Goal: Task Accomplishment & Management: Use online tool/utility

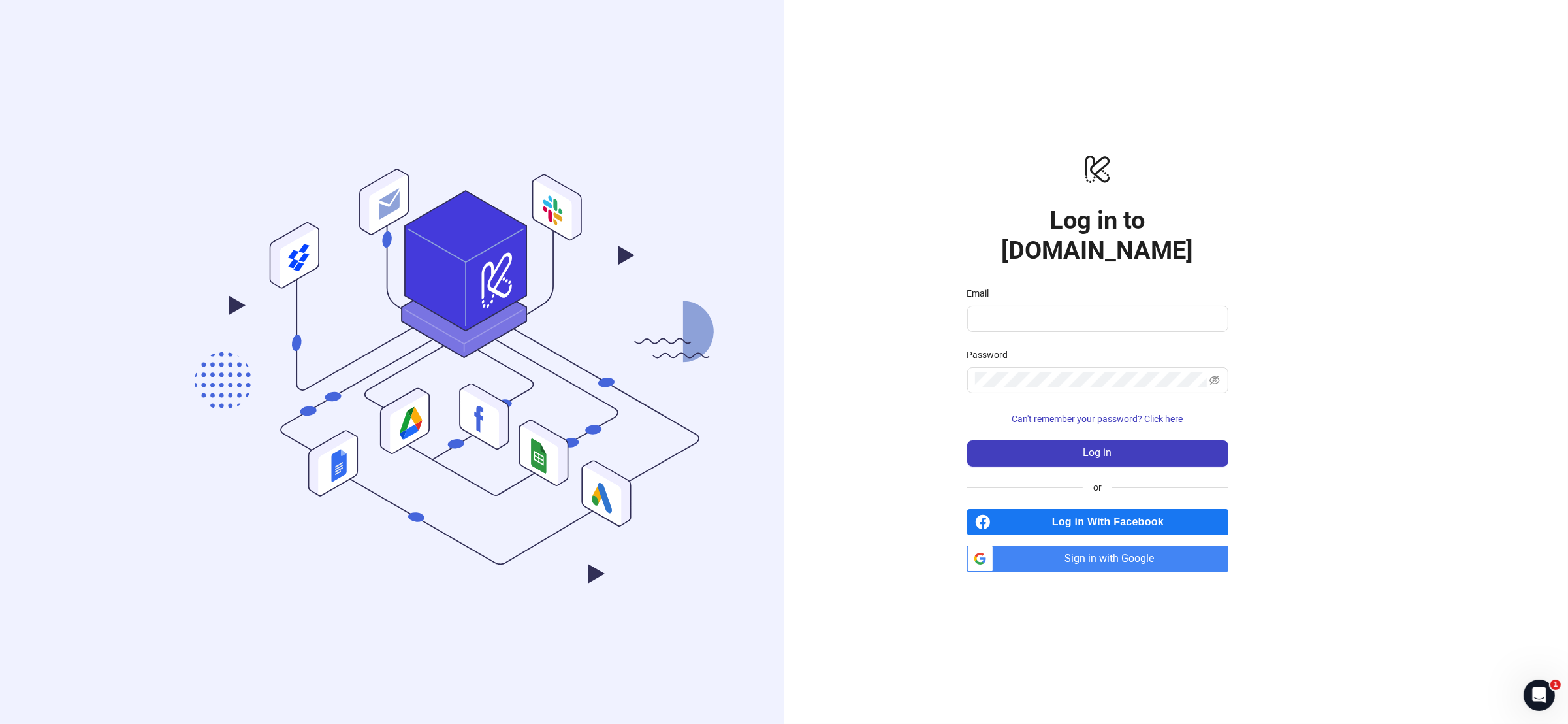
click at [1081, 548] on span "Sign in with Google" at bounding box center [1113, 559] width 230 height 26
click at [1070, 546] on span "Sign in with Google" at bounding box center [1113, 559] width 230 height 26
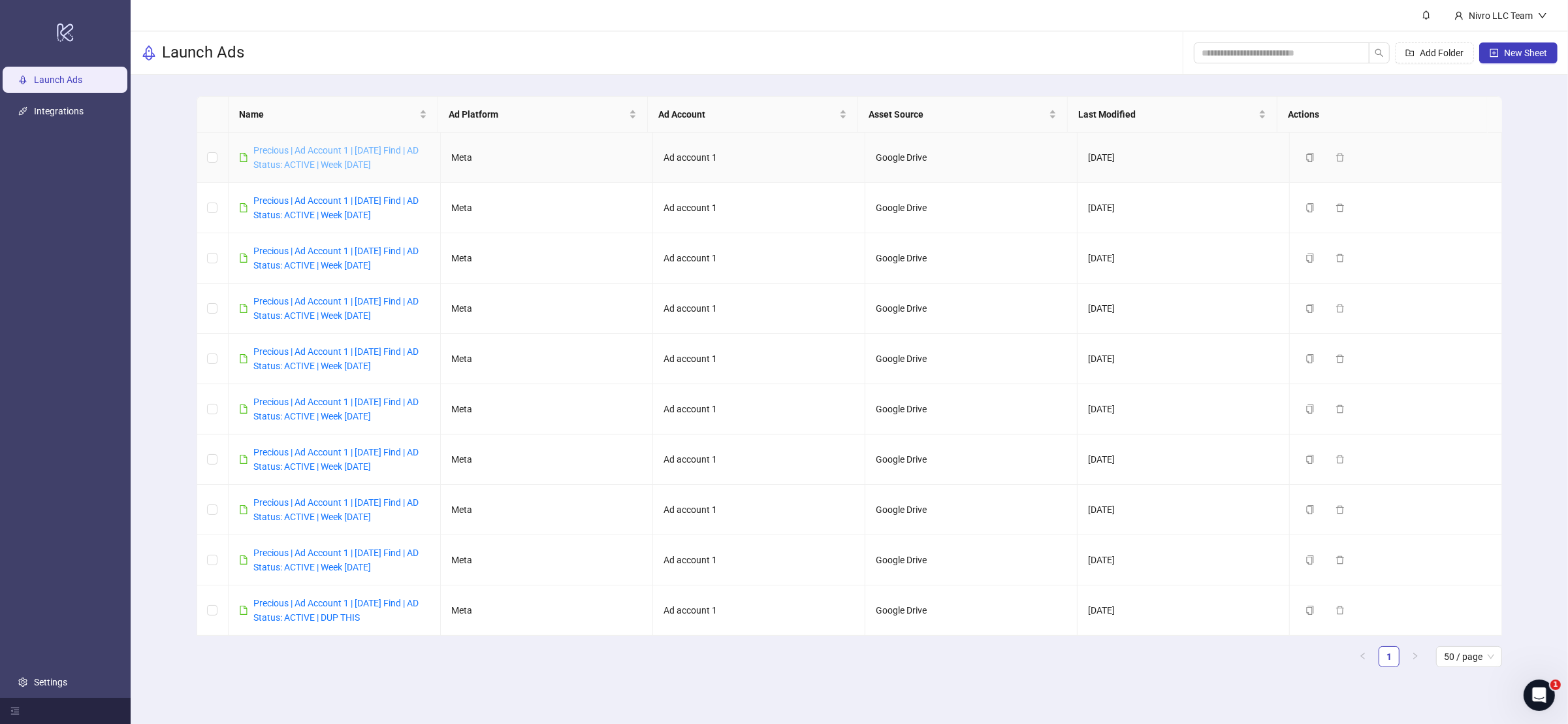
click at [384, 167] on link "Precious | Ad Account 1 | [DATE] Find | AD Status: ACTIVE | Week [DATE]" at bounding box center [336, 157] width 165 height 25
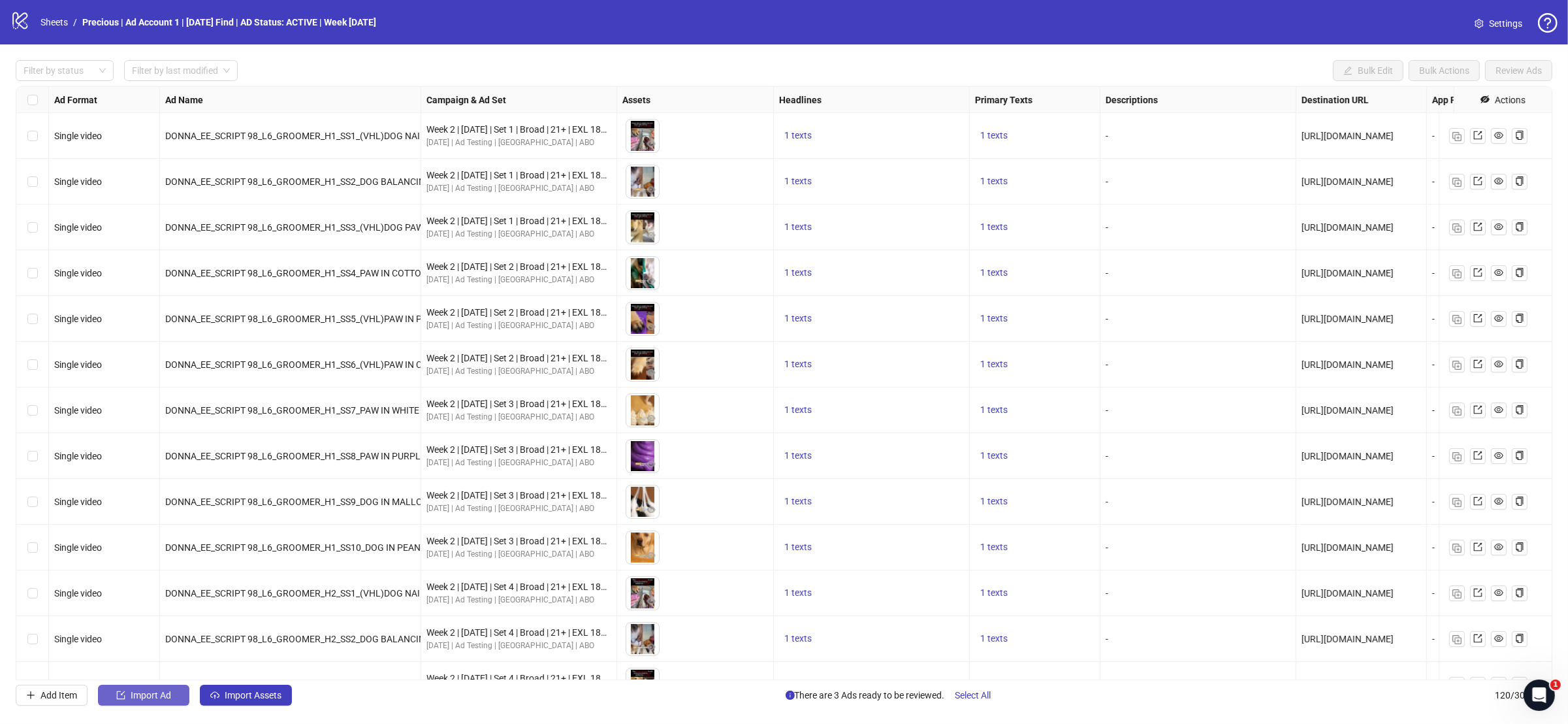
click at [151, 691] on span "Import Ad" at bounding box center [151, 695] width 41 height 10
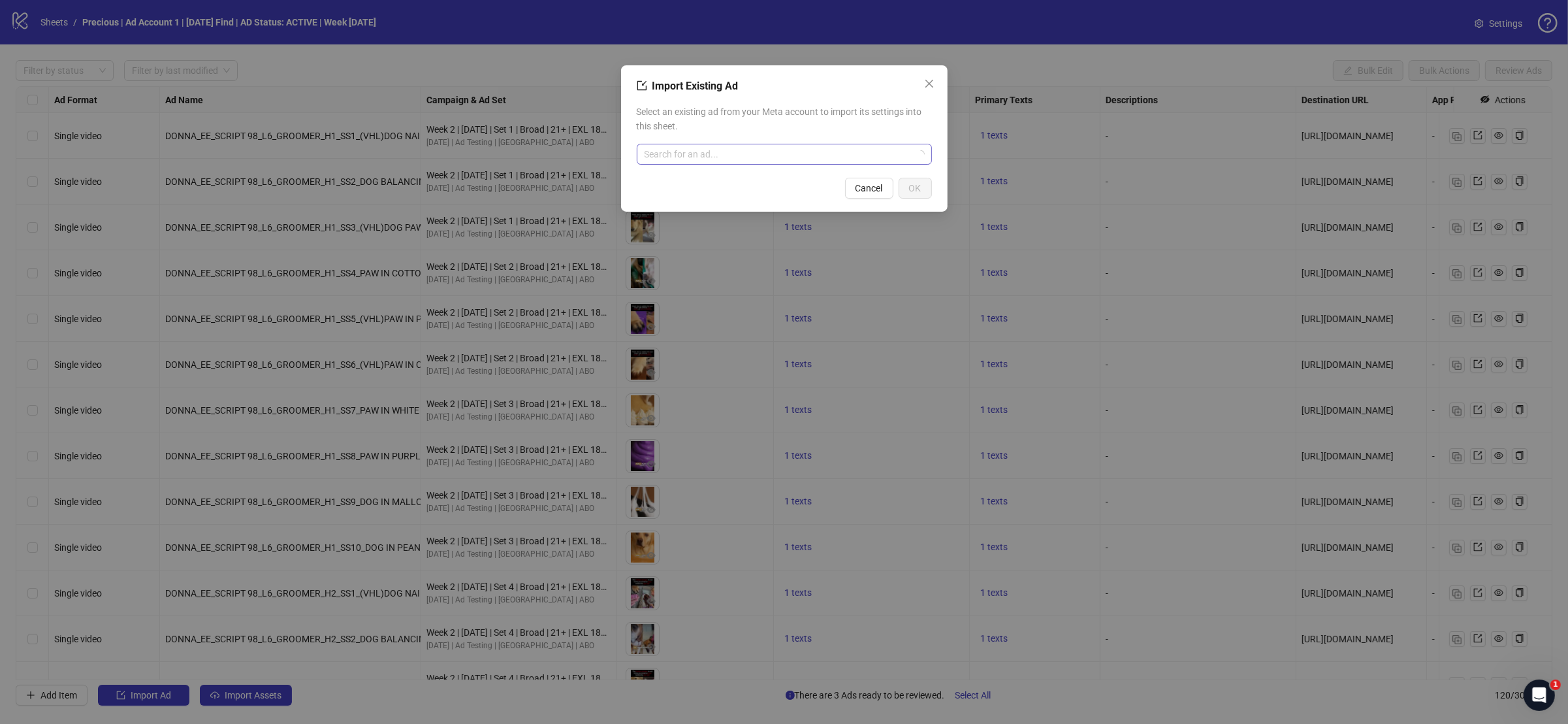
click at [728, 150] on input "search" at bounding box center [778, 154] width 267 height 20
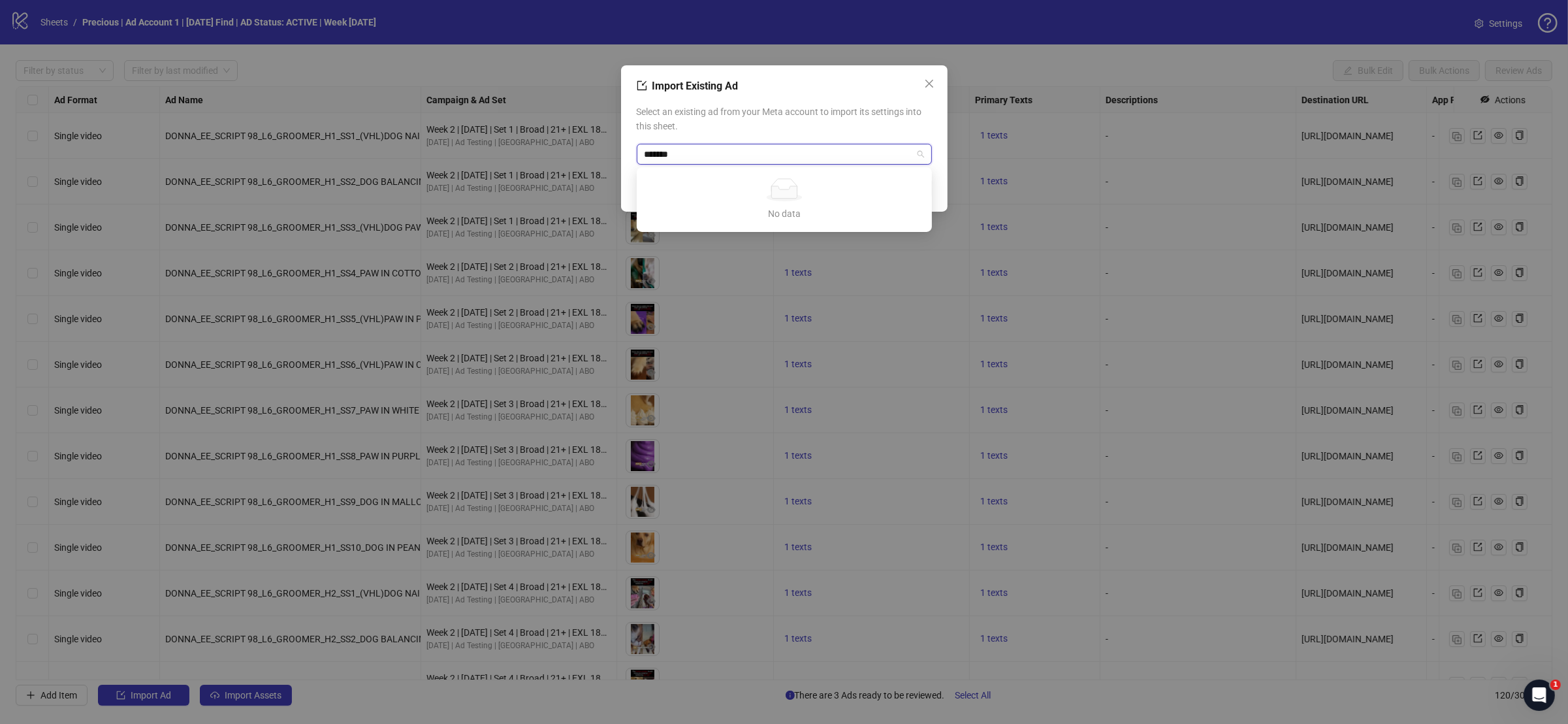
type input "********"
click at [854, 149] on input "search" at bounding box center [778, 154] width 267 height 20
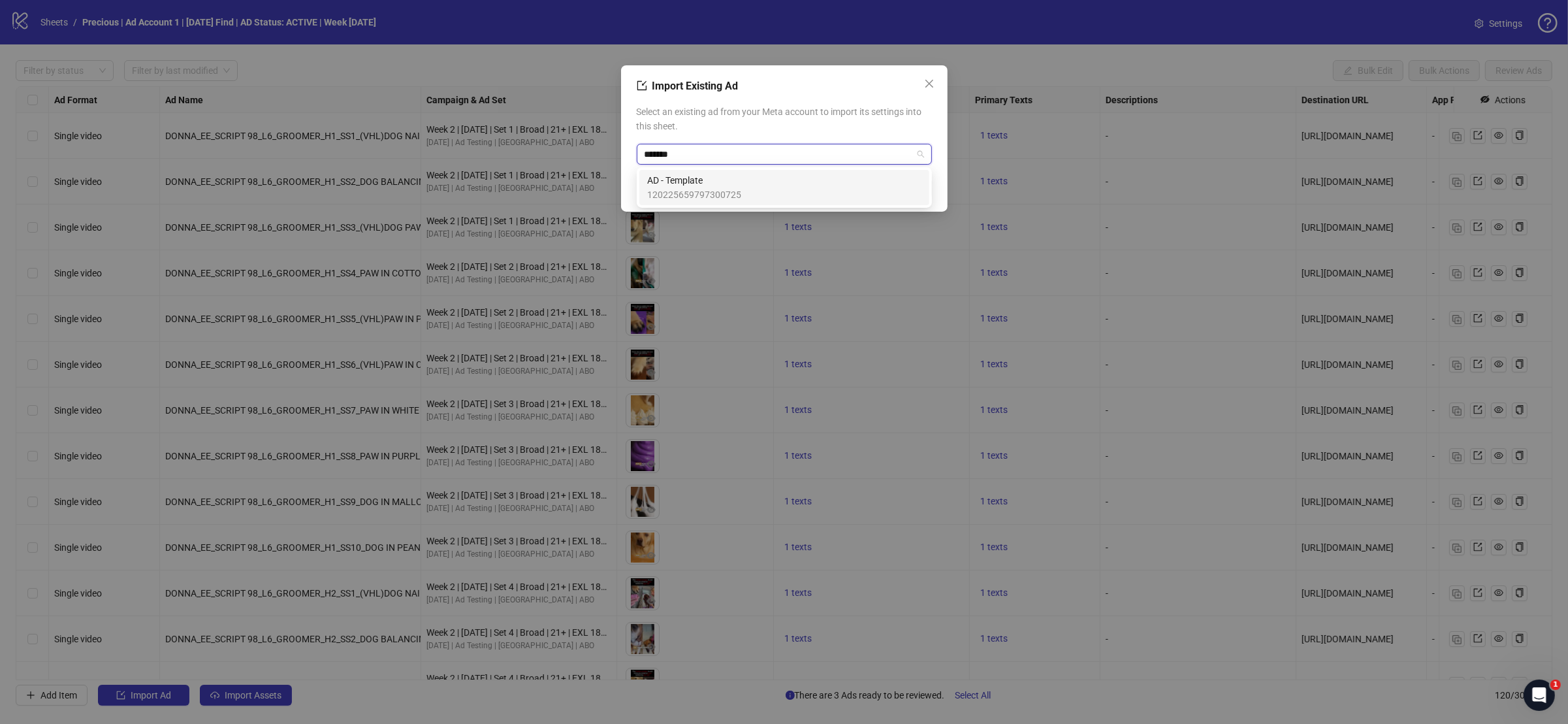
type input "********"
click at [842, 185] on div "AD - Template 120225659797300725" at bounding box center [784, 188] width 274 height 29
click at [916, 183] on span "OK" at bounding box center [915, 188] width 12 height 10
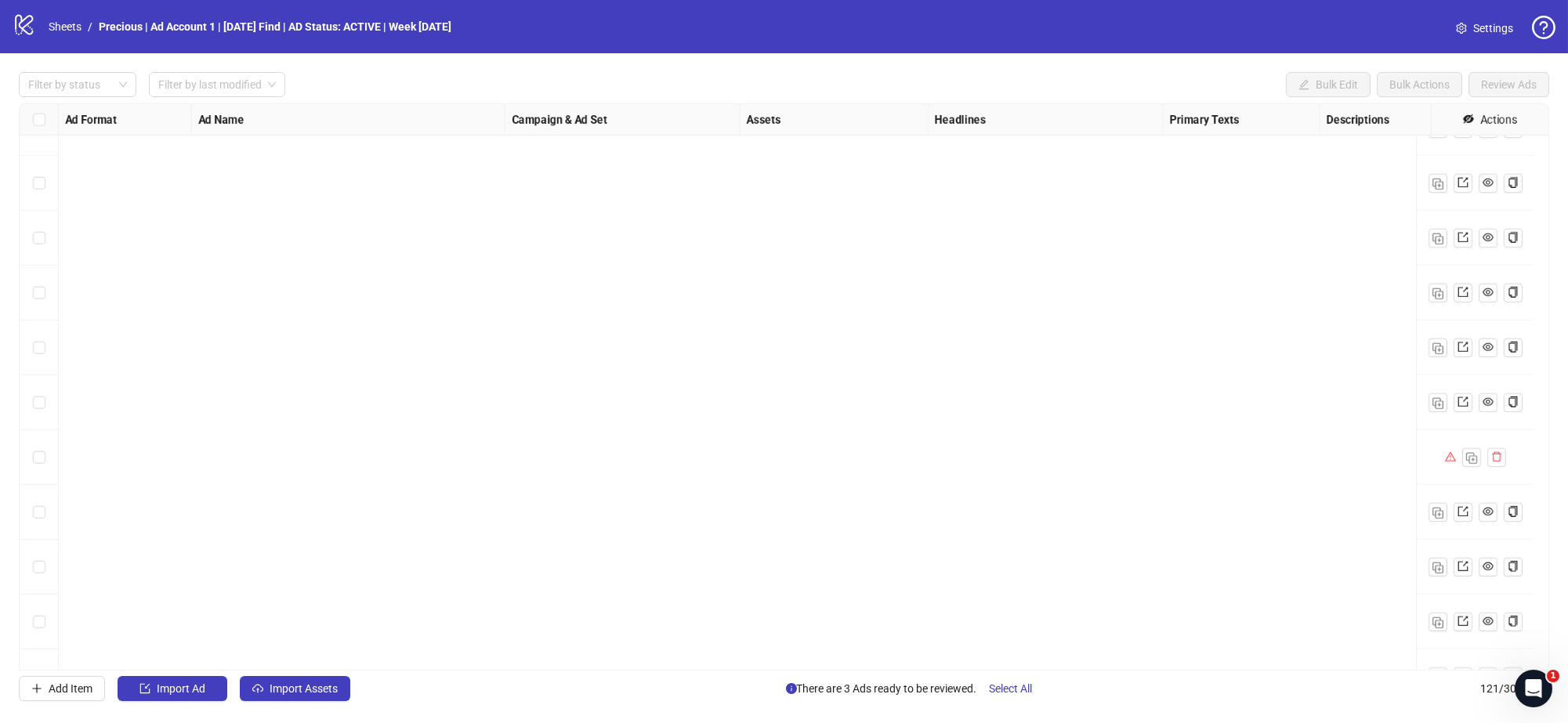
scroll to position [6118, 0]
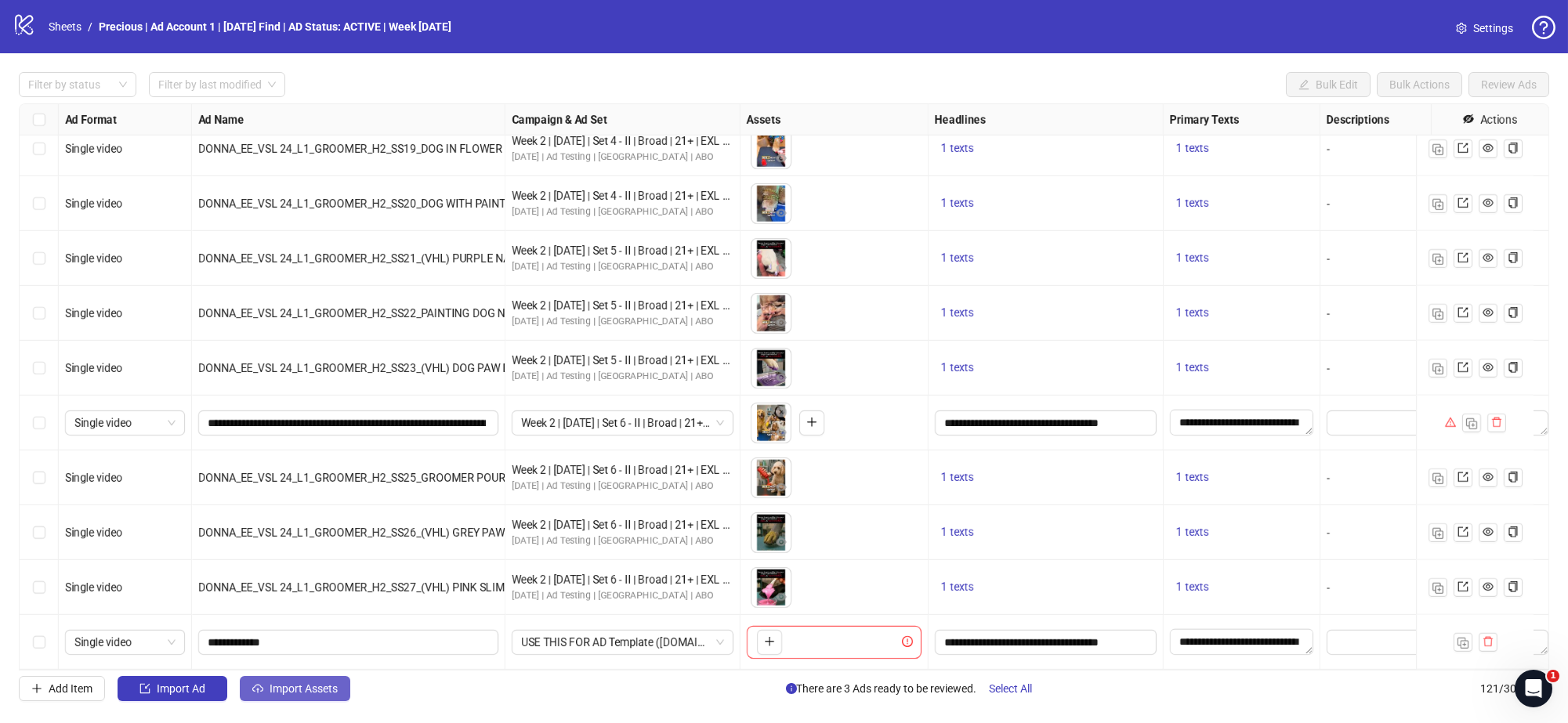
click at [304, 688] on span "Import Assets" at bounding box center [304, 689] width 68 height 13
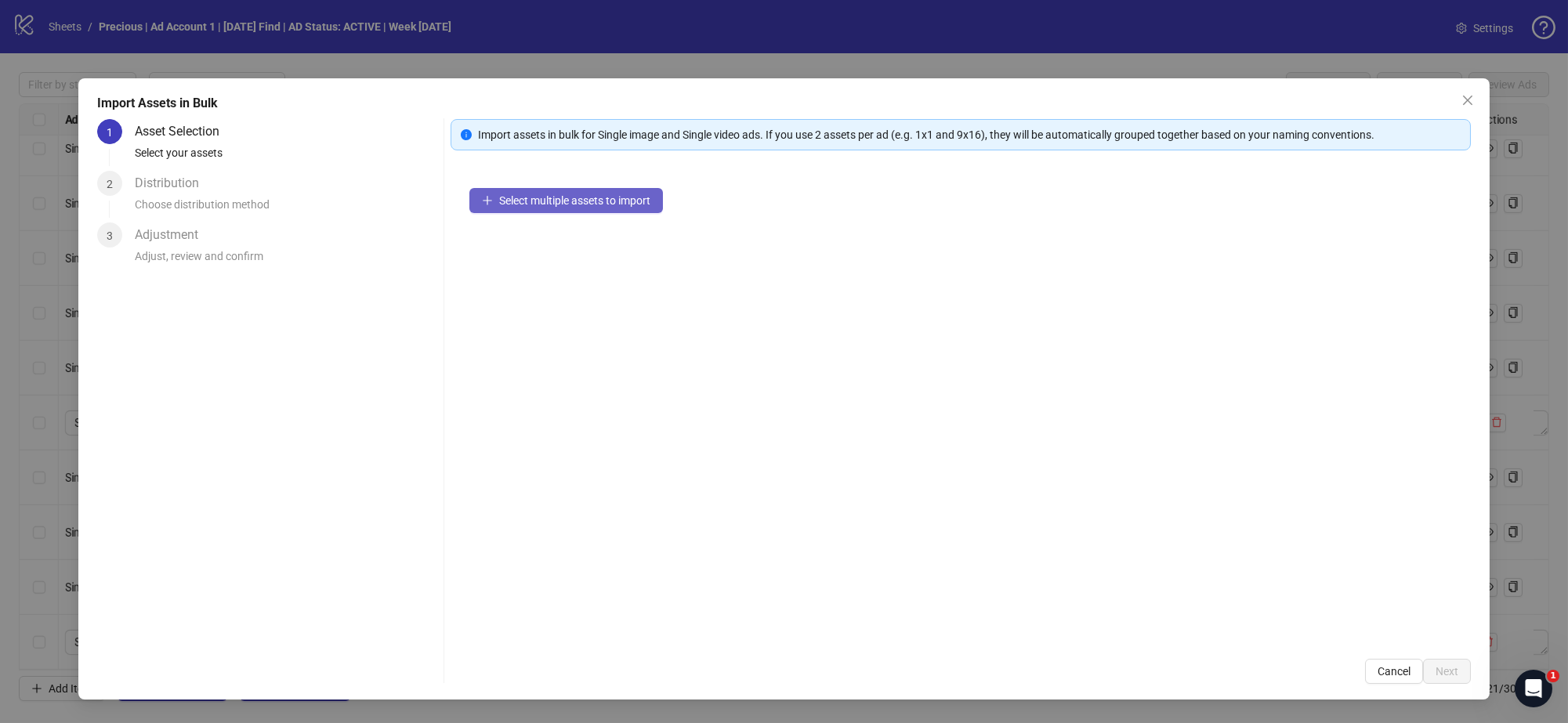
click at [621, 200] on span "Select multiple assets to import" at bounding box center [574, 201] width 151 height 13
click at [622, 209] on button "Select multiple assets to import" at bounding box center [566, 201] width 194 height 25
click at [530, 200] on span "Select multiple assets to import" at bounding box center [574, 201] width 151 height 13
click at [529, 200] on span "Select multiple assets to import" at bounding box center [574, 201] width 151 height 13
drag, startPoint x: 673, startPoint y: 303, endPoint x: 600, endPoint y: 243, distance: 94.5
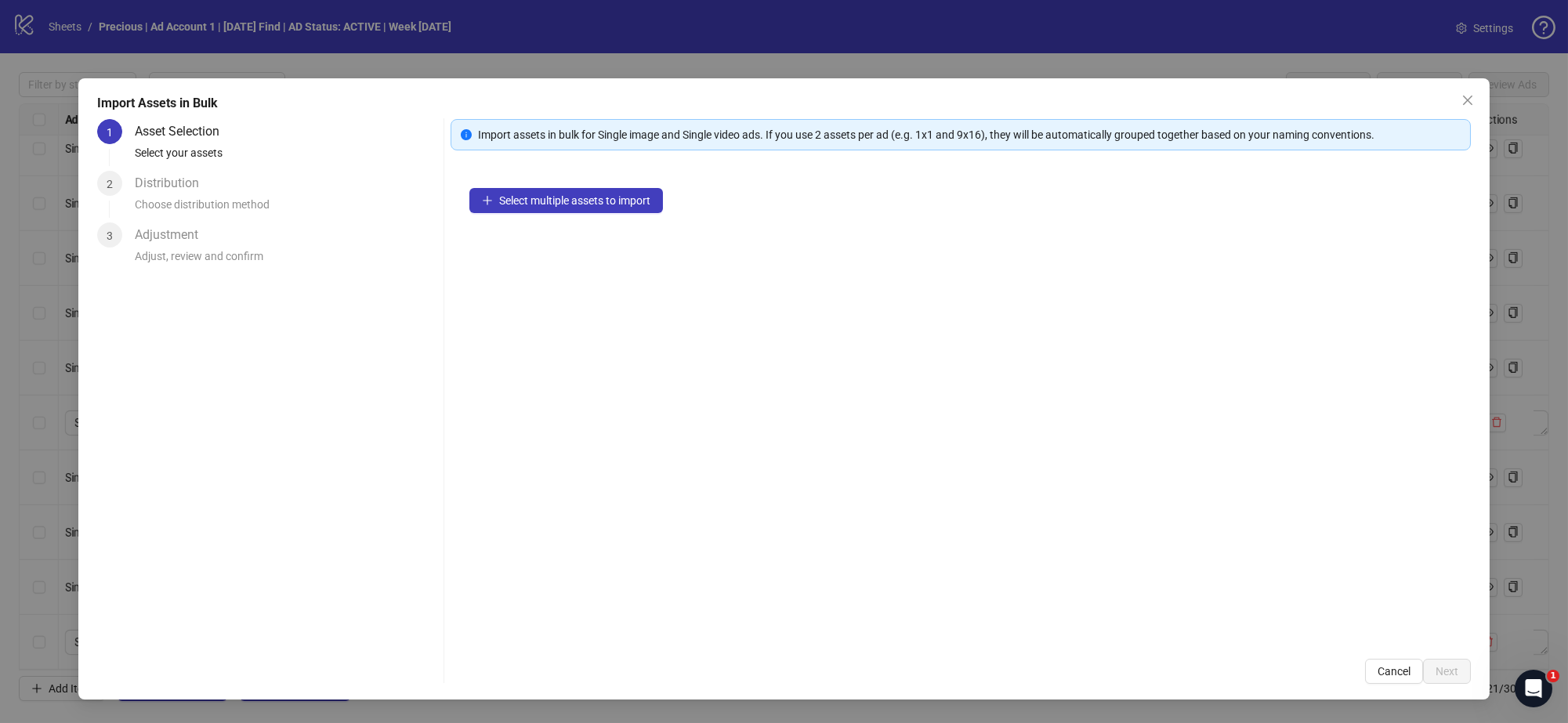
click at [672, 301] on div "Select multiple assets to import" at bounding box center [961, 404] width 1020 height 471
click at [579, 201] on span "Select multiple assets to import" at bounding box center [574, 201] width 151 height 13
click at [552, 202] on span "Select multiple assets to import" at bounding box center [574, 201] width 151 height 13
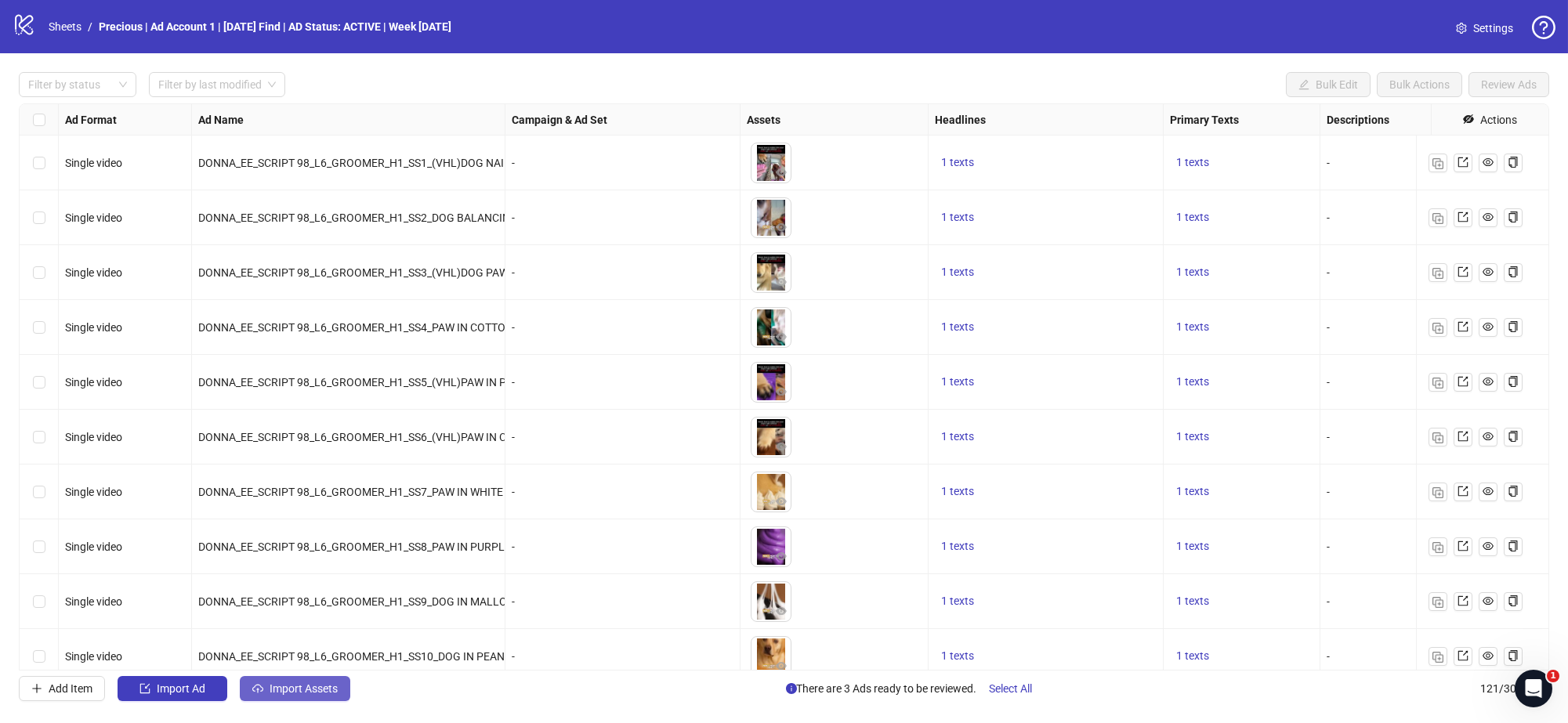
click at [289, 695] on span "Import Assets" at bounding box center [304, 689] width 68 height 13
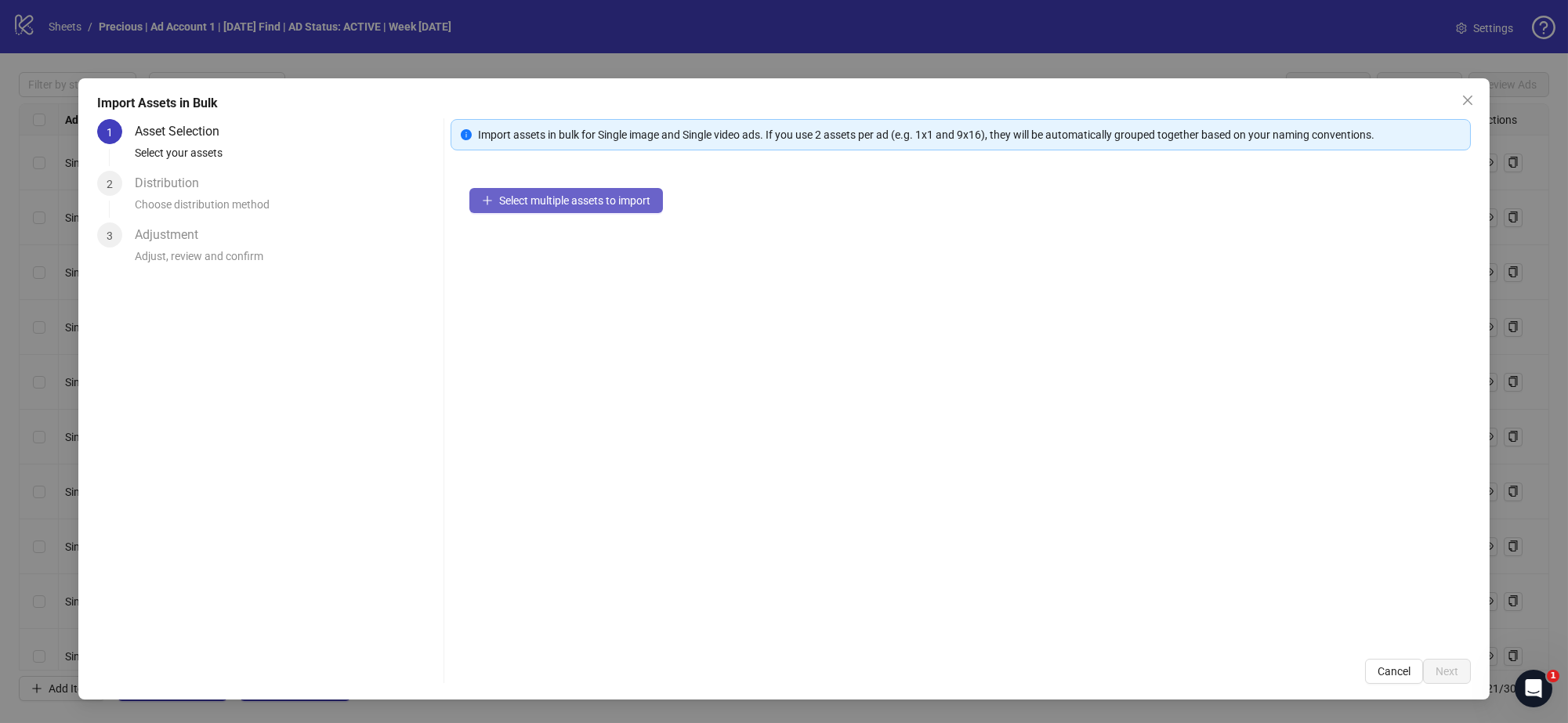
click at [549, 204] on span "Select multiple assets to import" at bounding box center [574, 201] width 151 height 13
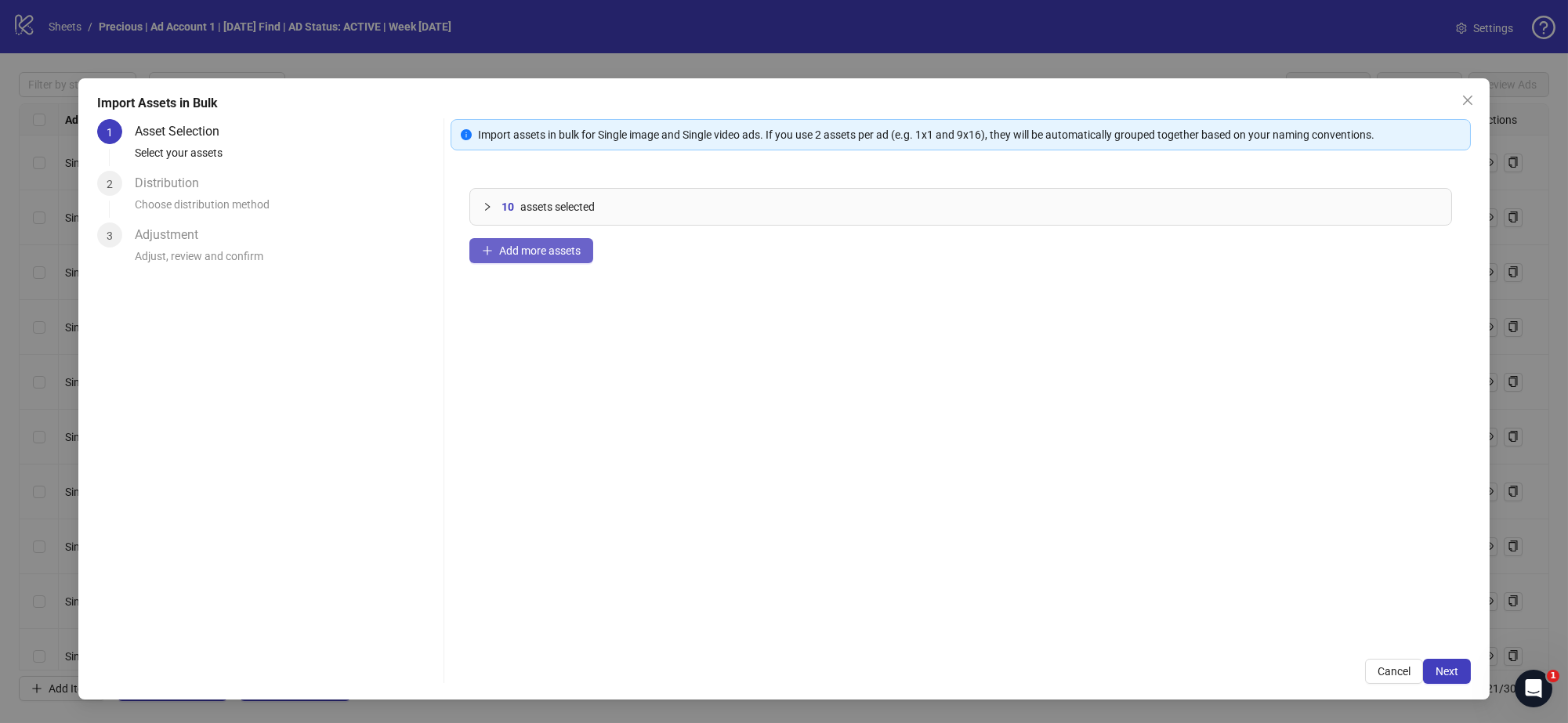
click at [553, 255] on span "Add more assets" at bounding box center [540, 251] width 82 height 13
click at [1446, 668] on span "Next" at bounding box center [1447, 672] width 23 height 13
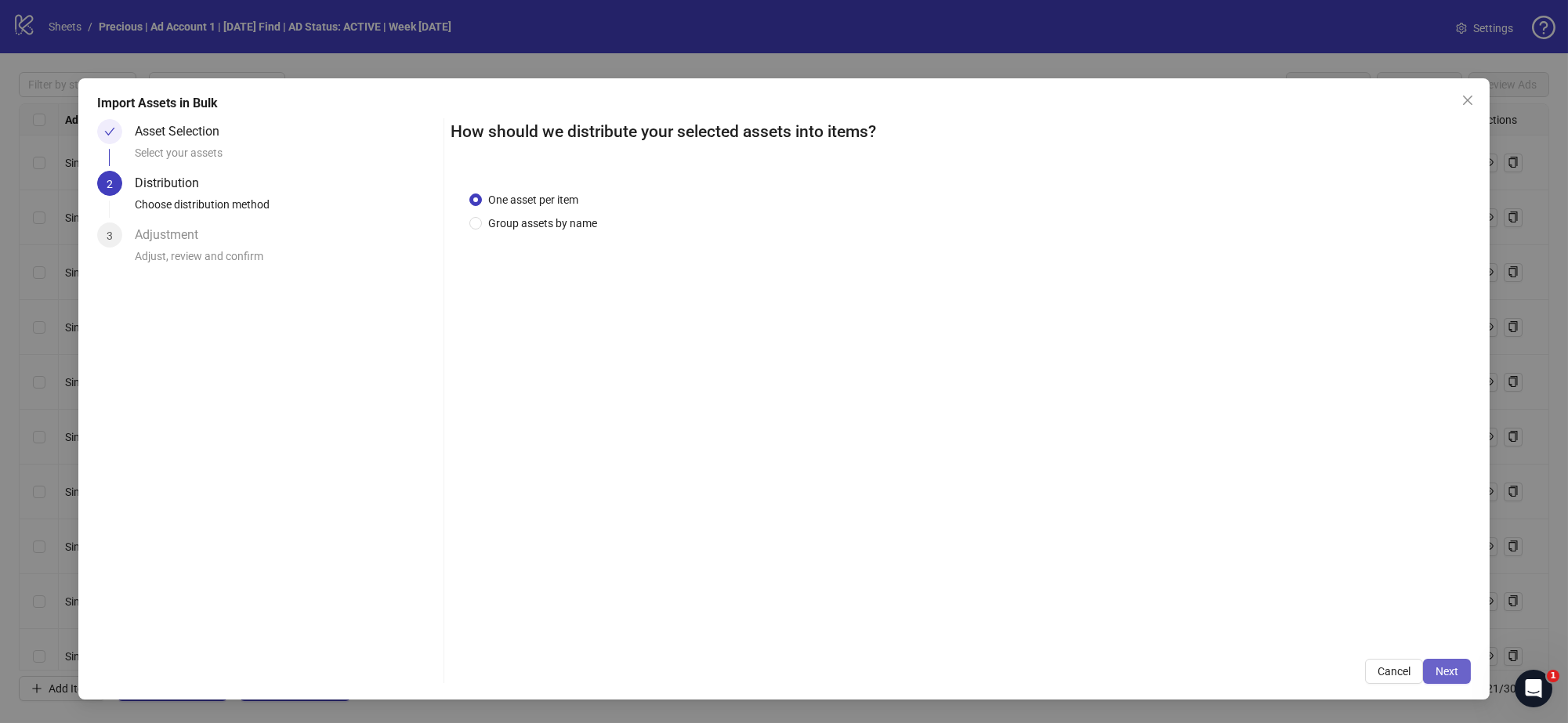
click at [1455, 664] on button "Next" at bounding box center [1447, 672] width 48 height 25
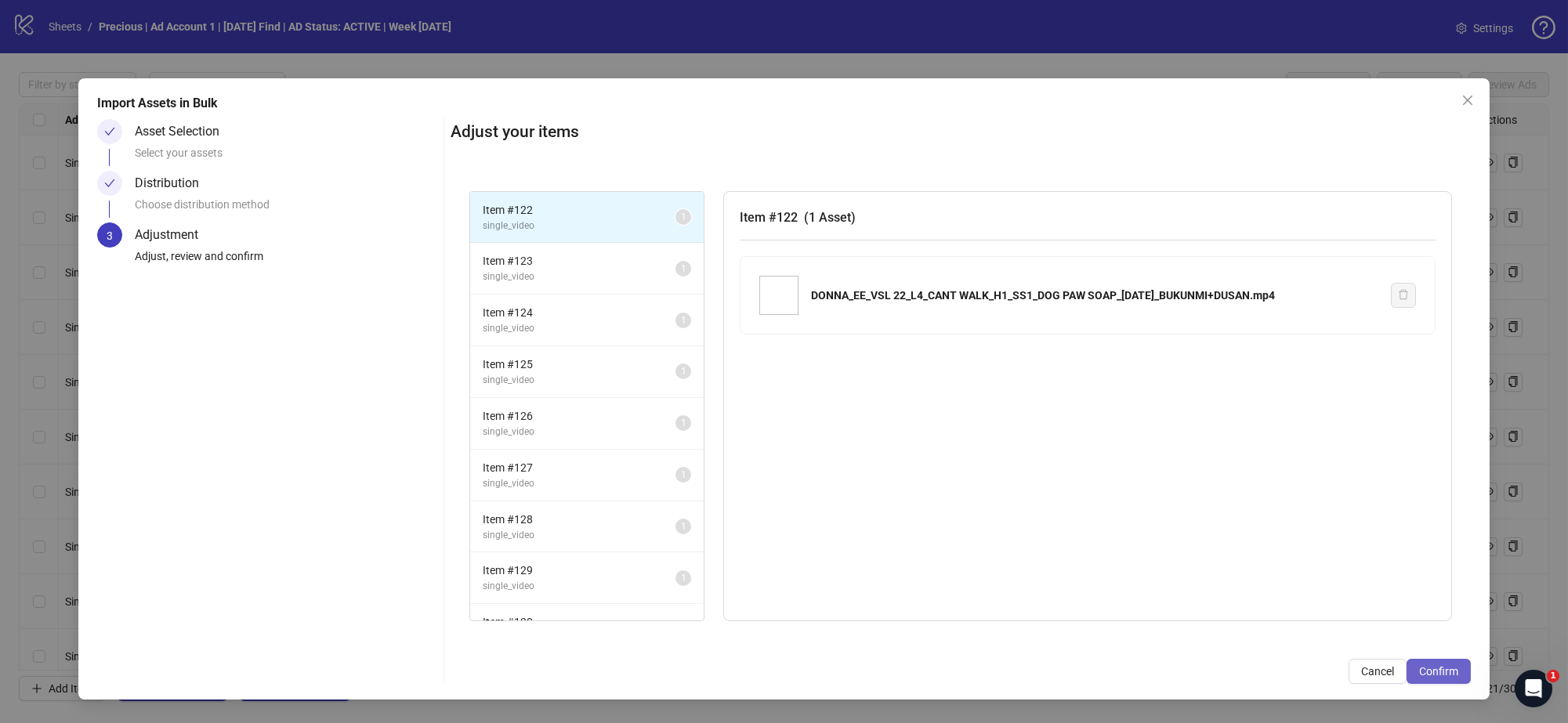
click at [1441, 670] on span "Confirm" at bounding box center [1439, 672] width 39 height 13
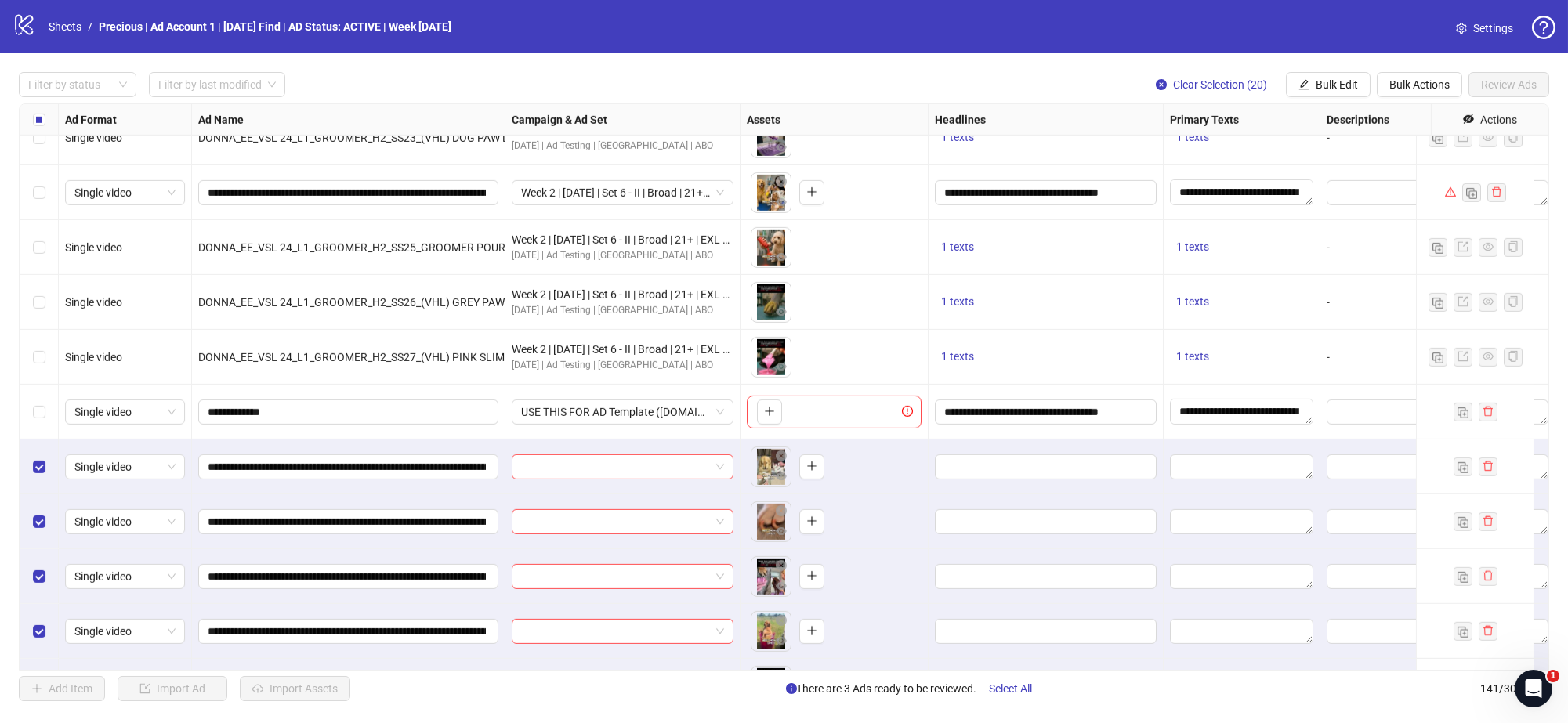
scroll to position [6431, 0]
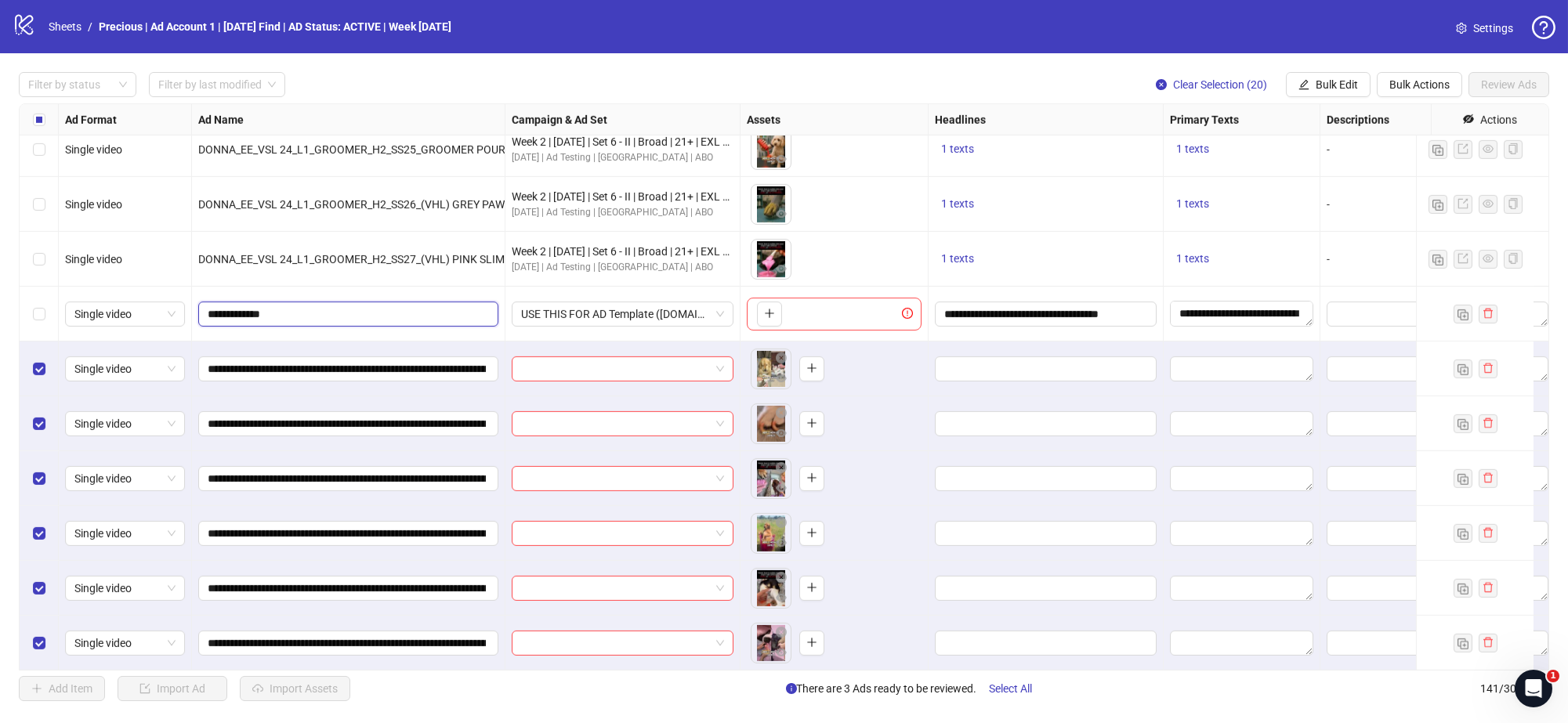
click at [269, 315] on input "**********" at bounding box center [347, 314] width 279 height 17
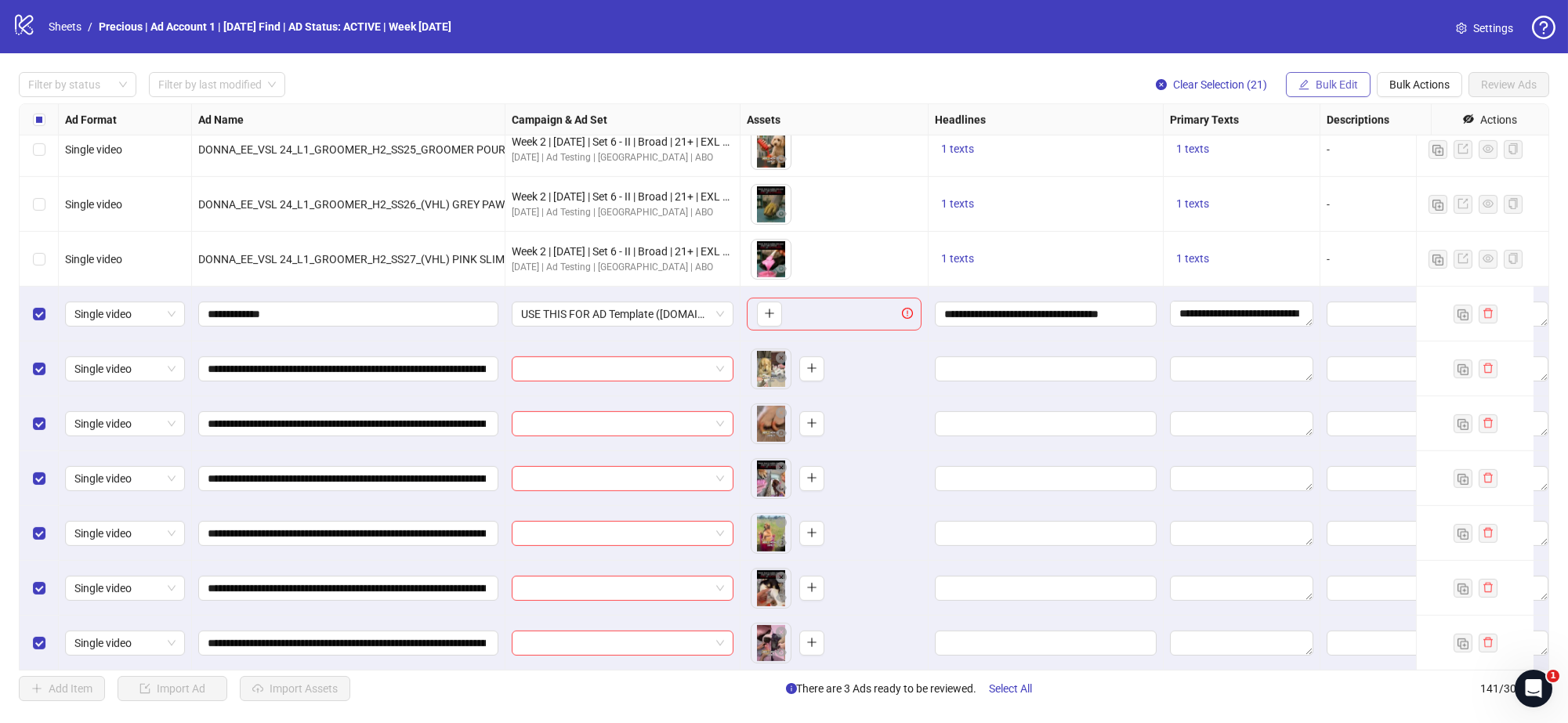
click at [1357, 79] on button "Bulk Edit" at bounding box center [1329, 85] width 85 height 25
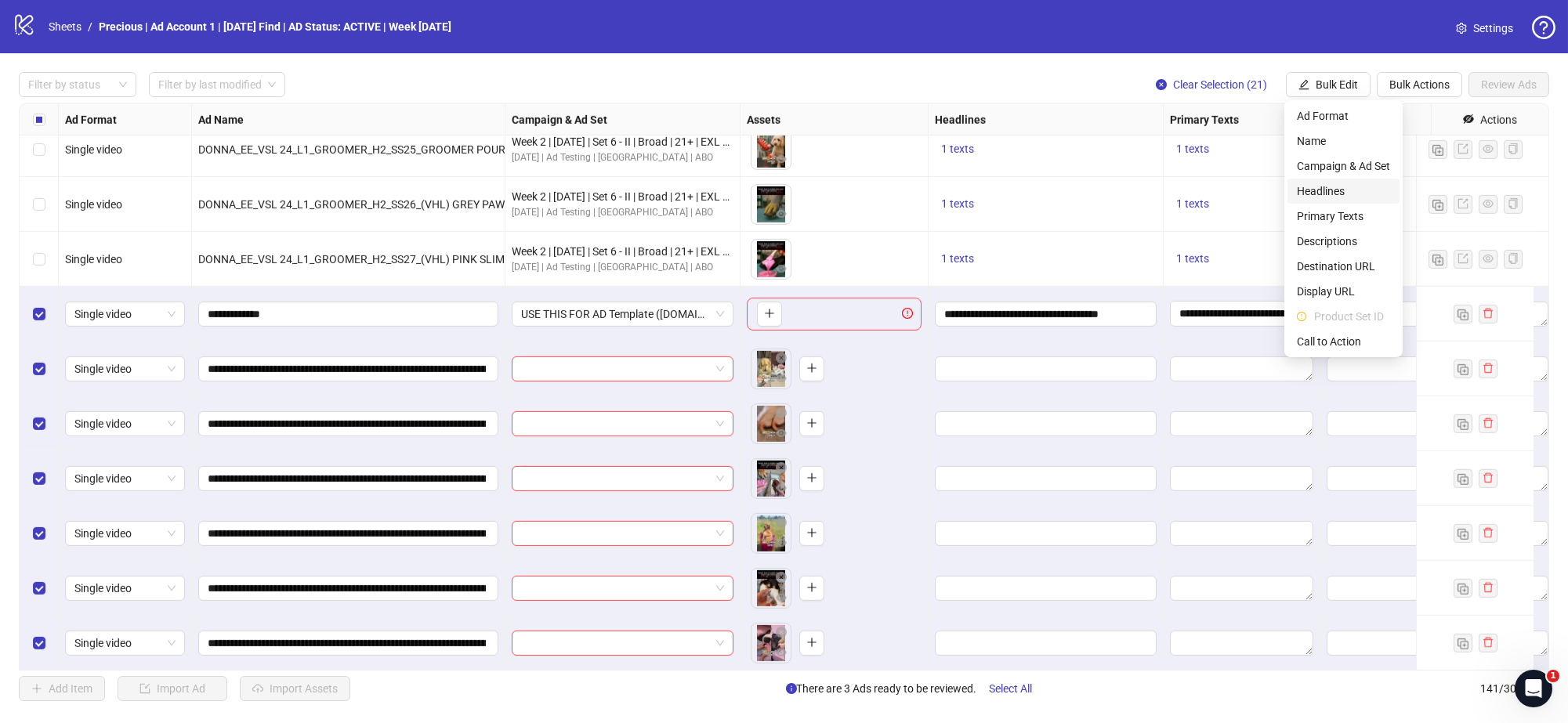
click at [1323, 188] on span "Headlines" at bounding box center [1344, 191] width 94 height 17
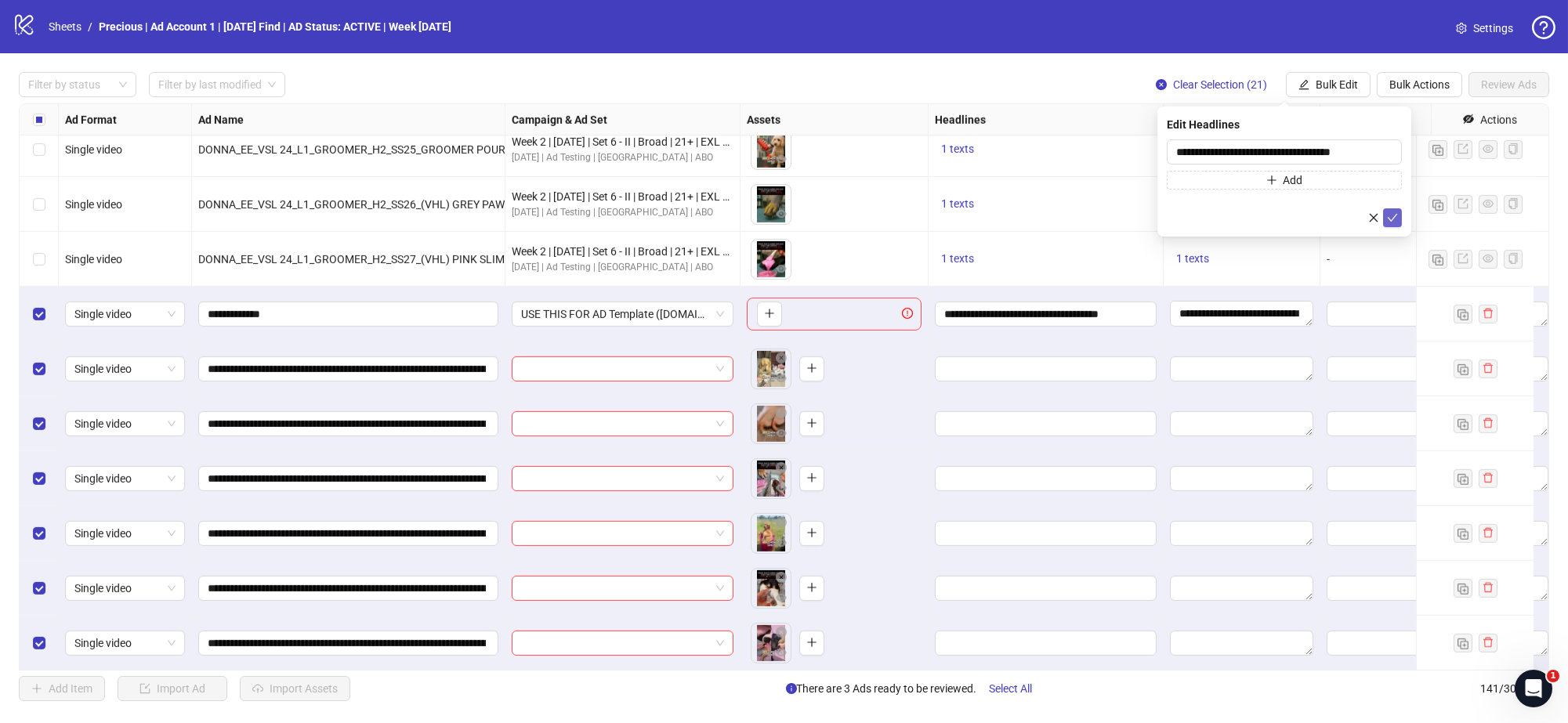
click at [1393, 216] on icon "check" at bounding box center [1393, 218] width 11 height 11
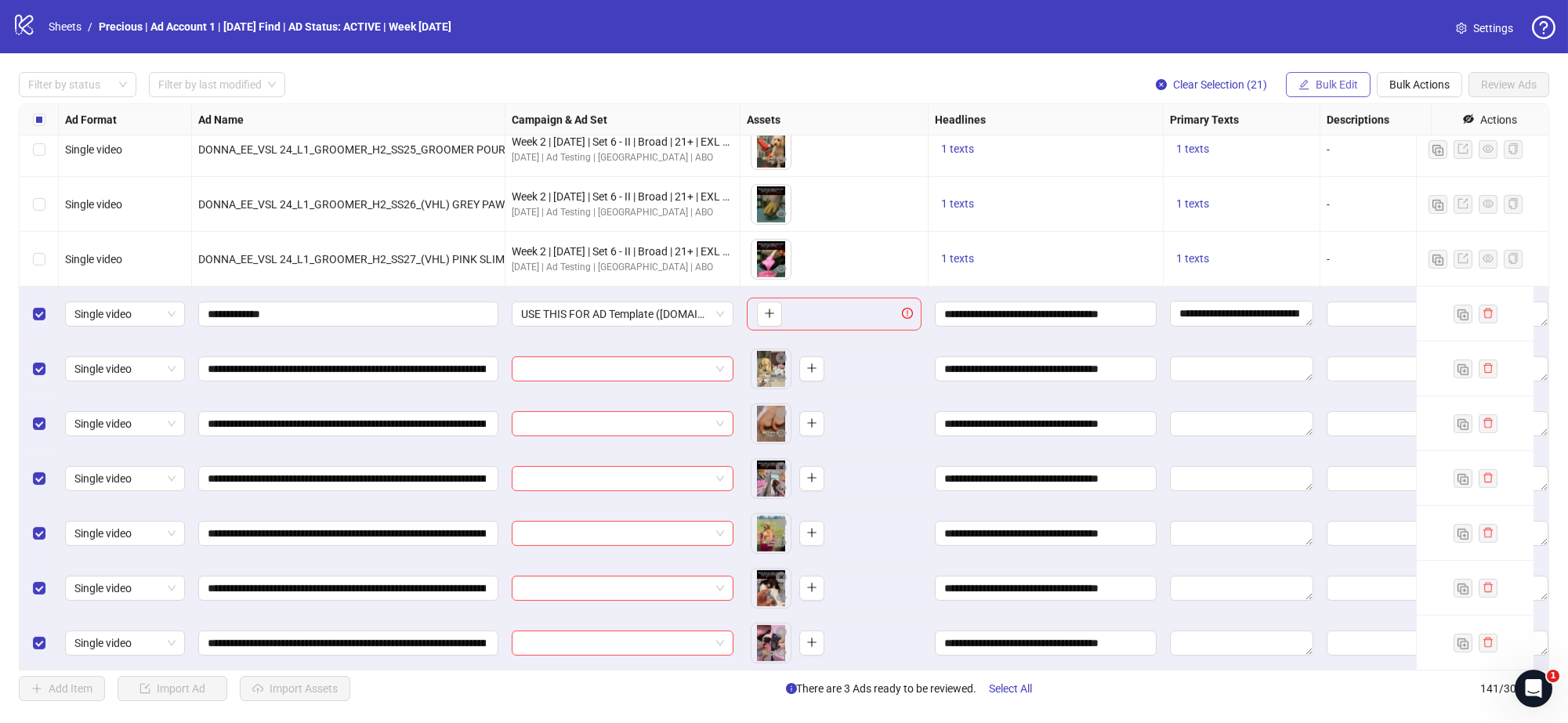
click at [1337, 90] on span "Bulk Edit" at bounding box center [1337, 85] width 42 height 13
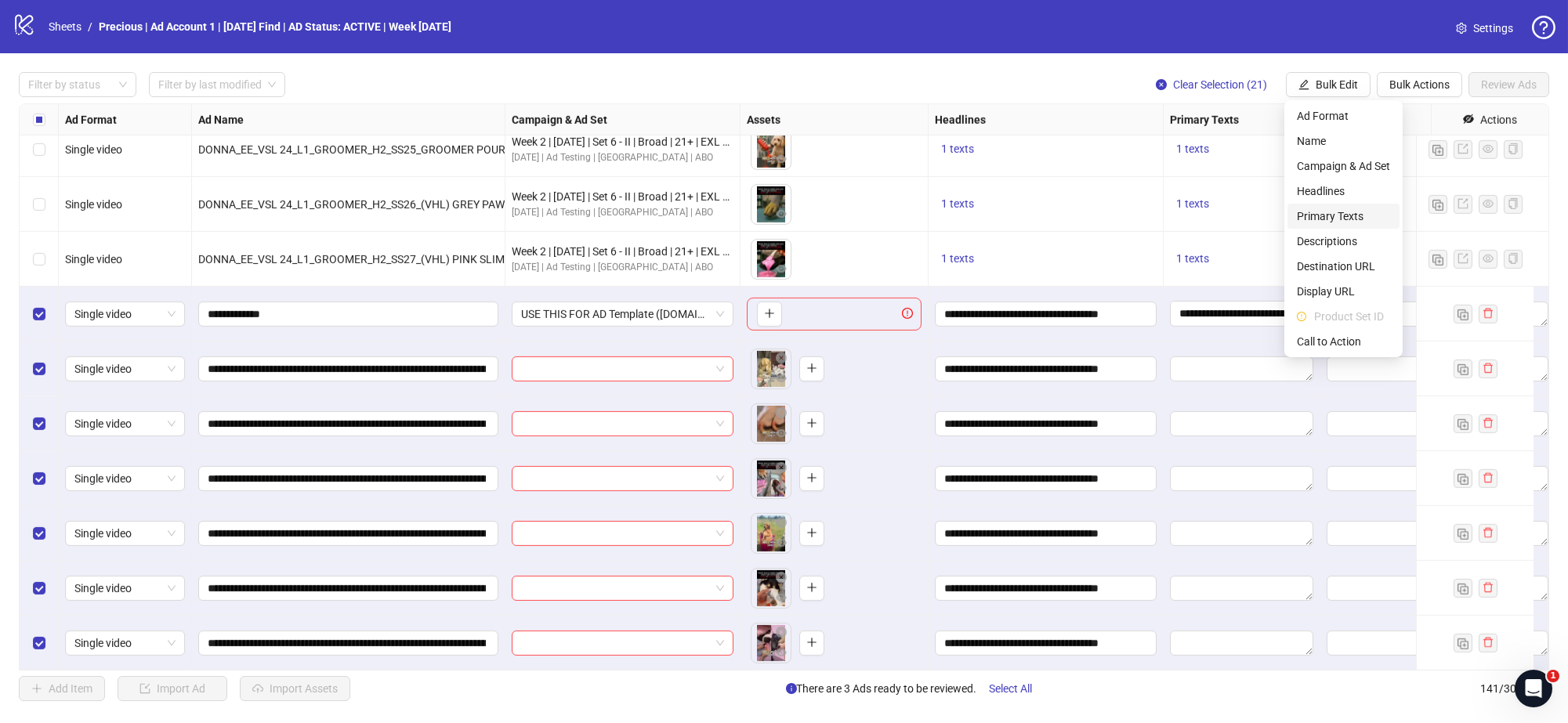
click at [1329, 212] on span "Primary Texts" at bounding box center [1344, 216] width 94 height 17
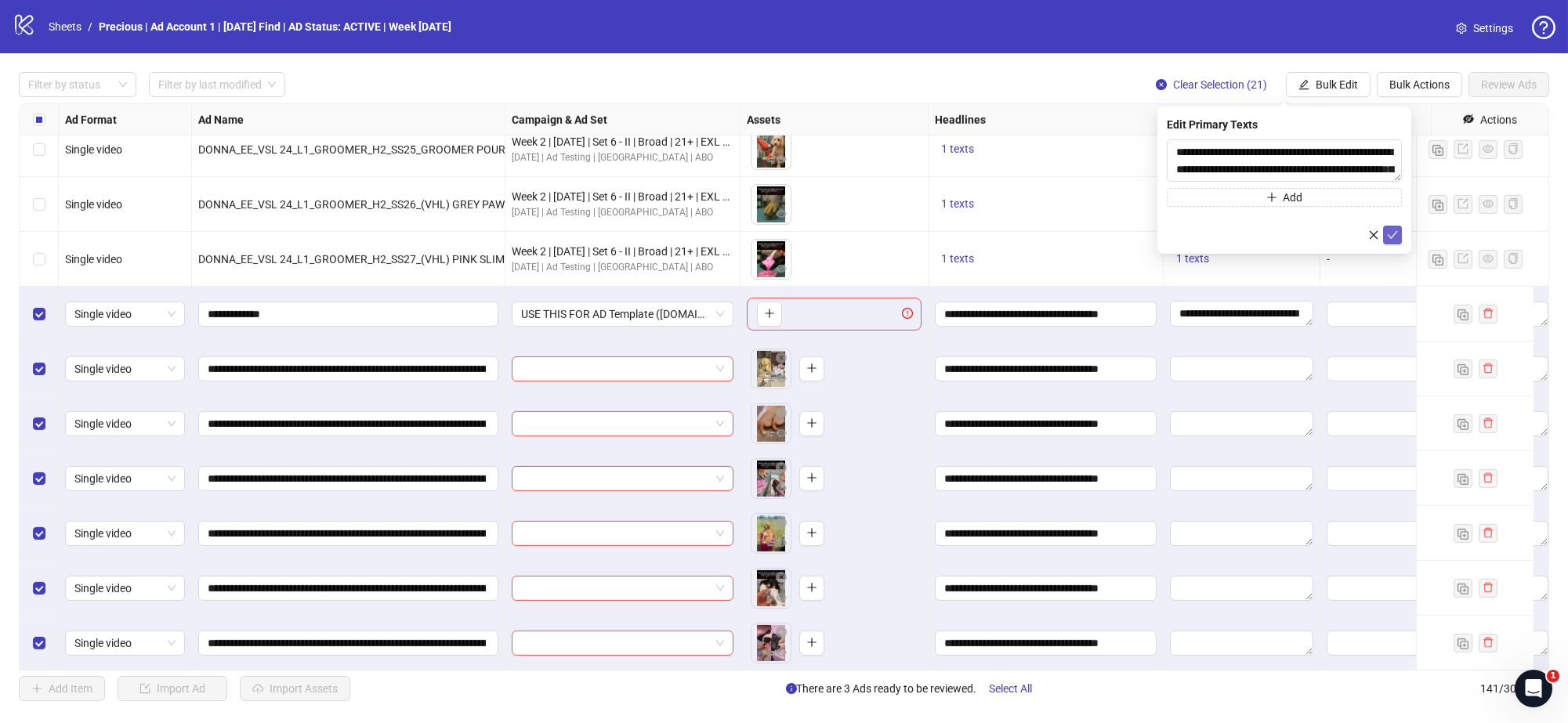
click at [1397, 233] on icon "check" at bounding box center [1393, 235] width 11 height 11
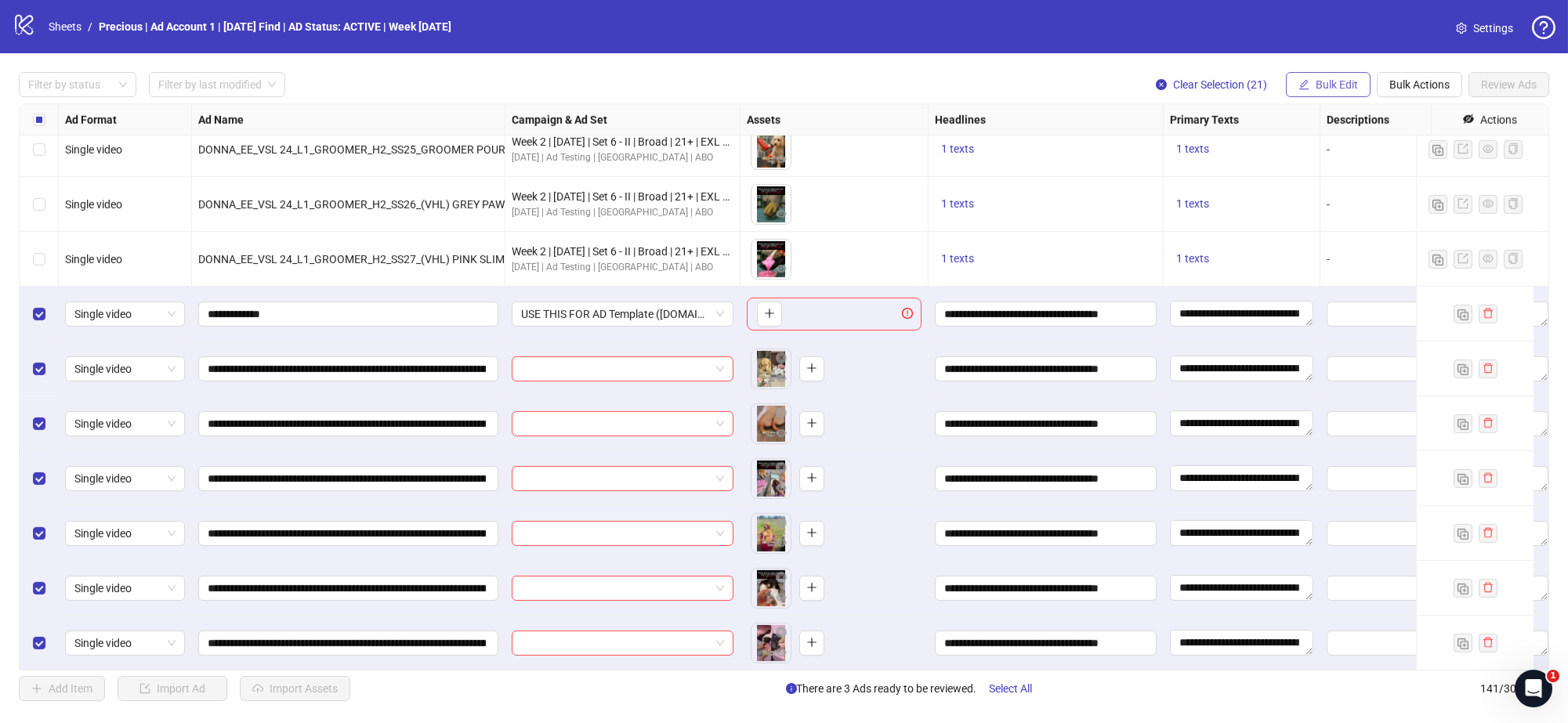
click at [1319, 87] on span "Bulk Edit" at bounding box center [1337, 85] width 42 height 13
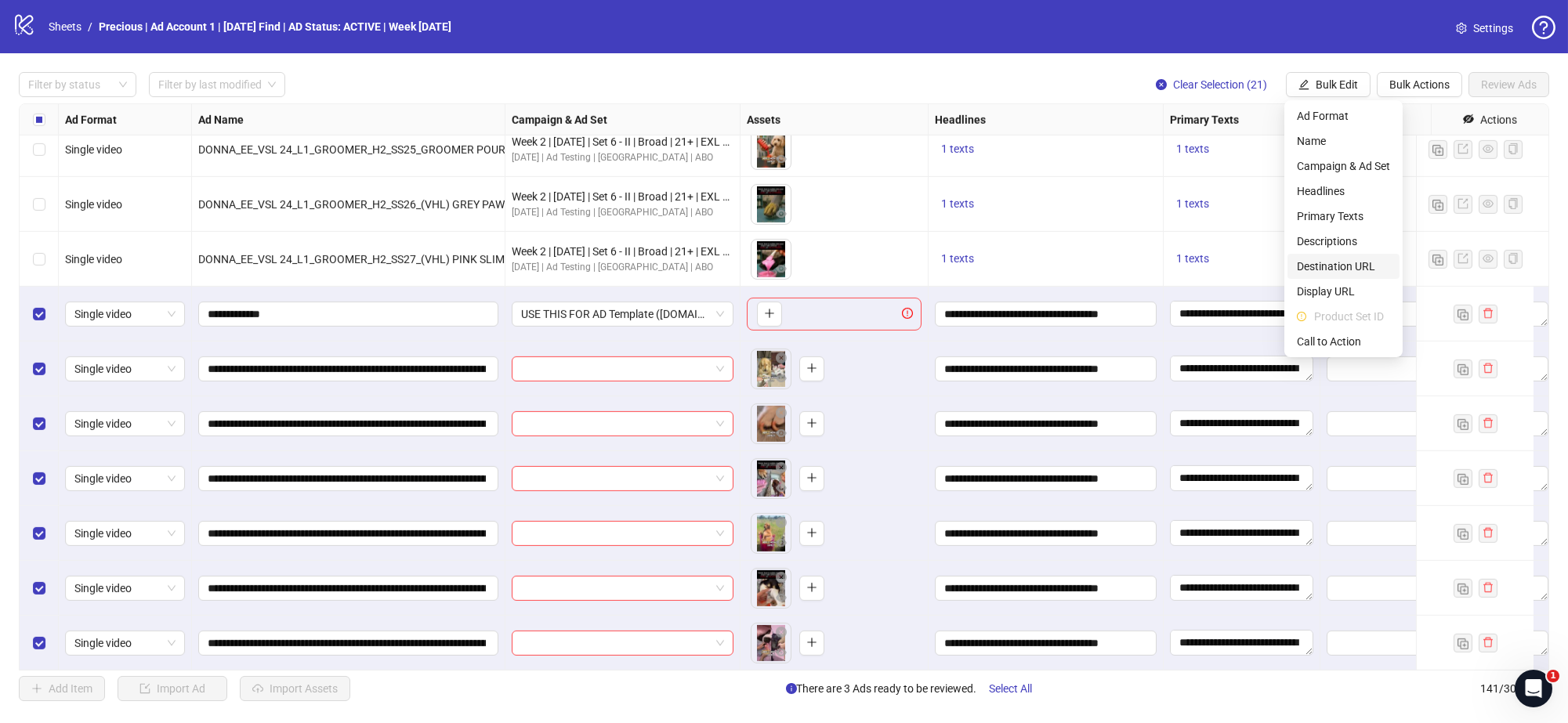
click at [1337, 267] on span "Destination URL" at bounding box center [1344, 267] width 94 height 17
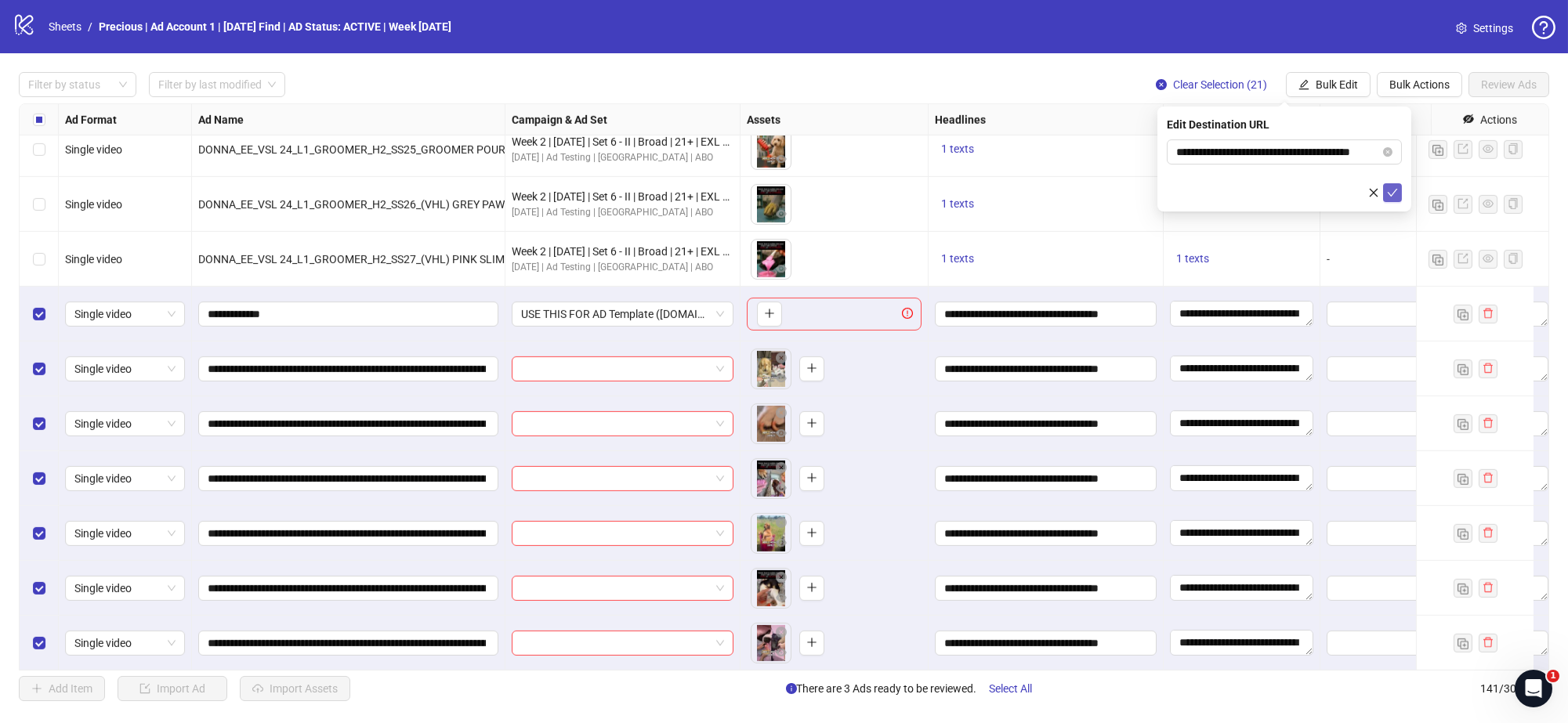
click at [1389, 197] on icon "check" at bounding box center [1393, 193] width 11 height 11
click at [1326, 90] on span "Bulk Edit" at bounding box center [1337, 85] width 42 height 13
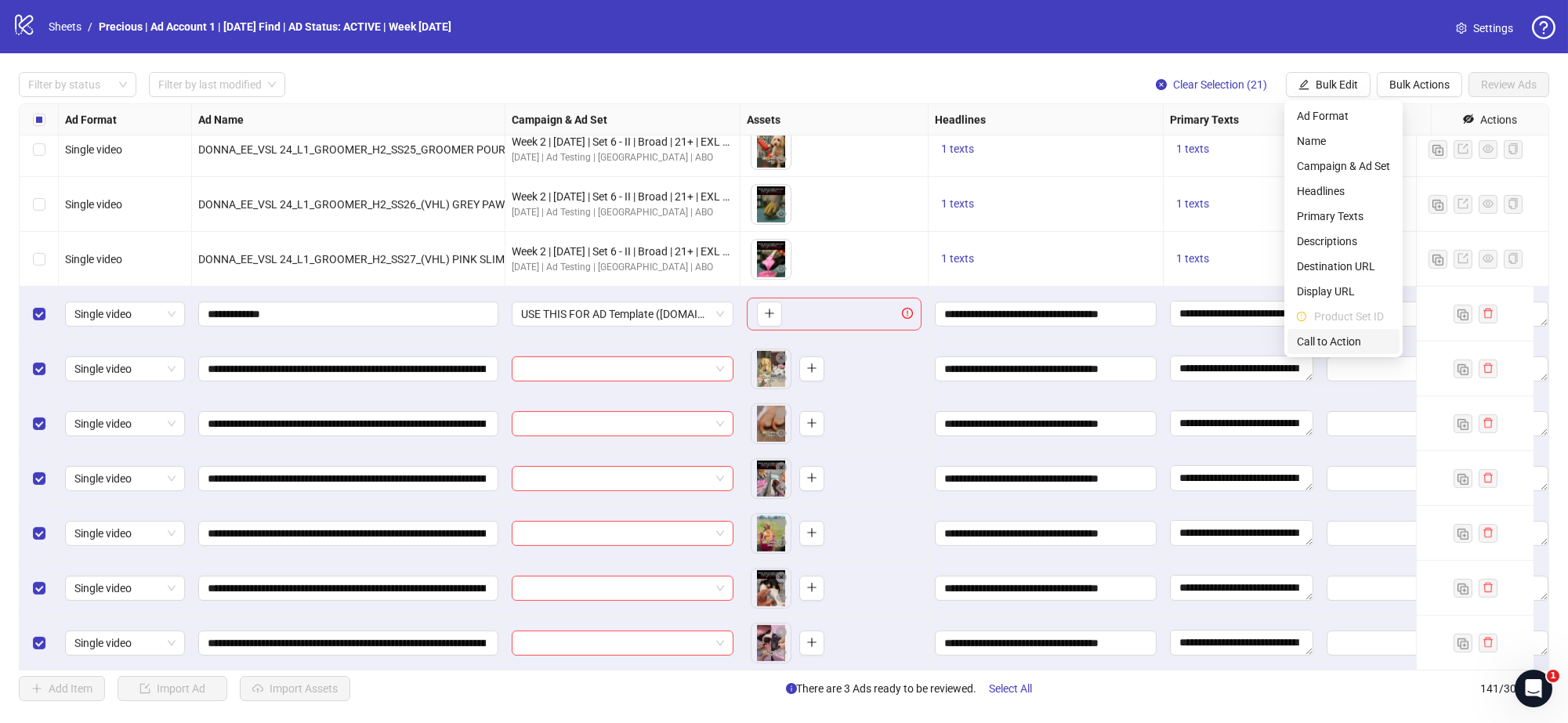
click at [1337, 341] on span "Call to Action" at bounding box center [1344, 341] width 94 height 17
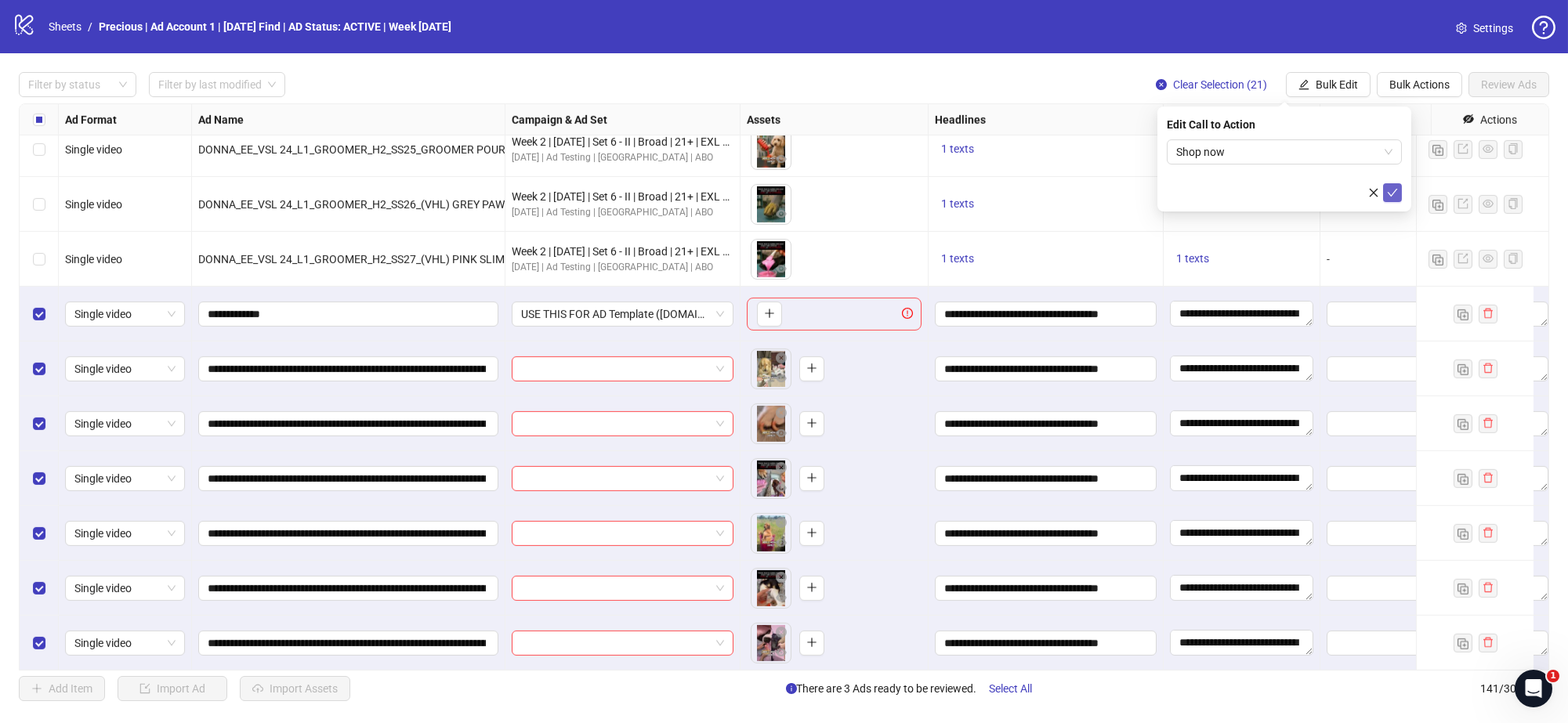
click at [1393, 197] on span "submit" at bounding box center [1393, 193] width 11 height 13
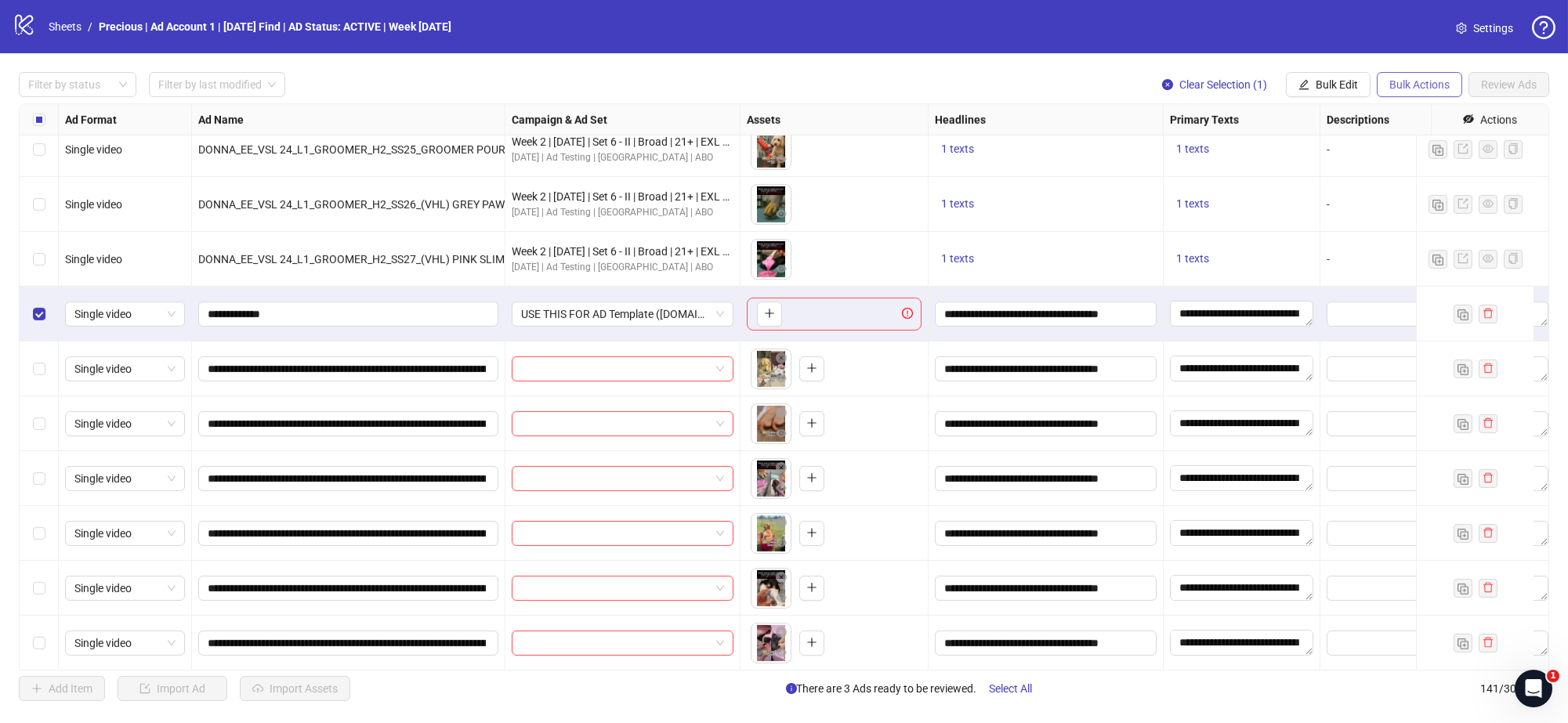
click at [1427, 83] on span "Bulk Actions" at bounding box center [1419, 85] width 61 height 13
click at [1423, 114] on span "Delete" at bounding box center [1441, 116] width 107 height 17
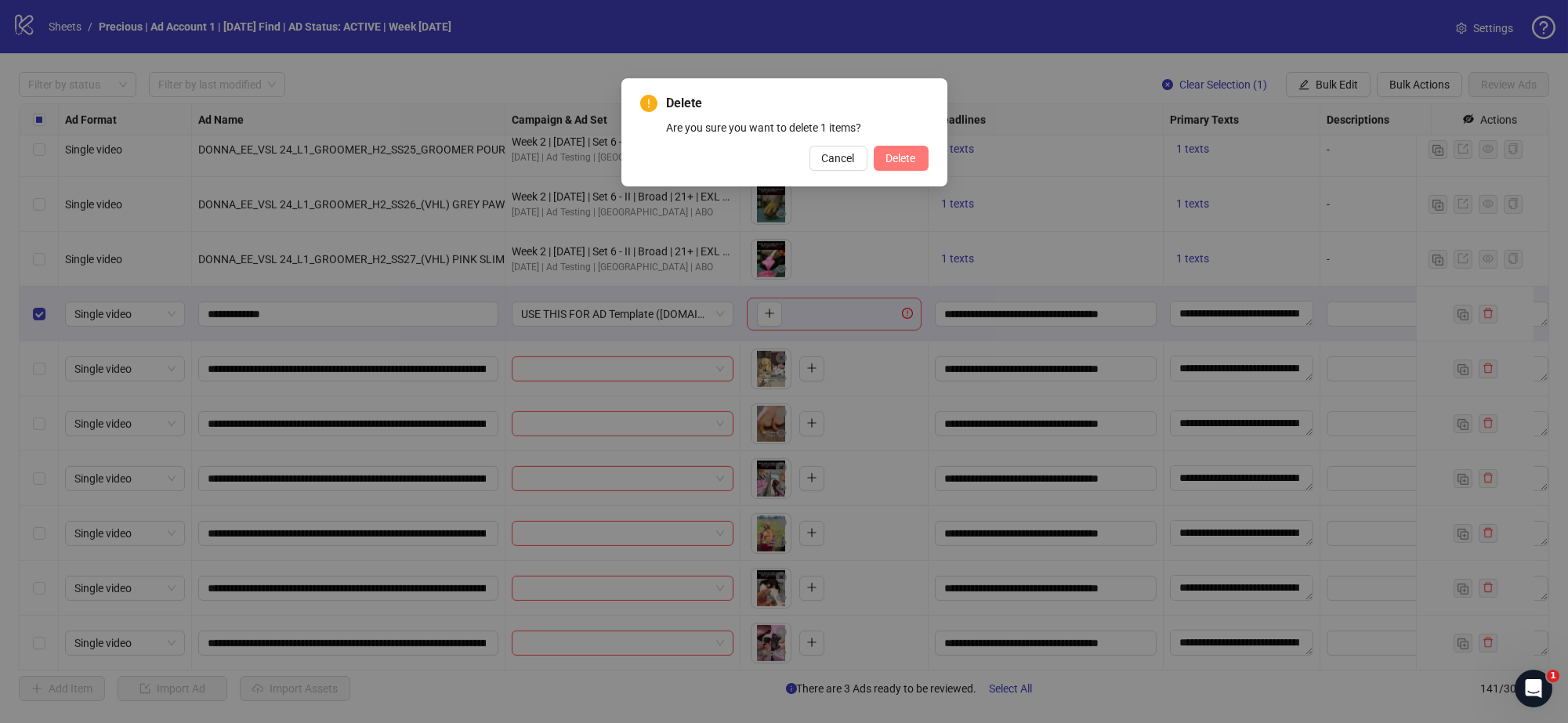
click at [908, 159] on span "Delete" at bounding box center [902, 158] width 30 height 13
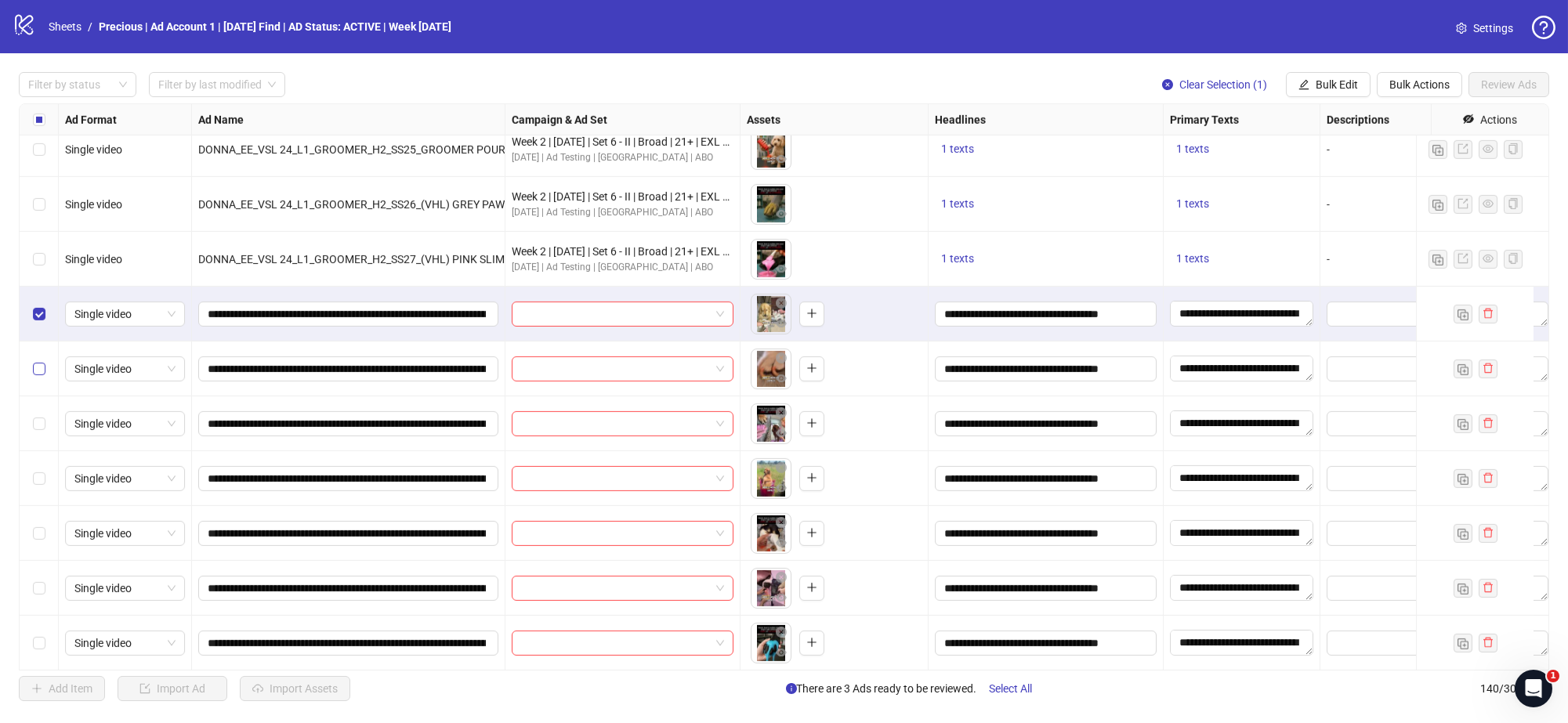
click at [37, 361] on label "Select row 122" at bounding box center [39, 369] width 13 height 17
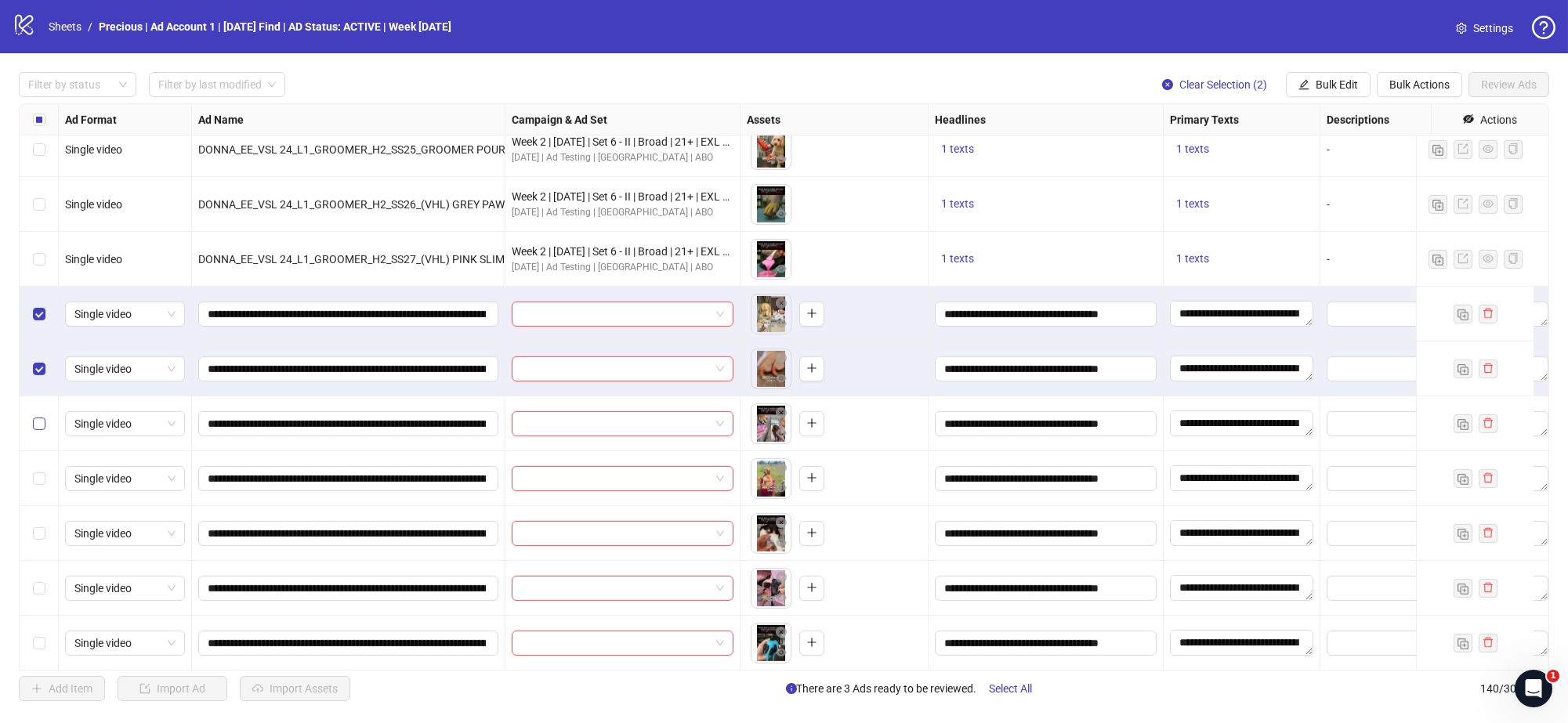
click at [37, 415] on label "Select row 123" at bounding box center [39, 424] width 13 height 17
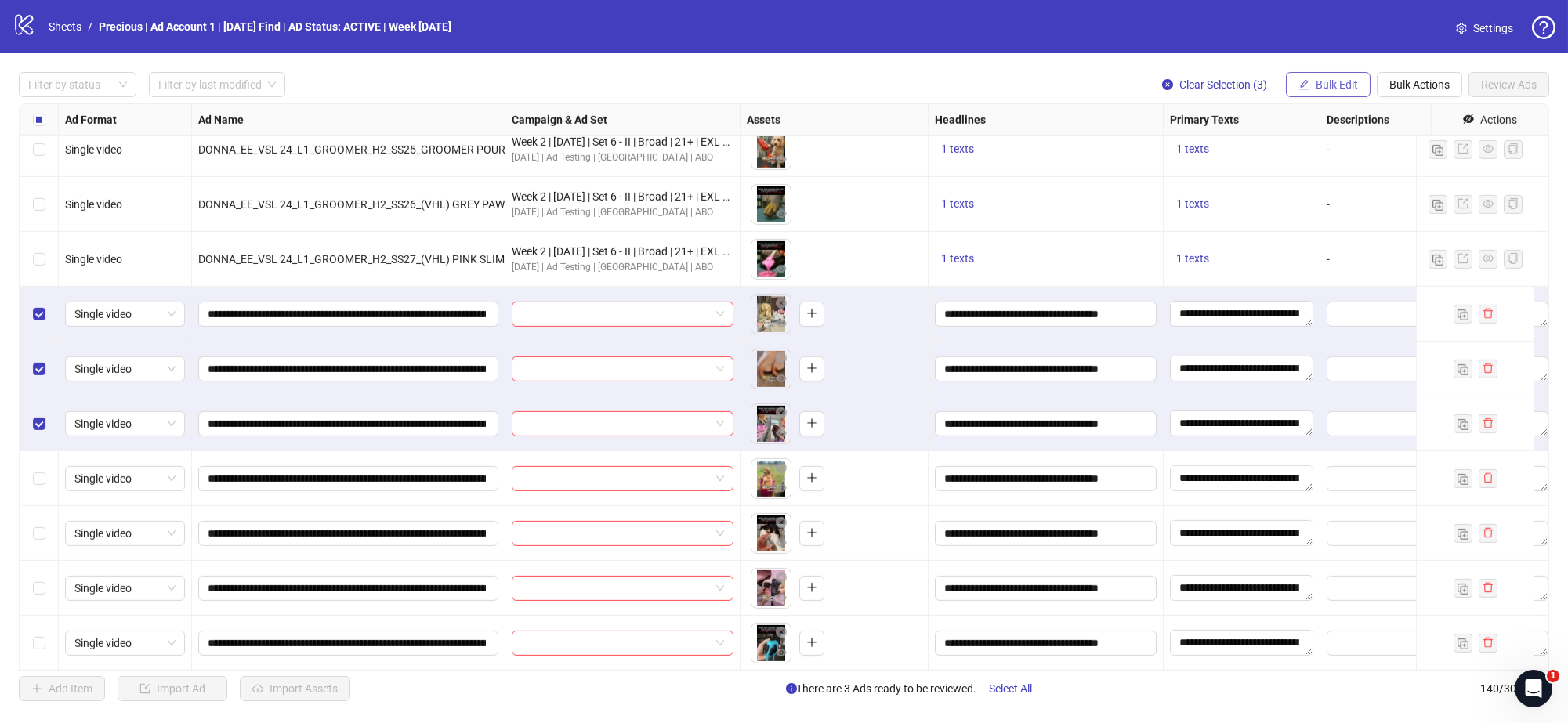
click at [1330, 79] on span "Bulk Edit" at bounding box center [1337, 85] width 42 height 13
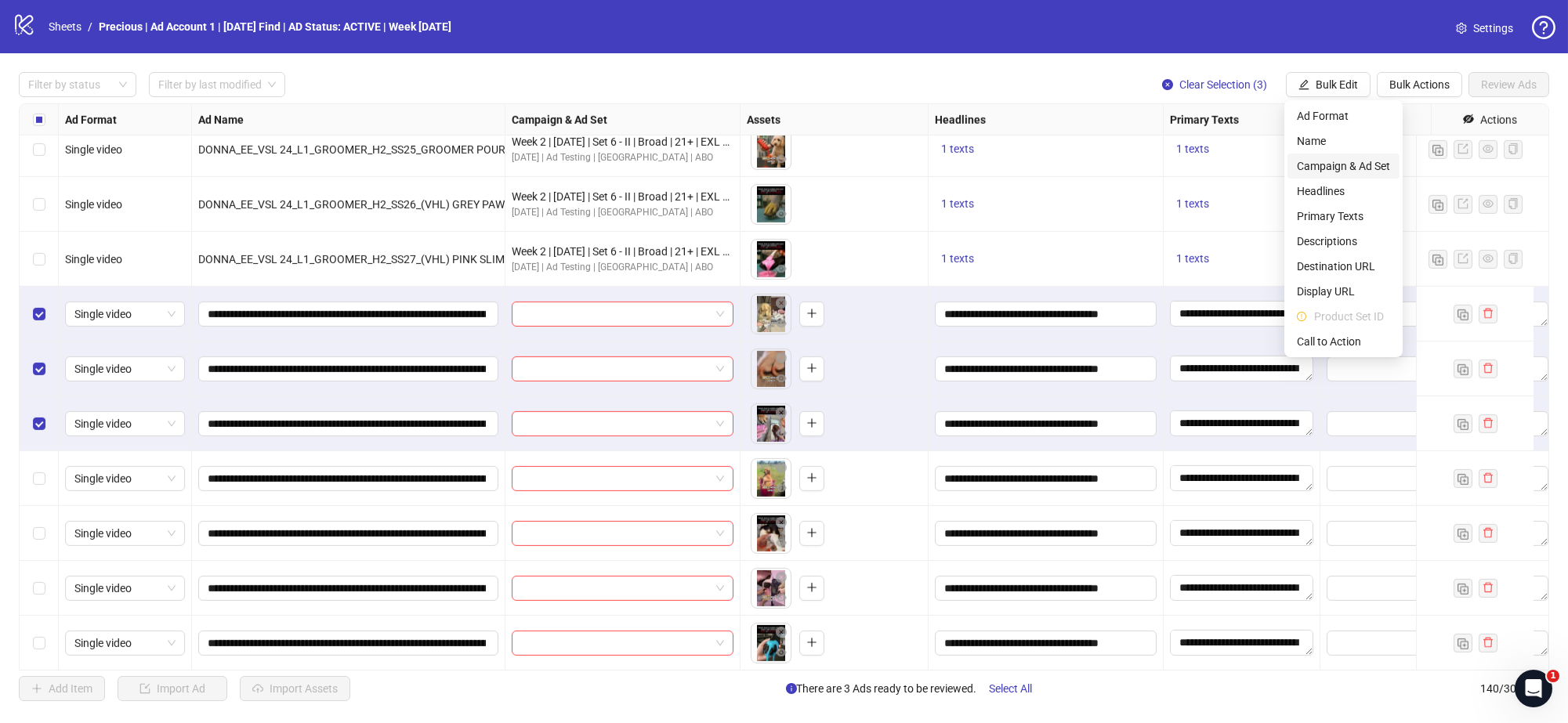
click at [1338, 160] on span "Campaign & Ad Set" at bounding box center [1344, 166] width 94 height 17
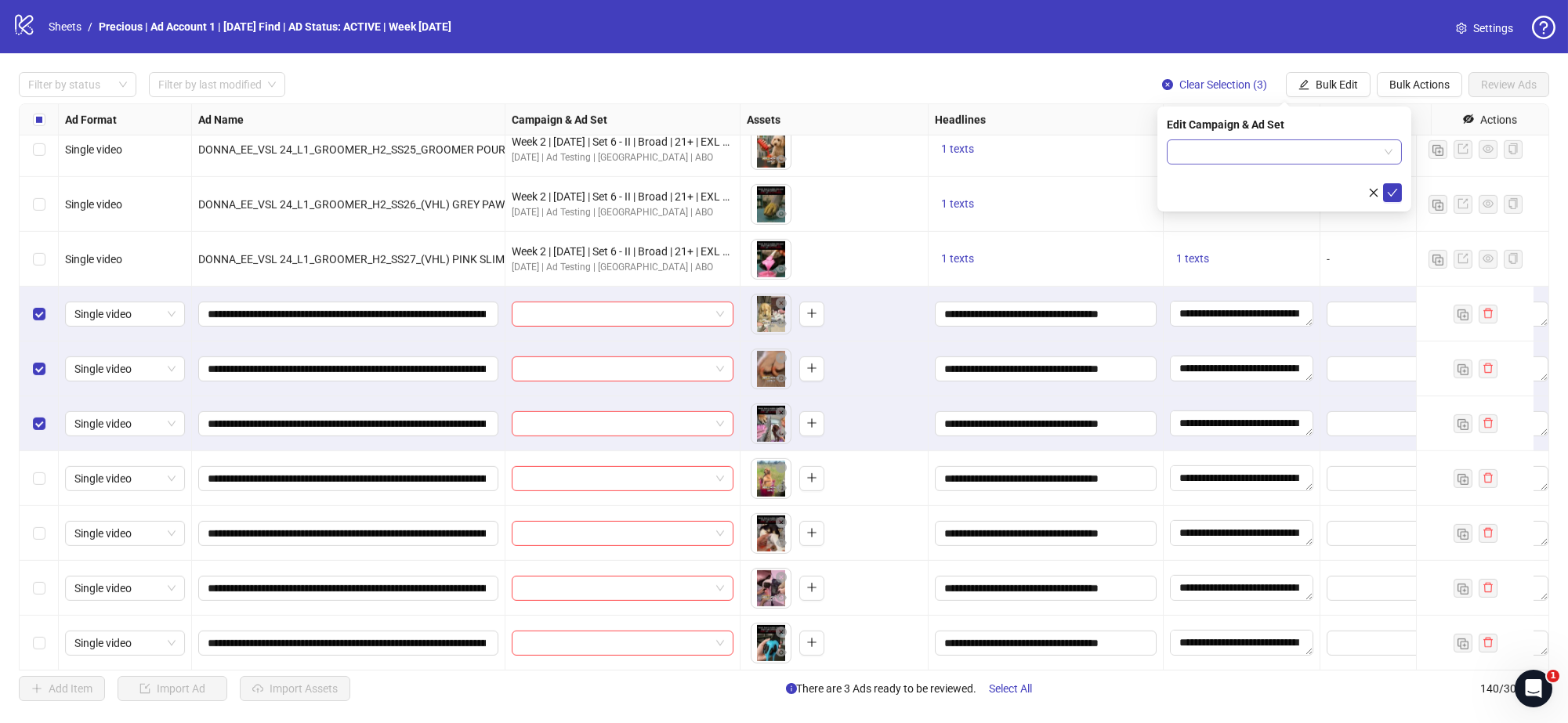
click at [1388, 152] on span at bounding box center [1284, 152] width 216 height 24
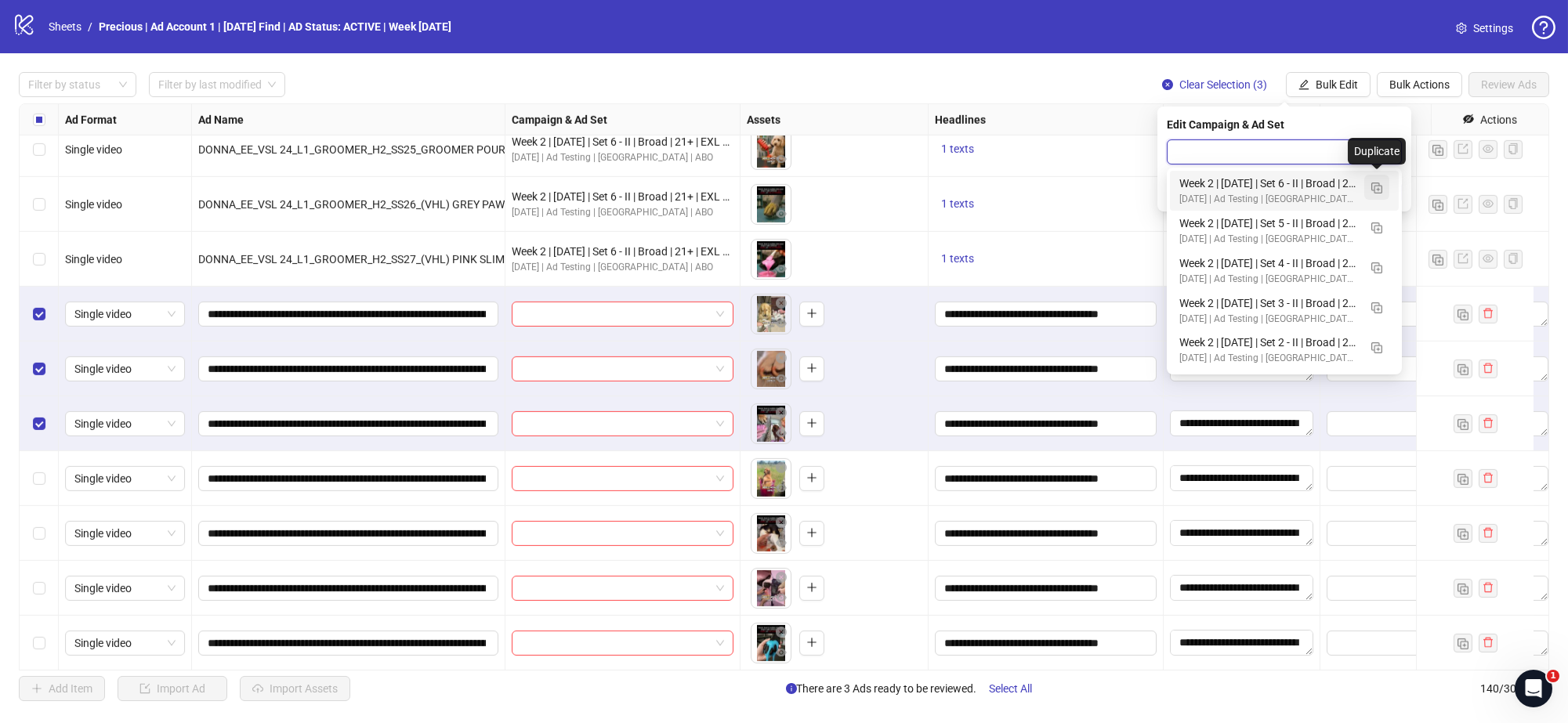
click at [1378, 187] on img "button" at bounding box center [1377, 188] width 11 height 11
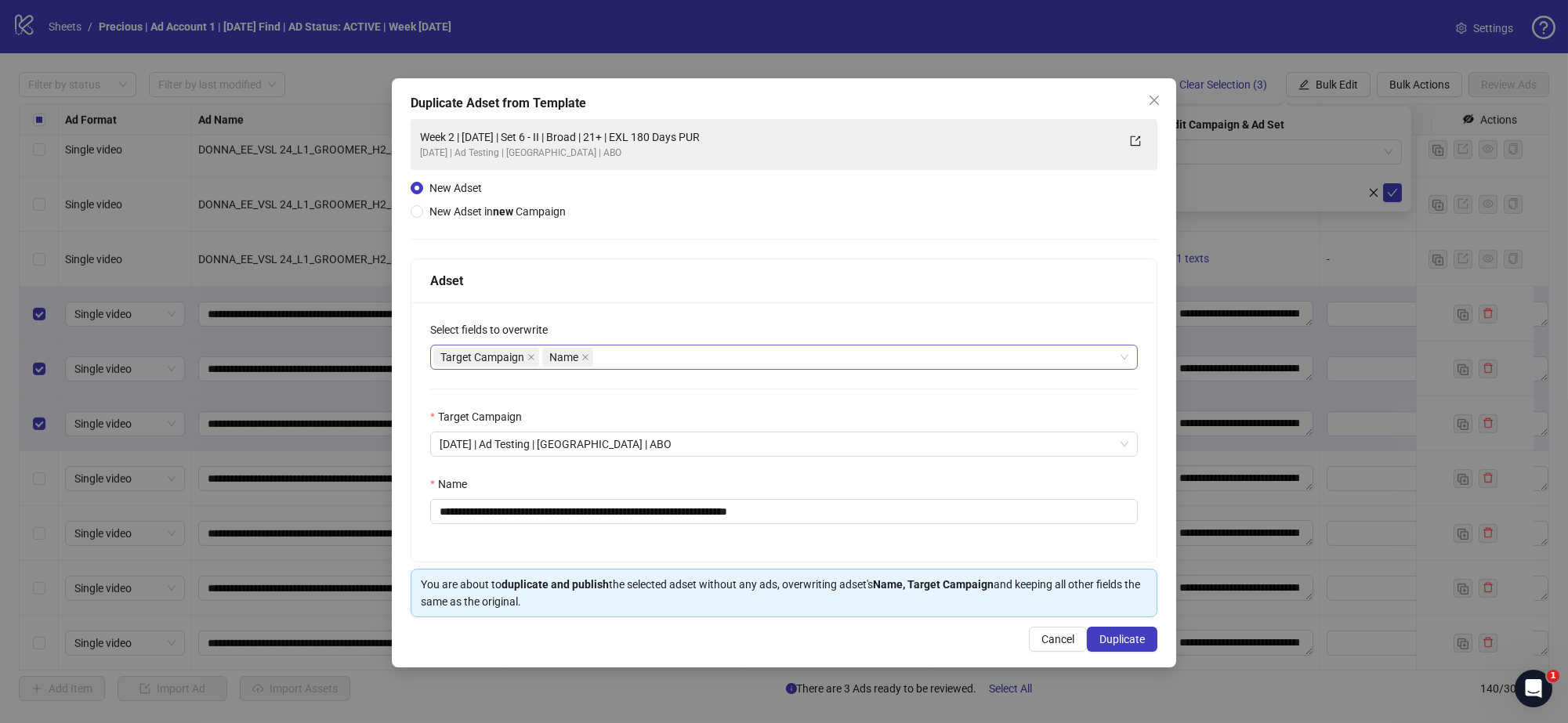
click at [651, 355] on div "Target Campaign Name" at bounding box center [776, 357] width 685 height 22
type input "*****"
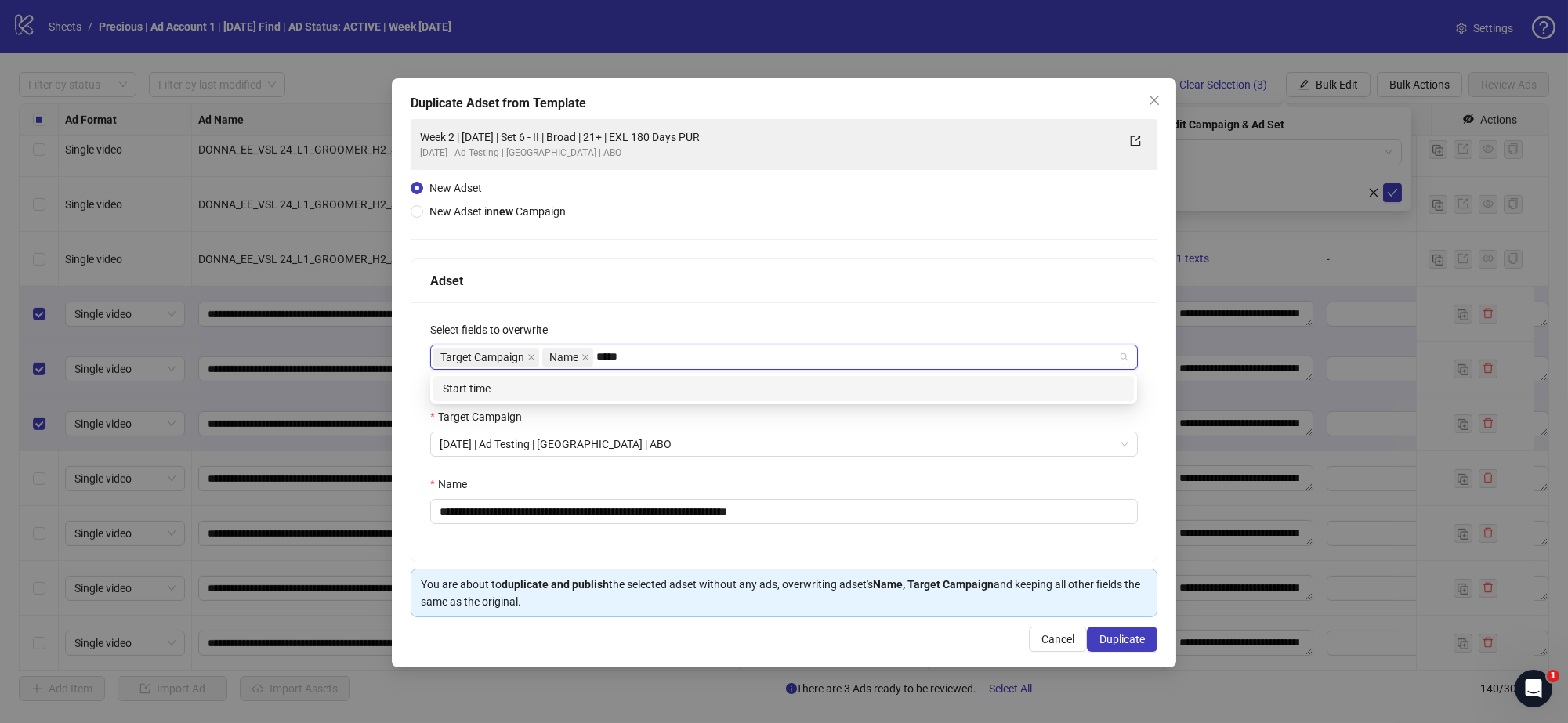
click at [651, 385] on div "Start time" at bounding box center [784, 389] width 682 height 17
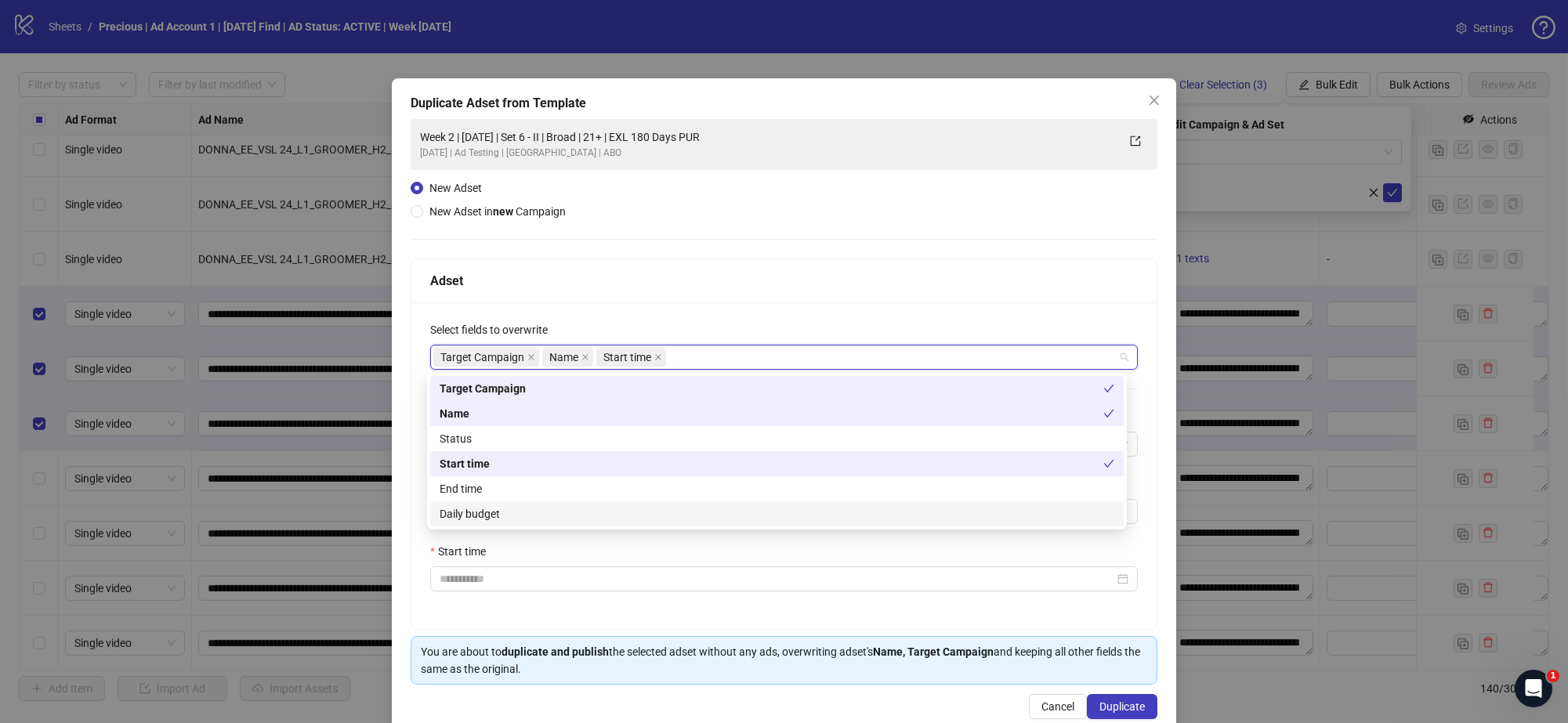
click at [490, 511] on div "Daily budget" at bounding box center [777, 514] width 675 height 17
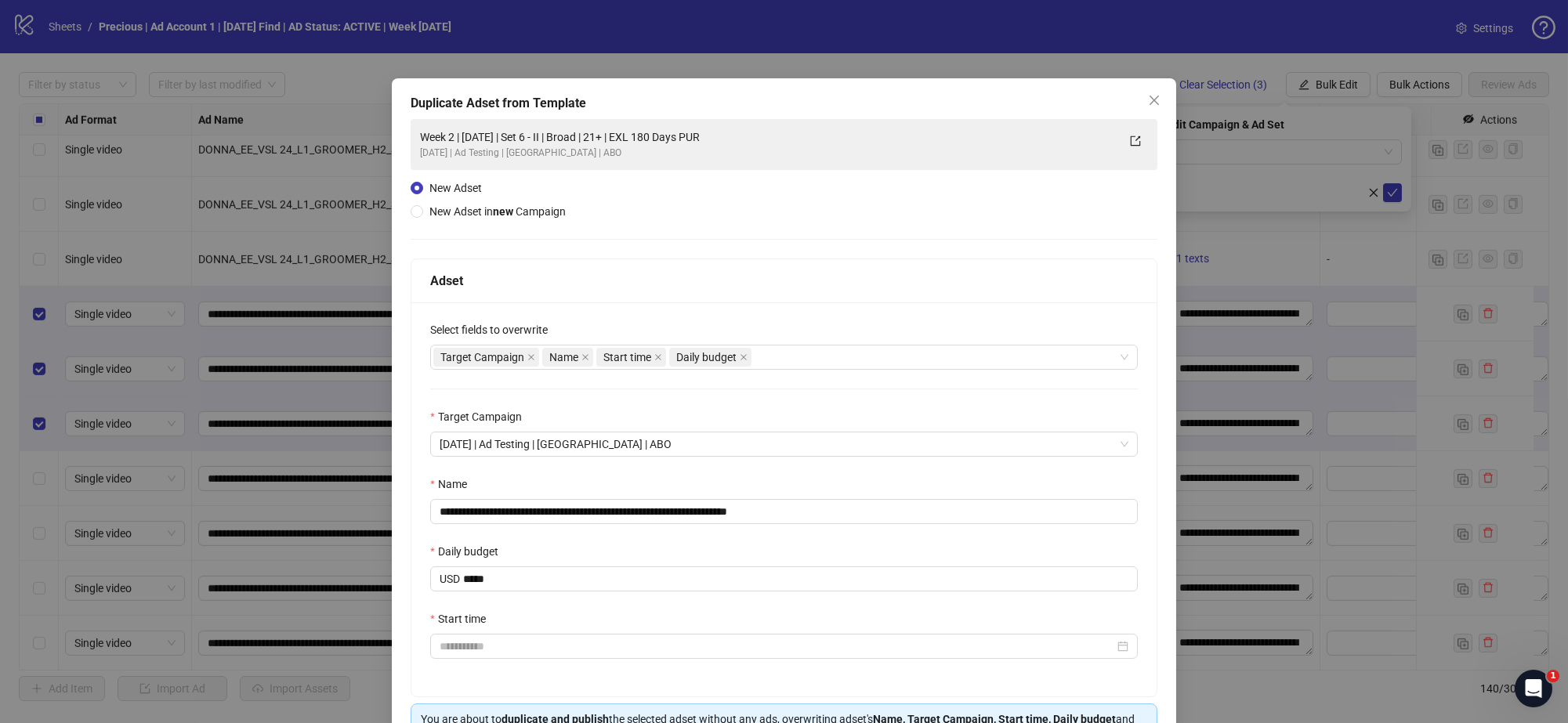
click at [735, 279] on div "Adset" at bounding box center [784, 281] width 707 height 20
click at [796, 515] on input "**********" at bounding box center [784, 511] width 707 height 25
click at [493, 509] on input "**********" at bounding box center [784, 511] width 707 height 25
click at [573, 511] on input "**********" at bounding box center [784, 511] width 707 height 25
drag, startPoint x: 584, startPoint y: 510, endPoint x: 611, endPoint y: 515, distance: 27.5
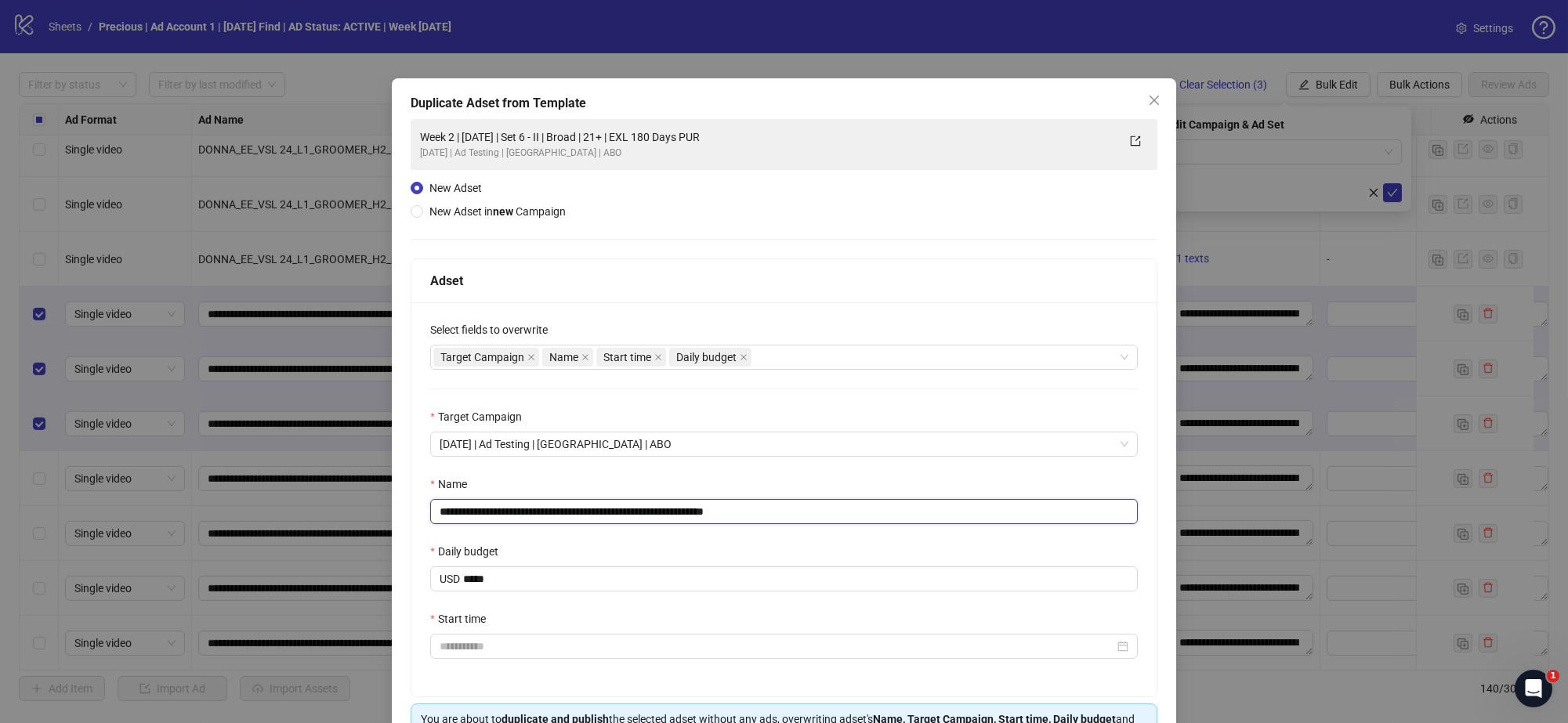
click at [589, 510] on input "**********" at bounding box center [784, 511] width 707 height 25
click at [472, 508] on input "**********" at bounding box center [784, 511] width 707 height 25
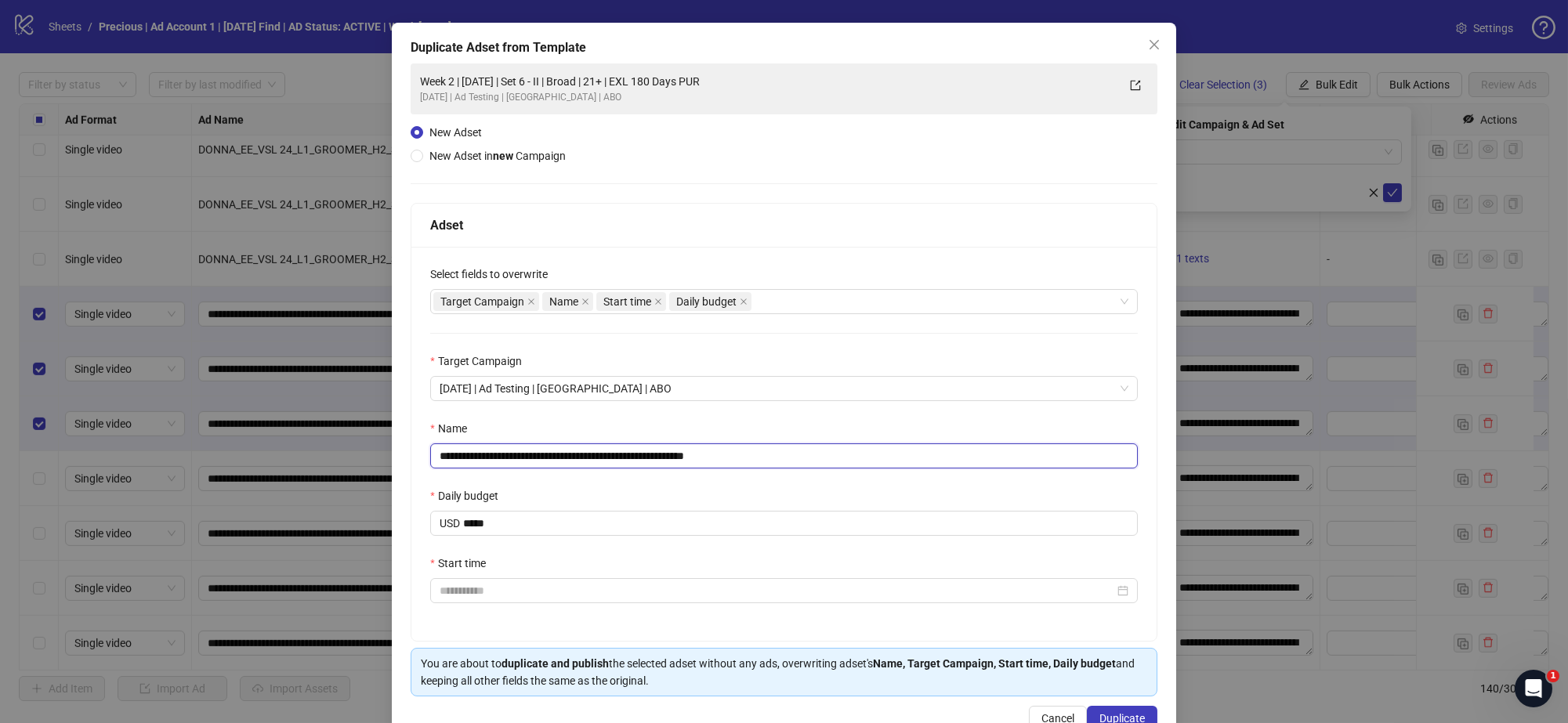
scroll to position [98, 0]
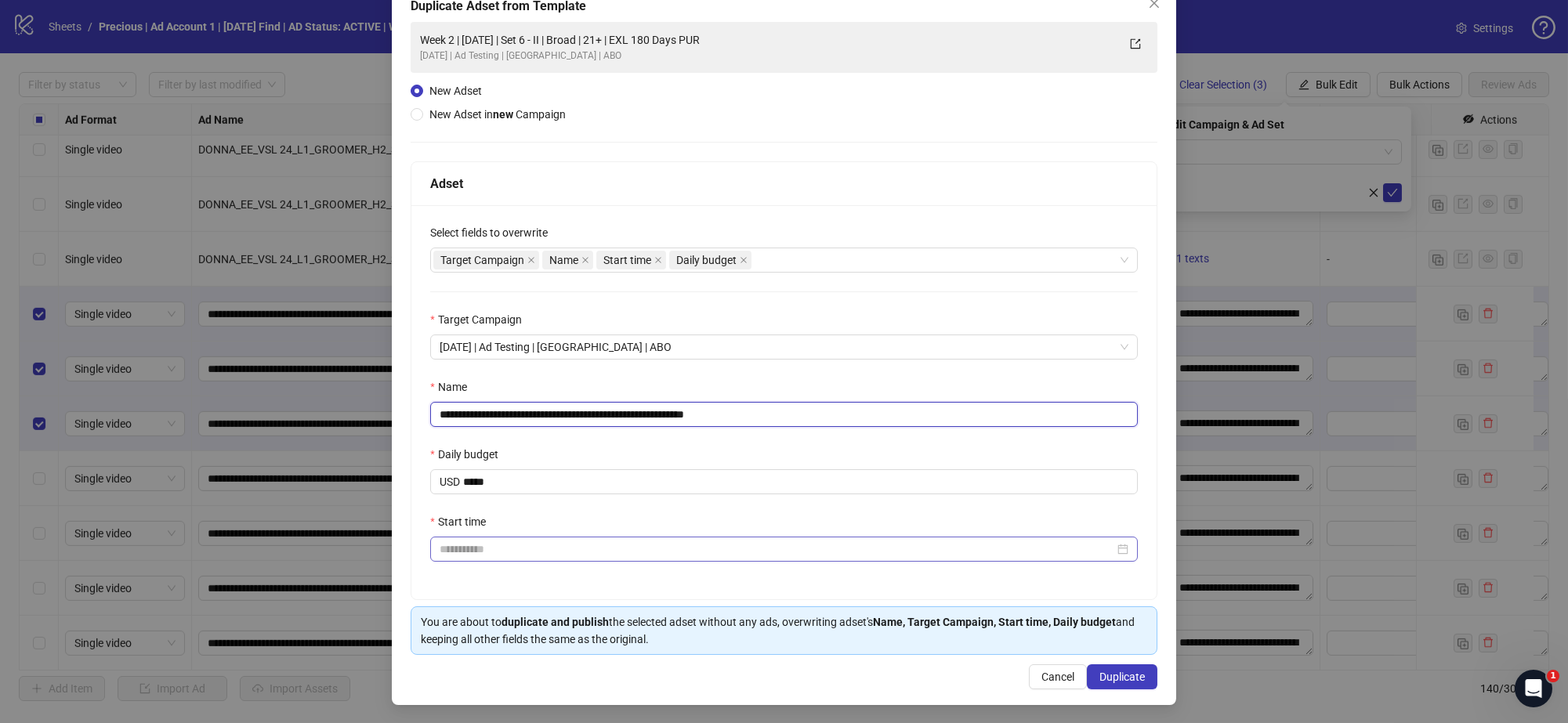
type input "**********"
click at [506, 548] on input "Start time" at bounding box center [777, 549] width 675 height 17
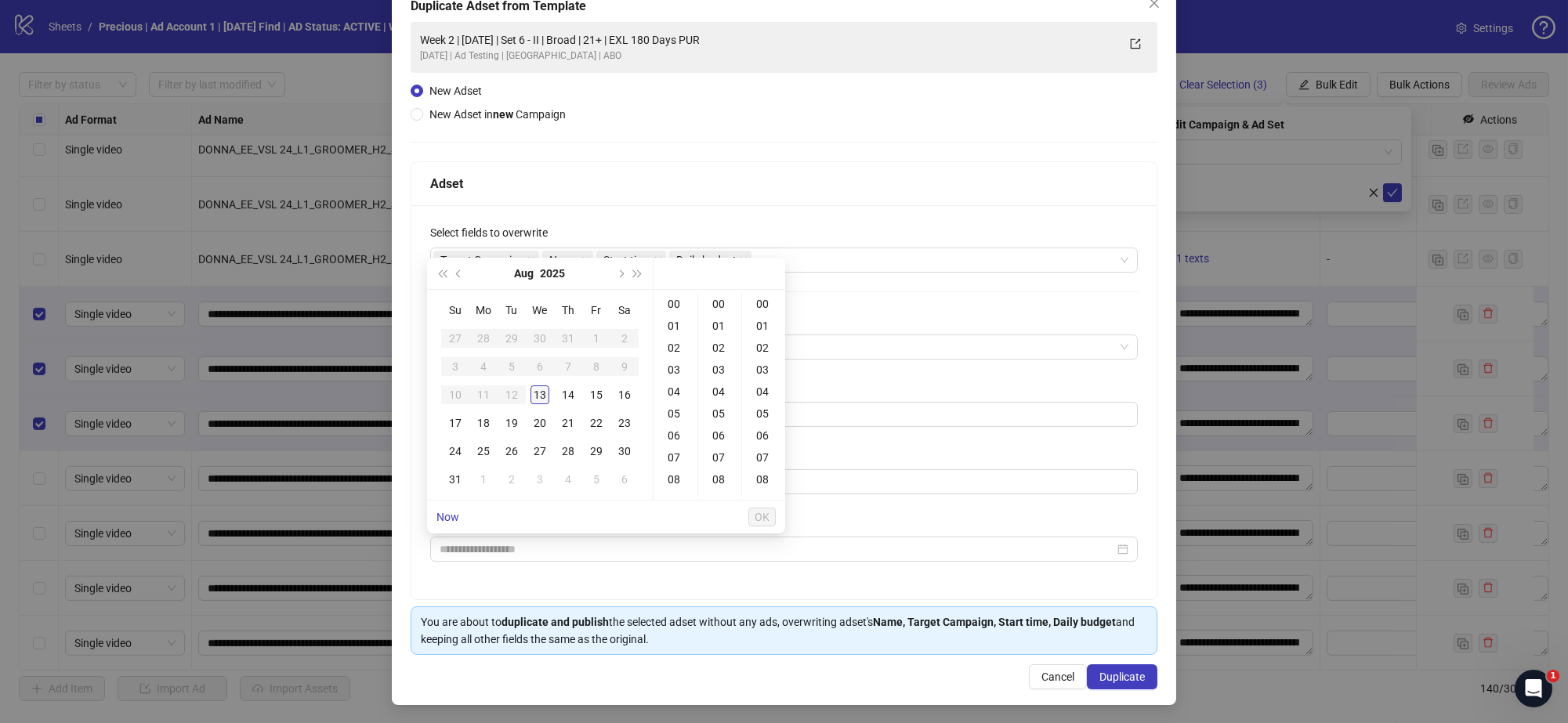
click at [538, 397] on div "13" at bounding box center [540, 395] width 19 height 19
click at [676, 408] on div "18" at bounding box center [676, 405] width 38 height 22
click at [721, 374] on div "30" at bounding box center [720, 374] width 38 height 22
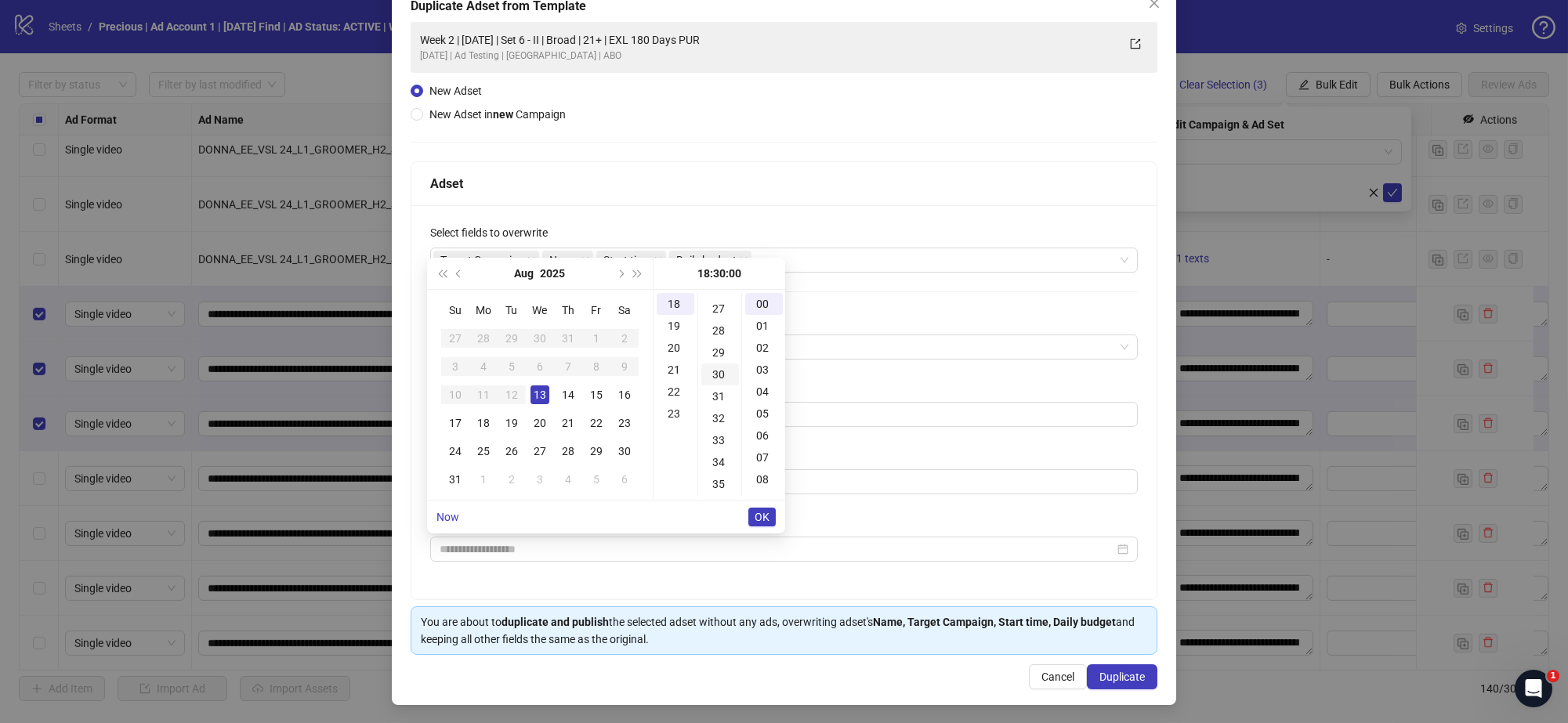
scroll to position [658, 0]
type input "**********"
click at [766, 511] on span "OK" at bounding box center [762, 517] width 15 height 13
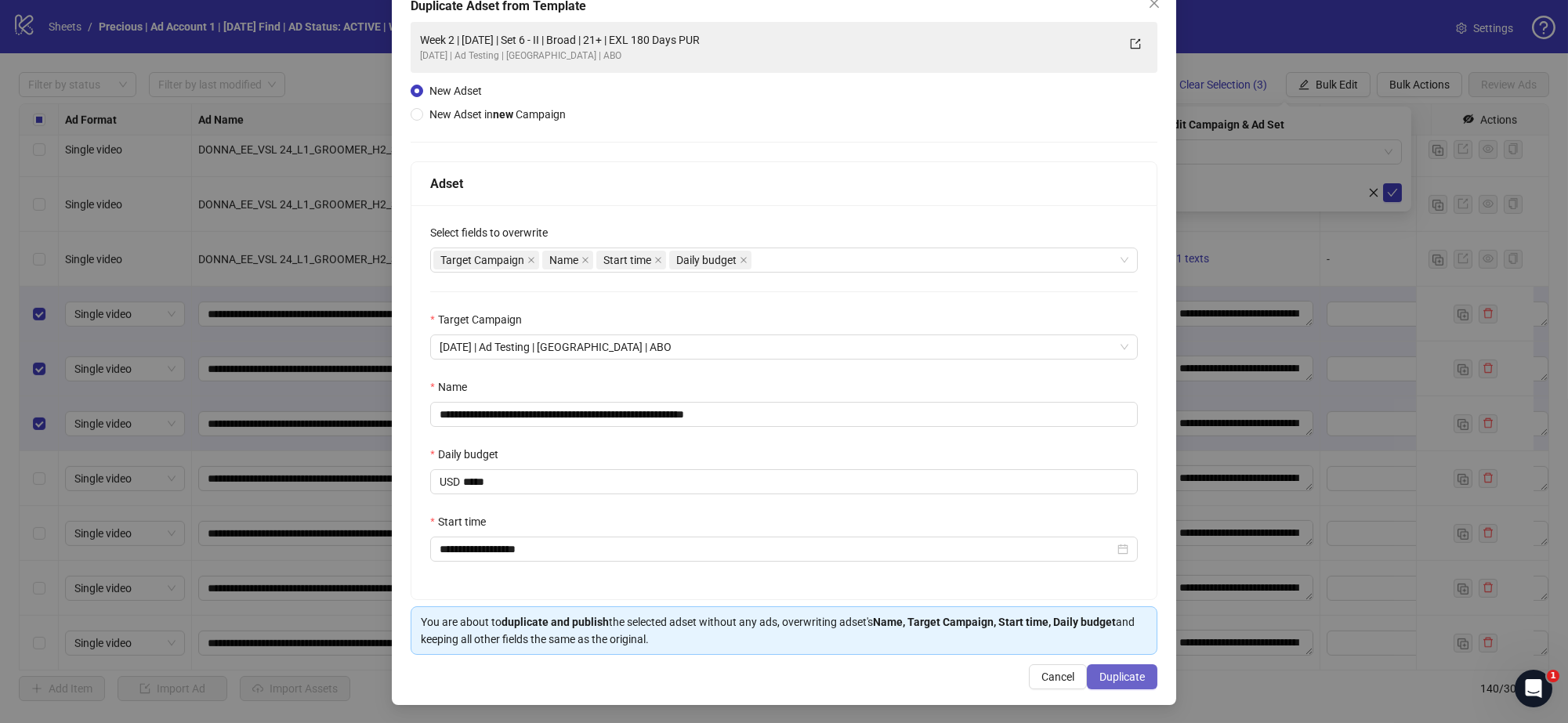
click at [1125, 679] on span "Duplicate" at bounding box center [1122, 677] width 46 height 13
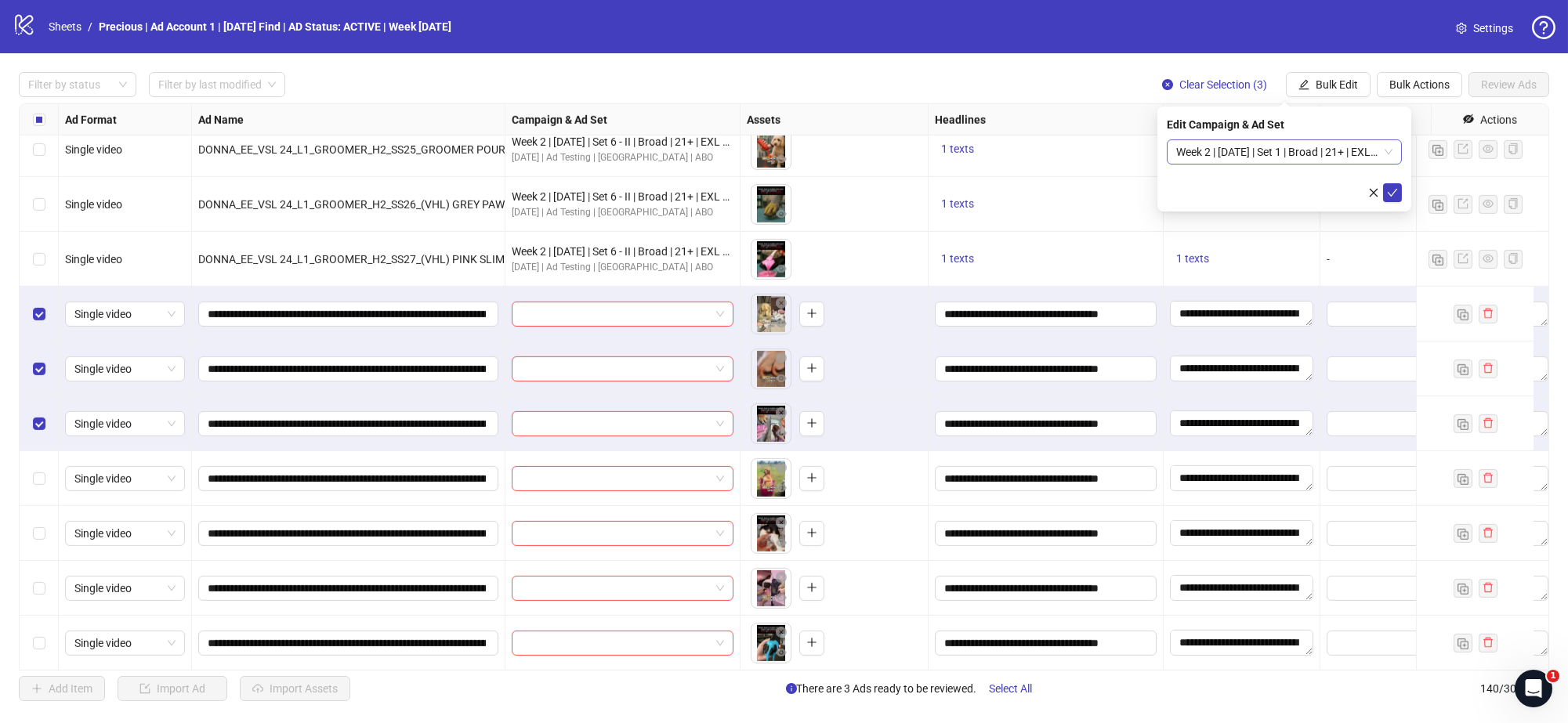
click at [1389, 153] on span "Week 2 | 13th August | Set 1 | Broad | 21+ | EXL 180 Days PUR" at bounding box center [1284, 152] width 216 height 24
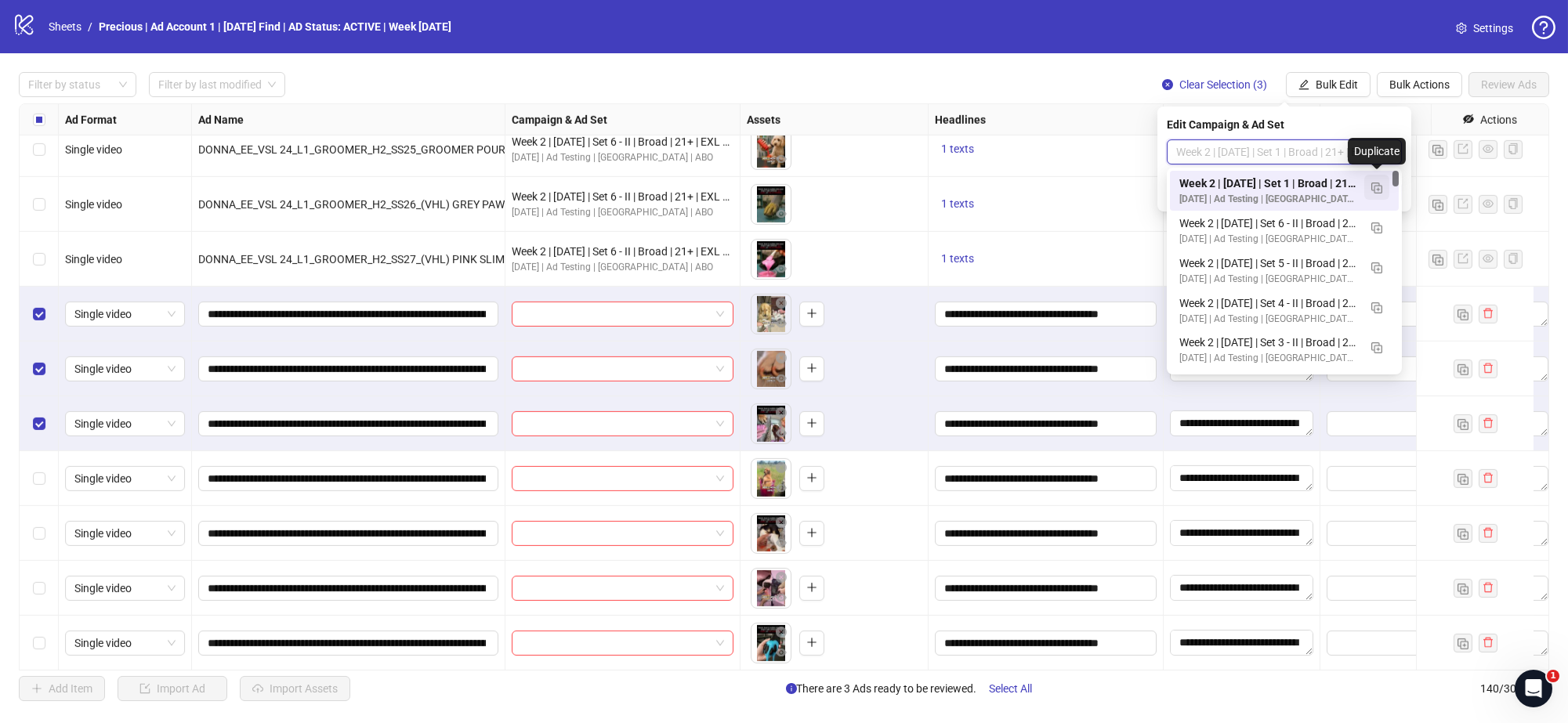
click at [1379, 184] on img "button" at bounding box center [1377, 188] width 11 height 11
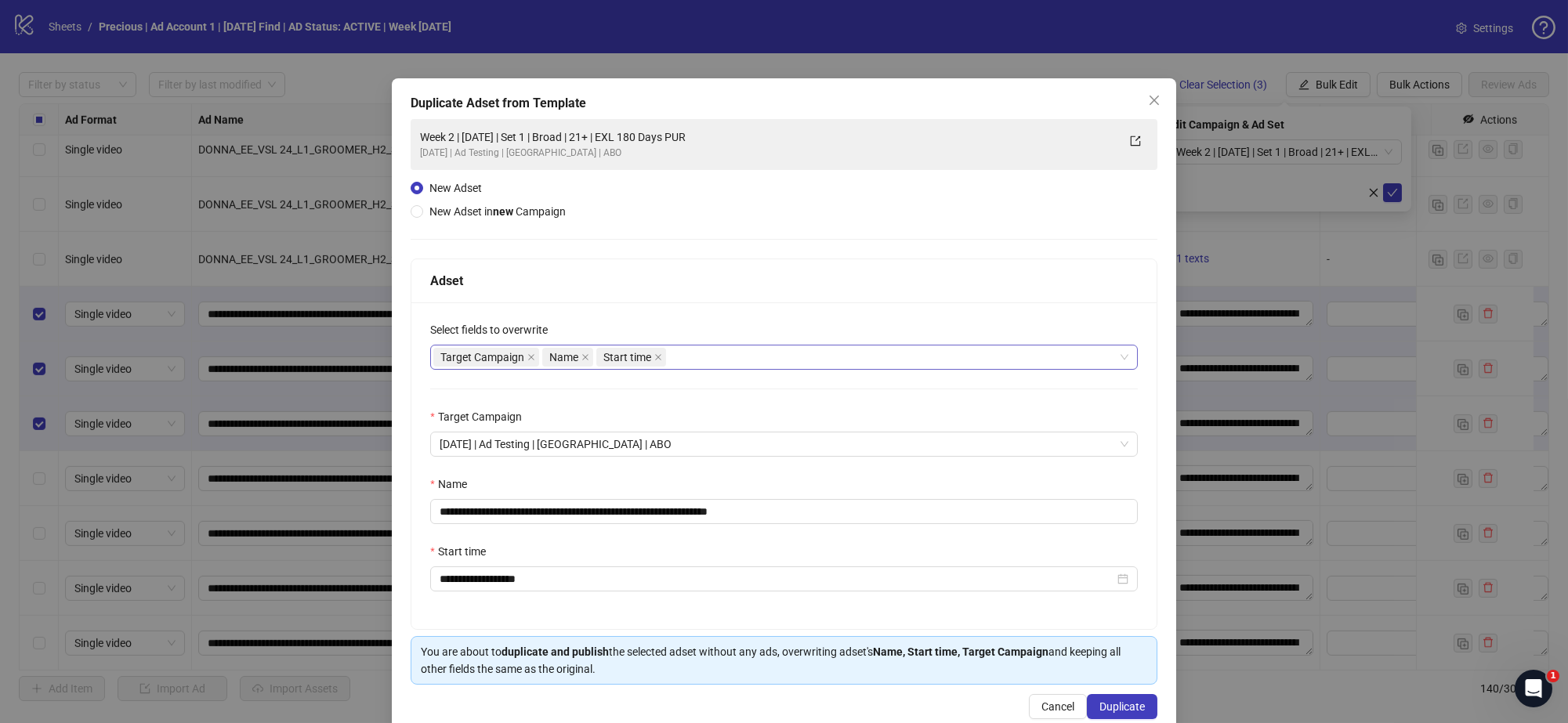
click at [732, 360] on div "Target Campaign Name Start time" at bounding box center [776, 357] width 685 height 22
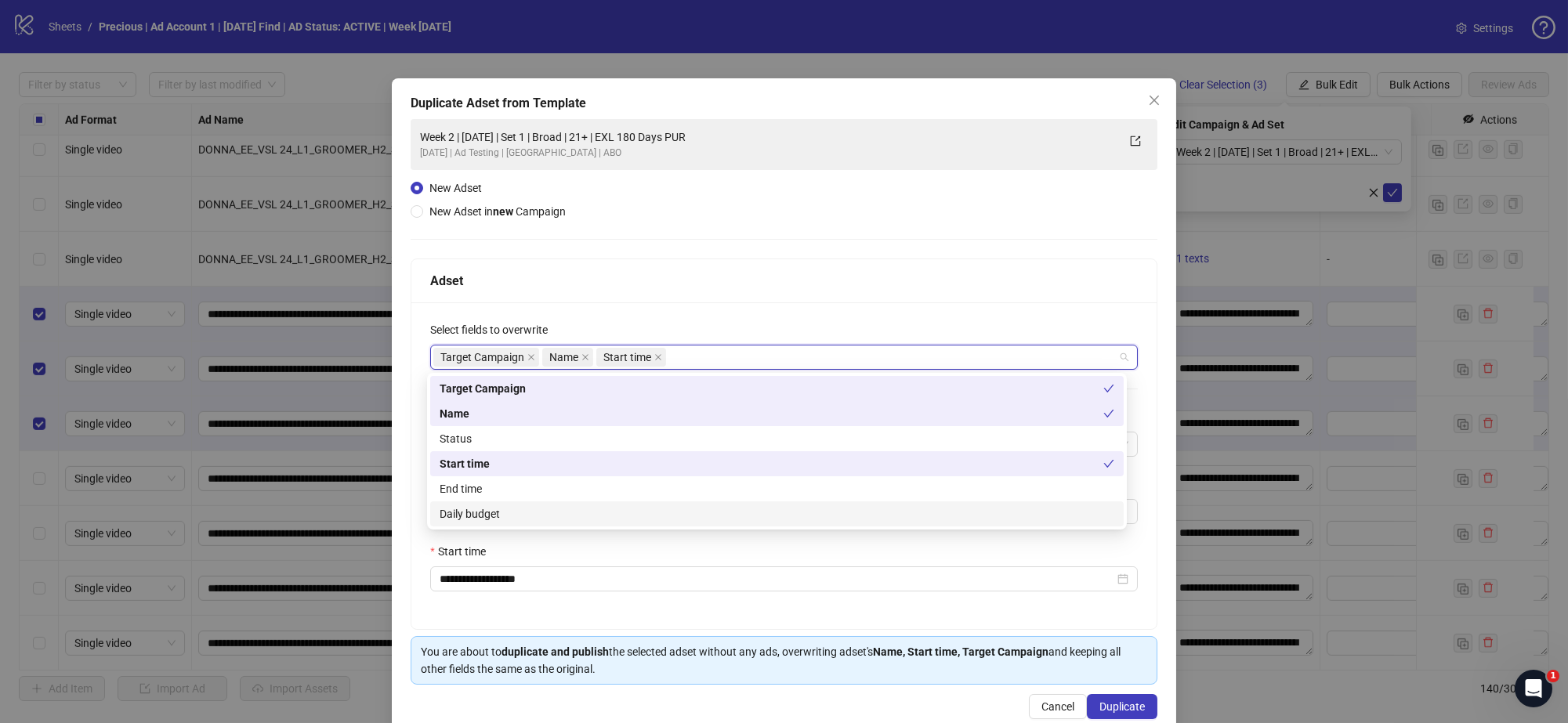
click at [522, 511] on div "Daily budget" at bounding box center [777, 514] width 675 height 17
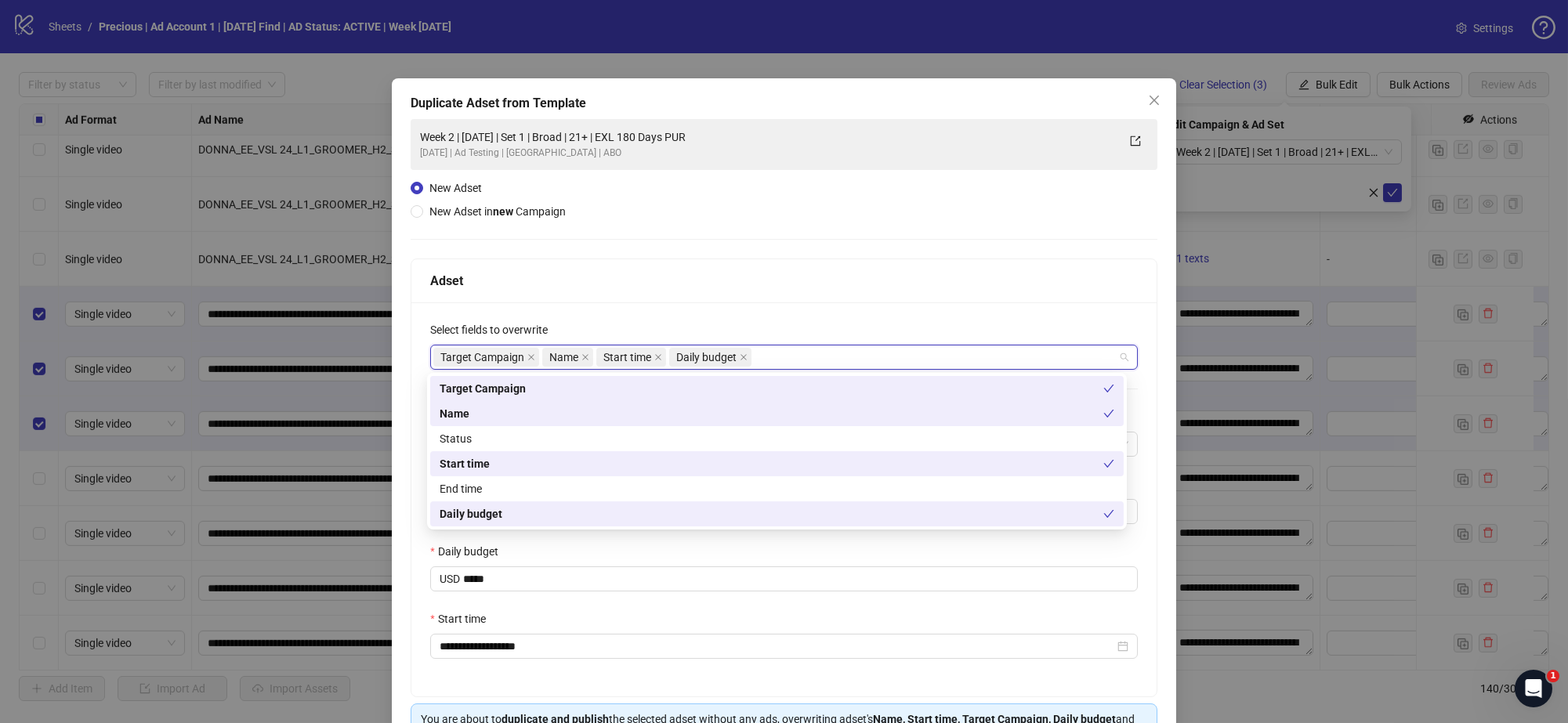
drag, startPoint x: 754, startPoint y: 221, endPoint x: 809, endPoint y: 340, distance: 131.1
click at [755, 222] on div "**********" at bounding box center [784, 435] width 747 height 633
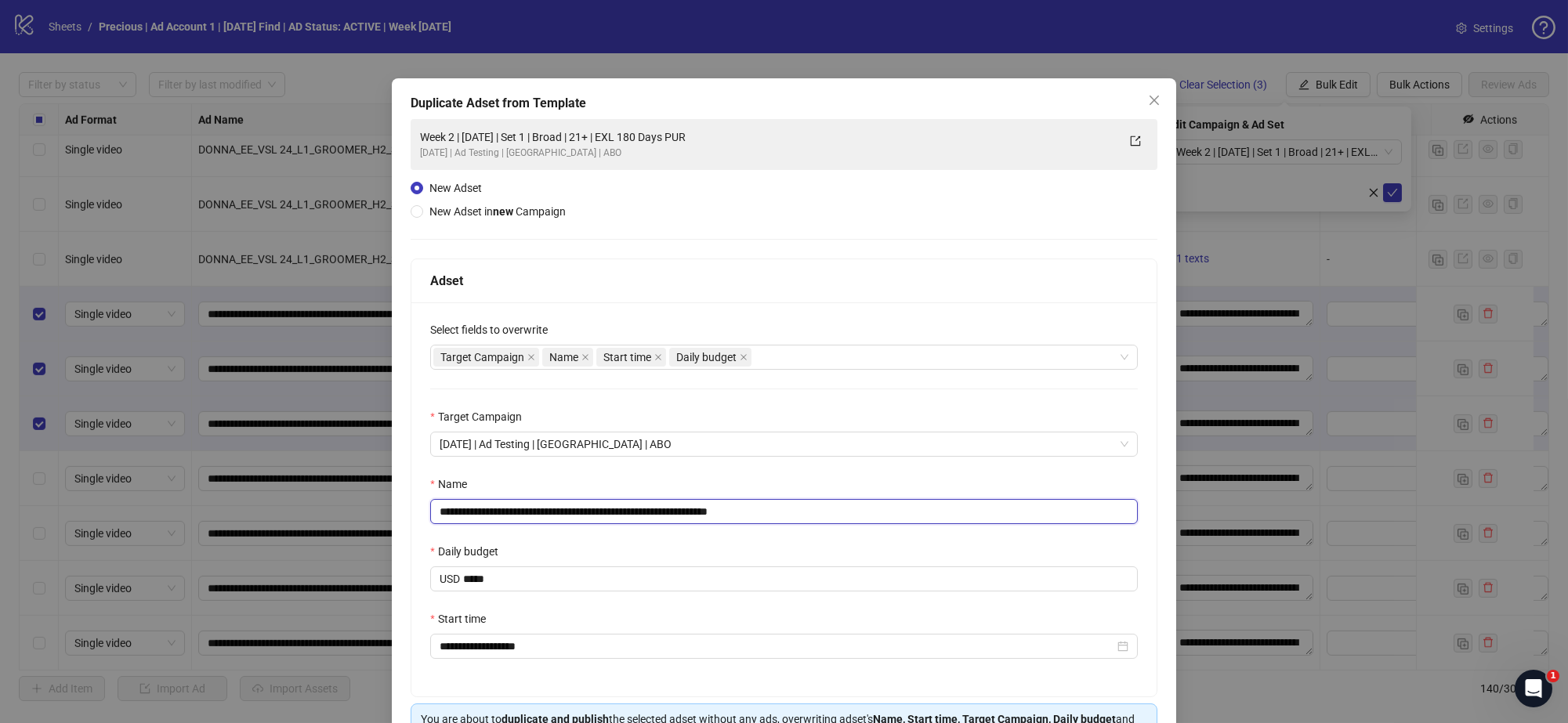
click at [569, 515] on input "**********" at bounding box center [784, 511] width 707 height 25
click at [573, 514] on input "**********" at bounding box center [784, 511] width 707 height 25
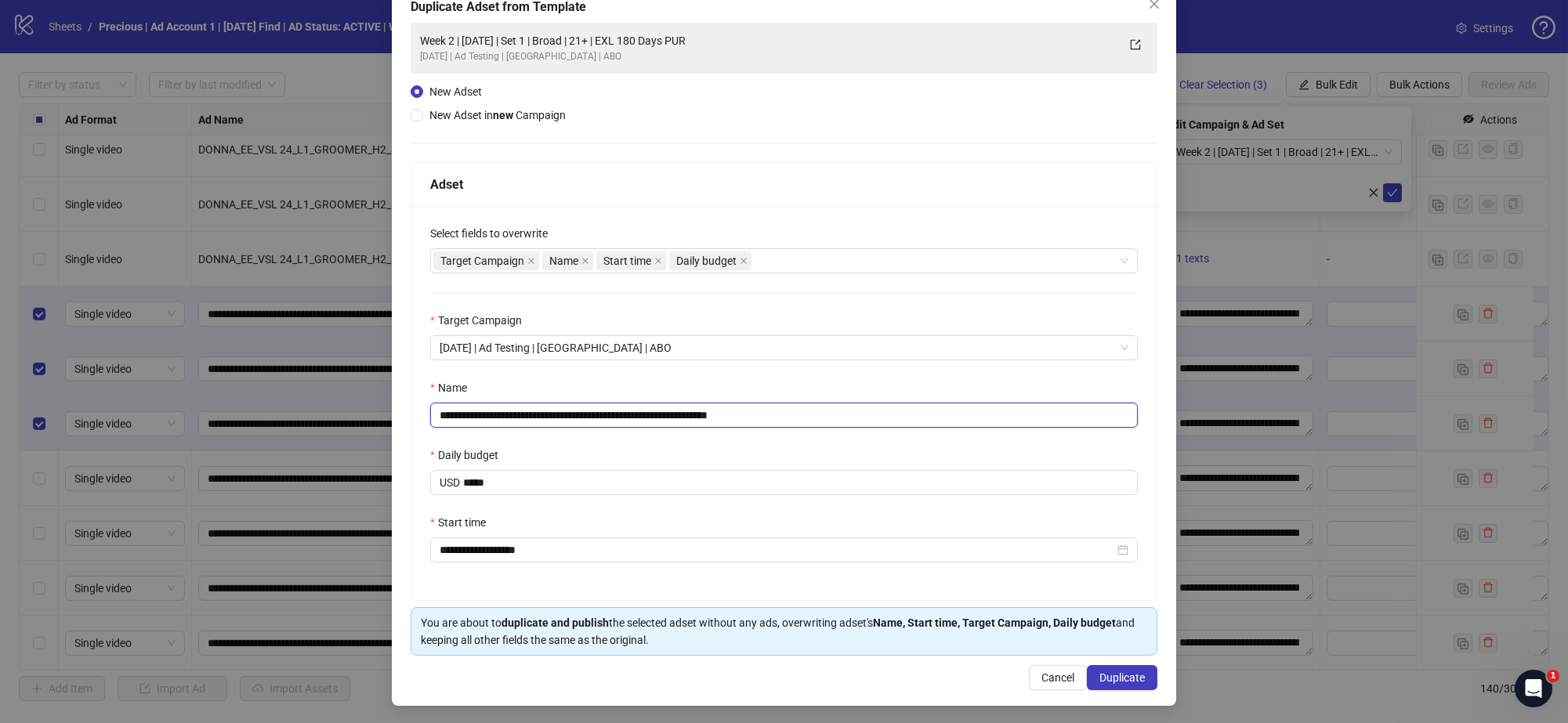
scroll to position [98, 0]
type input "**********"
click at [1099, 680] on span "Duplicate" at bounding box center [1122, 677] width 46 height 13
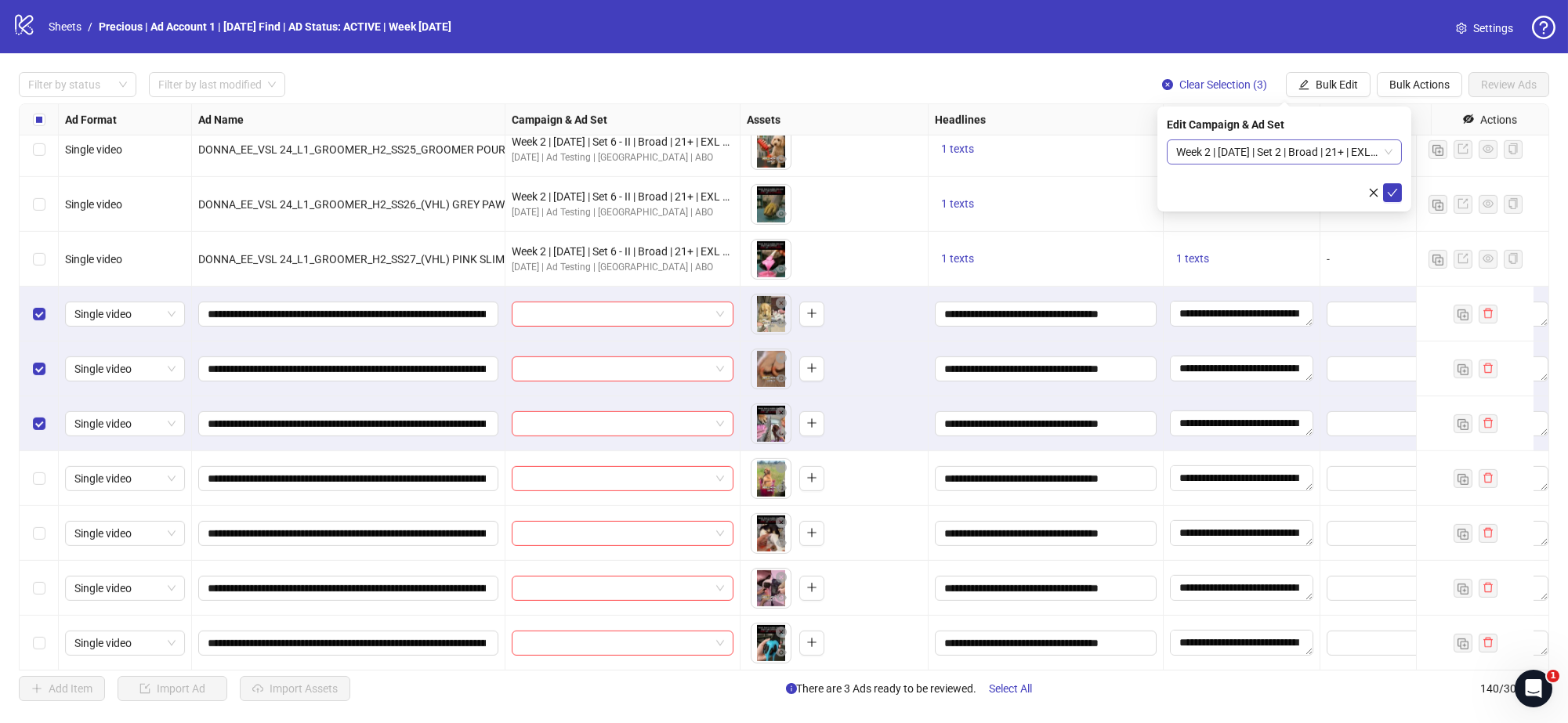
scroll to position [0, 0]
click at [1386, 153] on span "Week 2 | 13th August | Set 2 | Broad | 21+ | EXL 180 Days PUR (copy)" at bounding box center [1284, 152] width 216 height 24
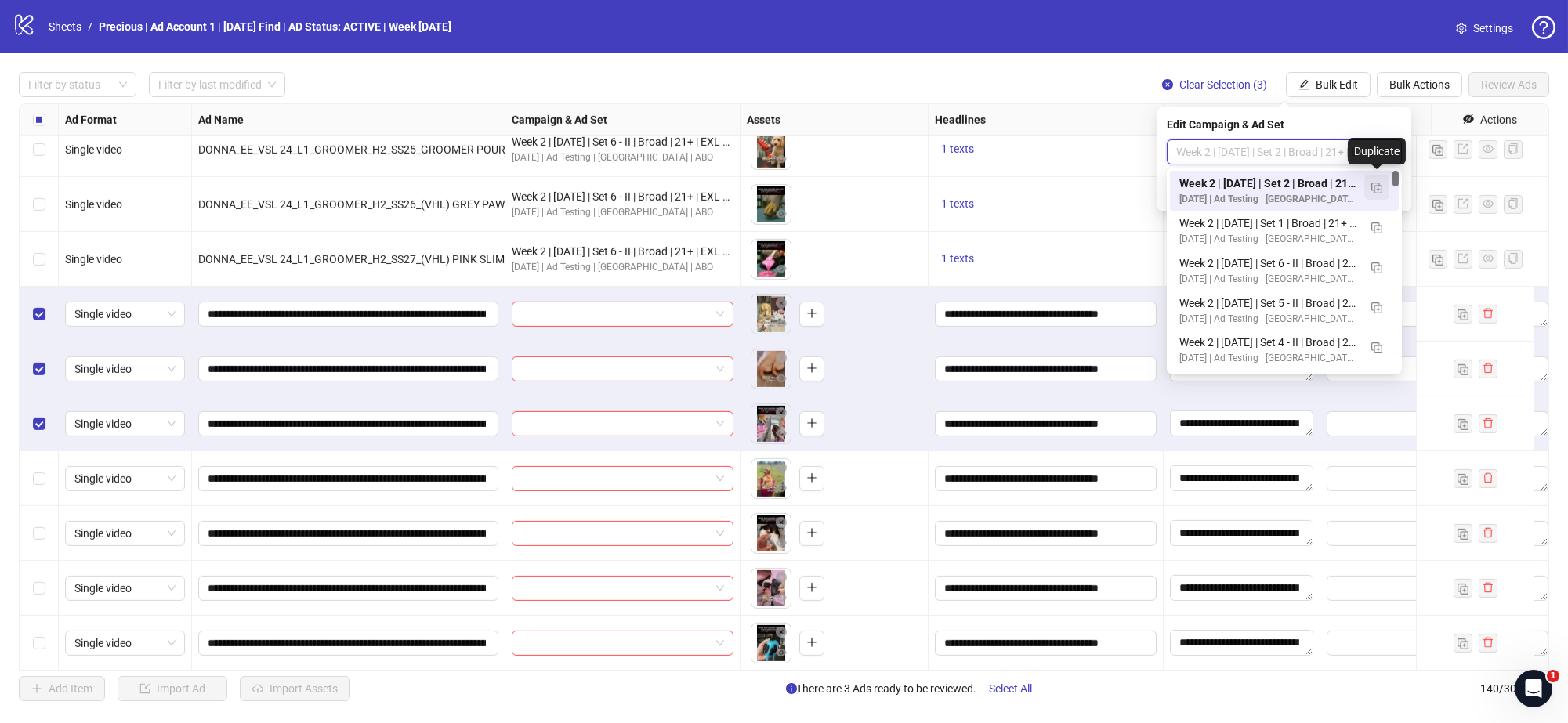
click at [1377, 184] on img "button" at bounding box center [1377, 188] width 11 height 11
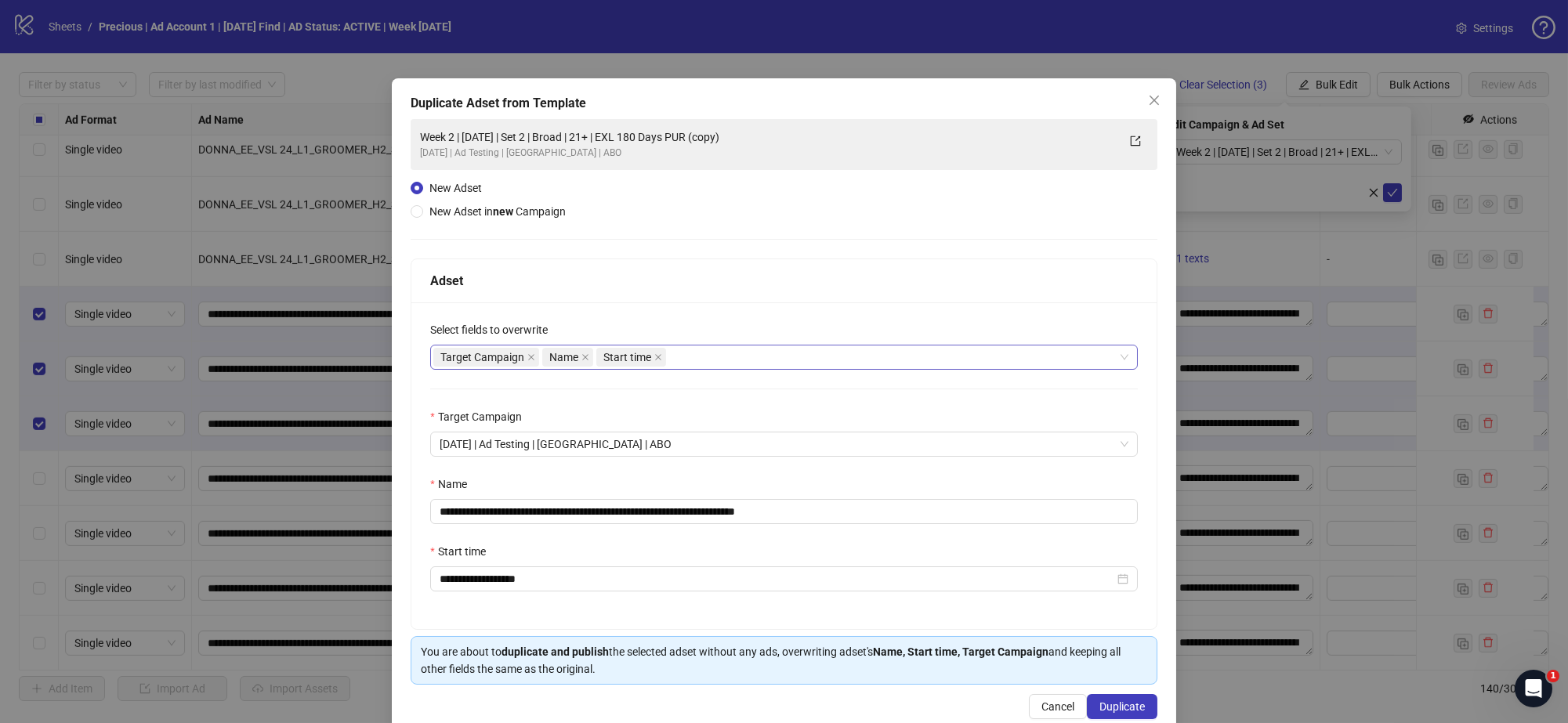
click at [697, 360] on div "Target Campaign Name Start time" at bounding box center [776, 357] width 685 height 22
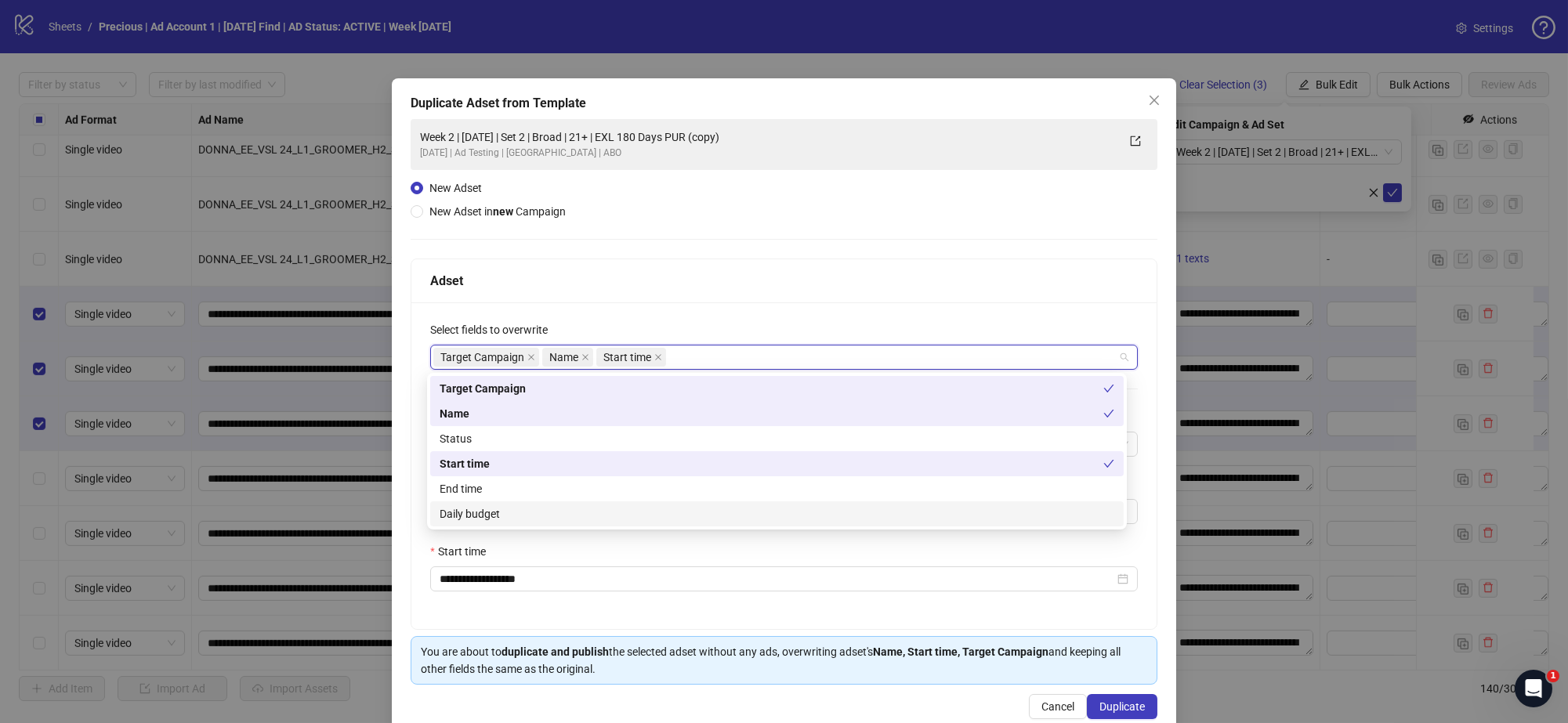
click at [511, 515] on div "Daily budget" at bounding box center [777, 514] width 675 height 17
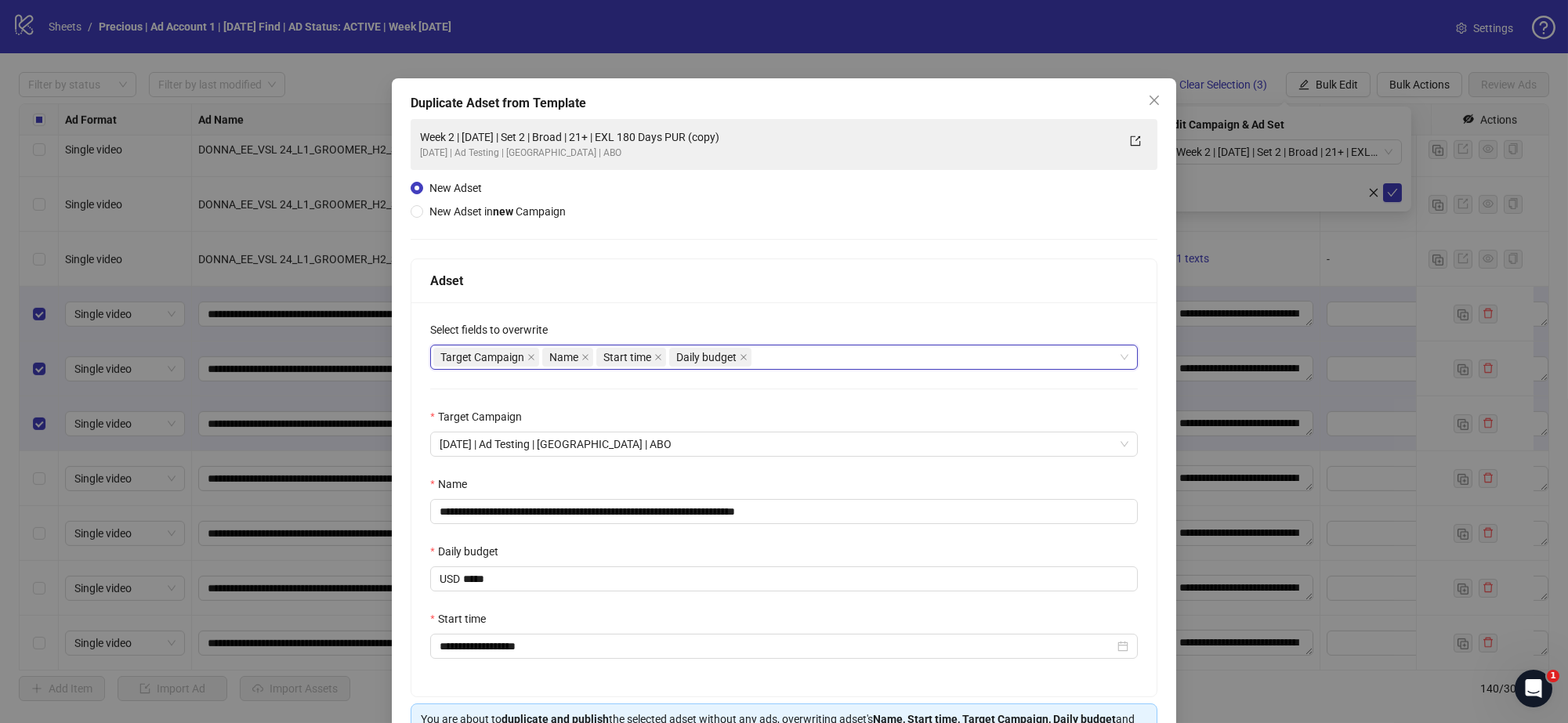
click at [871, 283] on div "Adset" at bounding box center [784, 281] width 707 height 20
click at [811, 515] on input "**********" at bounding box center [784, 511] width 707 height 25
click at [573, 511] on input "**********" at bounding box center [784, 511] width 707 height 25
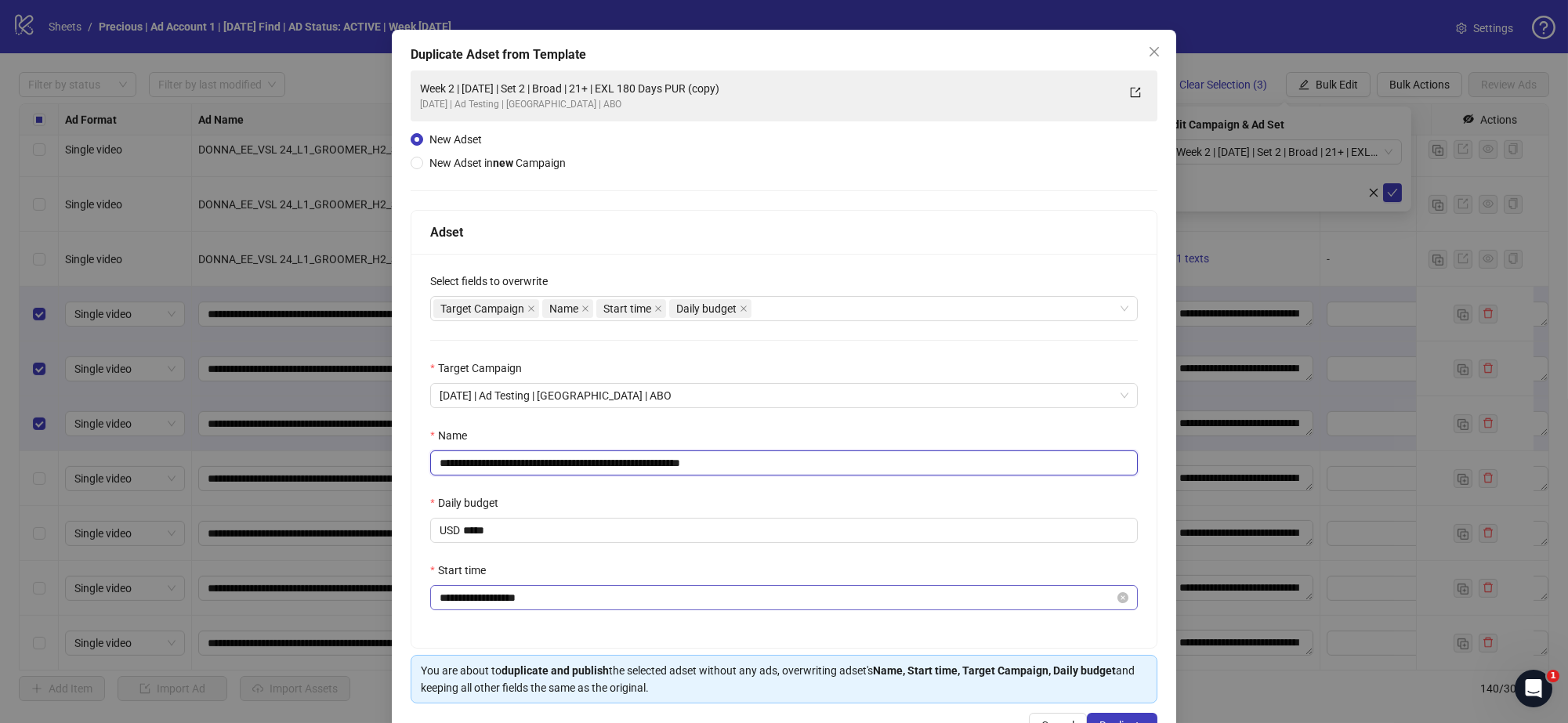
scroll to position [98, 0]
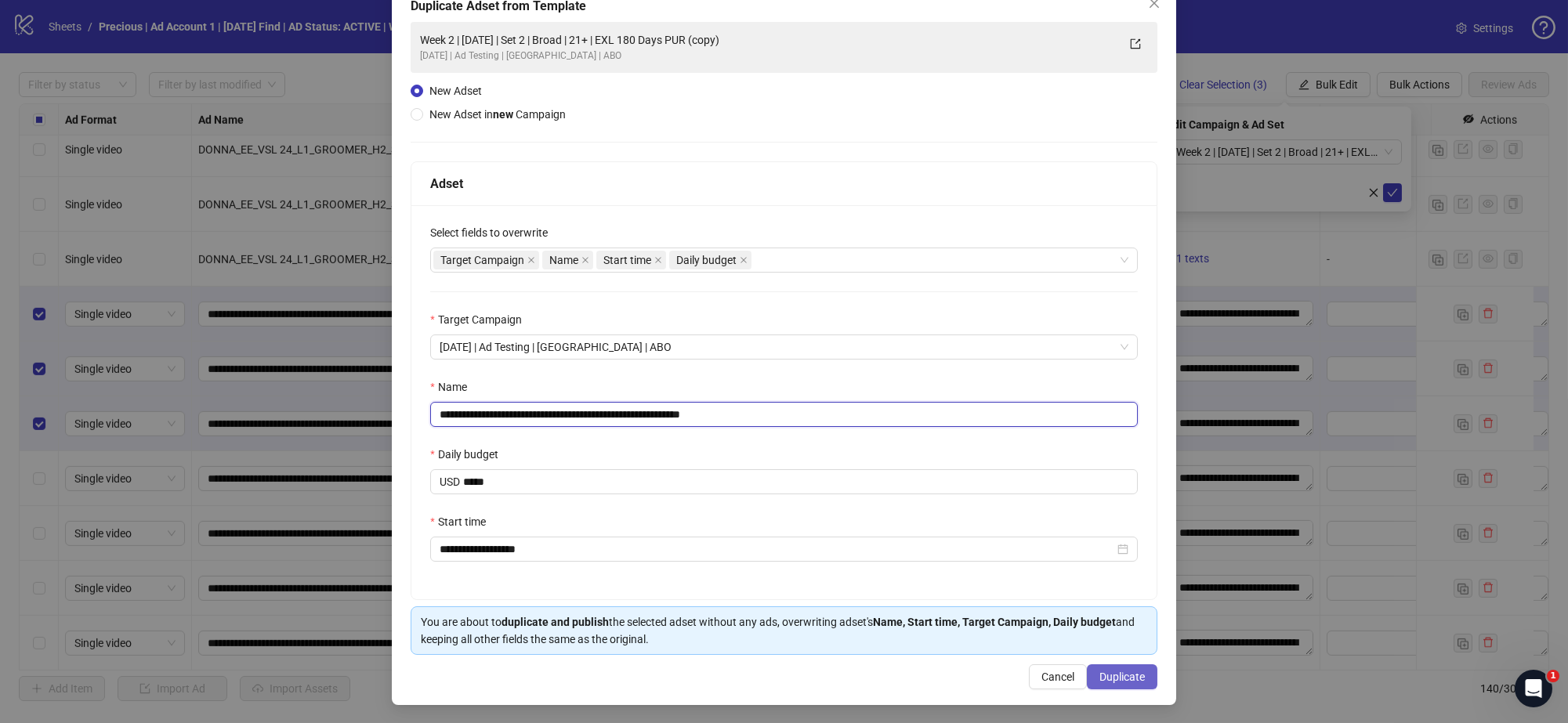
type input "**********"
click at [1114, 671] on span "Duplicate" at bounding box center [1122, 677] width 46 height 13
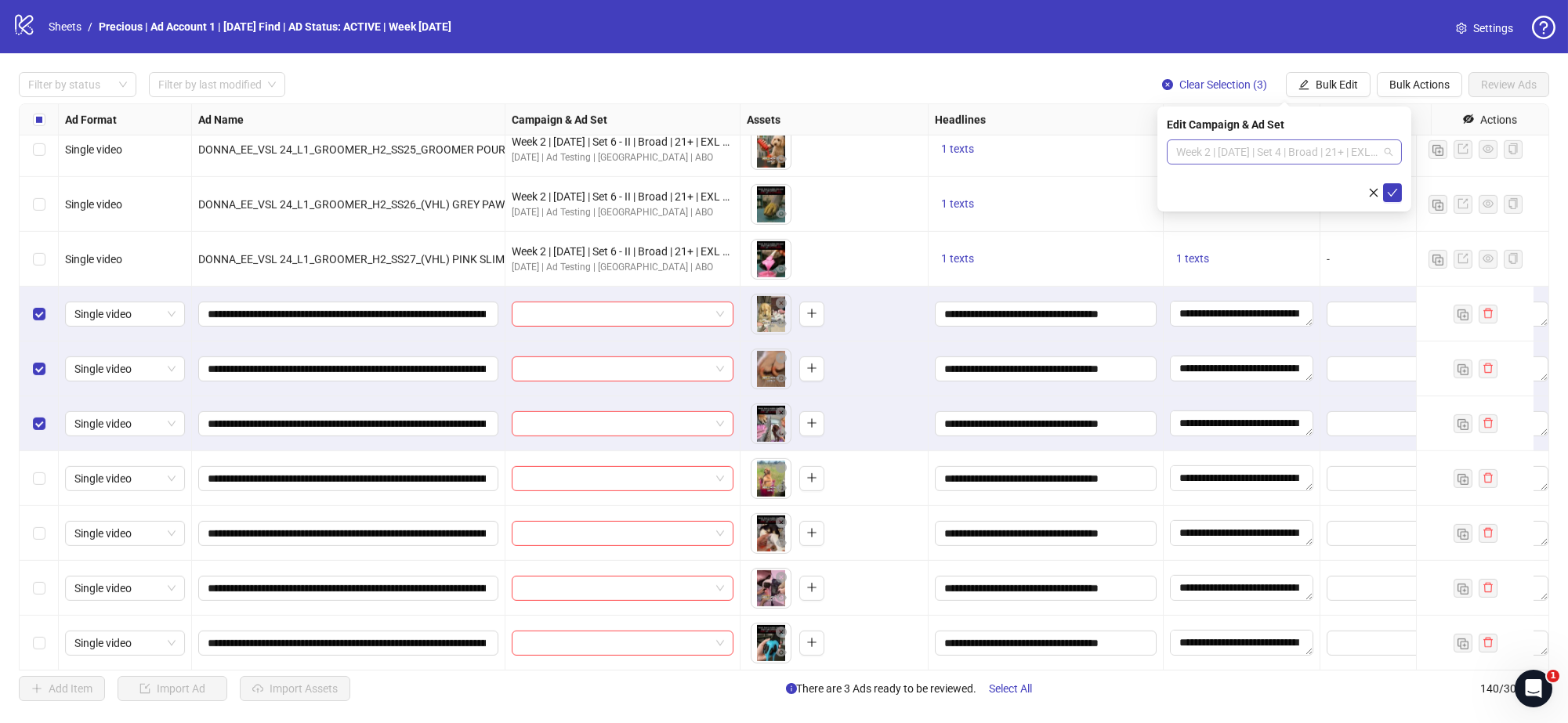
click at [1387, 149] on span "Week 2 | 13th August | Set 4 | Broad | 21+ | EXL 180 Days PUR" at bounding box center [1284, 152] width 216 height 24
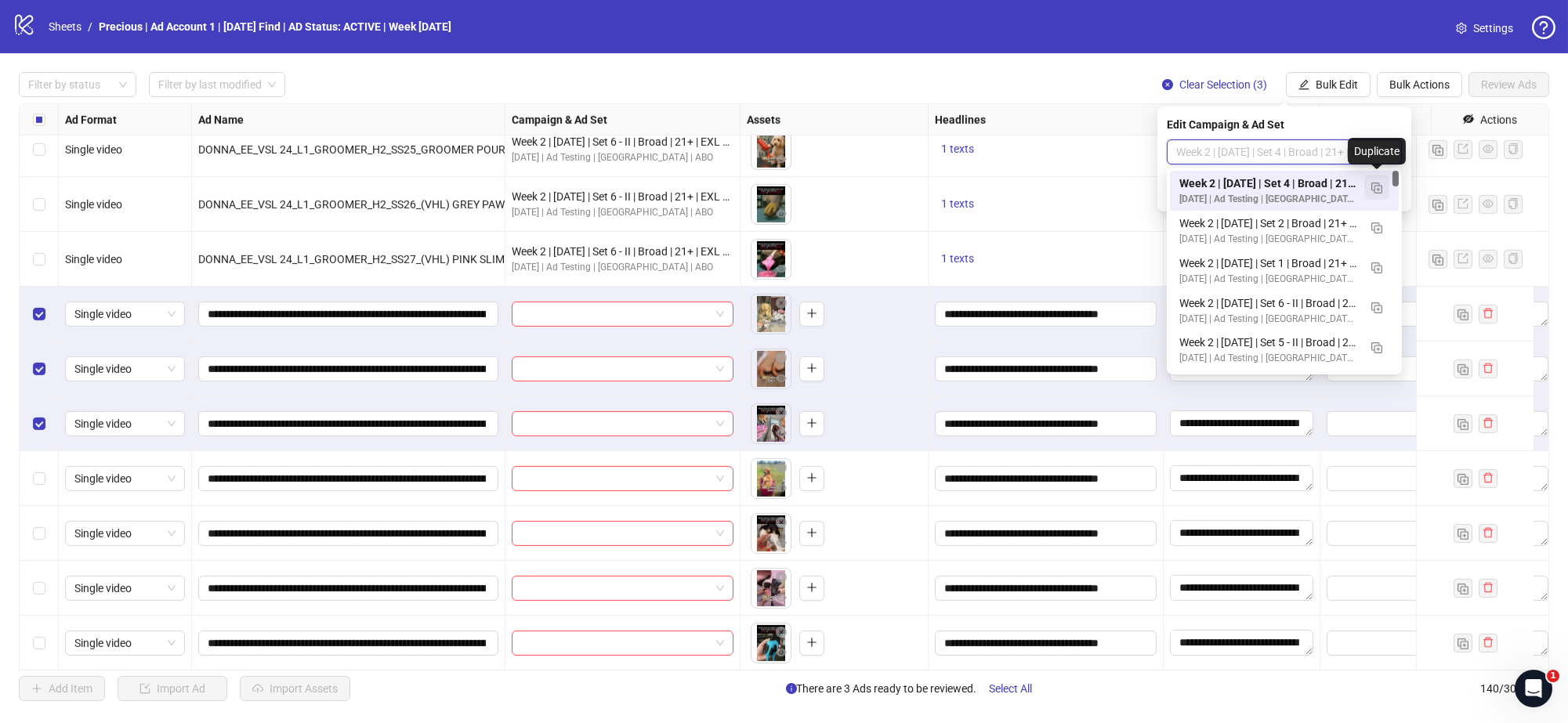
click at [1375, 184] on img "button" at bounding box center [1377, 188] width 11 height 11
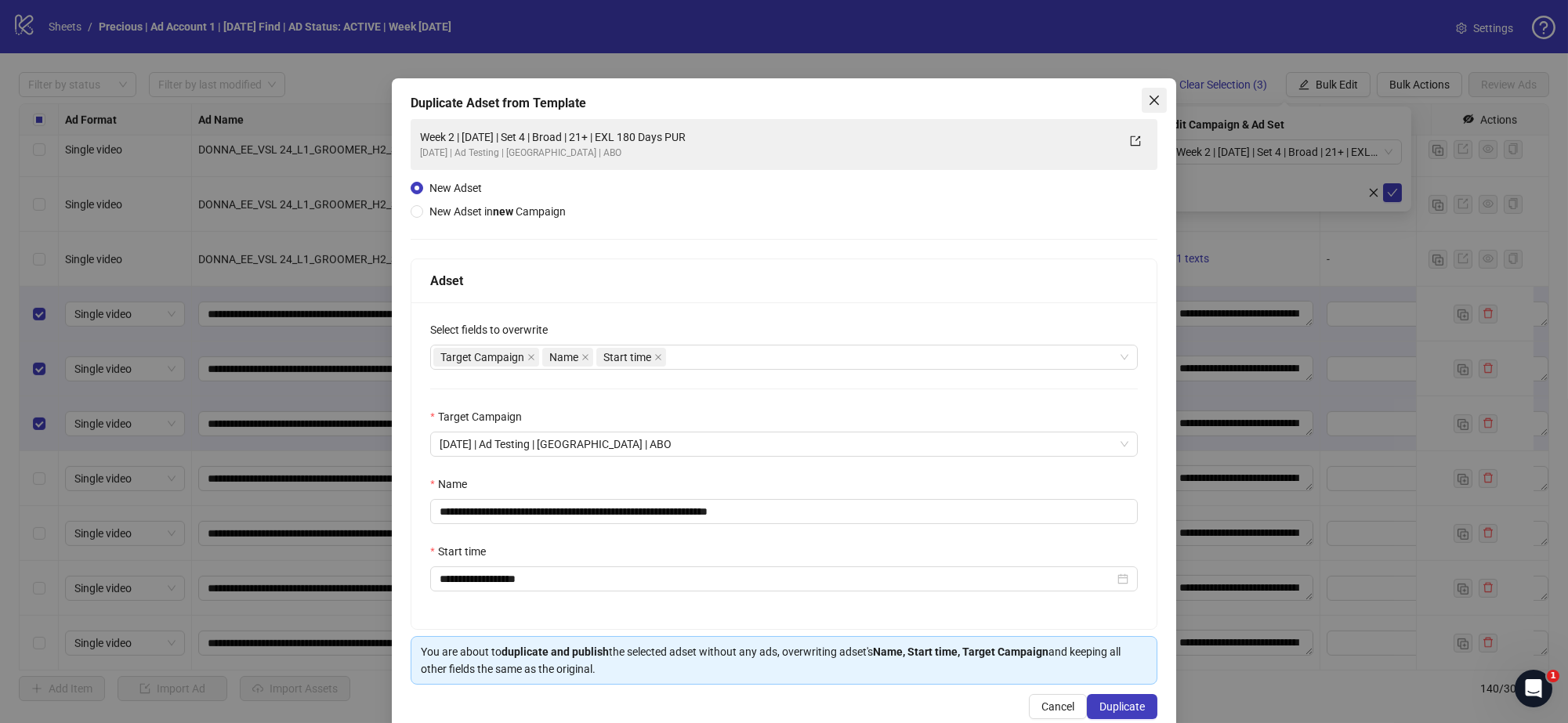
click at [1148, 95] on icon "close" at bounding box center [1154, 101] width 13 height 13
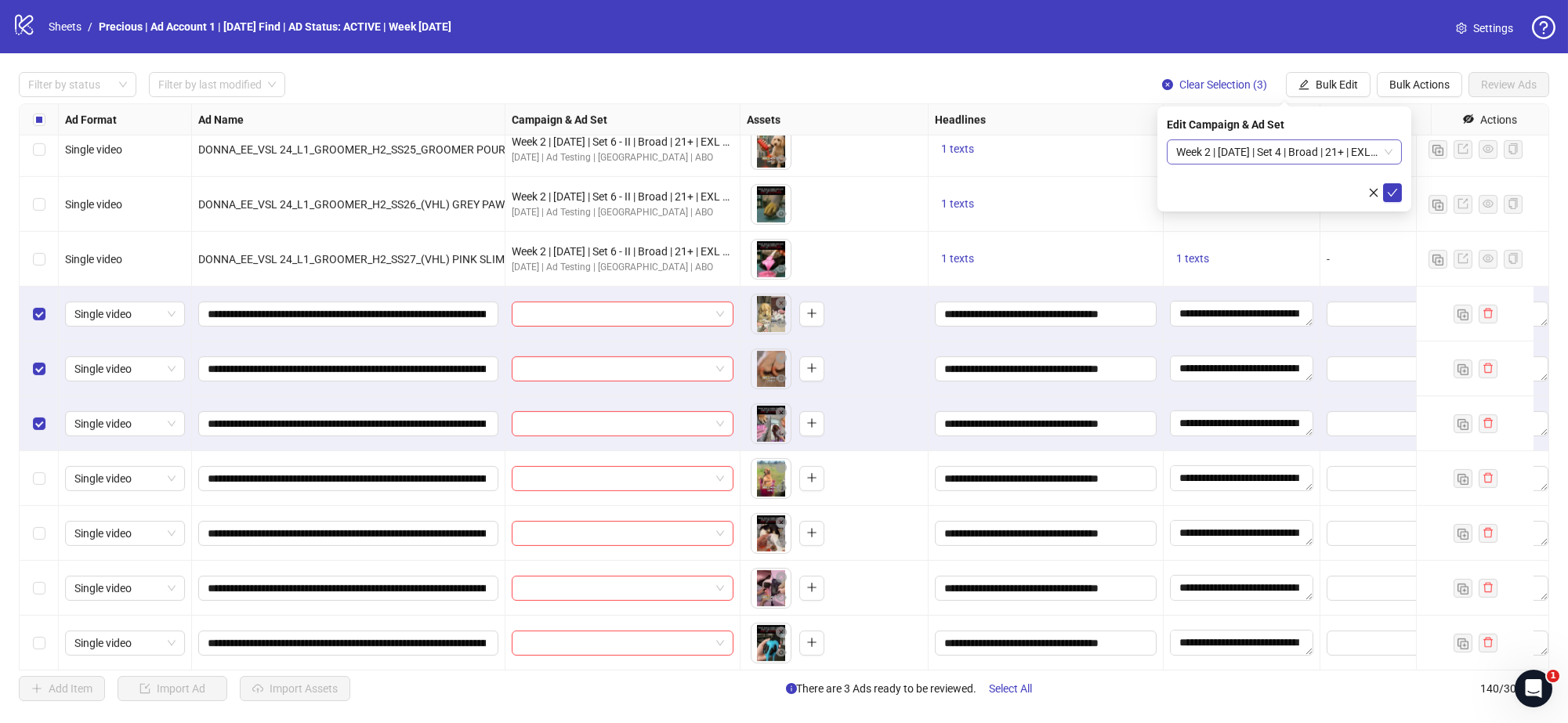
click at [1389, 149] on span "Week 2 | 13th August | Set 4 | Broad | 21+ | EXL 180 Days PUR" at bounding box center [1284, 152] width 216 height 24
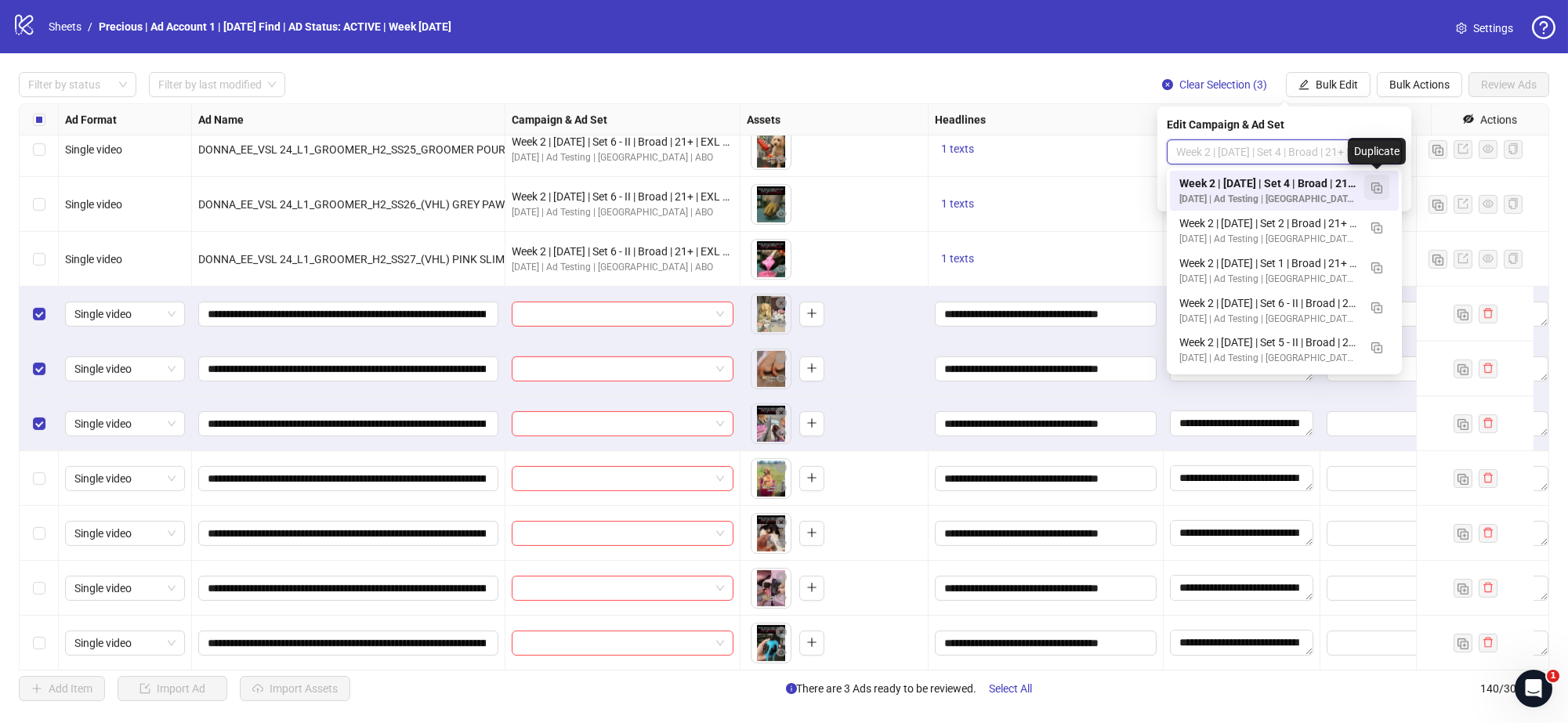
click at [1382, 188] on img "button" at bounding box center [1377, 188] width 11 height 11
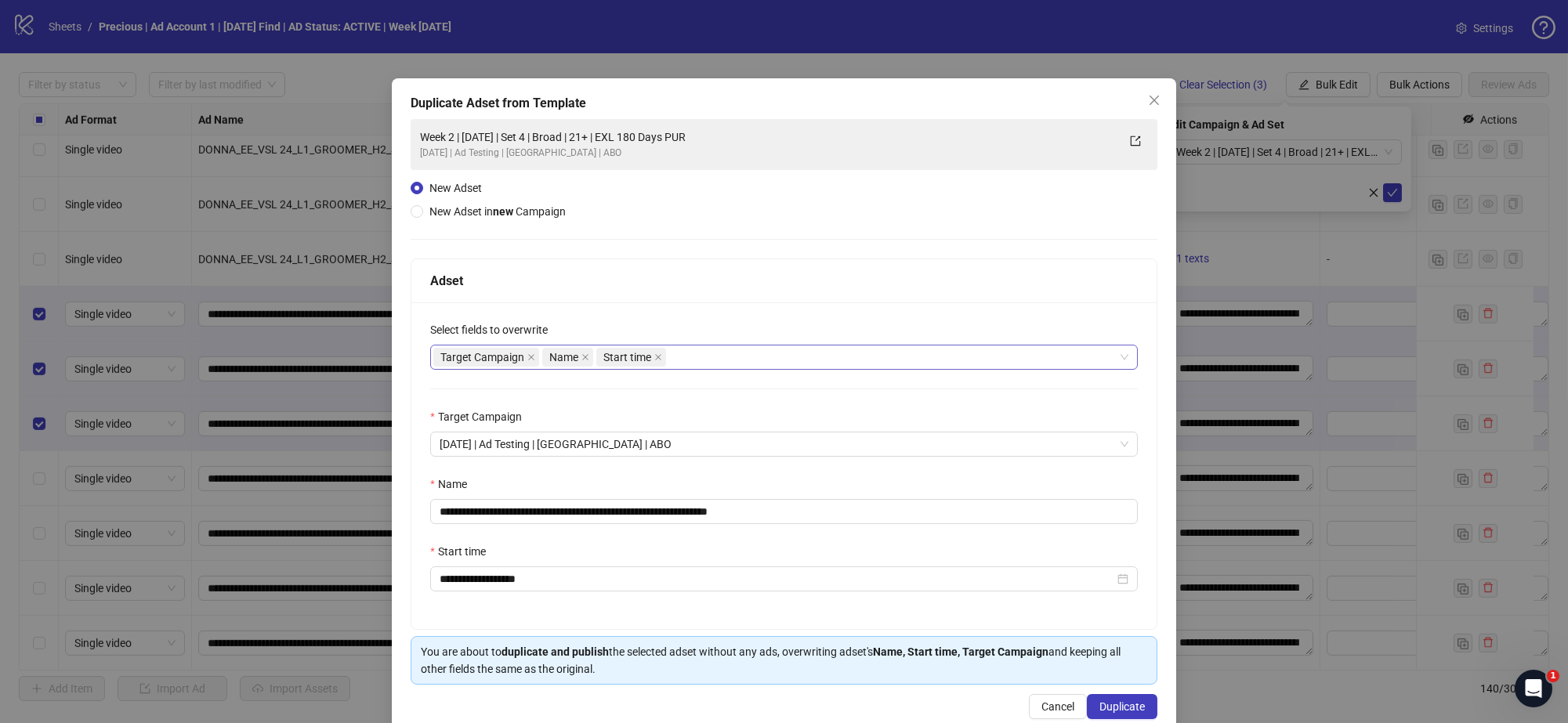
click at [699, 360] on div "Target Campaign Name Start time" at bounding box center [776, 357] width 685 height 22
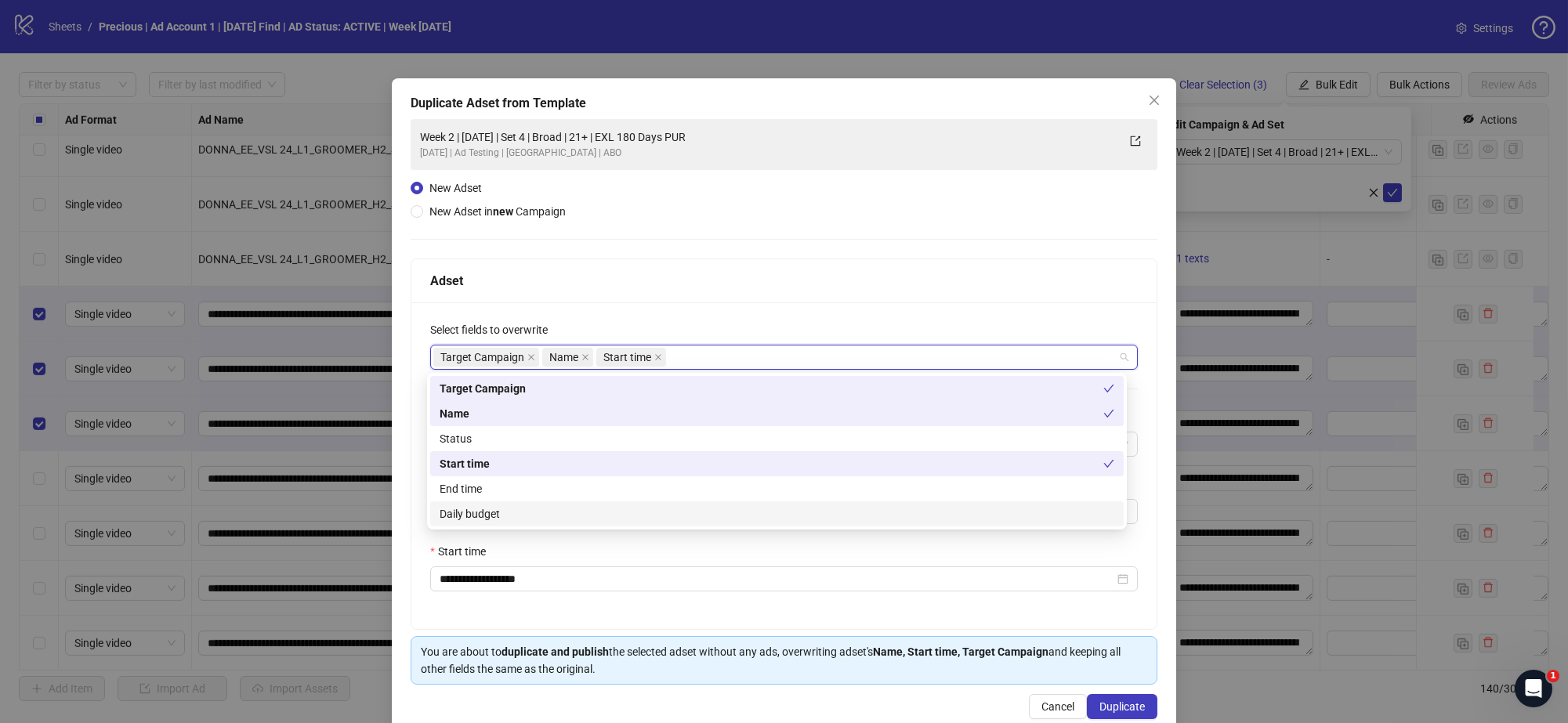
click at [537, 515] on div "Daily budget" at bounding box center [777, 514] width 675 height 17
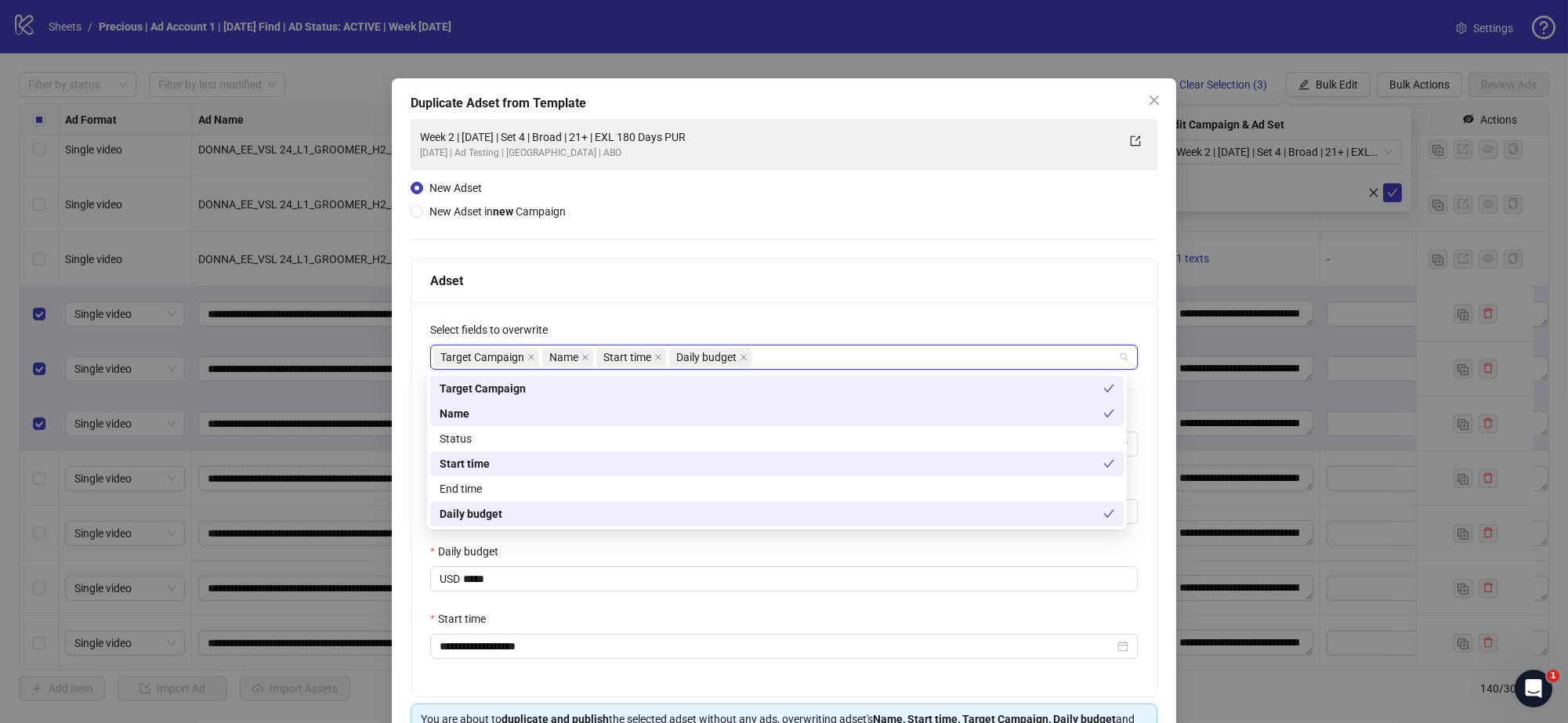
click at [814, 242] on div "**********" at bounding box center [784, 435] width 747 height 633
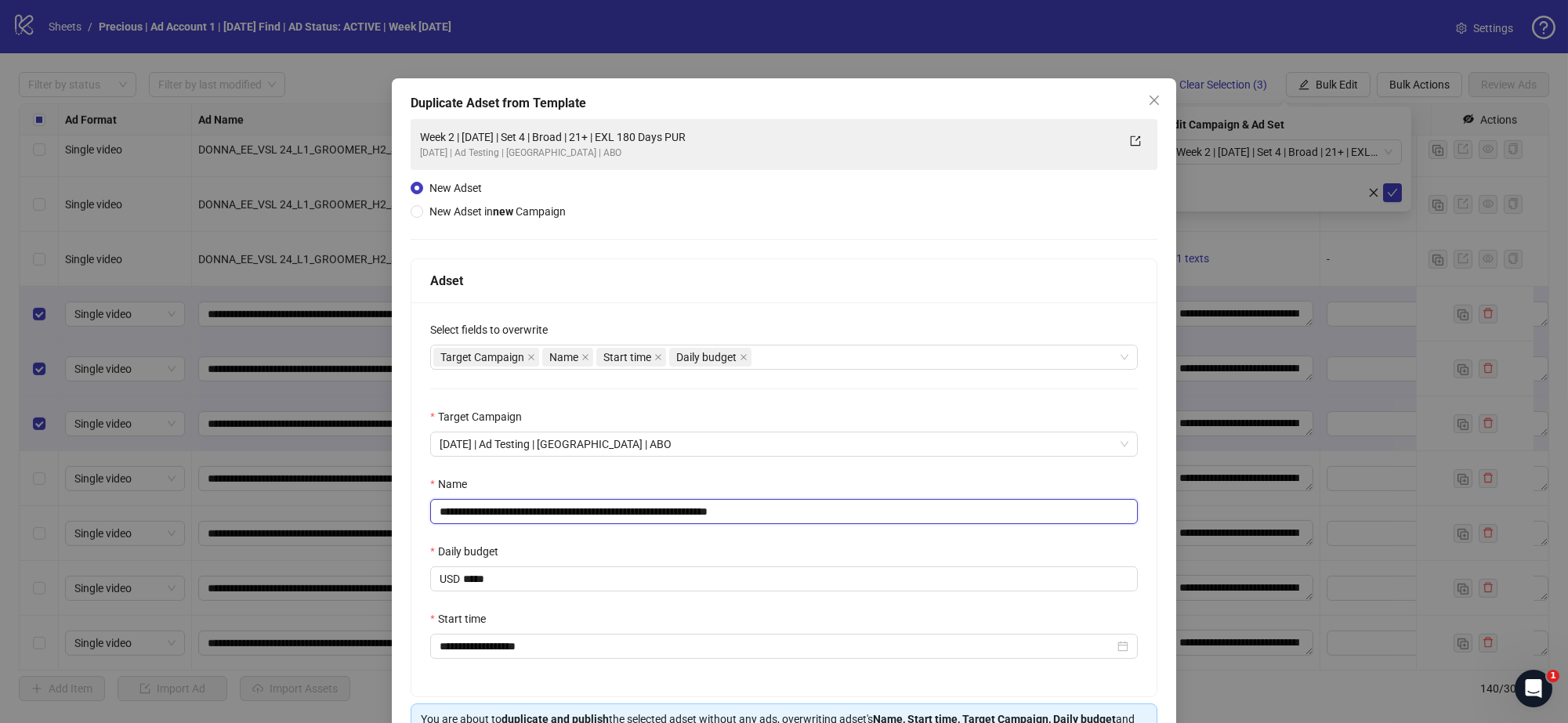
click at [571, 513] on input "**********" at bounding box center [784, 511] width 707 height 25
drag, startPoint x: 774, startPoint y: 504, endPoint x: 741, endPoint y: 504, distance: 33.0
click at [741, 504] on input "**********" at bounding box center [784, 511] width 707 height 25
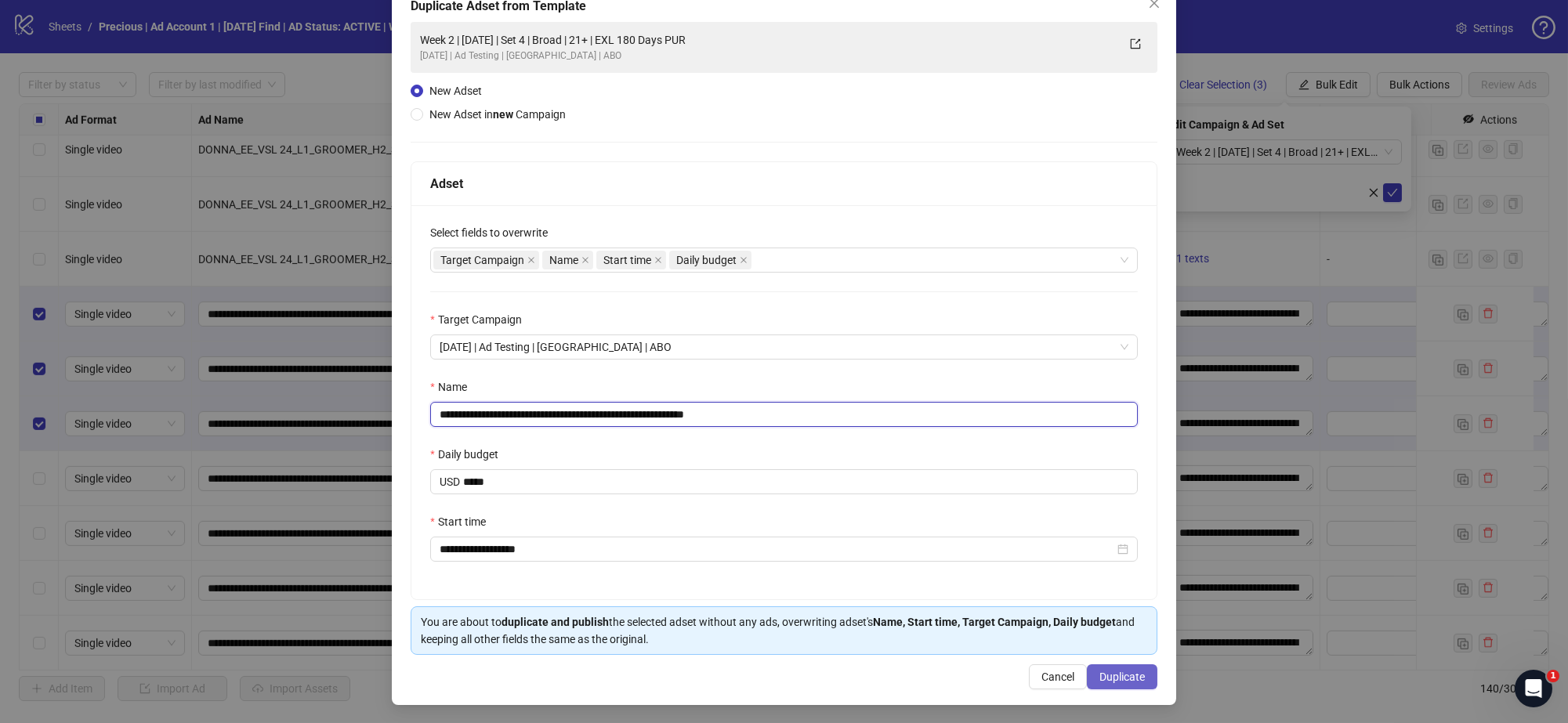
type input "**********"
click at [1112, 676] on span "Duplicate" at bounding box center [1122, 677] width 46 height 13
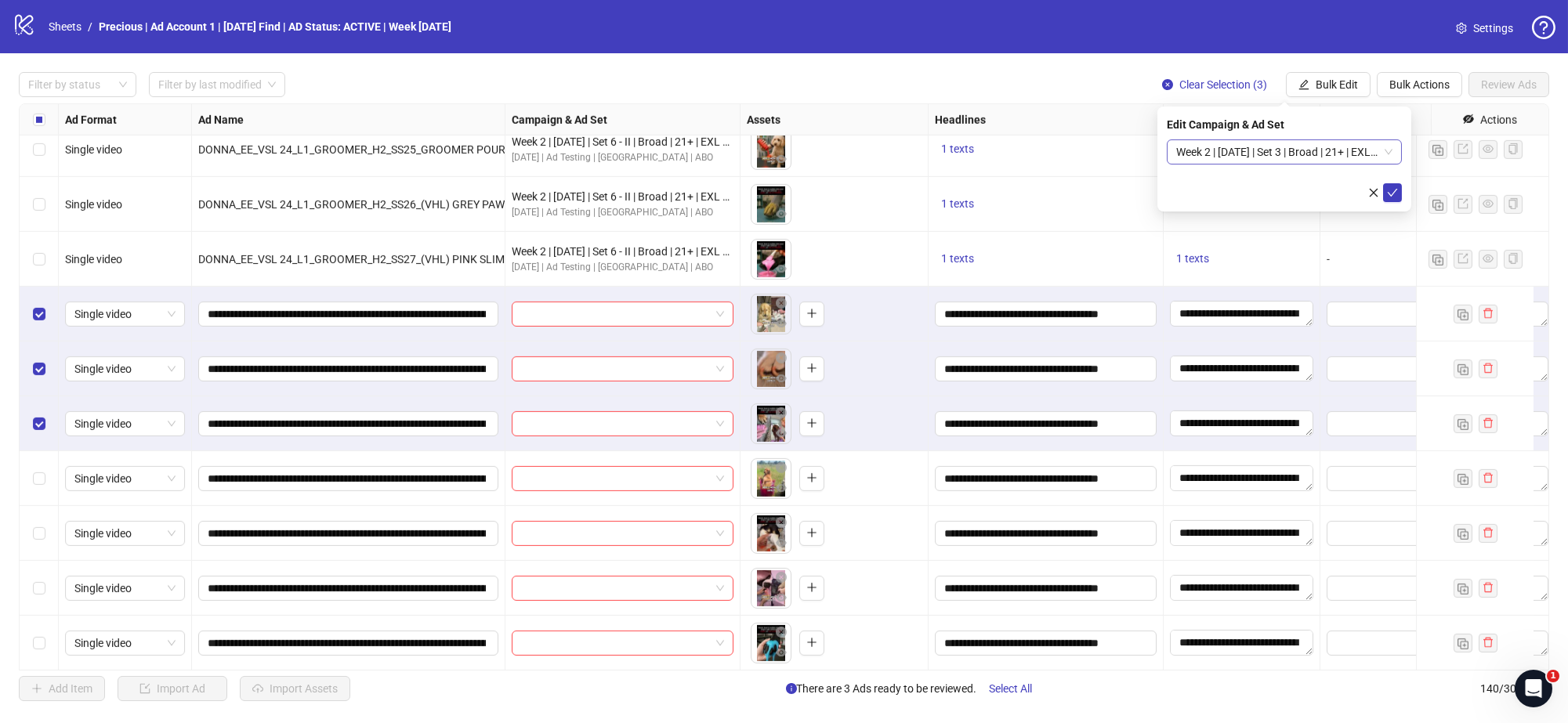
click at [1385, 147] on span "Week 2 | 13th August | Set 3 | Broad | 21+ | EXL 180 Days PUR" at bounding box center [1284, 152] width 216 height 24
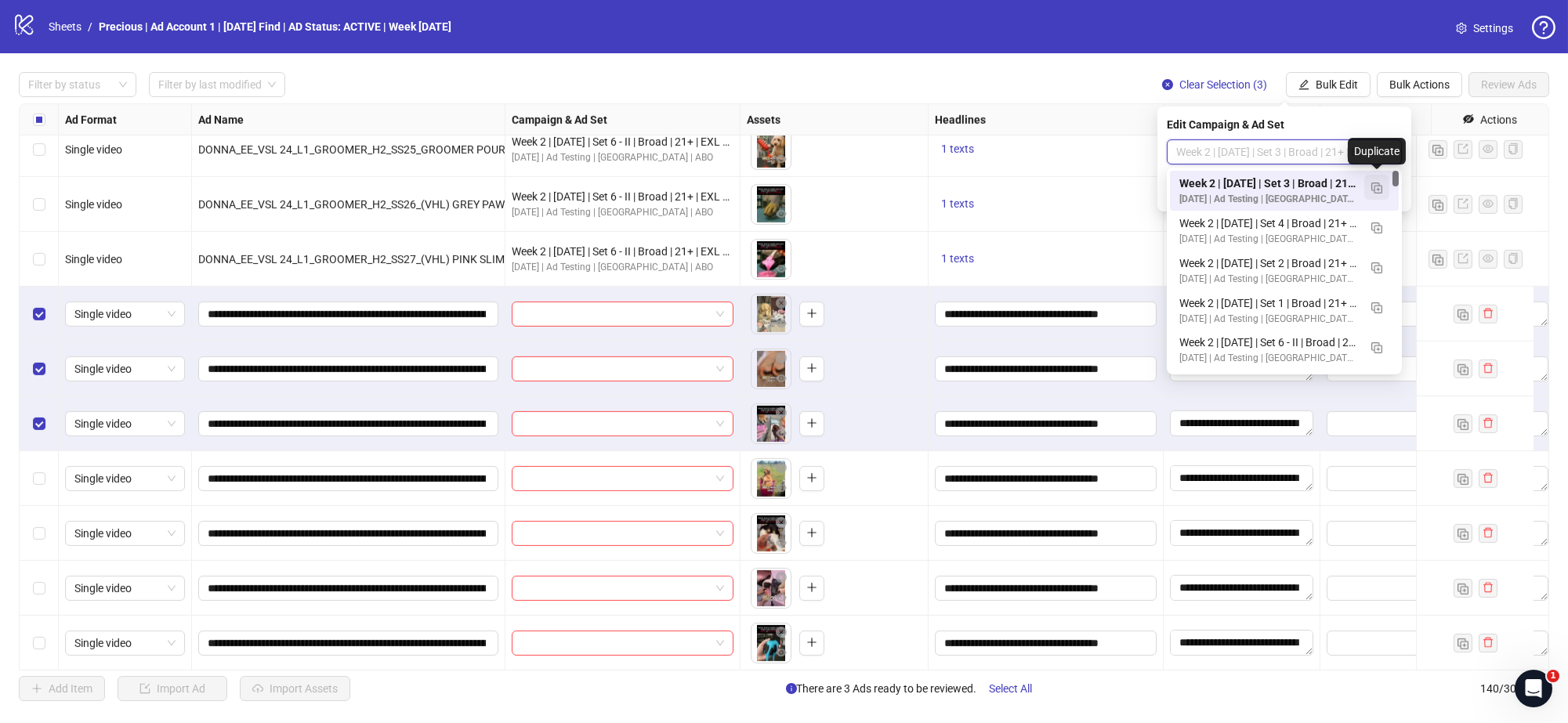
click at [1375, 187] on img "button" at bounding box center [1377, 188] width 11 height 11
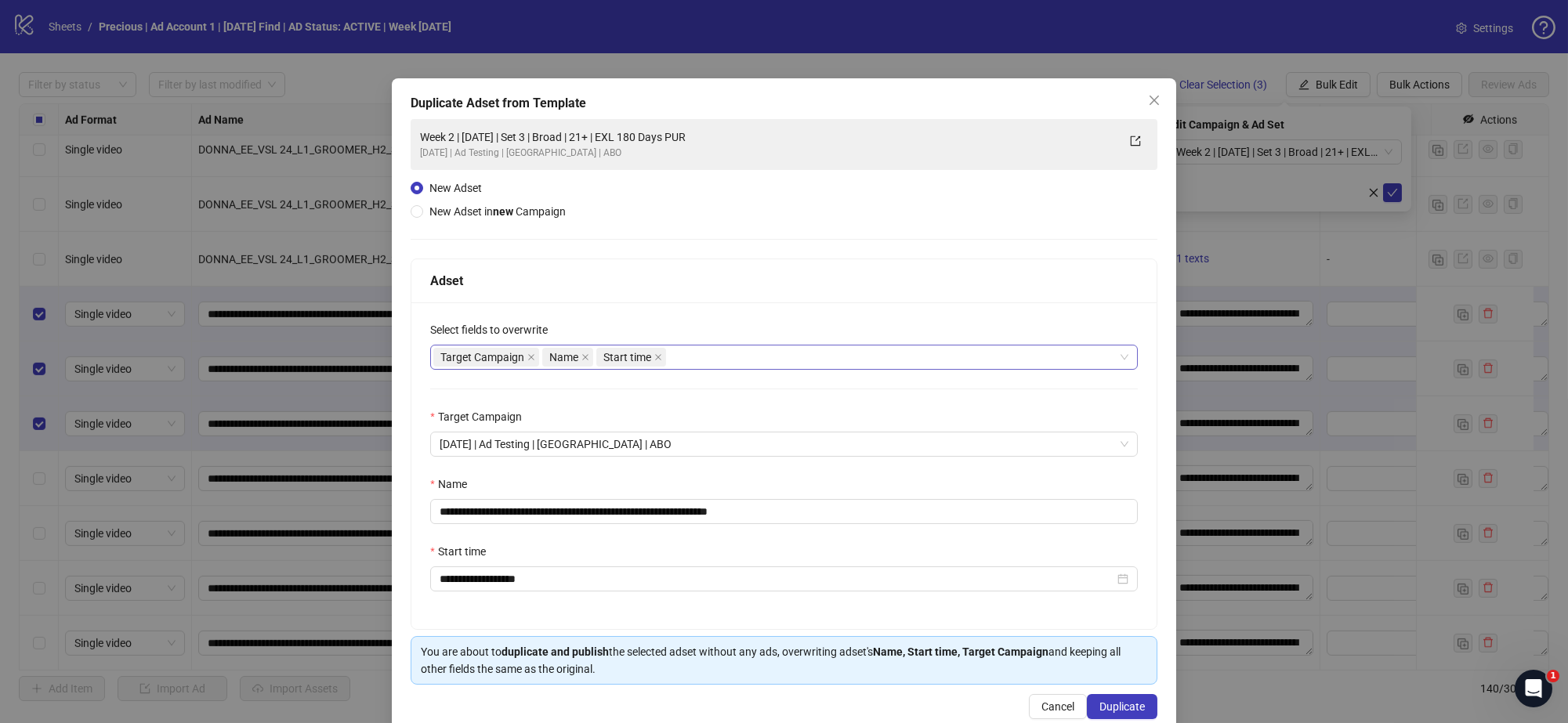
click at [684, 361] on div "Target Campaign Name Start time" at bounding box center [776, 357] width 685 height 22
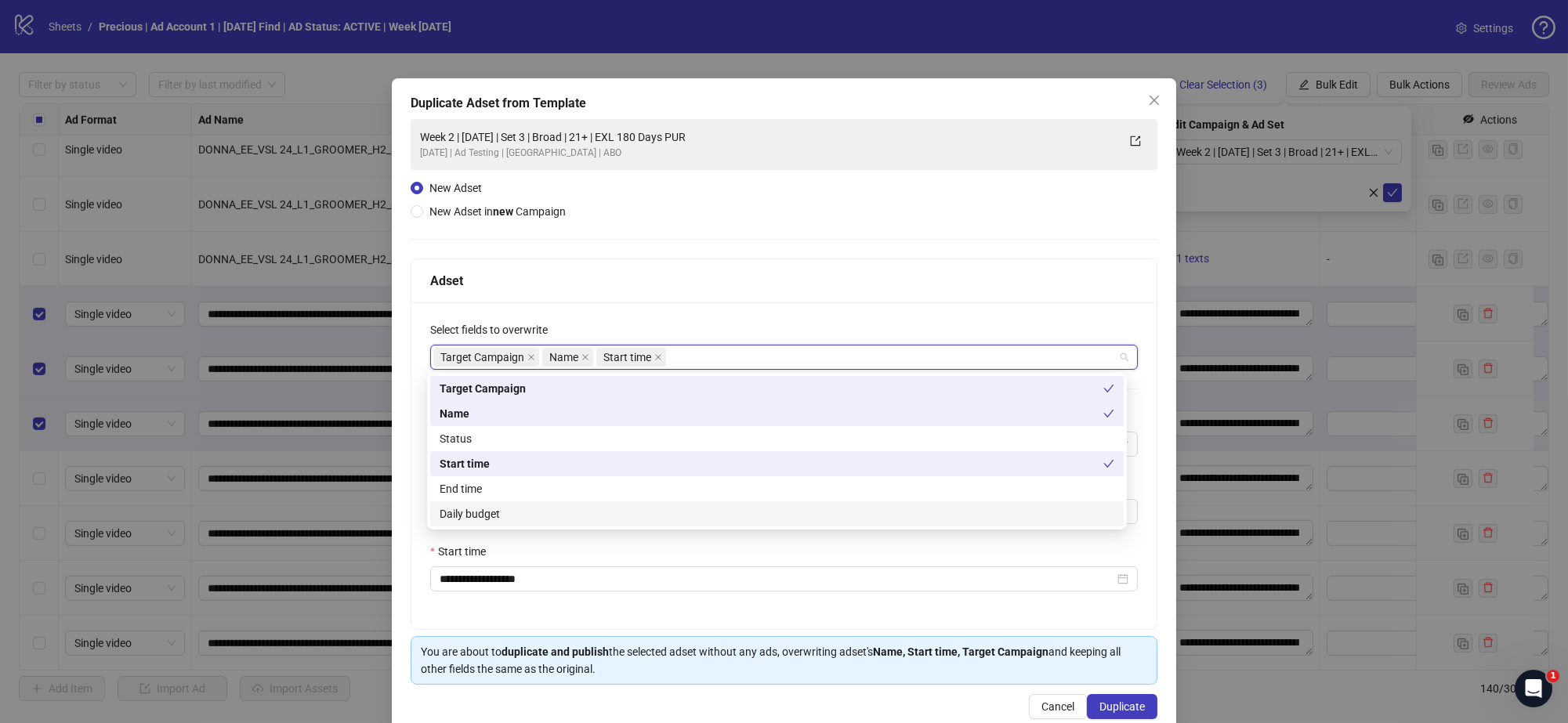
click at [563, 509] on div "Daily budget" at bounding box center [777, 514] width 675 height 17
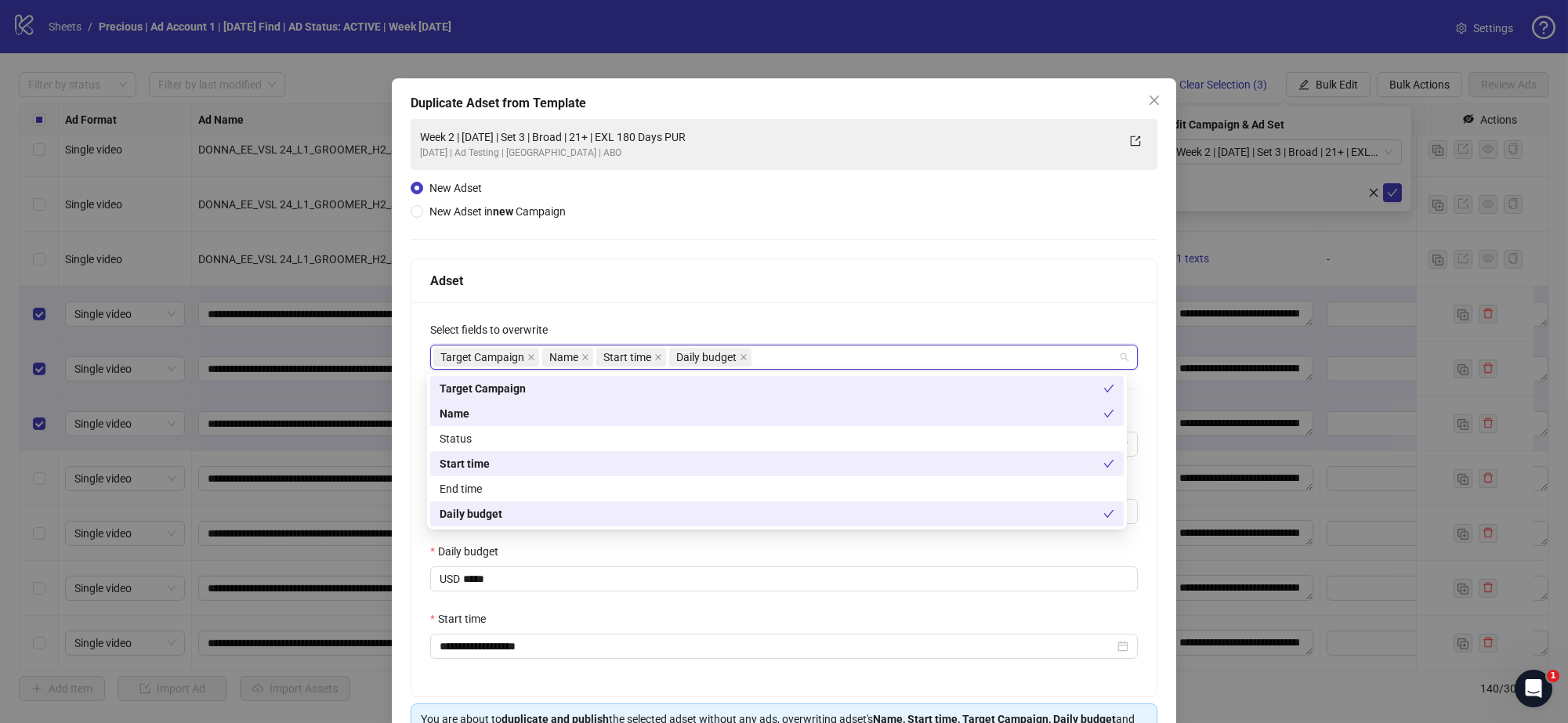
click at [801, 313] on div "**********" at bounding box center [784, 499] width 745 height 394
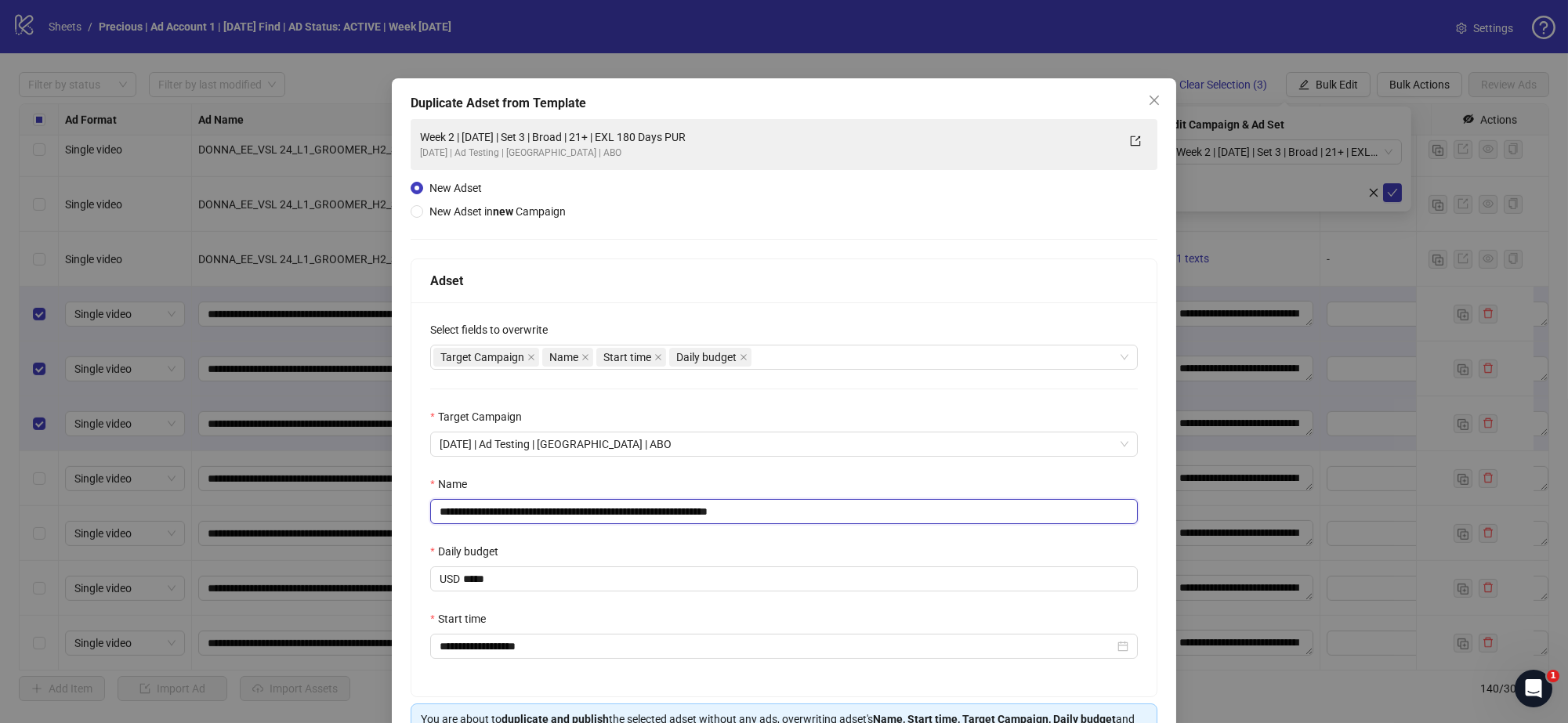
drag, startPoint x: 782, startPoint y: 514, endPoint x: 769, endPoint y: 511, distance: 13.3
click at [770, 511] on input "**********" at bounding box center [784, 511] width 707 height 25
click at [570, 517] on input "**********" at bounding box center [784, 511] width 707 height 25
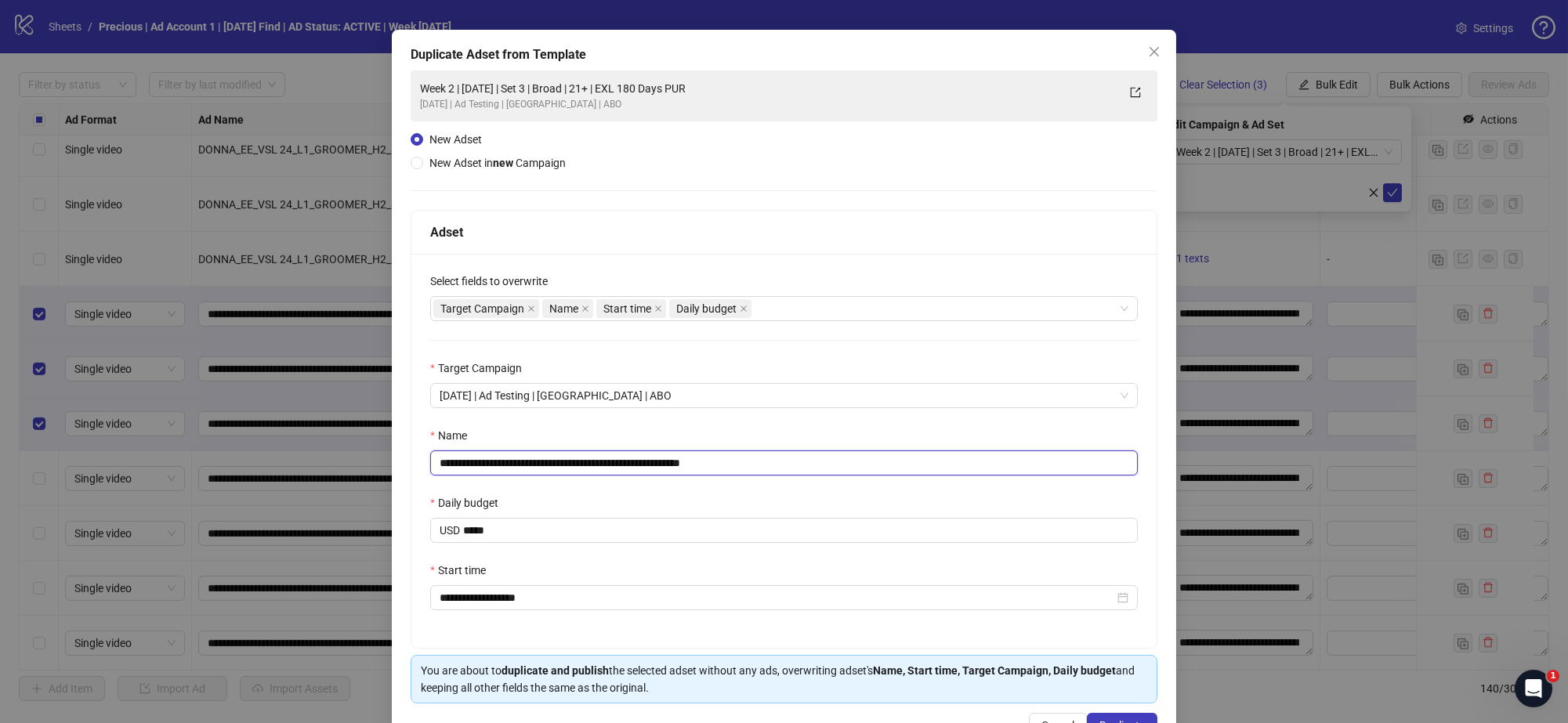
scroll to position [98, 0]
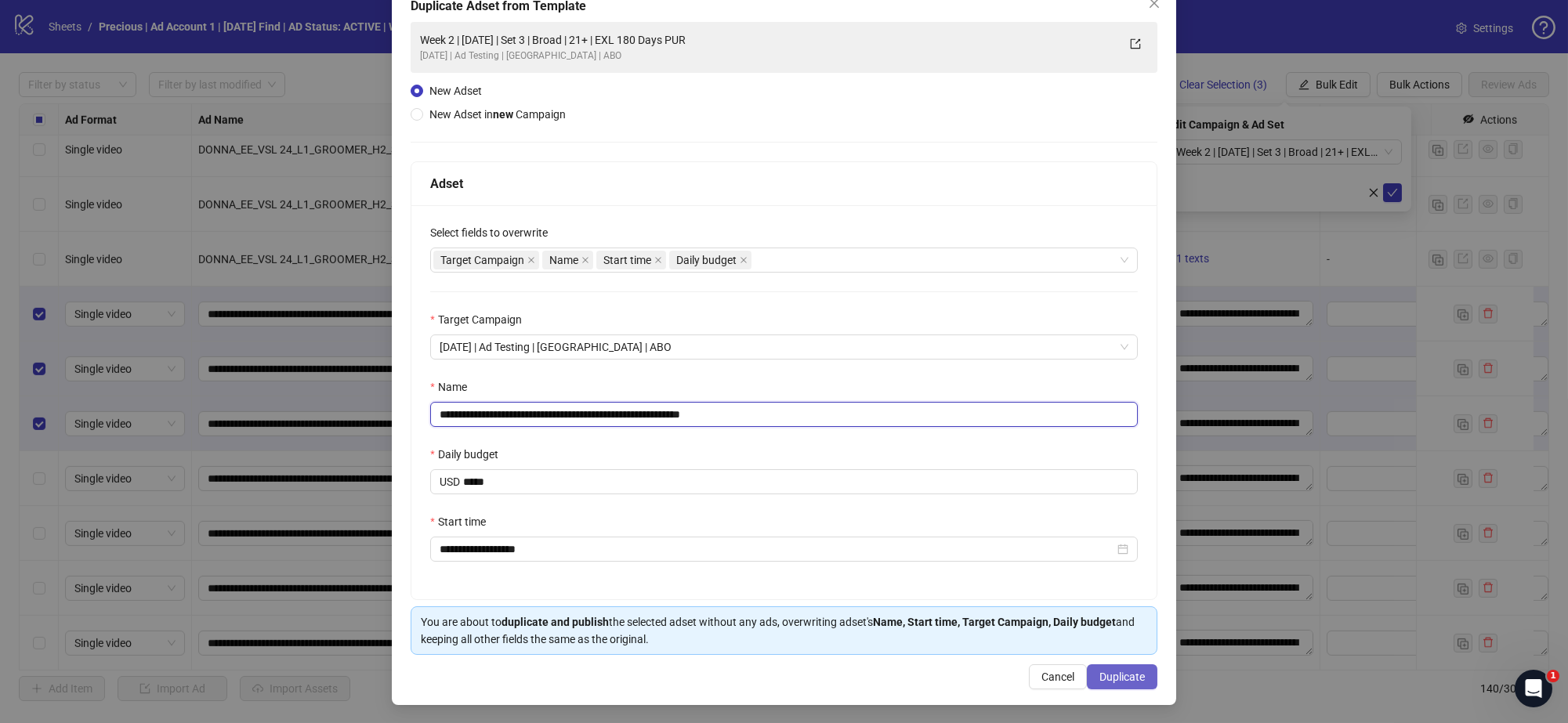
type input "**********"
click at [1107, 671] on span "Duplicate" at bounding box center [1122, 677] width 46 height 13
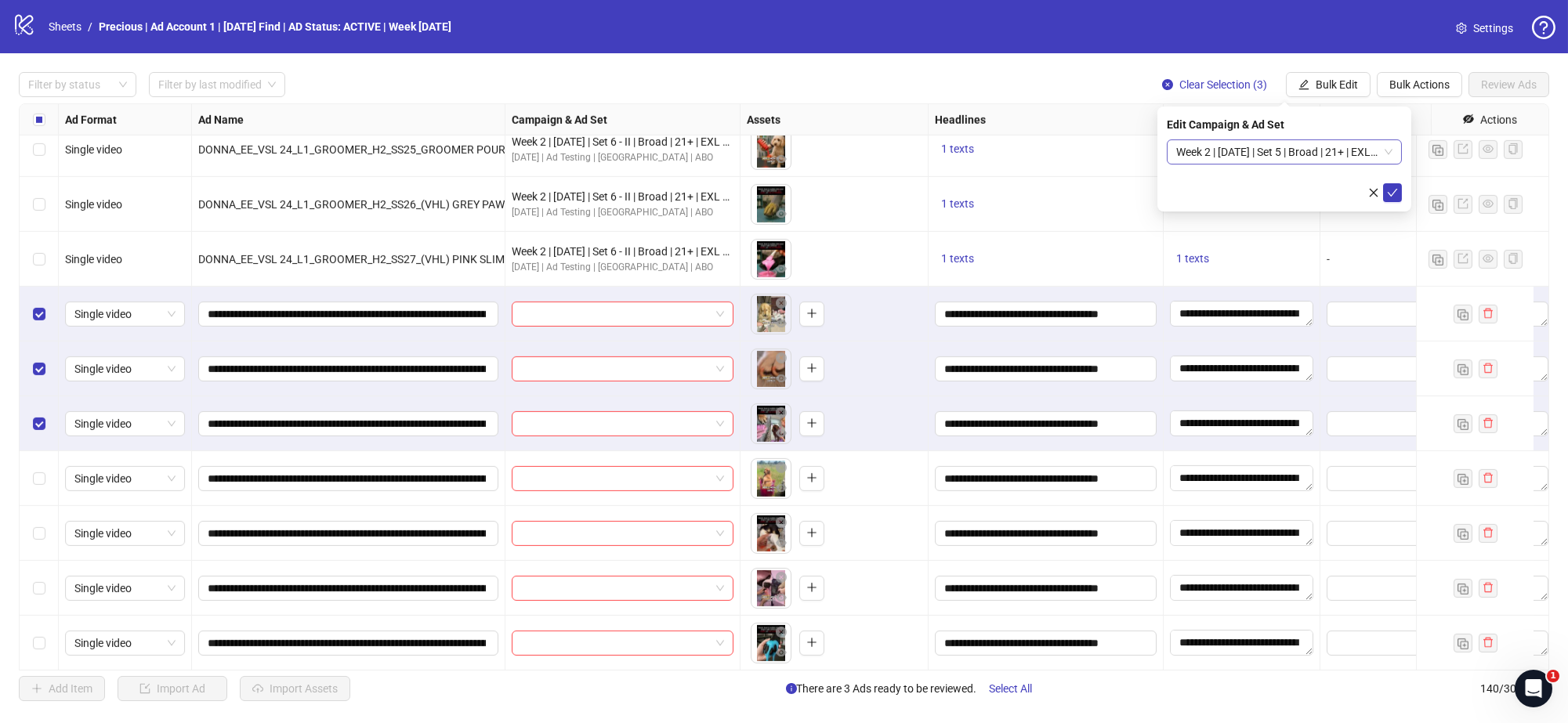
click at [1389, 148] on span "Week 2 | 13th August | Set 5 | Broad | 21+ | EXL 180 Days PUR" at bounding box center [1284, 152] width 216 height 24
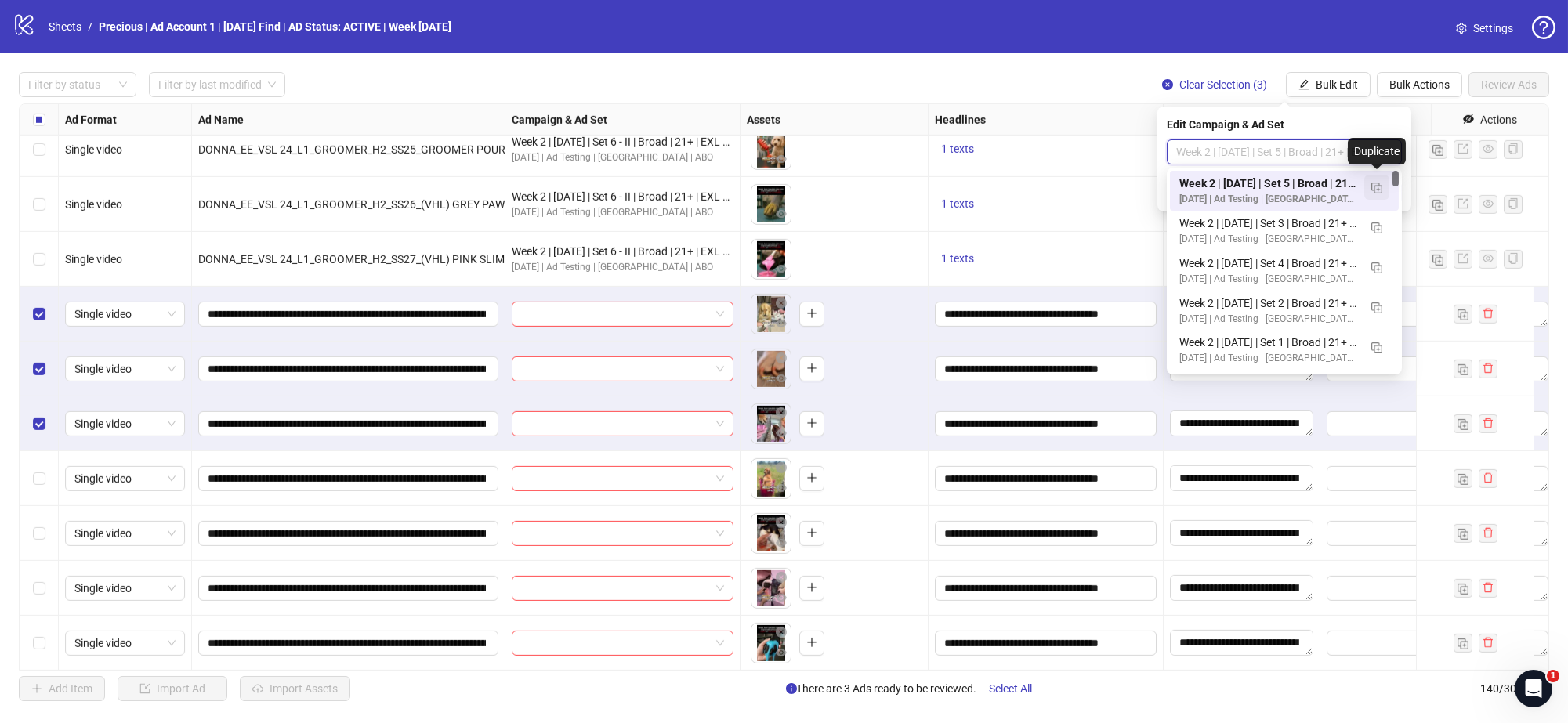
click at [1378, 185] on img "button" at bounding box center [1377, 188] width 11 height 11
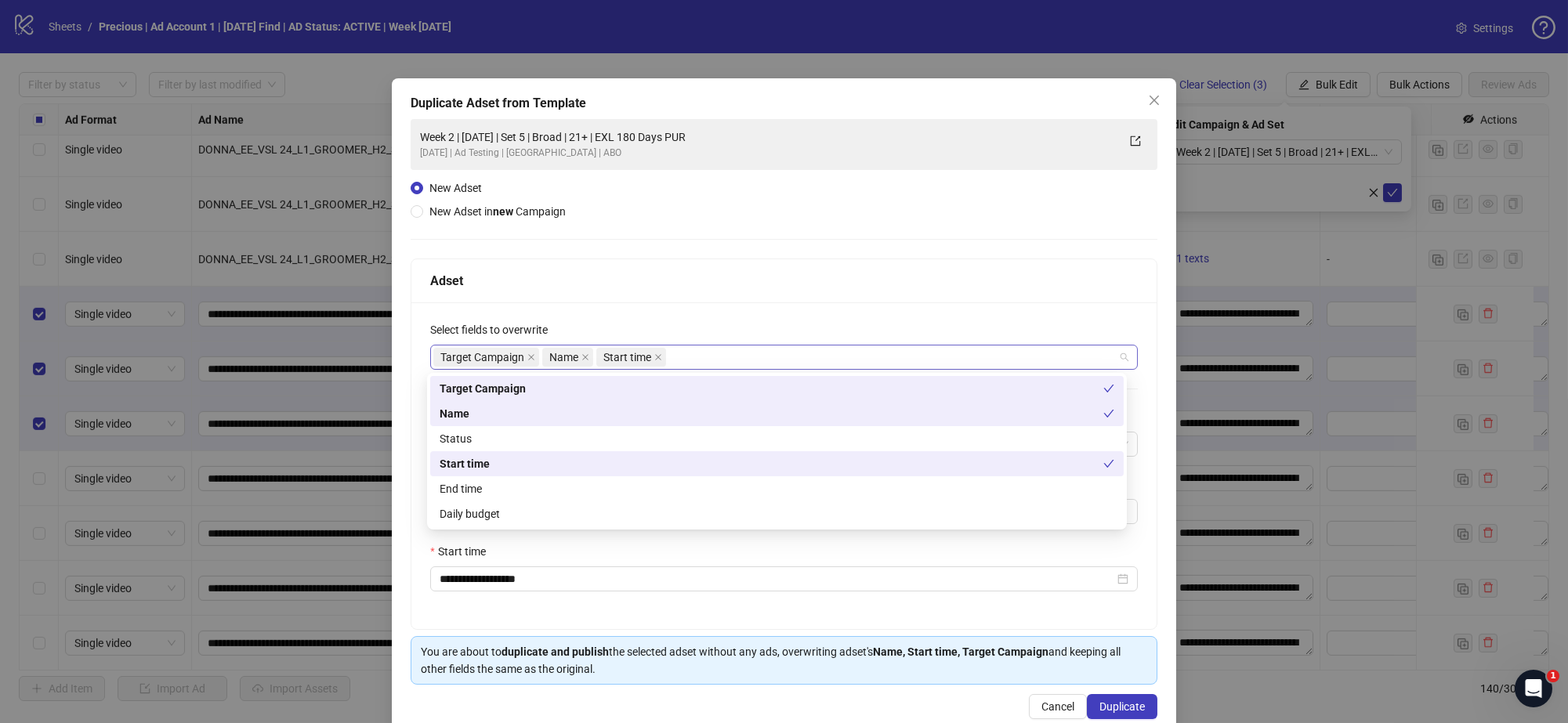
click at [673, 363] on div "Target Campaign Name Start time" at bounding box center [776, 357] width 685 height 22
type input "*"
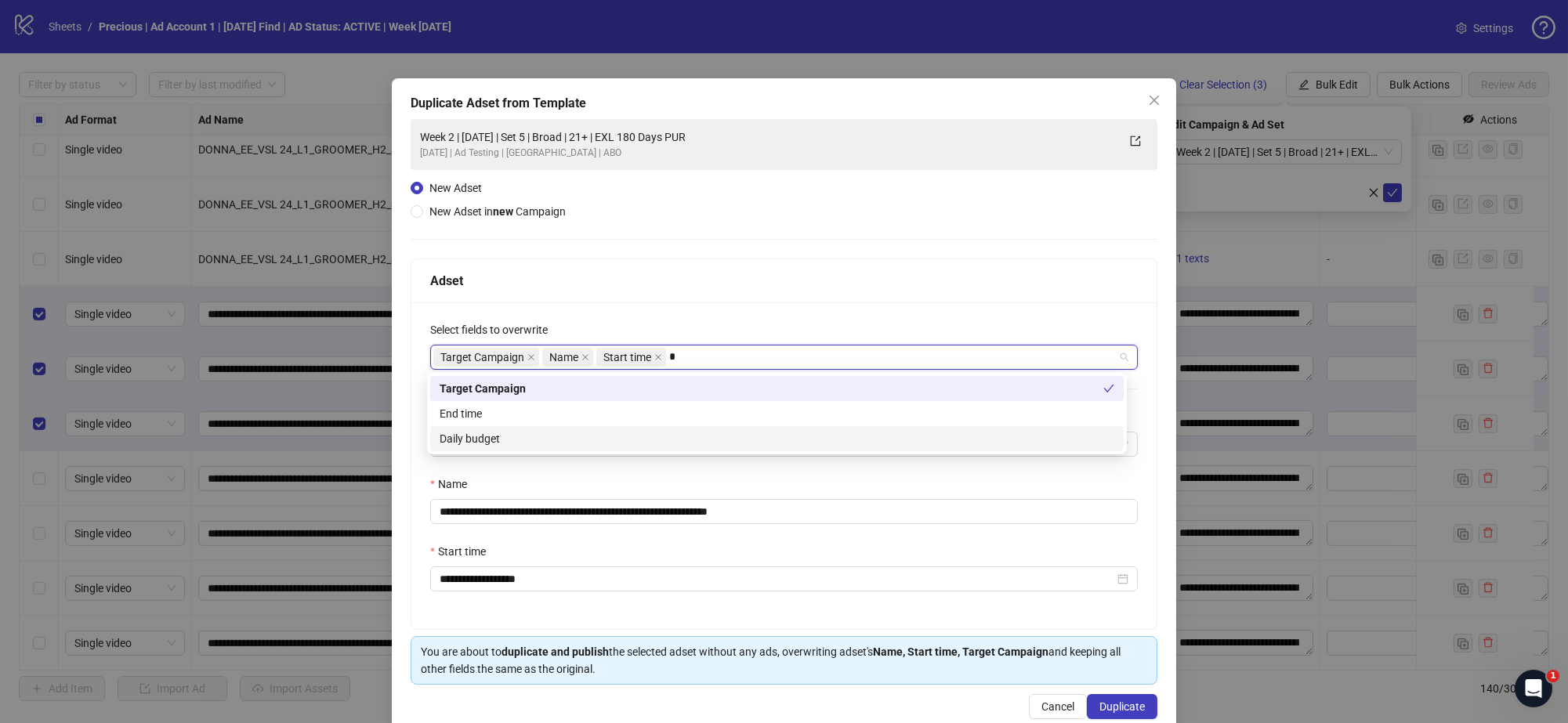
click at [617, 439] on div "Daily budget" at bounding box center [777, 439] width 675 height 17
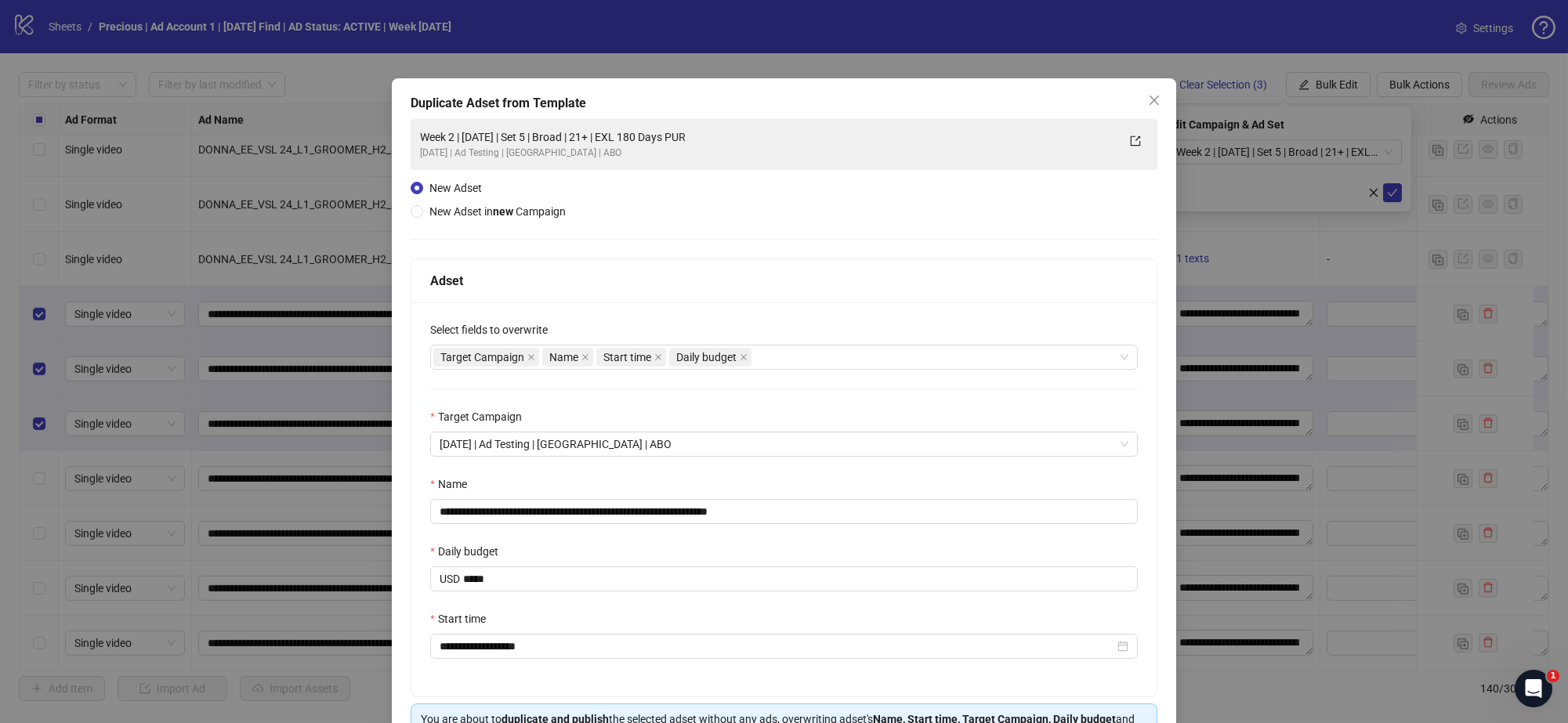
click at [683, 305] on div "**********" at bounding box center [784, 499] width 745 height 394
drag, startPoint x: 573, startPoint y: 514, endPoint x: 600, endPoint y: 513, distance: 27.0
click at [574, 513] on input "**********" at bounding box center [784, 511] width 707 height 25
drag, startPoint x: 780, startPoint y: 510, endPoint x: 739, endPoint y: 510, distance: 41.0
click at [739, 510] on input "**********" at bounding box center [784, 511] width 707 height 25
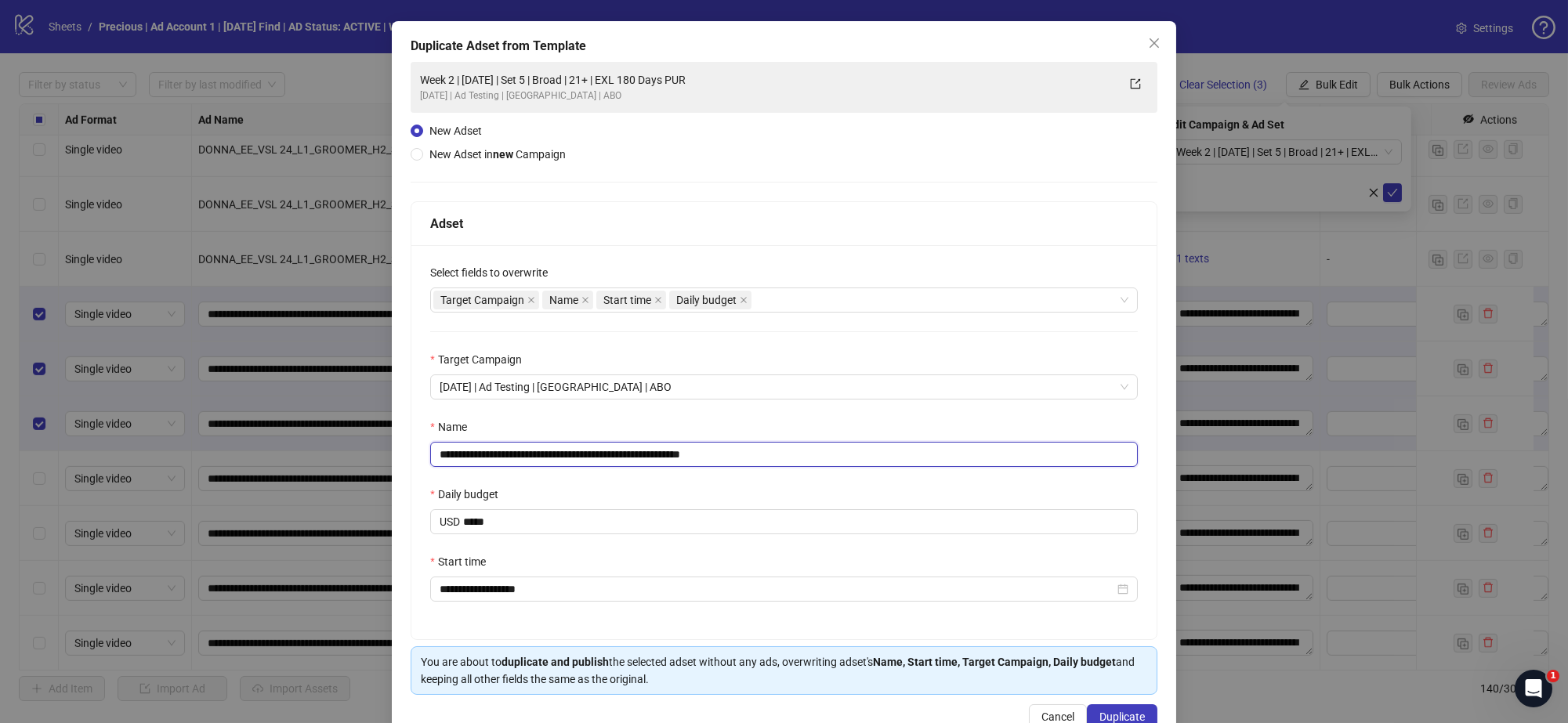
scroll to position [98, 0]
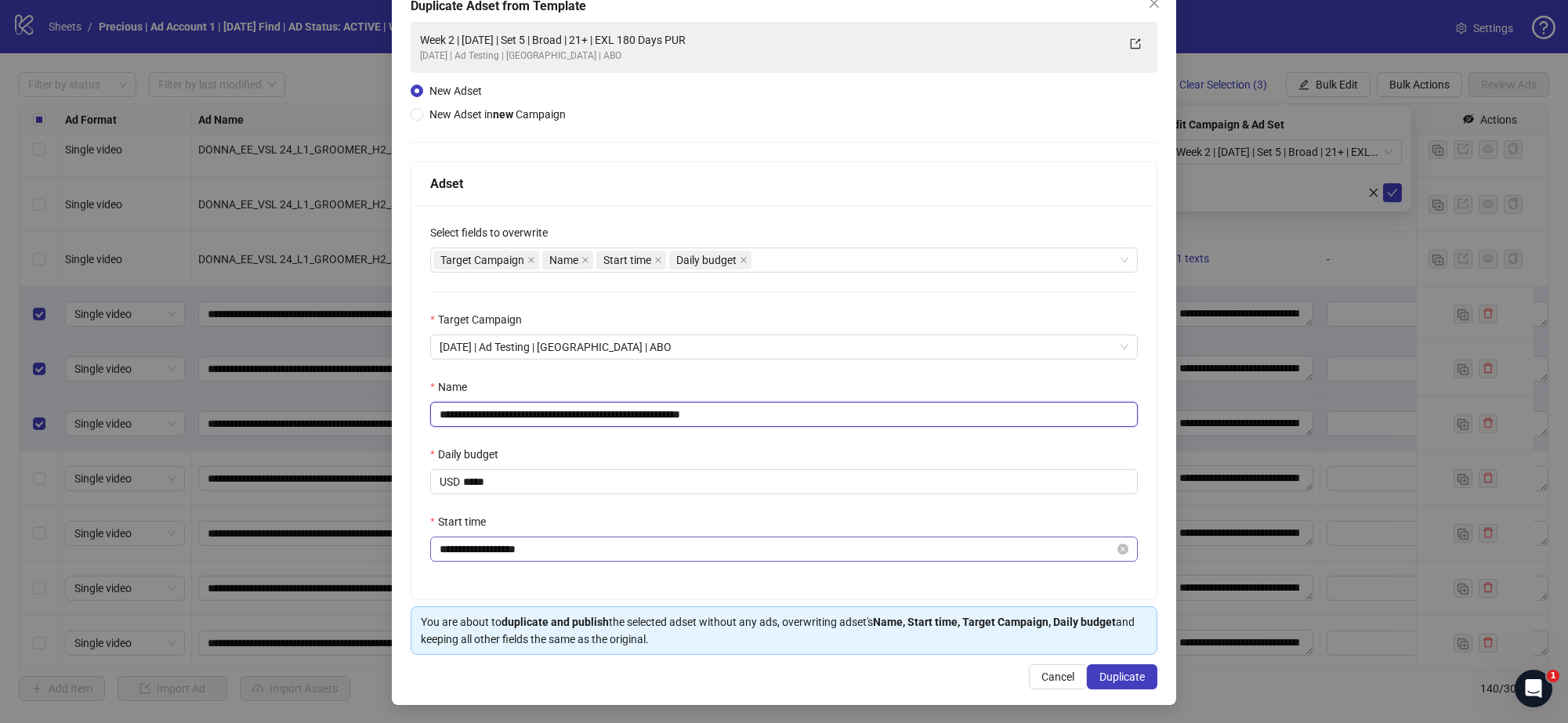
type input "**********"
click at [511, 555] on input "**********" at bounding box center [777, 549] width 675 height 17
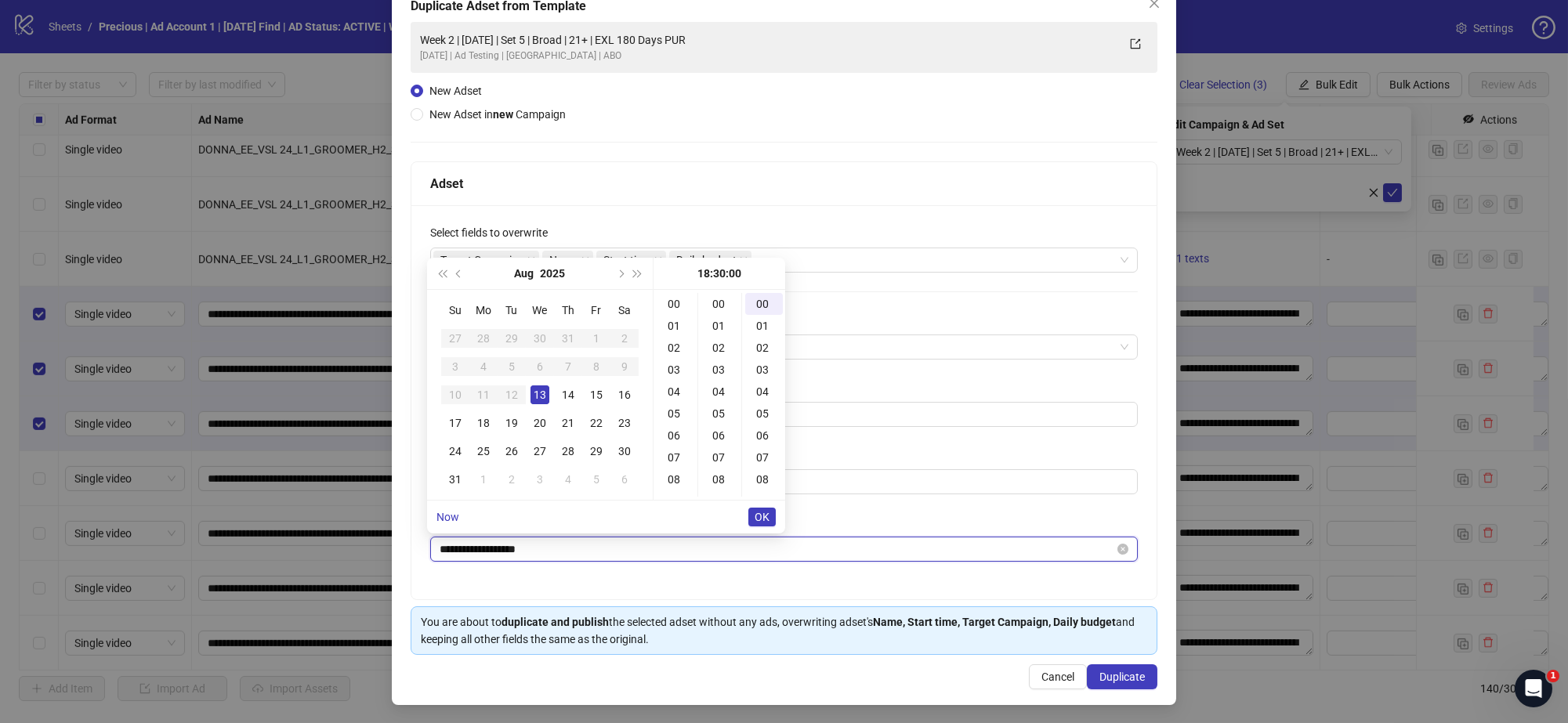
scroll to position [658, 0]
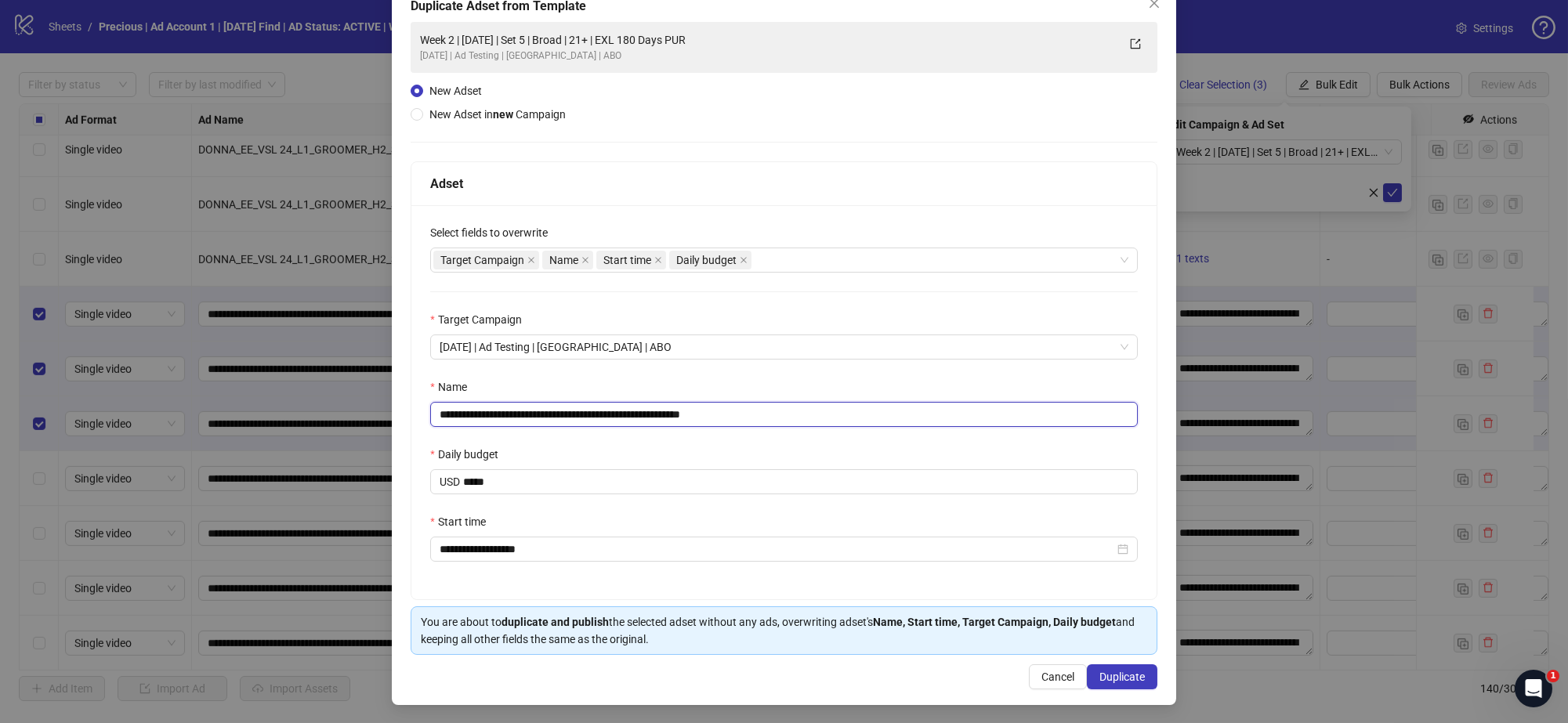
click at [954, 403] on input "**********" at bounding box center [784, 415] width 707 height 25
click at [1110, 675] on span "Duplicate" at bounding box center [1122, 677] width 46 height 13
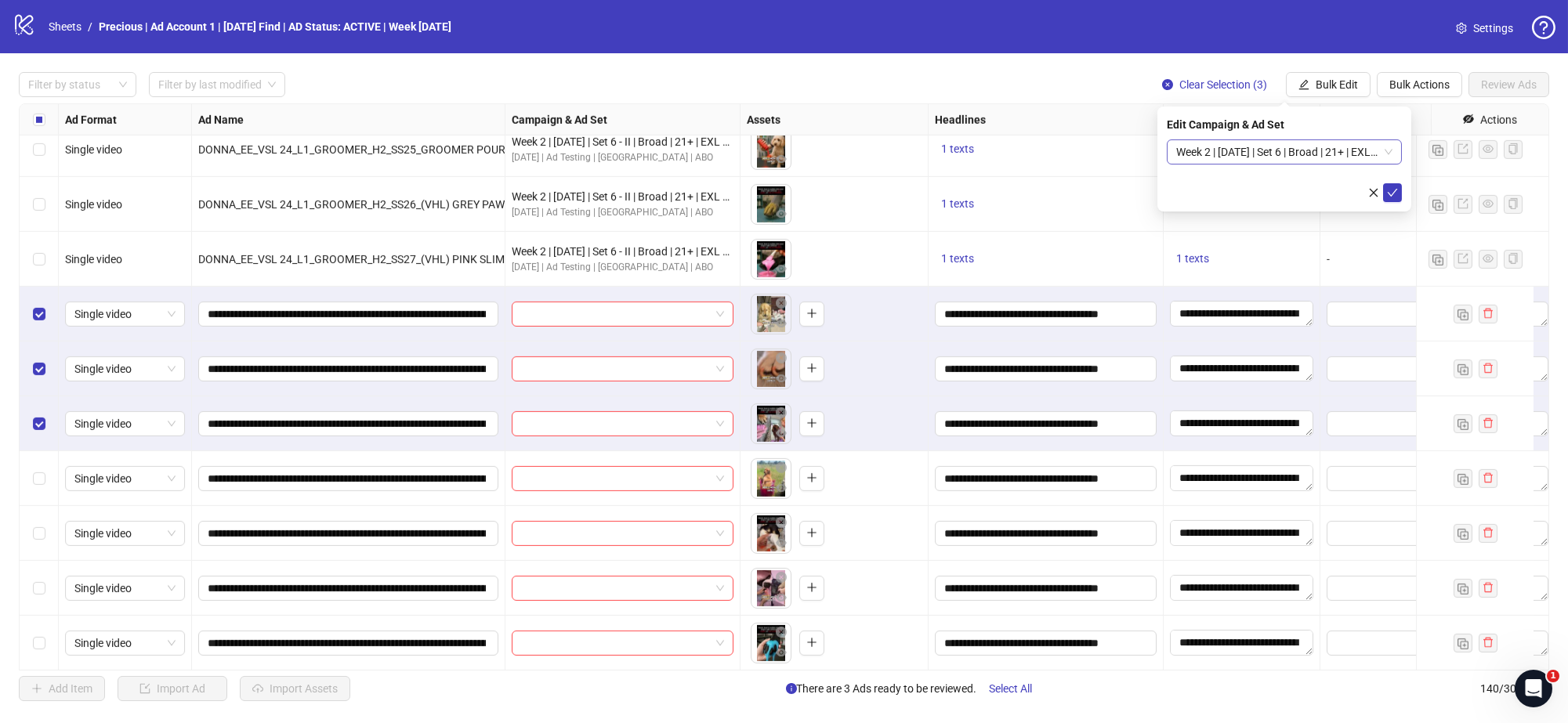
click at [1391, 151] on span "Week 2 | 13th August | Set 6 | Broad | 21+ | EXL 180 Days PUR" at bounding box center [1284, 152] width 216 height 24
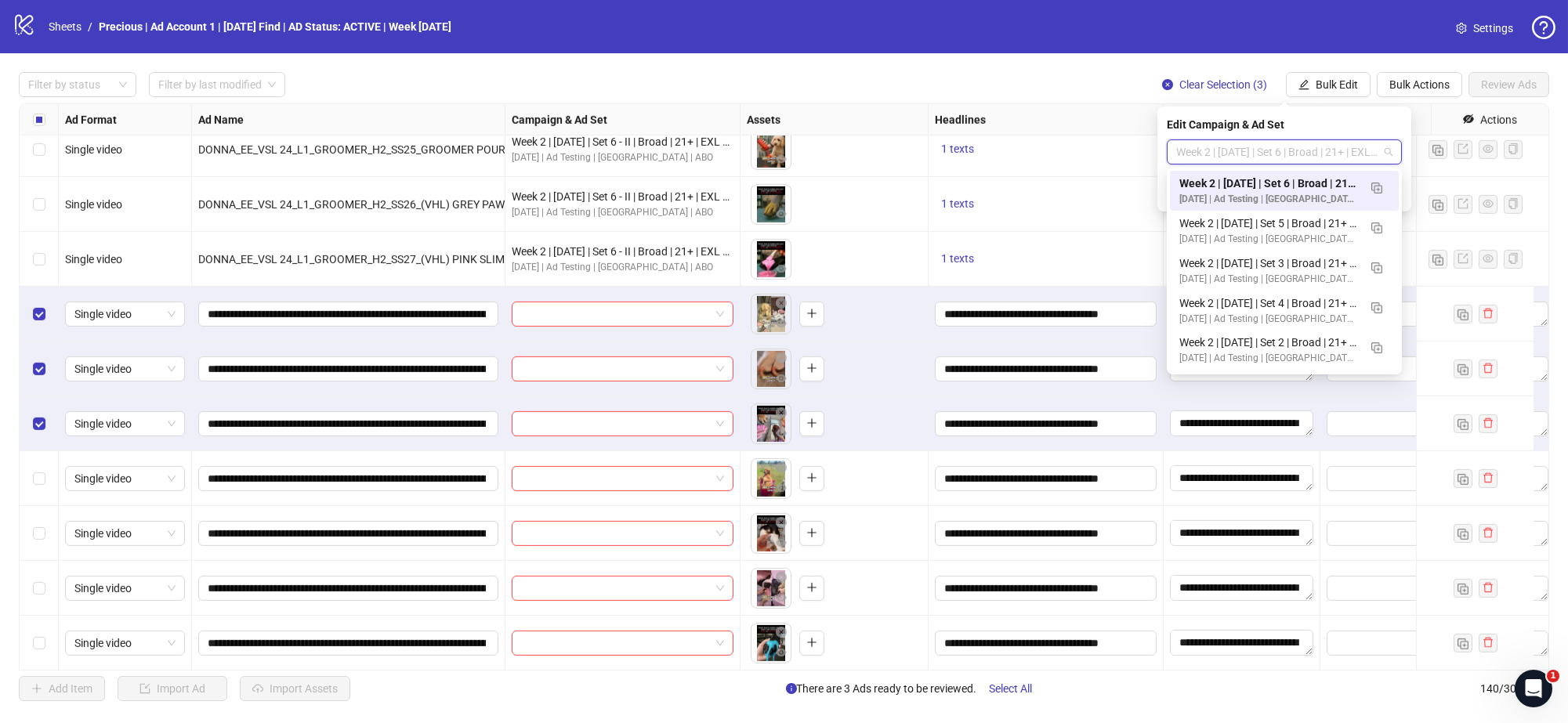
click at [1131, 109] on div "Headlines" at bounding box center [1046, 120] width 235 height 31
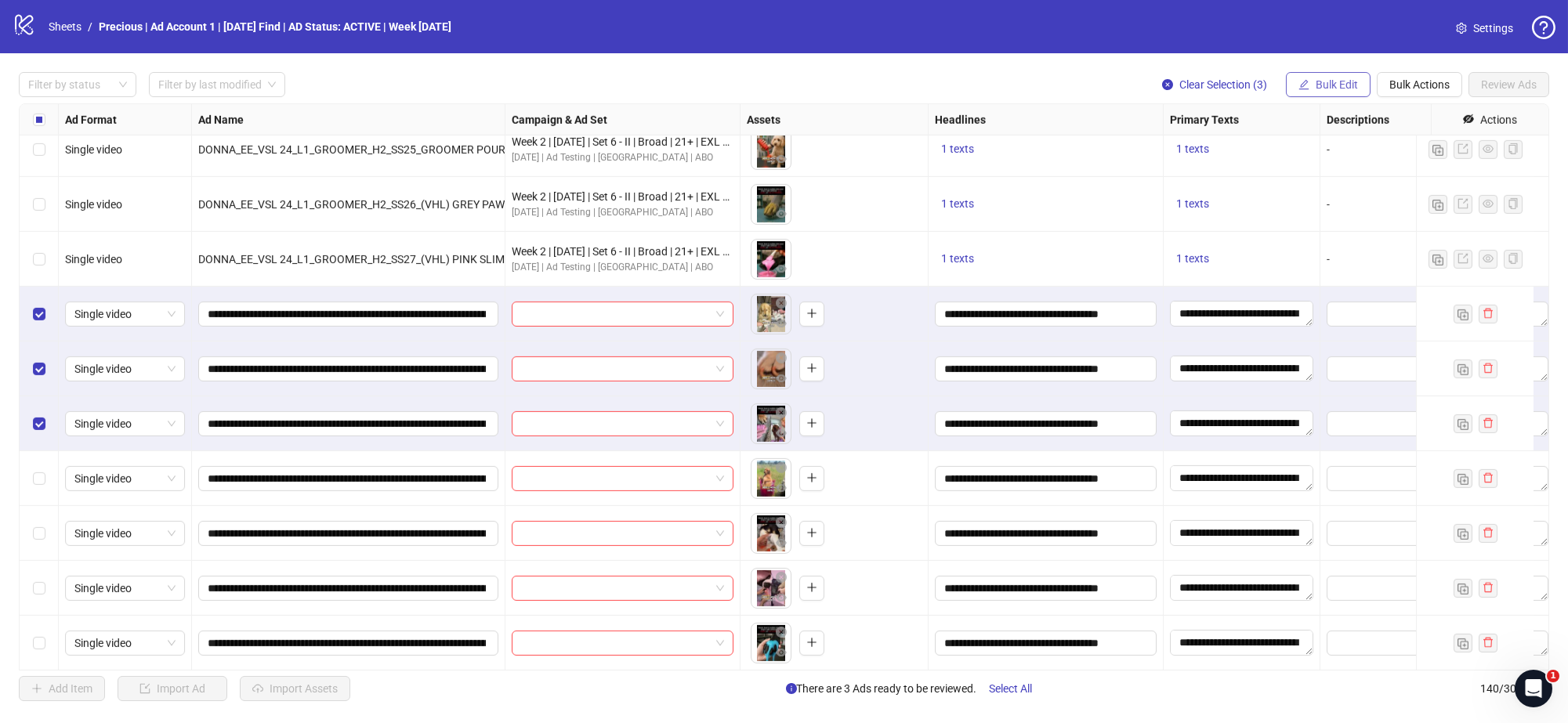
click at [1358, 83] on button "Bulk Edit" at bounding box center [1329, 85] width 85 height 25
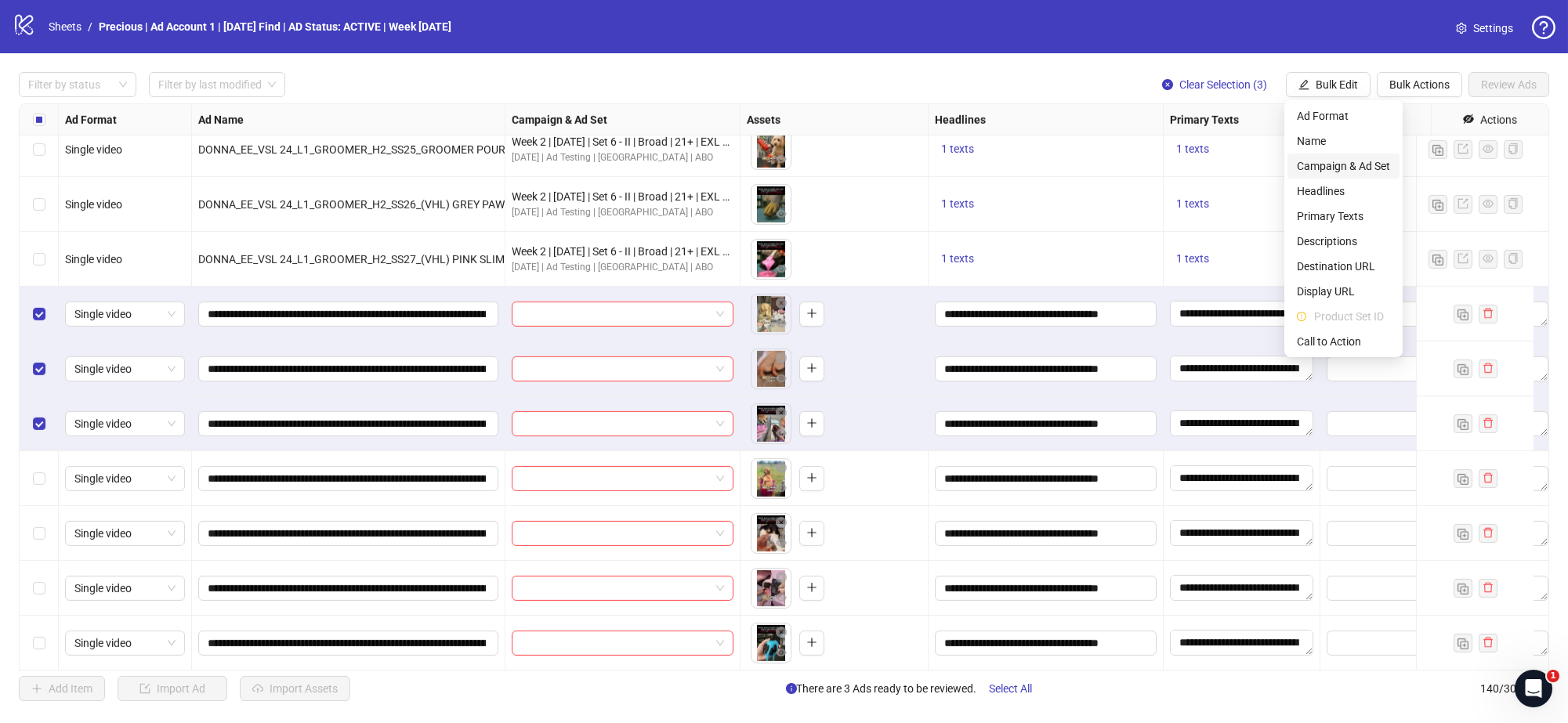
click at [1356, 161] on span "Campaign & Ad Set" at bounding box center [1344, 166] width 94 height 17
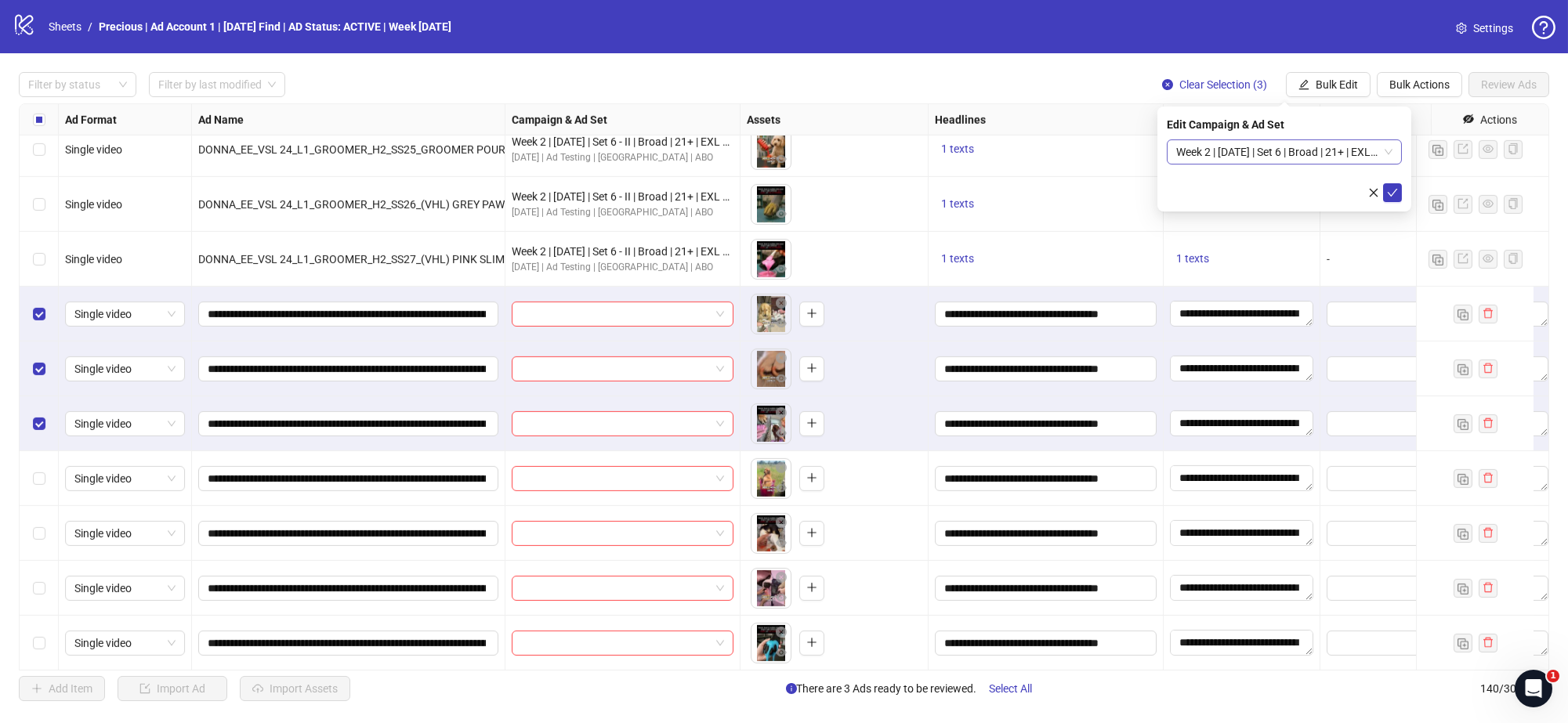
click at [1389, 149] on span "Week 2 | 13th August | Set 6 | Broad | 21+ | EXL 180 Days PUR" at bounding box center [1284, 152] width 216 height 24
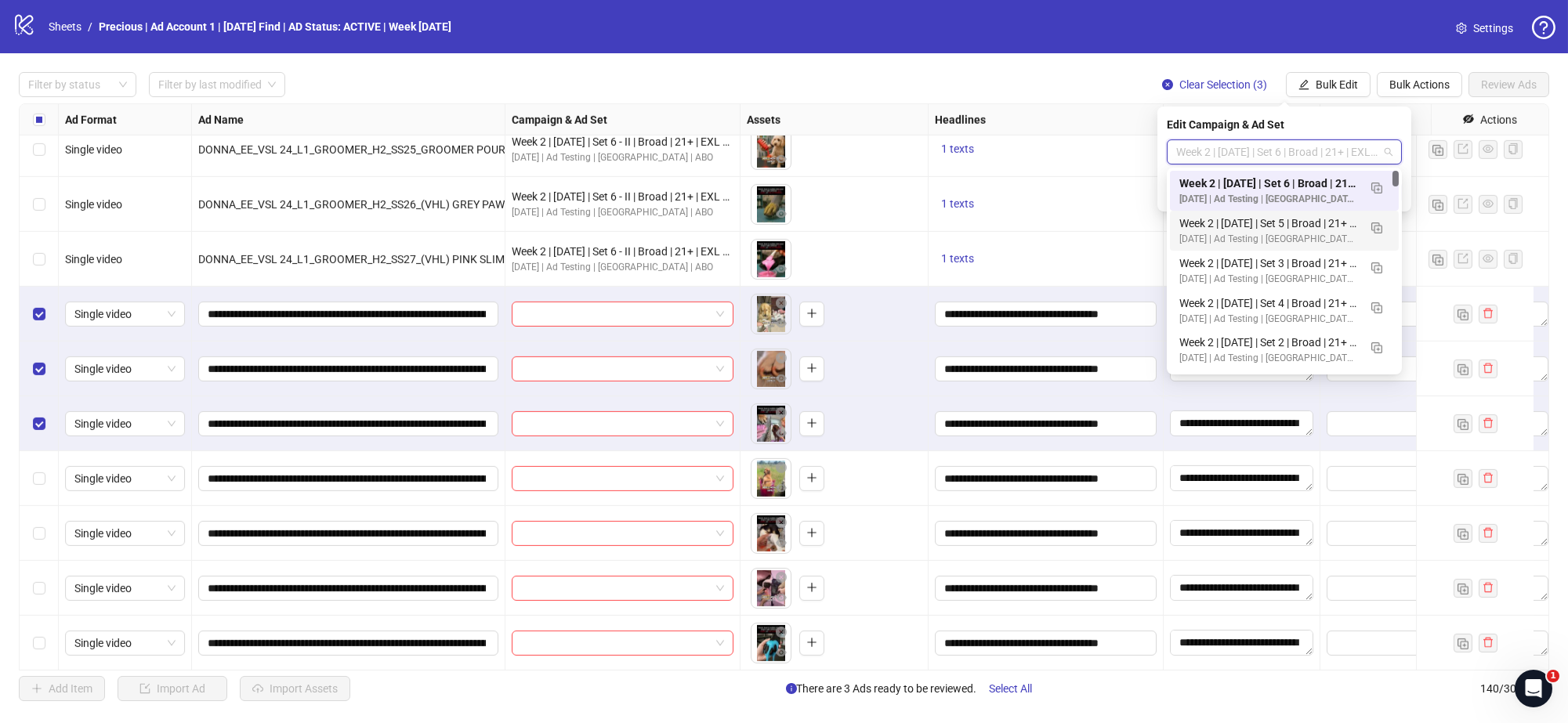
drag, startPoint x: 1395, startPoint y: 182, endPoint x: 1397, endPoint y: 159, distance: 23.1
click at [1397, 159] on body "logo/logo-mobile Sheets / Precious | Ad Account 1 | Today's Find | AD Status: A…" at bounding box center [784, 361] width 1568 height 723
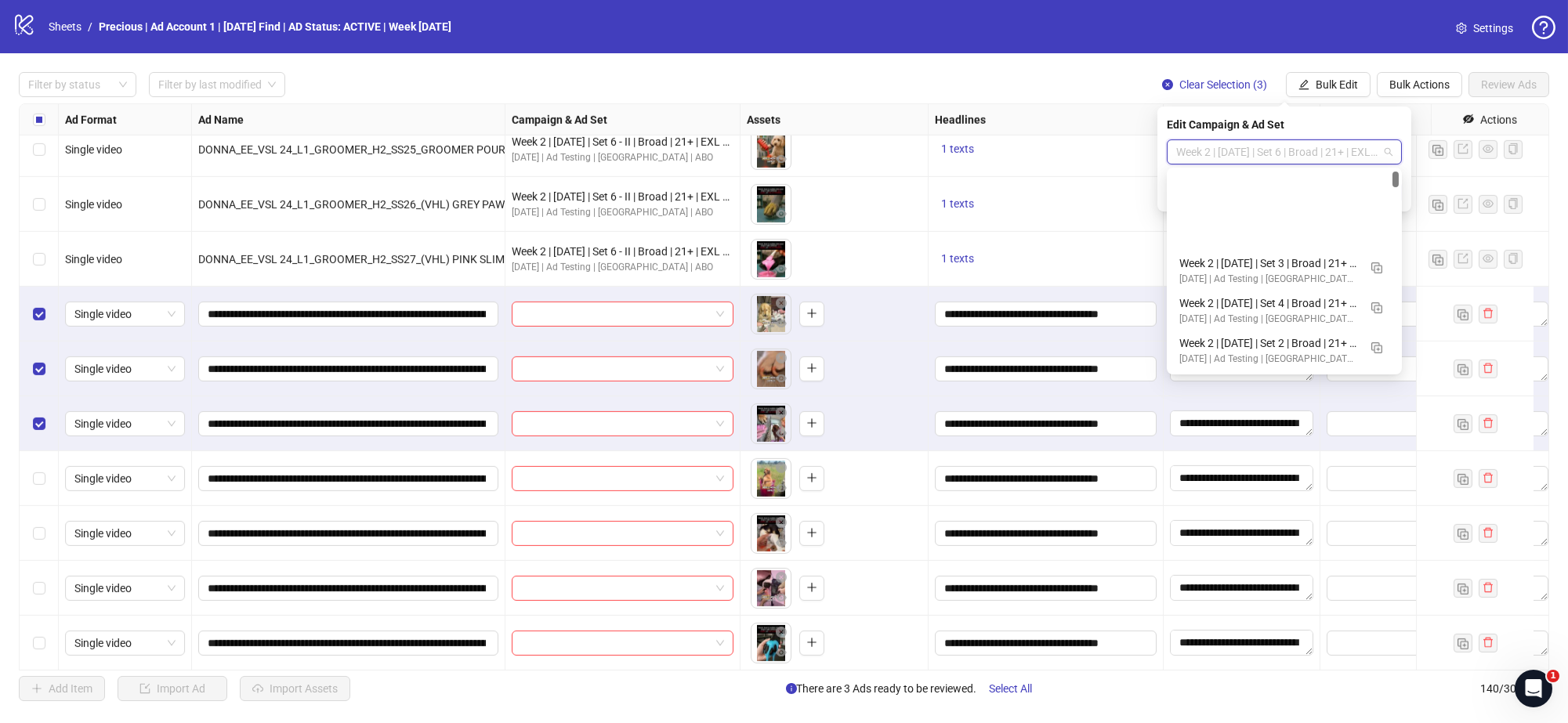
scroll to position [98, 0]
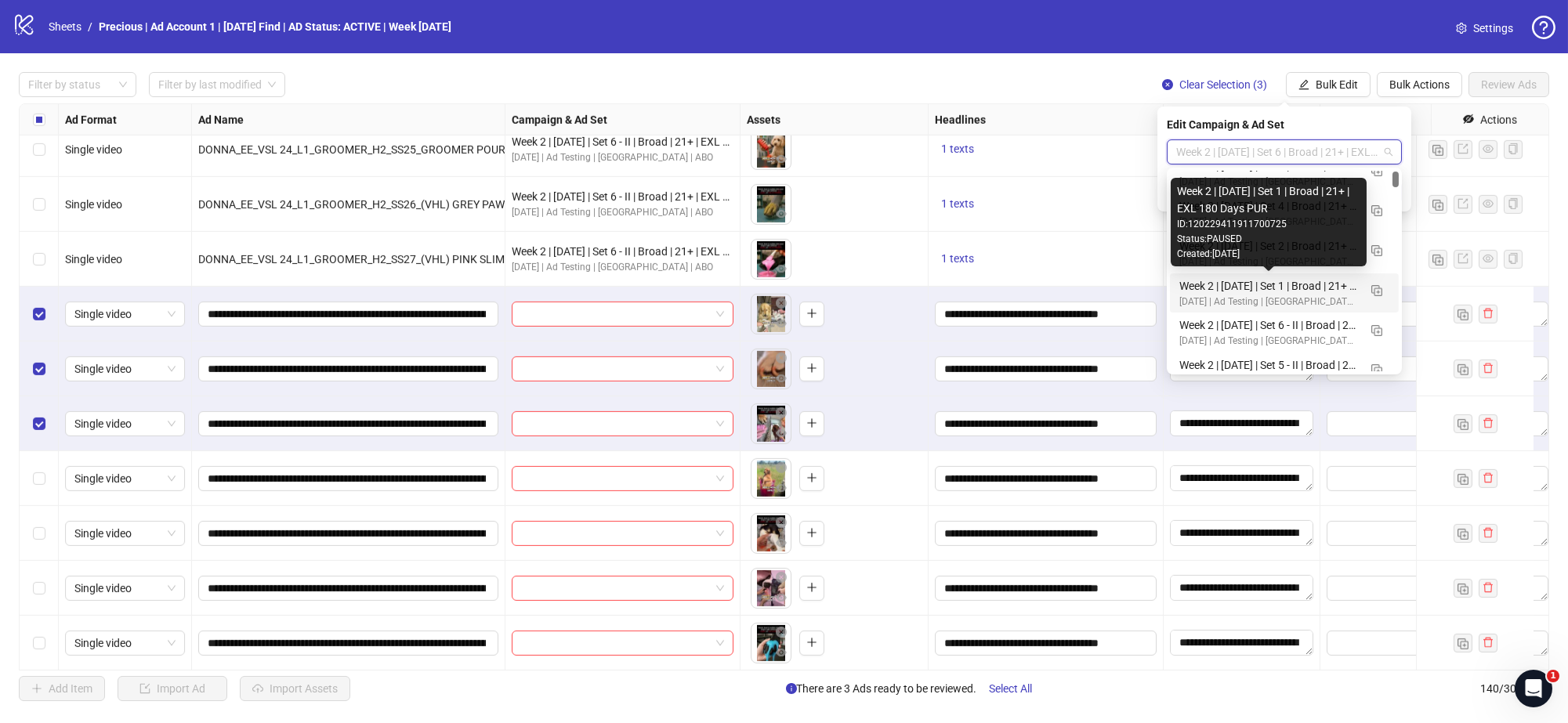
click at [1335, 286] on div "Week 2 | 13th August | Set 1 | Broad | 21+ | EXL 180 Days PUR" at bounding box center [1268, 286] width 179 height 17
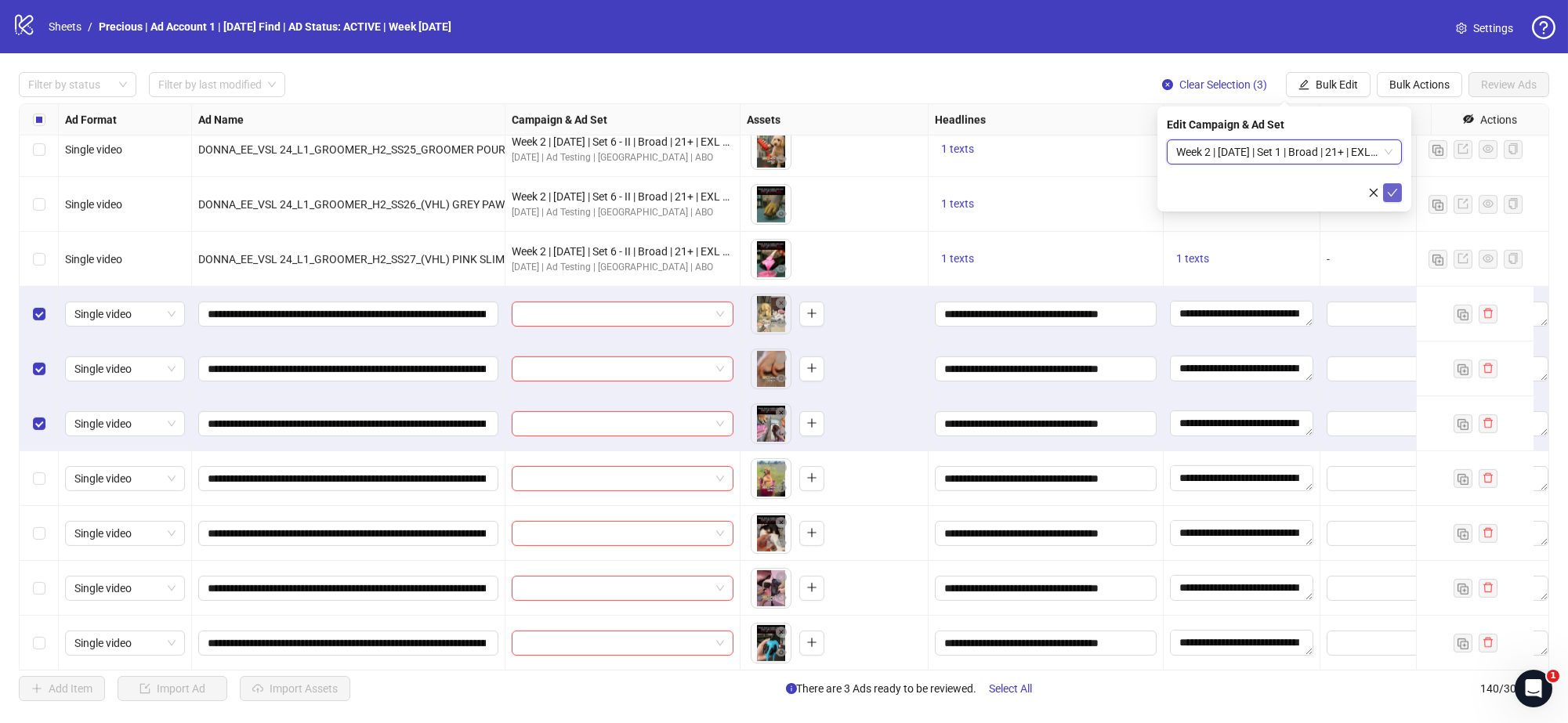
click at [1393, 191] on icon "check" at bounding box center [1393, 193] width 11 height 11
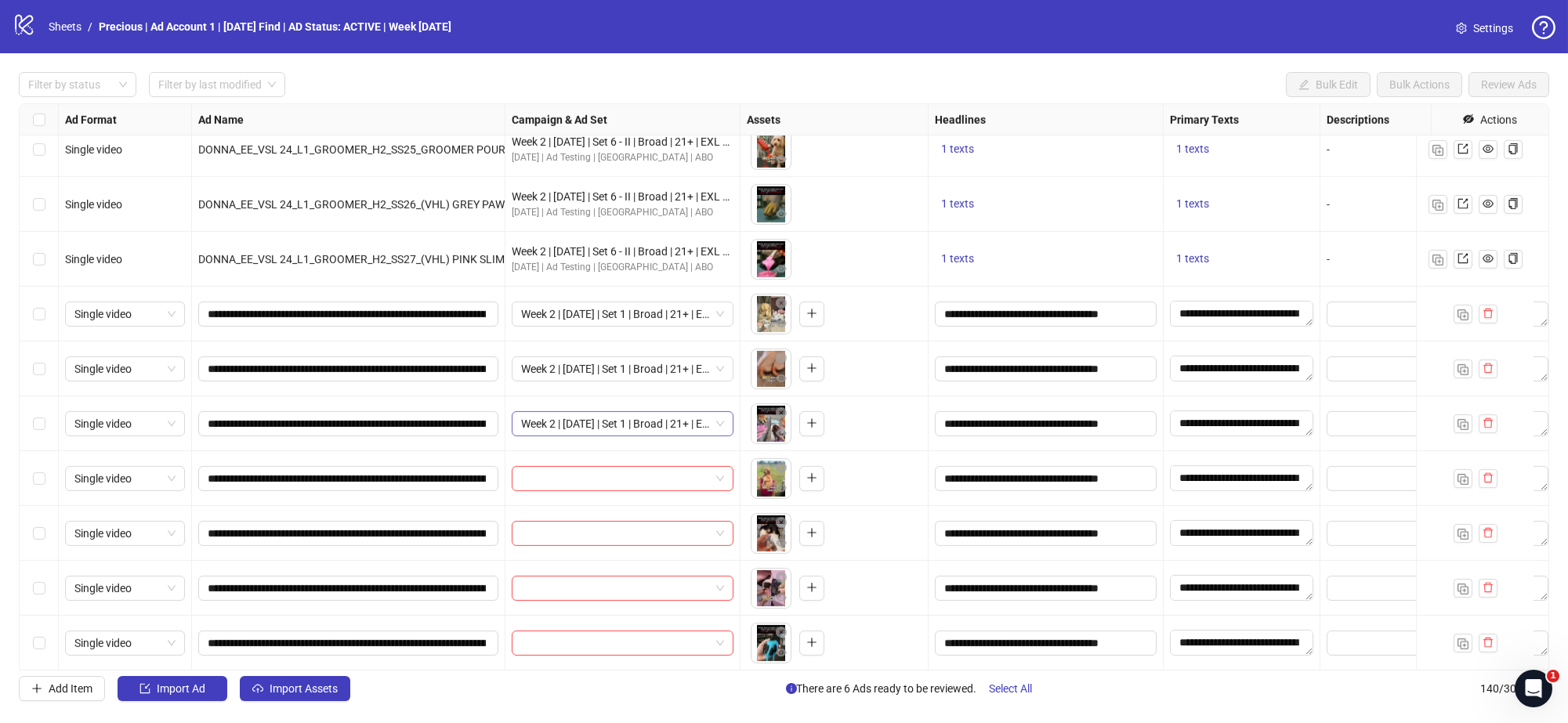
scroll to position [6529, 0]
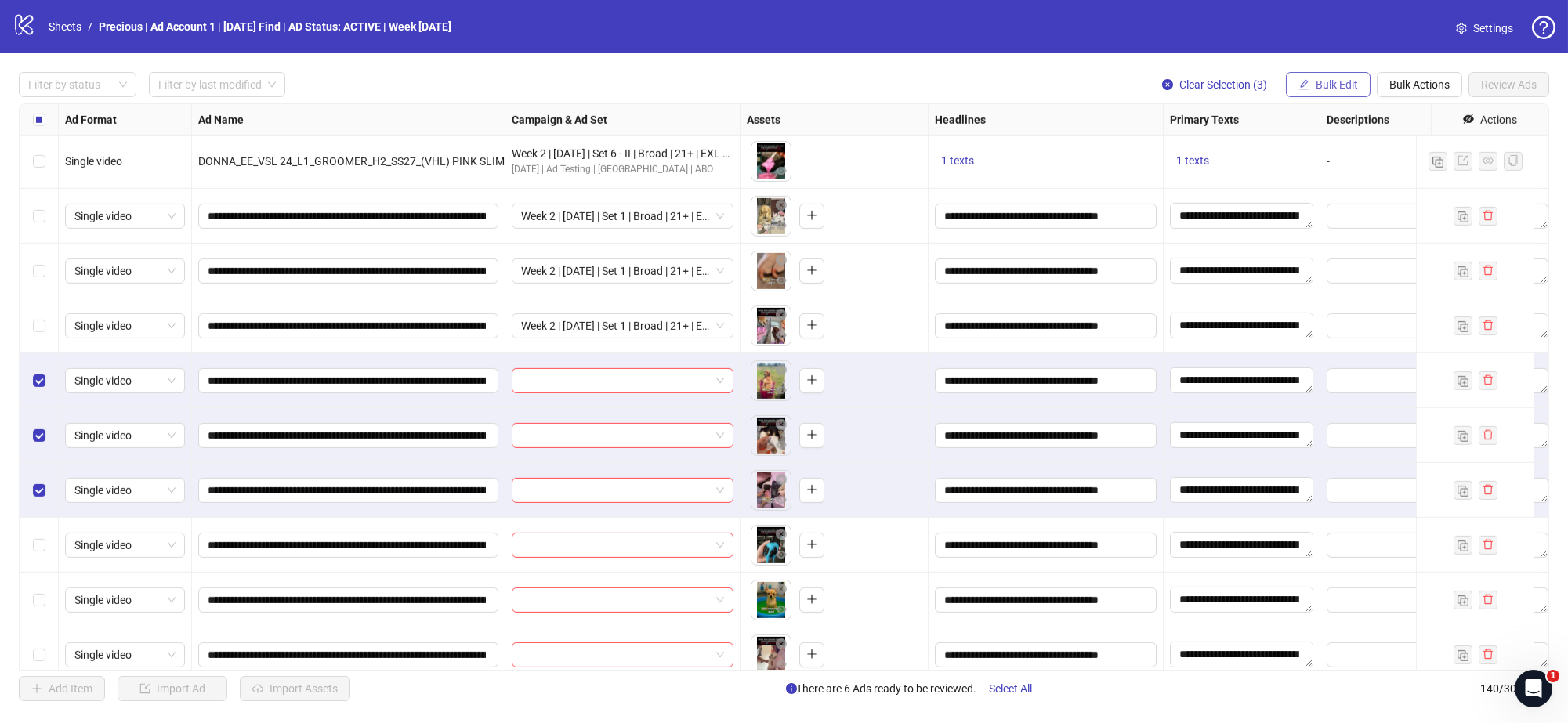
click at [1323, 81] on span "Bulk Edit" at bounding box center [1337, 85] width 42 height 13
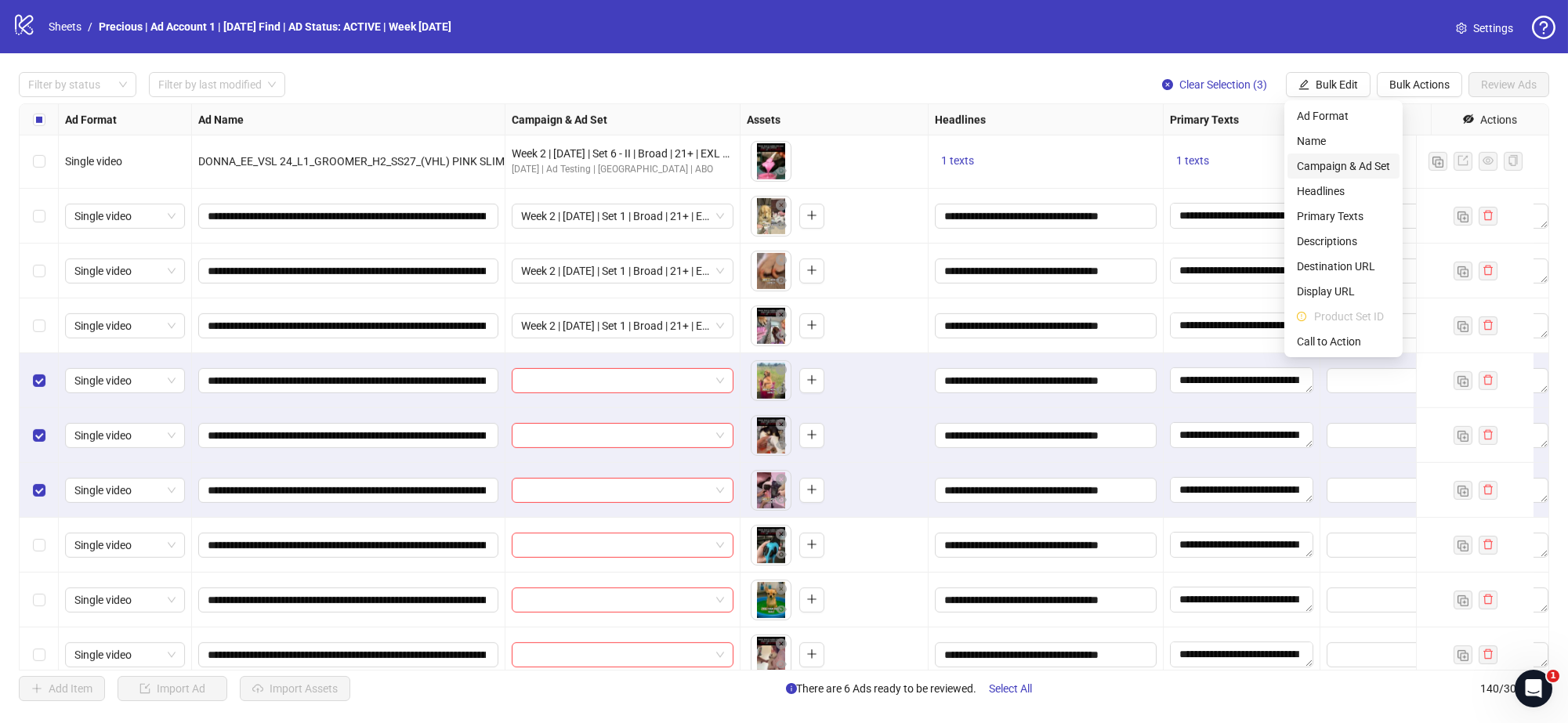
click at [1348, 157] on span "Campaign & Ad Set" at bounding box center [1344, 166] width 94 height 17
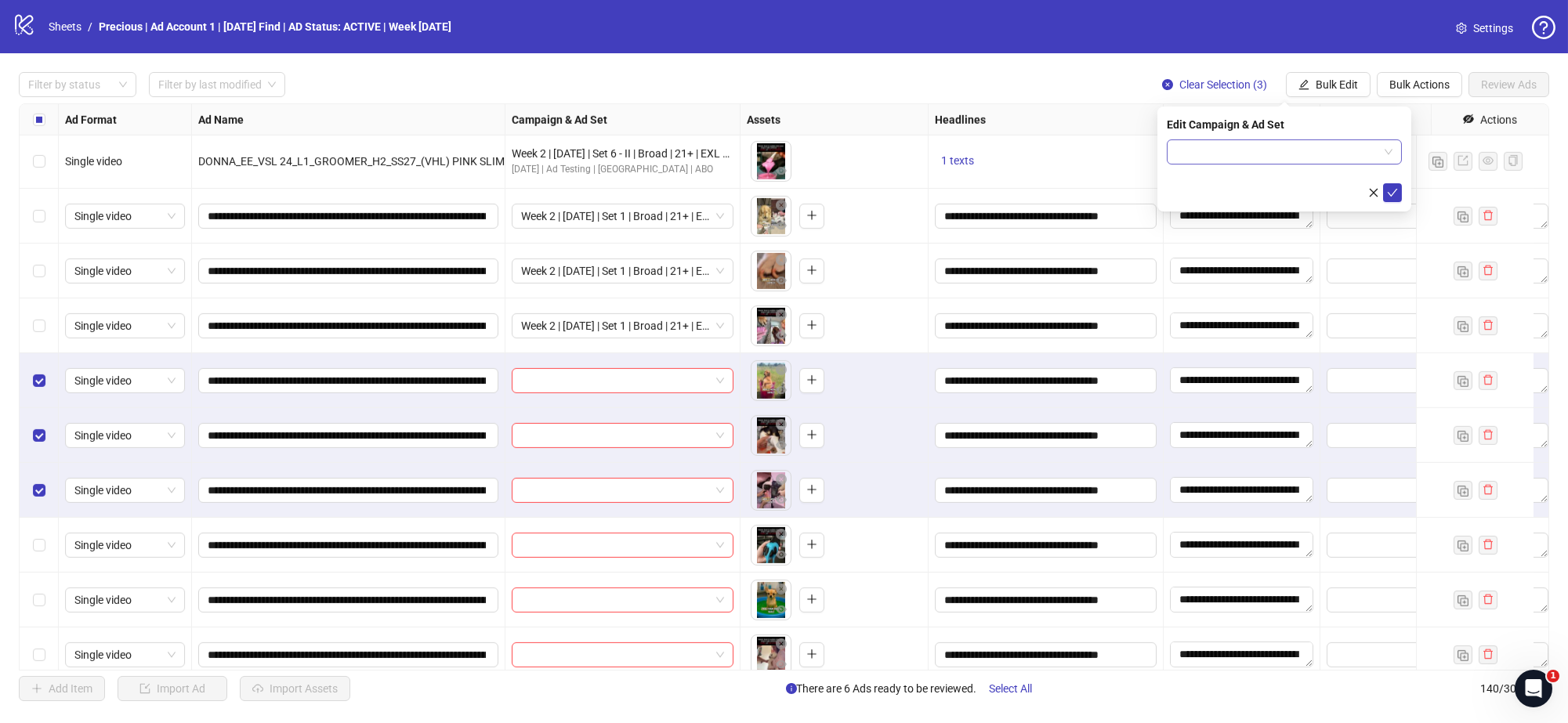
click at [1393, 156] on div at bounding box center [1284, 152] width 235 height 25
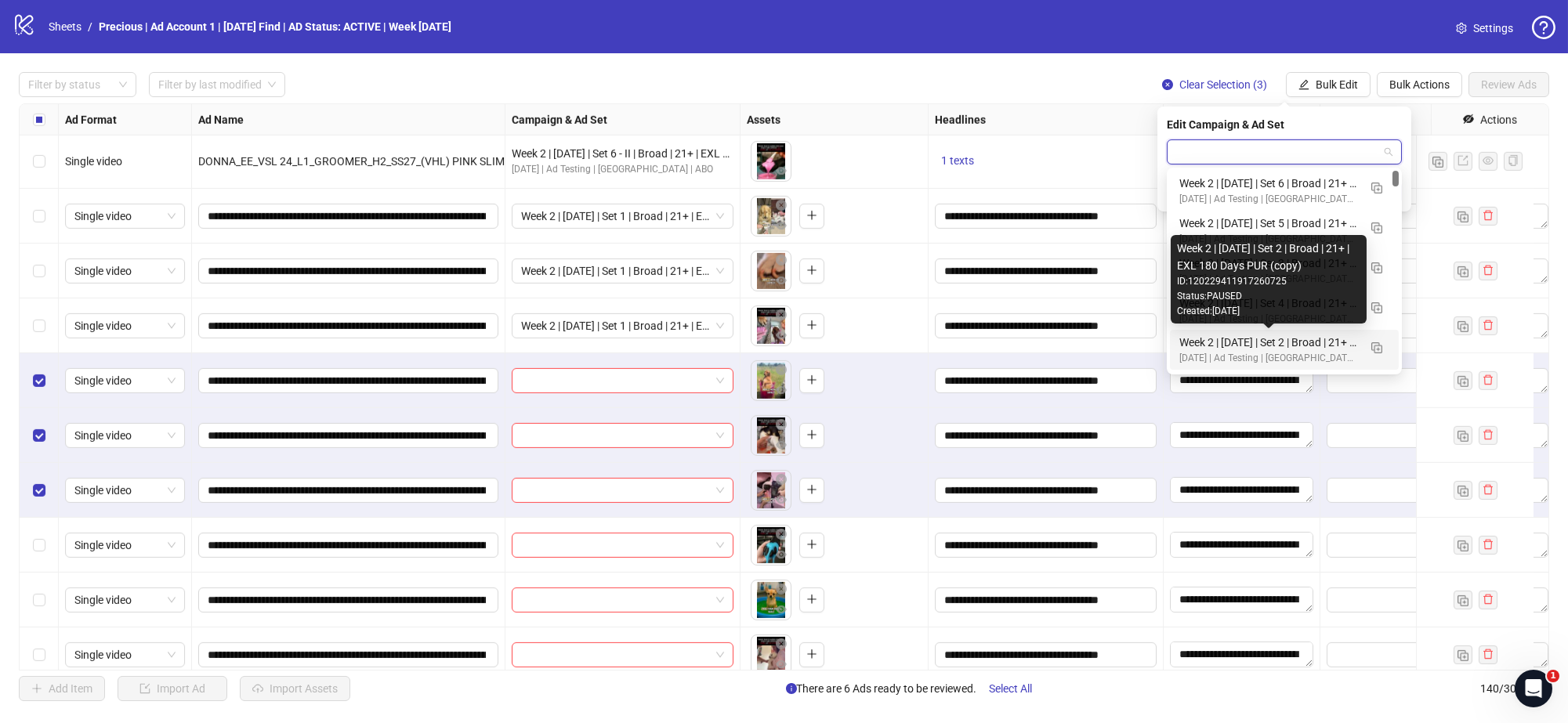
click at [1308, 346] on div "Week 2 | 13th August | Set 2 | Broad | 21+ | EXL 180 Days PUR (copy)" at bounding box center [1268, 342] width 179 height 17
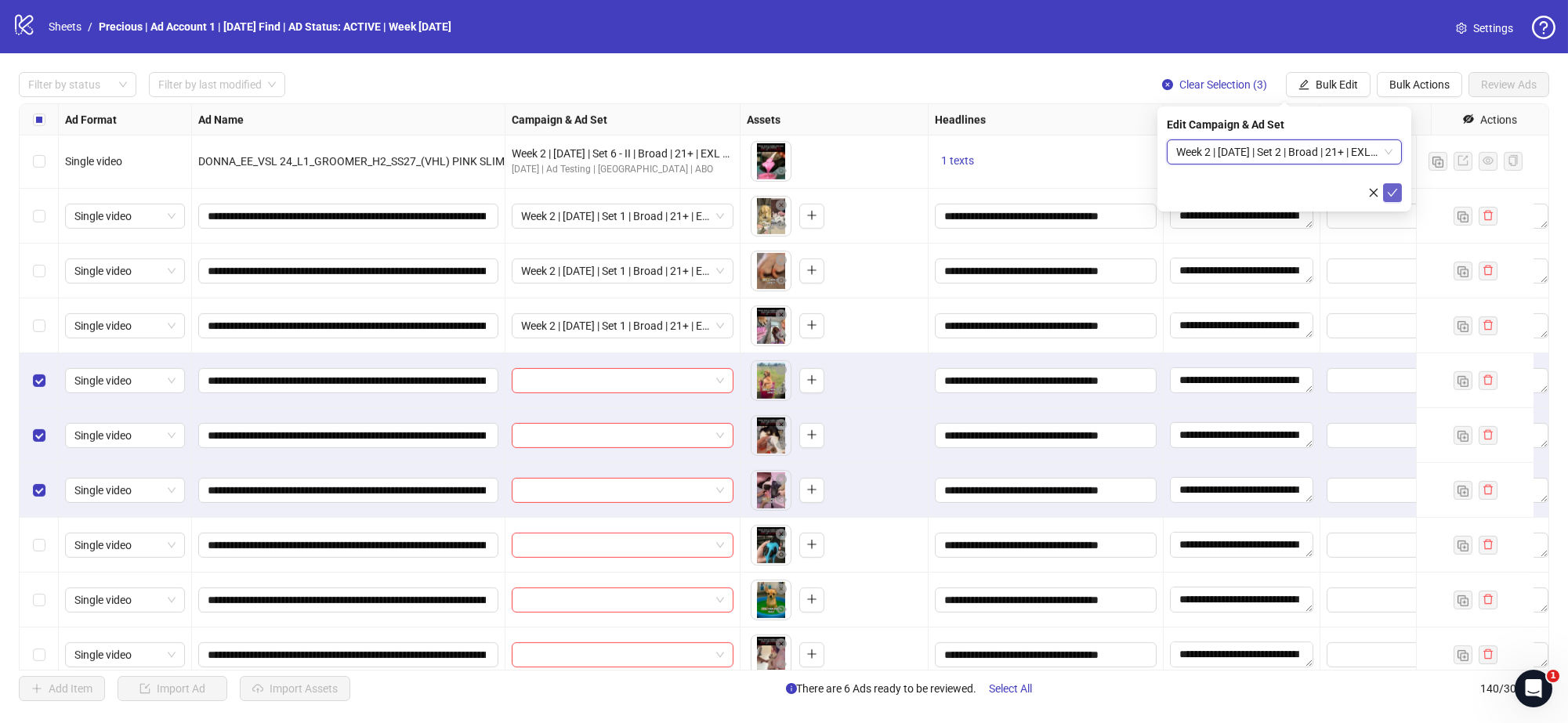
click at [1393, 190] on icon "check" at bounding box center [1393, 193] width 11 height 11
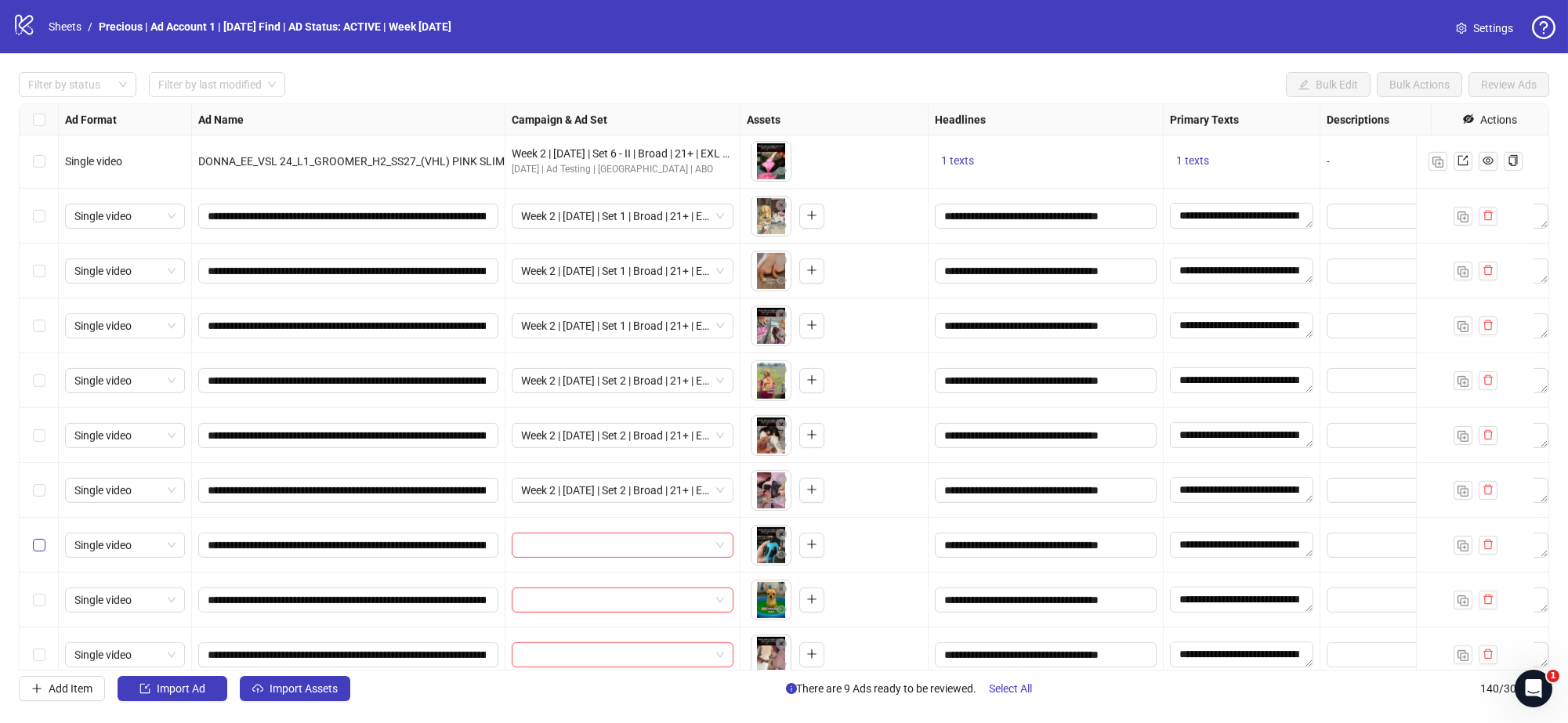
click at [41, 537] on label "Select row 127" at bounding box center [39, 545] width 13 height 17
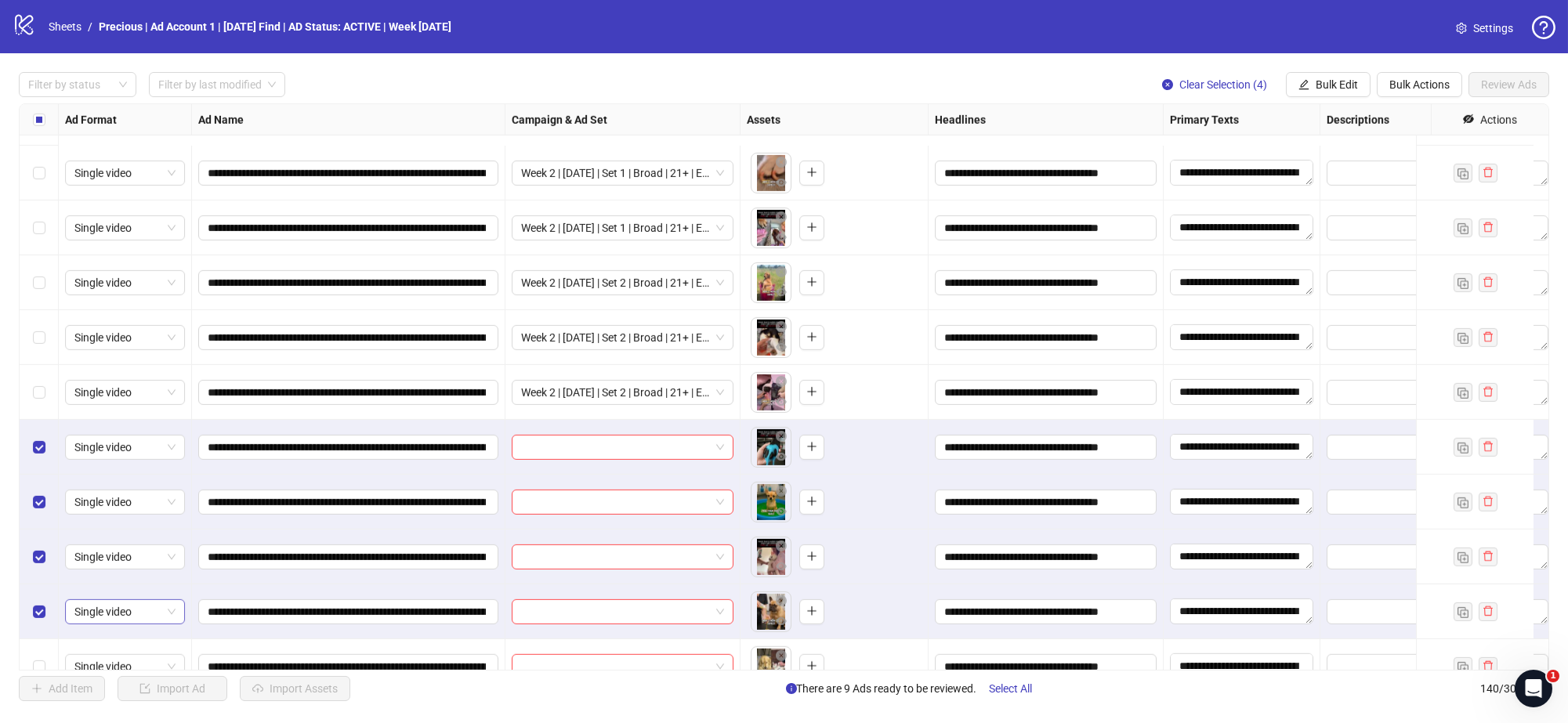
scroll to position [6725, 0]
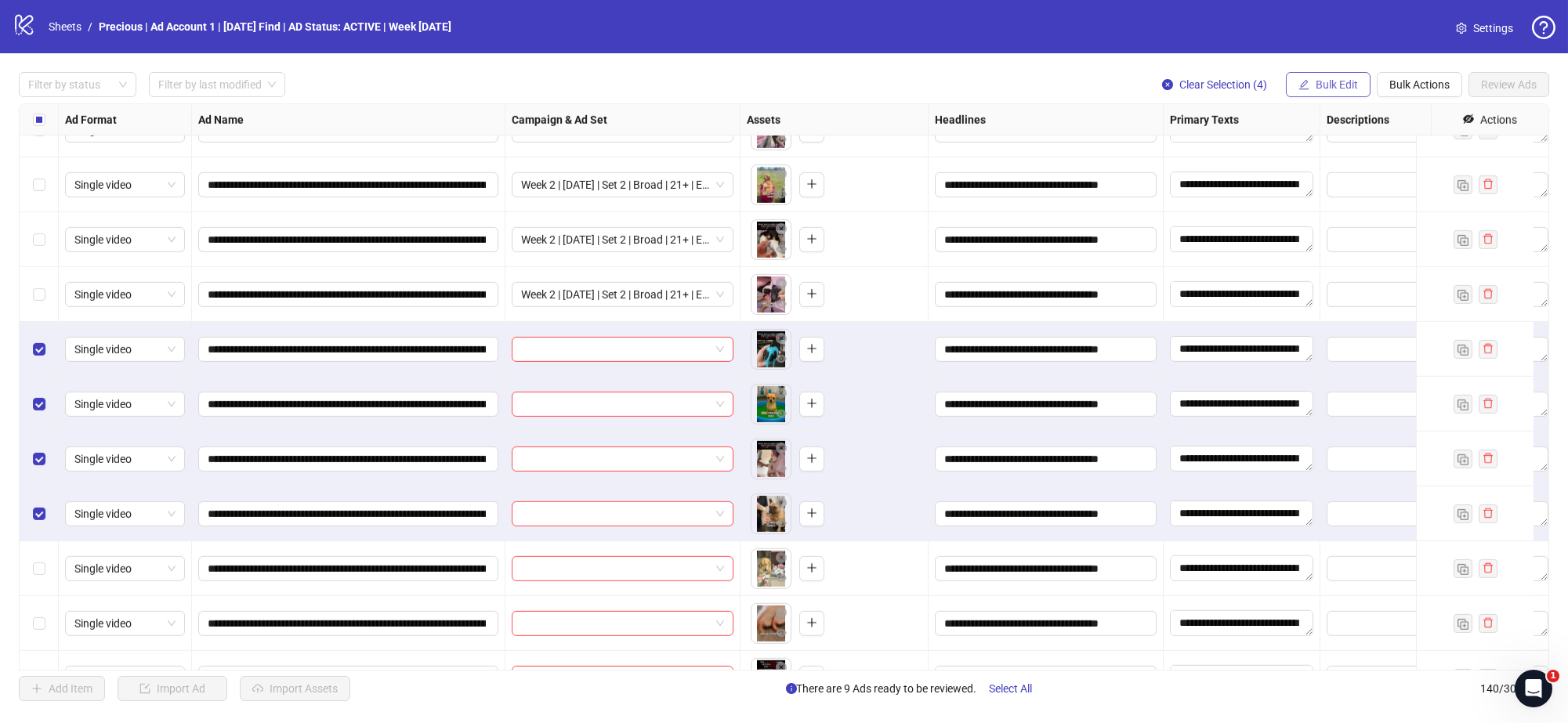
click at [1345, 88] on span "Bulk Edit" at bounding box center [1337, 85] width 42 height 13
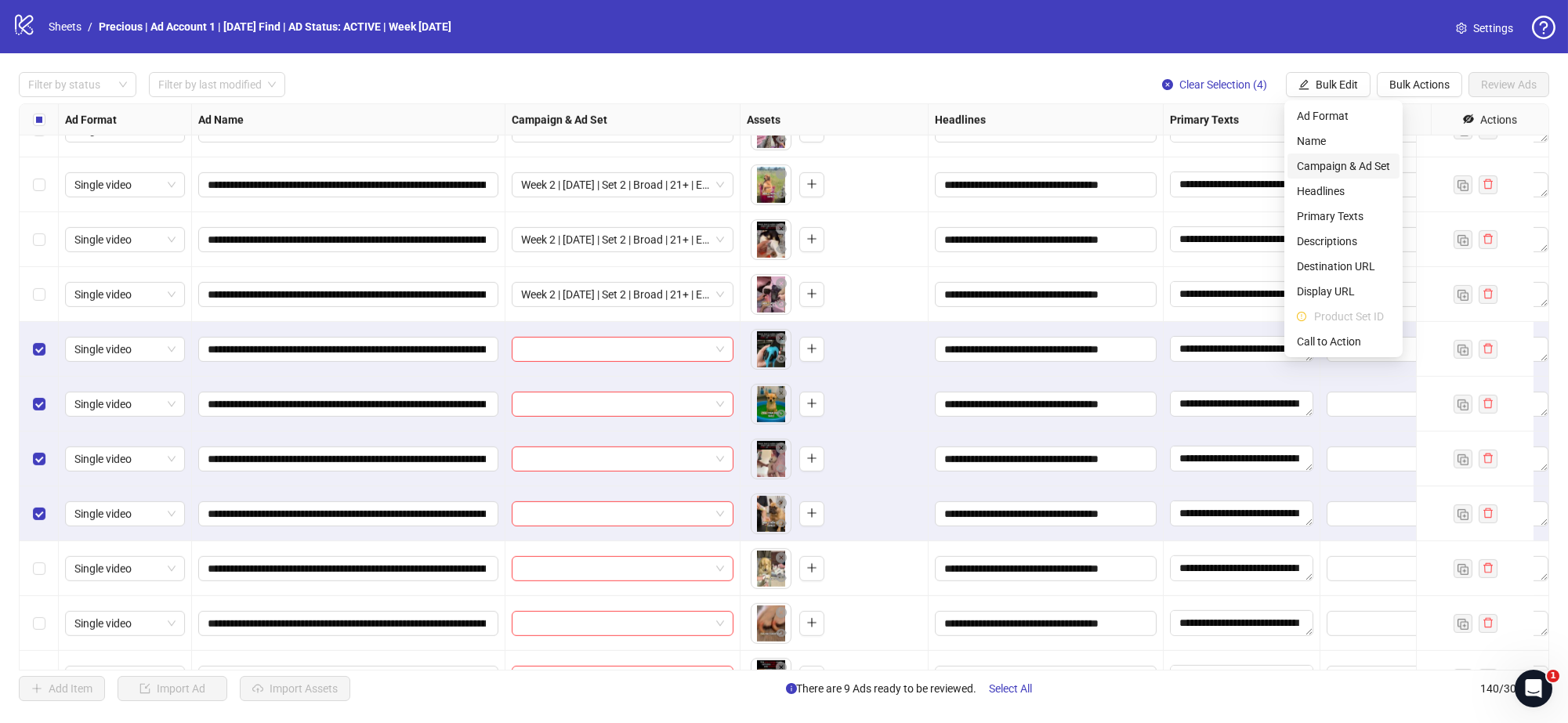
click at [1340, 159] on span "Campaign & Ad Set" at bounding box center [1344, 166] width 94 height 17
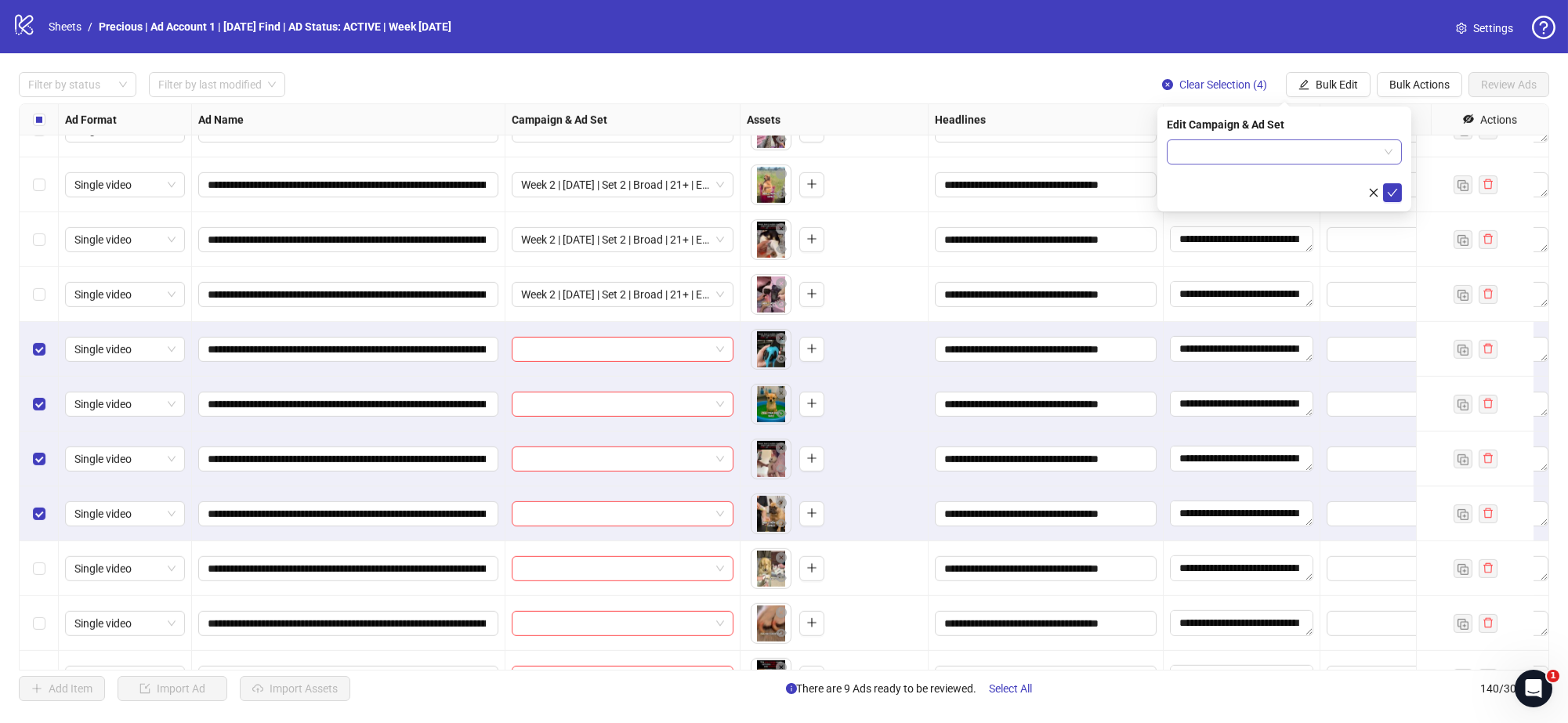
click at [1391, 151] on span at bounding box center [1284, 152] width 216 height 24
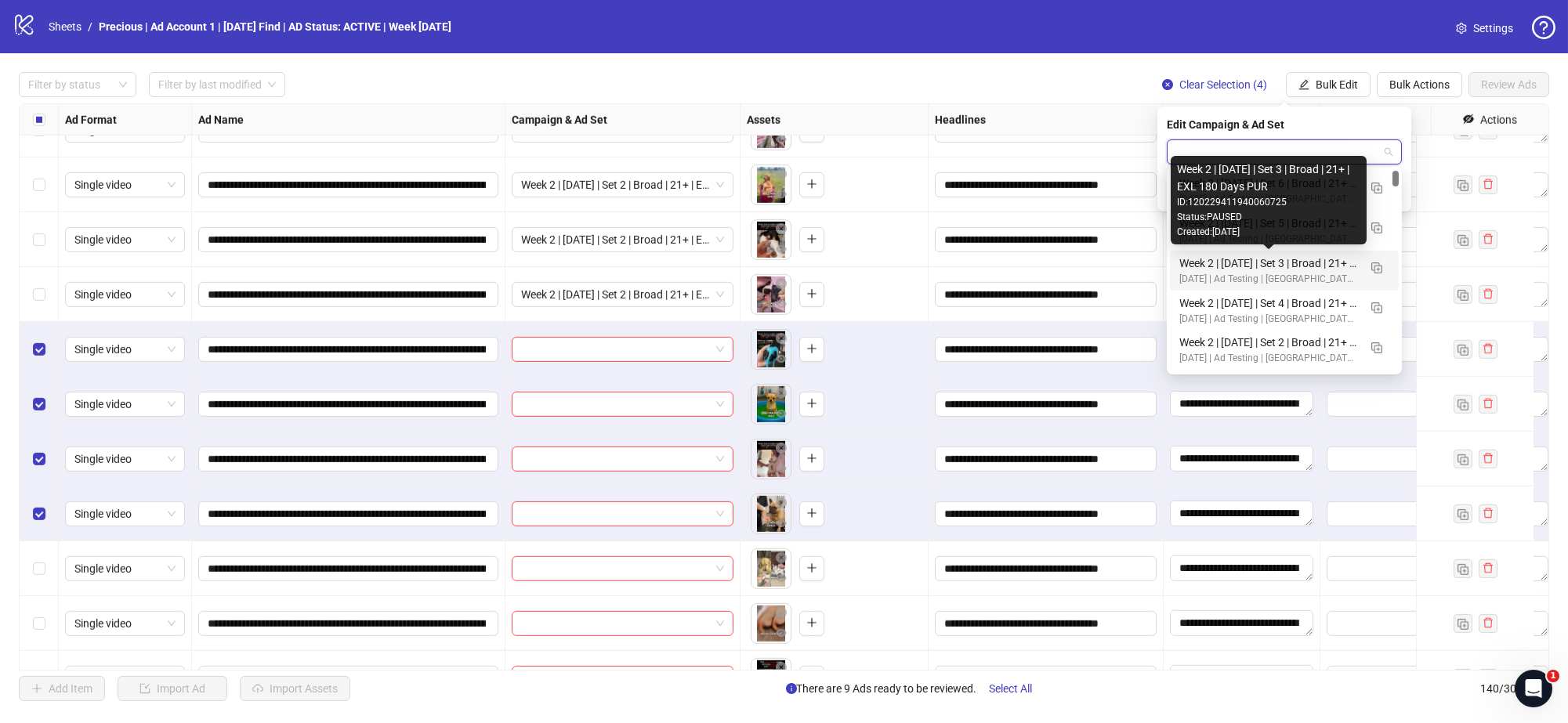
click at [1315, 263] on div "Week 2 | 13th August | Set 3 | Broad | 21+ | EXL 180 Days PUR" at bounding box center [1268, 264] width 179 height 17
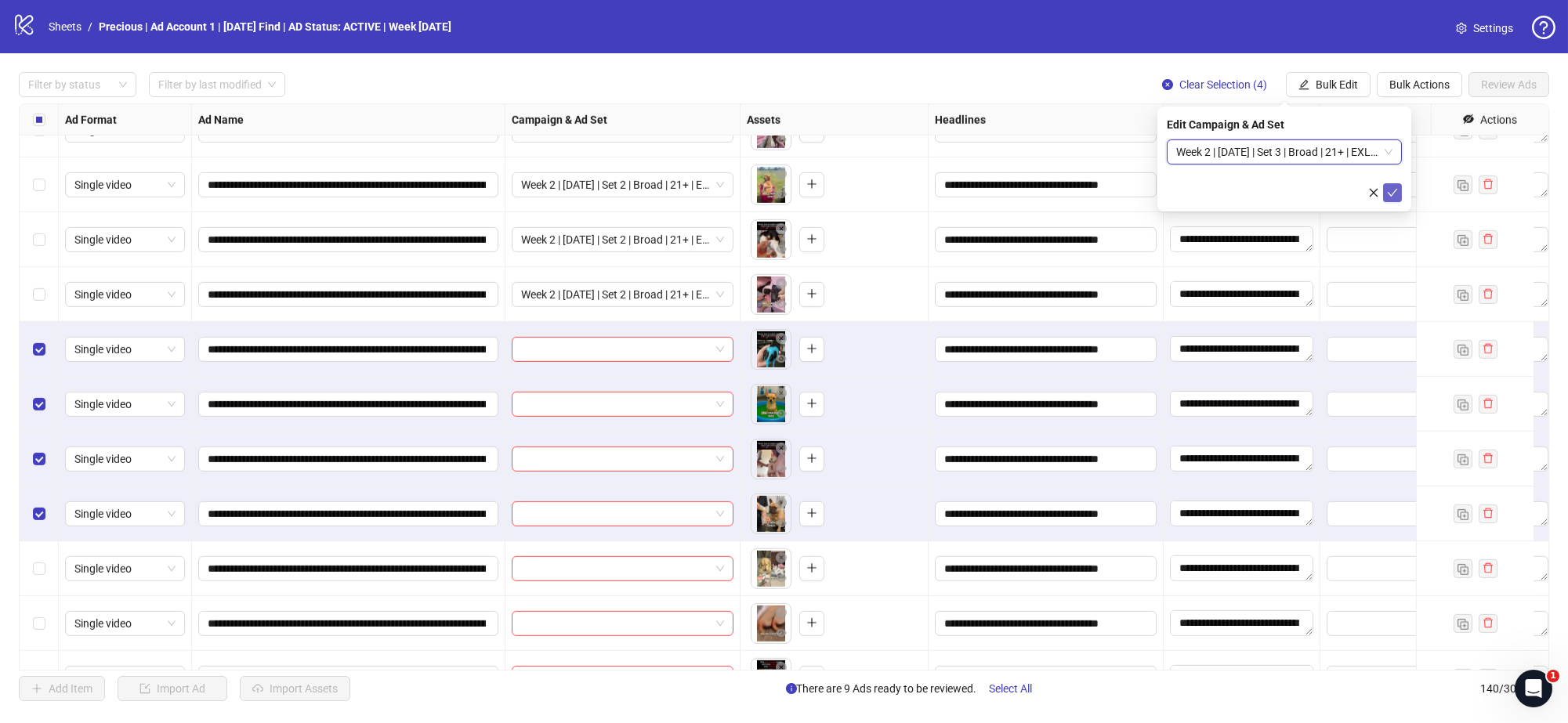
click at [1393, 191] on icon "check" at bounding box center [1393, 193] width 11 height 11
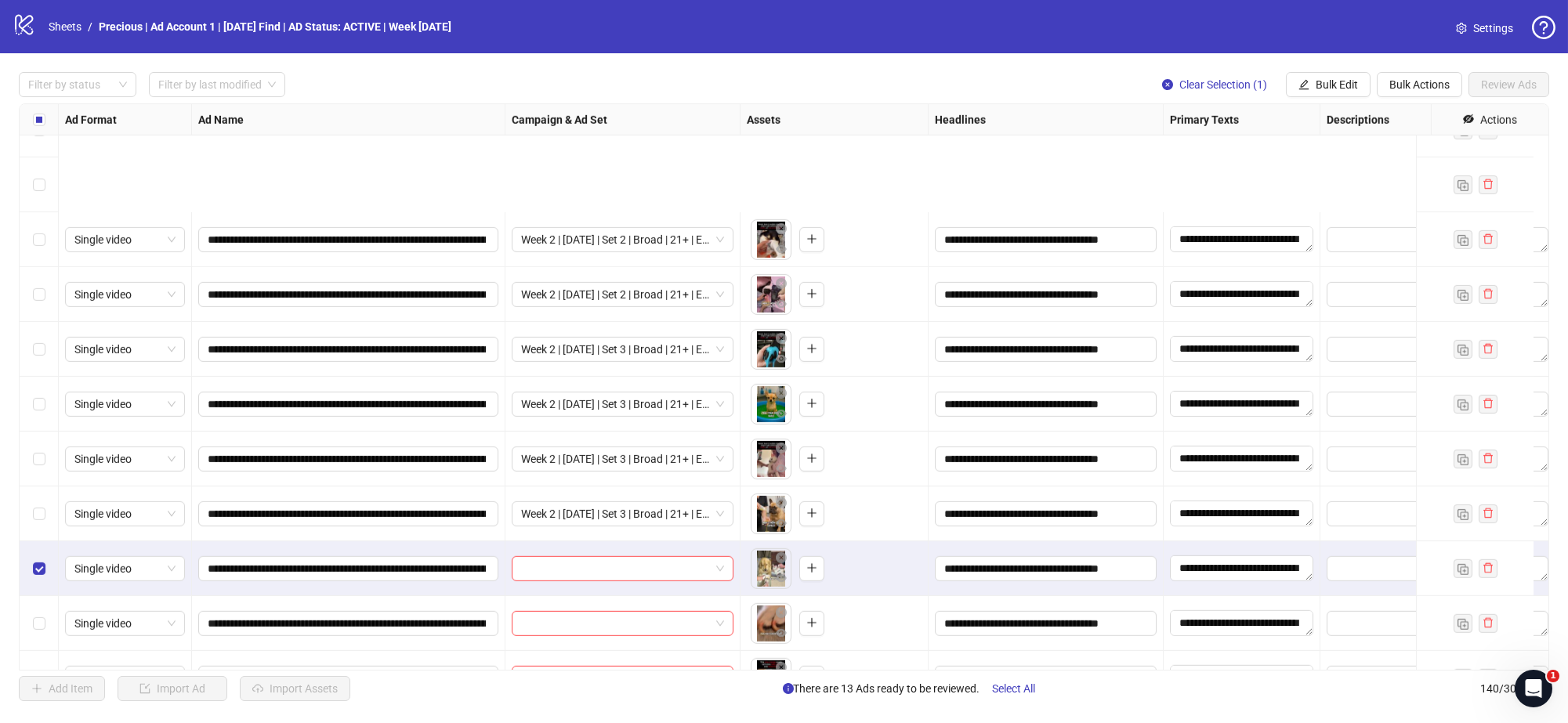
scroll to position [6921, 0]
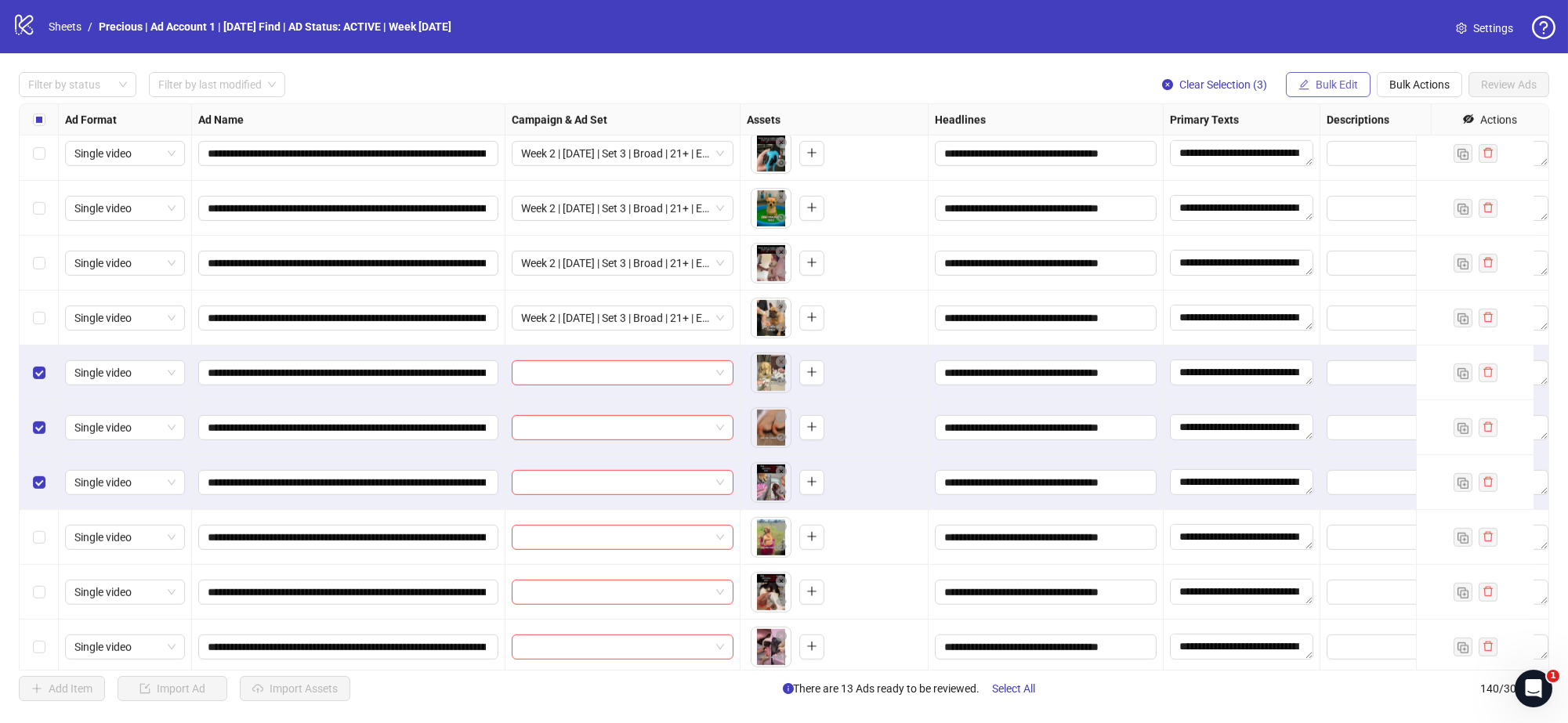
click at [1330, 87] on span "Bulk Edit" at bounding box center [1337, 85] width 42 height 13
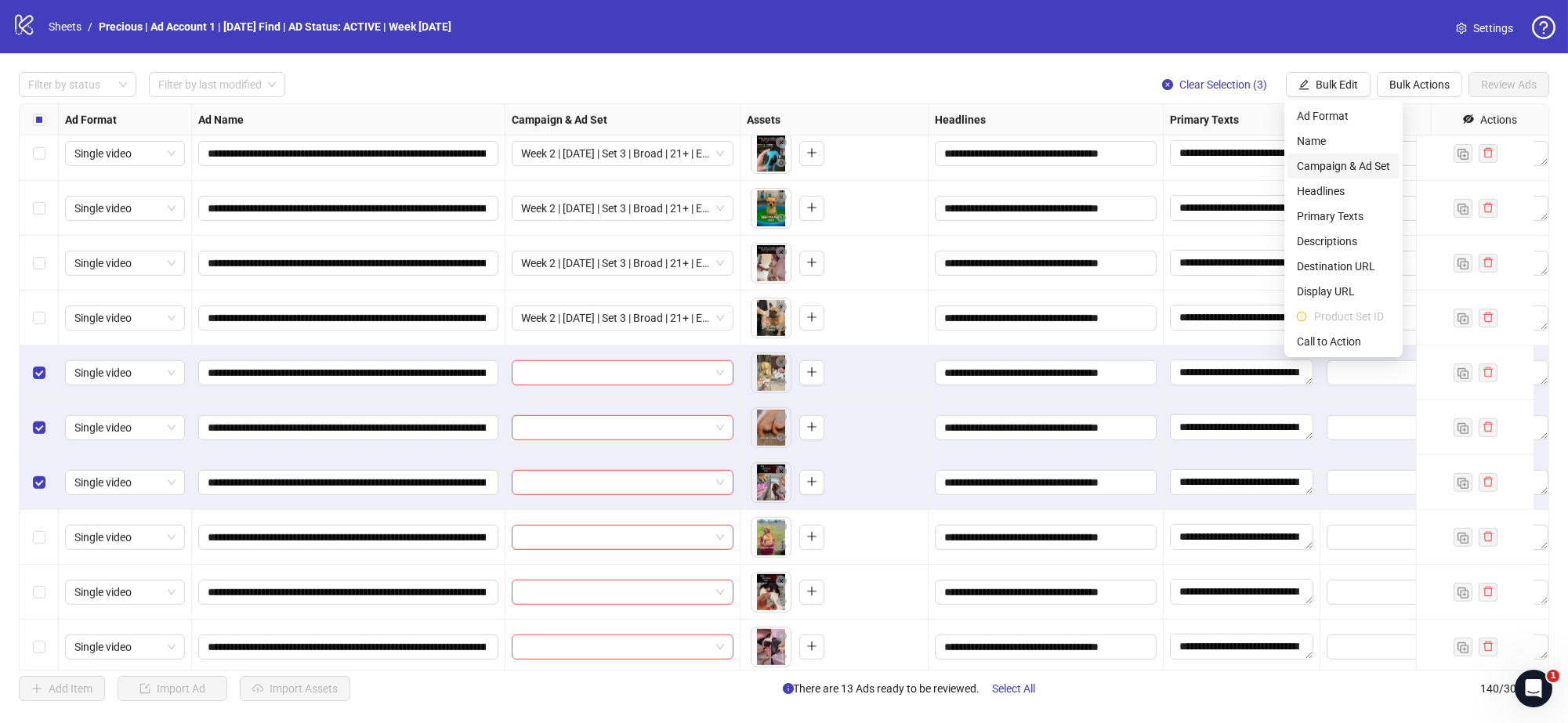
click at [1342, 166] on span "Campaign & Ad Set" at bounding box center [1344, 166] width 94 height 17
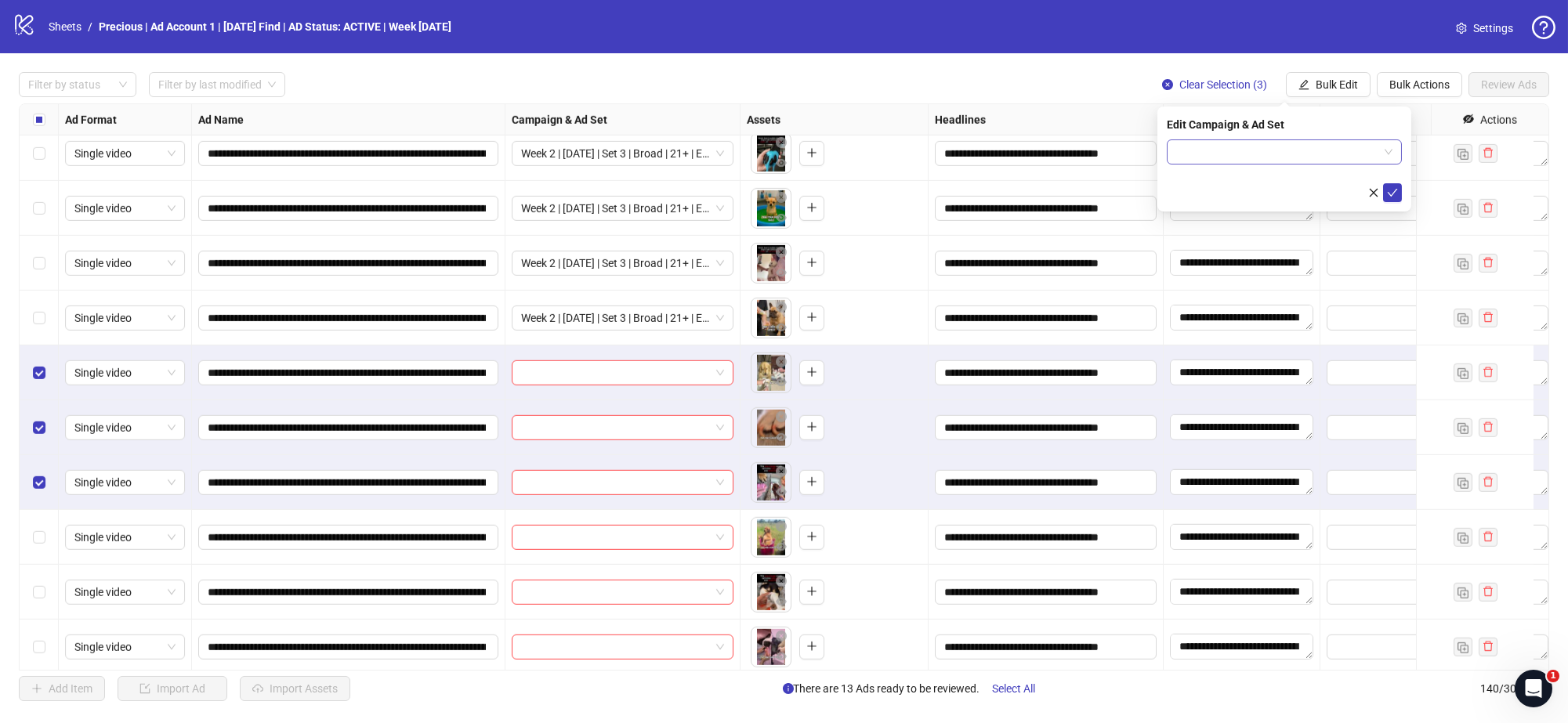
click at [1389, 155] on span at bounding box center [1284, 152] width 216 height 24
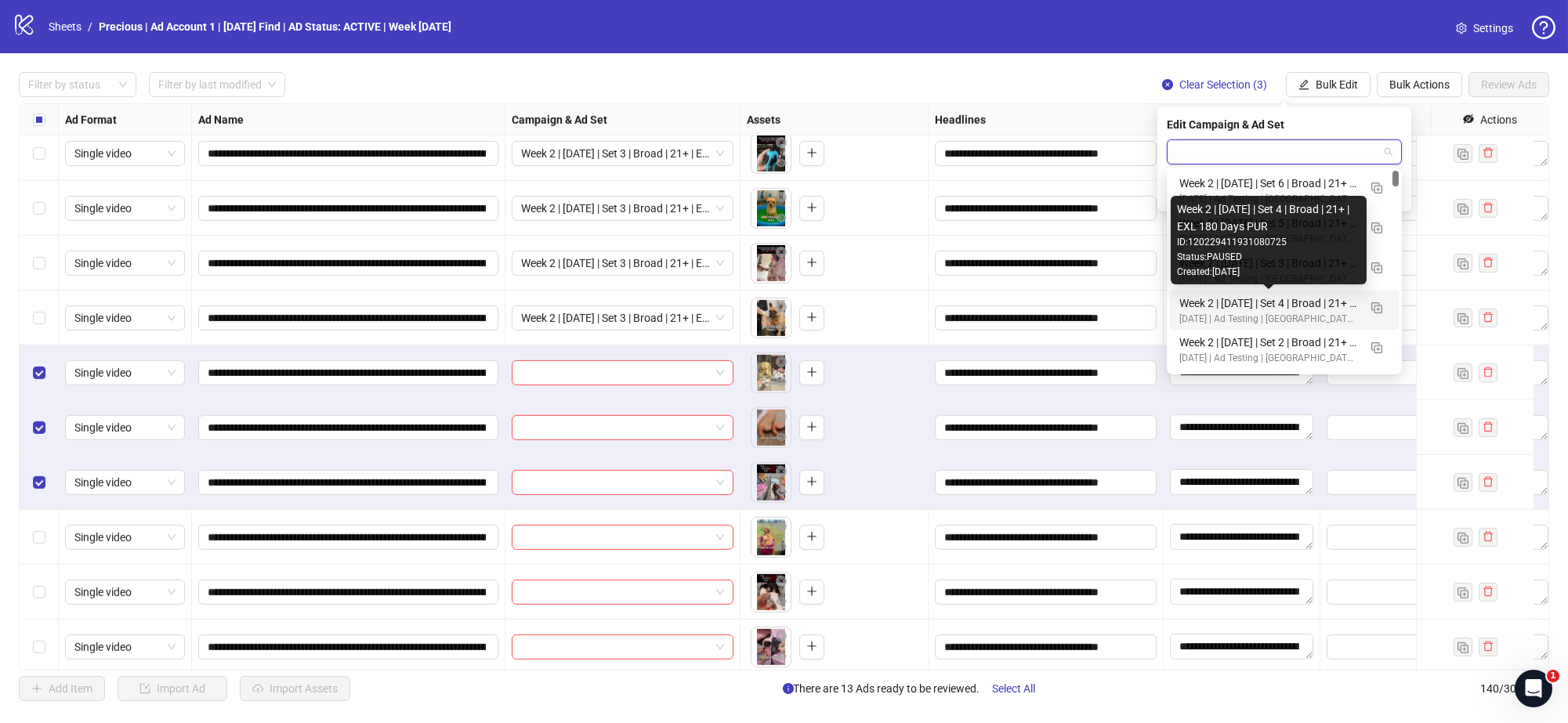
click at [1327, 304] on div "Week 2 | 13th August | Set 4 | Broad | 21+ | EXL 180 Days PUR" at bounding box center [1268, 304] width 179 height 17
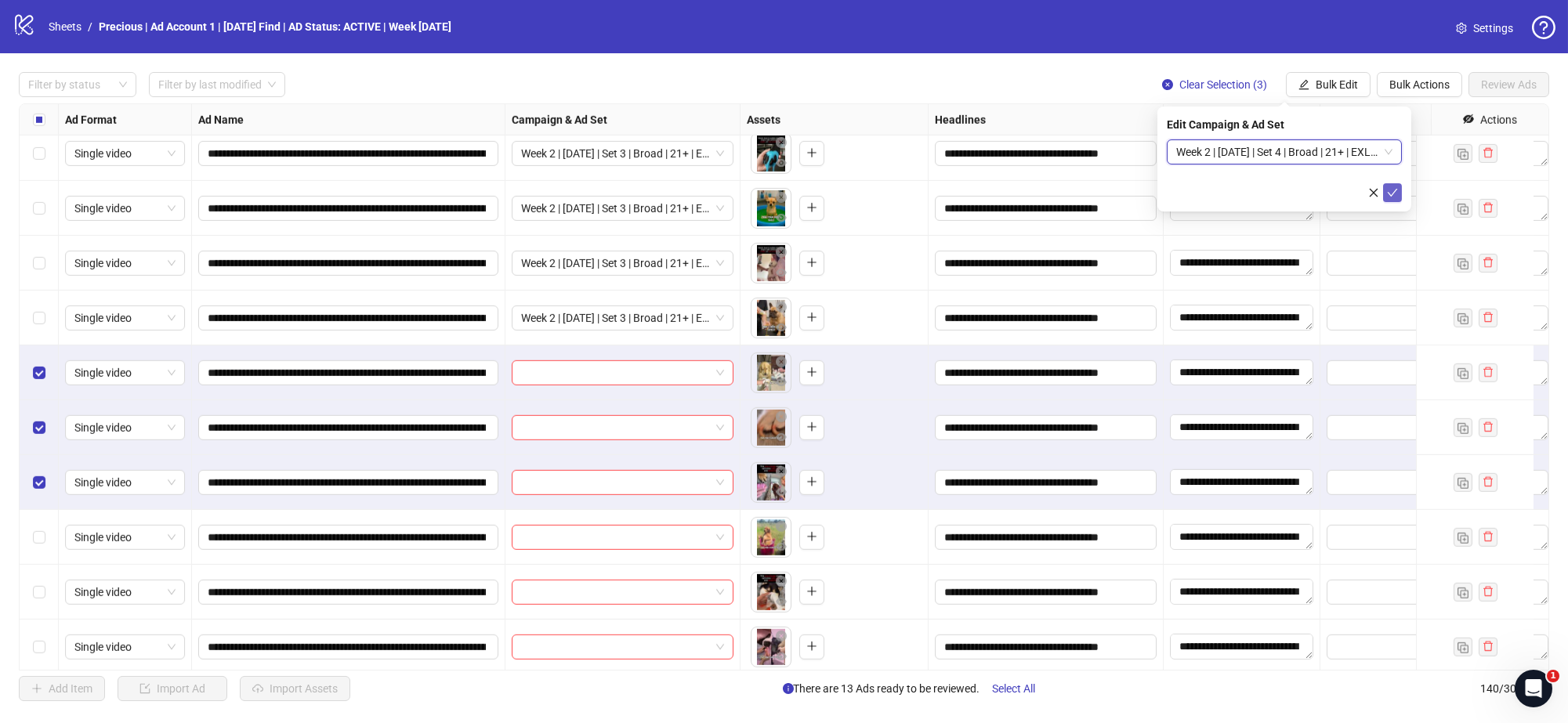
click at [1392, 187] on icon "check" at bounding box center [1393, 193] width 11 height 11
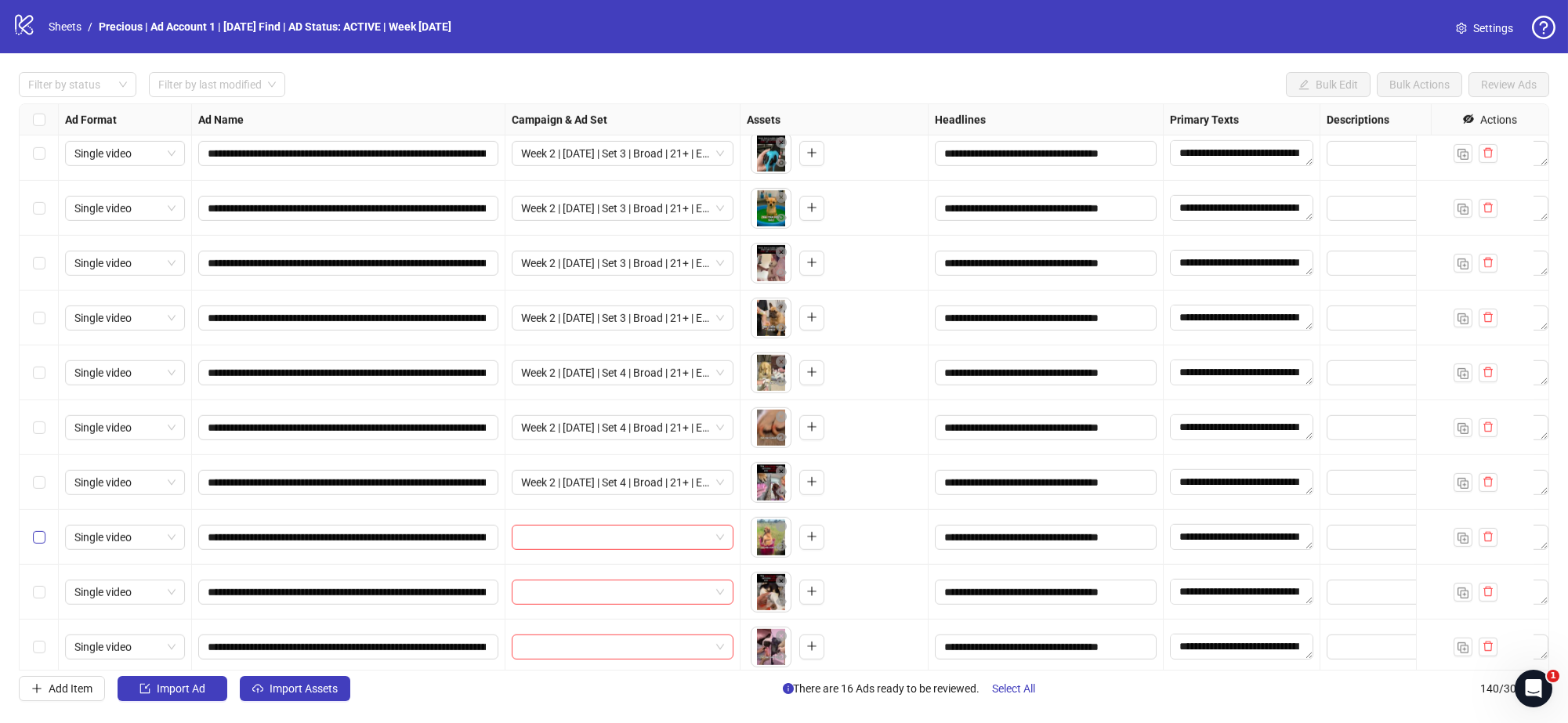
click at [35, 544] on label "Select row 134" at bounding box center [39, 537] width 13 height 17
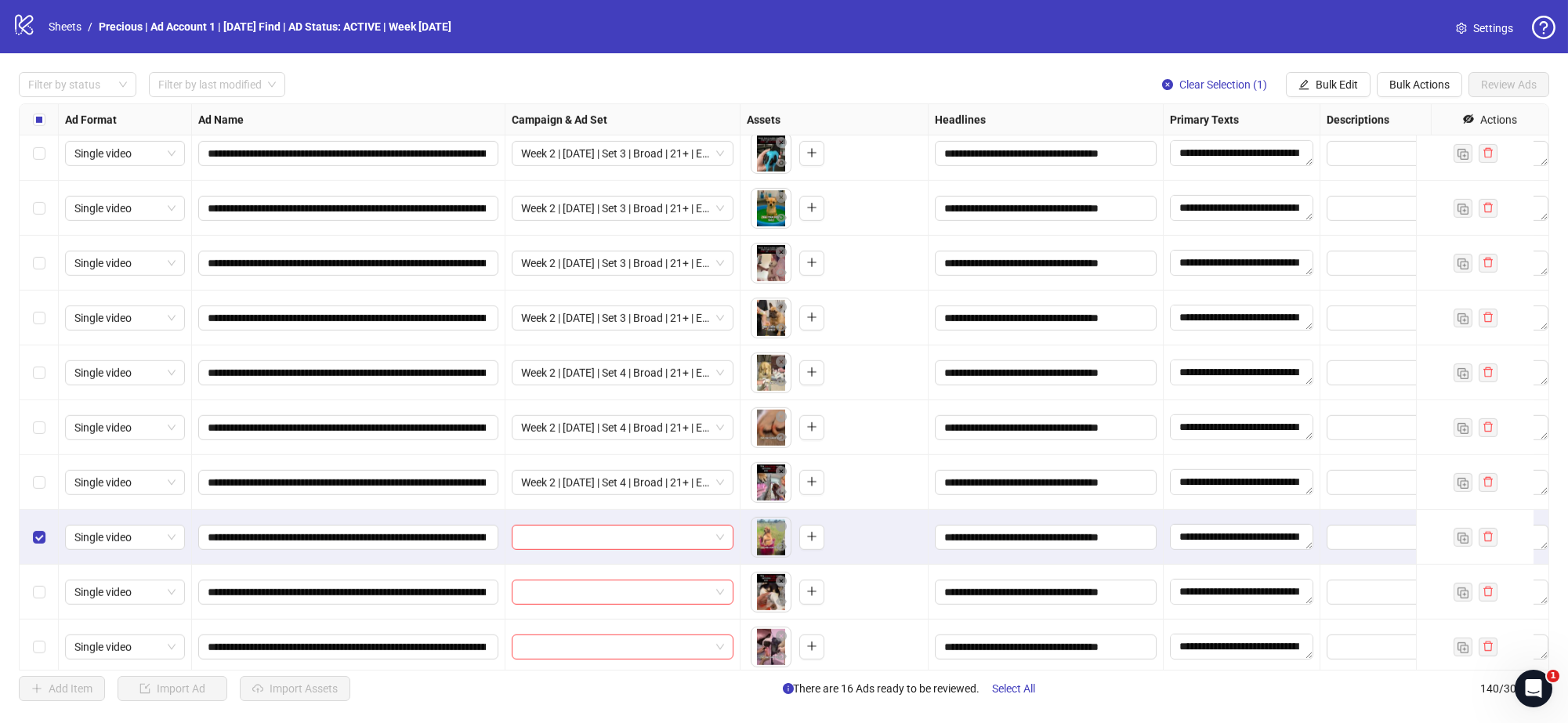
scroll to position [7019, 0]
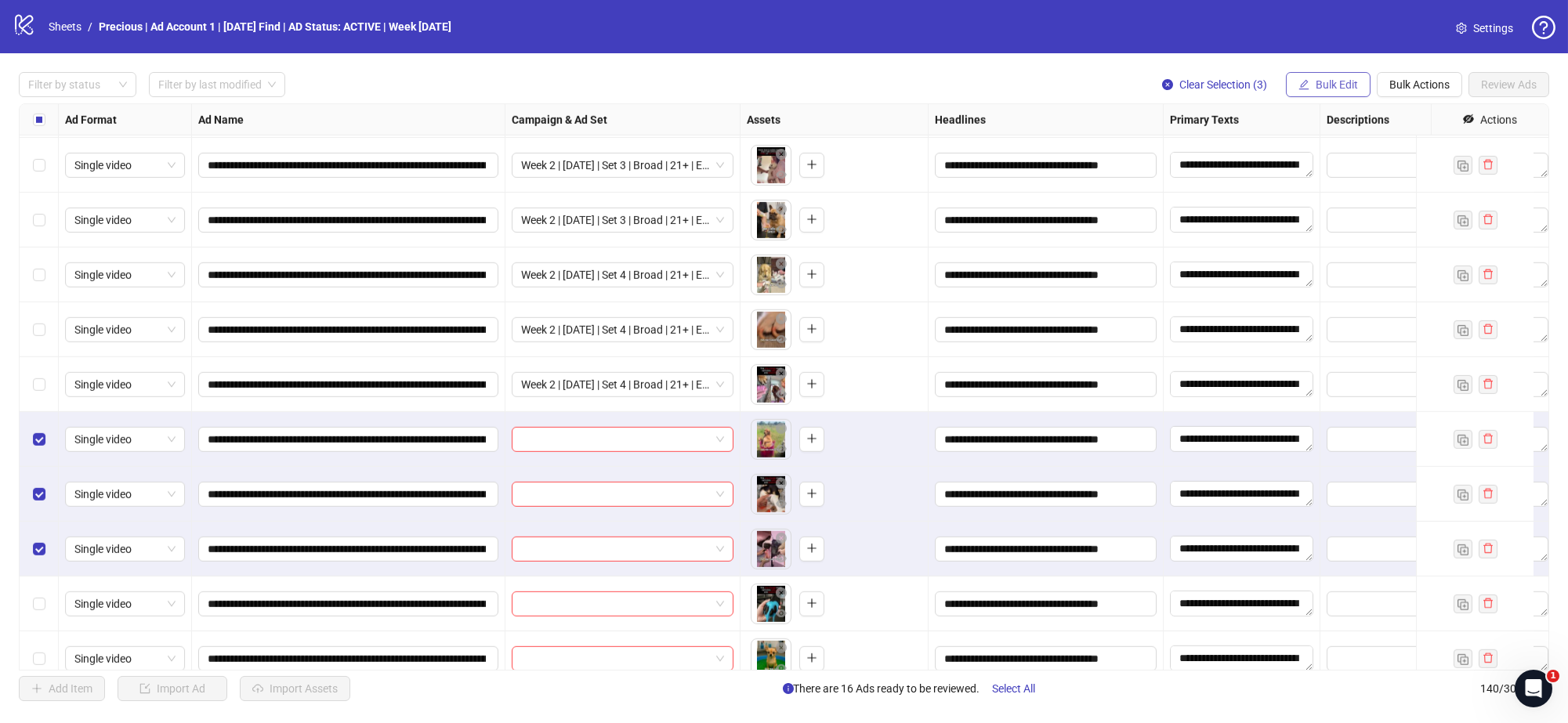
click at [1341, 81] on span "Bulk Edit" at bounding box center [1337, 85] width 42 height 13
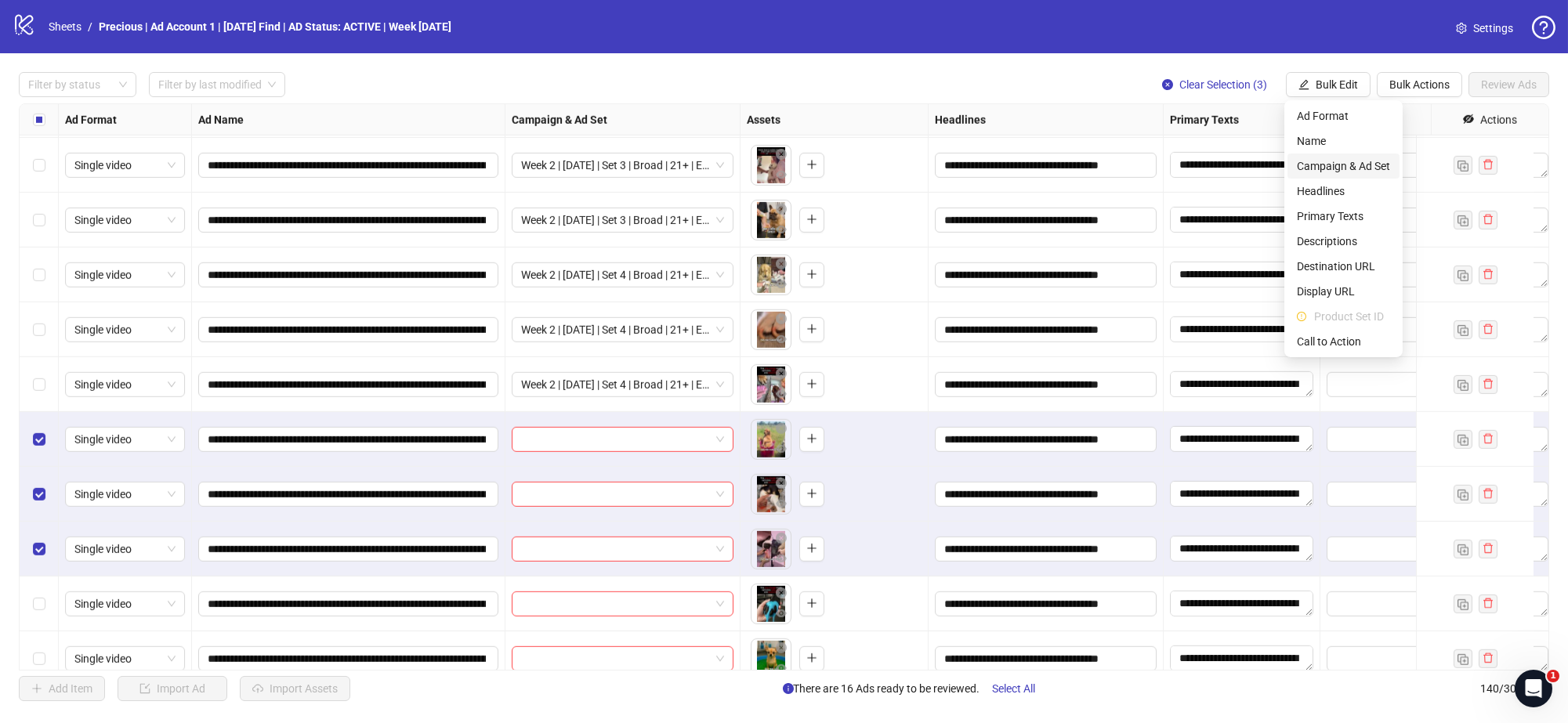
click at [1348, 161] on span "Campaign & Ad Set" at bounding box center [1344, 166] width 94 height 17
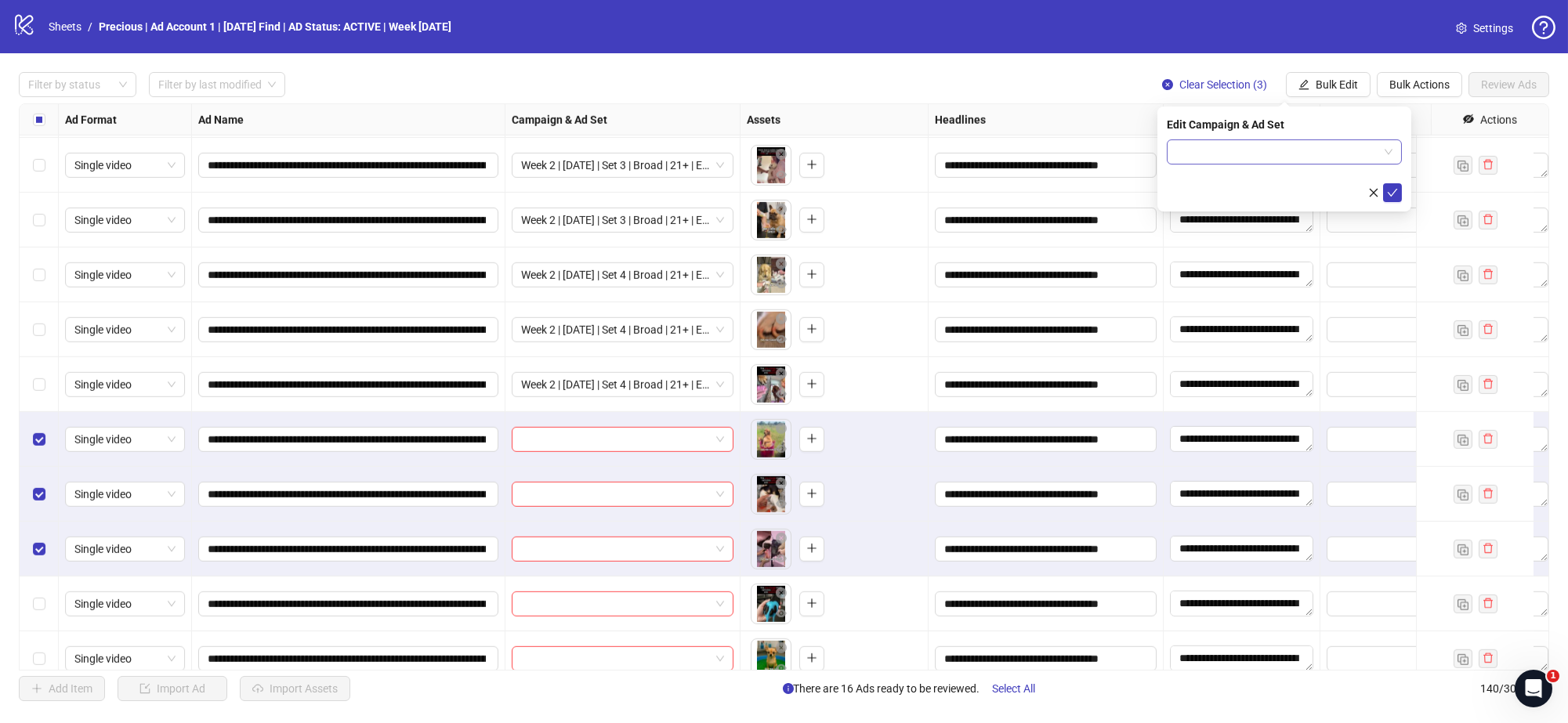
click at [1389, 156] on span at bounding box center [1284, 152] width 216 height 24
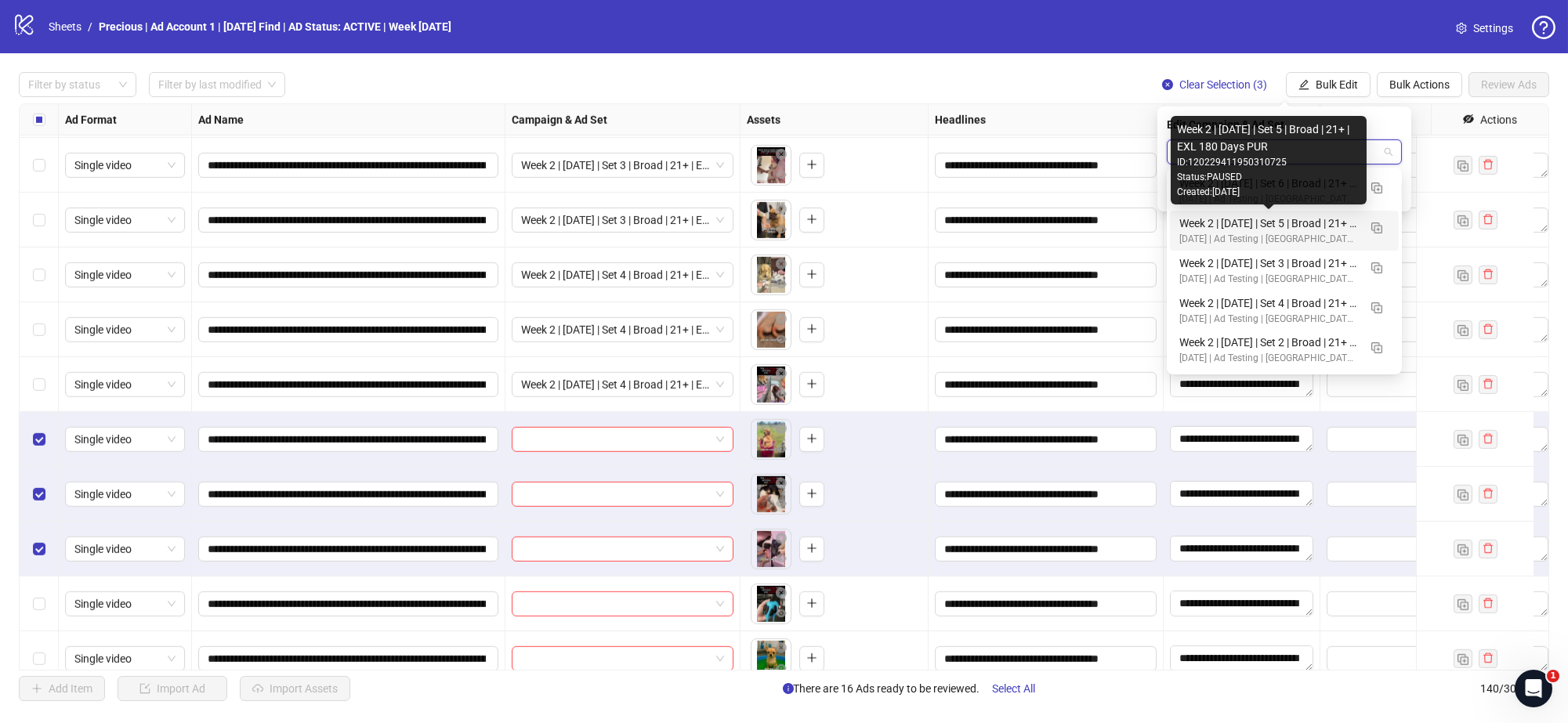
click at [1315, 230] on div "Week 2 | 13th August | Set 5 | Broad | 21+ | EXL 180 Days PUR" at bounding box center [1268, 223] width 179 height 17
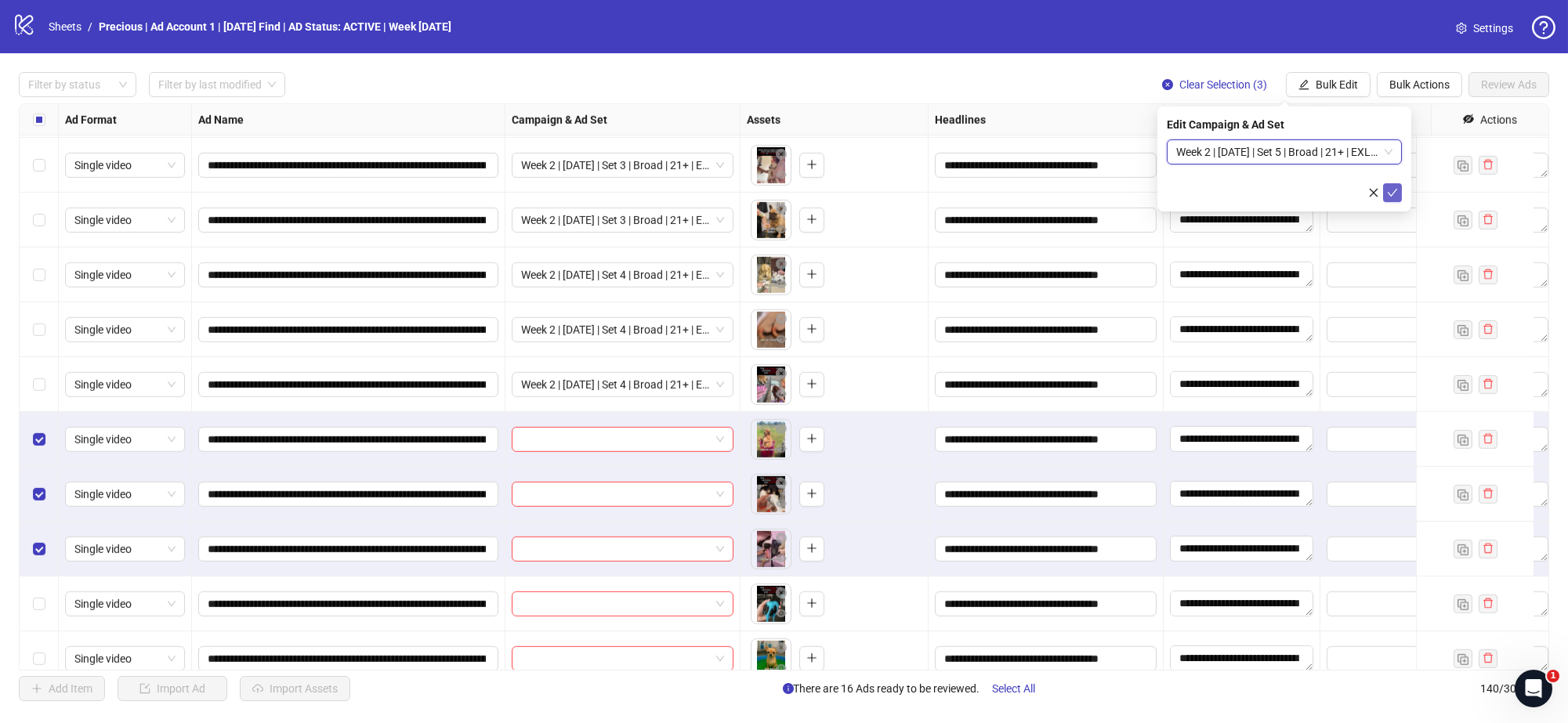
click at [1392, 192] on icon "check" at bounding box center [1393, 193] width 11 height 11
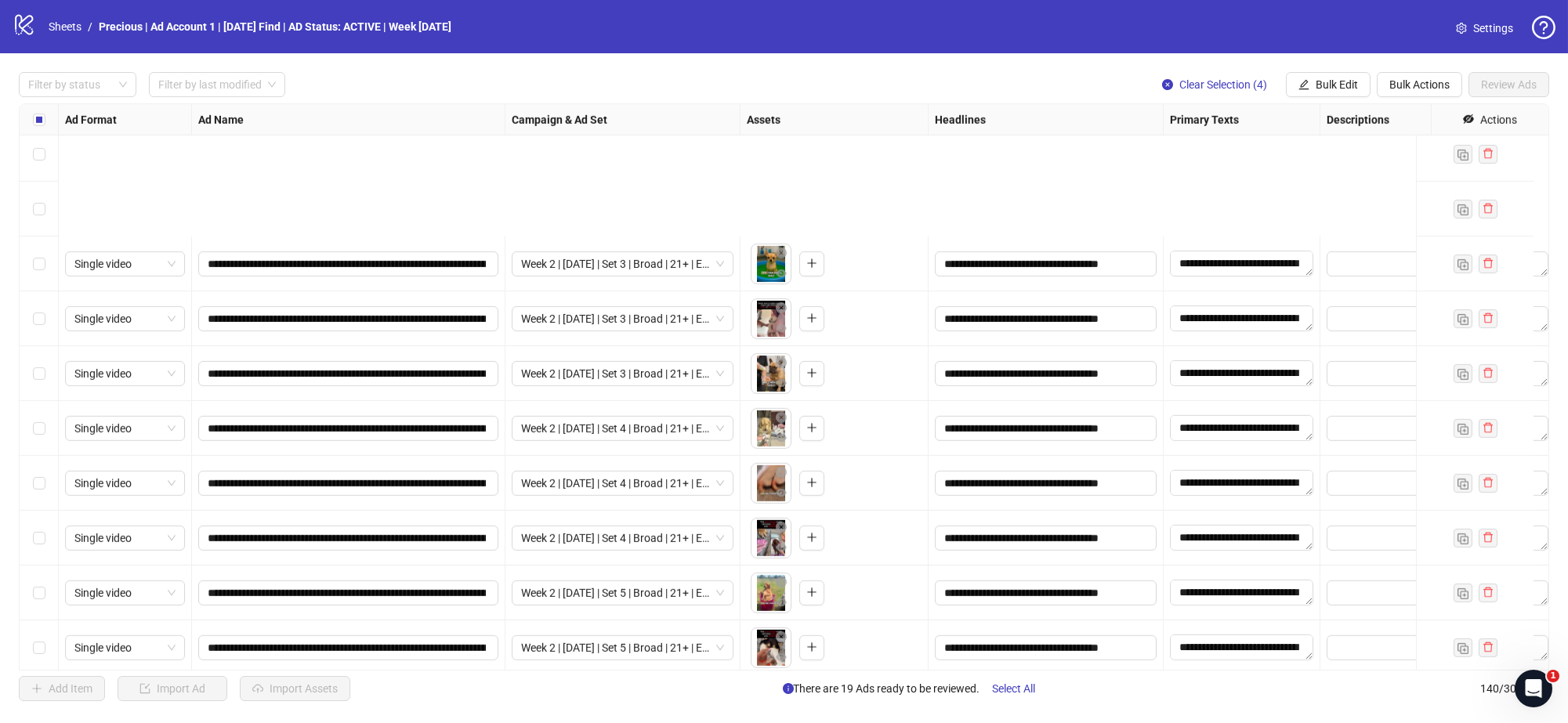
scroll to position [7159, 0]
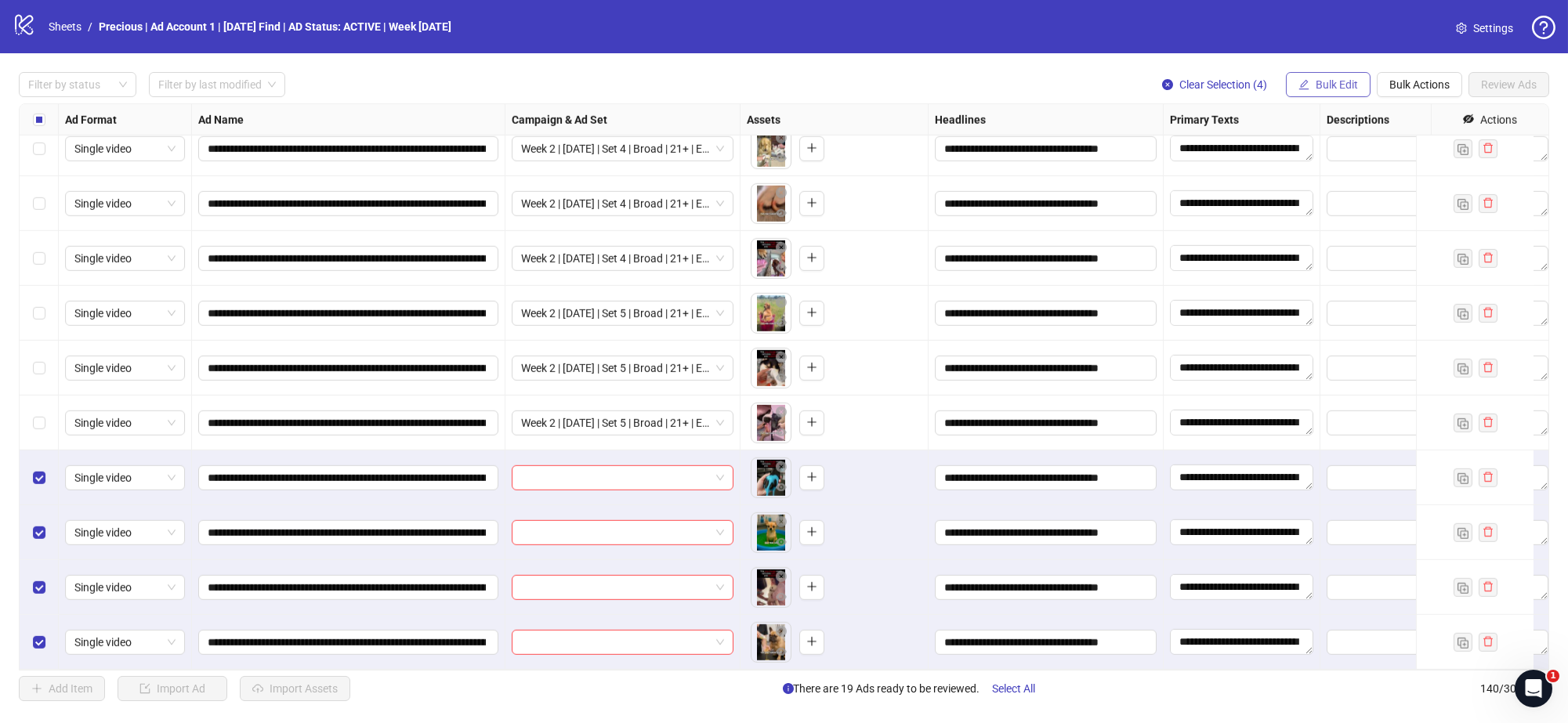
click at [1324, 83] on span "Bulk Edit" at bounding box center [1337, 85] width 42 height 13
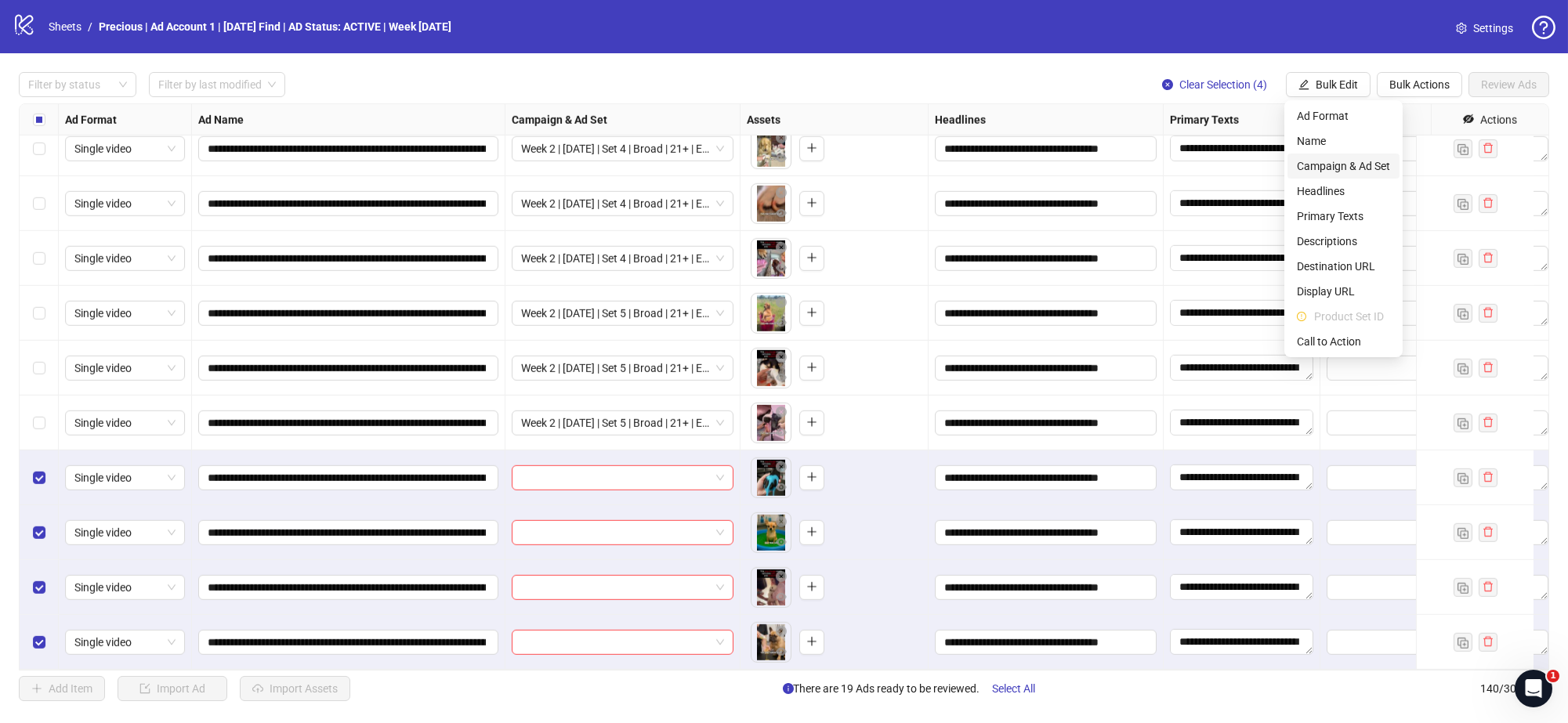
click at [1342, 162] on span "Campaign & Ad Set" at bounding box center [1344, 166] width 94 height 17
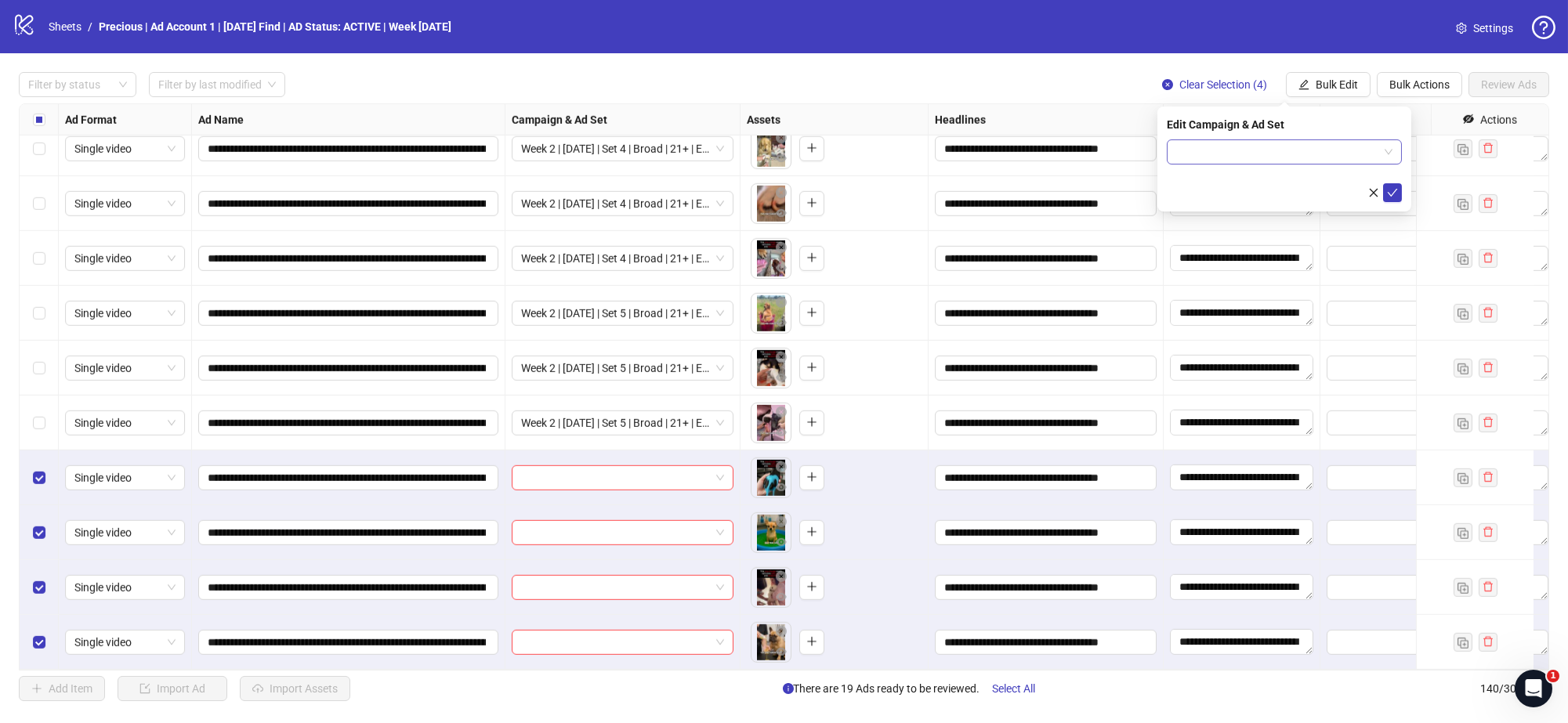
click at [1387, 149] on span at bounding box center [1284, 152] width 216 height 24
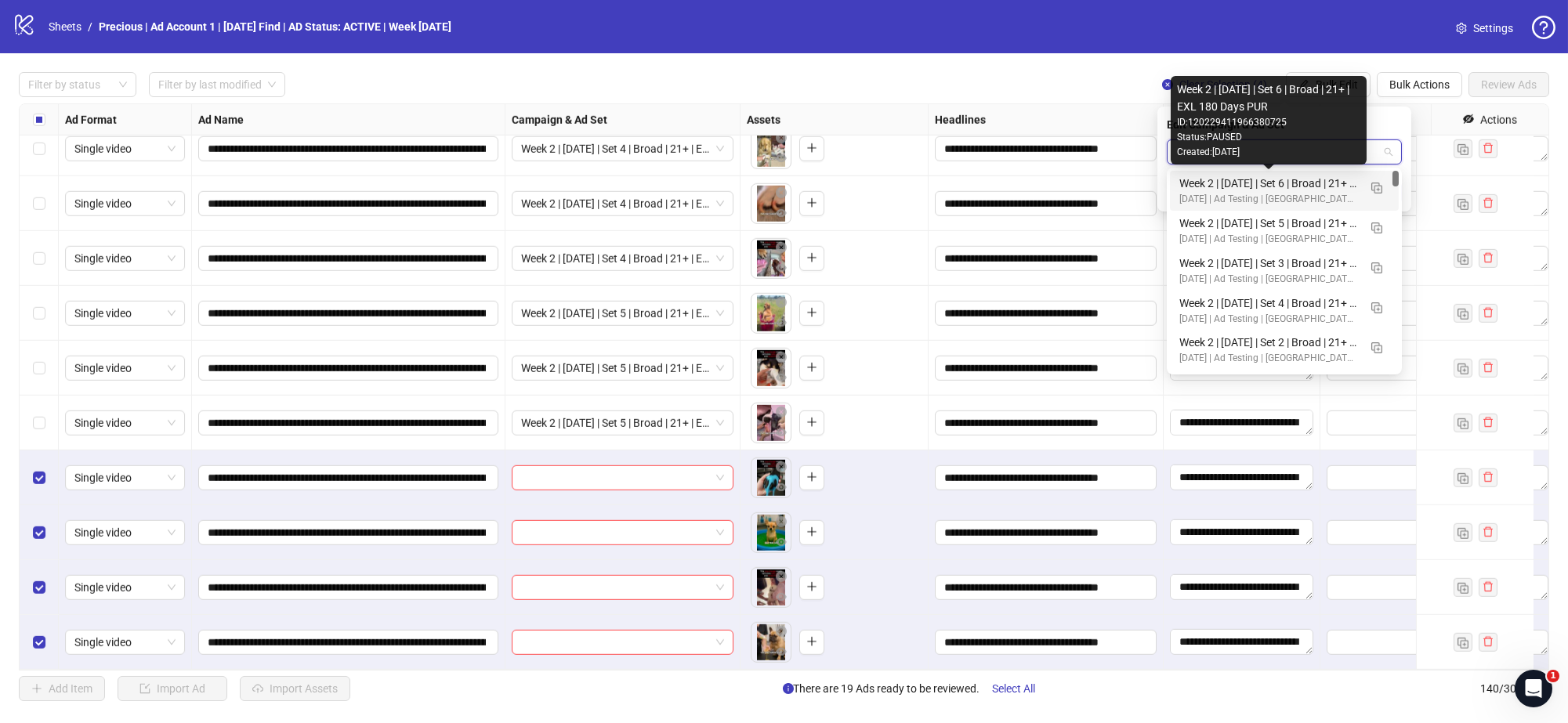
click at [1325, 178] on div "Week 2 | 13th August | Set 6 | Broad | 21+ | EXL 180 Days PUR" at bounding box center [1268, 183] width 179 height 17
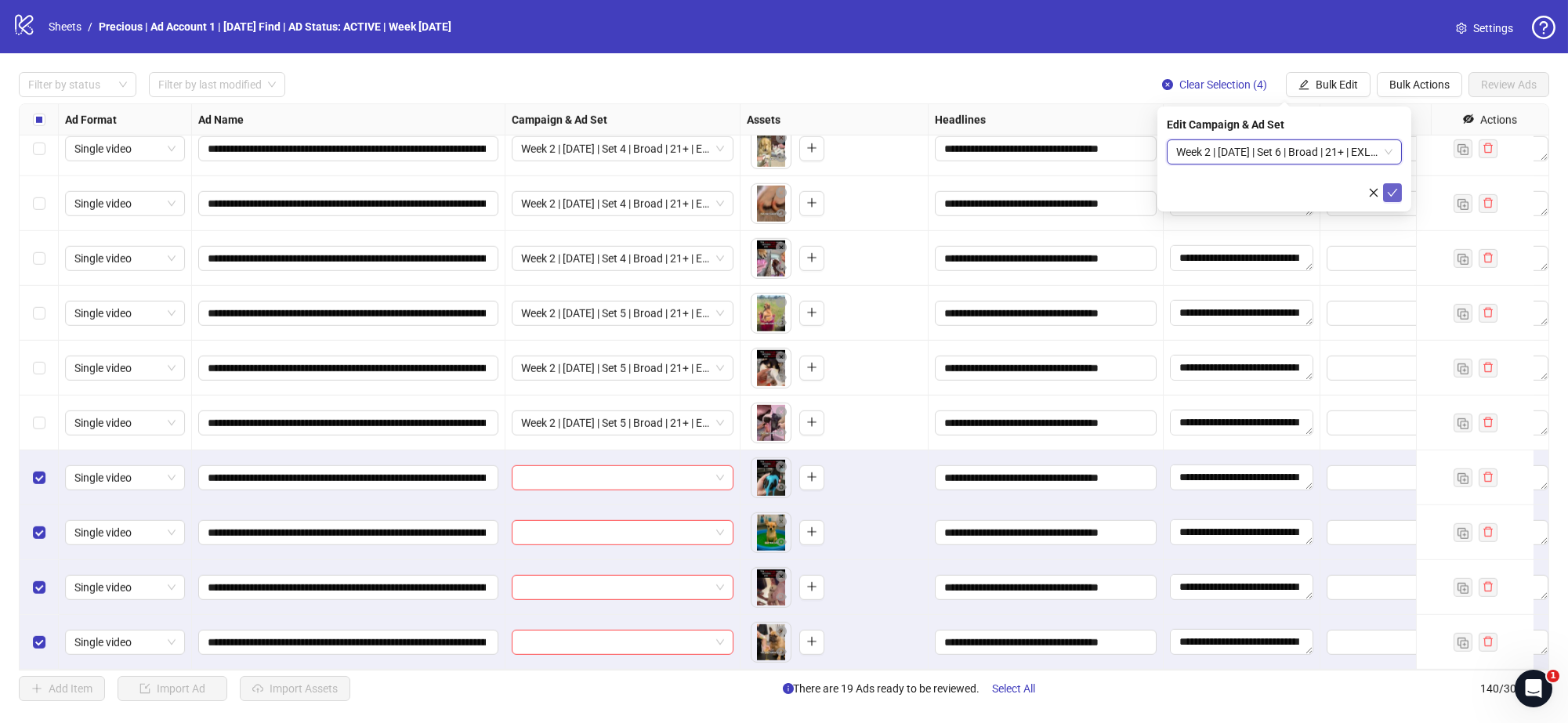
click at [1394, 191] on icon "check" at bounding box center [1393, 193] width 10 height 8
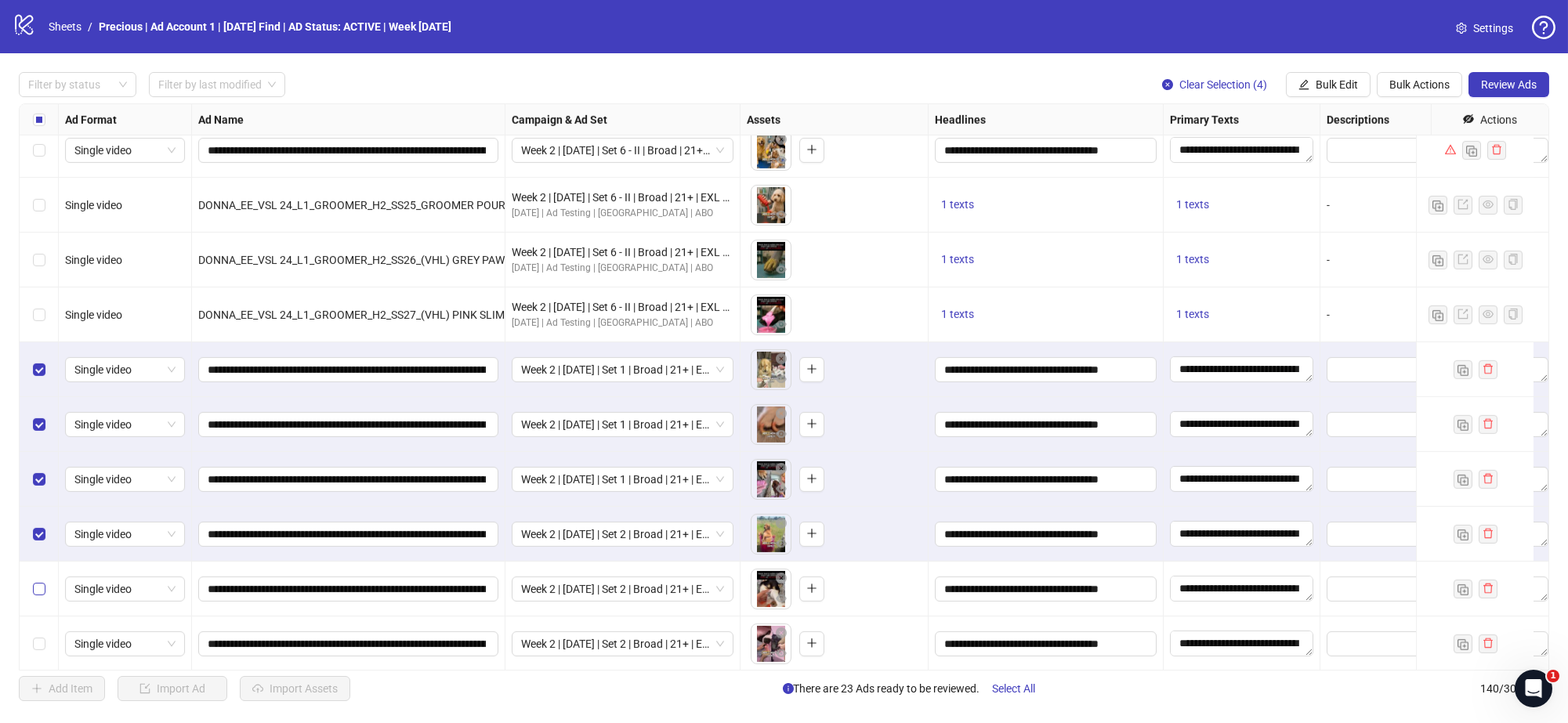
scroll to position [6474, 0]
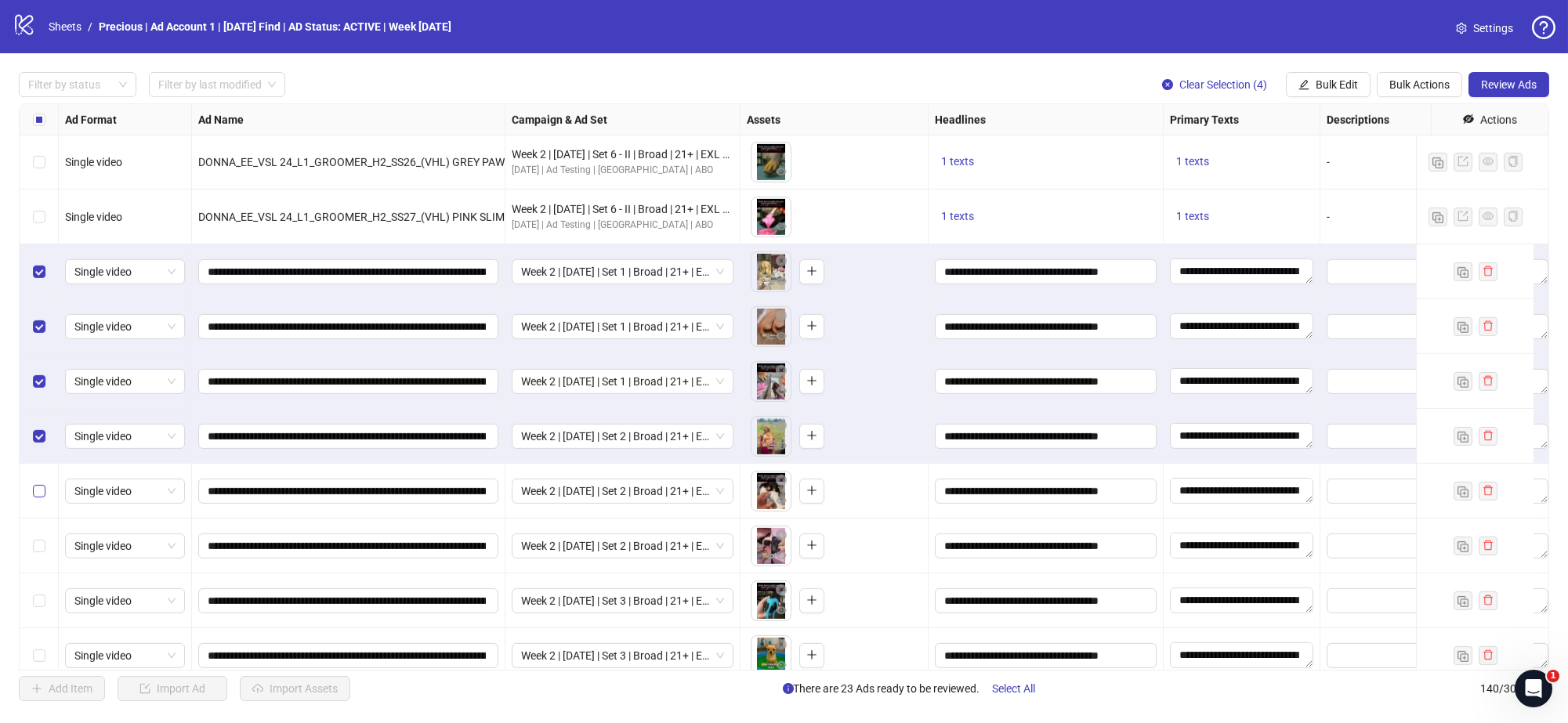
click at [38, 499] on label "Select row 125" at bounding box center [39, 492] width 13 height 17
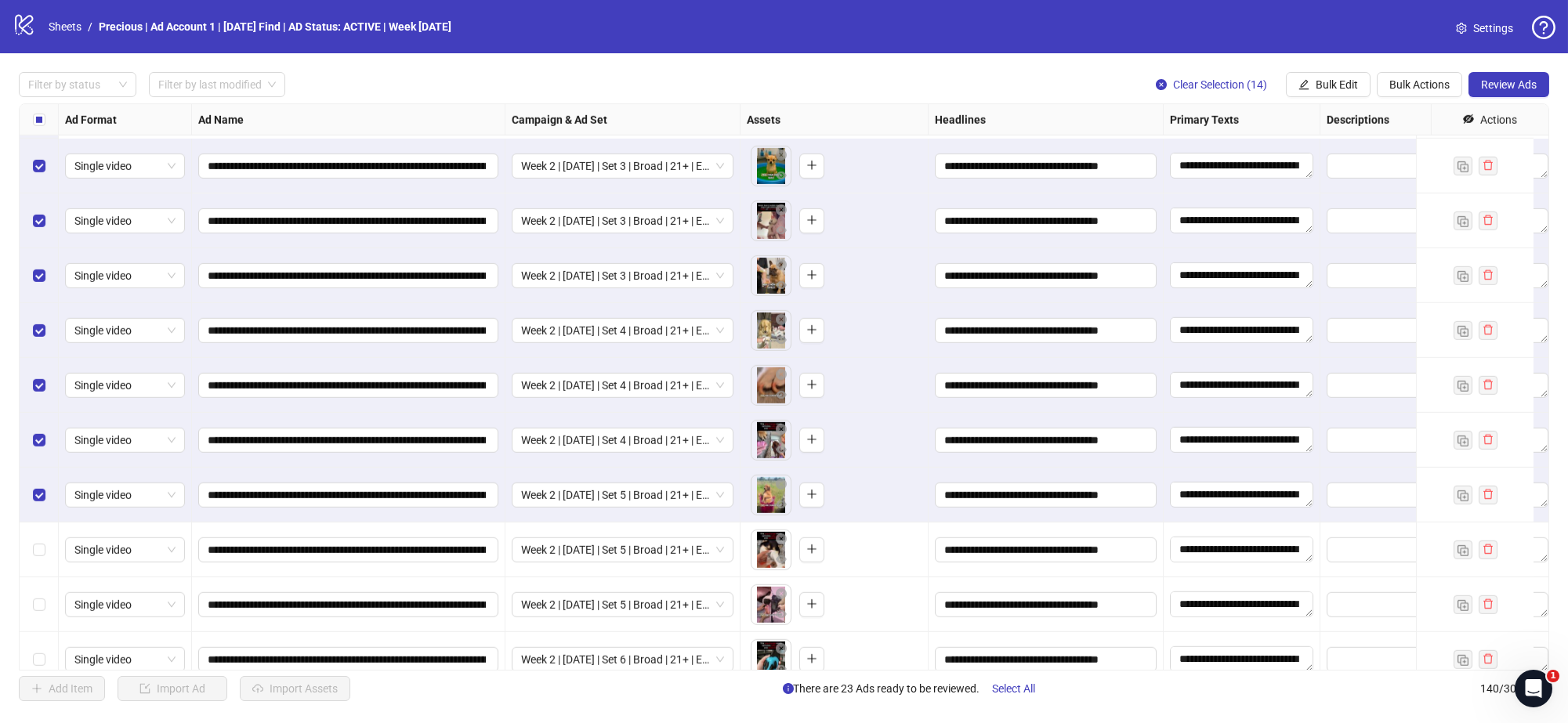
scroll to position [7062, 0]
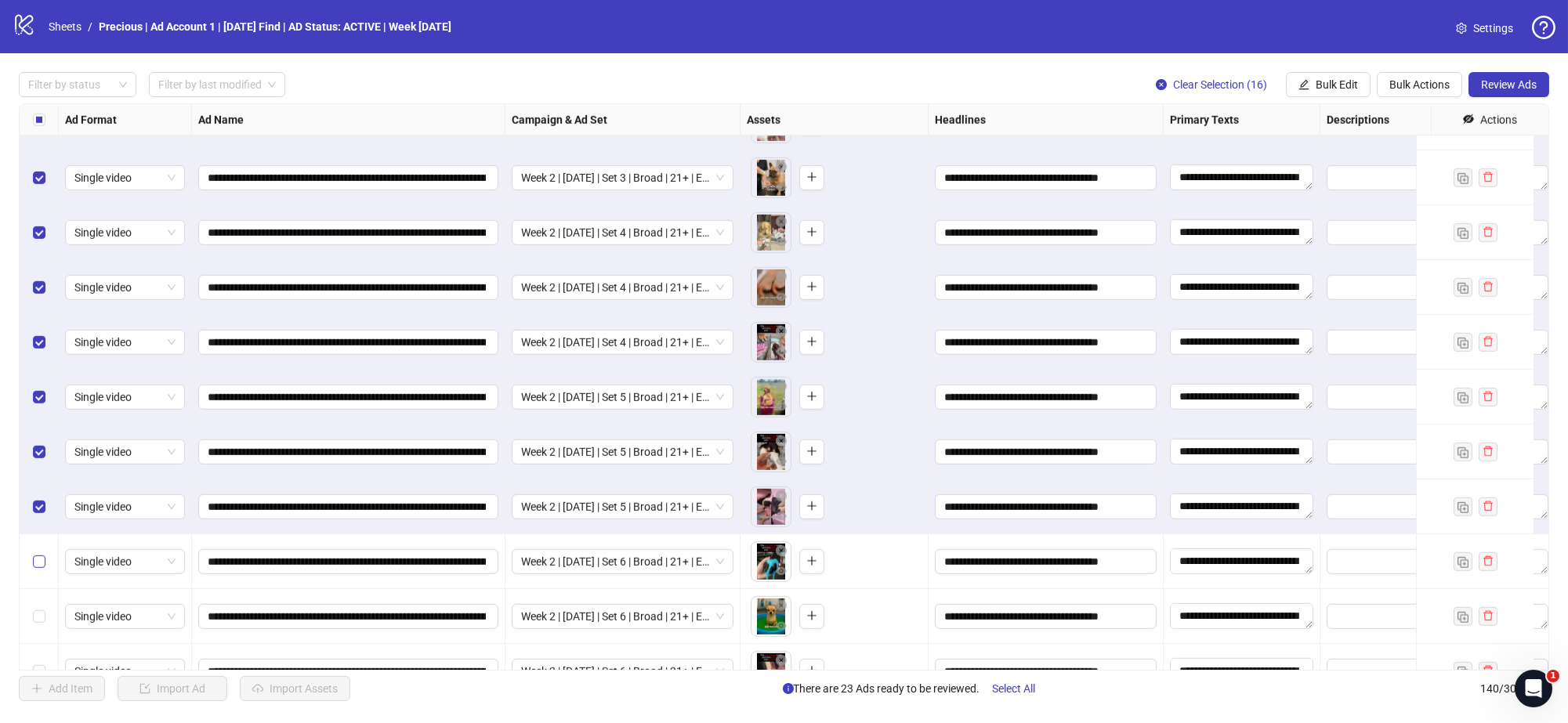
click at [41, 554] on label "Select row 137" at bounding box center [39, 562] width 13 height 17
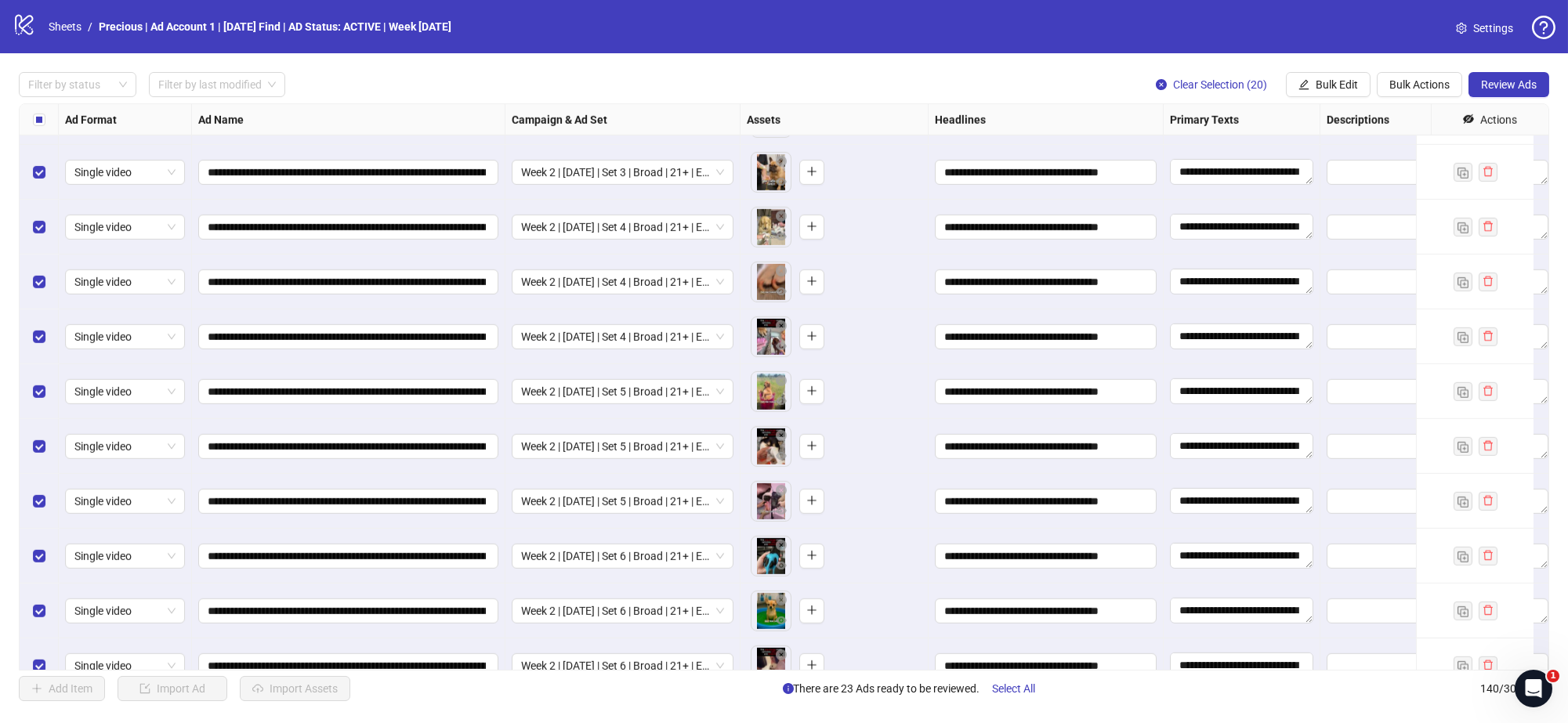
scroll to position [7159, 0]
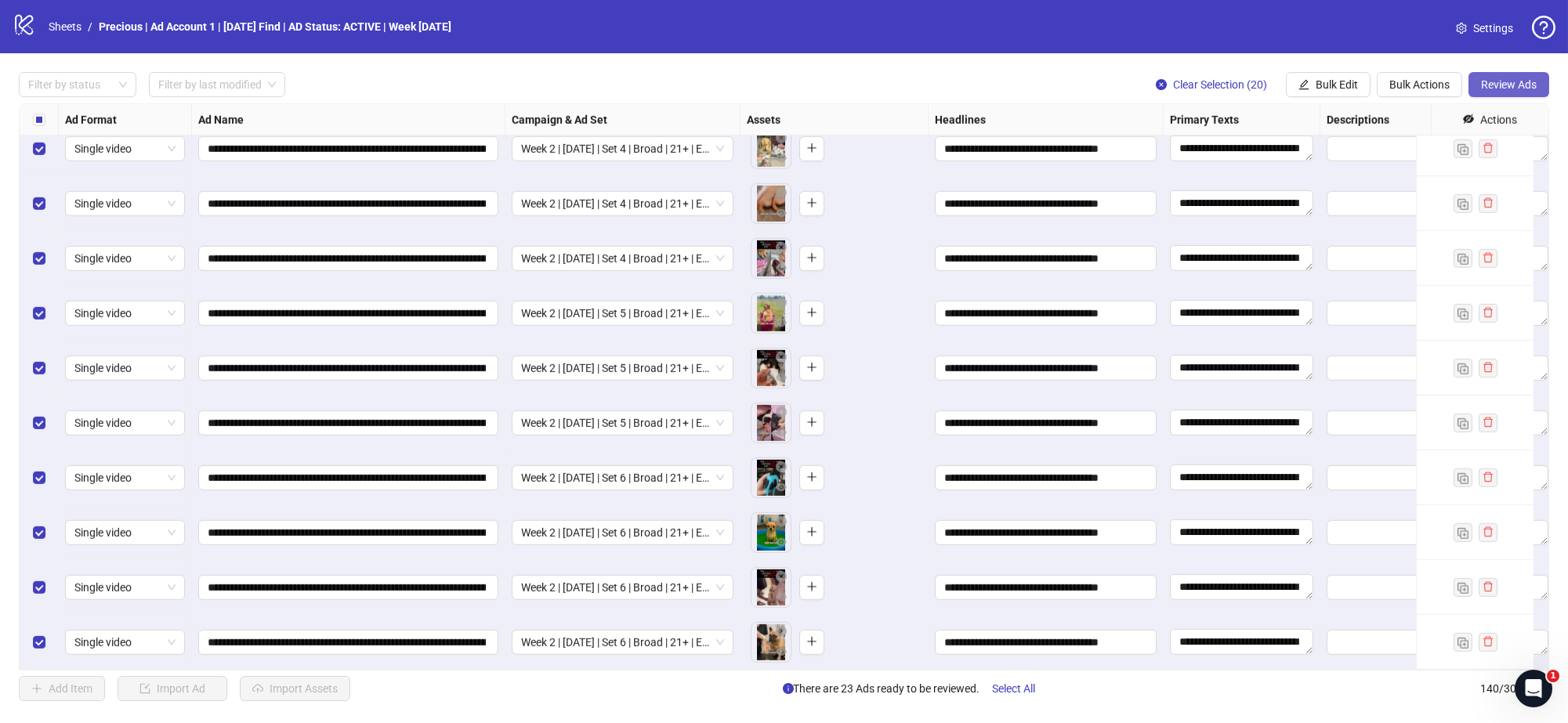
click at [1496, 84] on span "Review Ads" at bounding box center [1509, 85] width 56 height 13
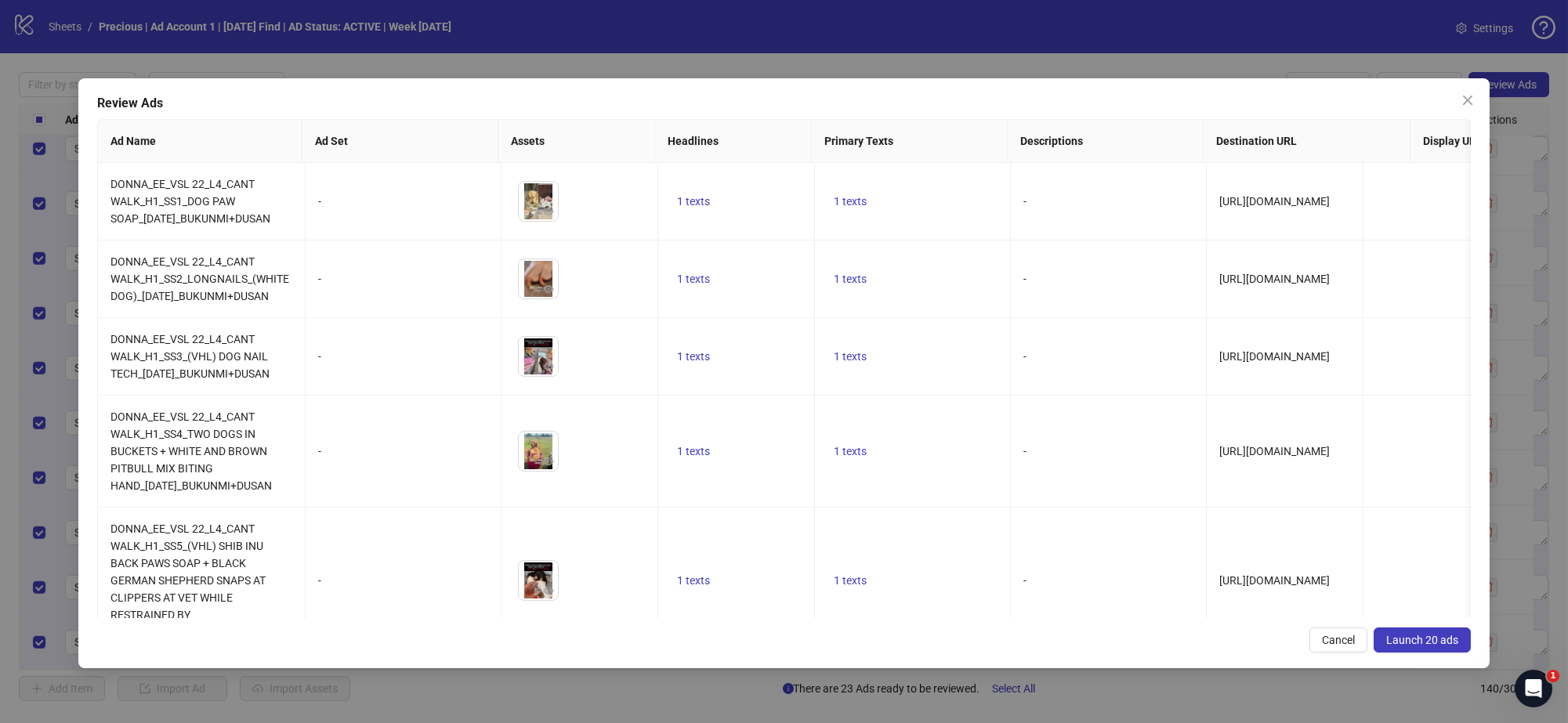
click at [1432, 636] on span "Launch 20 ads" at bounding box center [1422, 640] width 72 height 13
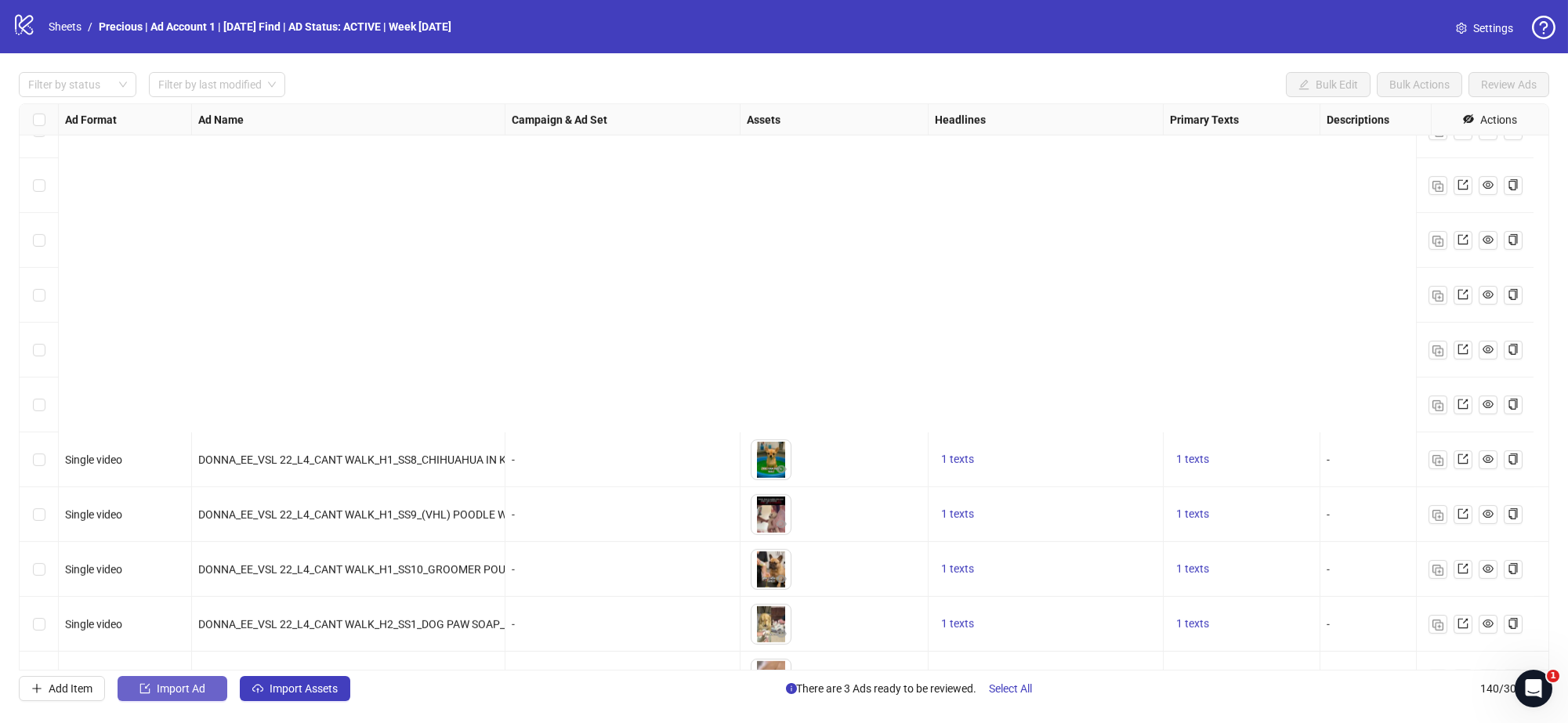
scroll to position [7062, 0]
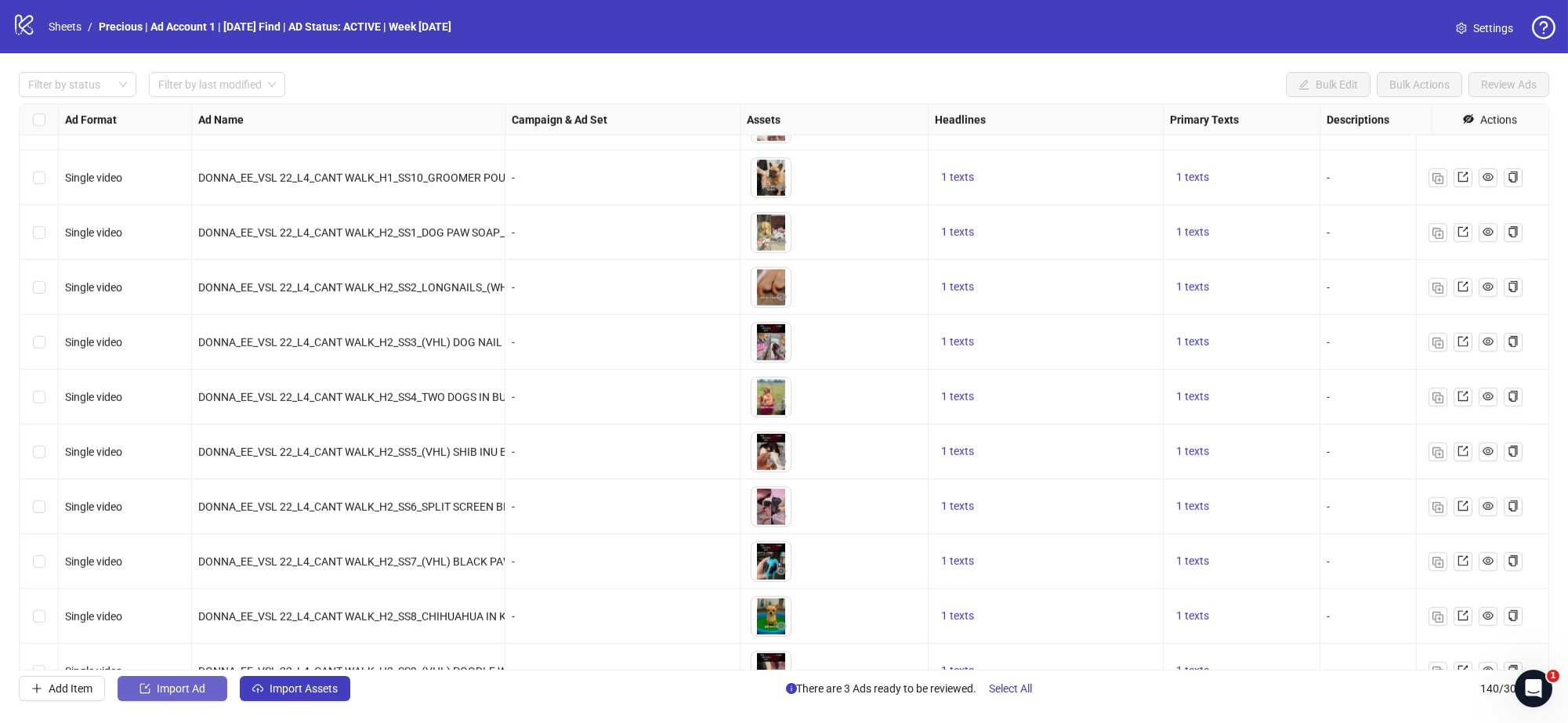
click at [194, 687] on span "Import Ad" at bounding box center [181, 689] width 49 height 13
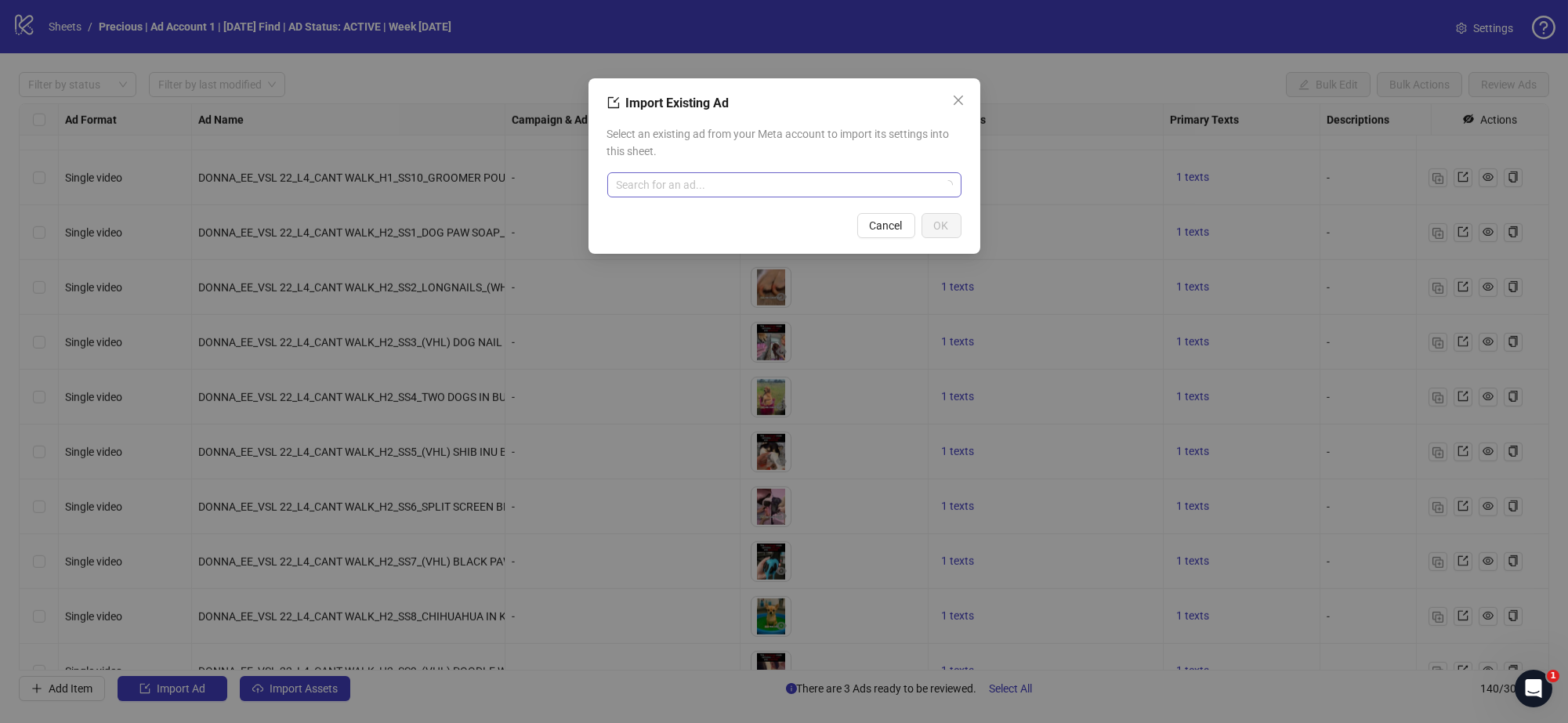
click at [666, 174] on input "search" at bounding box center [777, 185] width 321 height 24
type input "******"
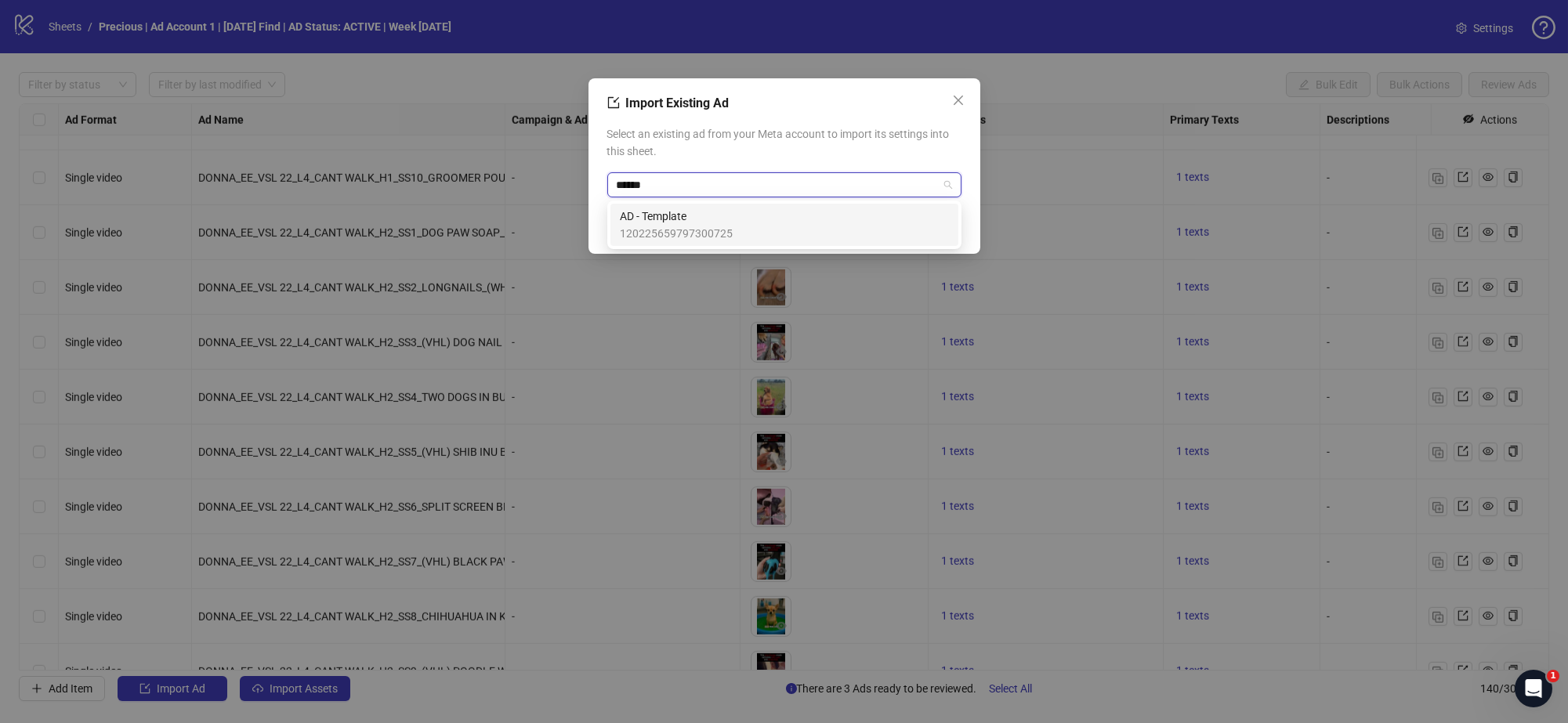
click at [670, 223] on span "AD - Template" at bounding box center [676, 216] width 113 height 17
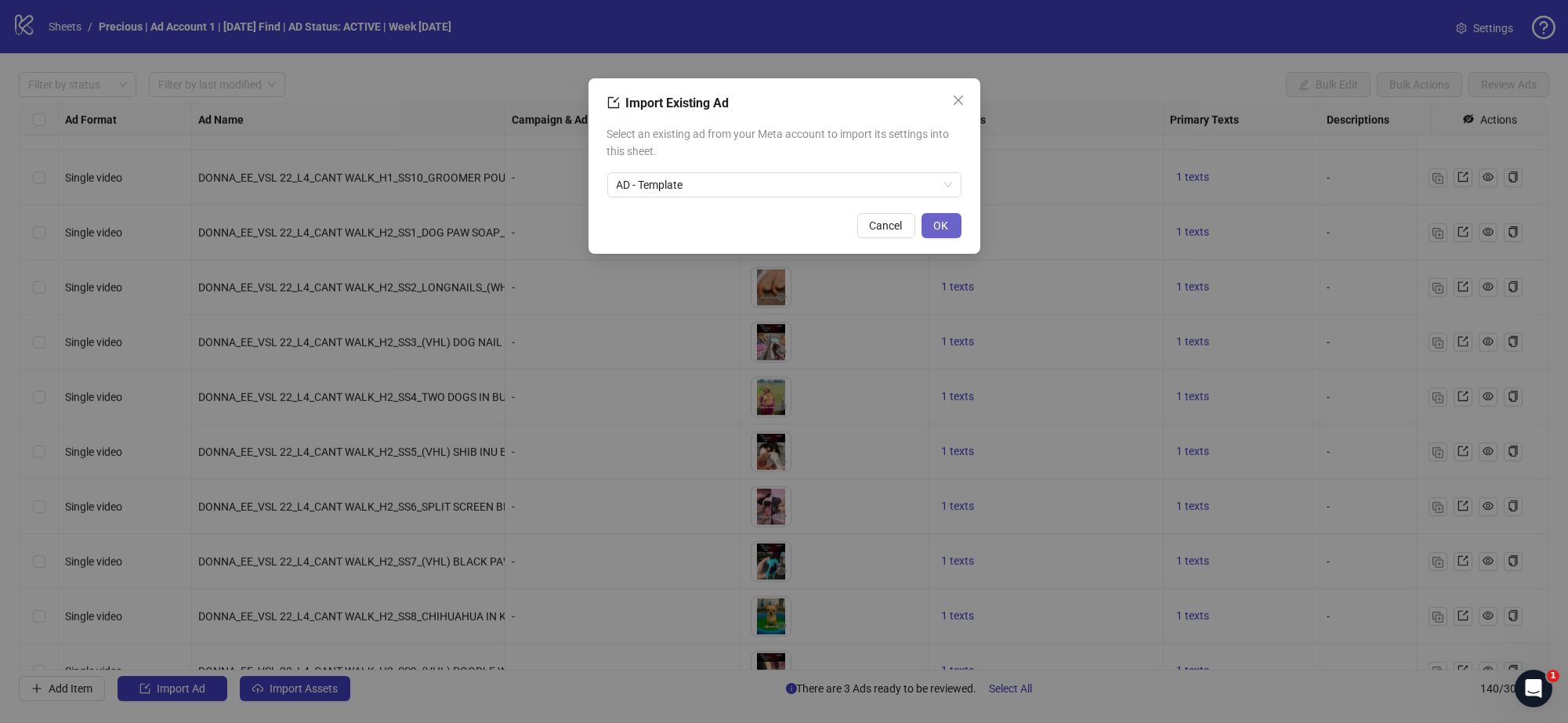
click at [939, 227] on span "OK" at bounding box center [941, 226] width 15 height 13
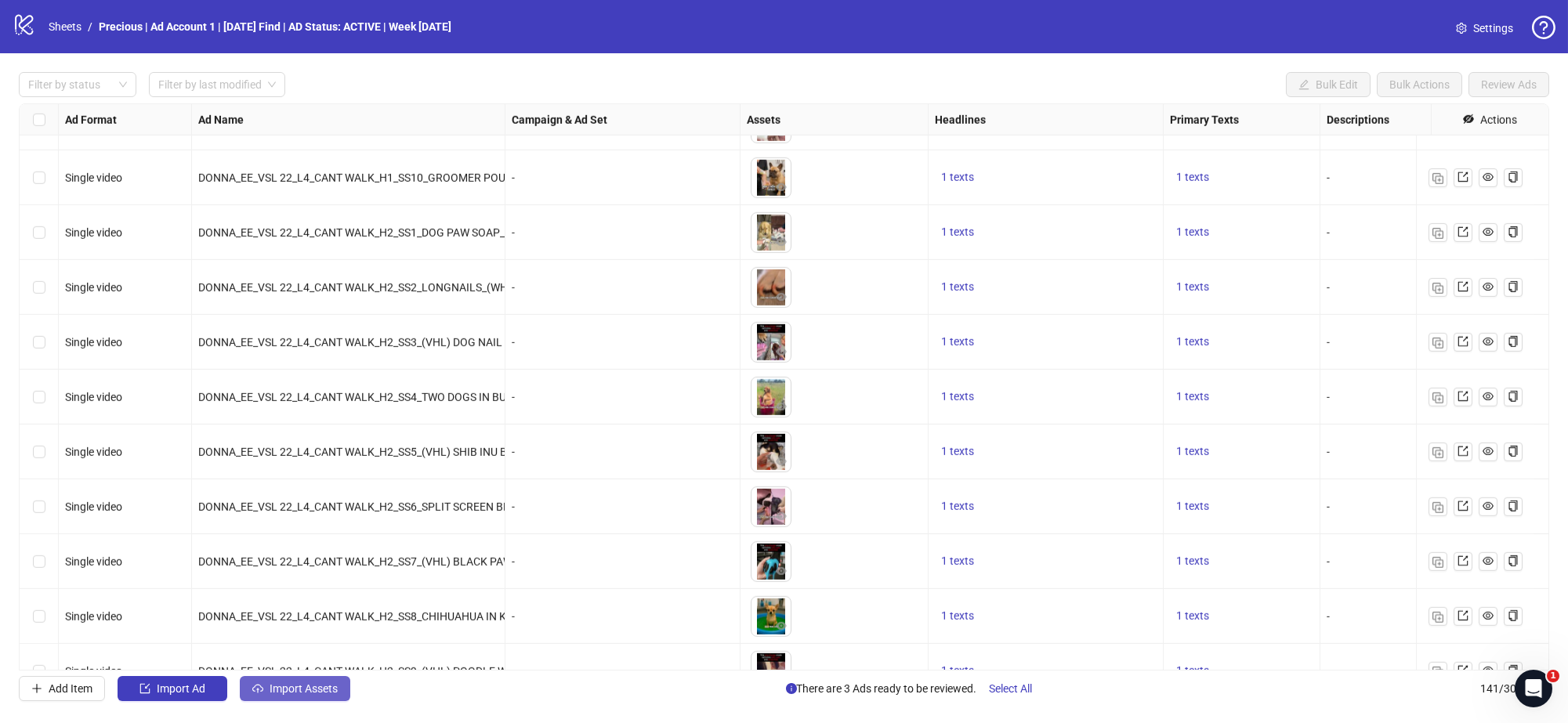
click at [315, 688] on span "Import Assets" at bounding box center [304, 689] width 68 height 13
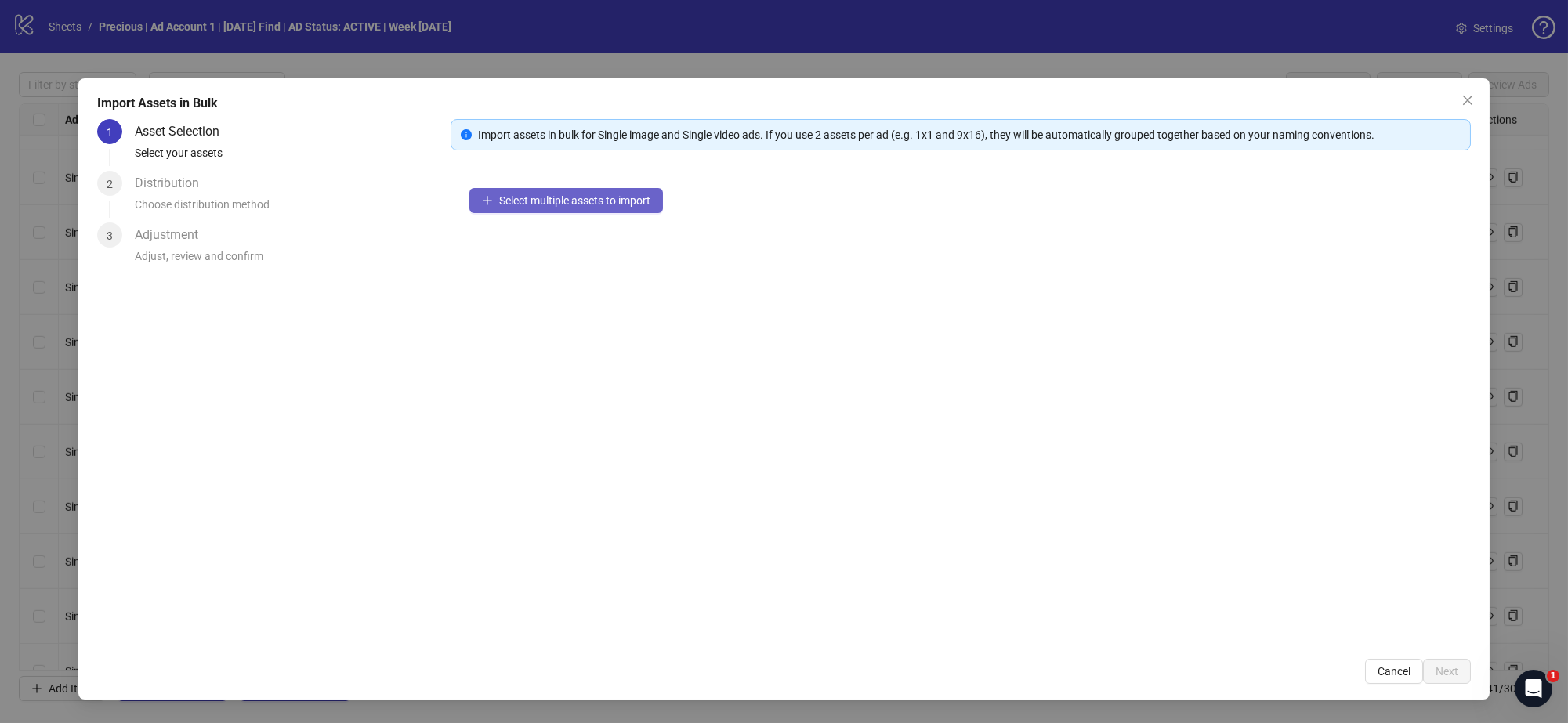
click at [557, 194] on span "Select multiple assets to import" at bounding box center [574, 201] width 151 height 13
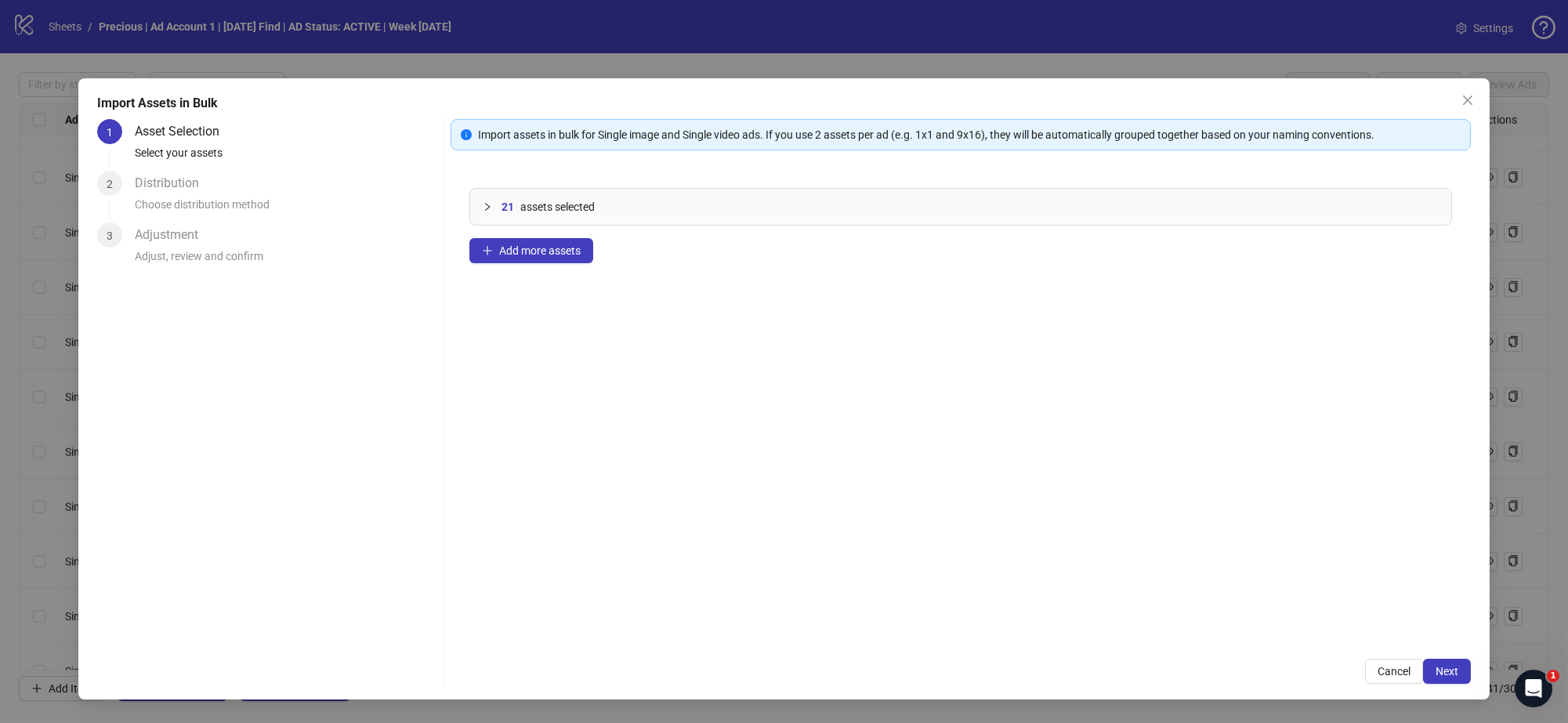
click at [1476, 695] on div "Import Assets in Bulk 1 Asset Selection Select your assets 2 Distribution Choos…" at bounding box center [784, 389] width 1411 height 622
click at [1441, 666] on span "Next" at bounding box center [1447, 672] width 23 height 13
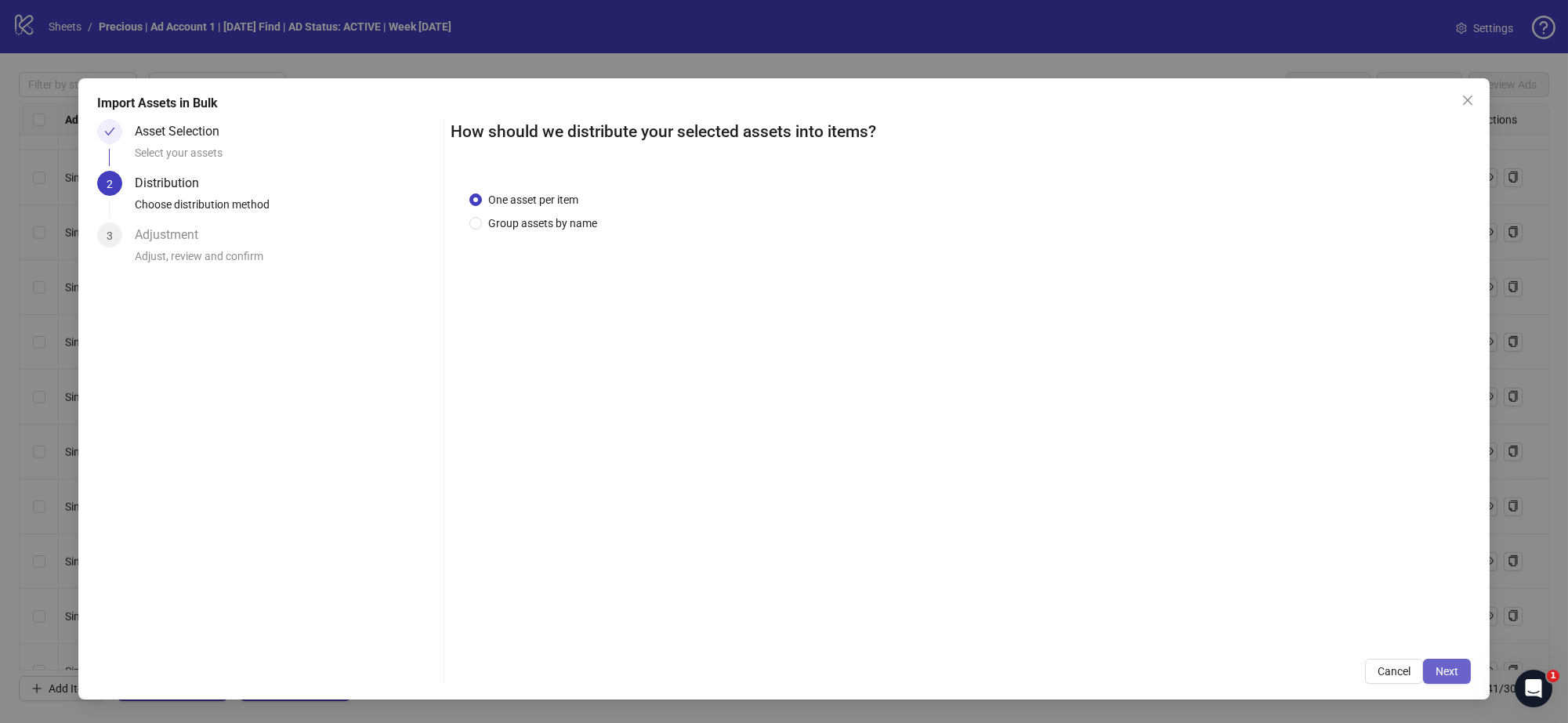
click at [1453, 671] on span "Next" at bounding box center [1447, 672] width 23 height 13
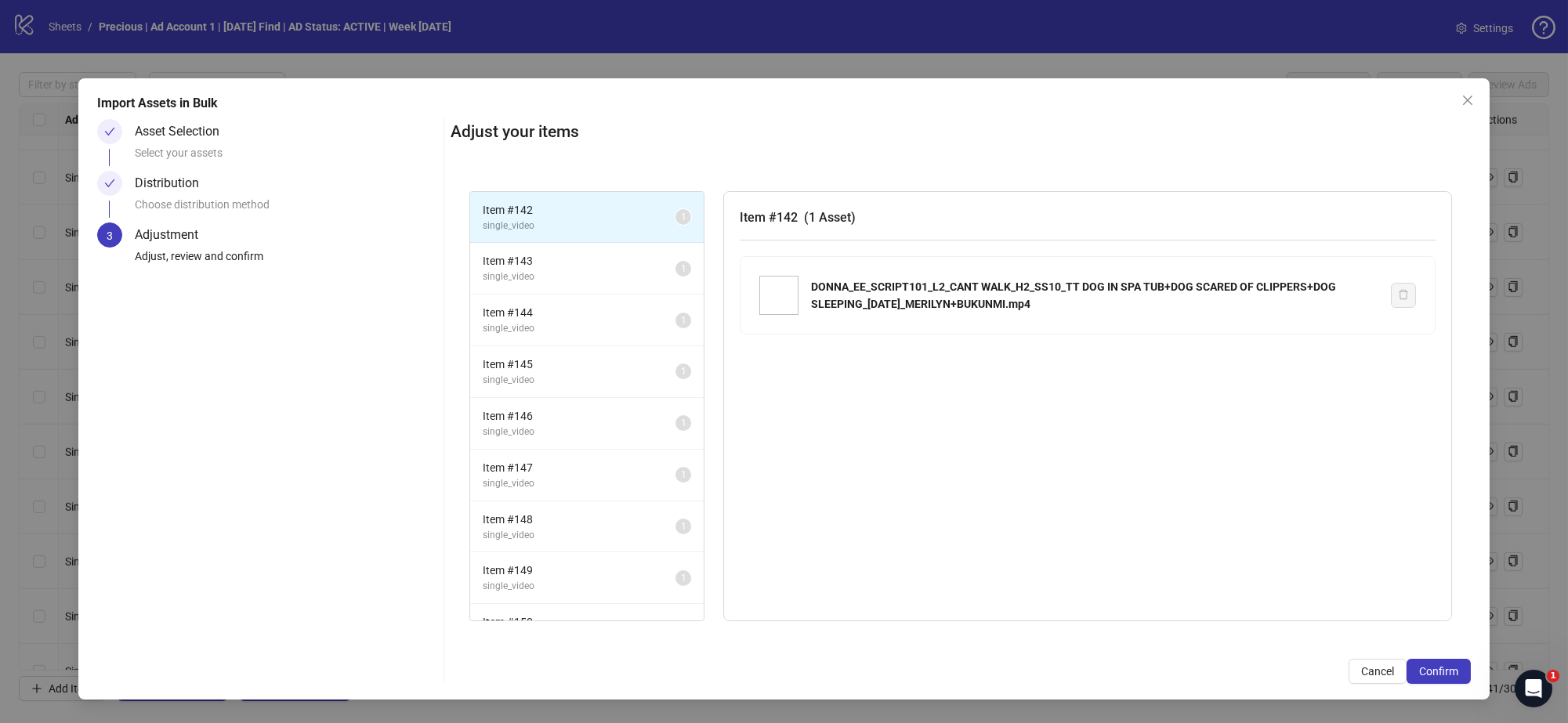
click at [1469, 694] on div "Import Assets in Bulk Asset Selection Select your assets Distribution Choose di…" at bounding box center [784, 389] width 1411 height 622
click at [1441, 682] on button "Confirm" at bounding box center [1439, 672] width 65 height 25
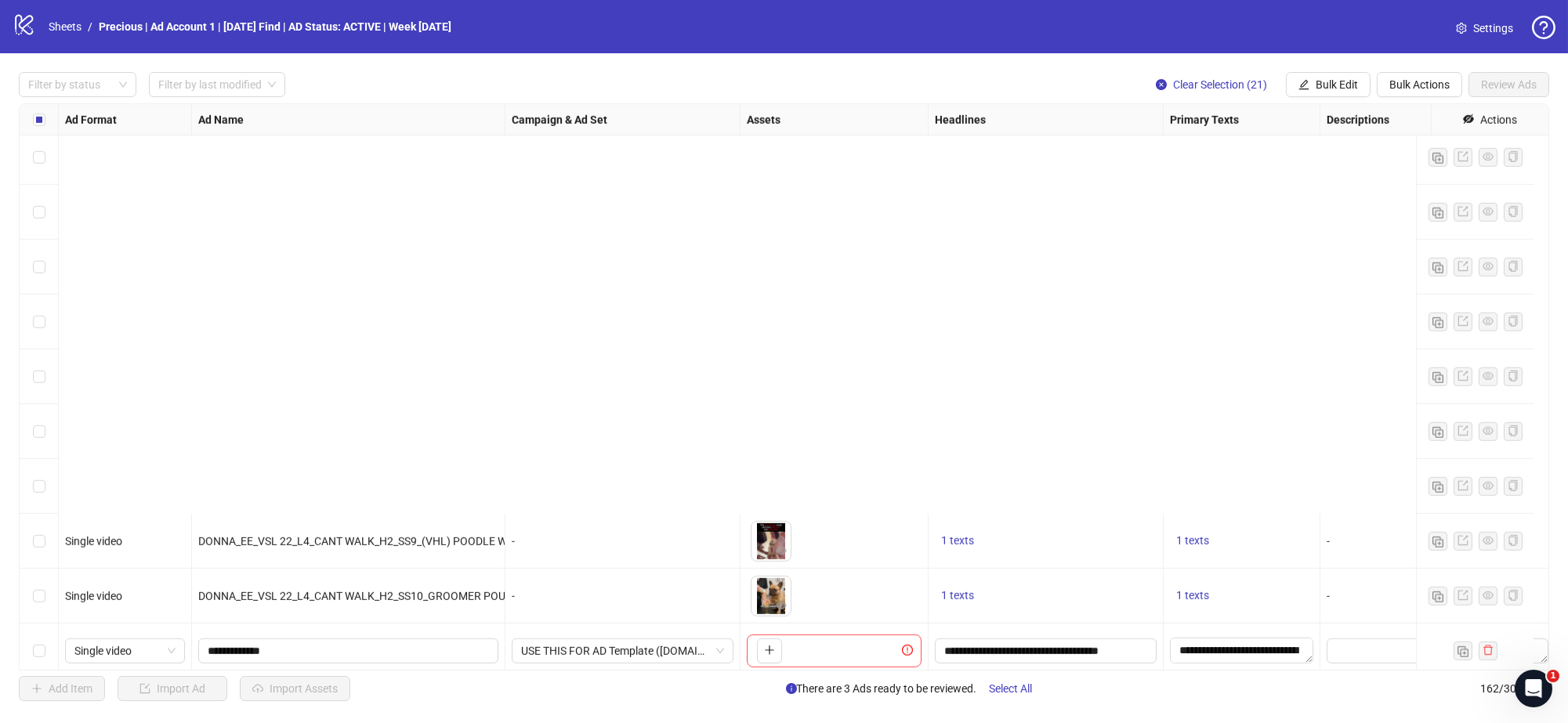
scroll to position [7583, 0]
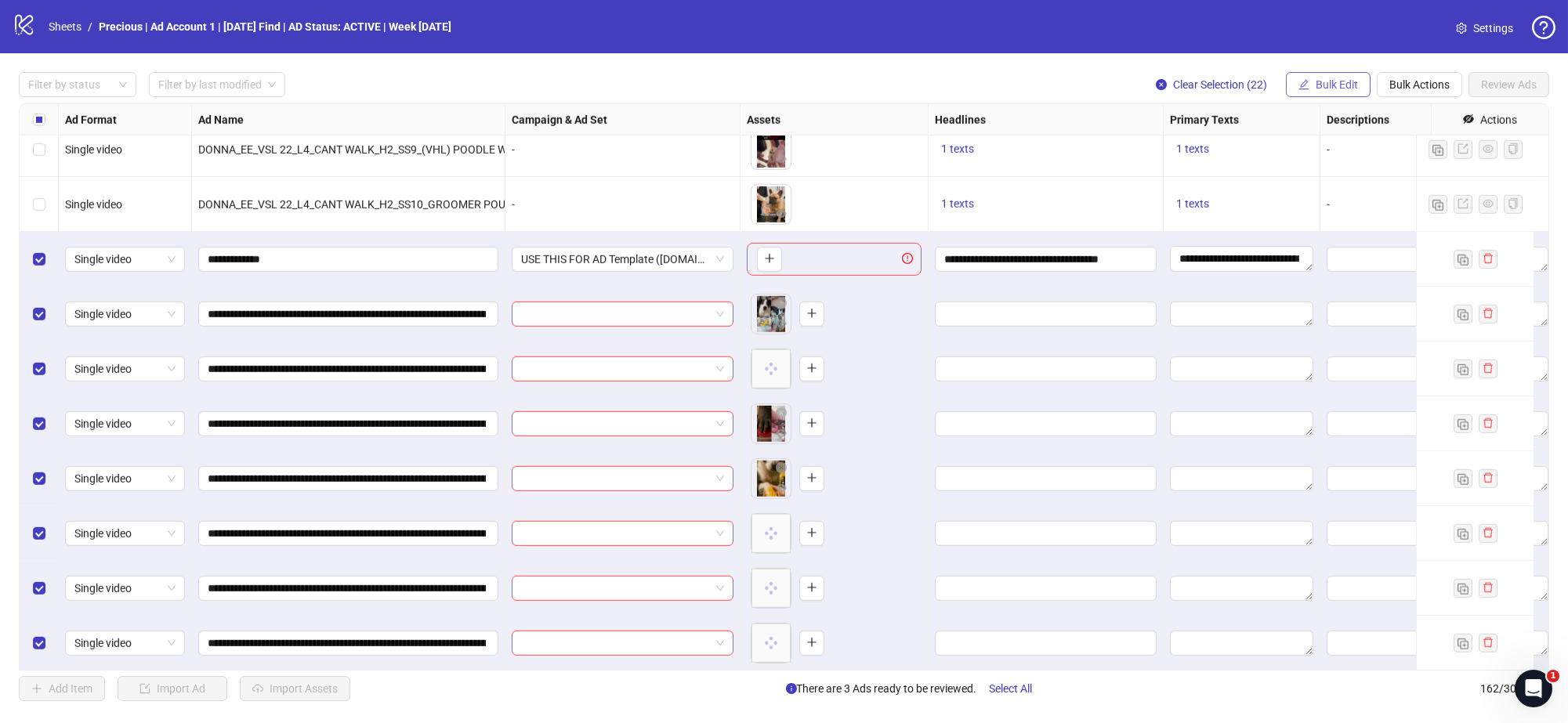
click at [1341, 86] on span "Bulk Edit" at bounding box center [1337, 85] width 42 height 13
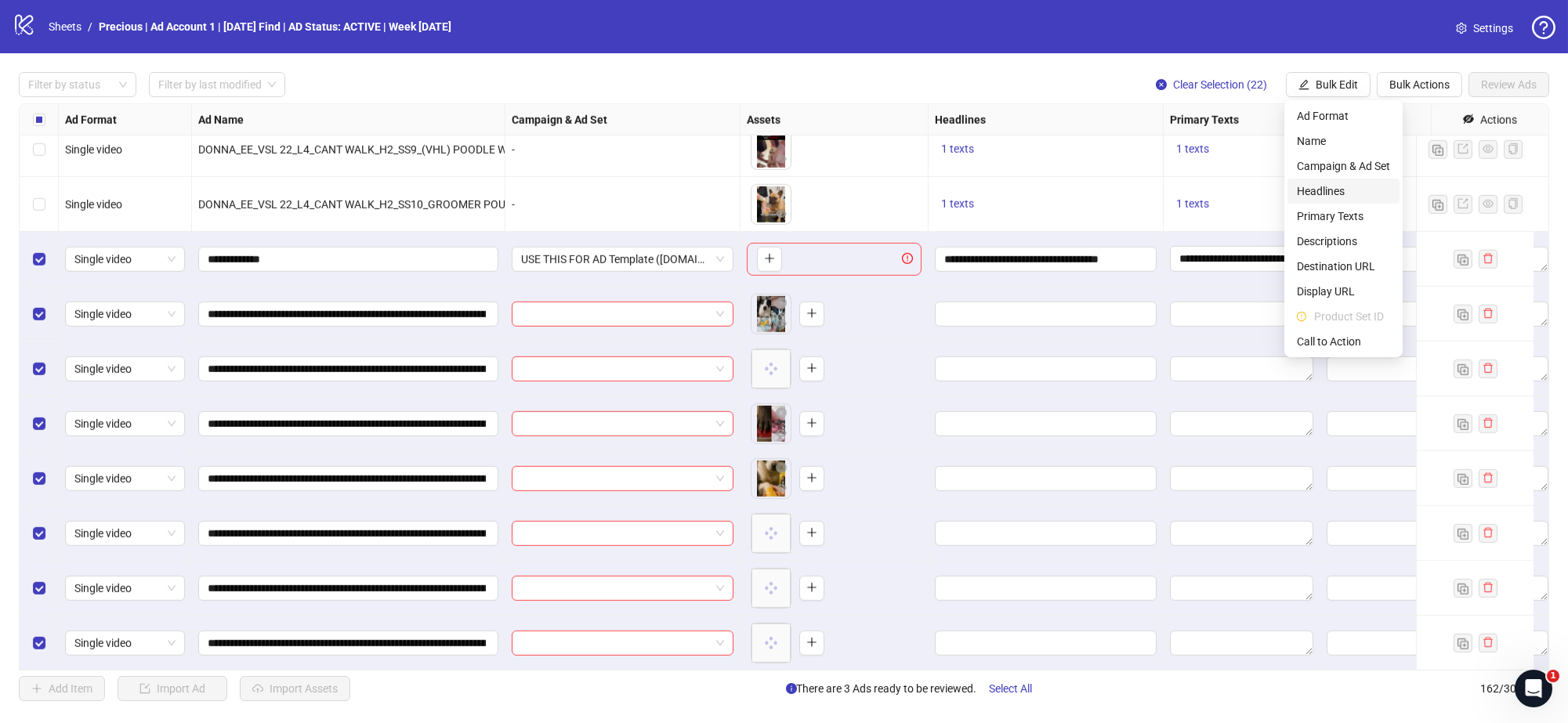
click at [1342, 192] on span "Headlines" at bounding box center [1344, 191] width 94 height 17
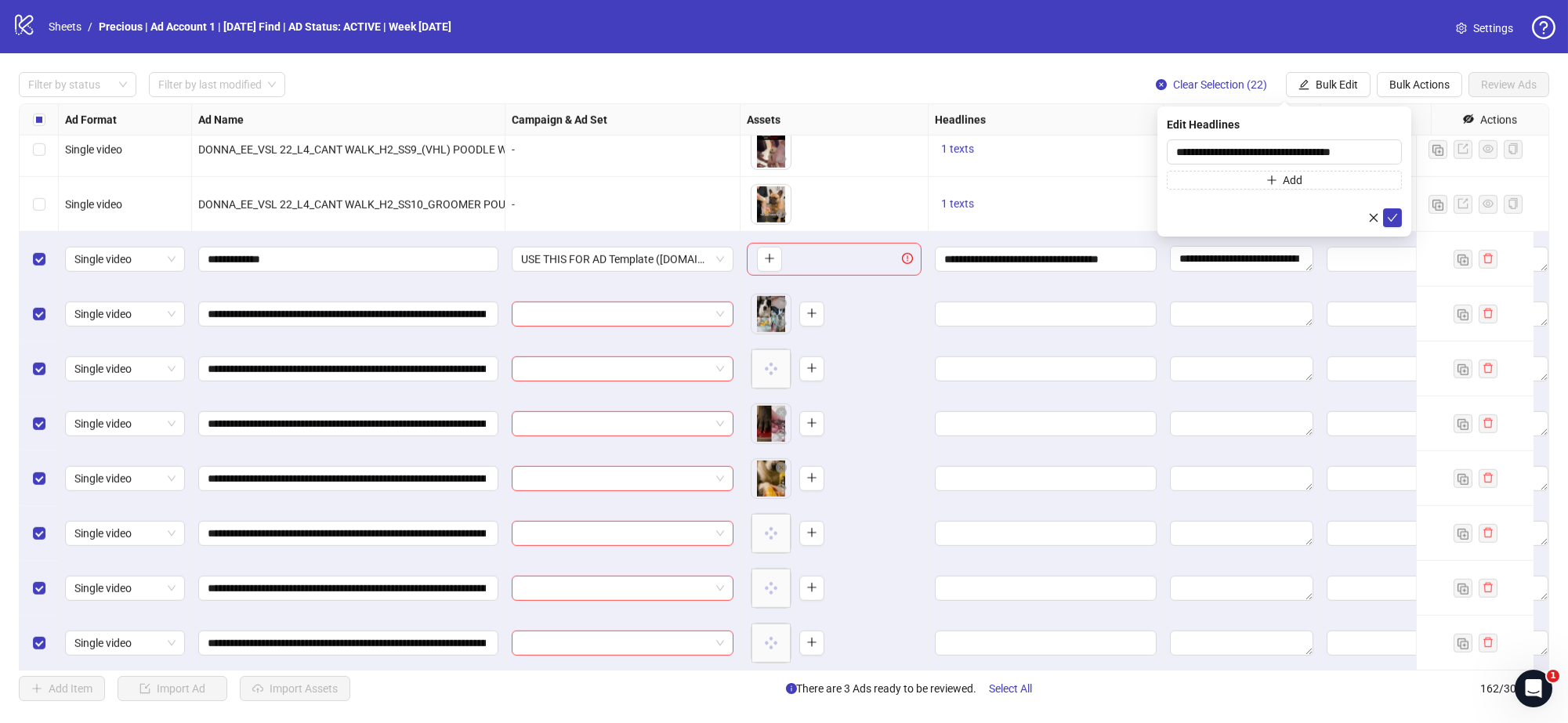
click at [1389, 214] on icon "check" at bounding box center [1393, 218] width 11 height 11
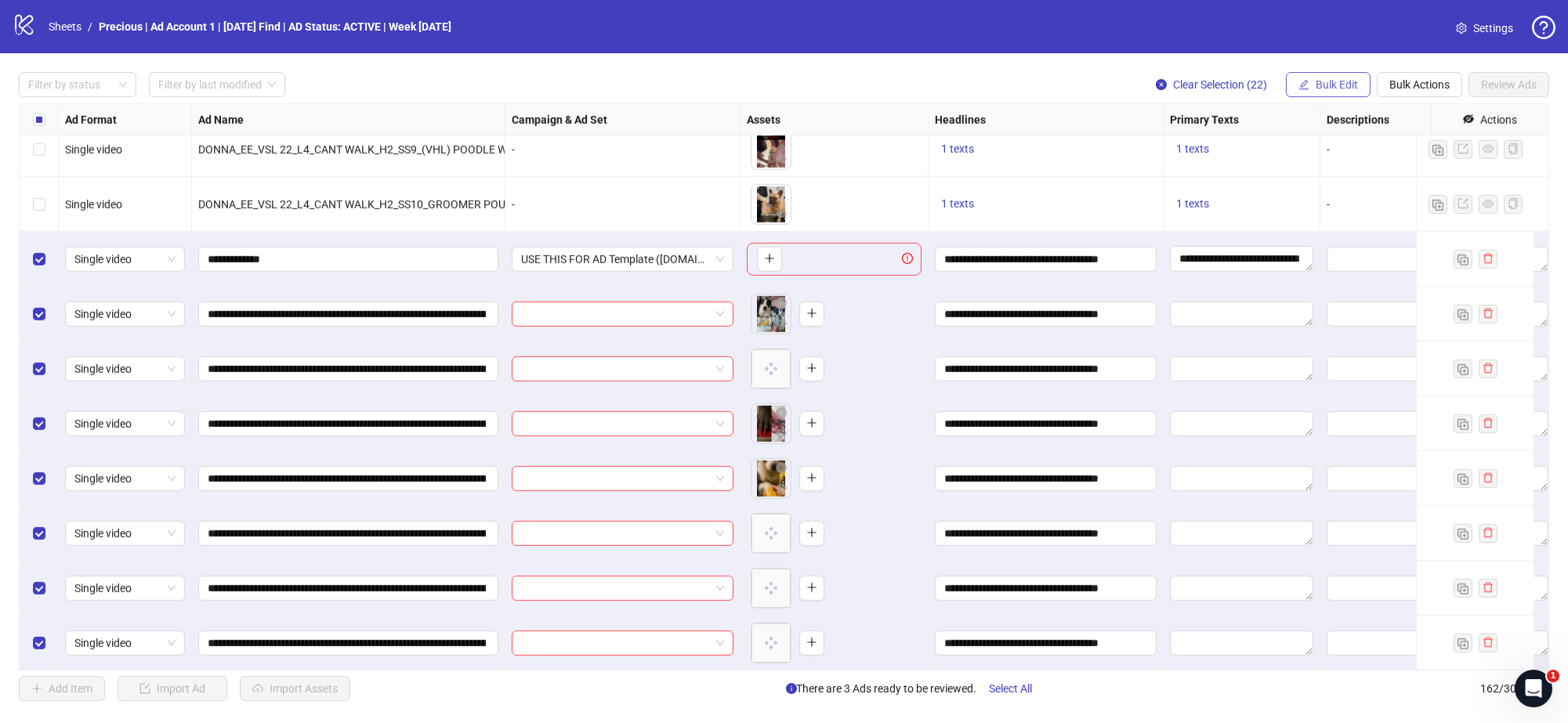
click at [1337, 85] on span "Bulk Edit" at bounding box center [1337, 85] width 42 height 13
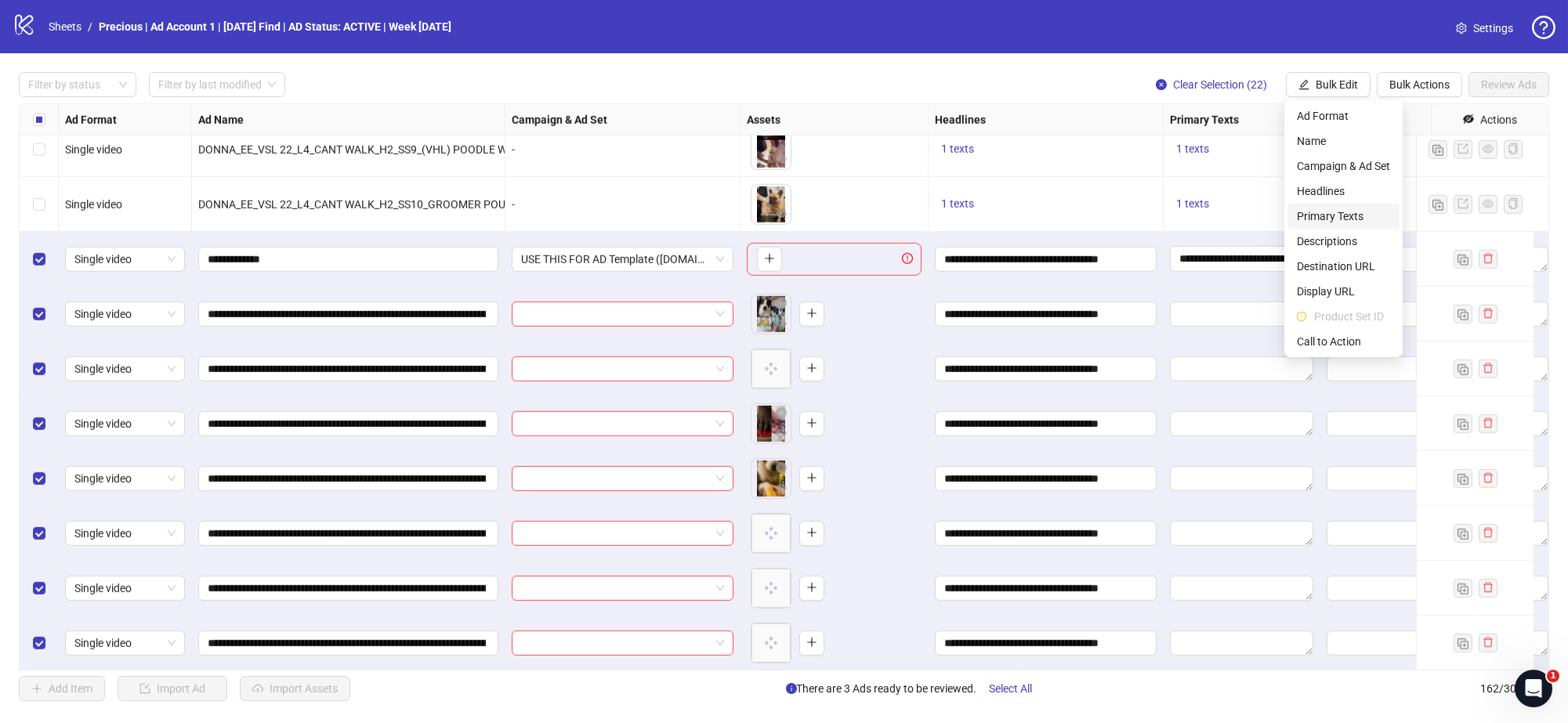
click at [1345, 221] on span "Primary Texts" at bounding box center [1344, 216] width 94 height 17
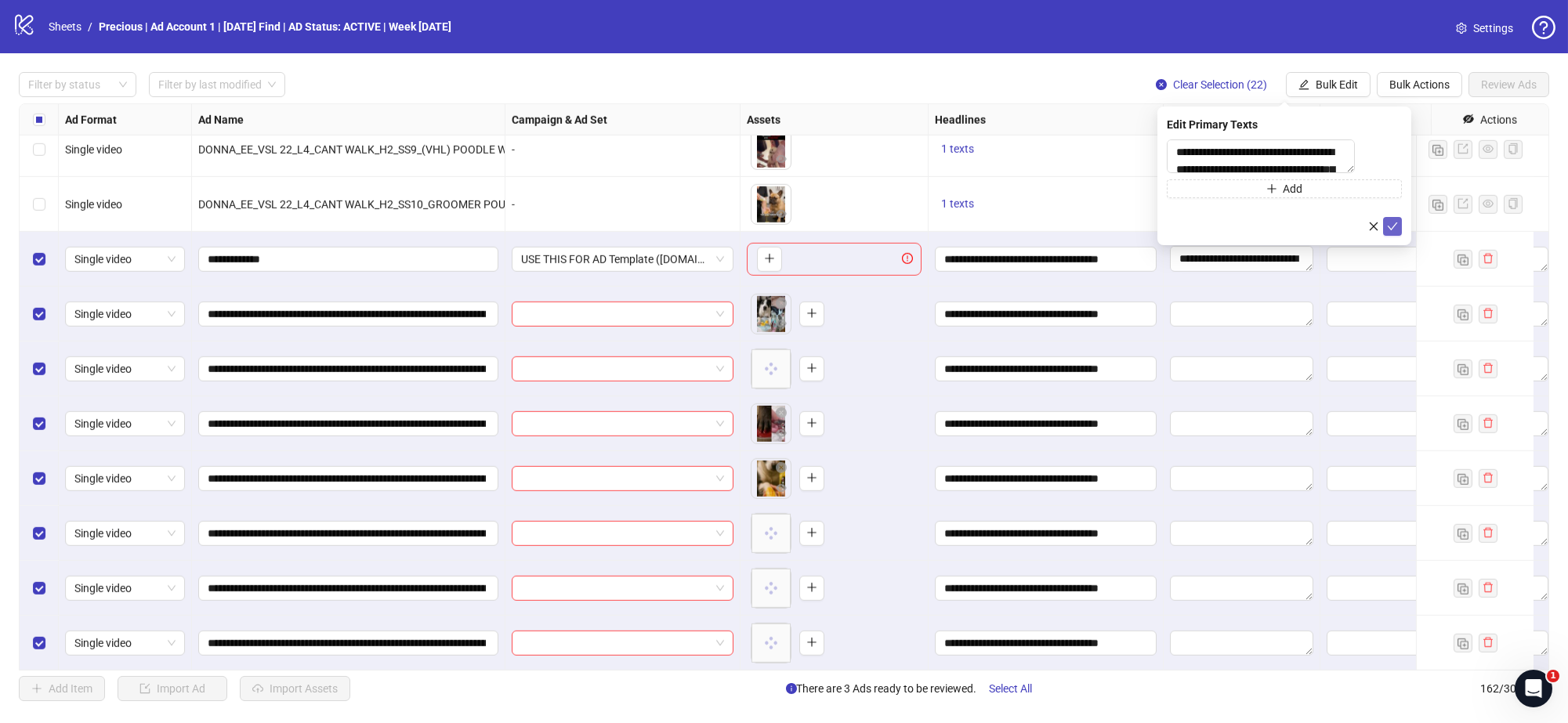
click at [1388, 232] on icon "check" at bounding box center [1393, 227] width 11 height 11
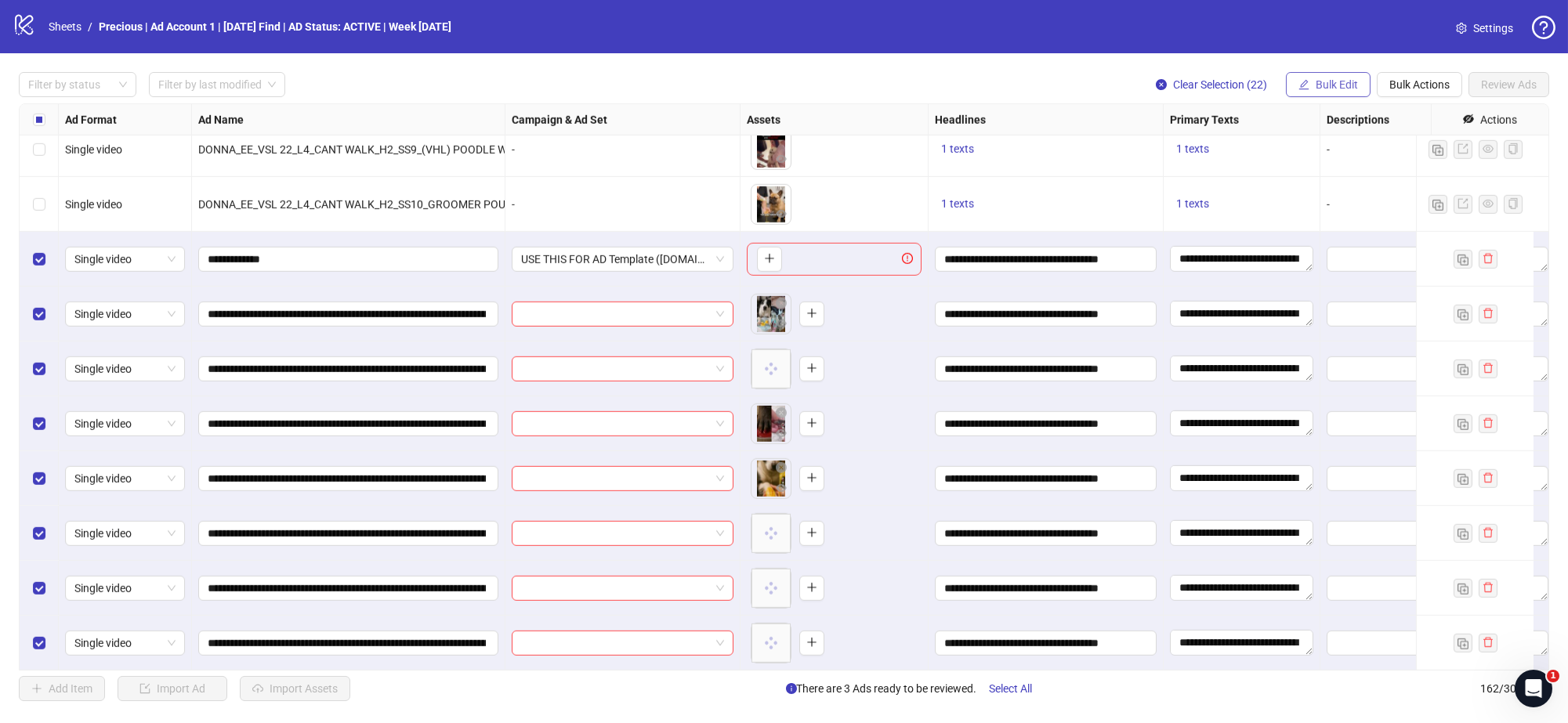
click at [1315, 83] on span "Bulk Edit" at bounding box center [1337, 85] width 42 height 13
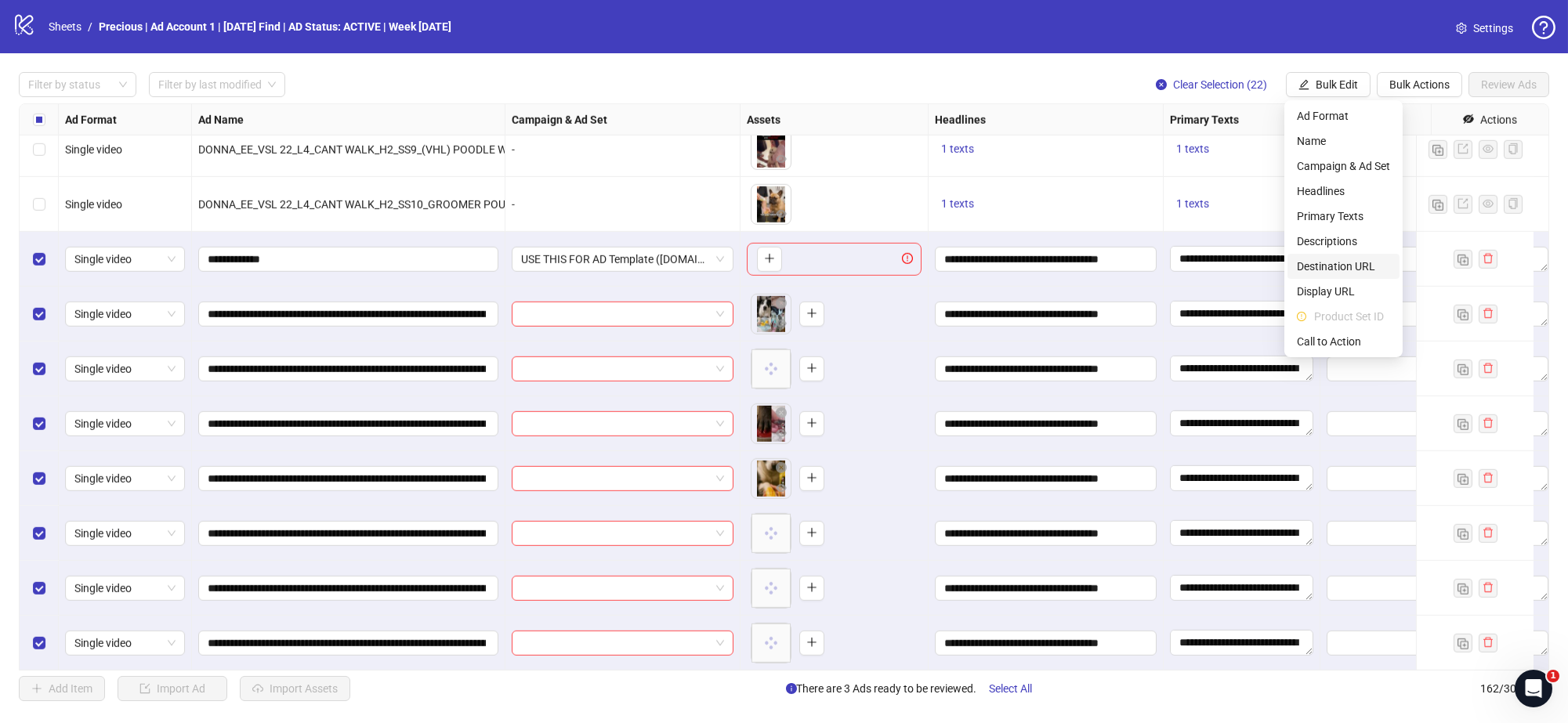
click at [1349, 267] on span "Destination URL" at bounding box center [1344, 267] width 94 height 17
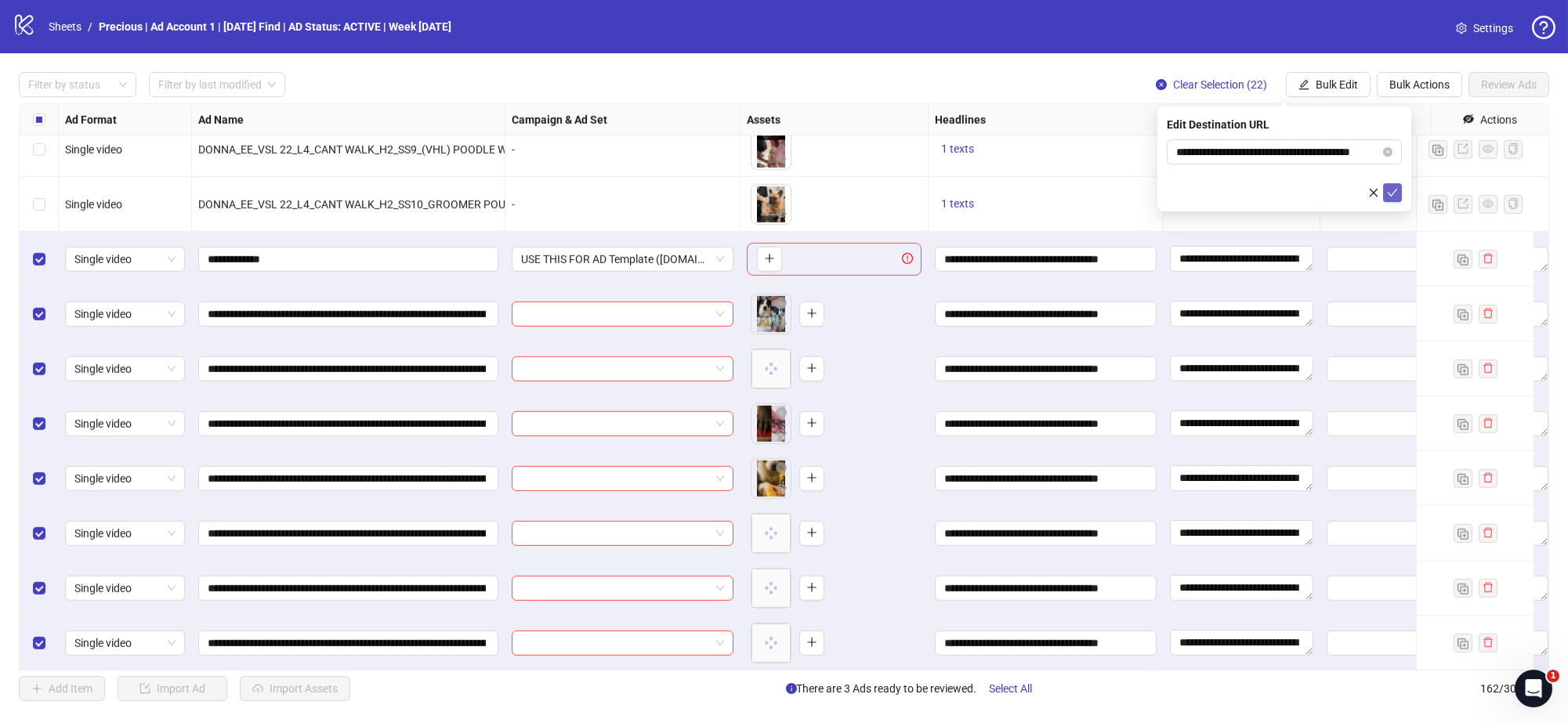
click at [1393, 197] on icon "check" at bounding box center [1393, 193] width 11 height 11
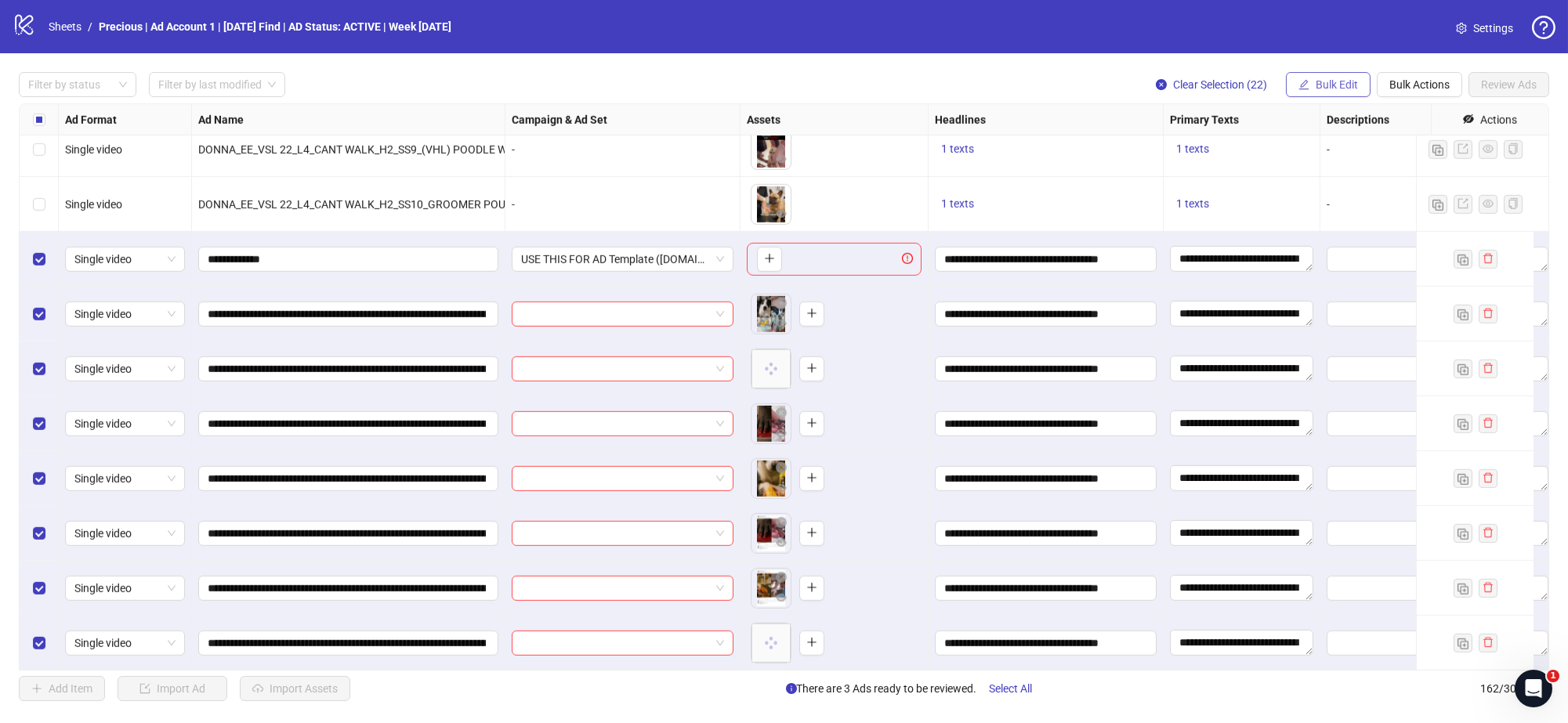
click at [1333, 84] on span "Bulk Edit" at bounding box center [1337, 85] width 42 height 13
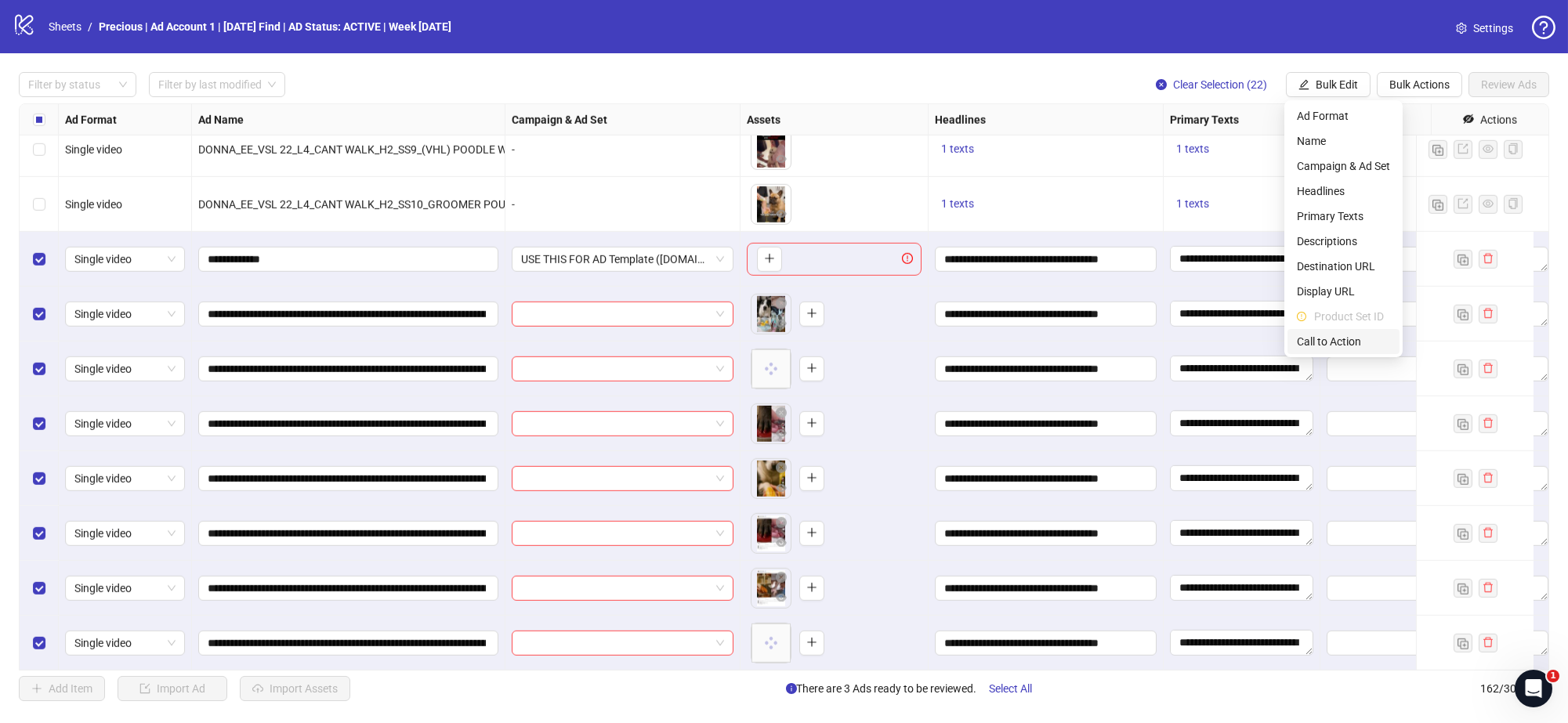
click at [1340, 338] on span "Call to Action" at bounding box center [1344, 341] width 94 height 17
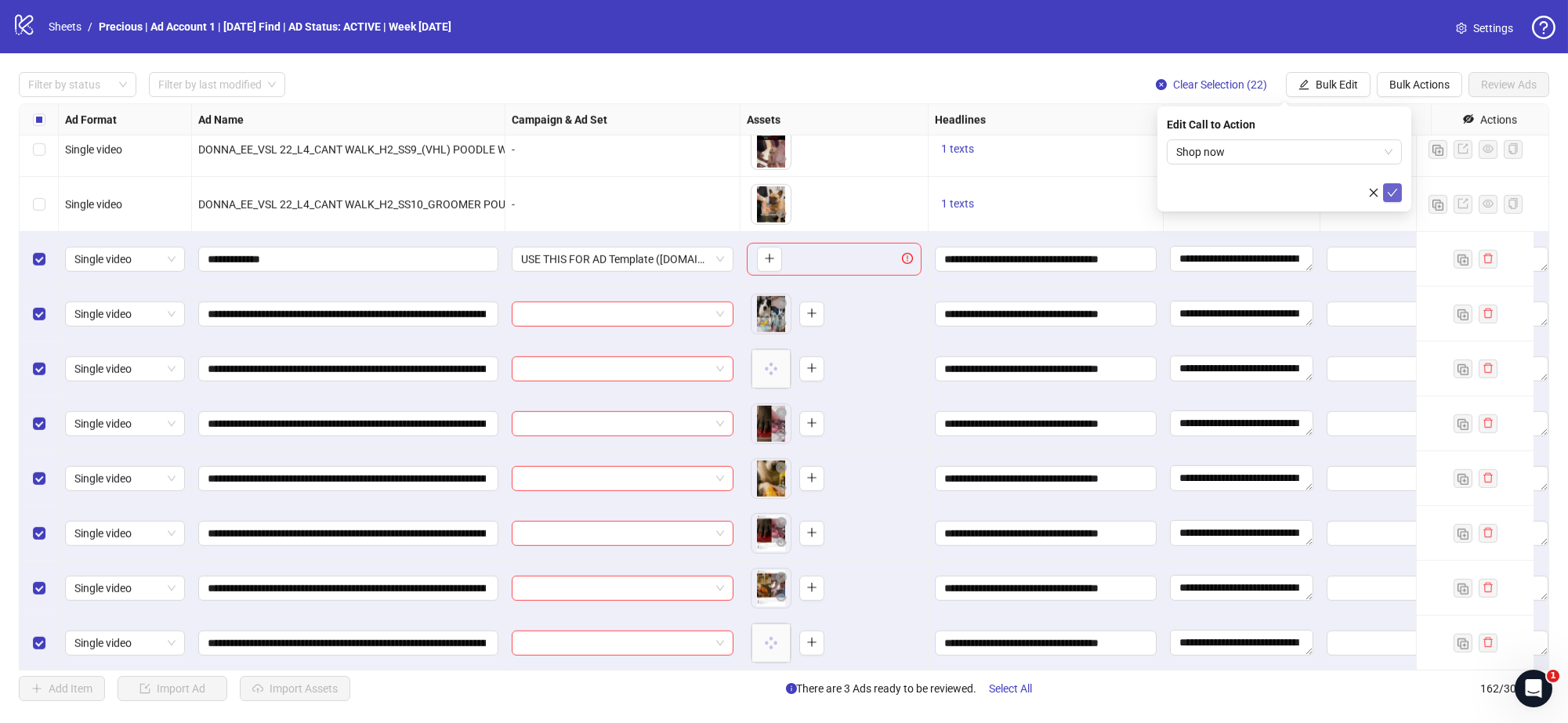
click at [1389, 194] on icon "check" at bounding box center [1393, 193] width 10 height 8
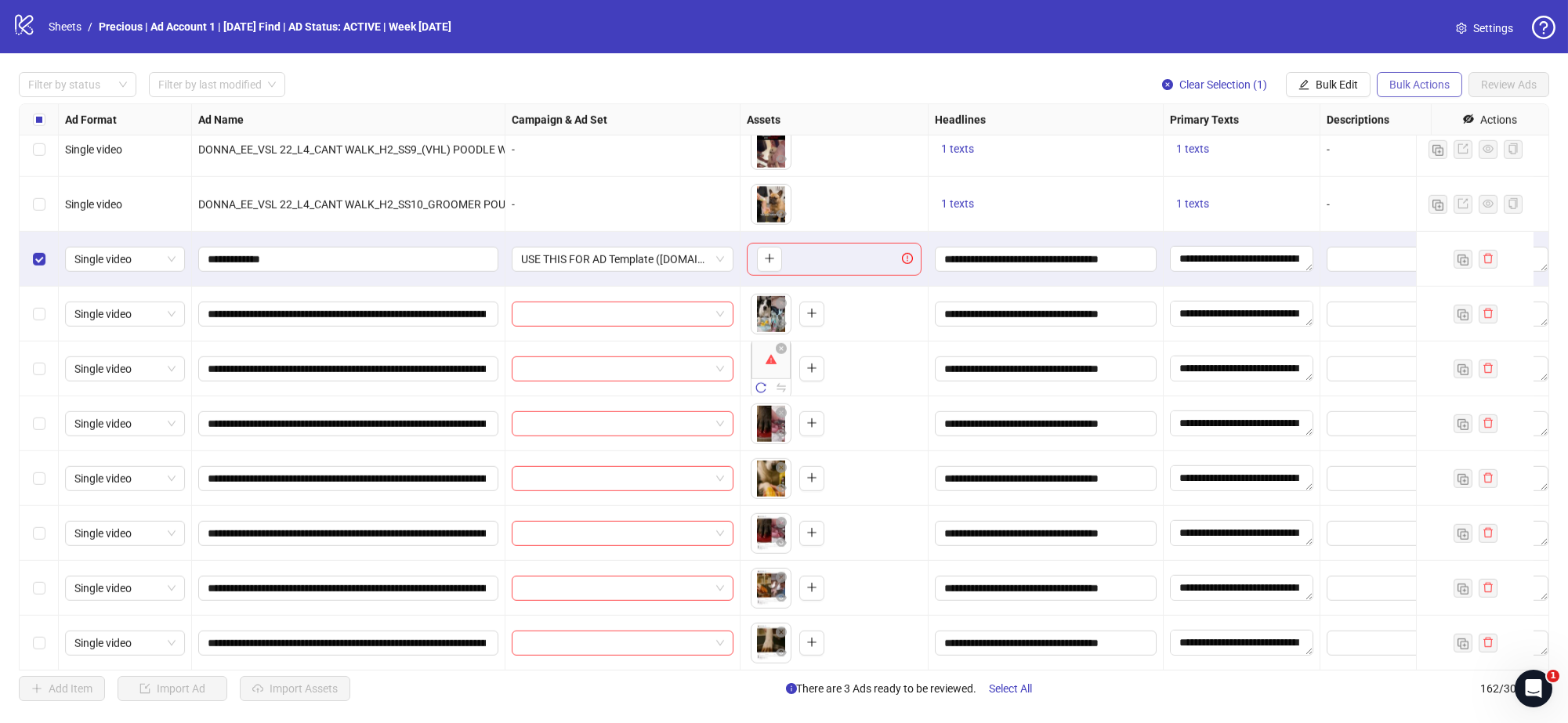
click at [1421, 81] on span "Bulk Actions" at bounding box center [1419, 85] width 61 height 13
click at [1419, 117] on span "Delete" at bounding box center [1441, 116] width 107 height 17
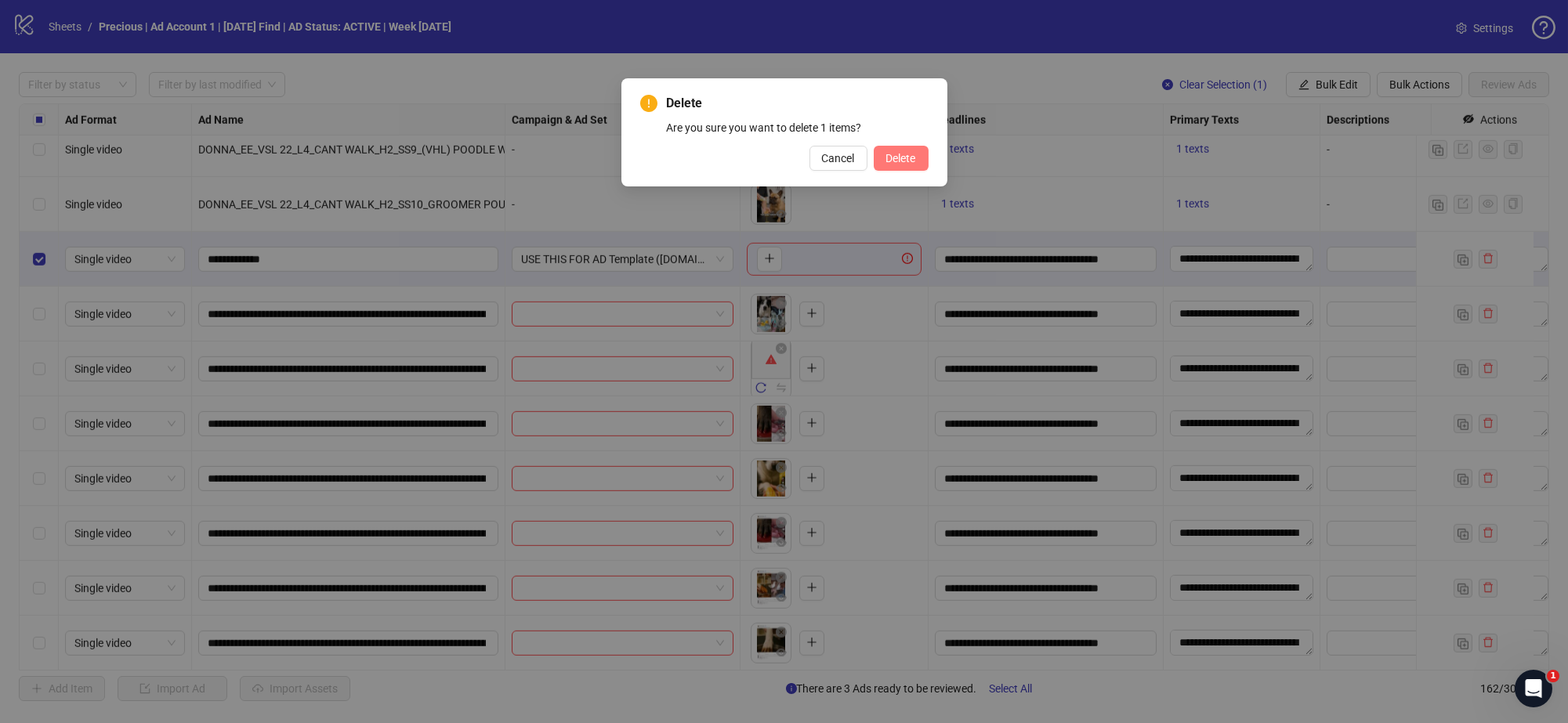
click at [913, 161] on span "Delete" at bounding box center [902, 158] width 30 height 13
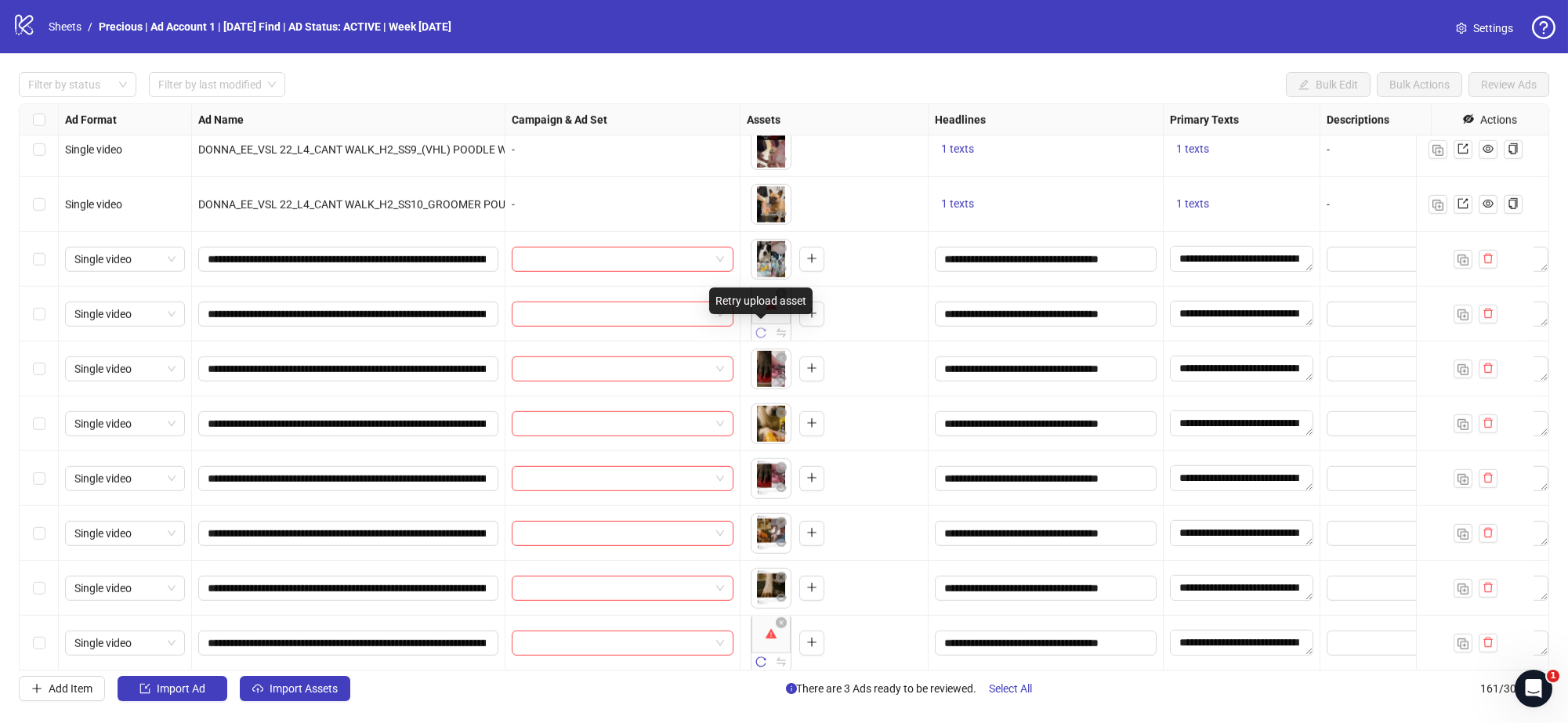
click at [764, 330] on icon "reload" at bounding box center [761, 333] width 11 height 11
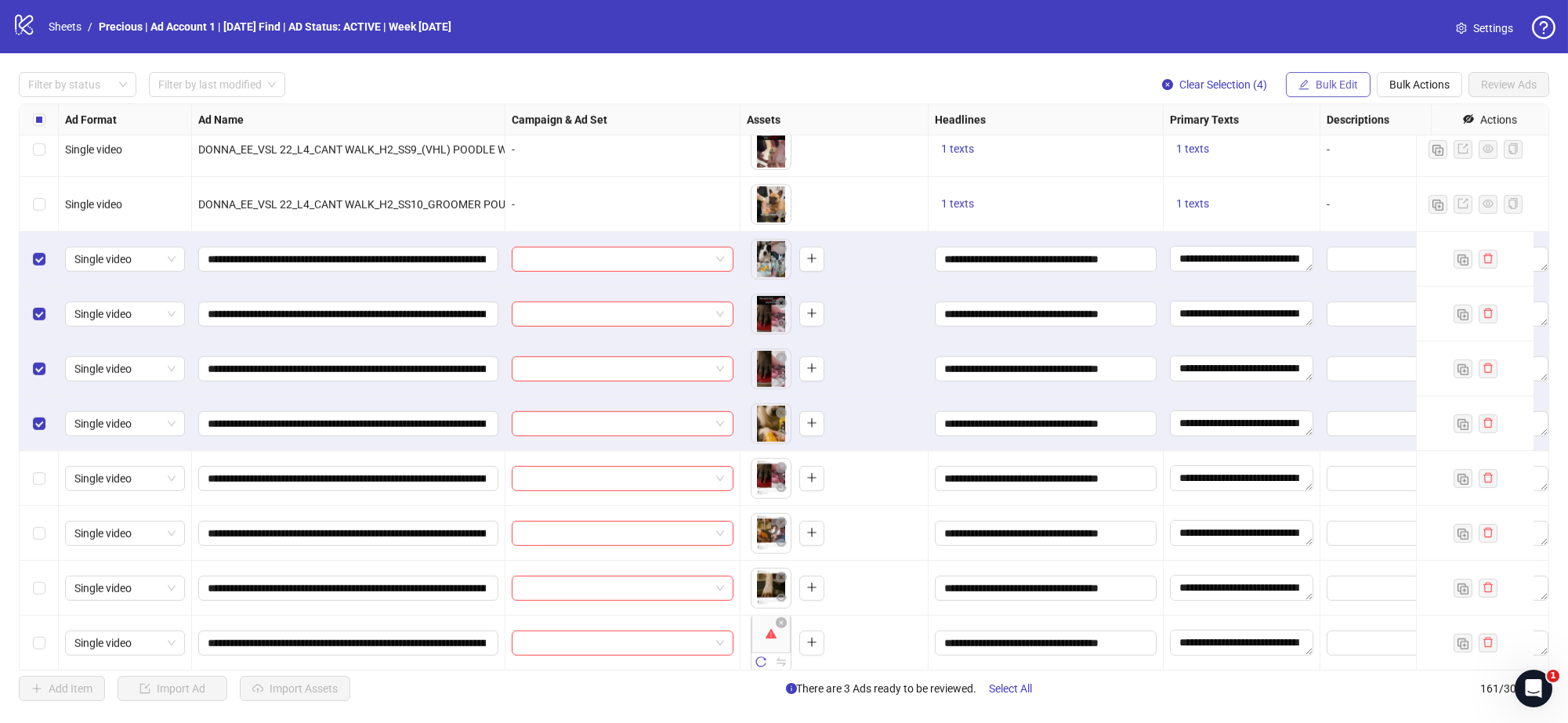
click at [1346, 83] on span "Bulk Edit" at bounding box center [1337, 85] width 42 height 13
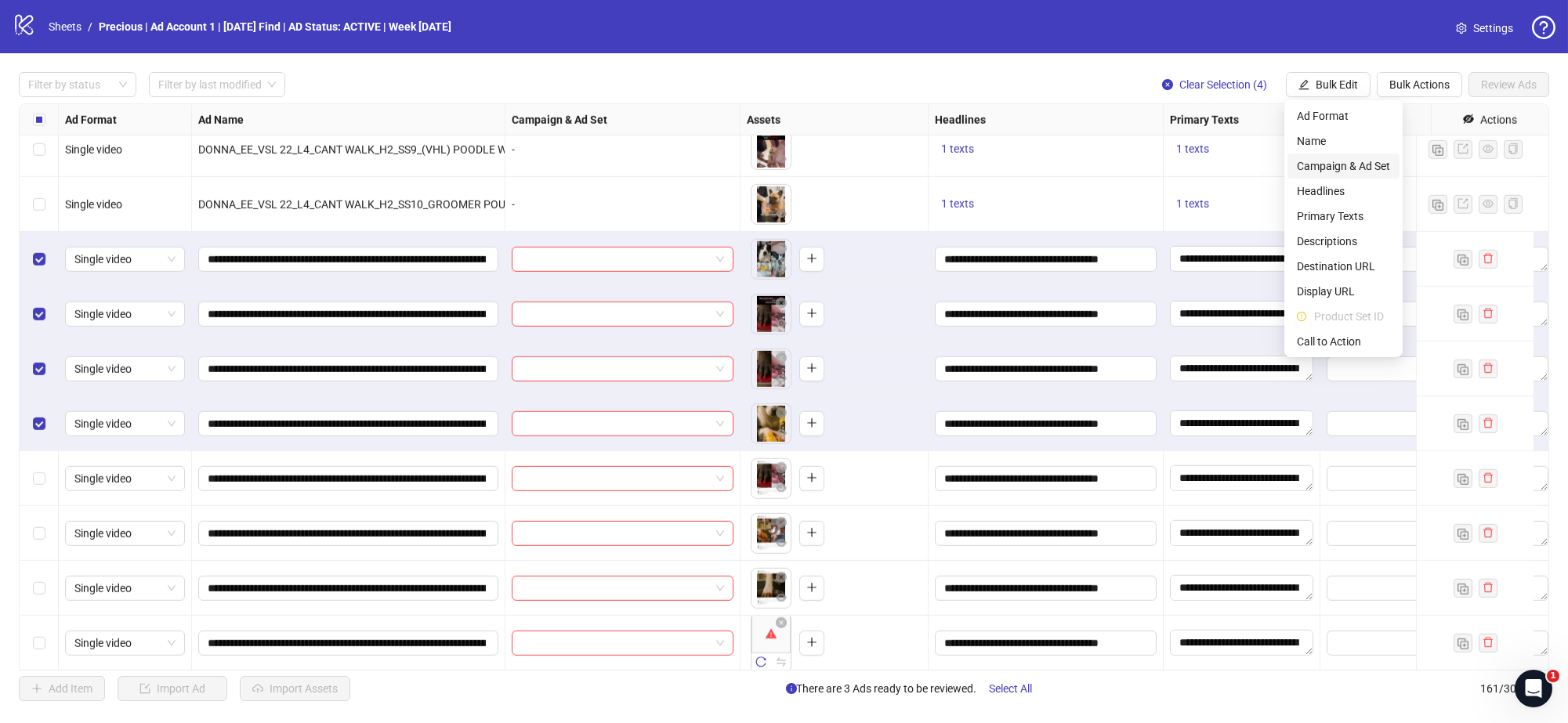
click at [1343, 161] on span "Campaign & Ad Set" at bounding box center [1344, 166] width 94 height 17
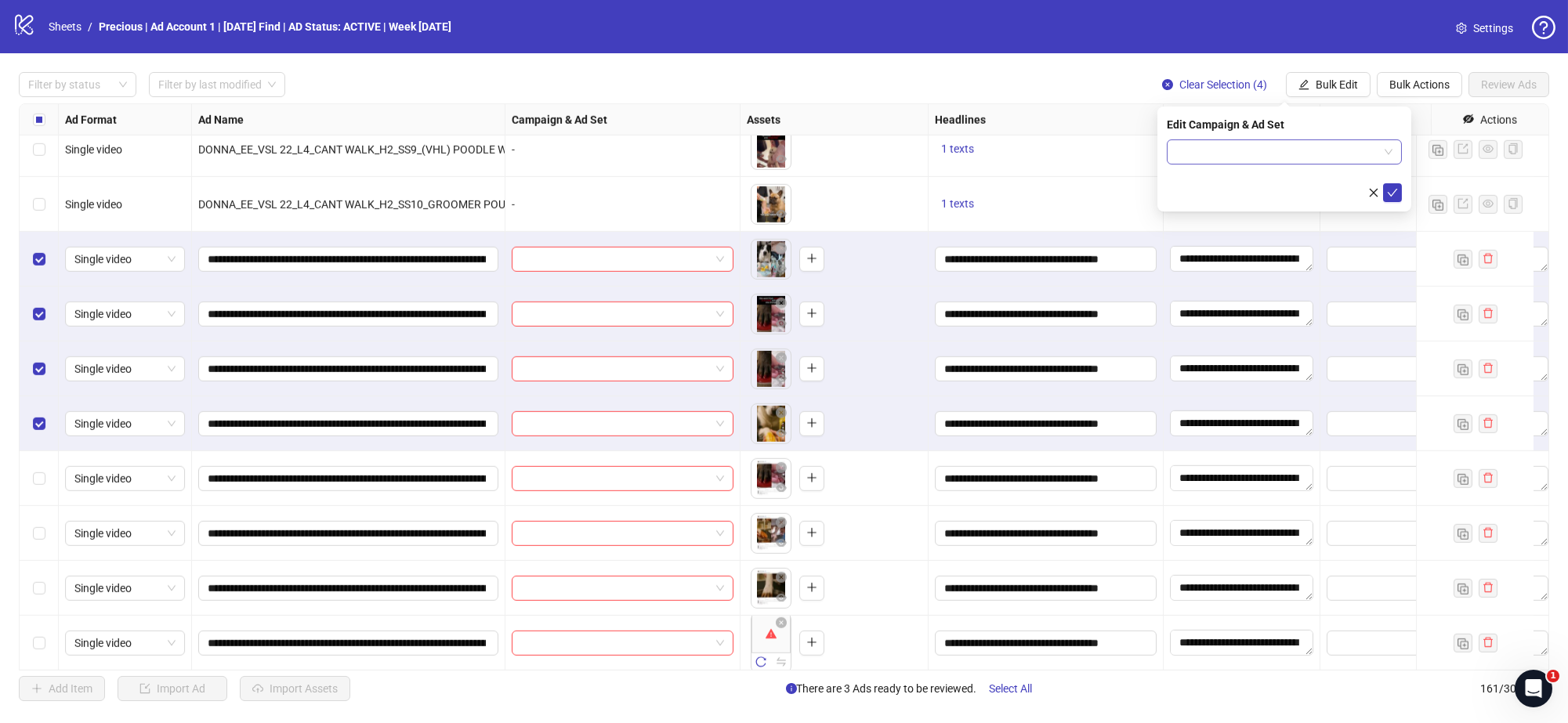
click at [1391, 150] on span at bounding box center [1284, 152] width 216 height 24
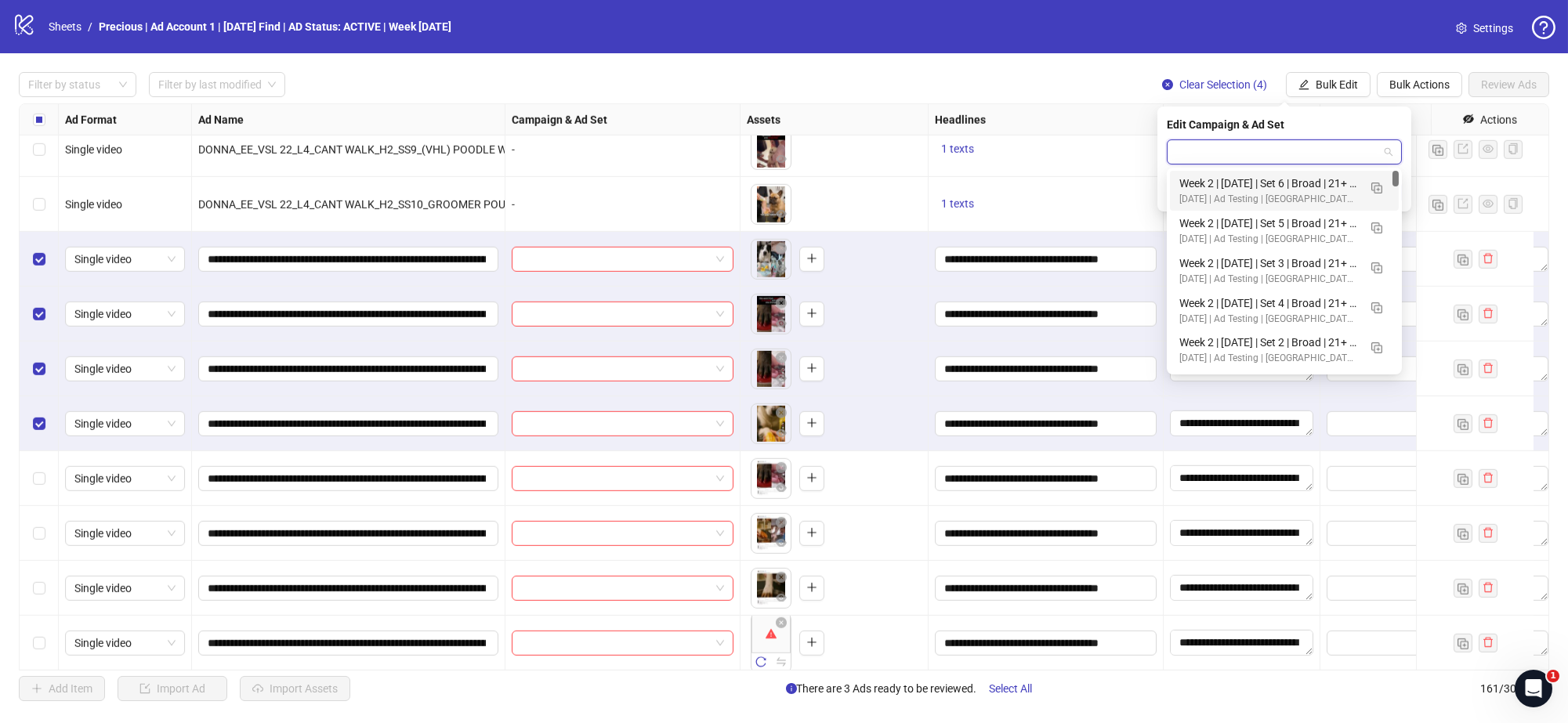
click at [1389, 153] on span at bounding box center [1284, 152] width 216 height 24
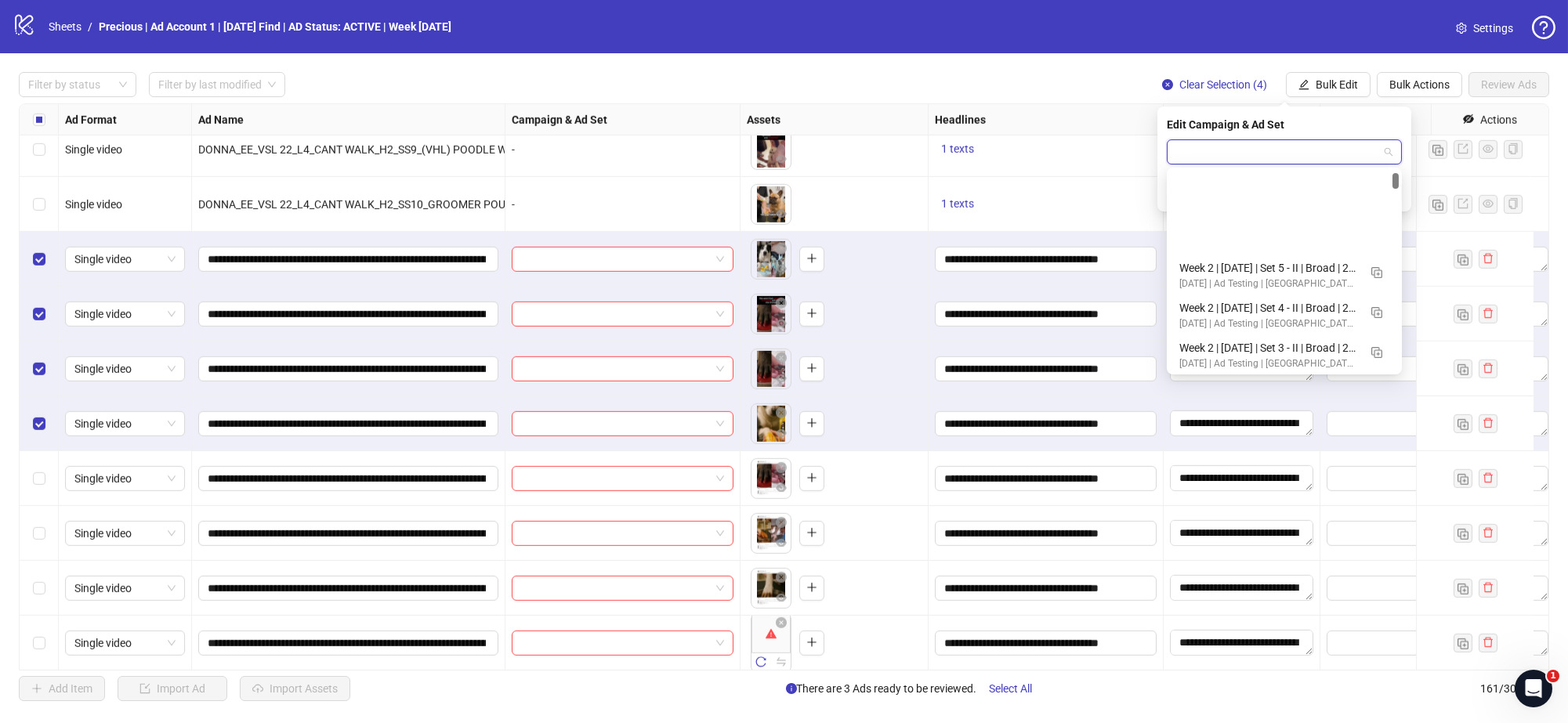
scroll to position [294, 0]
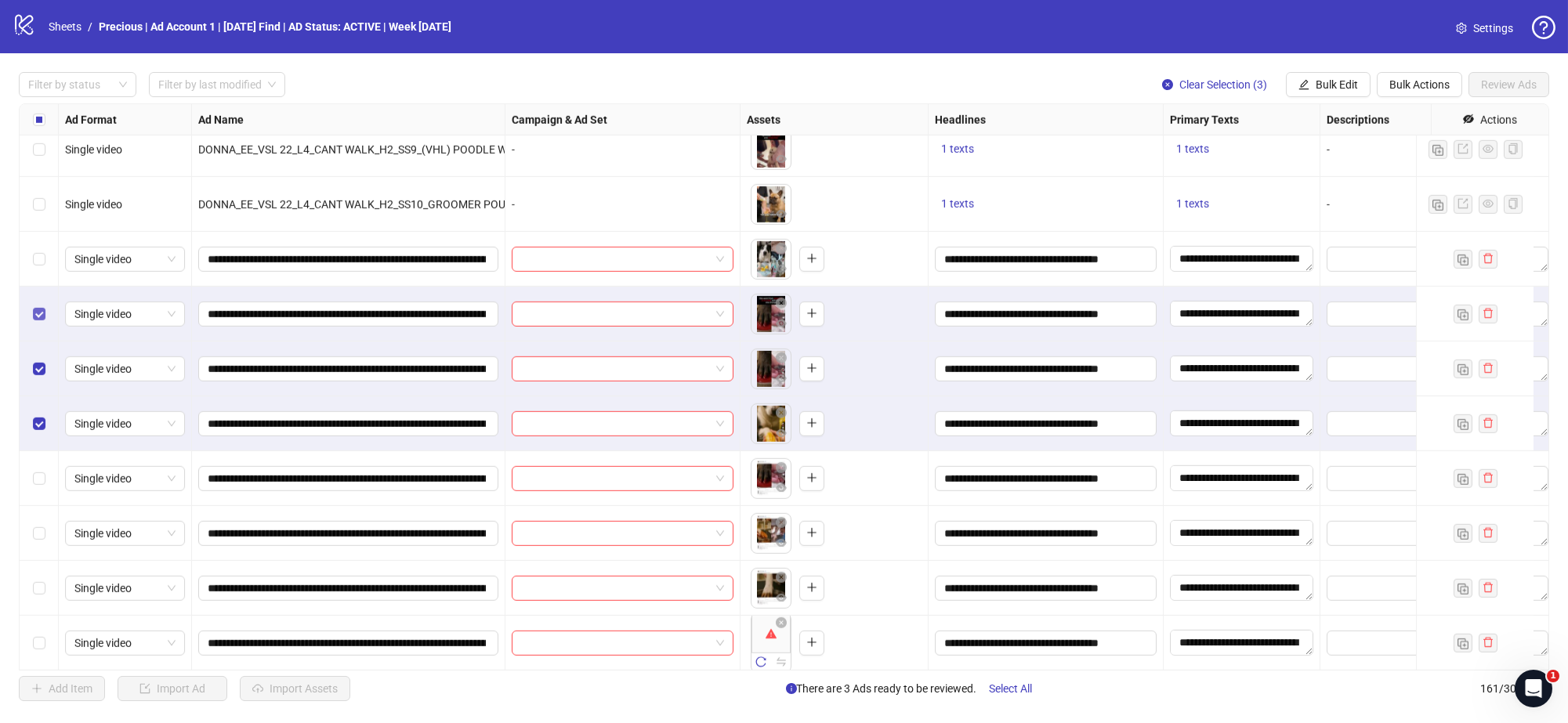
click at [40, 309] on label "Select row 142" at bounding box center [39, 314] width 13 height 17
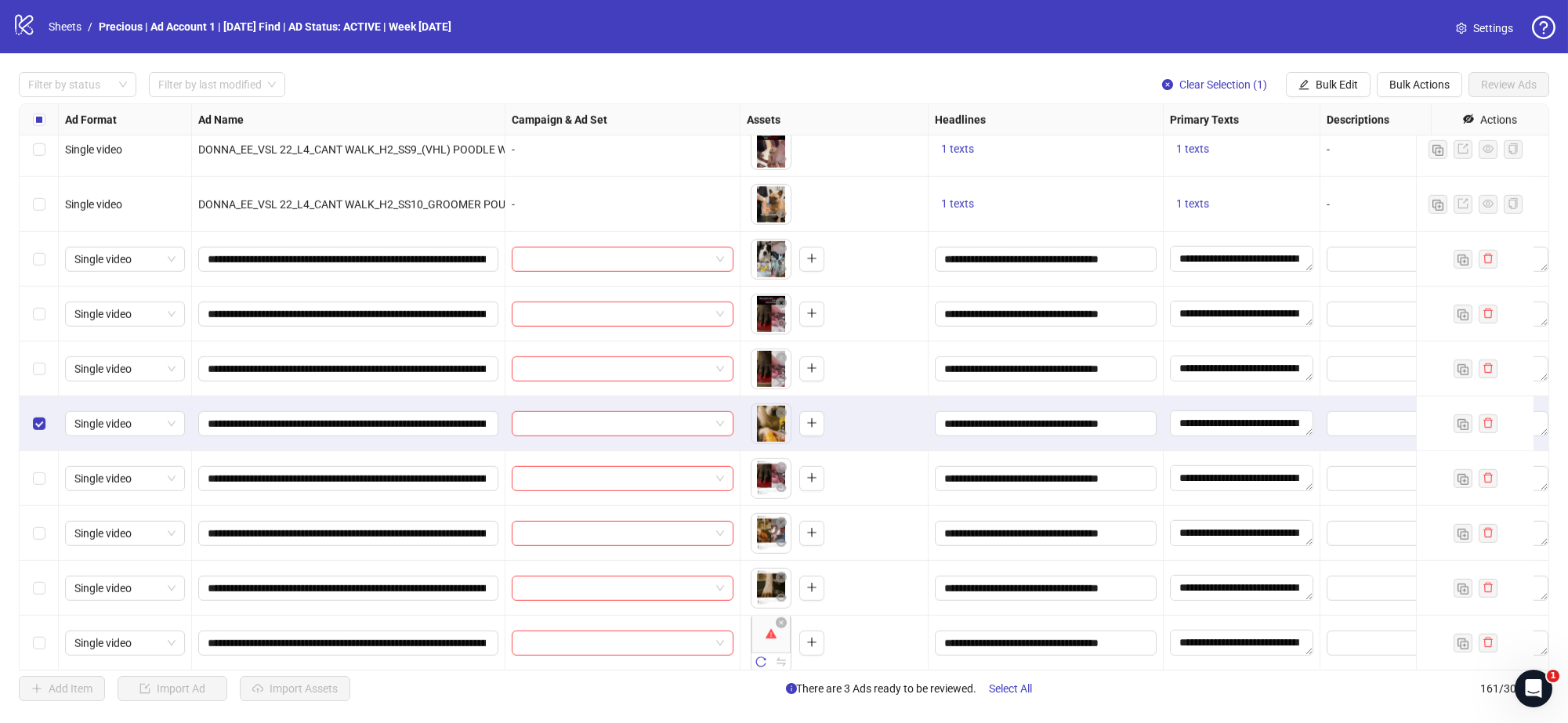
click at [48, 264] on div "Select row 141" at bounding box center [39, 260] width 39 height 55
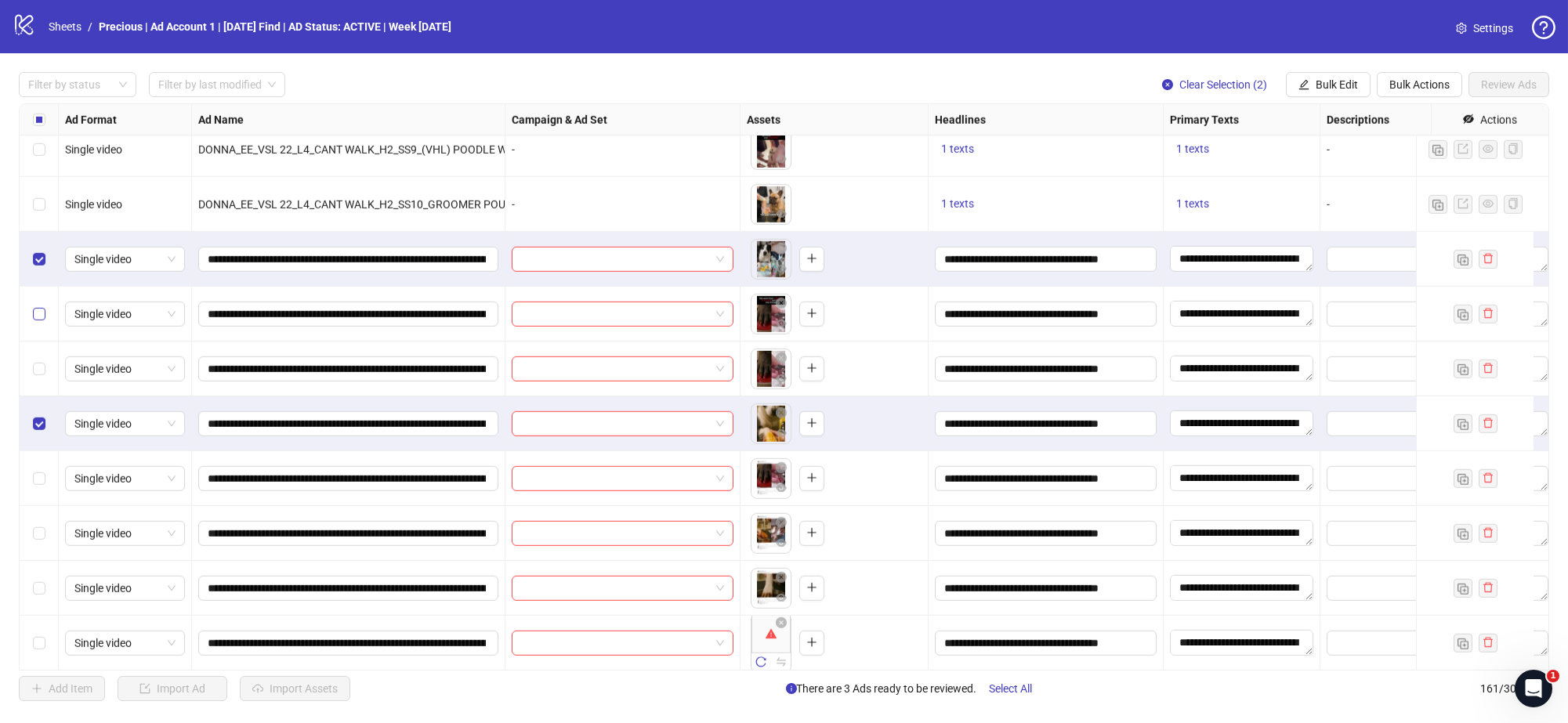
click at [39, 306] on label "Select row 142" at bounding box center [39, 314] width 13 height 17
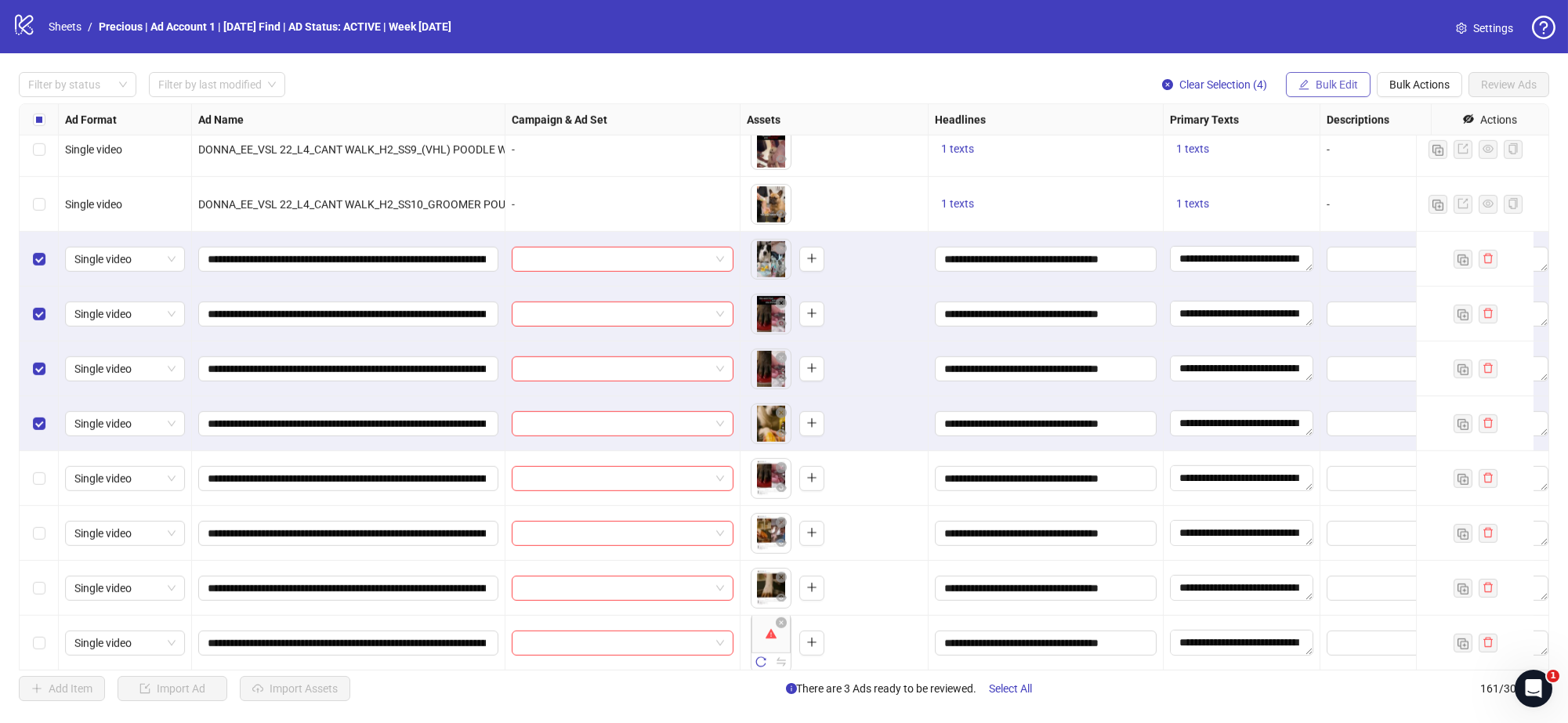
click at [1352, 83] on span "Bulk Edit" at bounding box center [1337, 85] width 42 height 13
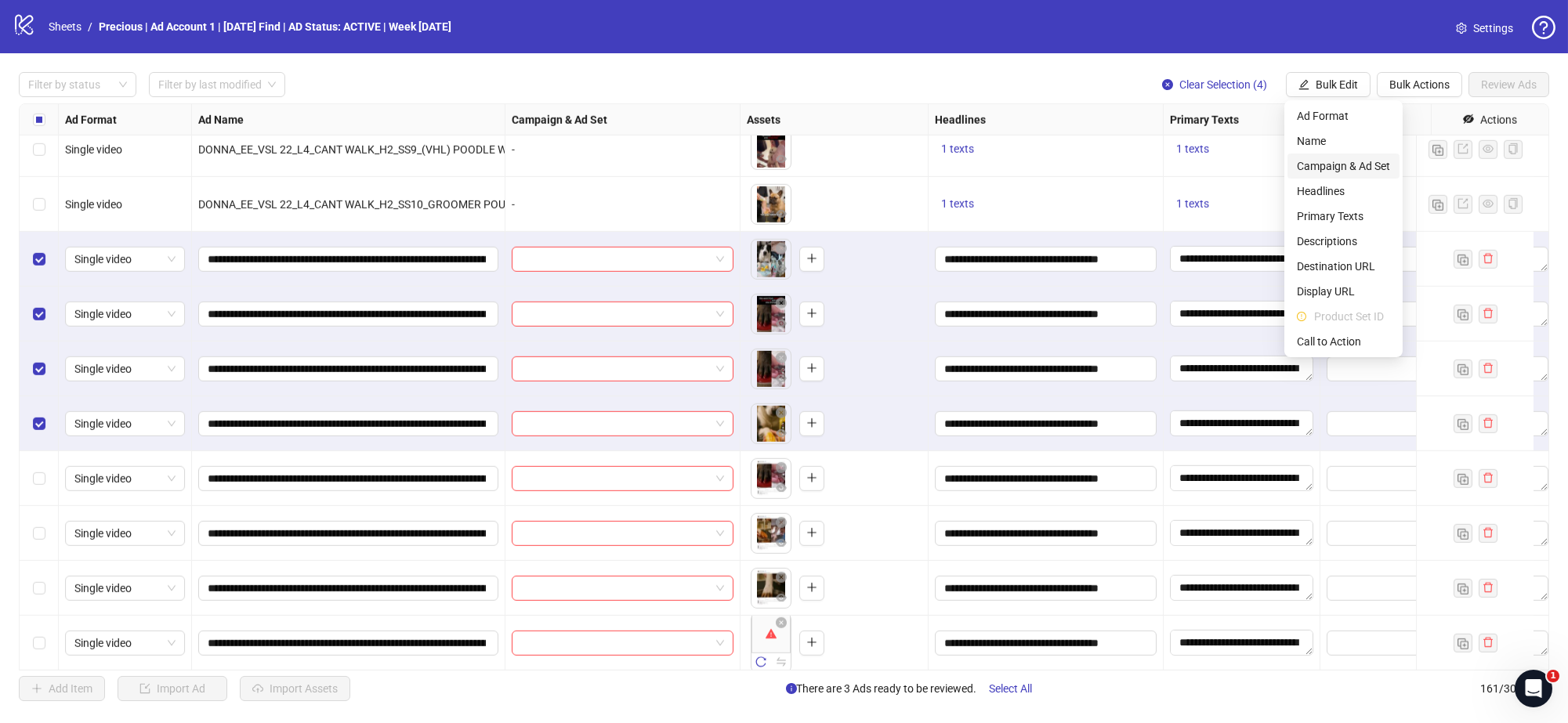
click at [1337, 172] on span "Campaign & Ad Set" at bounding box center [1344, 166] width 94 height 17
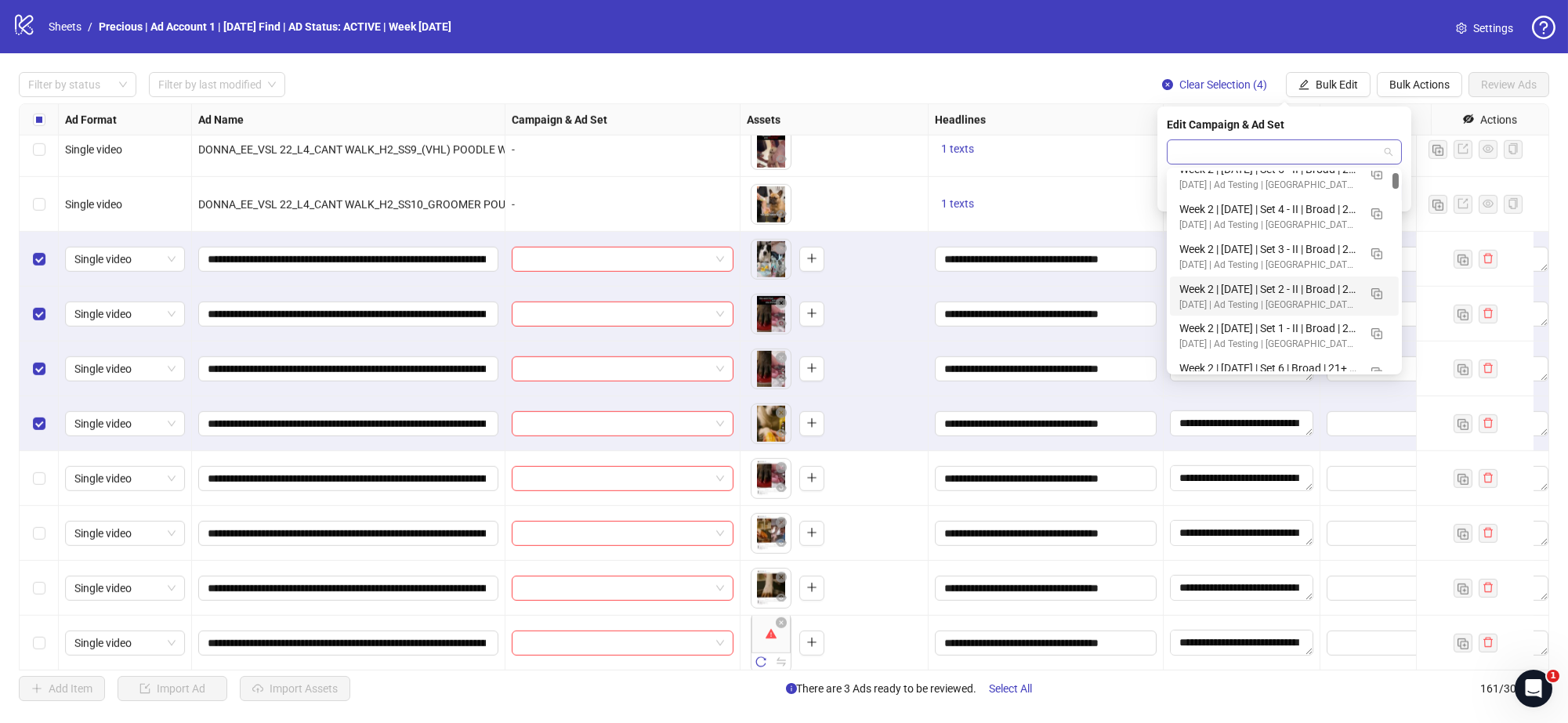
click at [1387, 158] on span at bounding box center [1284, 152] width 216 height 24
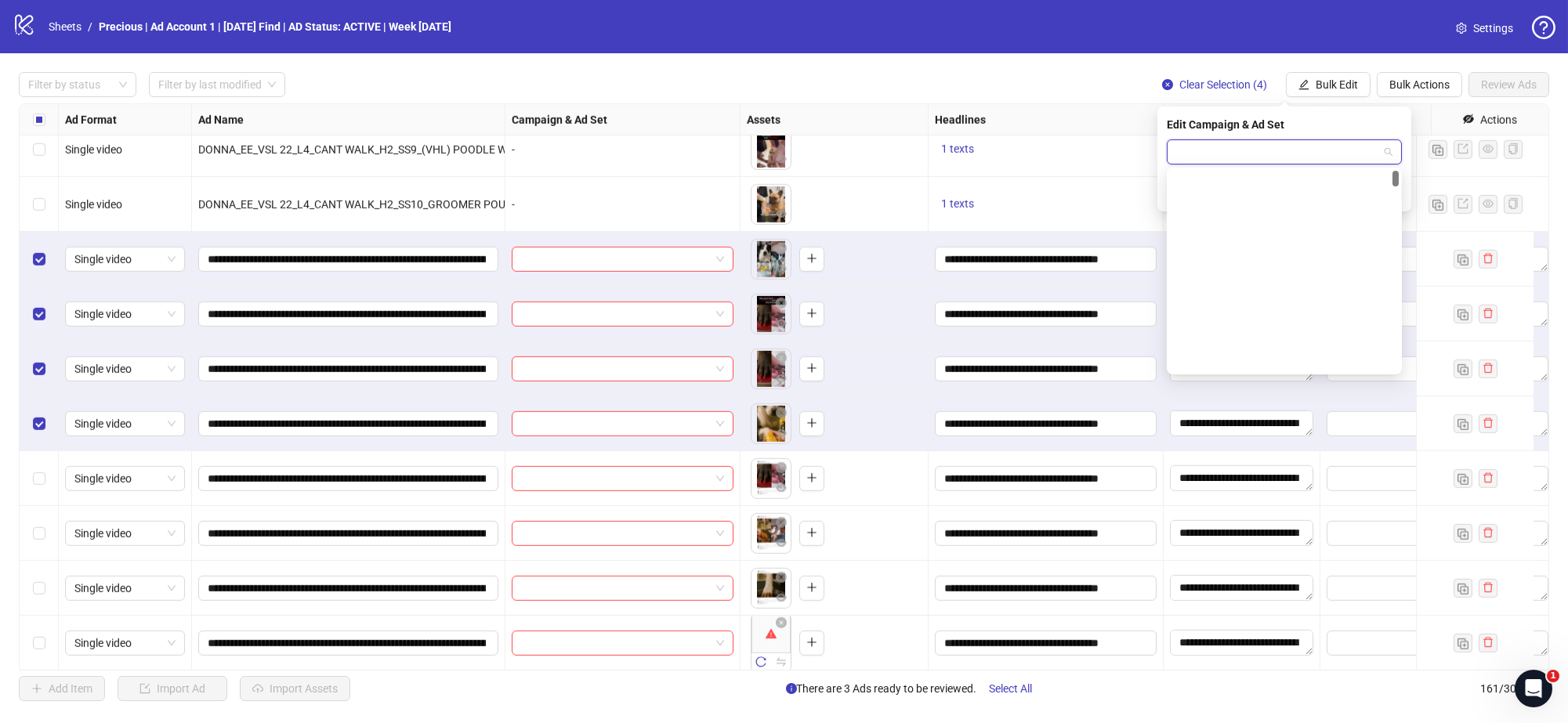
scroll to position [0, 0]
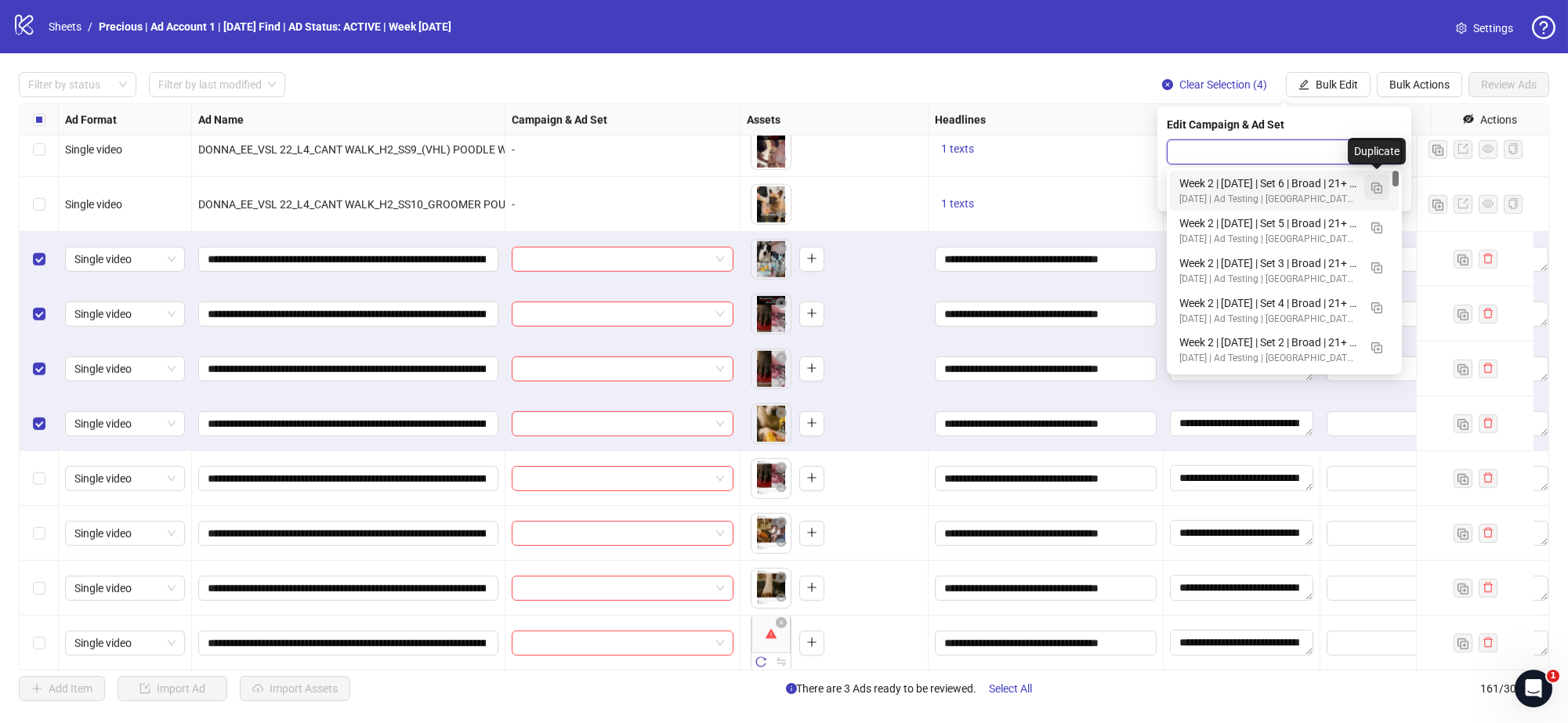
click at [1374, 190] on img "button" at bounding box center [1377, 188] width 11 height 11
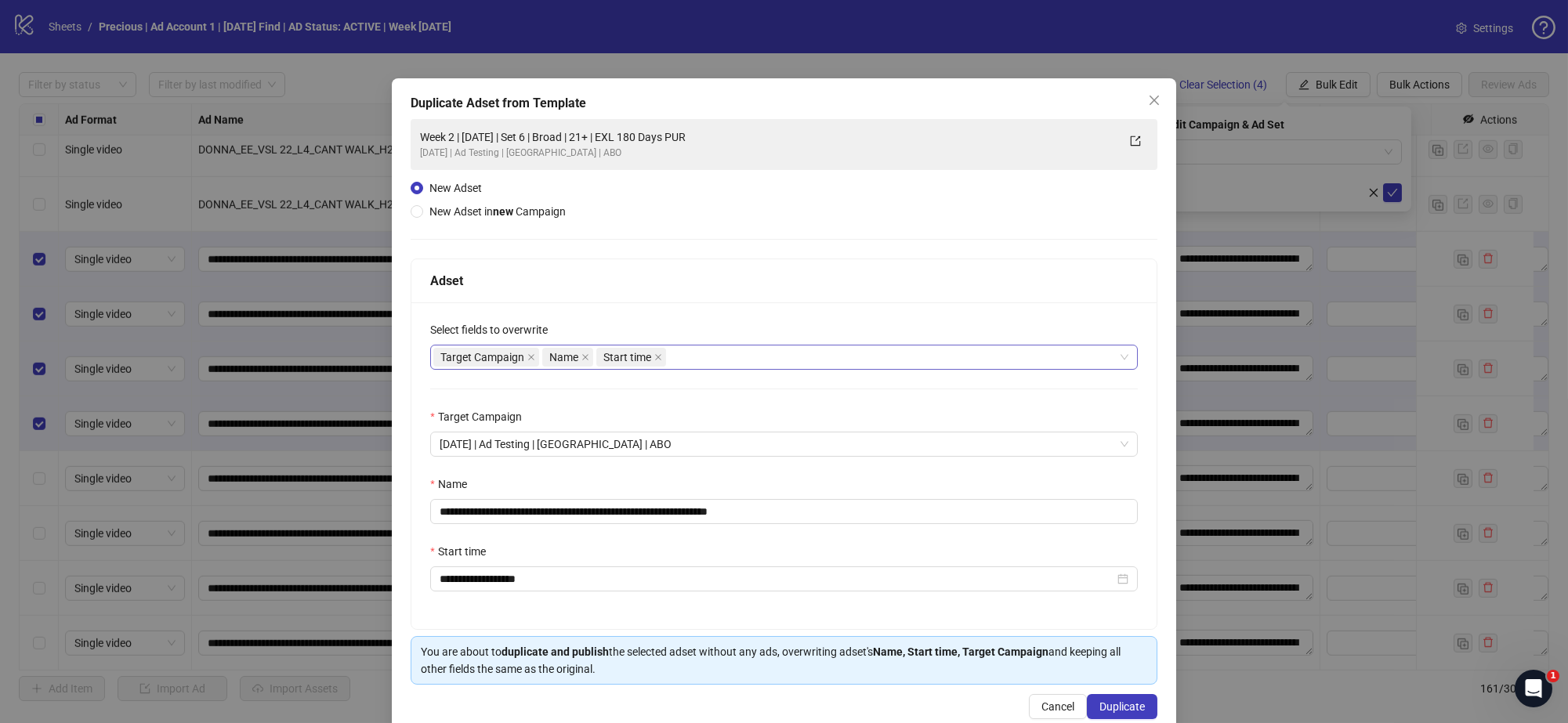
click at [781, 356] on div "Target Campaign Name Start time" at bounding box center [776, 357] width 685 height 22
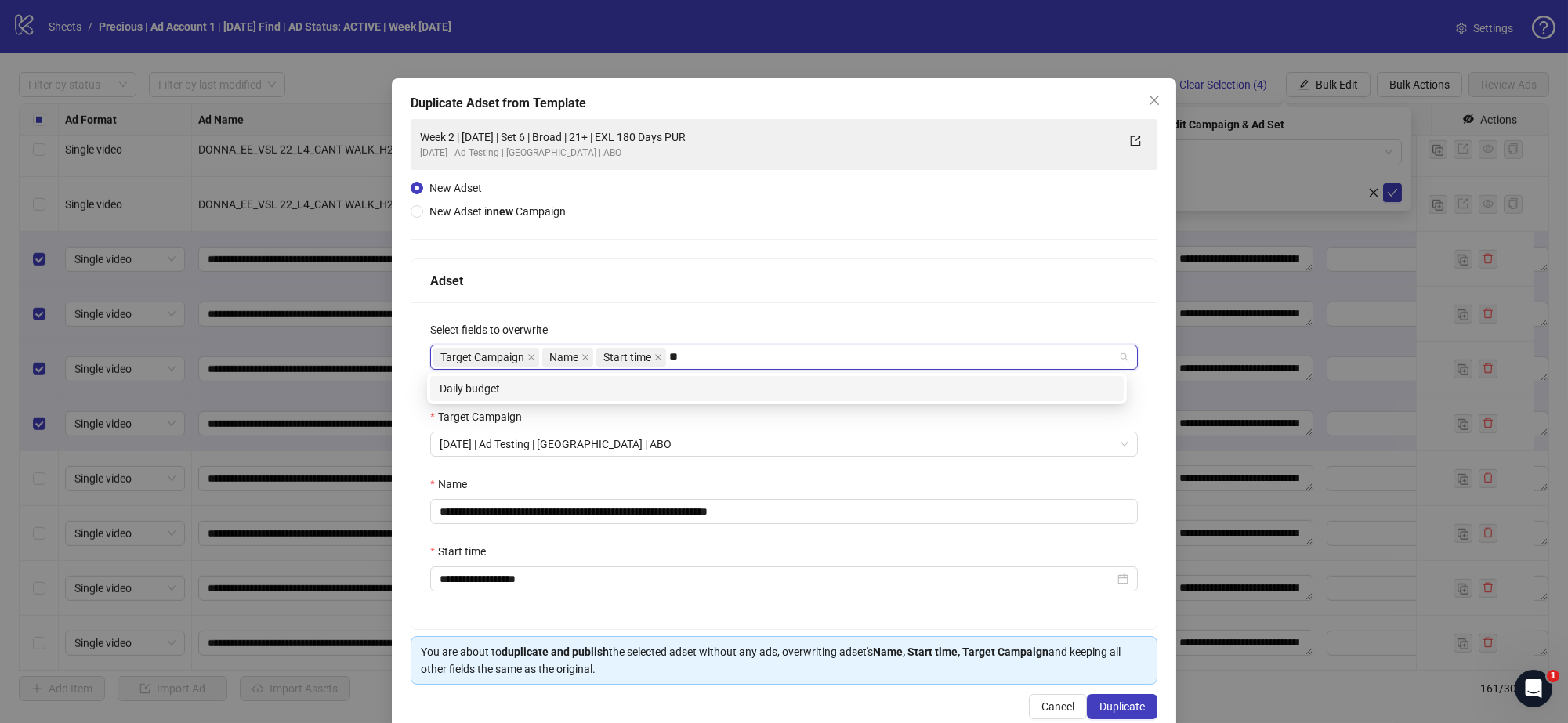
type input "*"
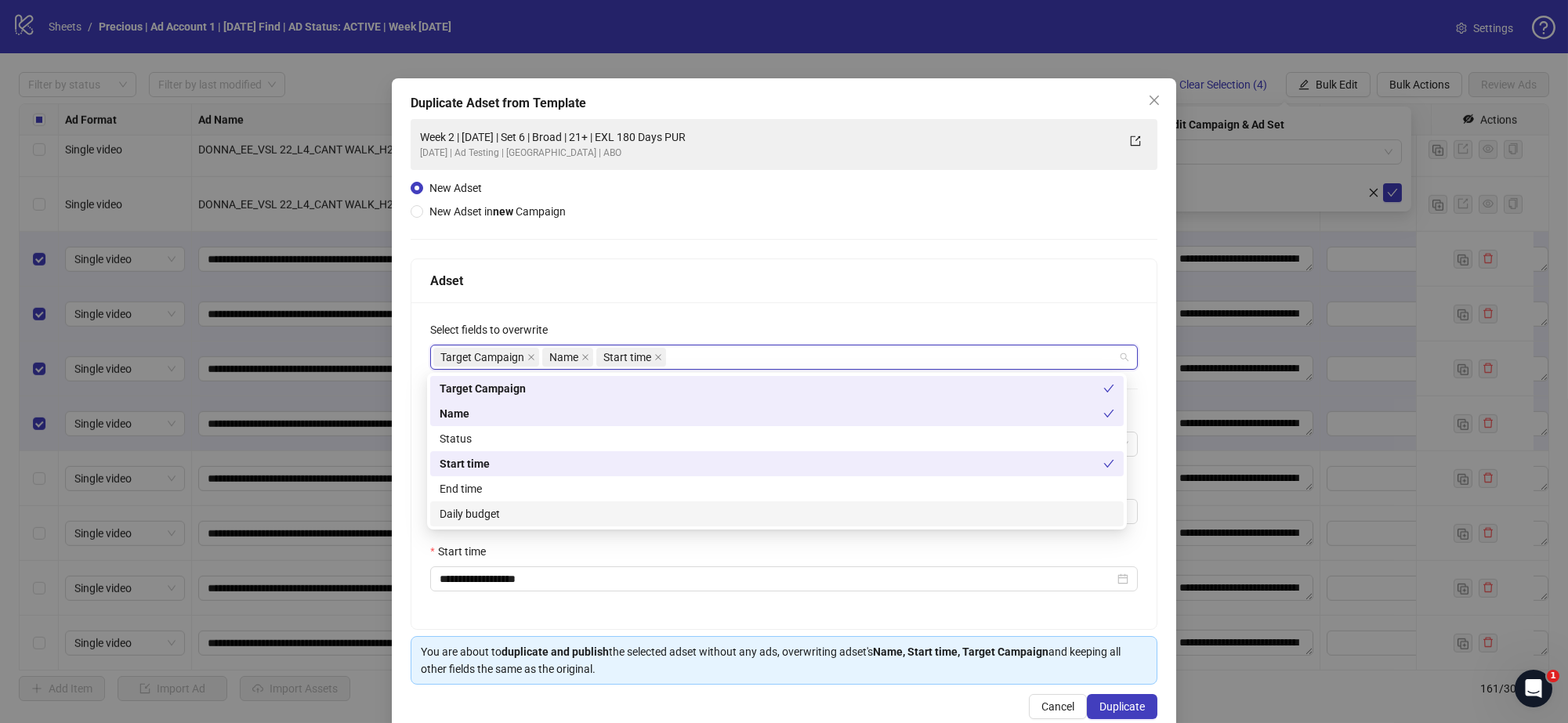
click at [597, 511] on div "Daily budget" at bounding box center [777, 514] width 675 height 17
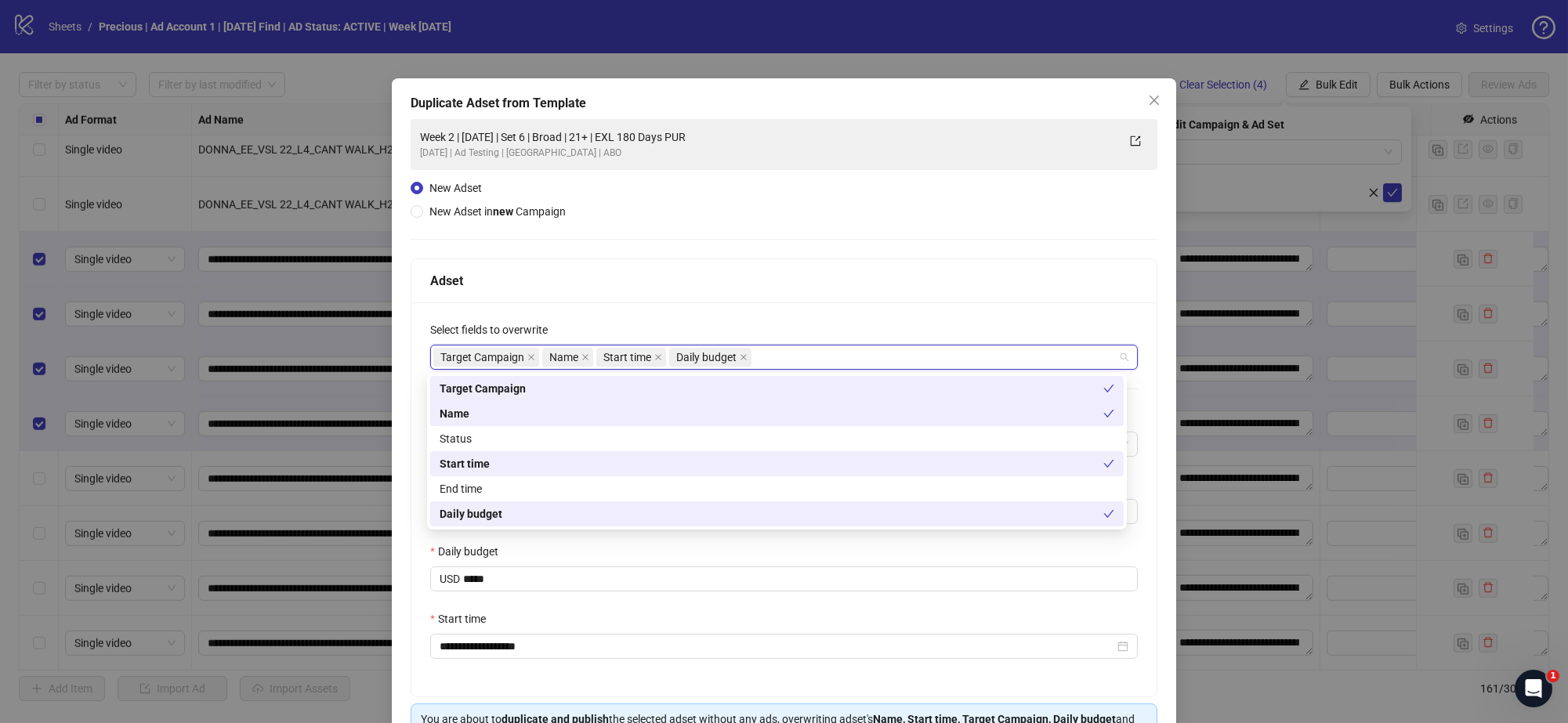
click at [784, 245] on div "**********" at bounding box center [784, 435] width 747 height 633
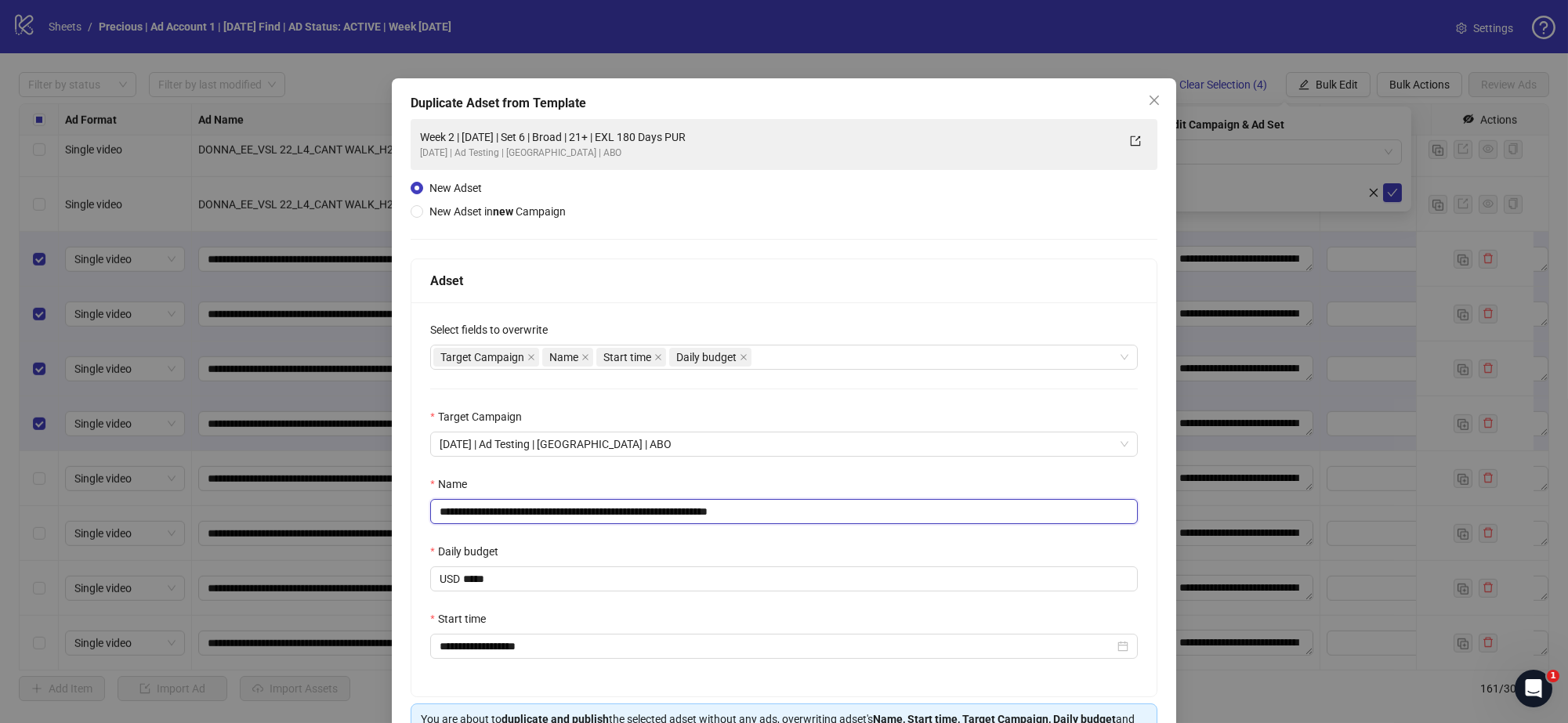
click at [778, 508] on input "**********" at bounding box center [784, 511] width 707 height 25
click at [572, 513] on input "**********" at bounding box center [784, 511] width 707 height 25
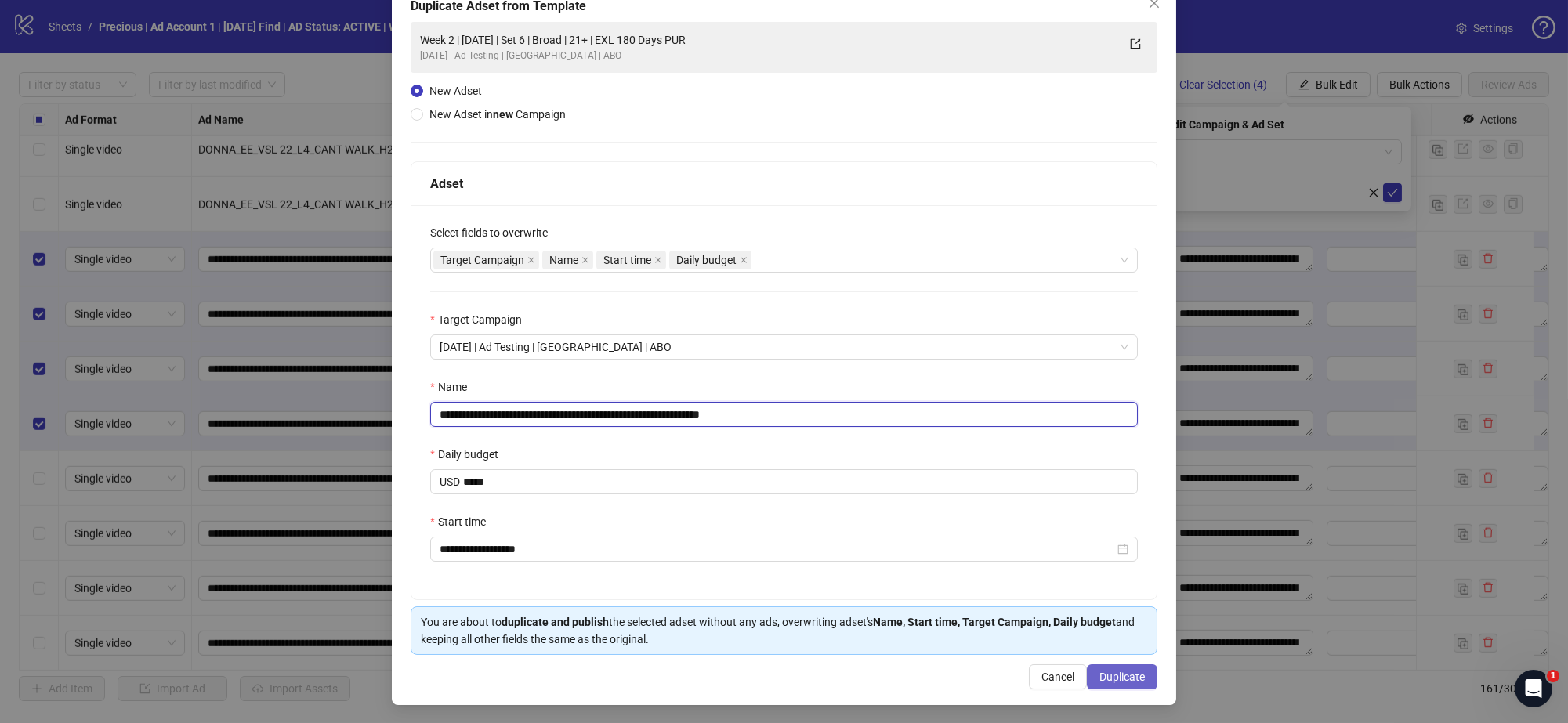
type input "**********"
click at [1106, 673] on span "Duplicate" at bounding box center [1122, 677] width 46 height 13
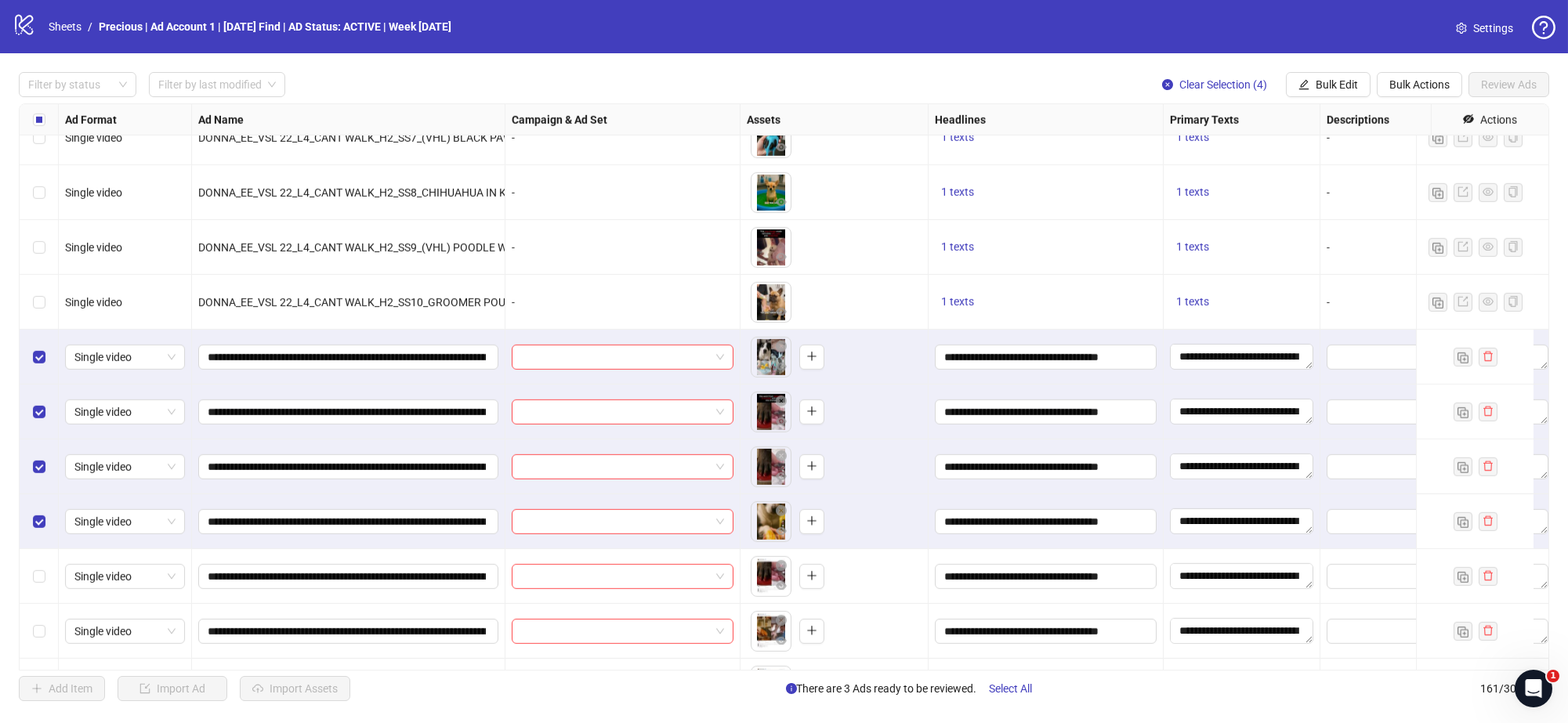
scroll to position [7583, 0]
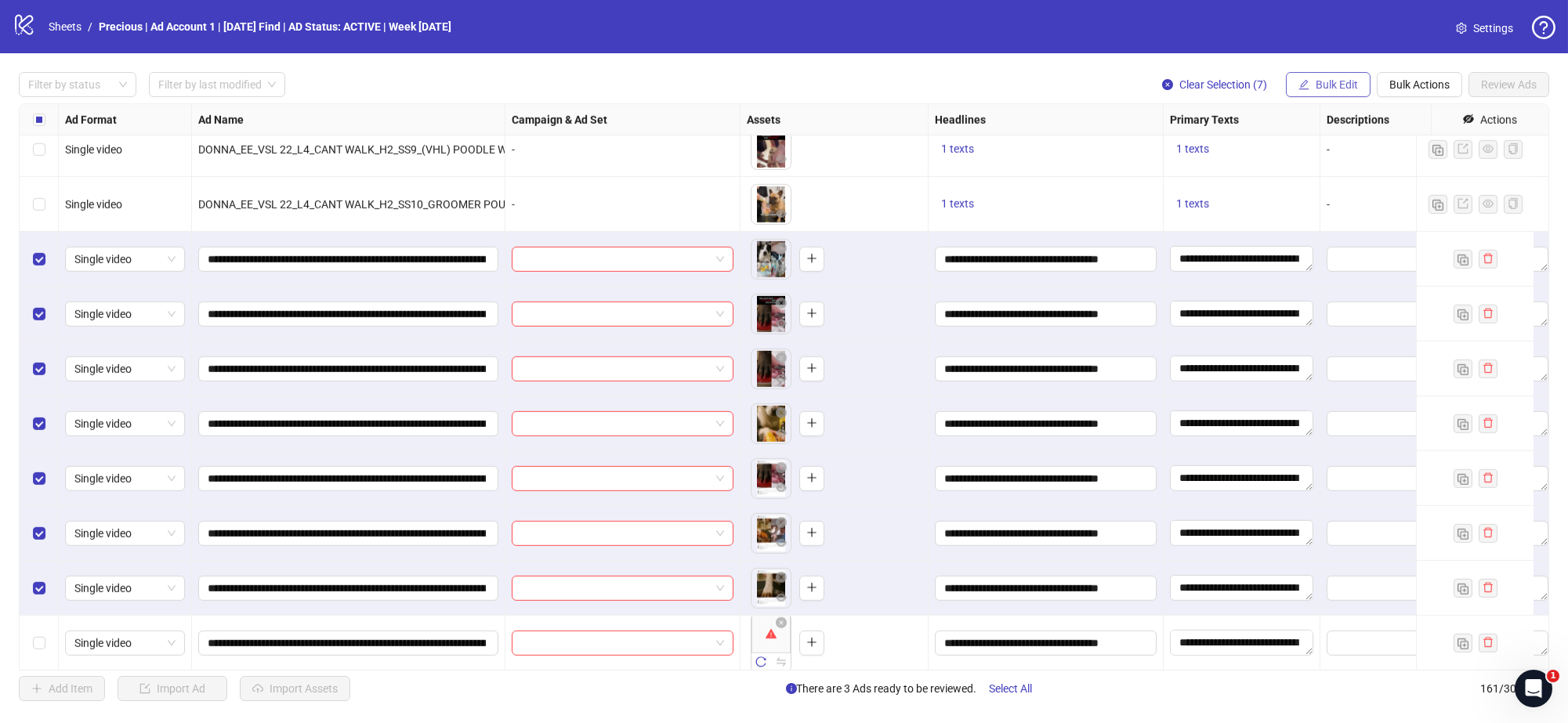
click at [1344, 89] on span "Bulk Edit" at bounding box center [1337, 85] width 42 height 13
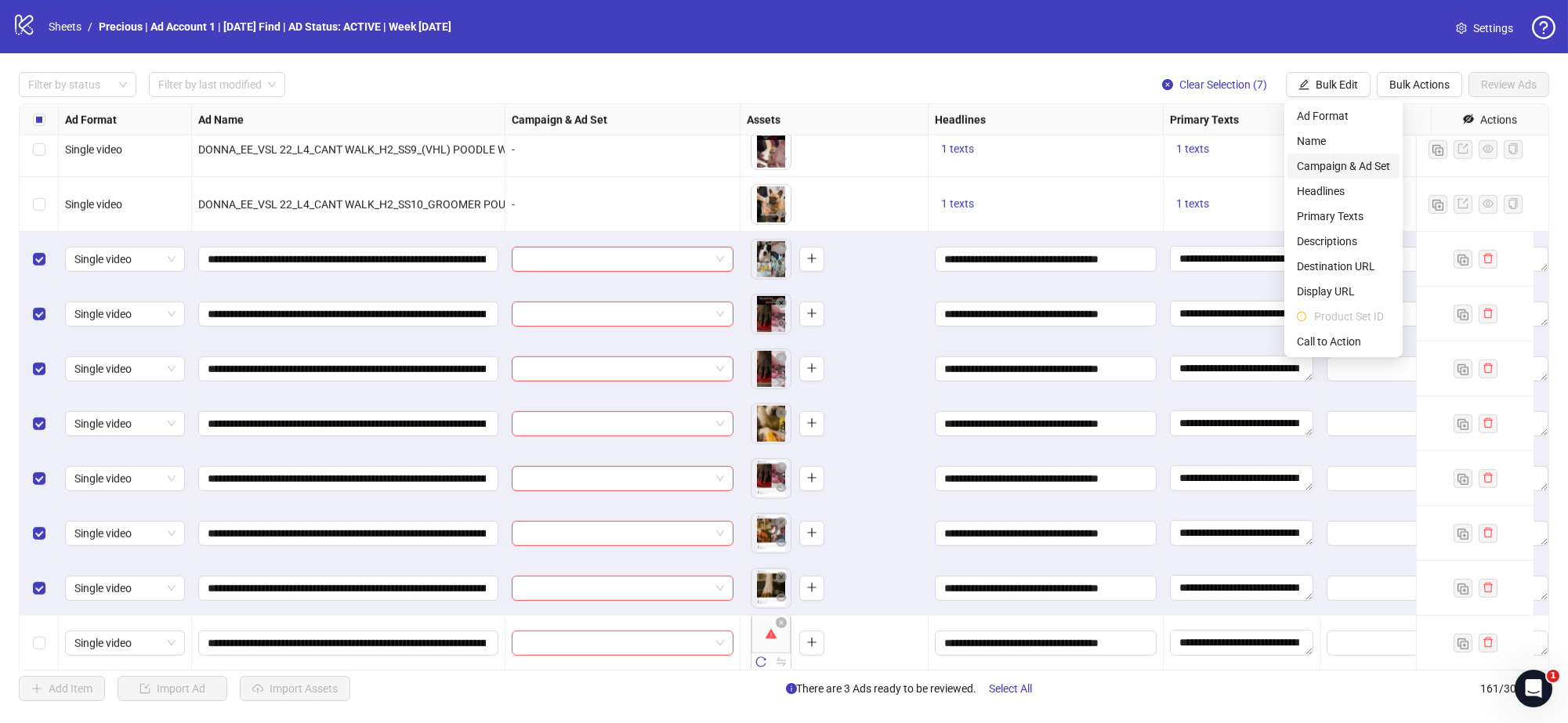
click at [1352, 160] on span "Campaign & Ad Set" at bounding box center [1344, 166] width 94 height 17
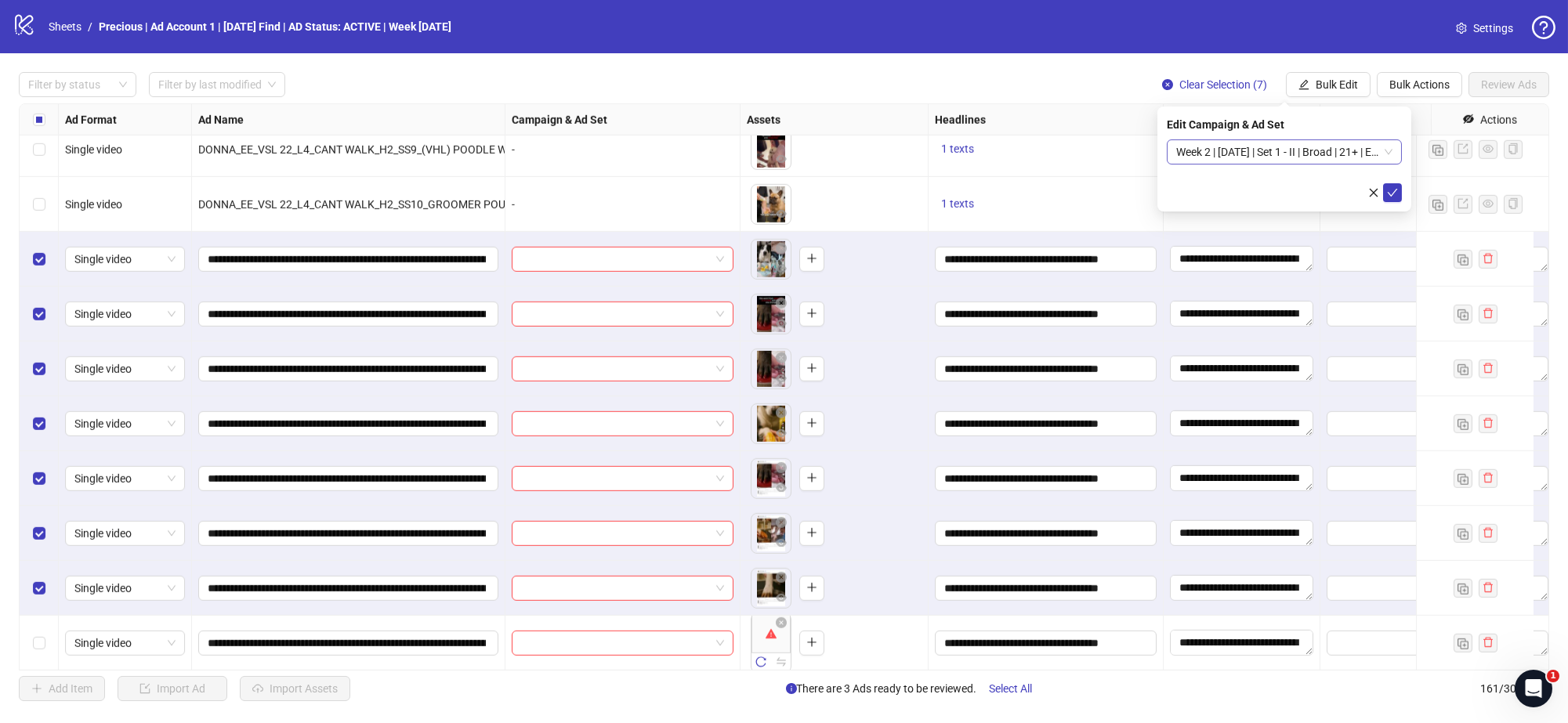
click at [1389, 151] on span "Week 2 | 13th August | Set 1 - II | Broad | 21+ | EXL 180 Days PUR" at bounding box center [1284, 152] width 216 height 24
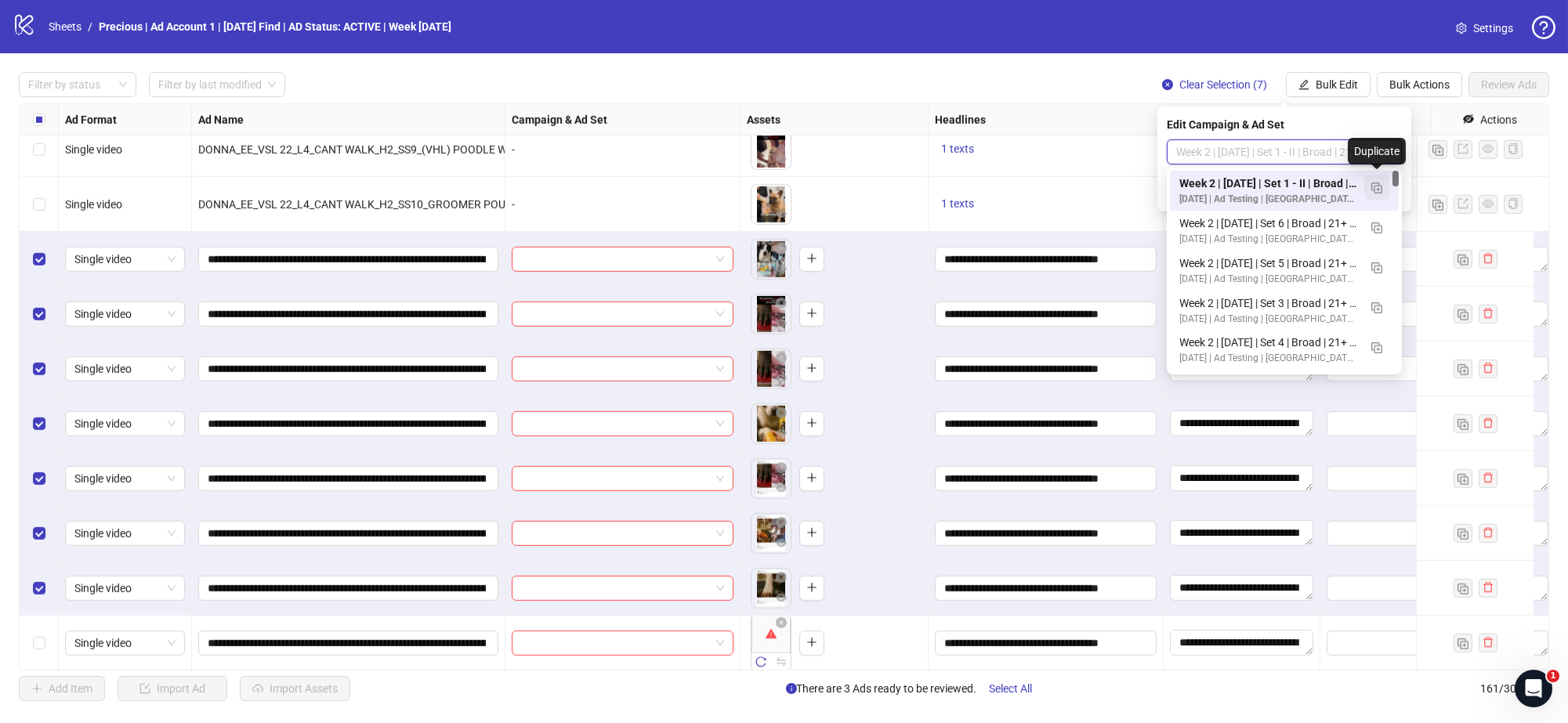
click at [1380, 183] on img "button" at bounding box center [1377, 188] width 11 height 11
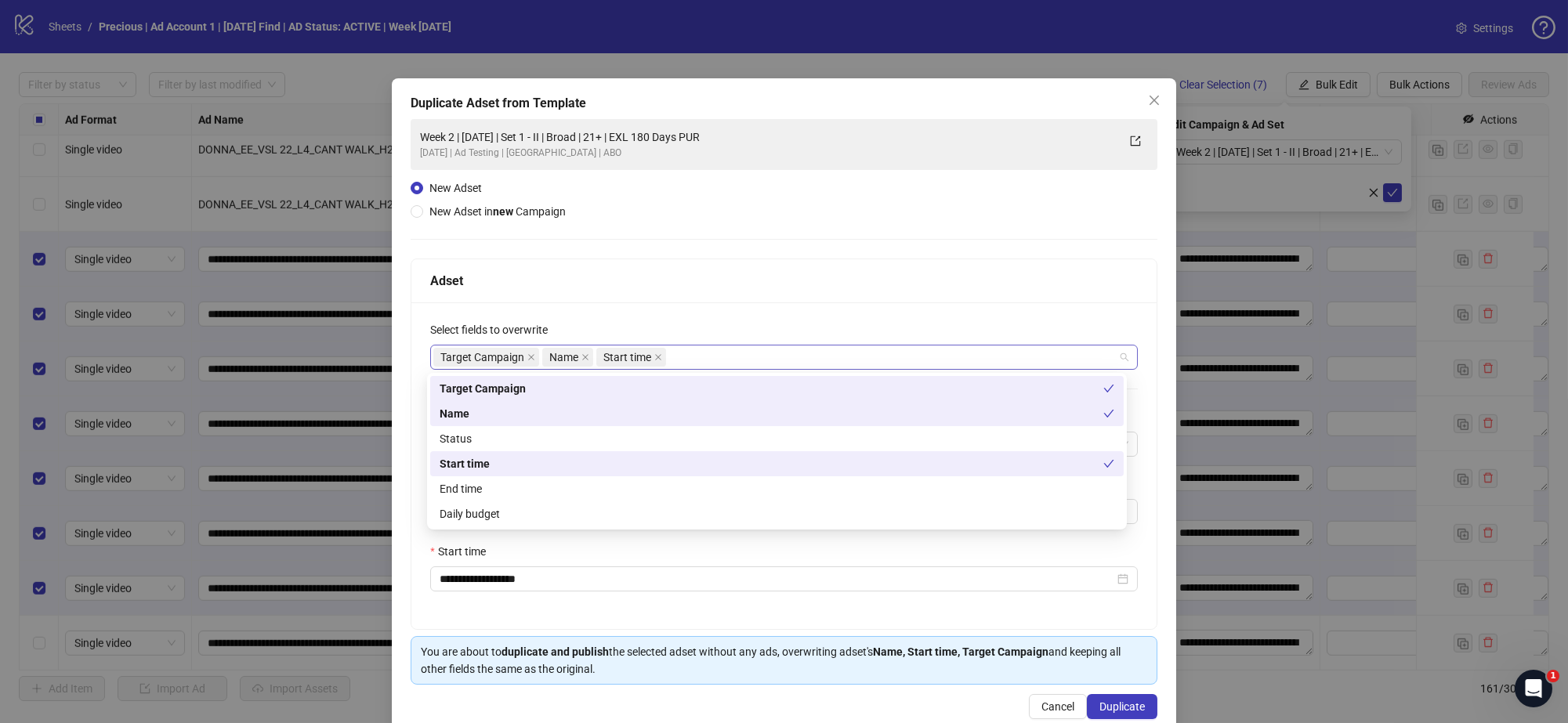
click at [773, 352] on div "Target Campaign Name Start time" at bounding box center [776, 357] width 685 height 22
click at [634, 510] on div "Daily budget" at bounding box center [777, 514] width 675 height 17
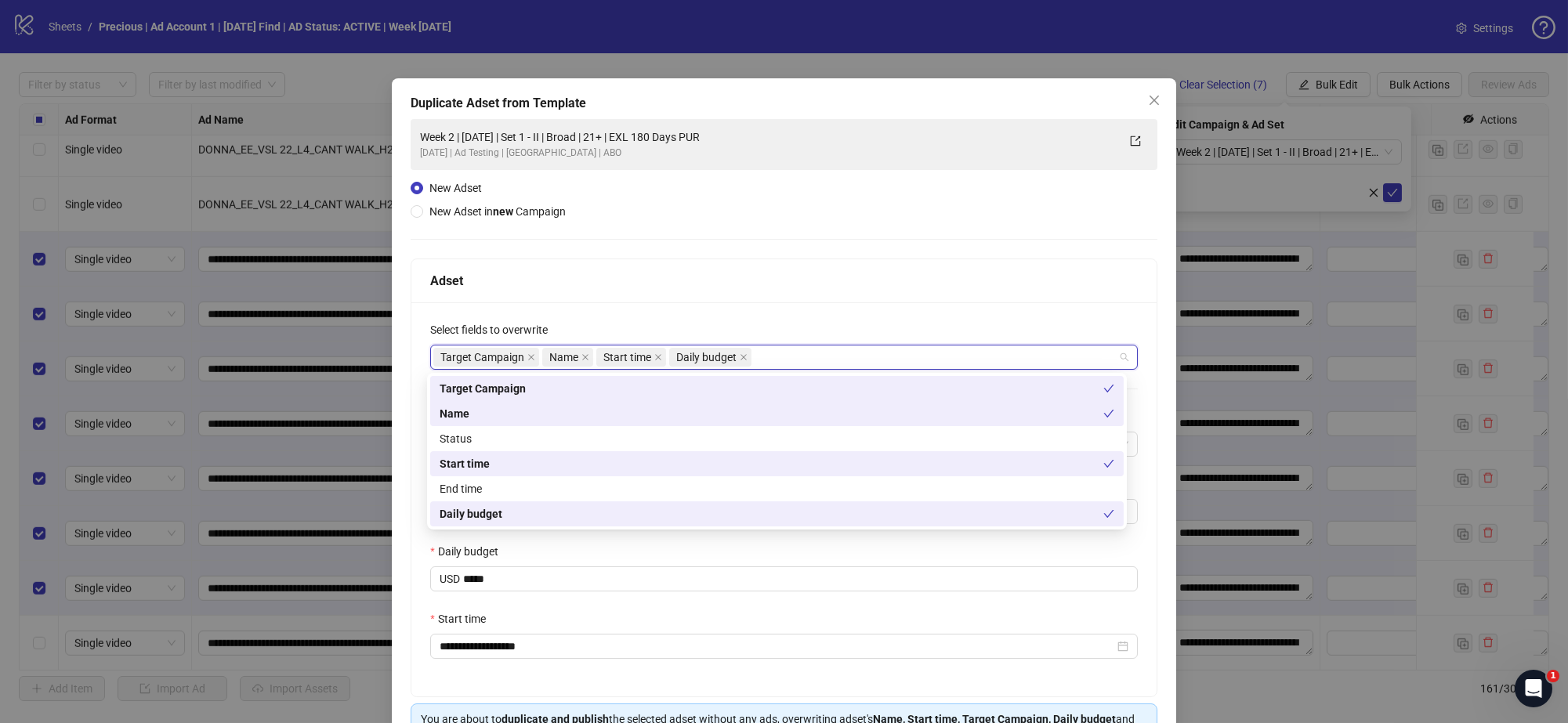
drag, startPoint x: 804, startPoint y: 260, endPoint x: 762, endPoint y: 345, distance: 94.8
click at [804, 259] on div "**********" at bounding box center [784, 478] width 747 height 439
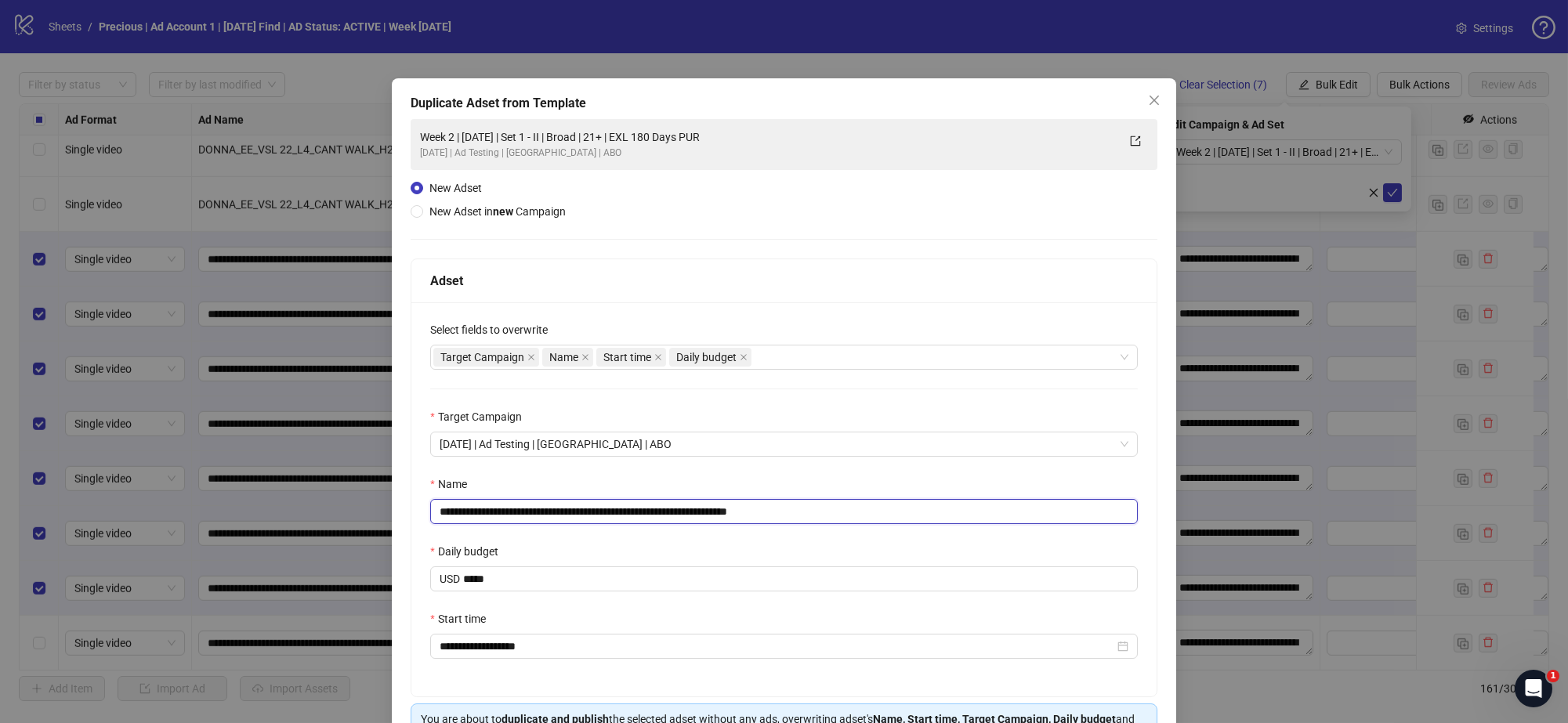
click at [786, 511] on input "**********" at bounding box center [784, 511] width 707 height 25
click at [570, 510] on input "**********" at bounding box center [784, 511] width 707 height 25
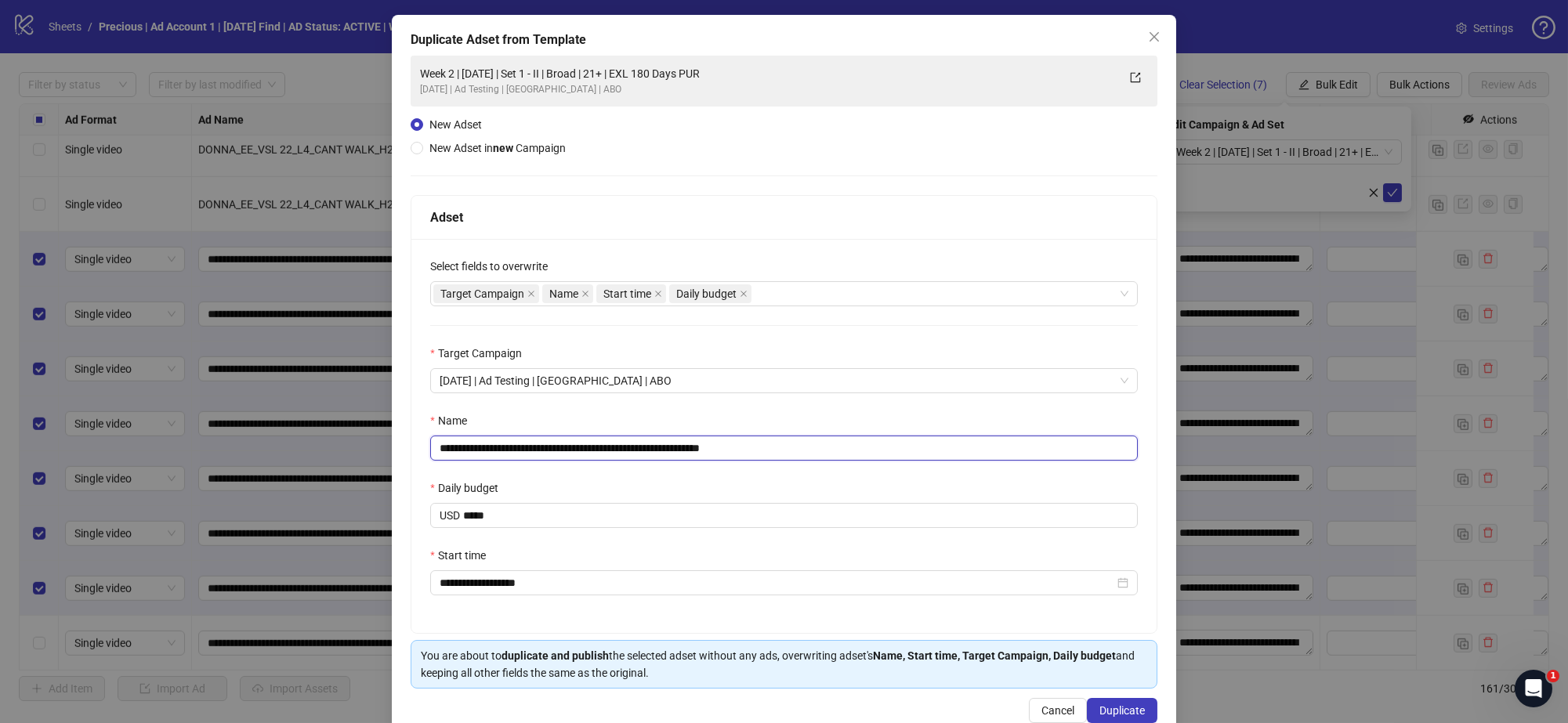
scroll to position [98, 0]
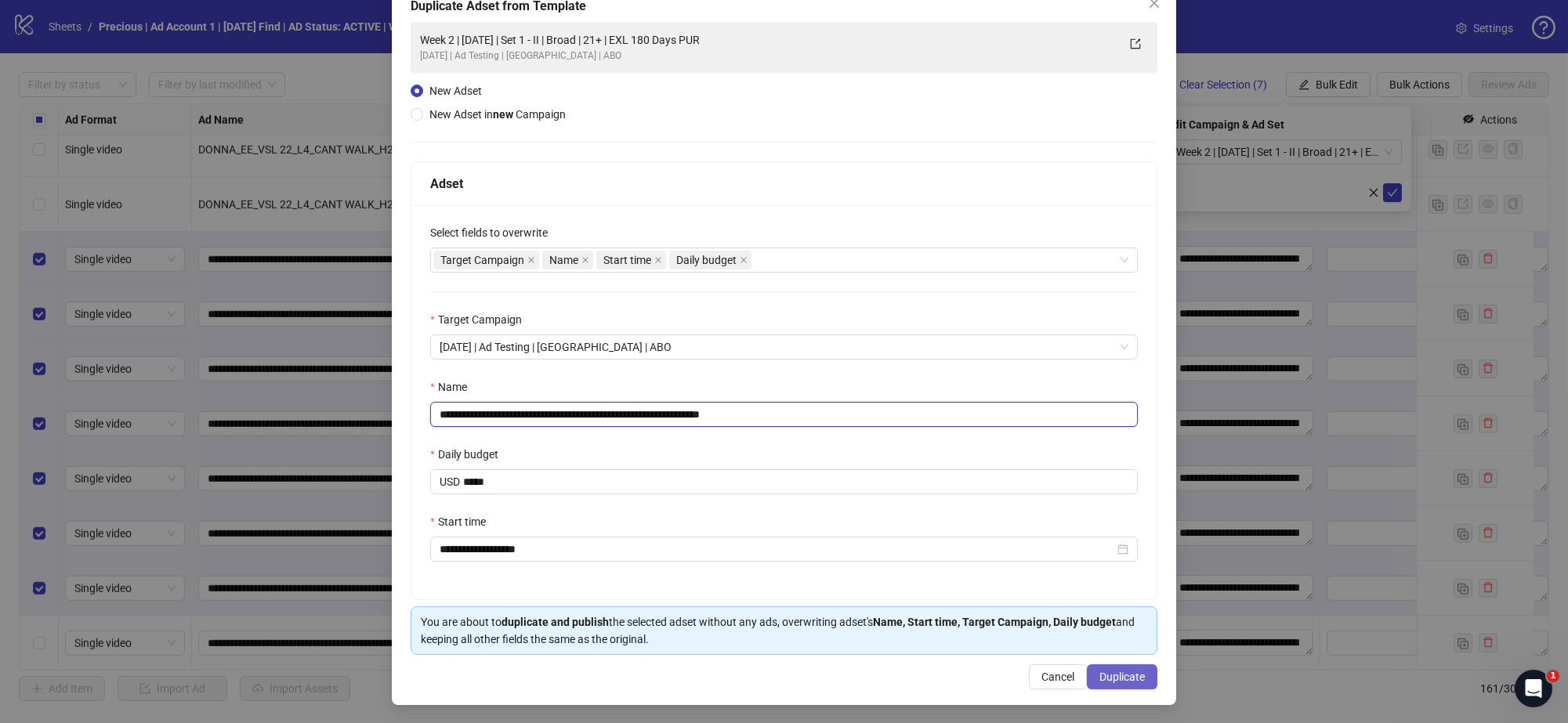
type input "**********"
click at [1101, 672] on span "Duplicate" at bounding box center [1122, 677] width 46 height 13
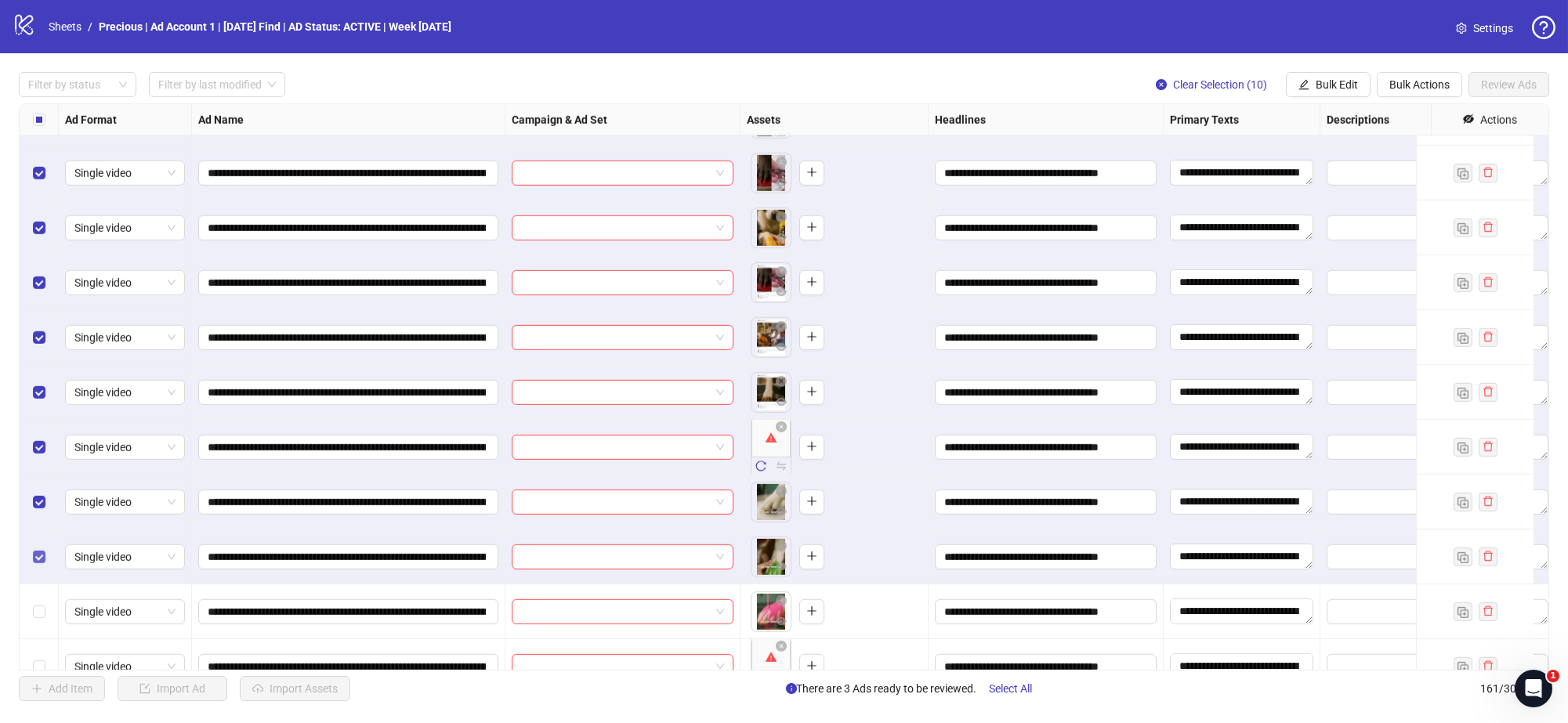
scroll to position [7877, 0]
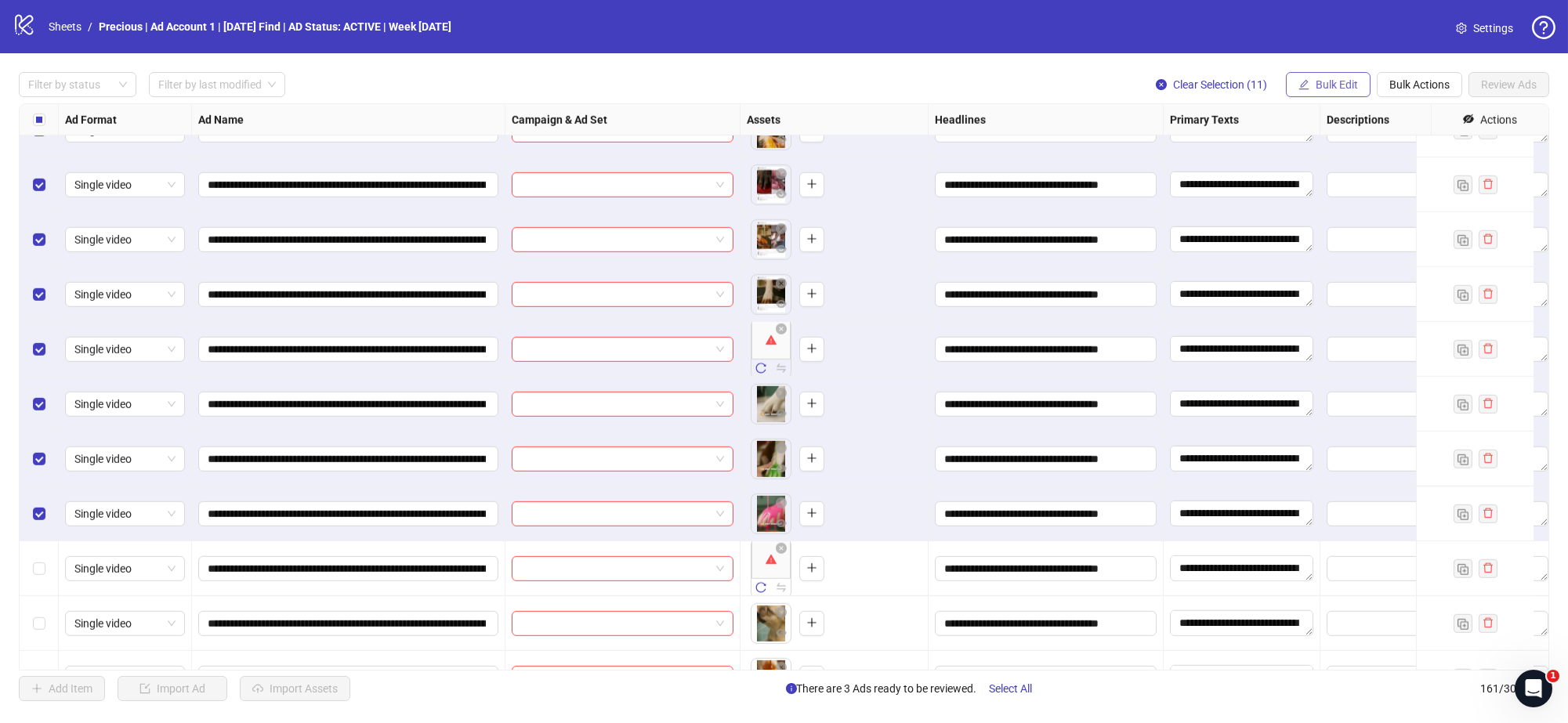
click at [1333, 79] on span "Bulk Edit" at bounding box center [1337, 85] width 42 height 13
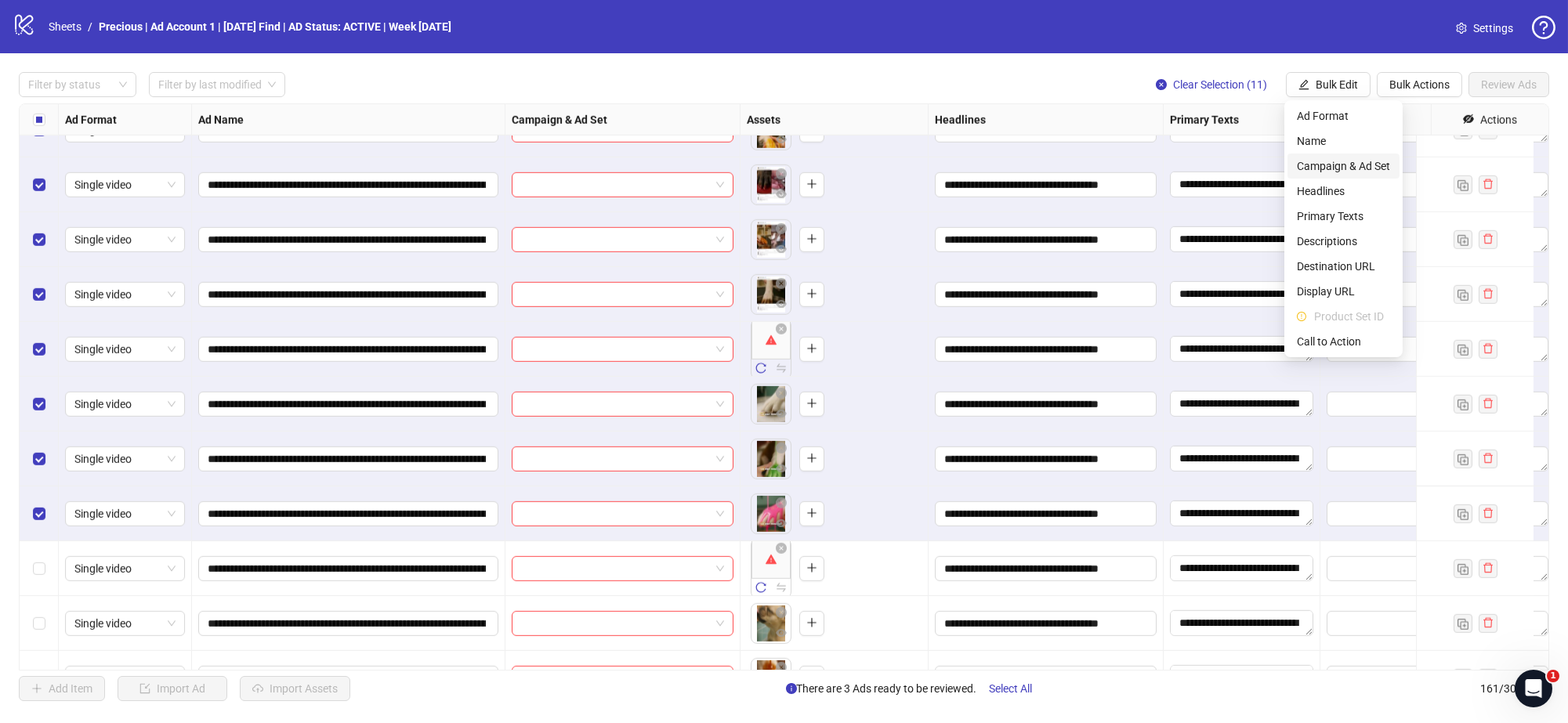
click at [1345, 161] on span "Campaign & Ad Set" at bounding box center [1344, 166] width 94 height 17
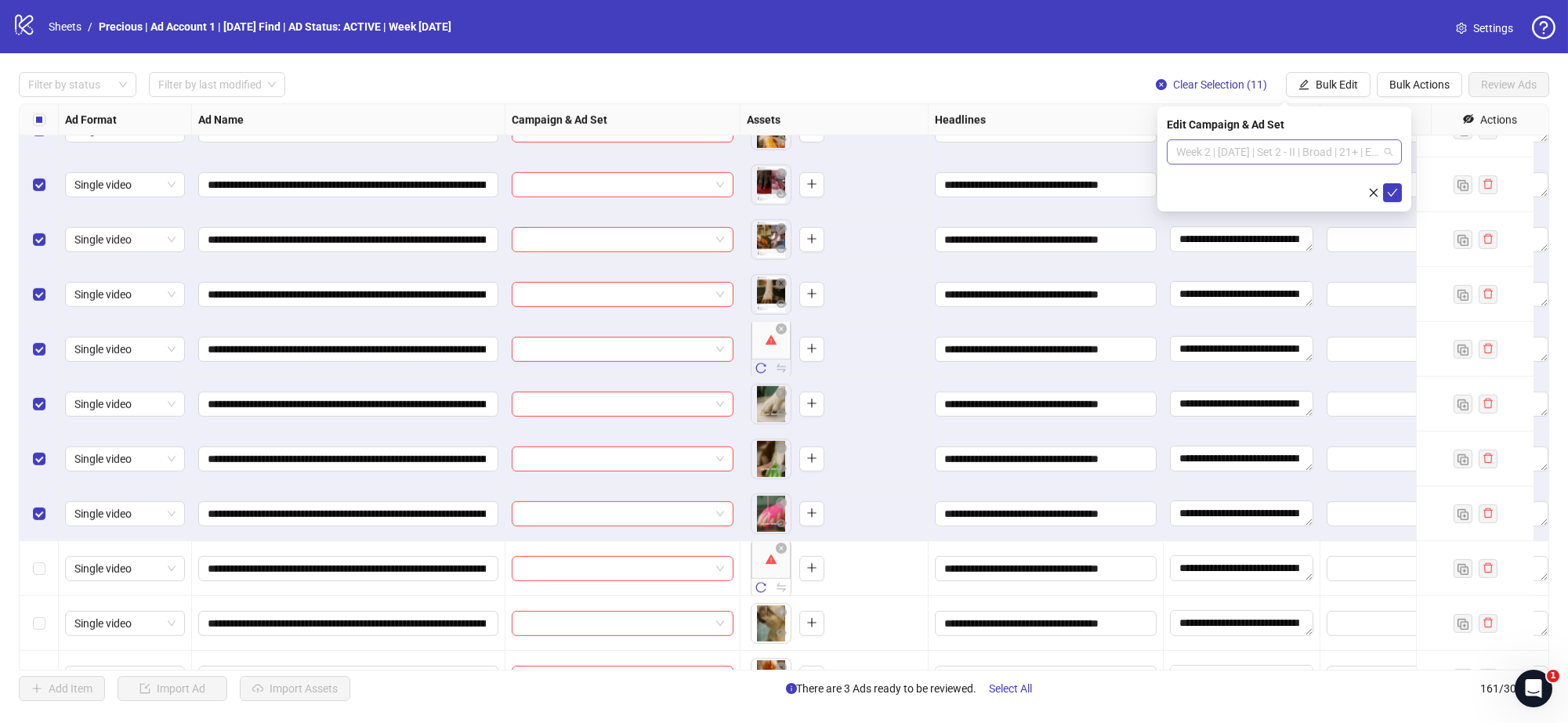
scroll to position [0, 0]
click at [1388, 151] on span "Week 2 | 13th August | Set 2 - II | Broad | 21+ | EXL 180 Days PUR" at bounding box center [1284, 152] width 216 height 24
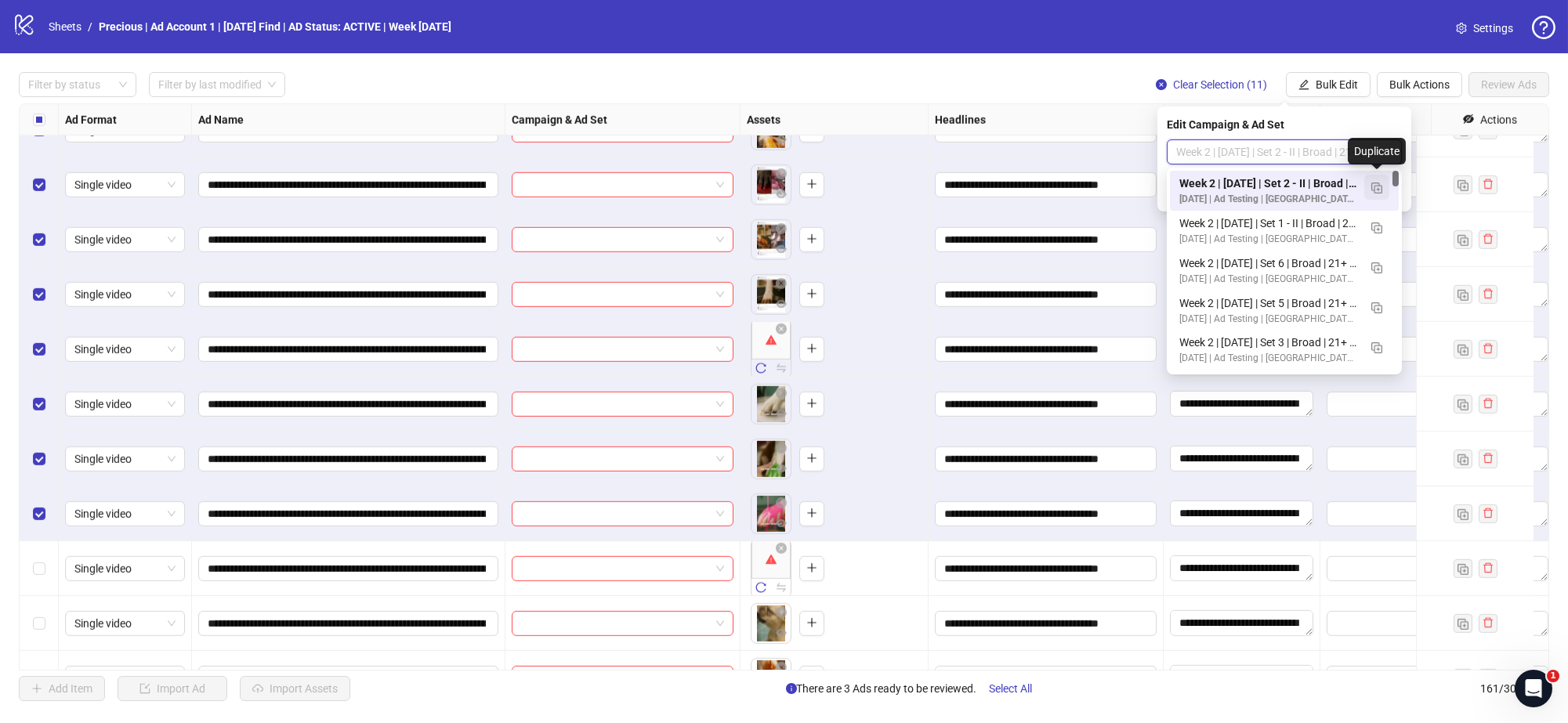
click at [1380, 183] on img "button" at bounding box center [1377, 188] width 11 height 11
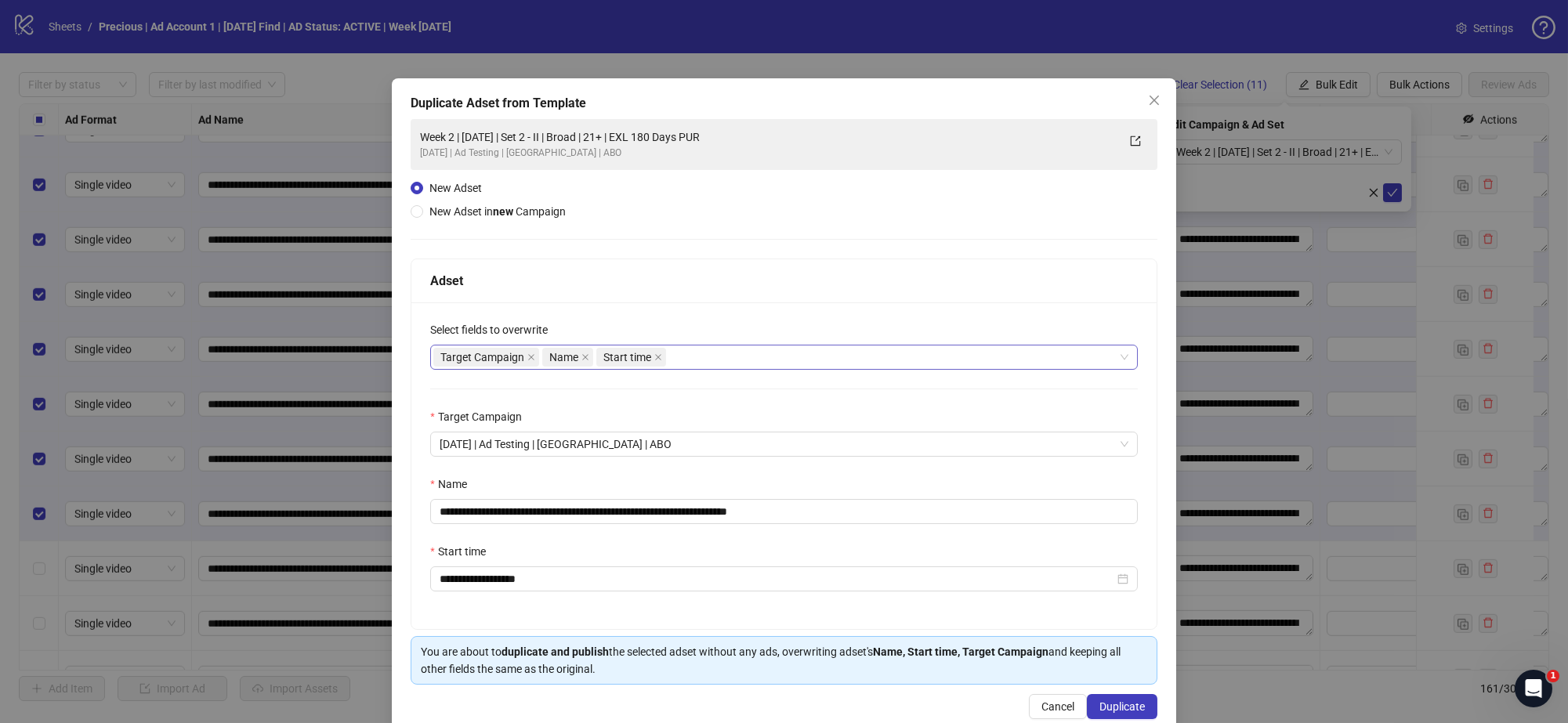
click at [705, 360] on div "Target Campaign Name Start time" at bounding box center [776, 357] width 685 height 22
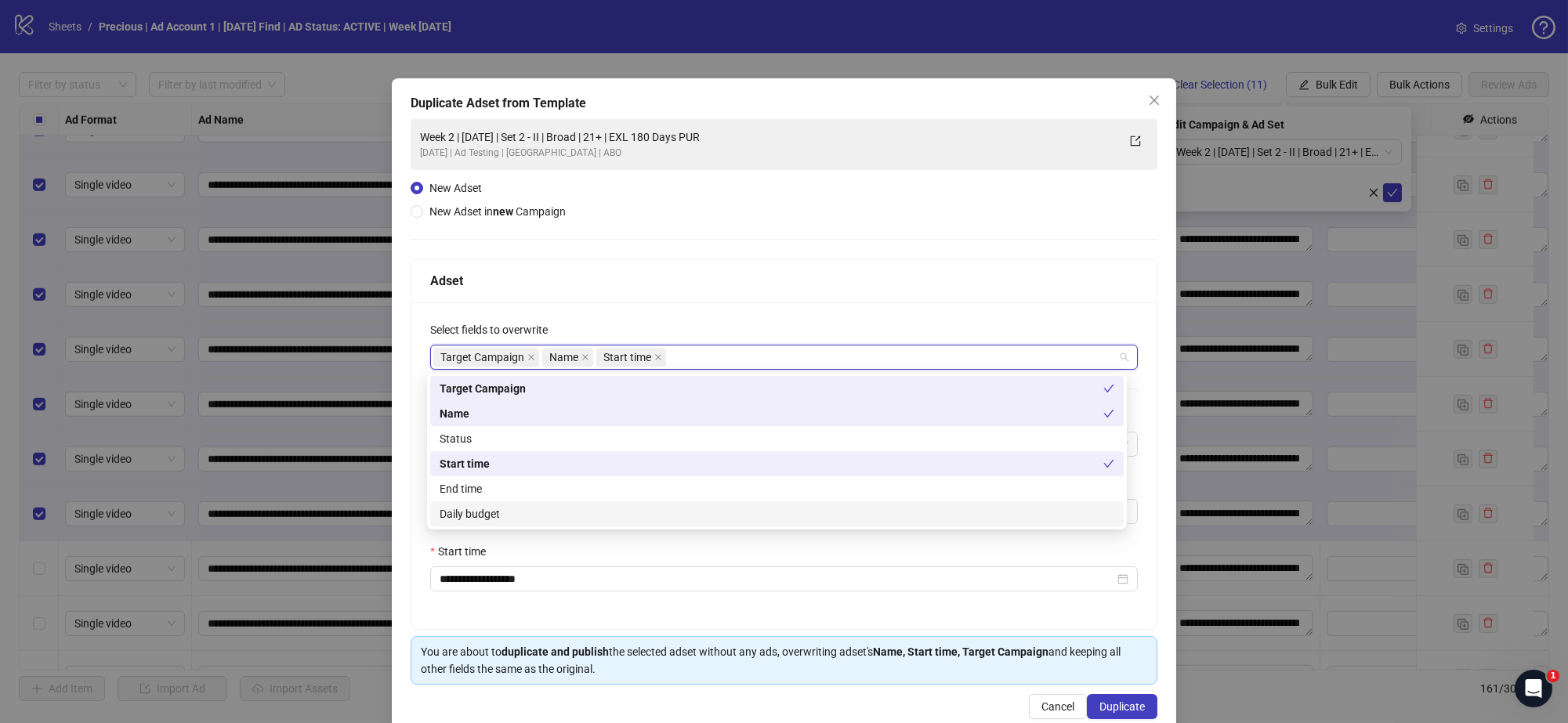
click at [576, 511] on div "Daily budget" at bounding box center [777, 514] width 675 height 17
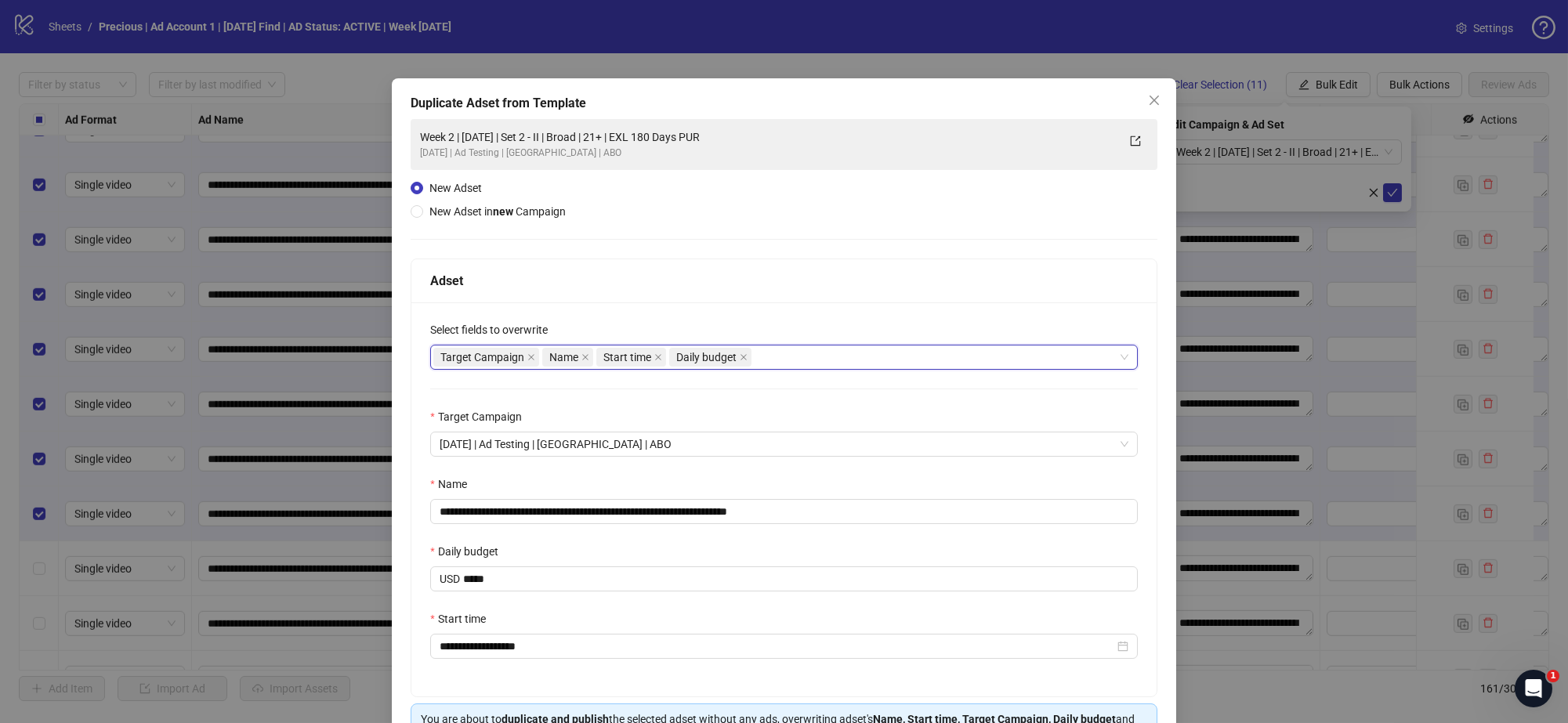
click at [742, 299] on div "Adset" at bounding box center [784, 282] width 745 height 44
click at [570, 514] on input "**********" at bounding box center [784, 511] width 707 height 25
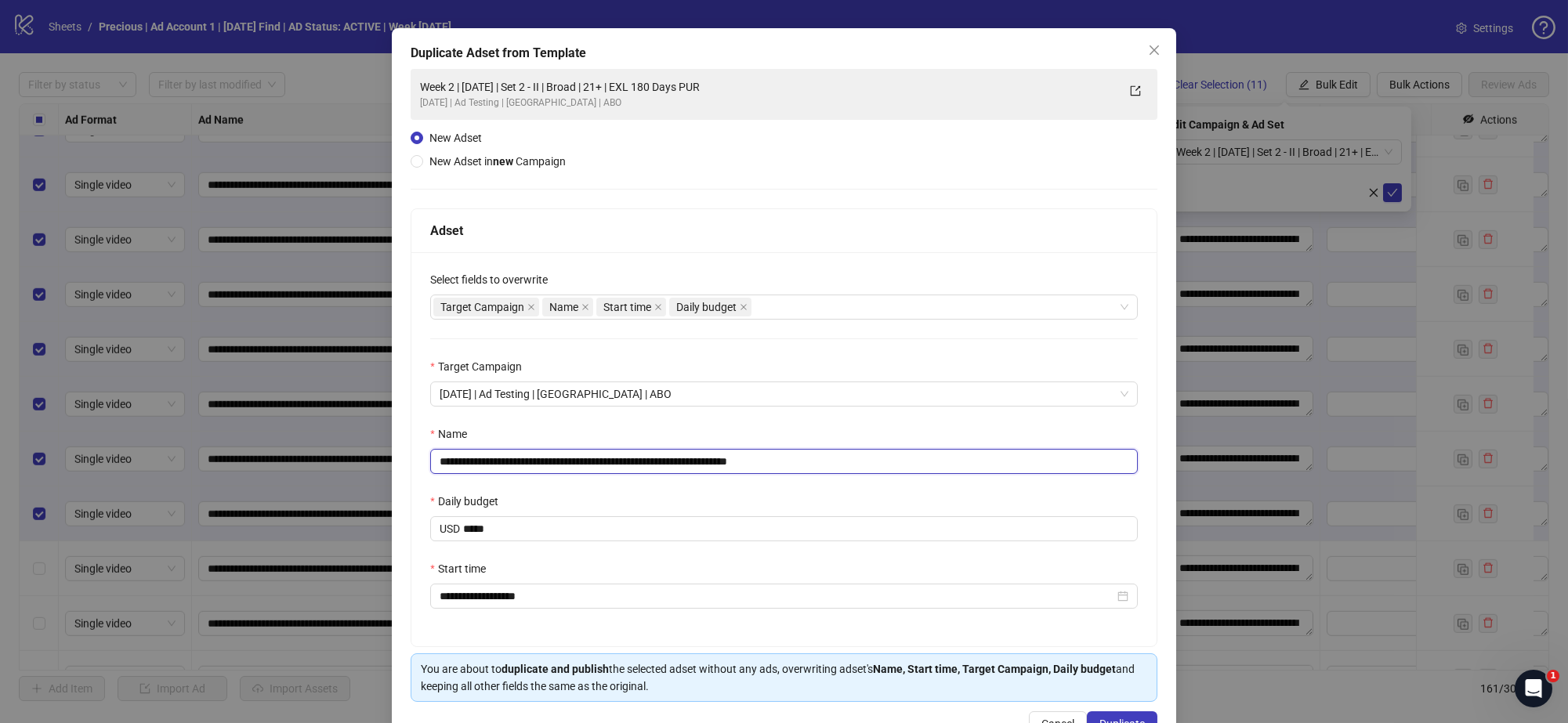
scroll to position [98, 0]
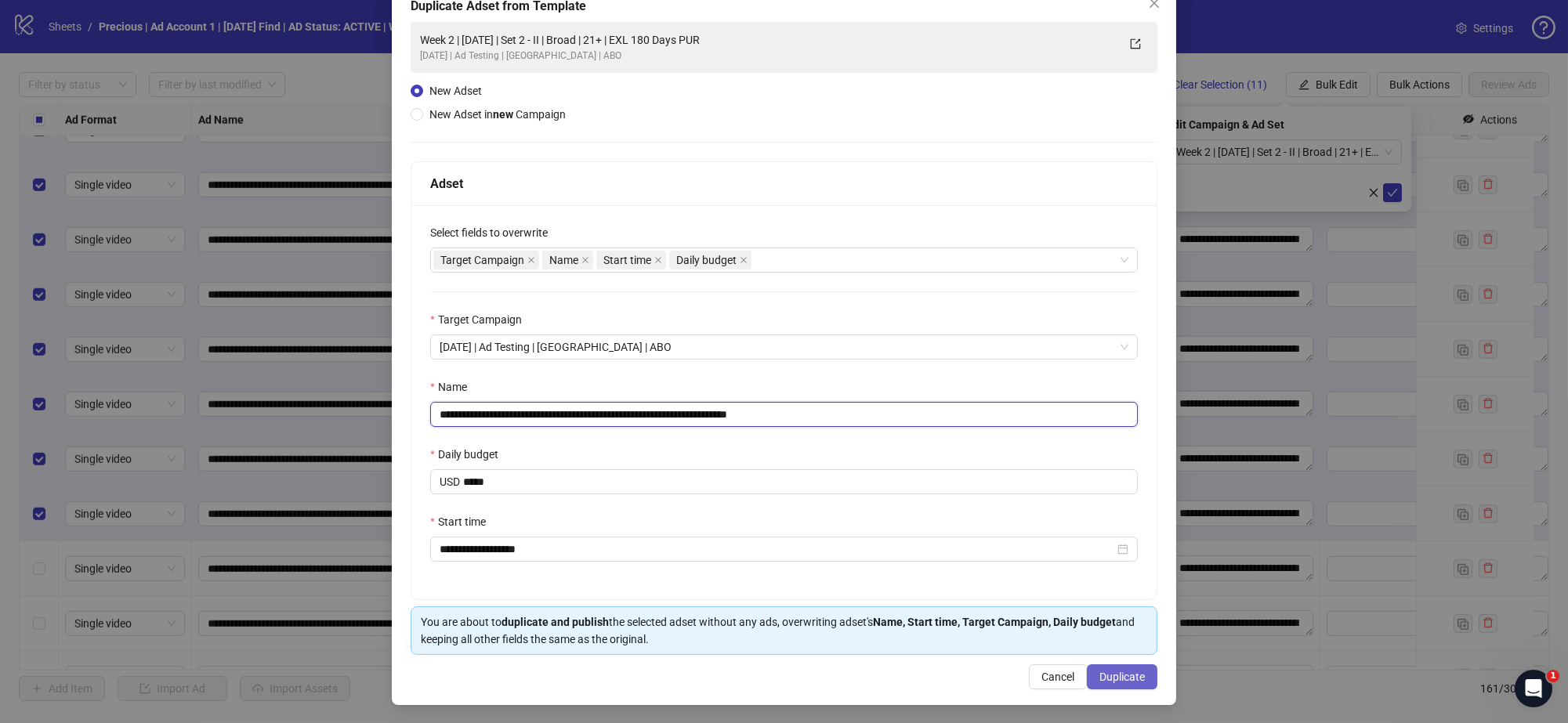
type input "**********"
click at [1105, 672] on span "Duplicate" at bounding box center [1122, 677] width 46 height 13
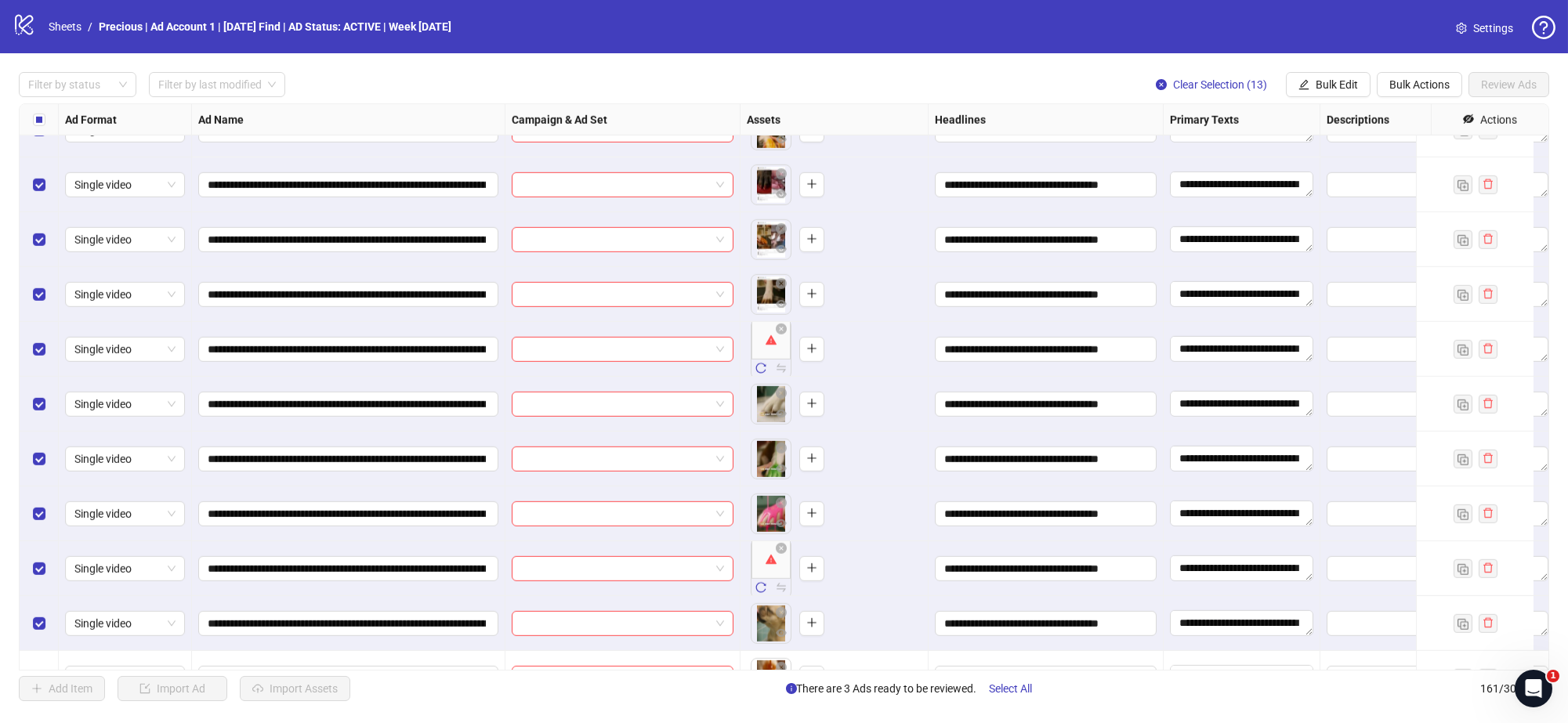
scroll to position [7975, 0]
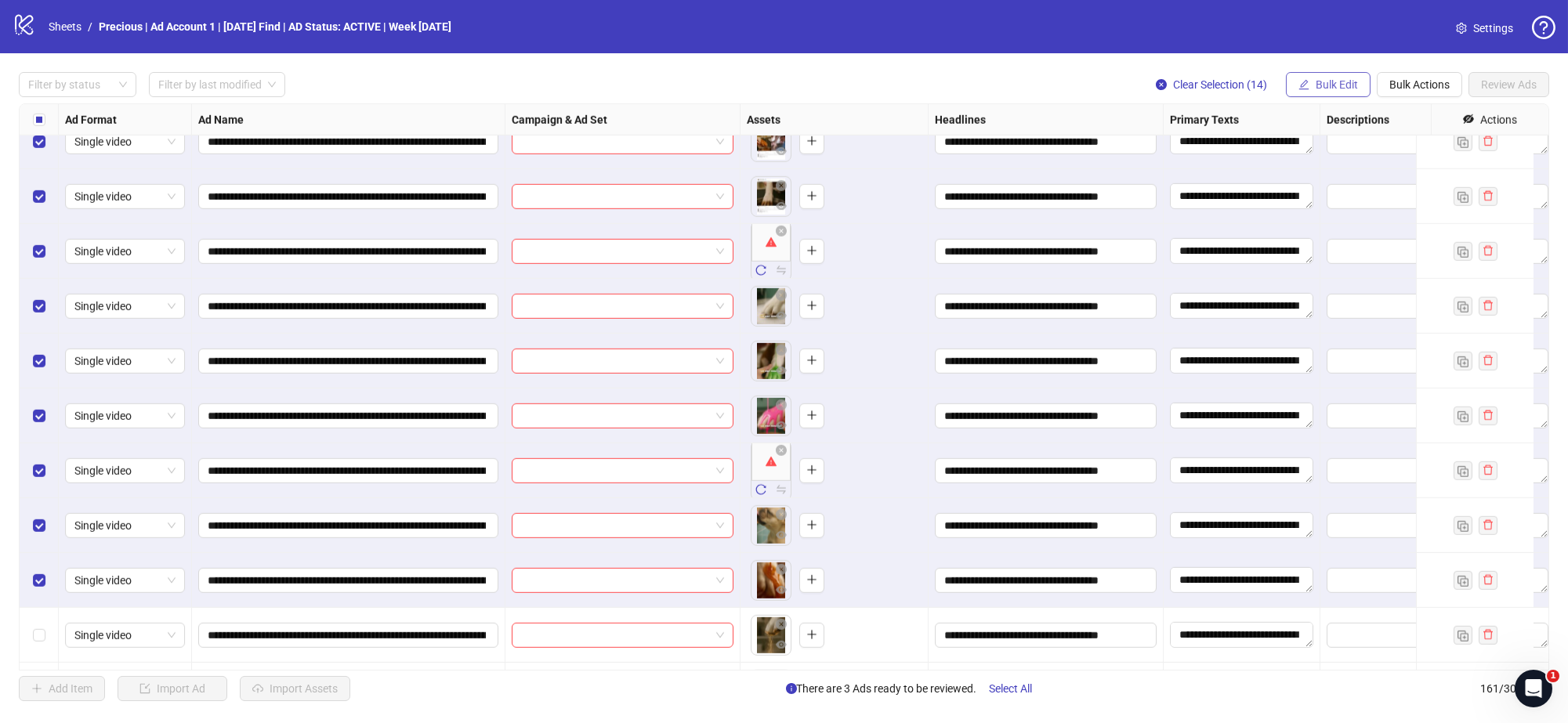
click at [1322, 87] on span "Bulk Edit" at bounding box center [1337, 85] width 42 height 13
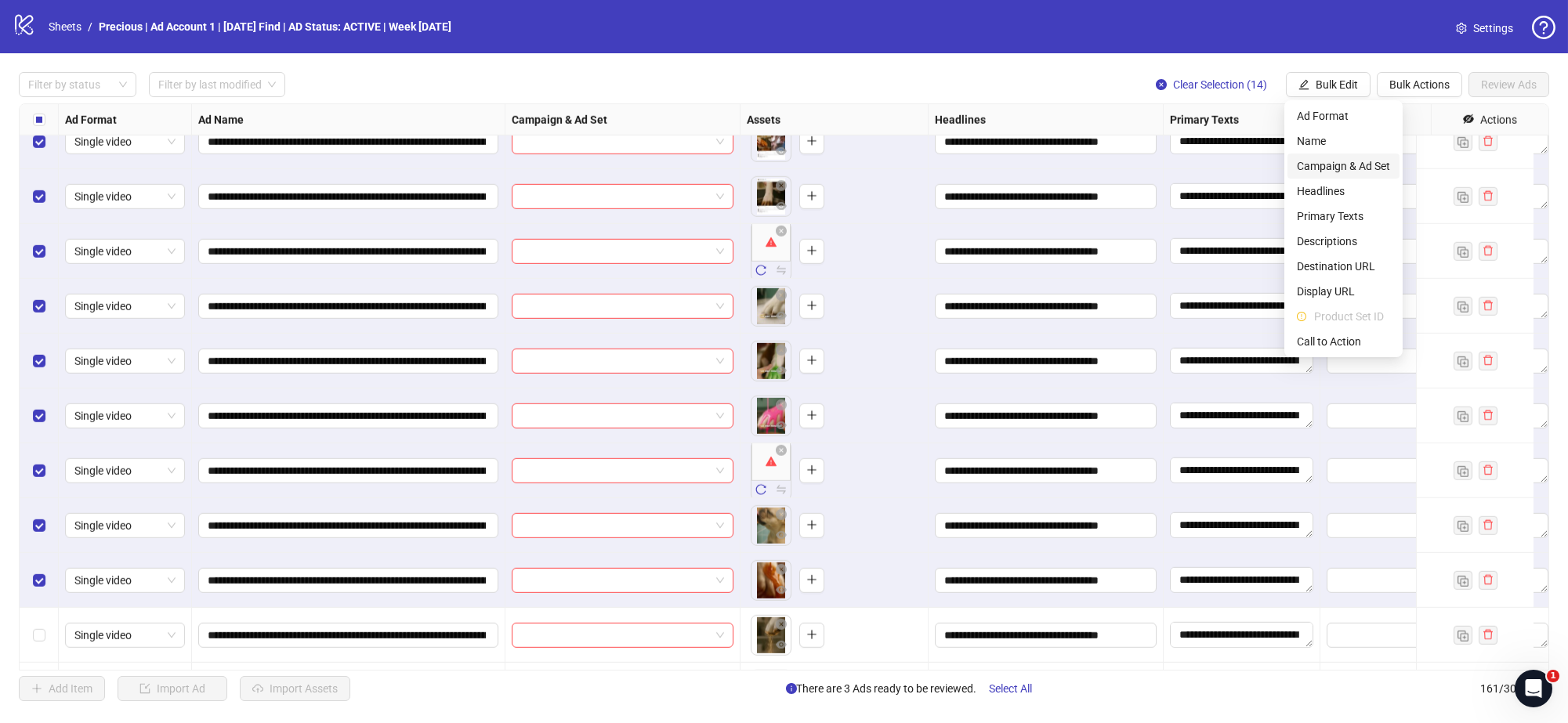
click at [1352, 168] on span "Campaign & Ad Set" at bounding box center [1344, 166] width 94 height 17
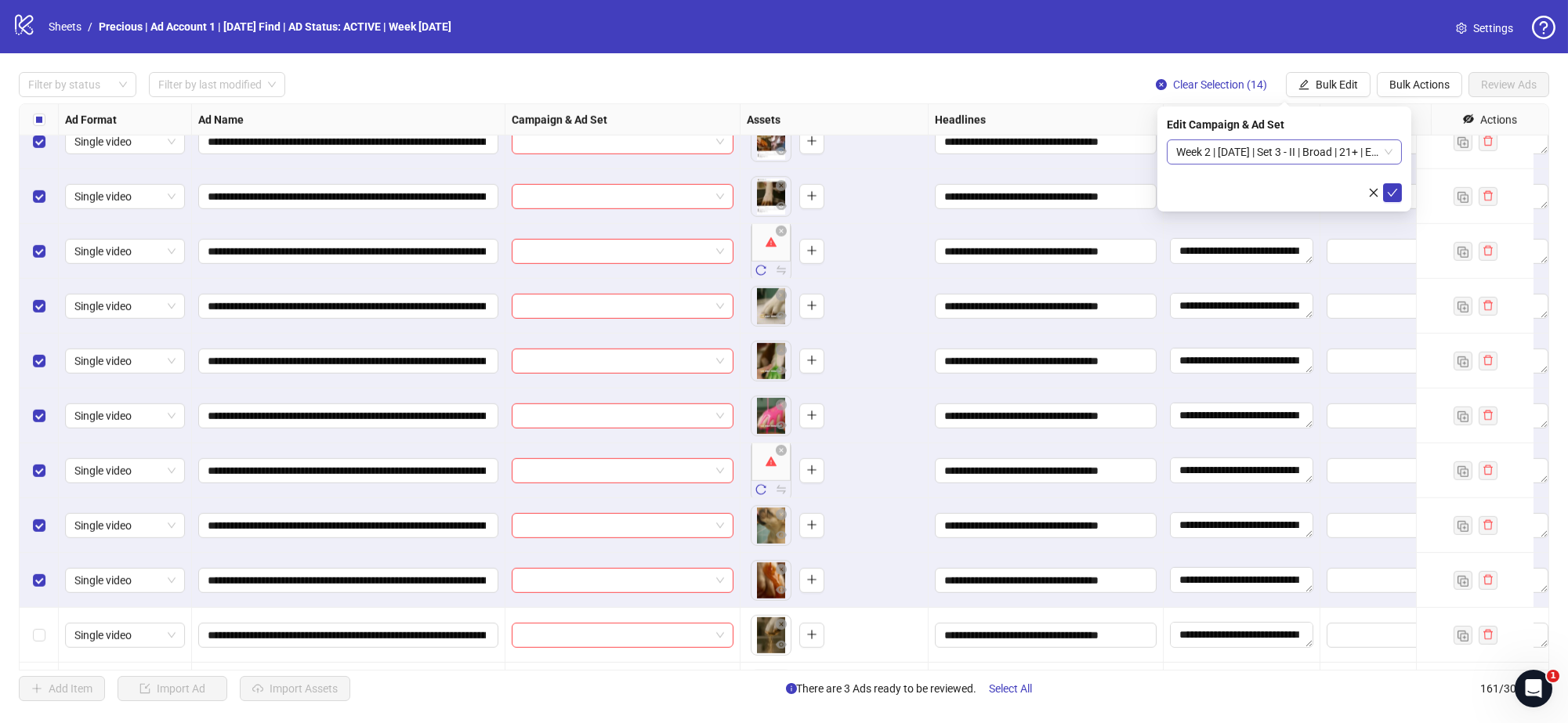
click at [1388, 150] on span "Week 2 | 13th August | Set 3 - II | Broad | 21+ | EXL 180 Days PUR (copy)" at bounding box center [1284, 152] width 216 height 24
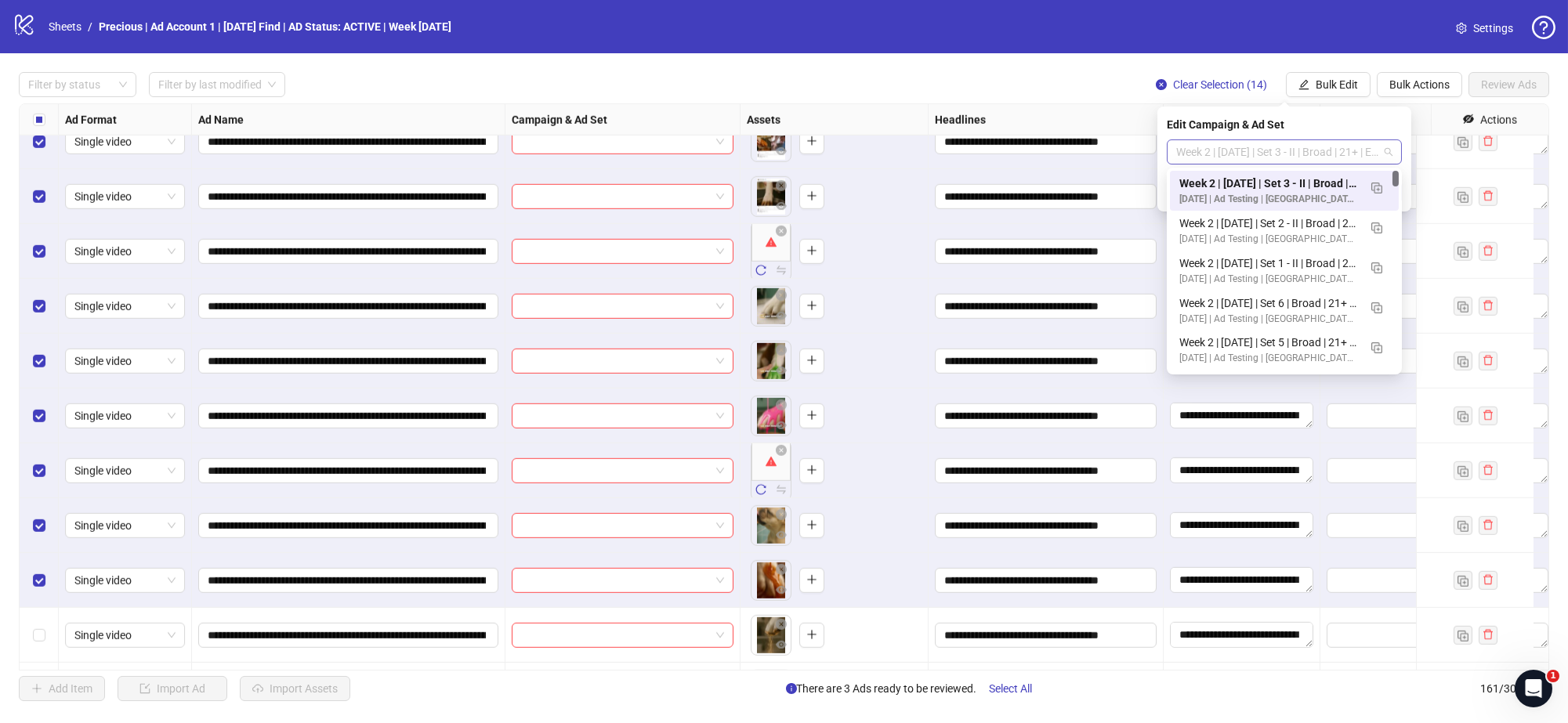
scroll to position [0, 0]
click at [1377, 181] on span "button" at bounding box center [1377, 187] width 11 height 13
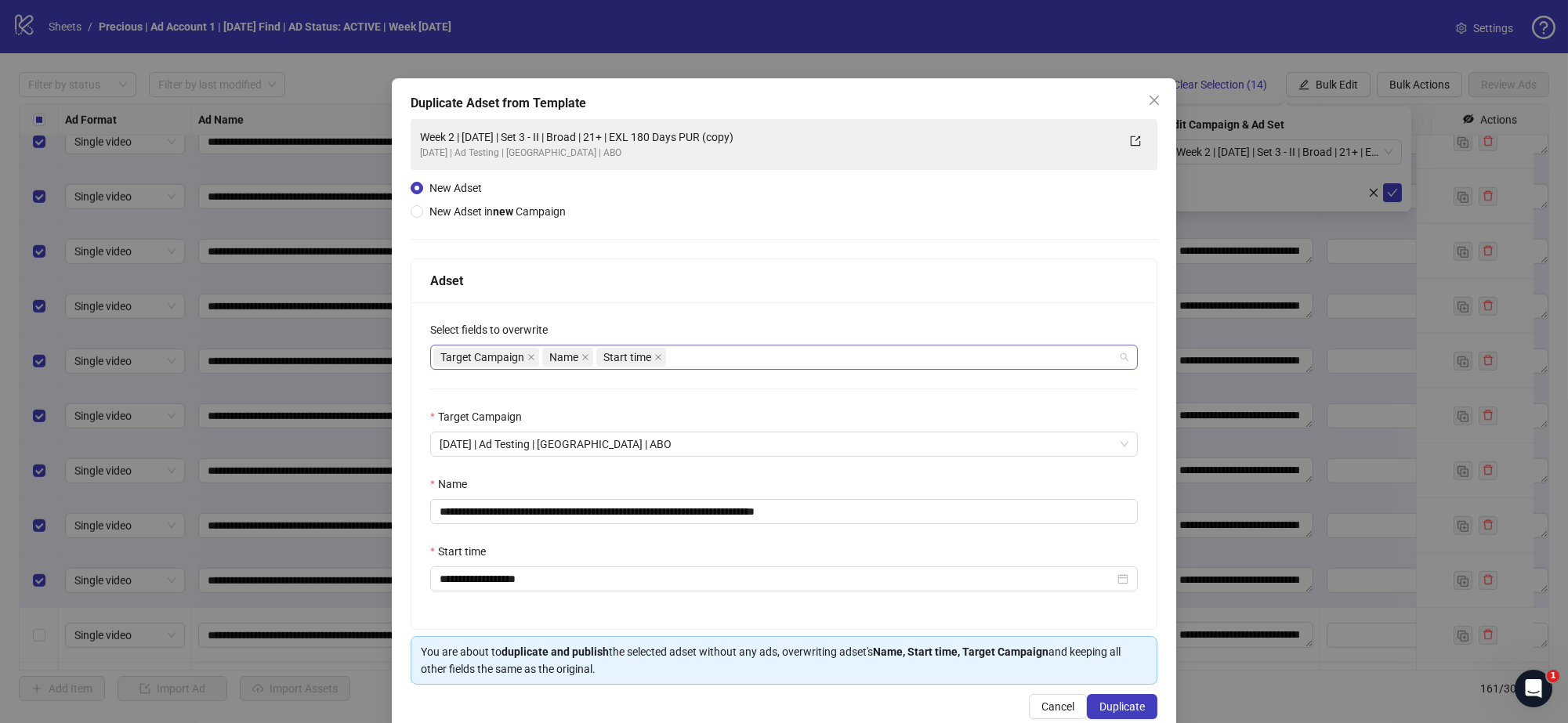
click at [692, 364] on div "Target Campaign Name Start time" at bounding box center [776, 357] width 685 height 22
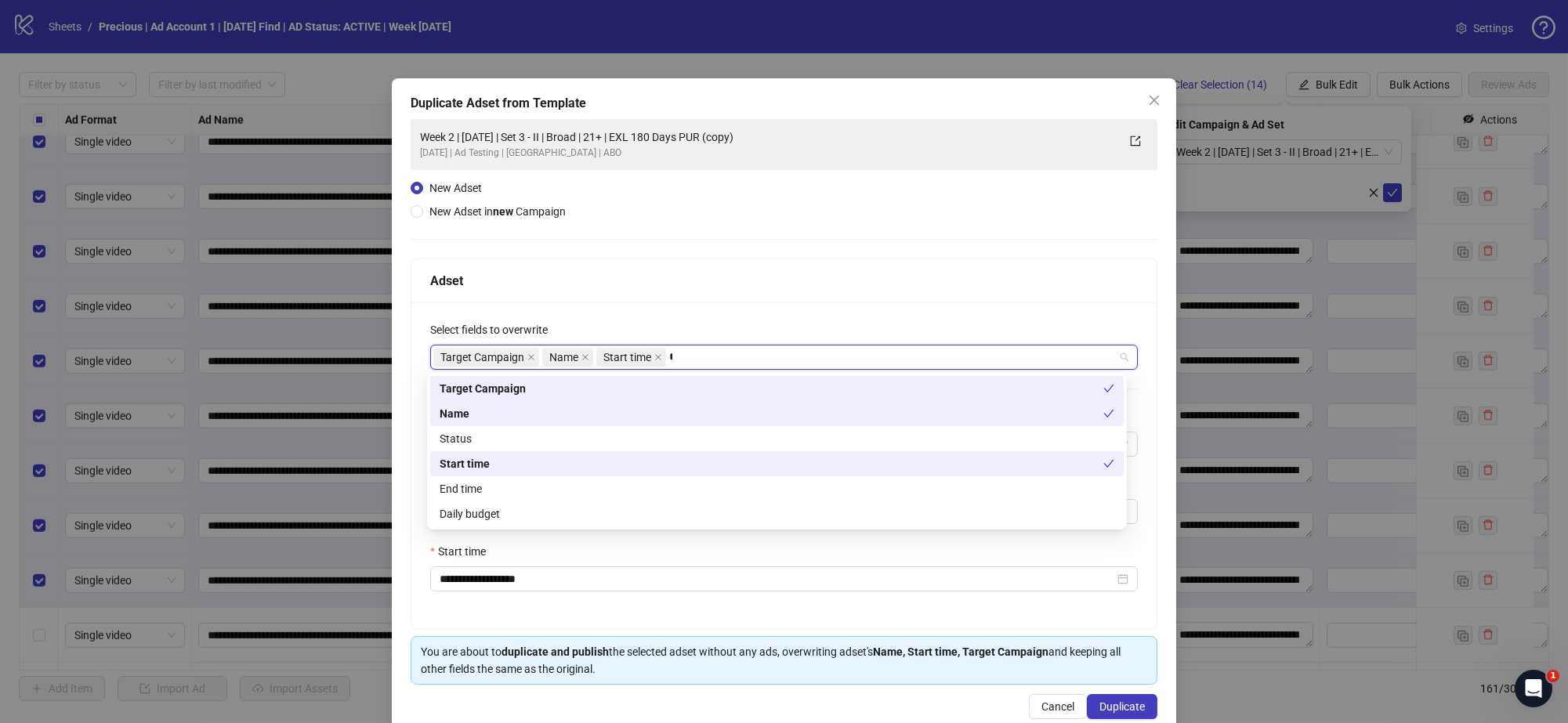
type input "**"
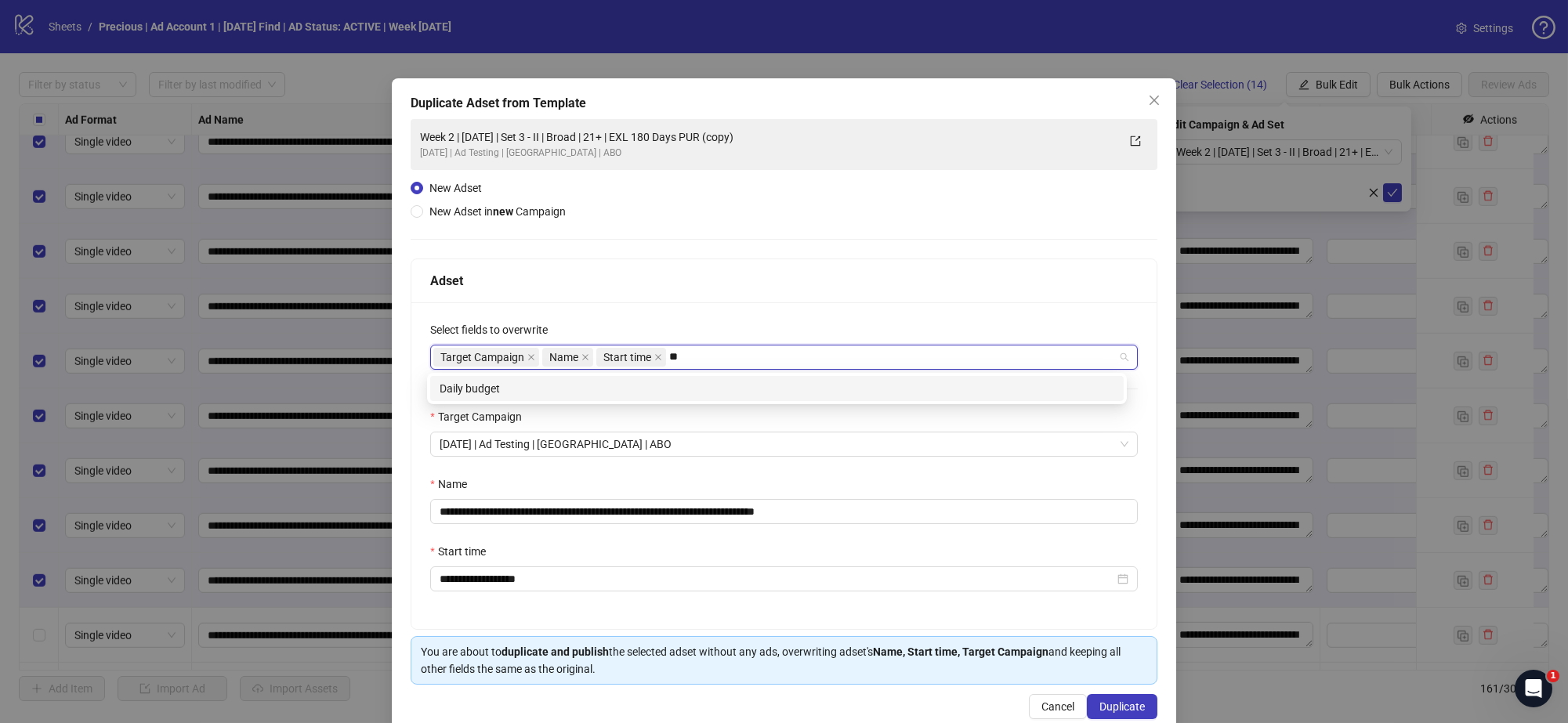
click at [674, 382] on div "Daily budget" at bounding box center [777, 389] width 675 height 17
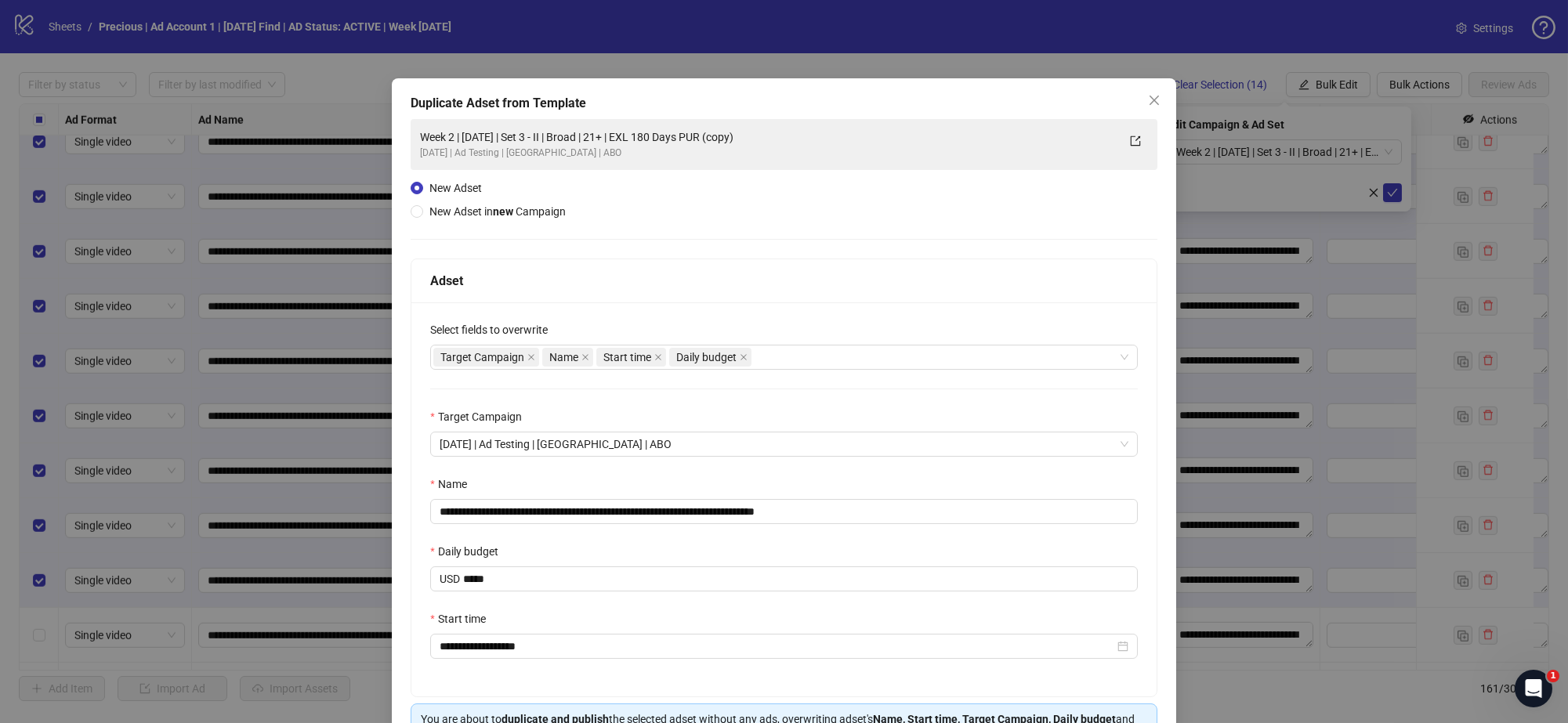
click at [766, 271] on div "Adset" at bounding box center [784, 281] width 707 height 20
click at [574, 511] on input "**********" at bounding box center [784, 511] width 707 height 25
click at [572, 511] on input "**********" at bounding box center [784, 511] width 707 height 25
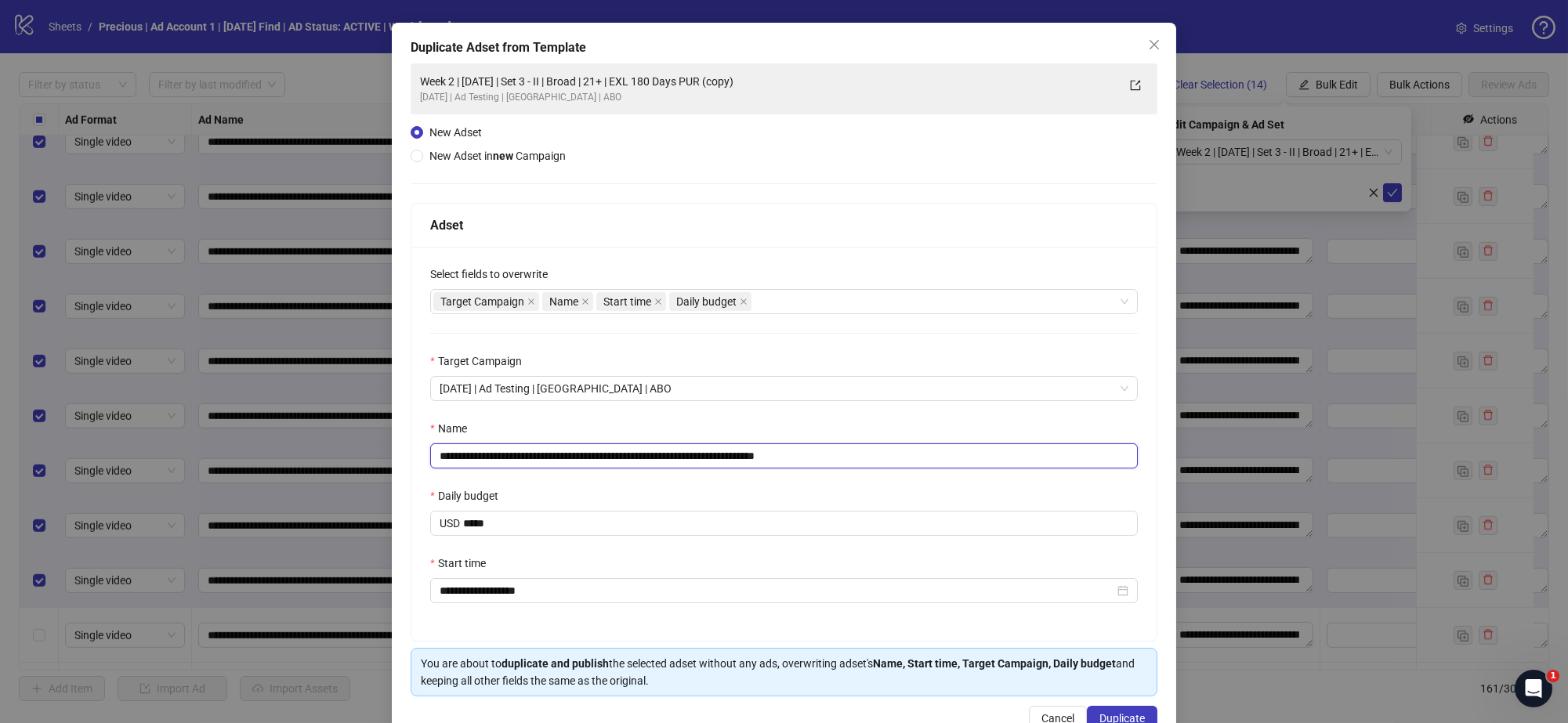
scroll to position [98, 0]
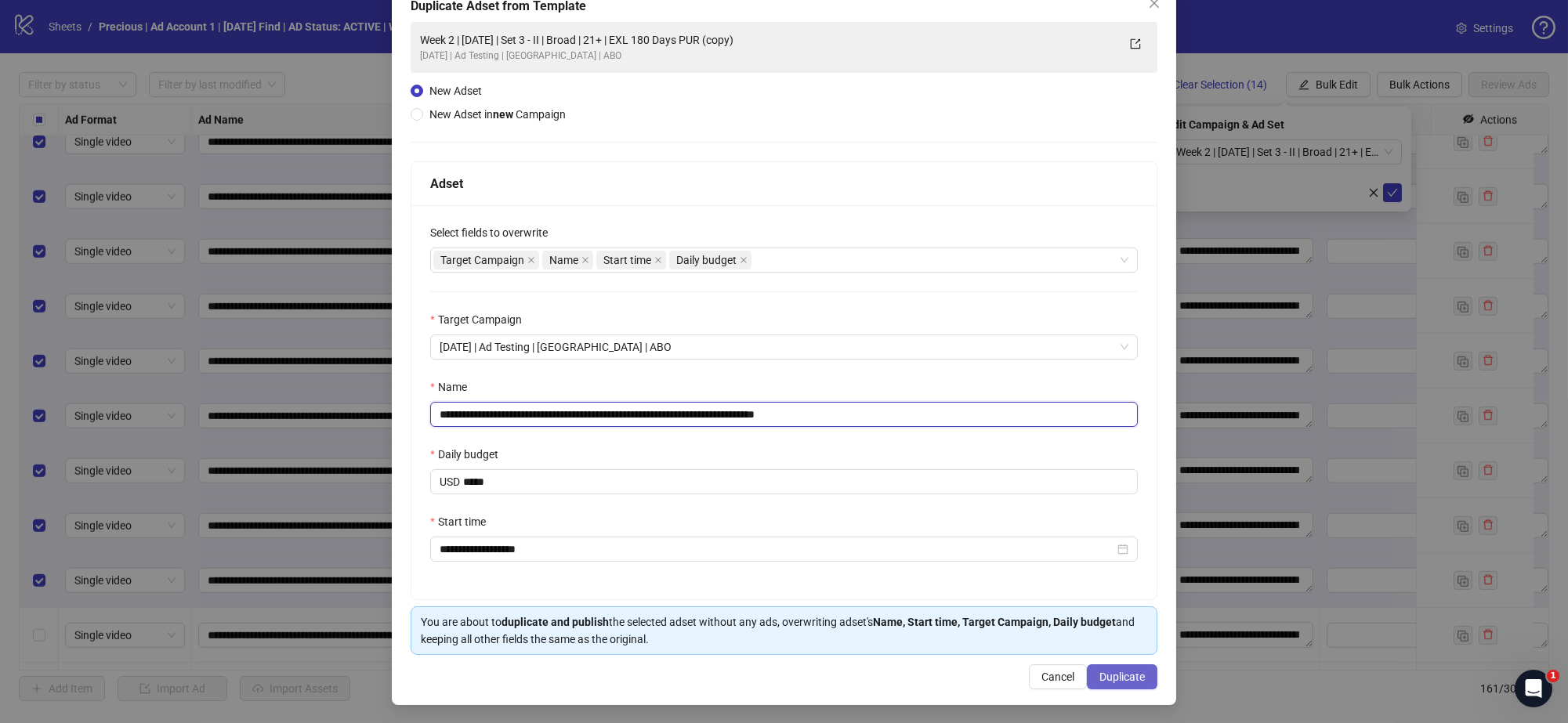
type input "**********"
click at [1105, 675] on span "Duplicate" at bounding box center [1122, 677] width 46 height 13
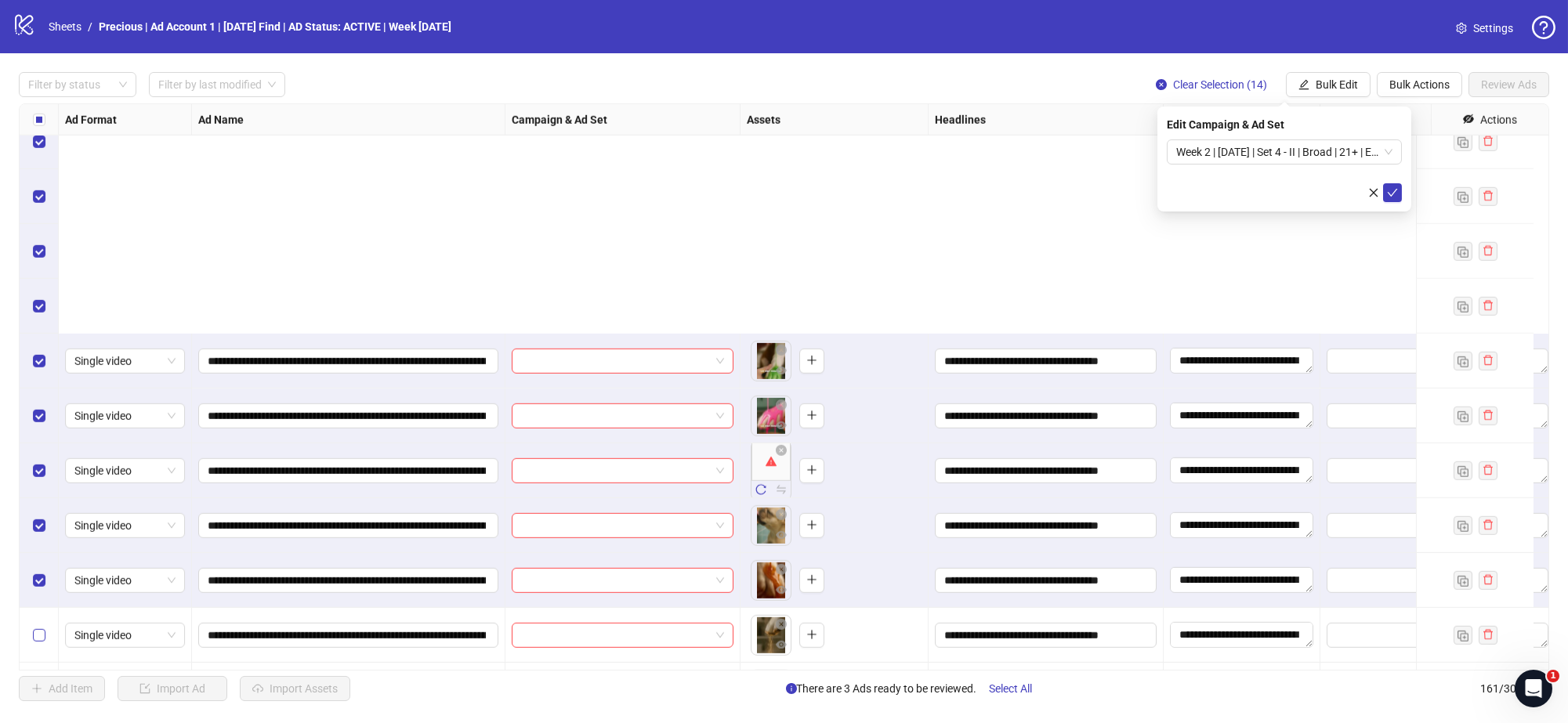
scroll to position [8269, 0]
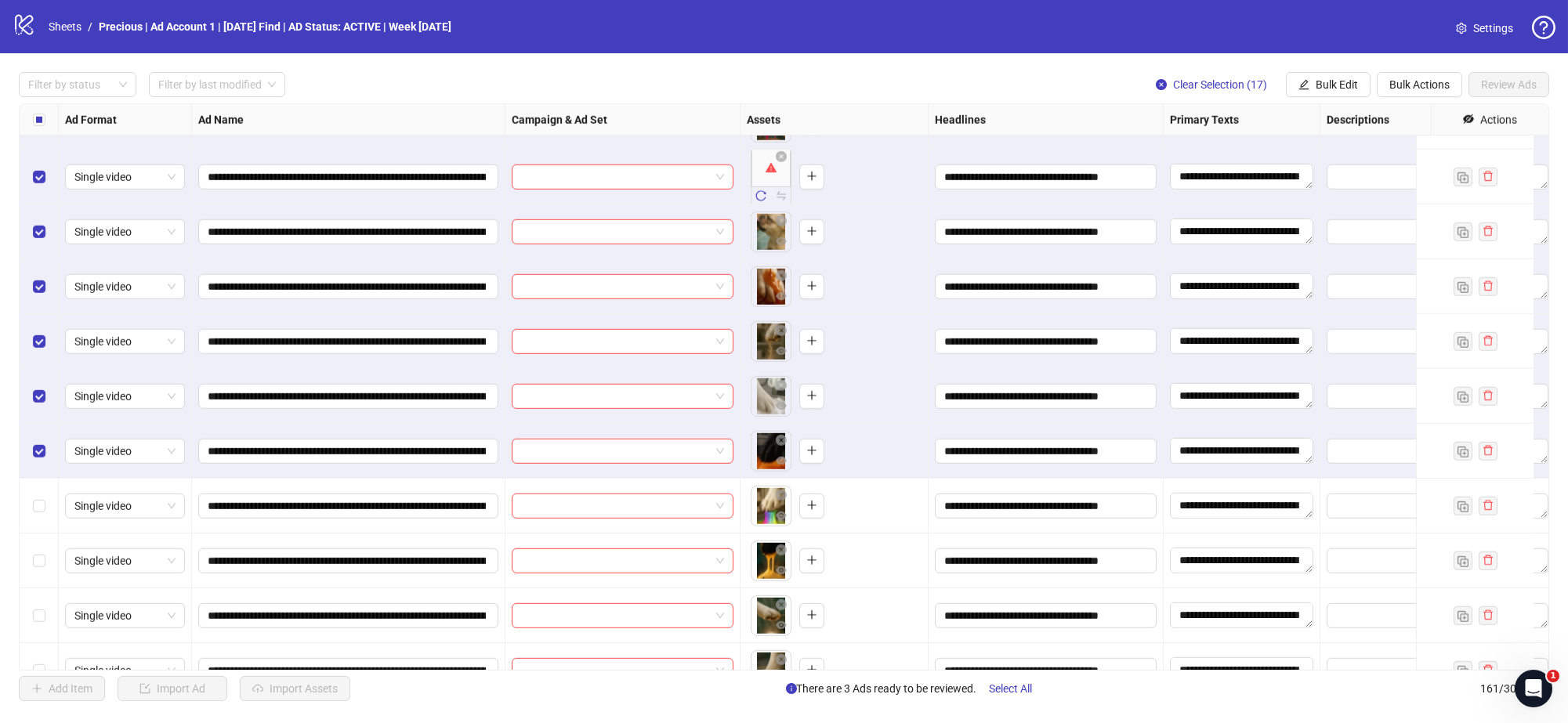
click at [34, 515] on div "Select row 158" at bounding box center [39, 507] width 39 height 55
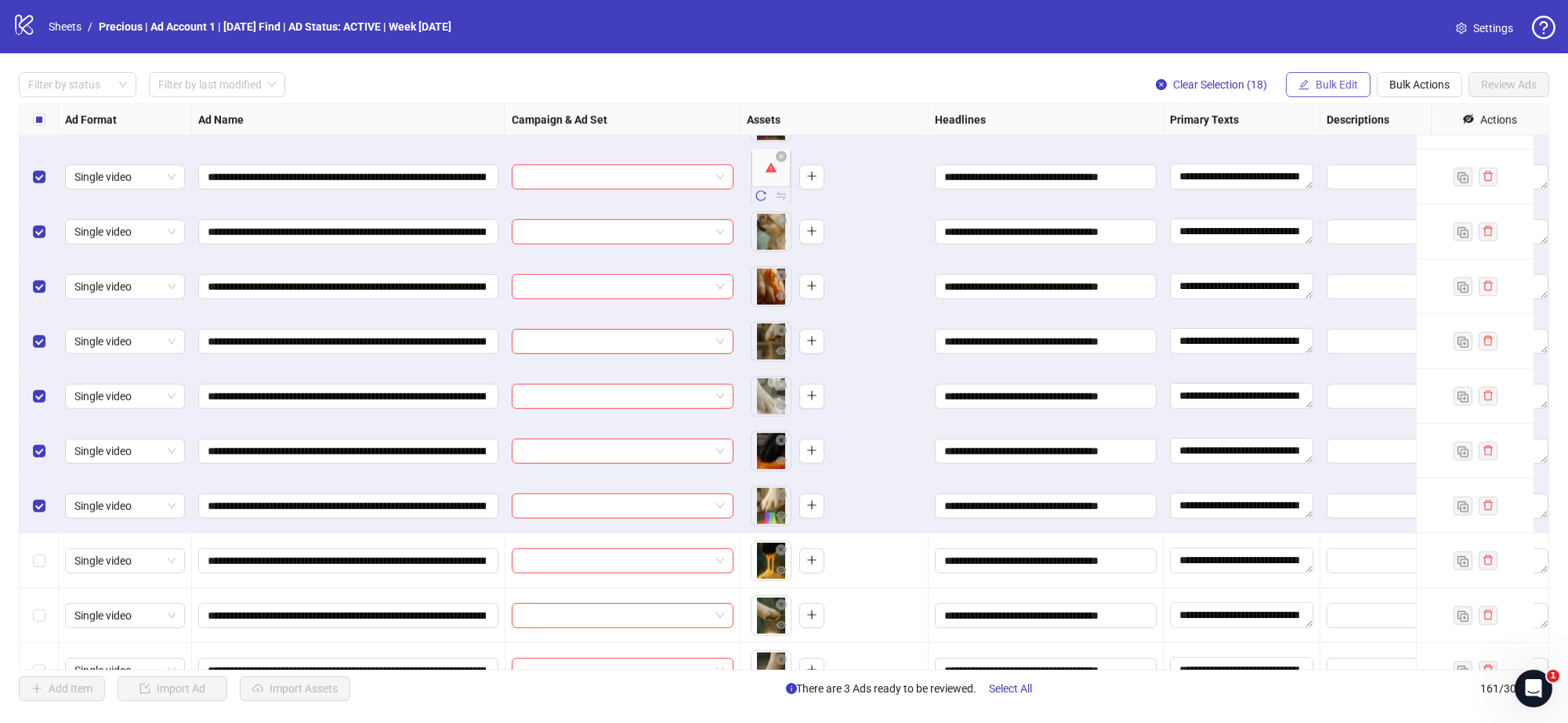
click at [1354, 92] on button "Bulk Edit" at bounding box center [1329, 85] width 85 height 25
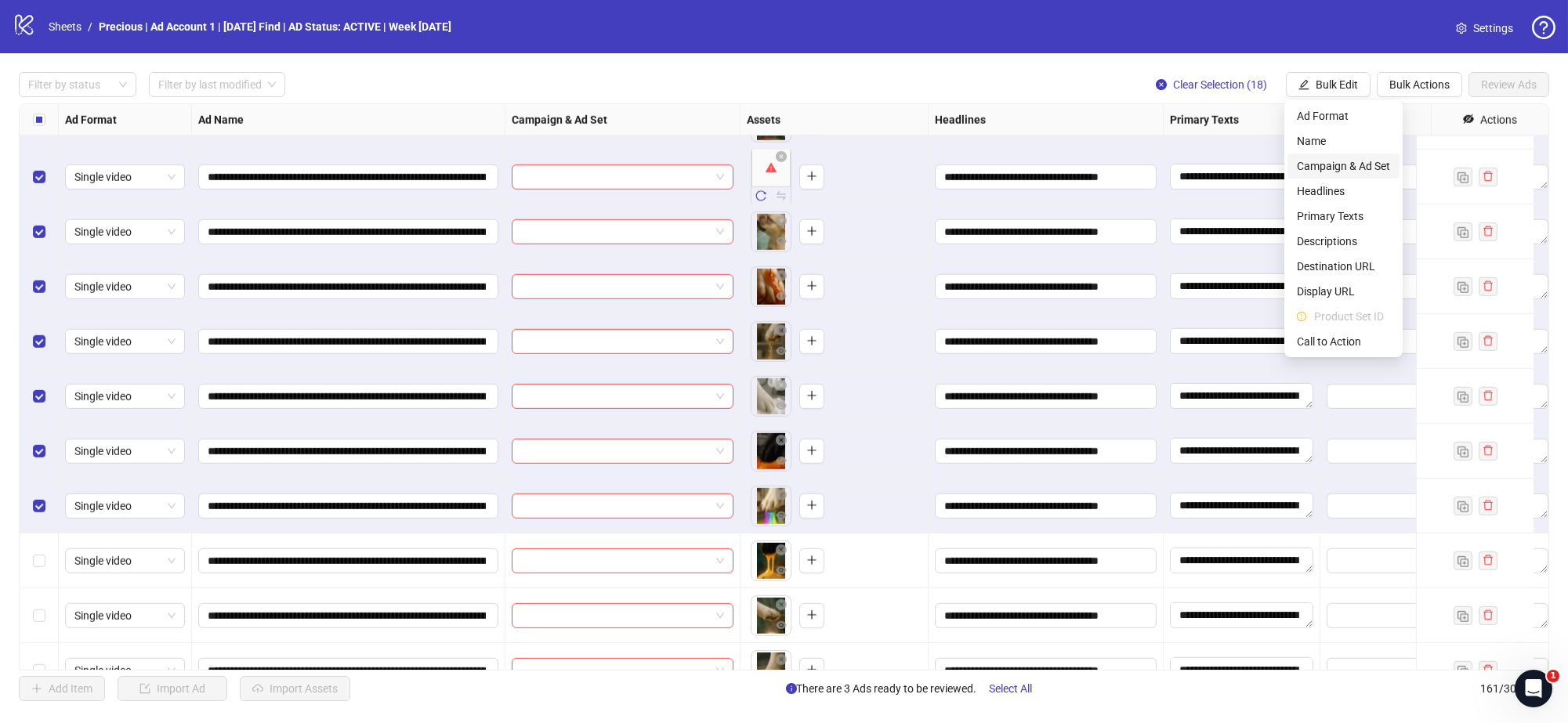
click at [1357, 167] on span "Campaign & Ad Set" at bounding box center [1344, 166] width 94 height 17
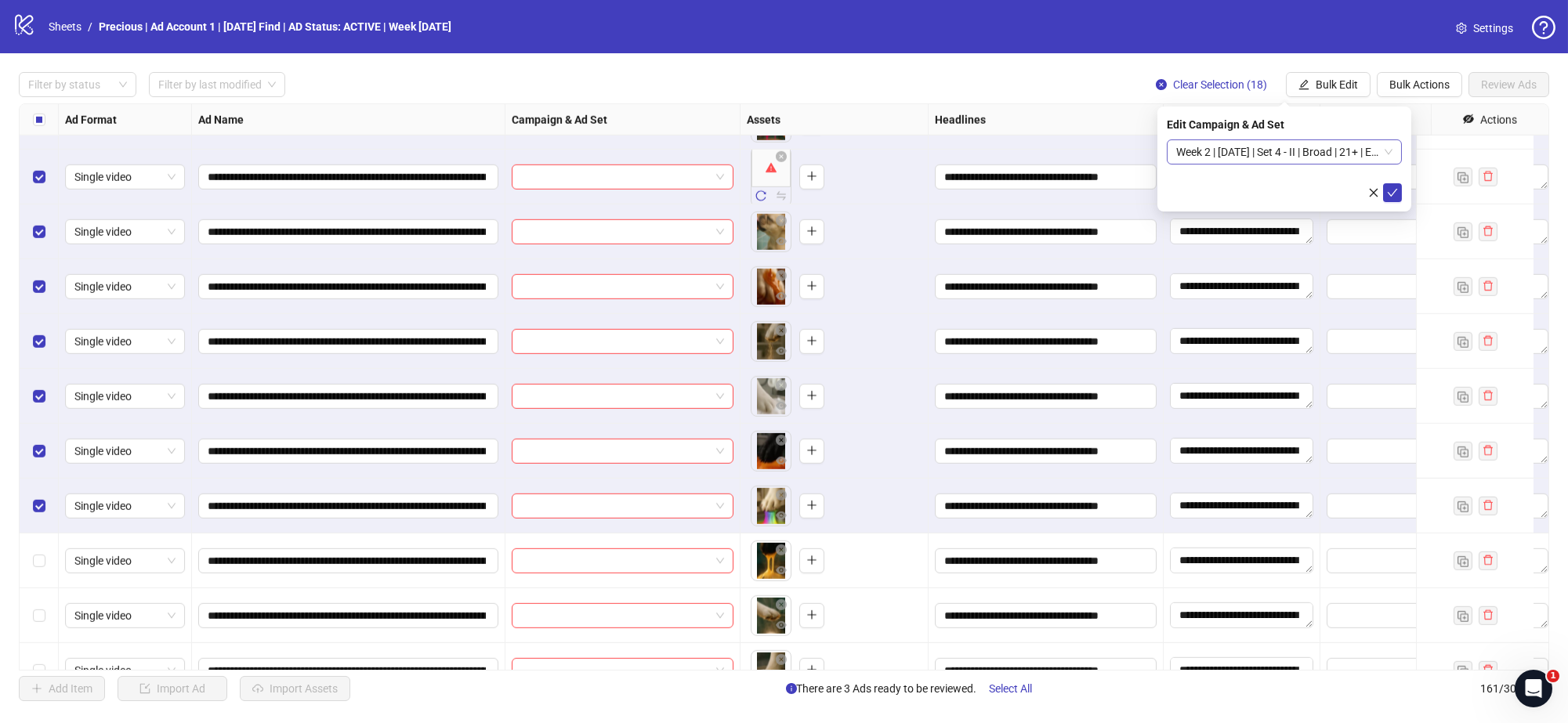
click at [1386, 153] on span "Week 2 | 13th August | Set 4 - II | Broad | 21+ | EXL 180 Days PUR (copy) (copy)" at bounding box center [1284, 152] width 216 height 24
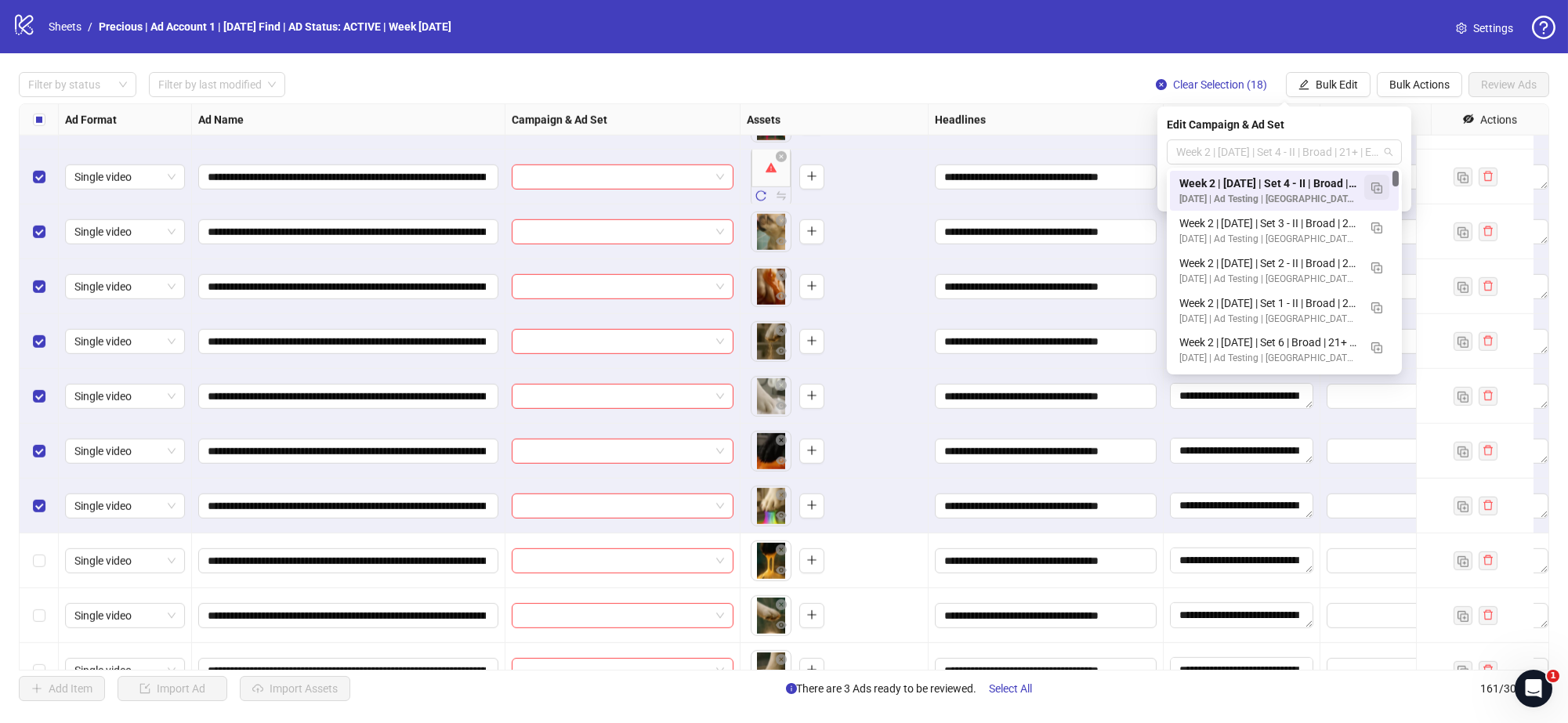
scroll to position [0, 0]
click at [1376, 193] on img "button" at bounding box center [1377, 188] width 11 height 11
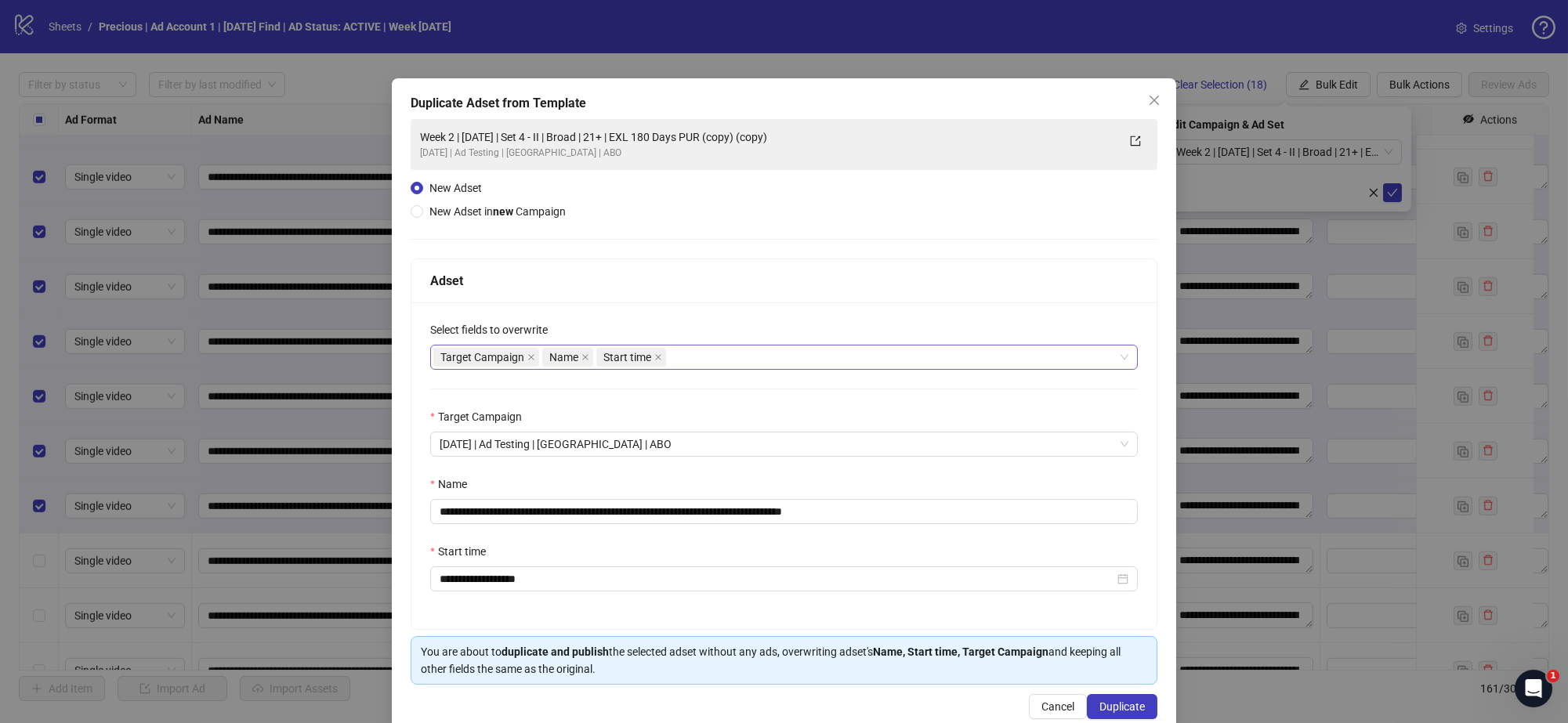
click at [754, 357] on div "Target Campaign Name Start time" at bounding box center [776, 357] width 685 height 22
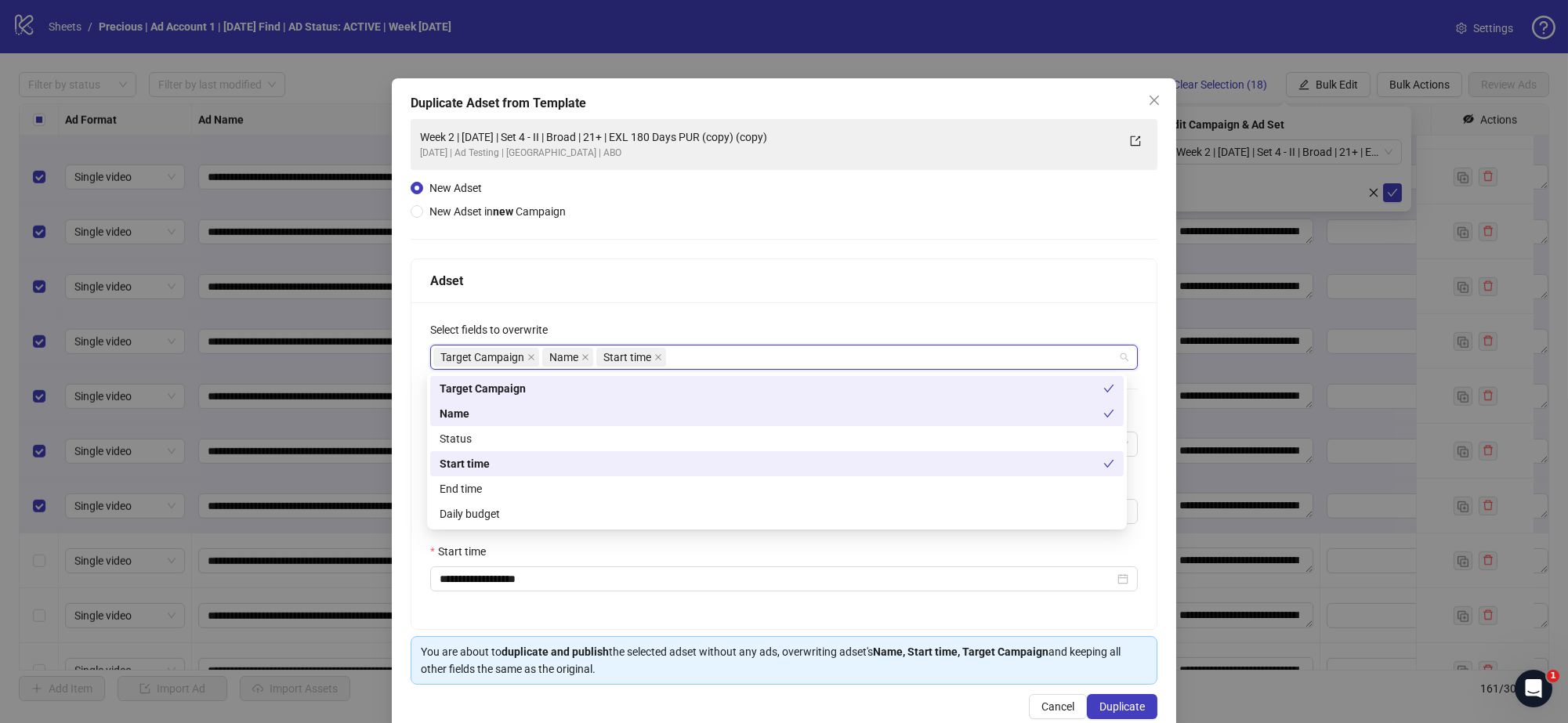
type input "*"
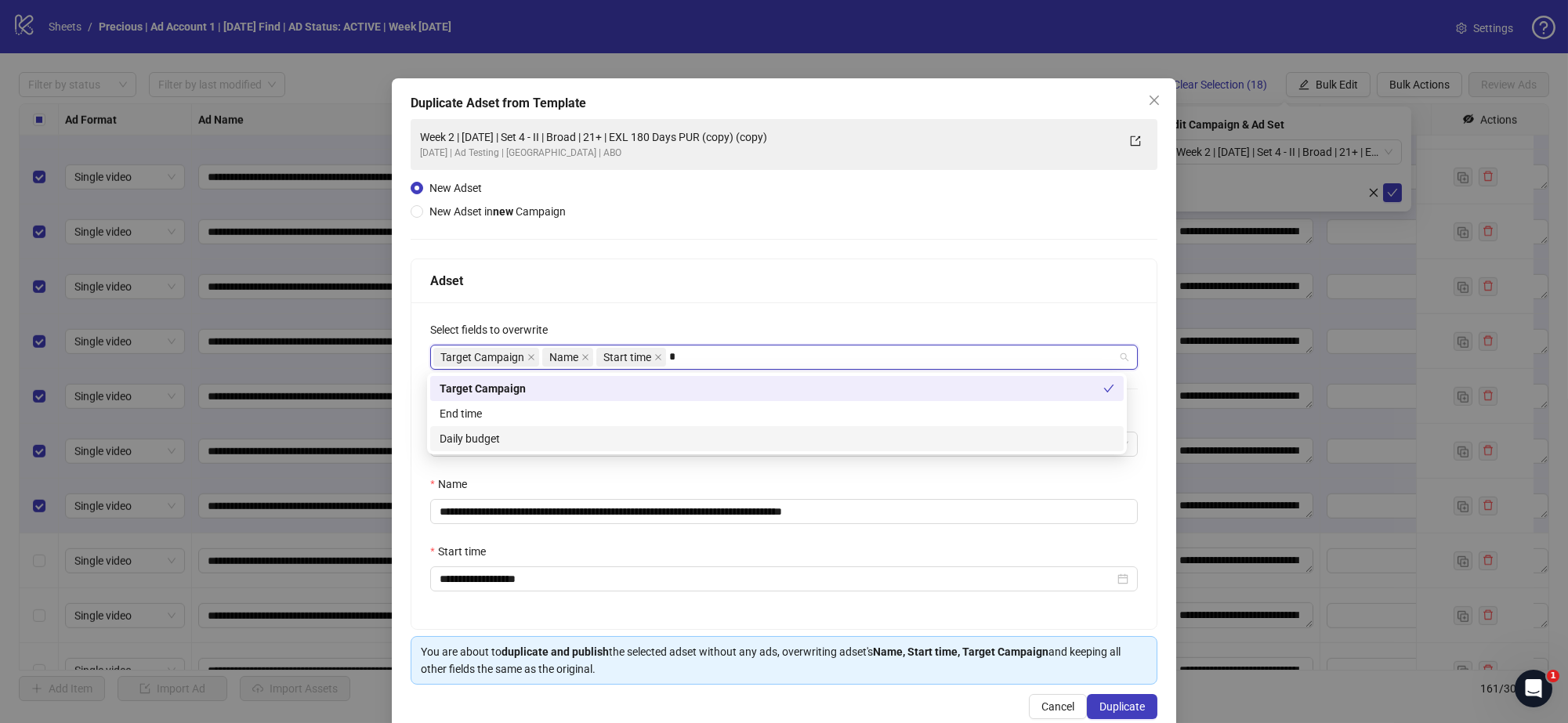
click at [613, 433] on div "Daily budget" at bounding box center [777, 439] width 675 height 17
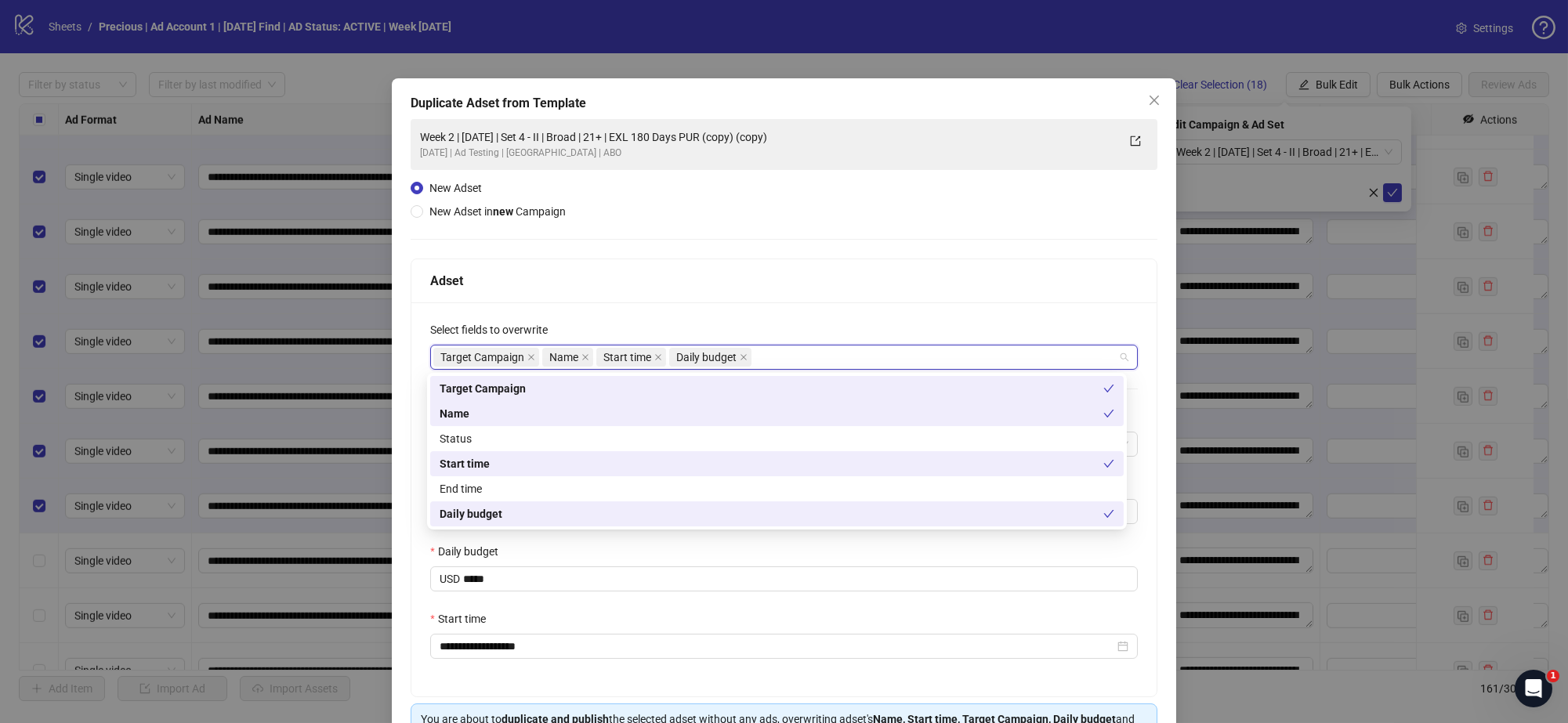
click at [761, 255] on div "**********" at bounding box center [784, 435] width 747 height 633
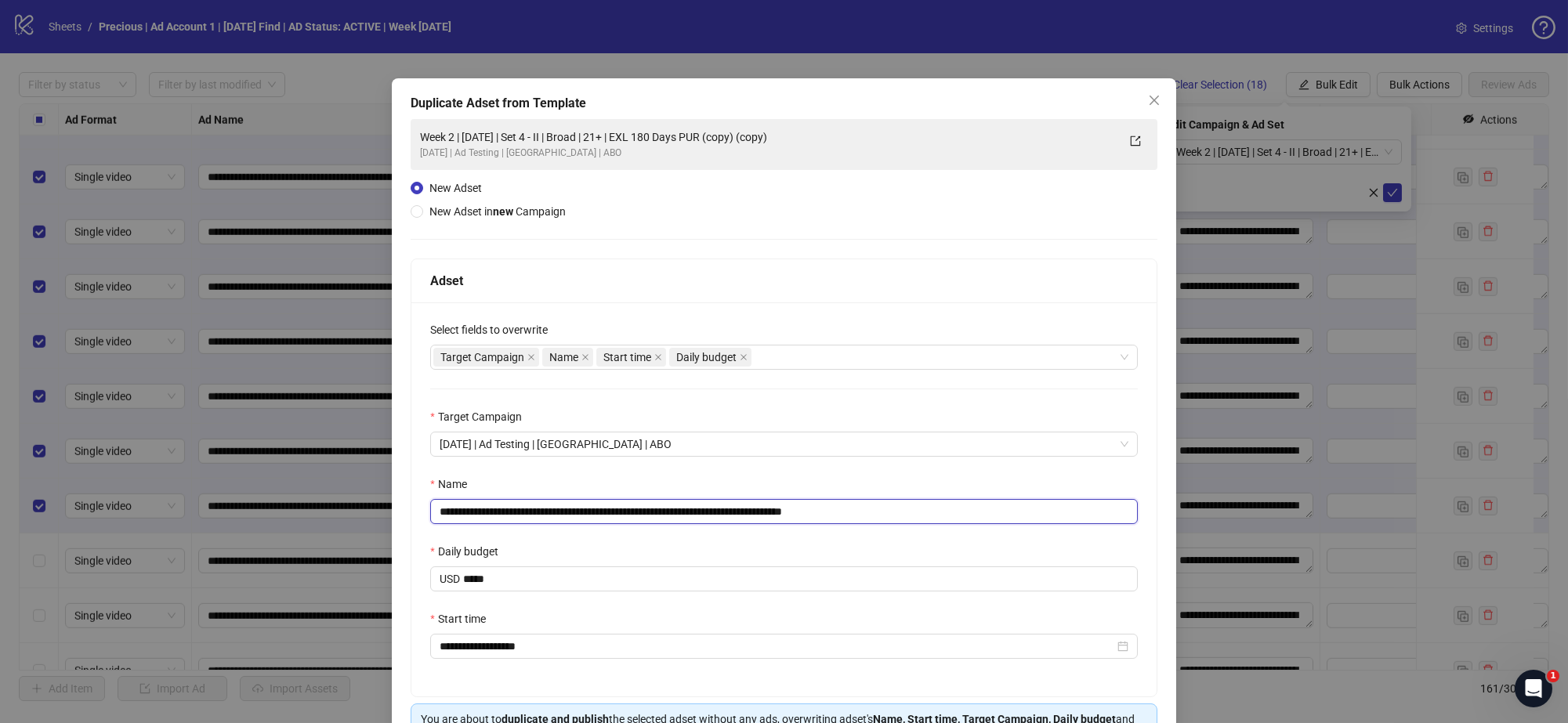
click at [568, 509] on input "**********" at bounding box center [784, 511] width 707 height 25
click at [571, 510] on input "**********" at bounding box center [784, 511] width 707 height 25
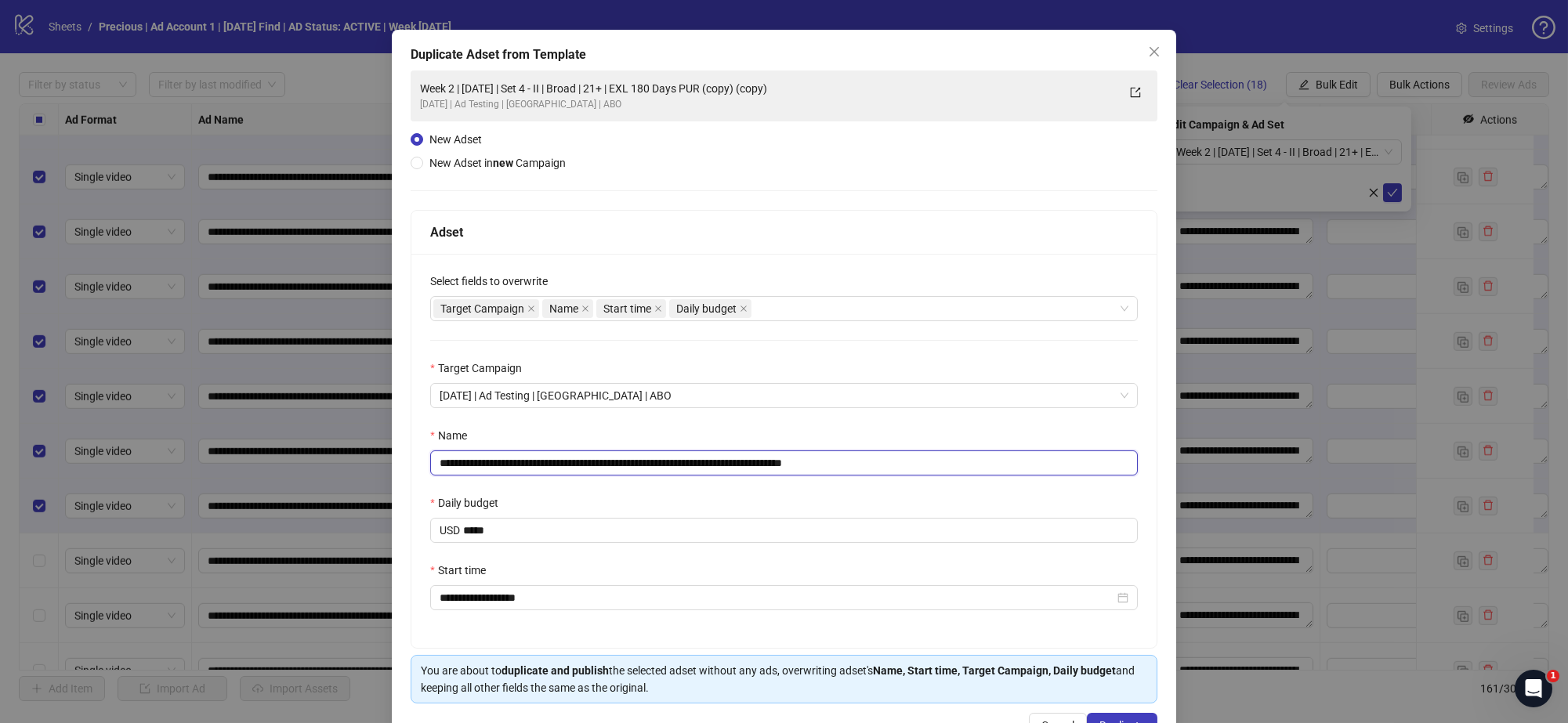
scroll to position [98, 0]
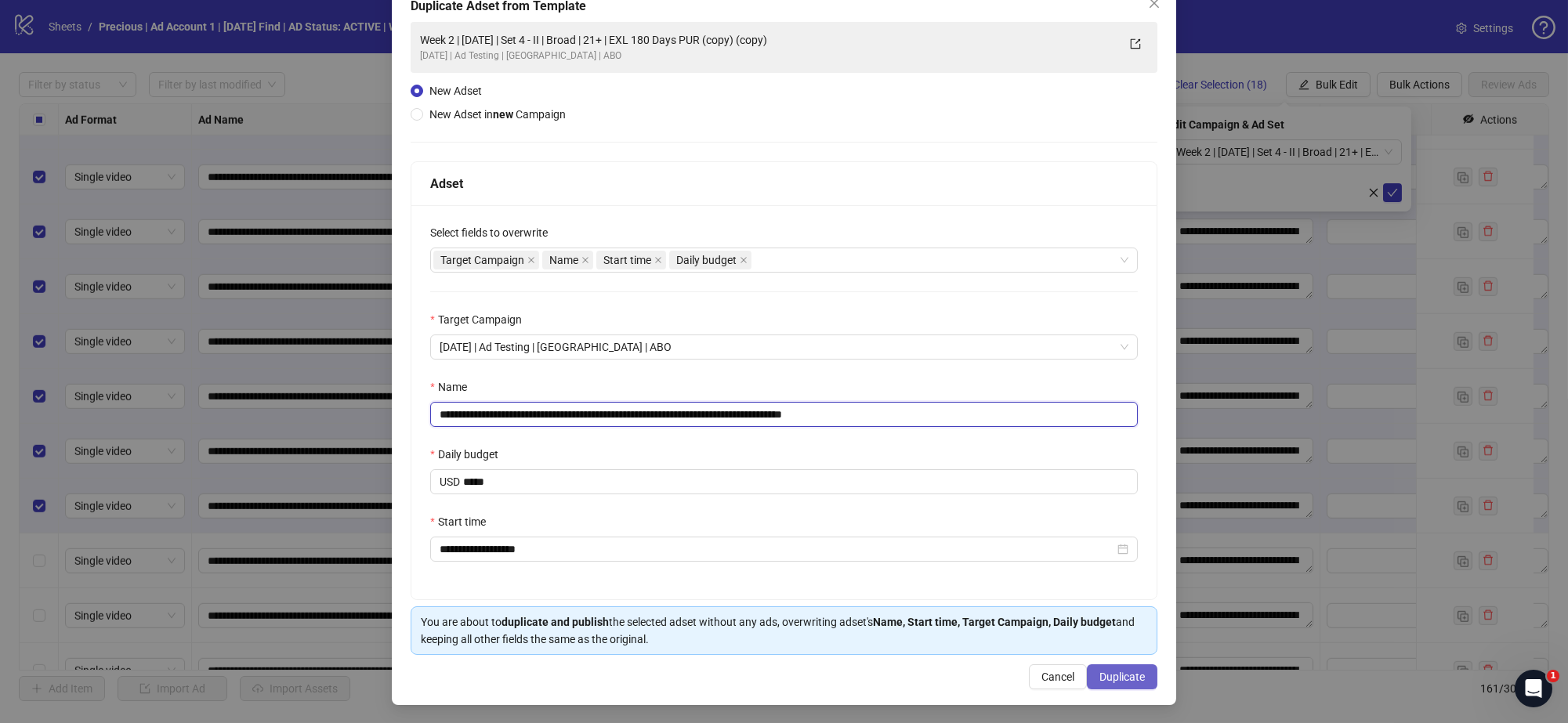
type input "**********"
click at [1112, 674] on span "Duplicate" at bounding box center [1122, 677] width 46 height 13
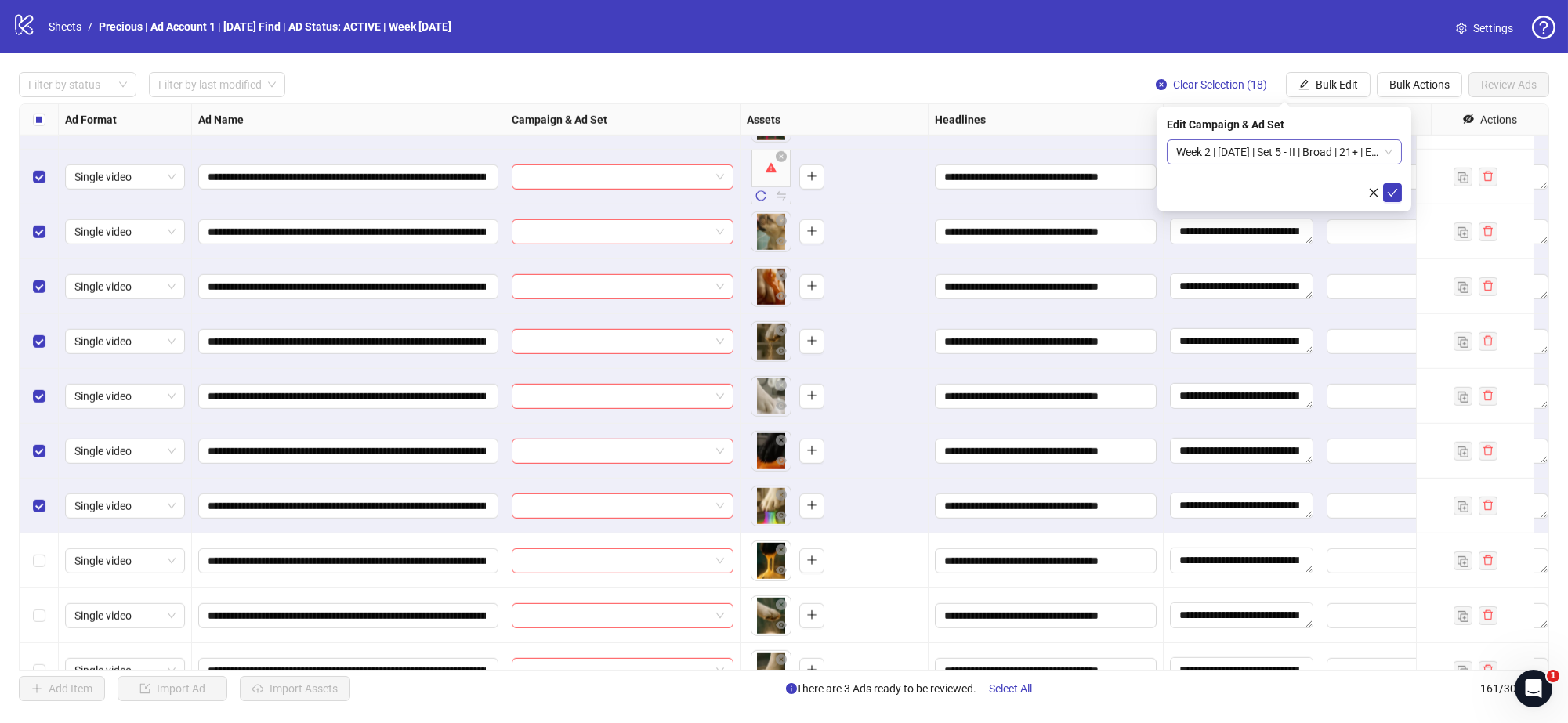
click at [1388, 151] on span "Week 2 | 13th August | Set 5 - II | Broad | 21+ | EXL 180 Days PUR (copy) (copy…" at bounding box center [1284, 152] width 216 height 24
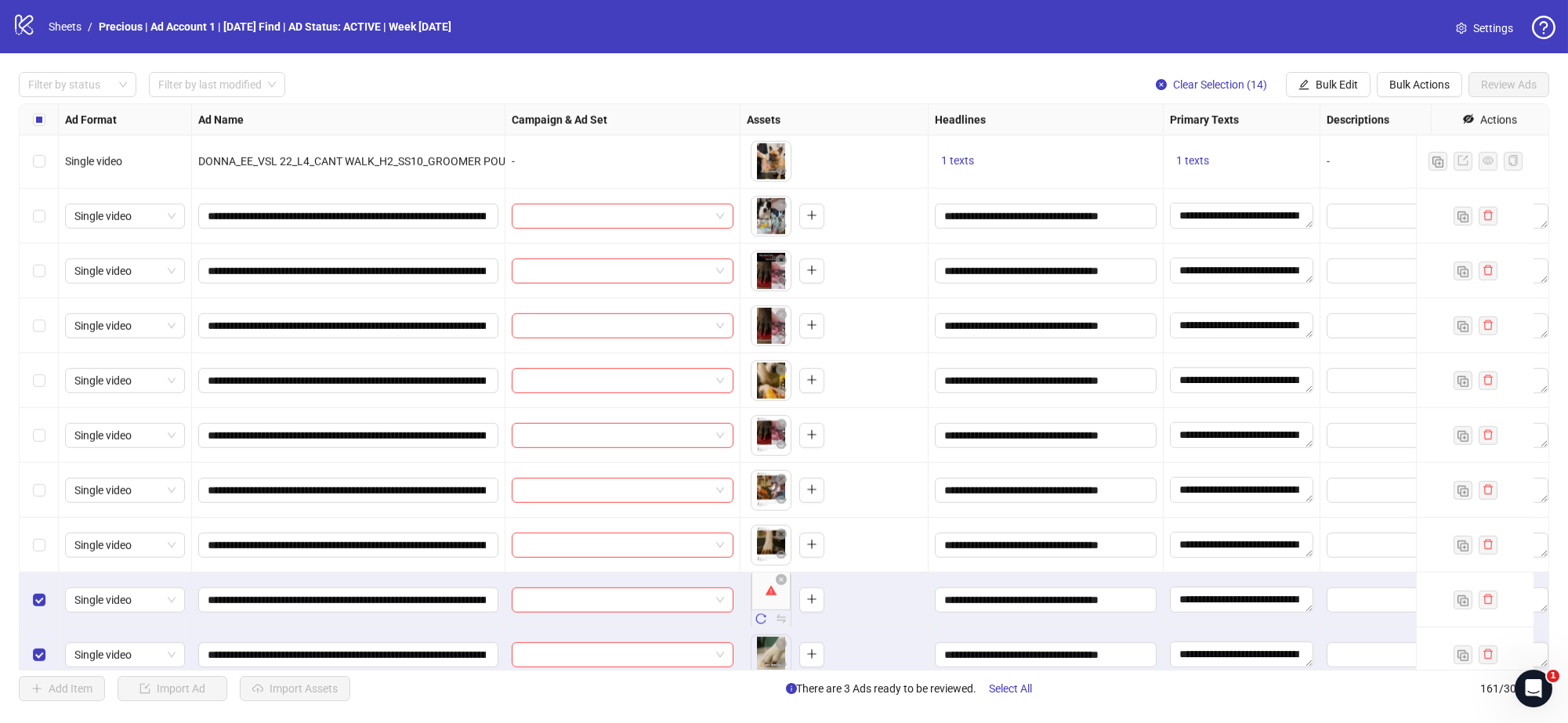
scroll to position [7724, 0]
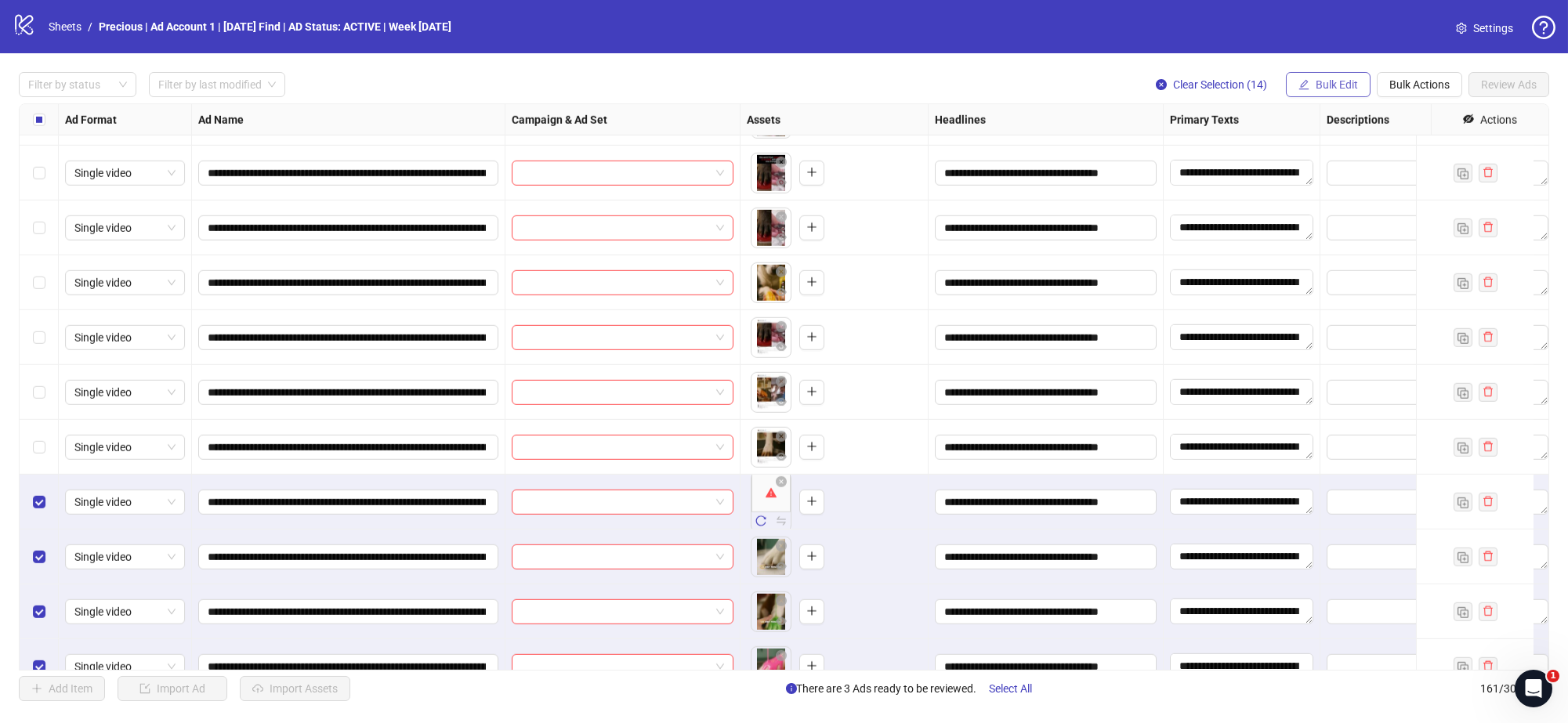
click at [1354, 83] on span "Bulk Edit" at bounding box center [1337, 85] width 42 height 13
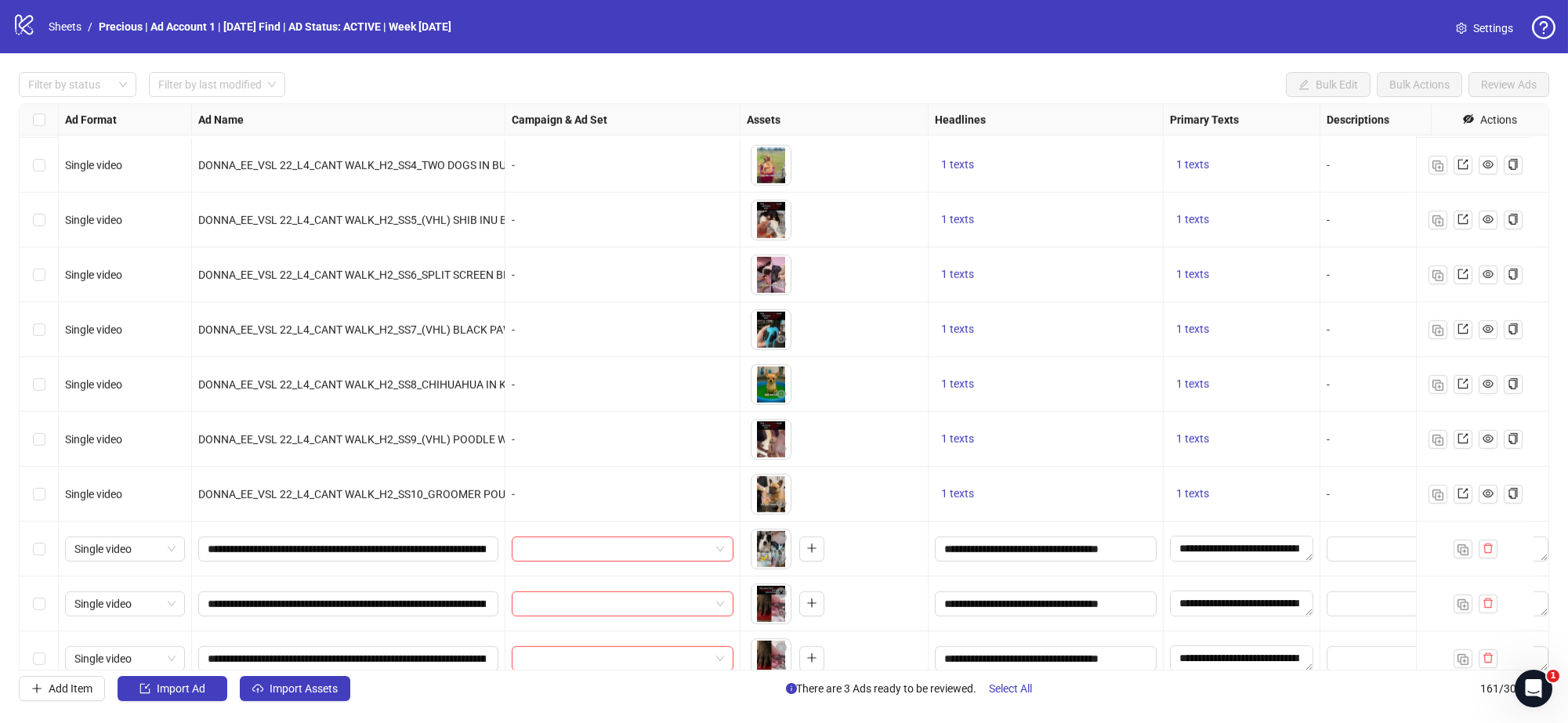
scroll to position [7489, 0]
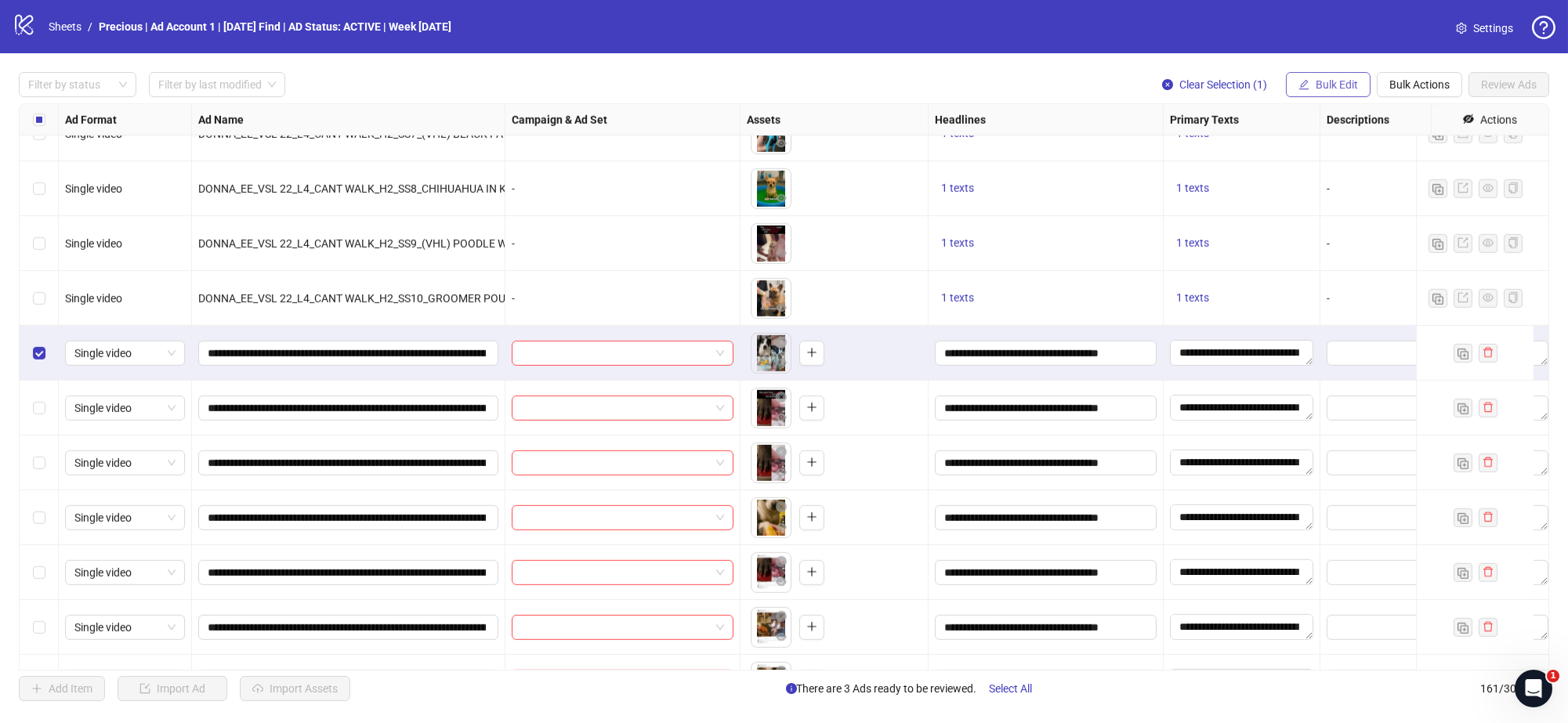
click at [1320, 72] on button "Bulk Edit" at bounding box center [1329, 85] width 85 height 25
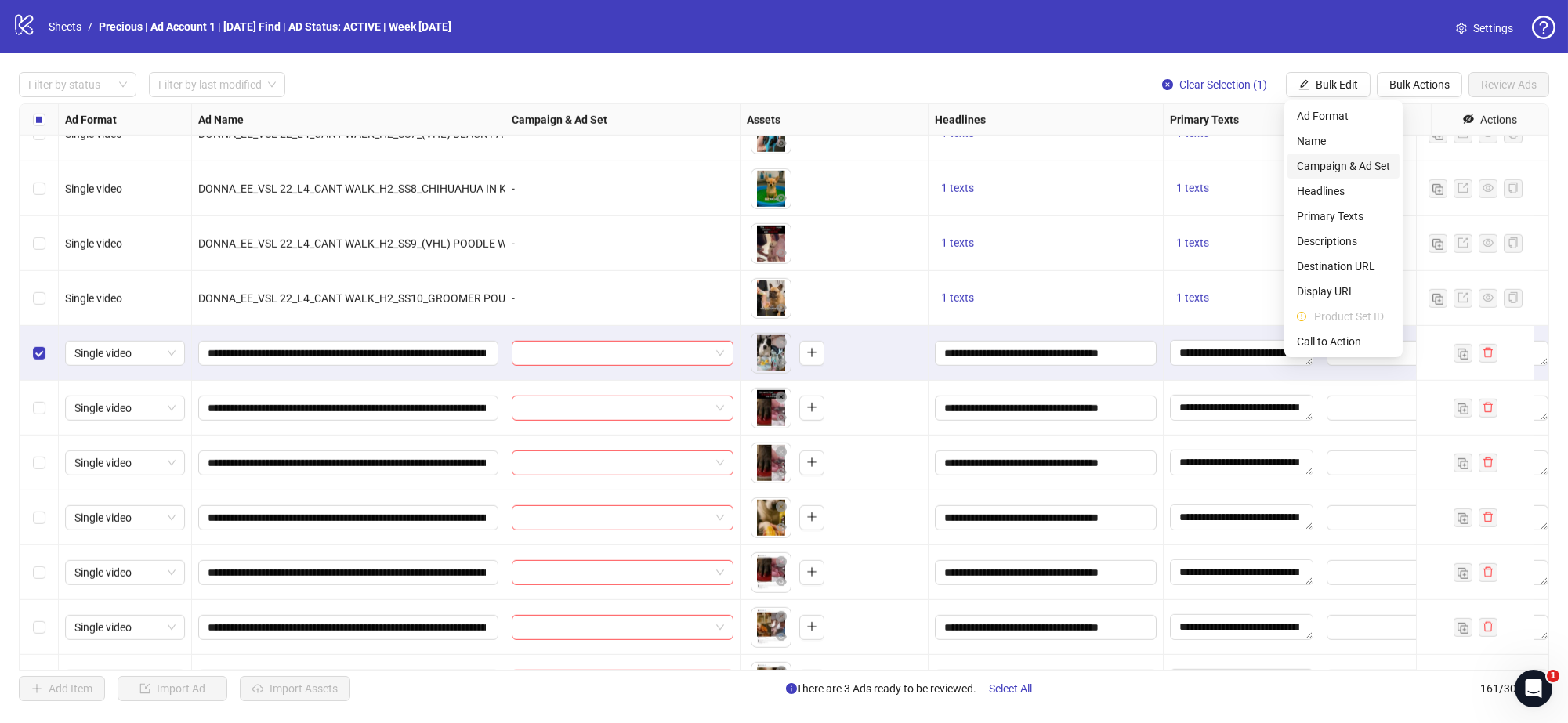
click at [1355, 162] on span "Campaign & Ad Set" at bounding box center [1344, 166] width 94 height 17
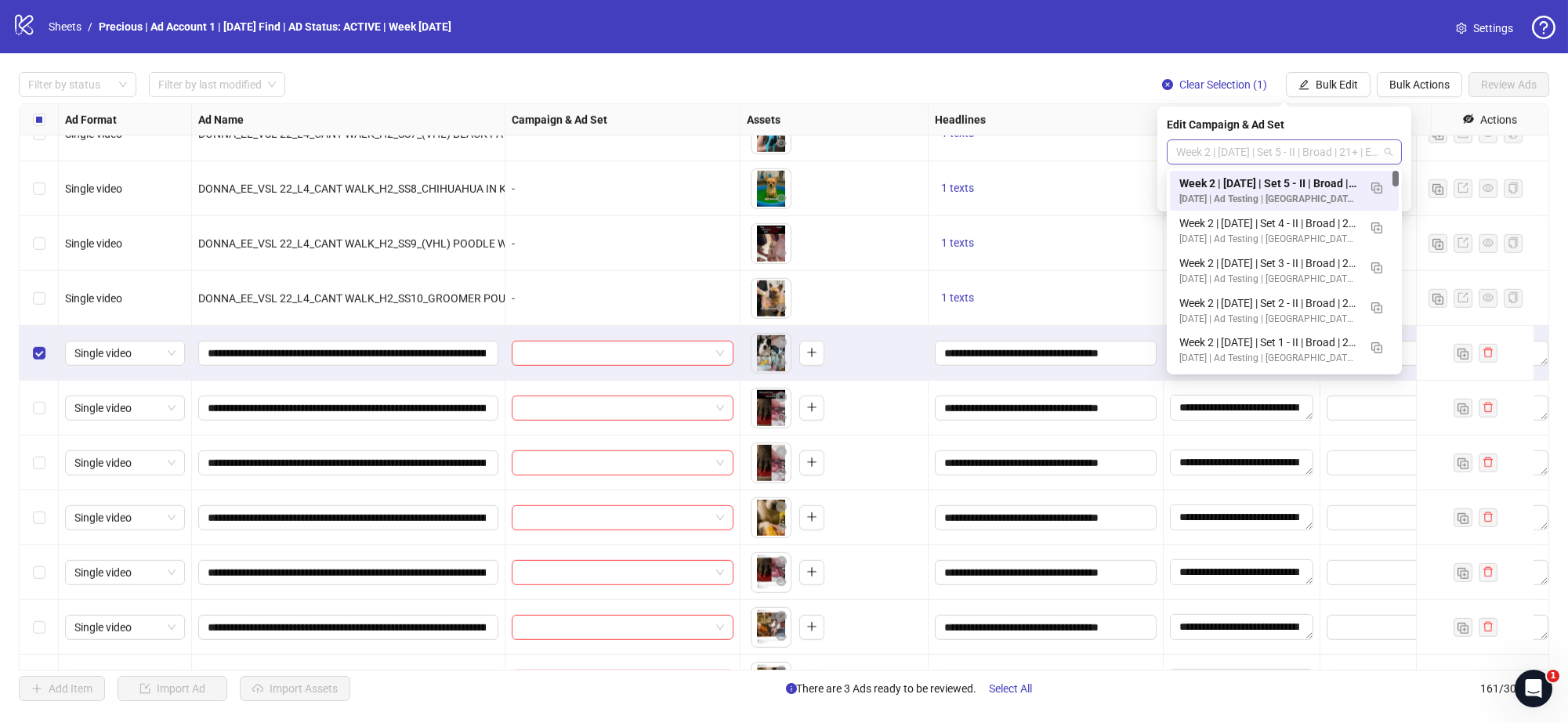
click at [1386, 149] on span "Week 2 | 13th August | Set 5 - II | Broad | 21+ | EXL 180 Days PUR (copy) (copy…" at bounding box center [1284, 152] width 216 height 24
click at [1379, 185] on img "button" at bounding box center [1377, 188] width 11 height 11
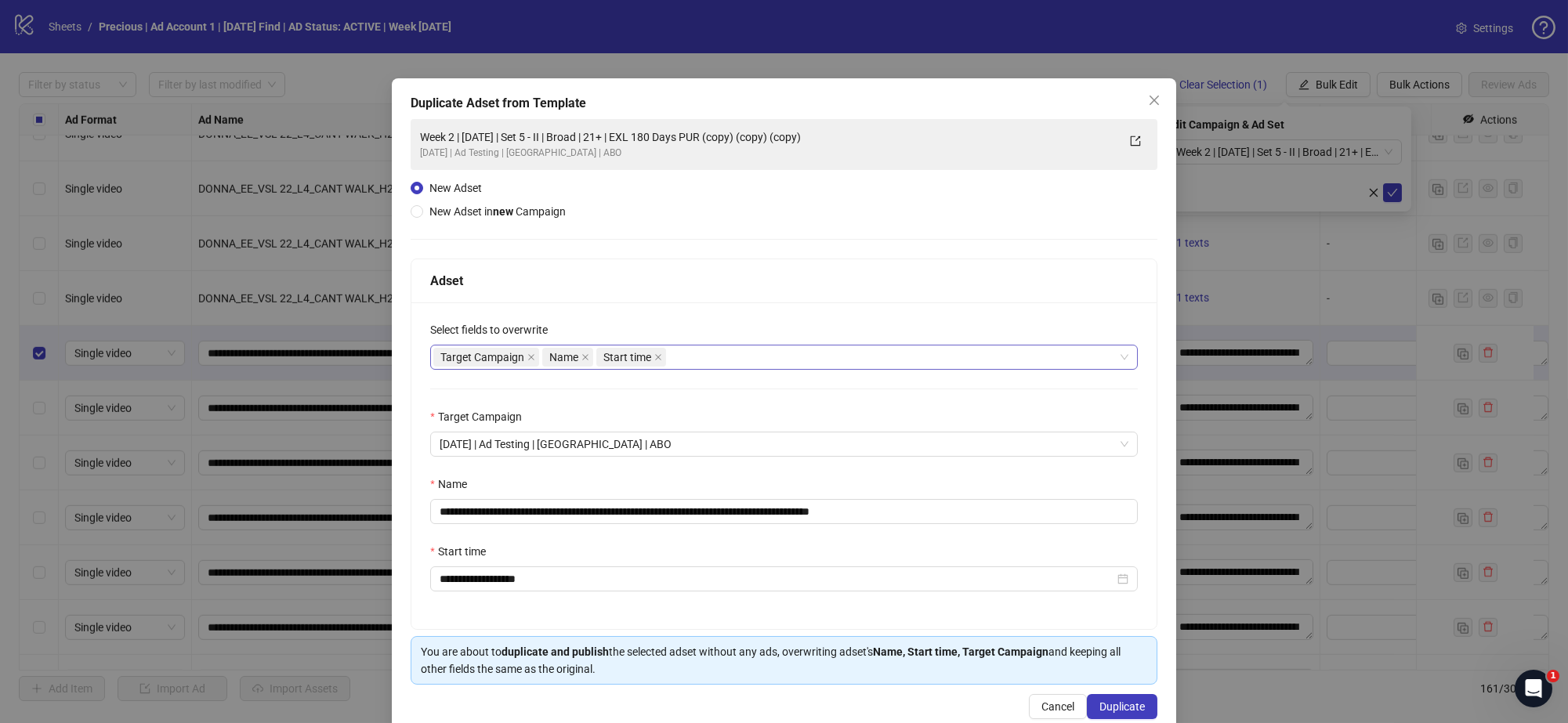
click at [697, 354] on div "Target Campaign Name Start time" at bounding box center [776, 357] width 685 height 22
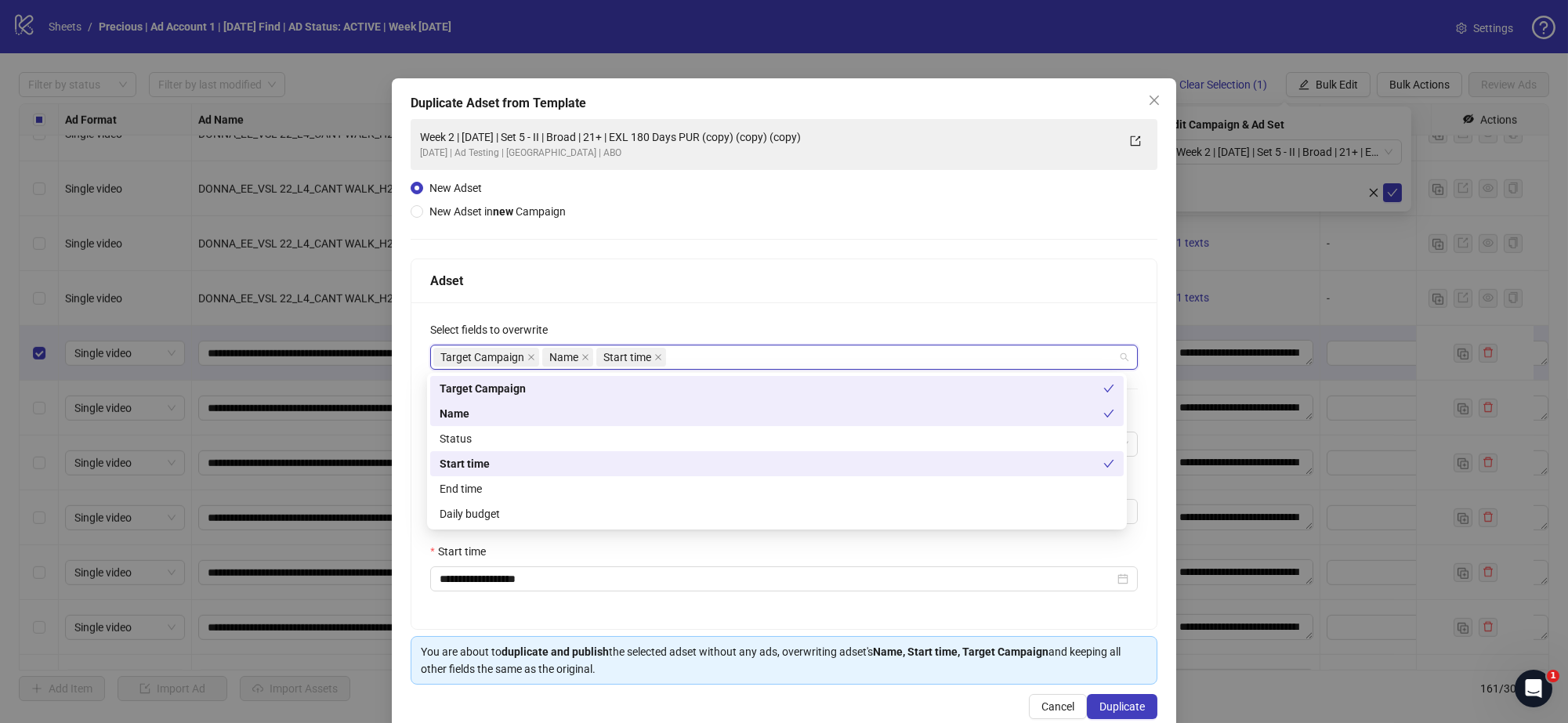
type input "*"
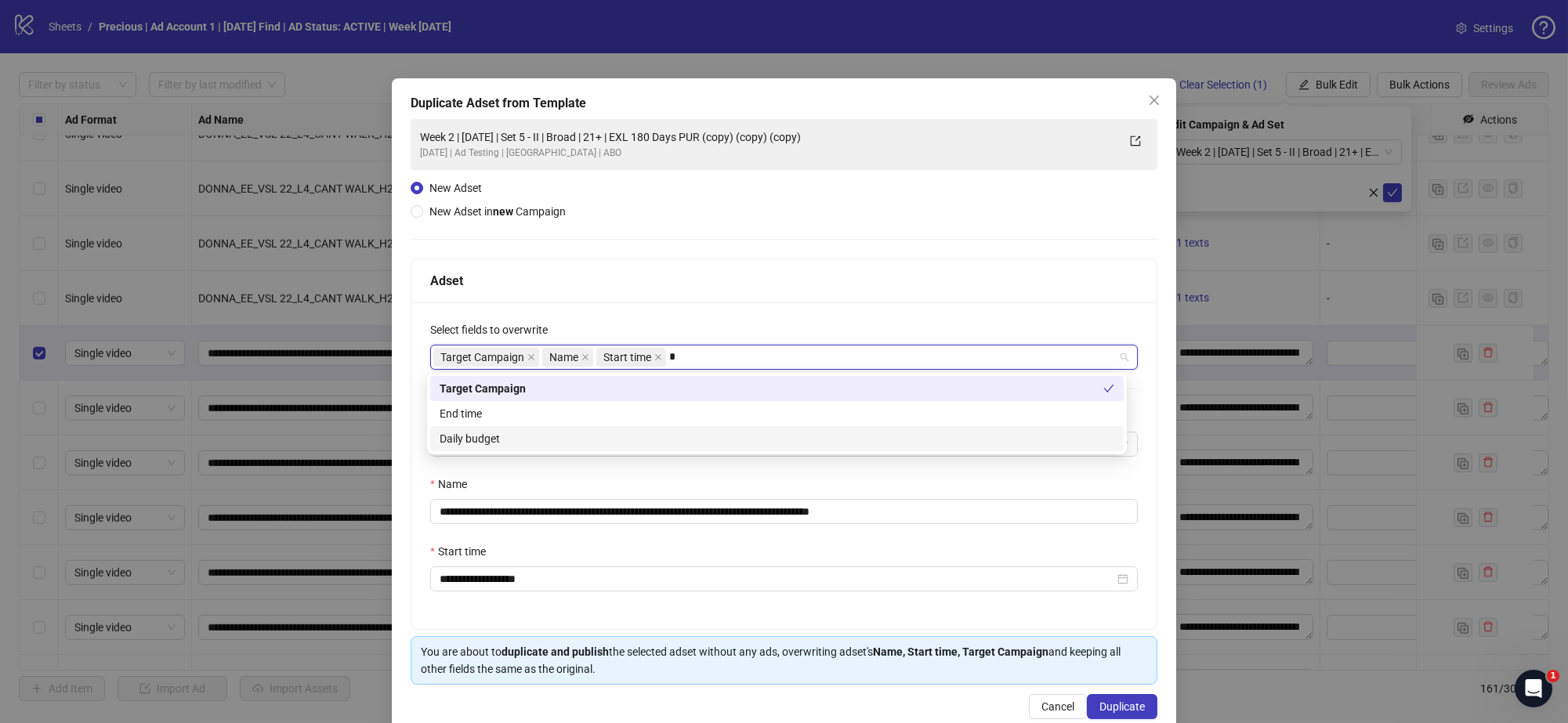
click at [555, 446] on div "Daily budget" at bounding box center [777, 439] width 675 height 17
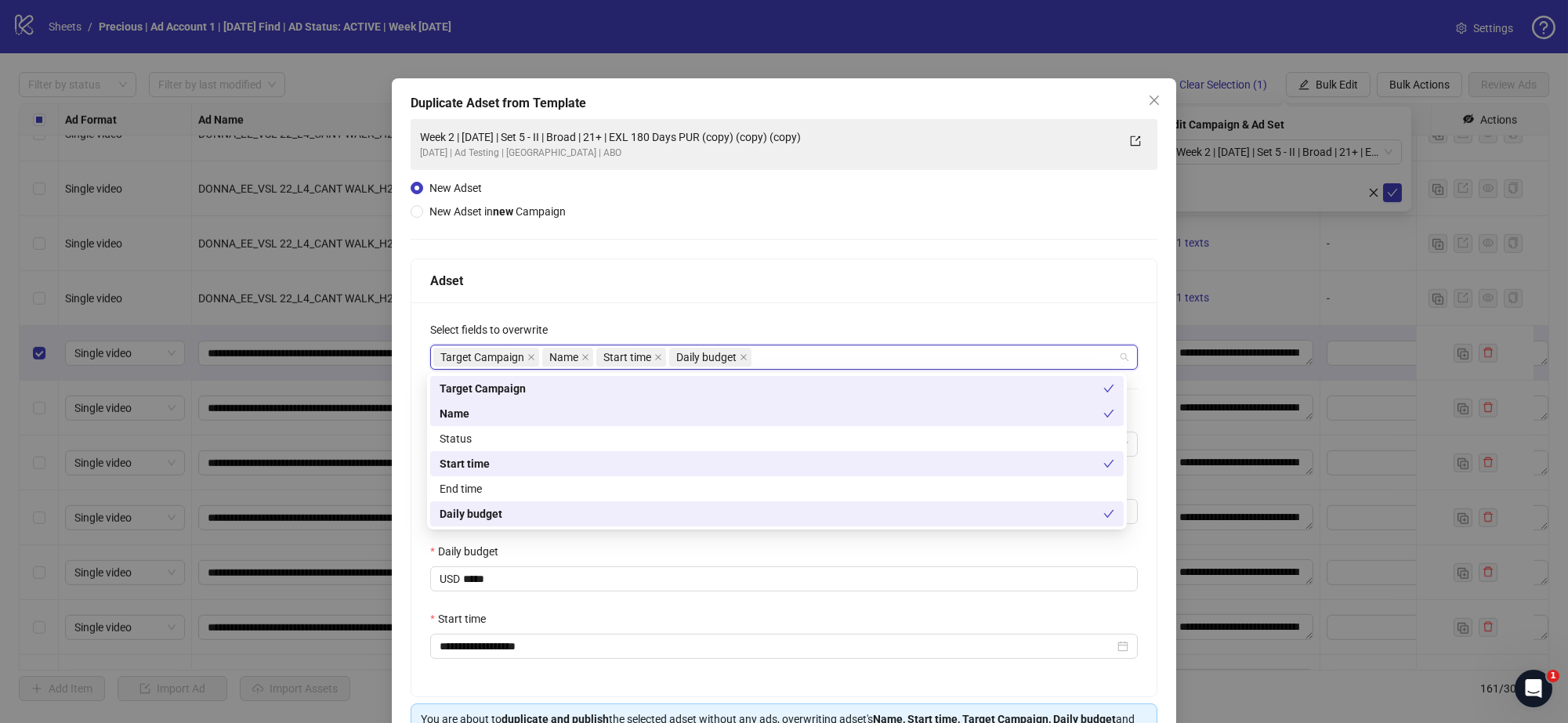
click at [793, 248] on div "**********" at bounding box center [784, 435] width 747 height 633
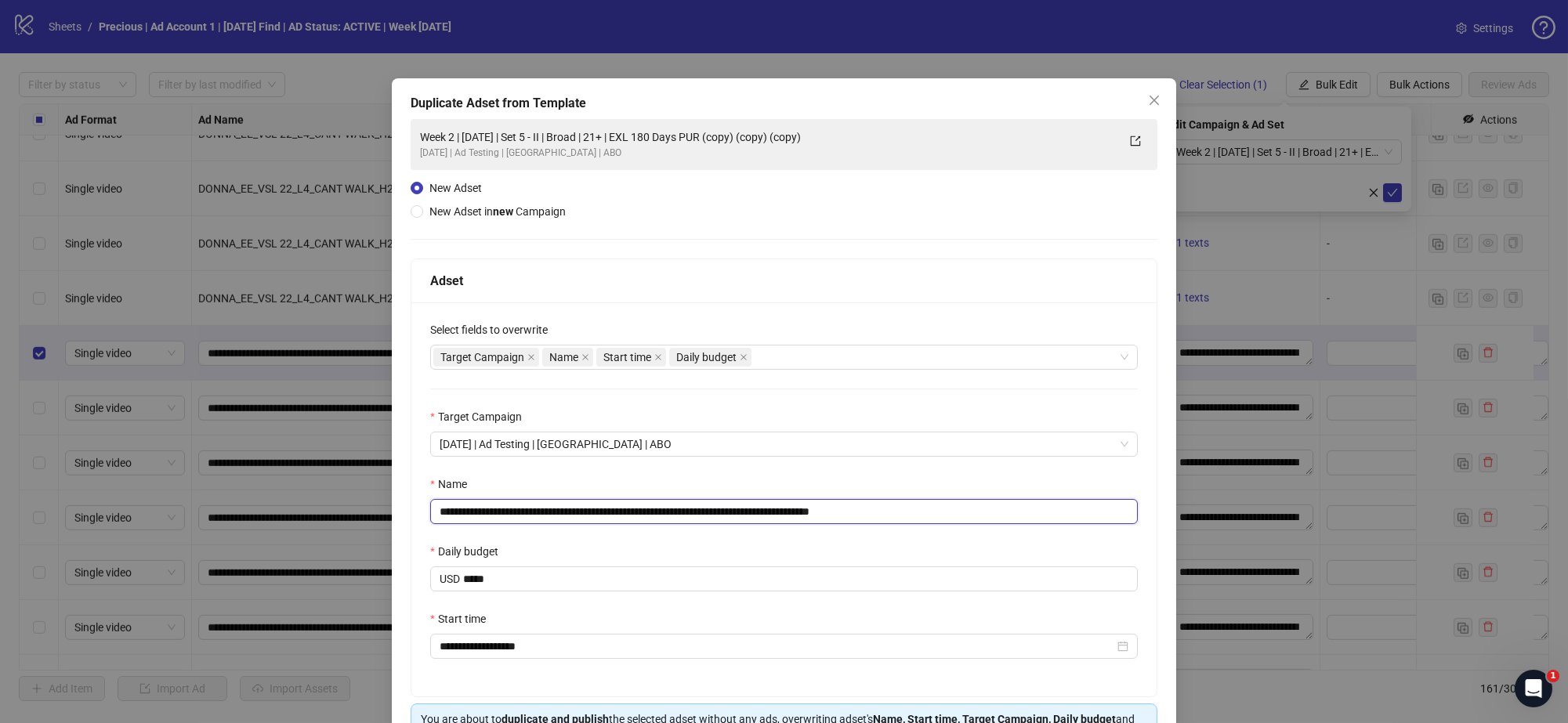
drag, startPoint x: 902, startPoint y: 511, endPoint x: 762, endPoint y: 515, distance: 140.1
click at [762, 515] on input "**********" at bounding box center [784, 511] width 707 height 25
click at [571, 515] on input "**********" at bounding box center [784, 511] width 707 height 25
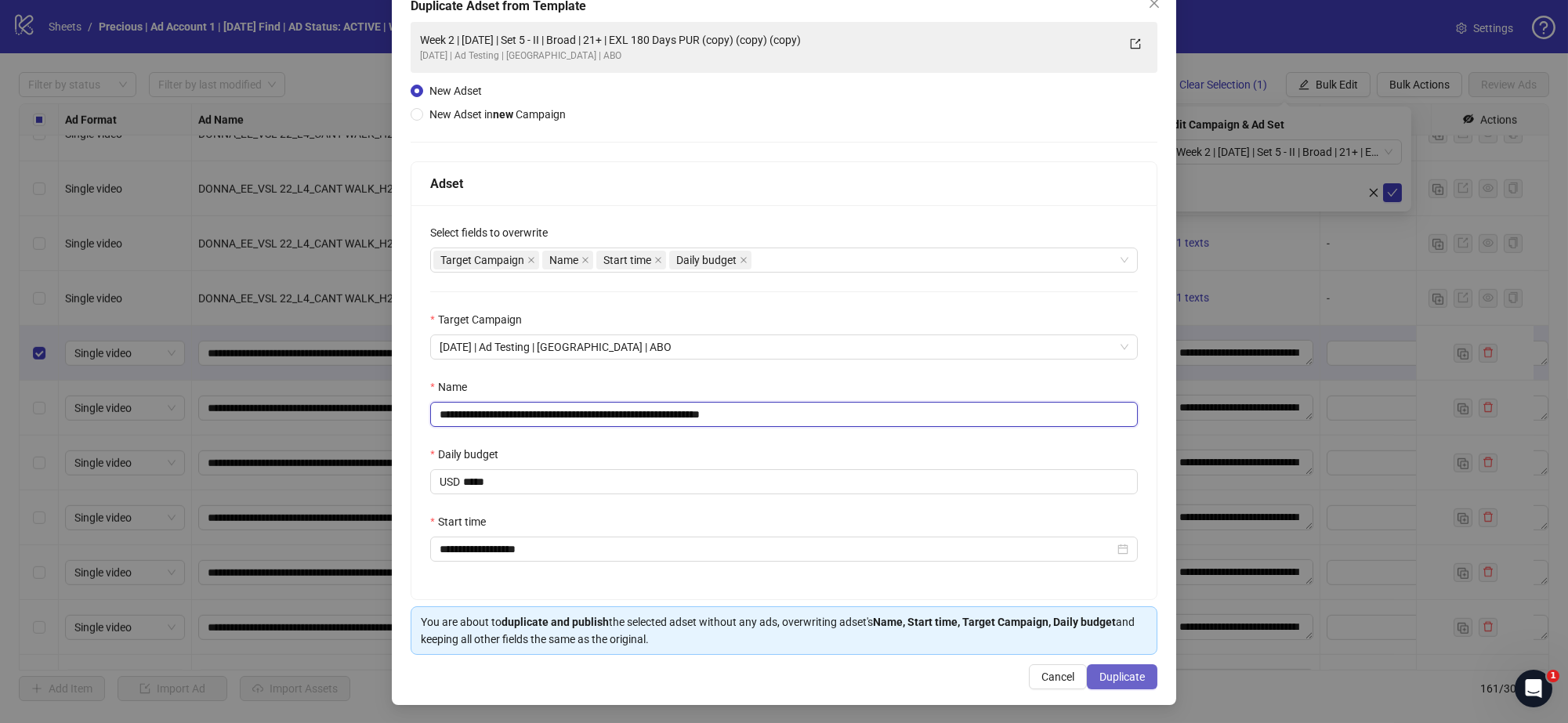
type input "**********"
click at [1099, 676] on span "Duplicate" at bounding box center [1122, 677] width 46 height 13
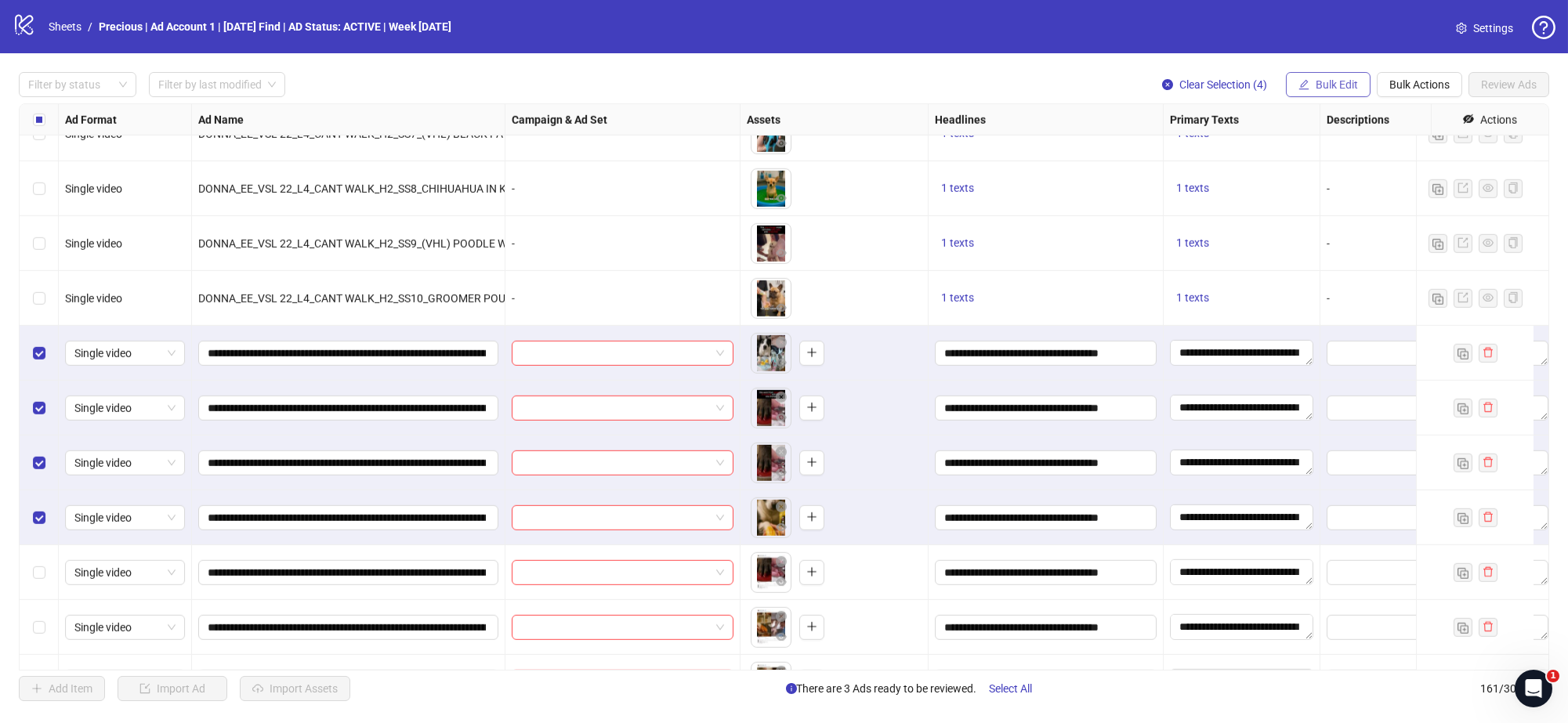
click at [1332, 86] on span "Bulk Edit" at bounding box center [1337, 85] width 42 height 13
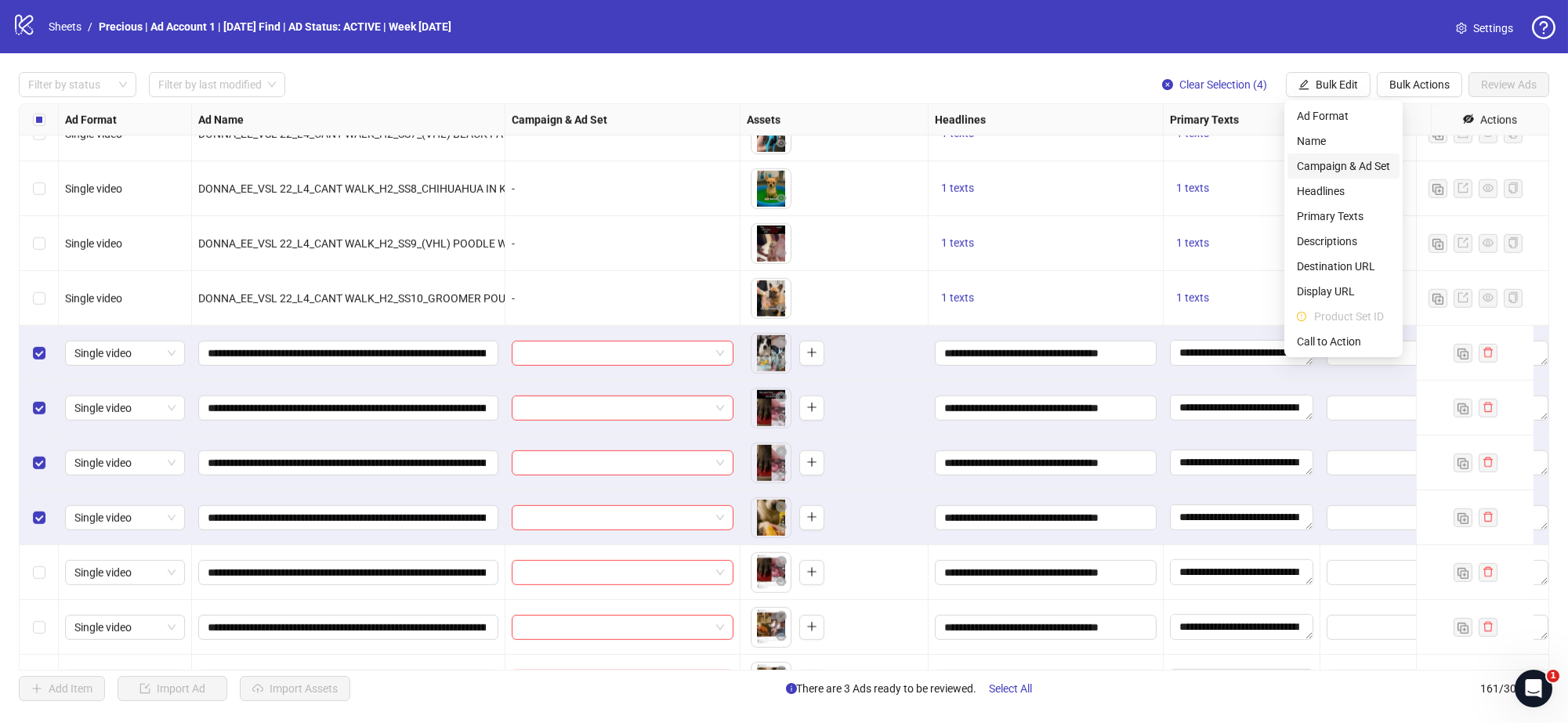
click at [1360, 164] on span "Campaign & Ad Set" at bounding box center [1344, 166] width 94 height 17
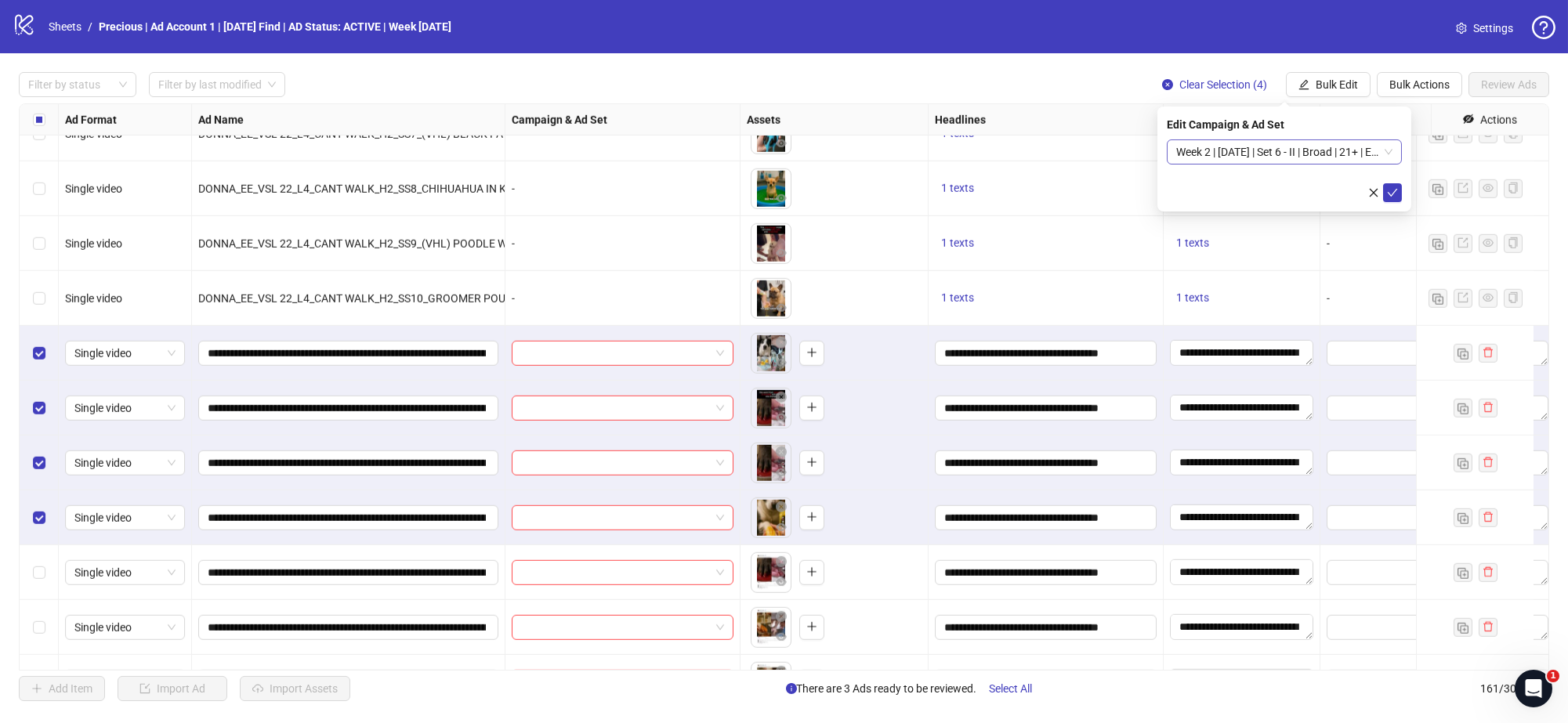
click at [1387, 152] on span "Week 2 | 13th August | Set 6 - II | Broad | 21+ | EXL 180 Days PUR" at bounding box center [1284, 152] width 216 height 24
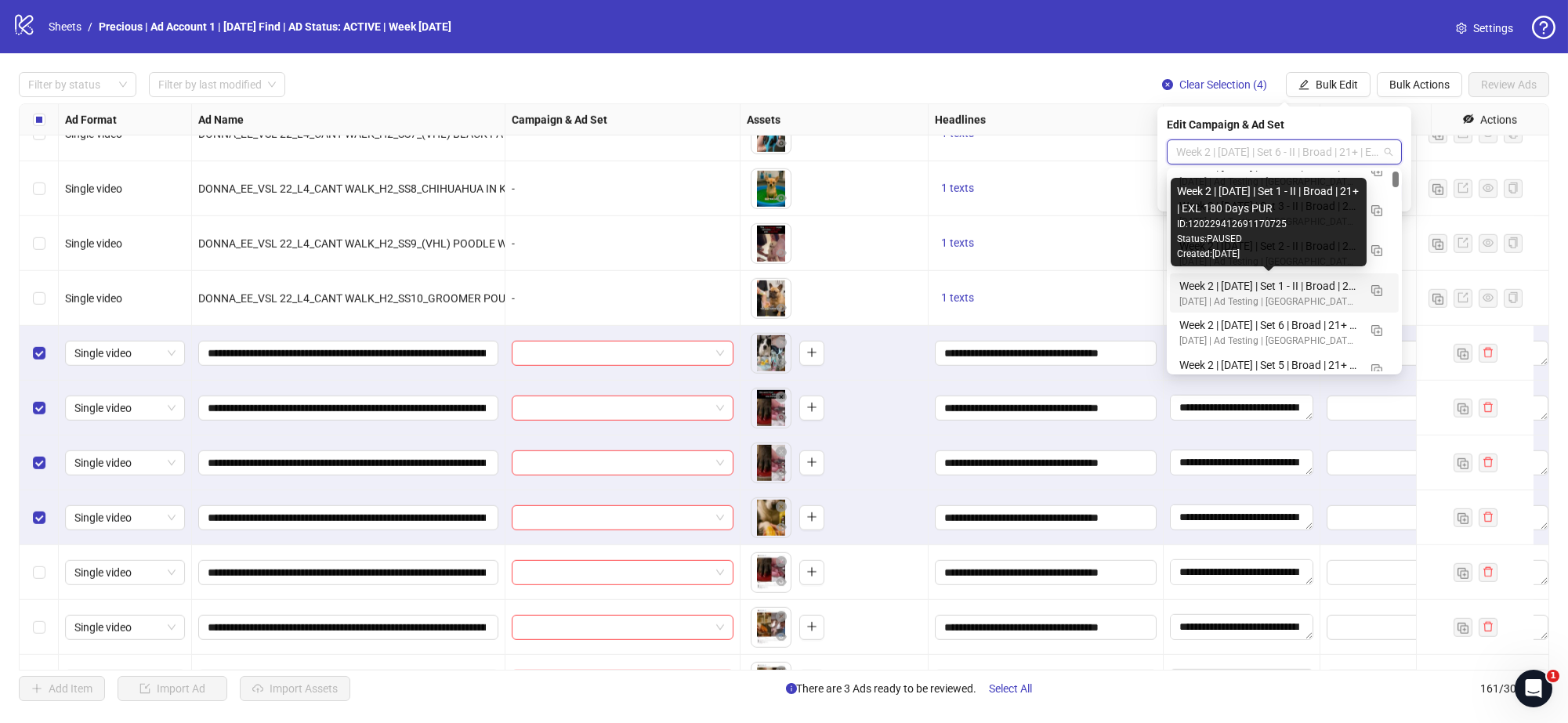
click at [1315, 285] on div "Week 2 | 13th August | Set 1 - II | Broad | 21+ | EXL 180 Days PUR" at bounding box center [1268, 286] width 179 height 17
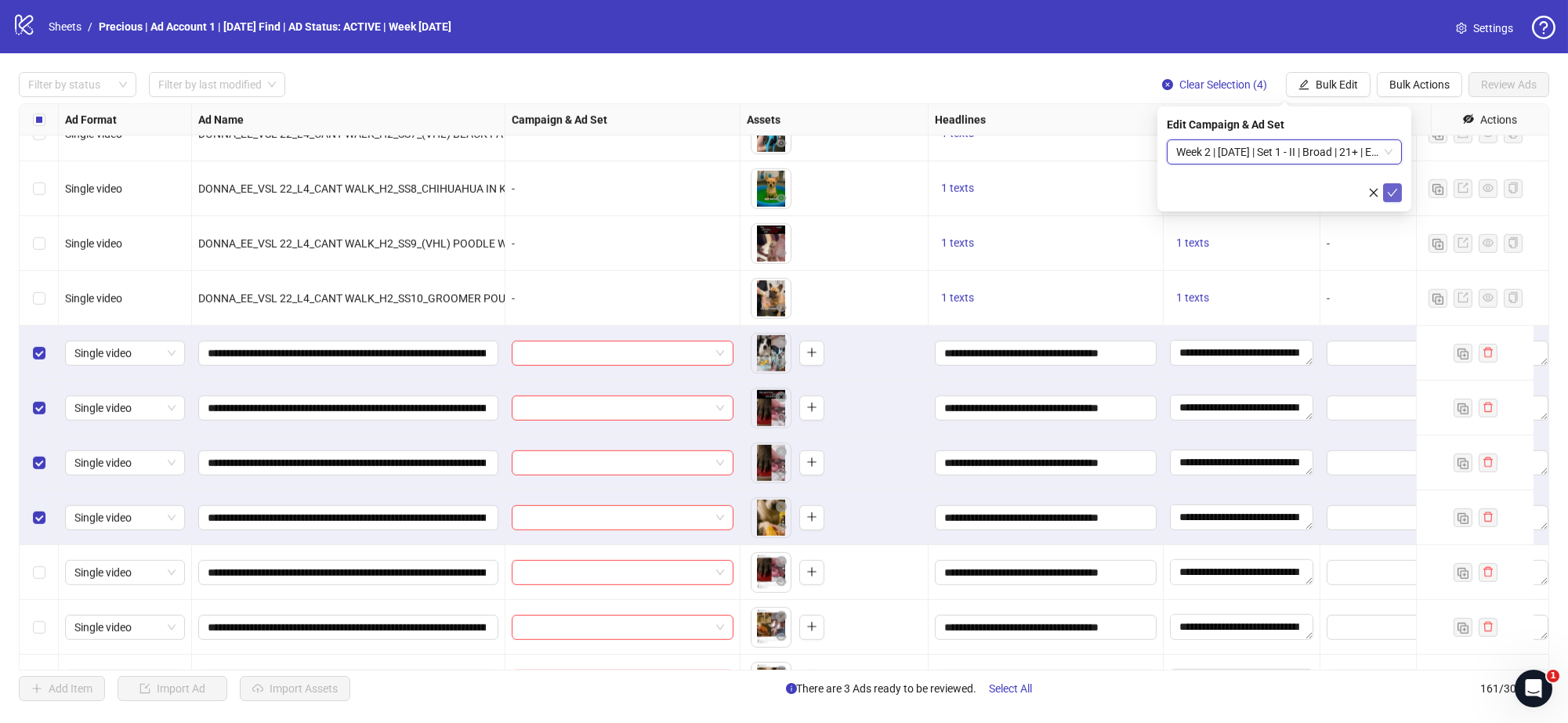
click at [1398, 194] on button "submit" at bounding box center [1393, 193] width 19 height 19
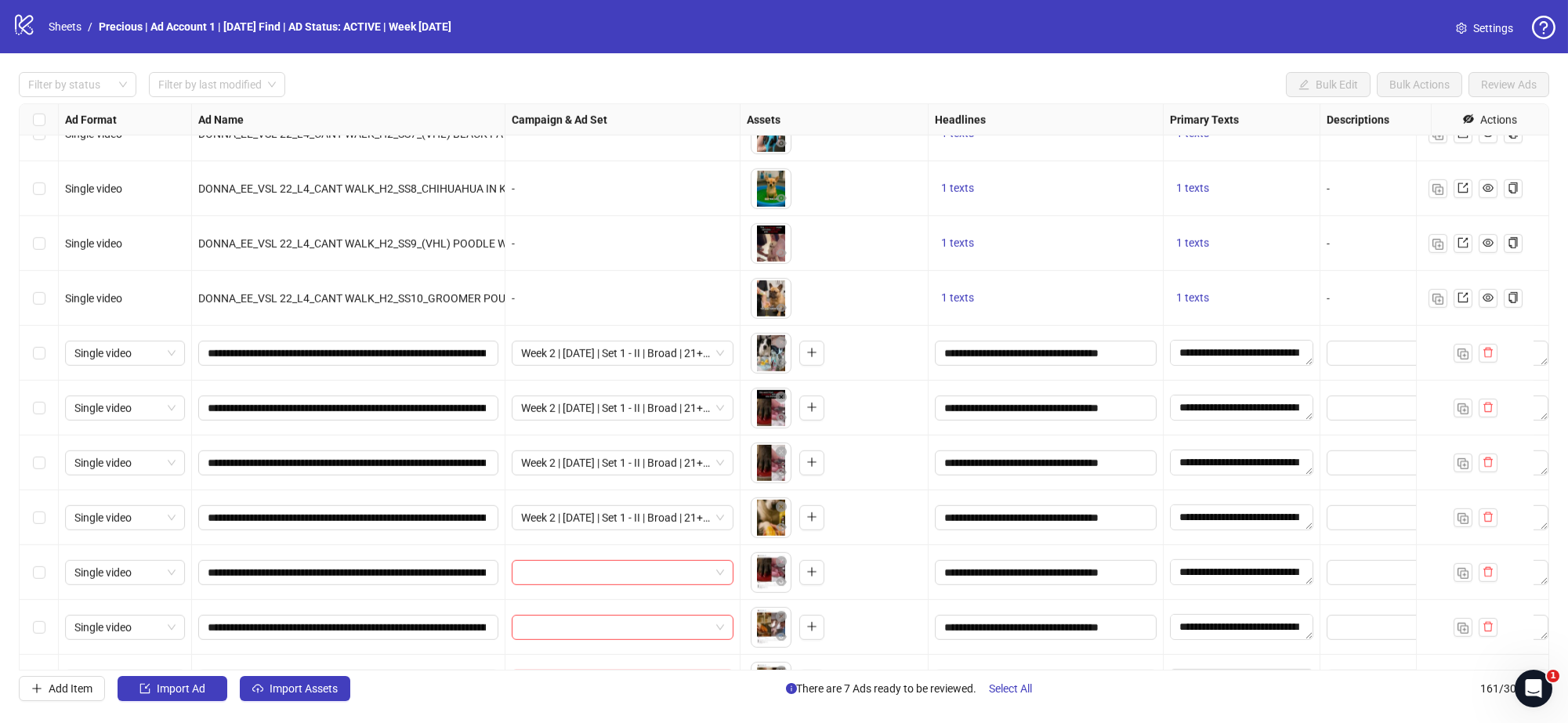
scroll to position [7587, 0]
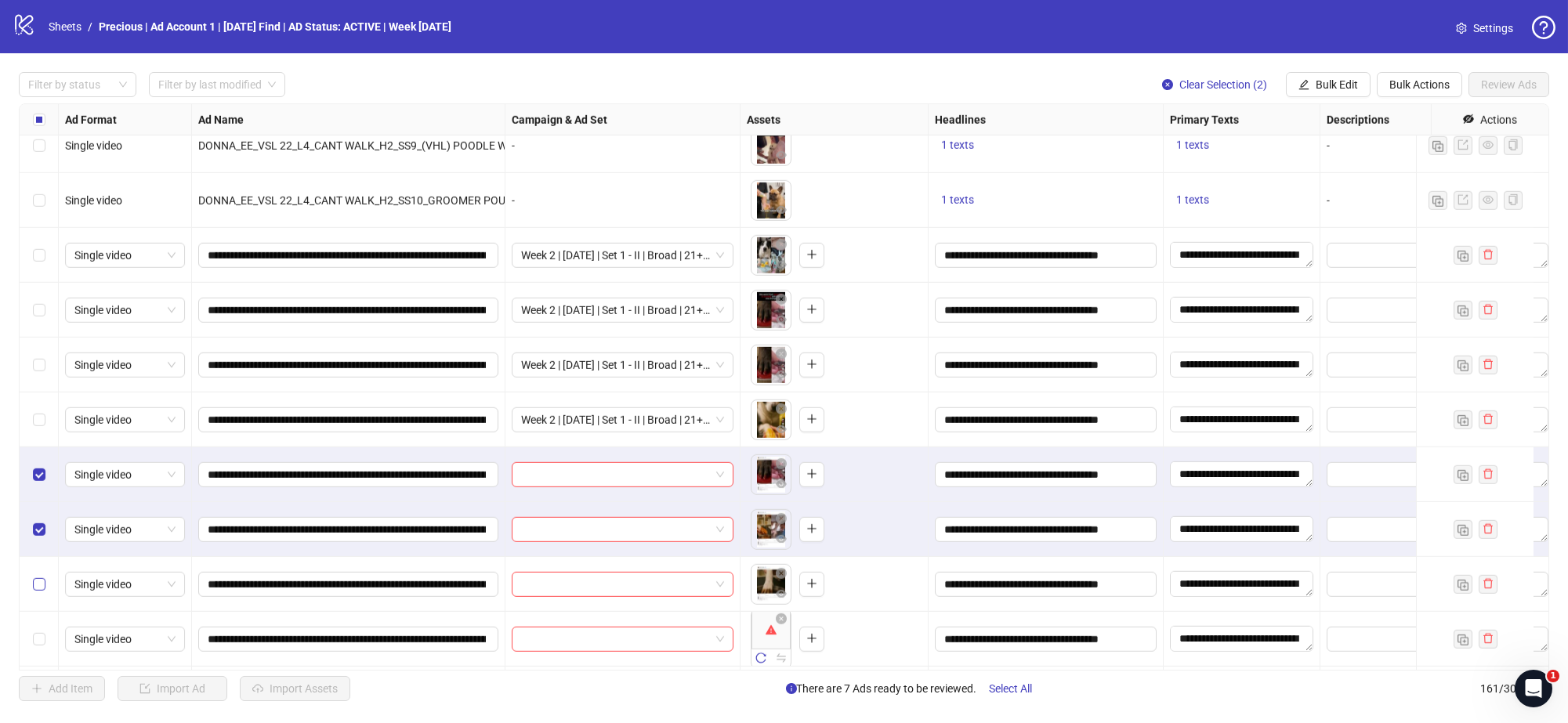
click at [39, 576] on label "Select row 147" at bounding box center [39, 585] width 13 height 17
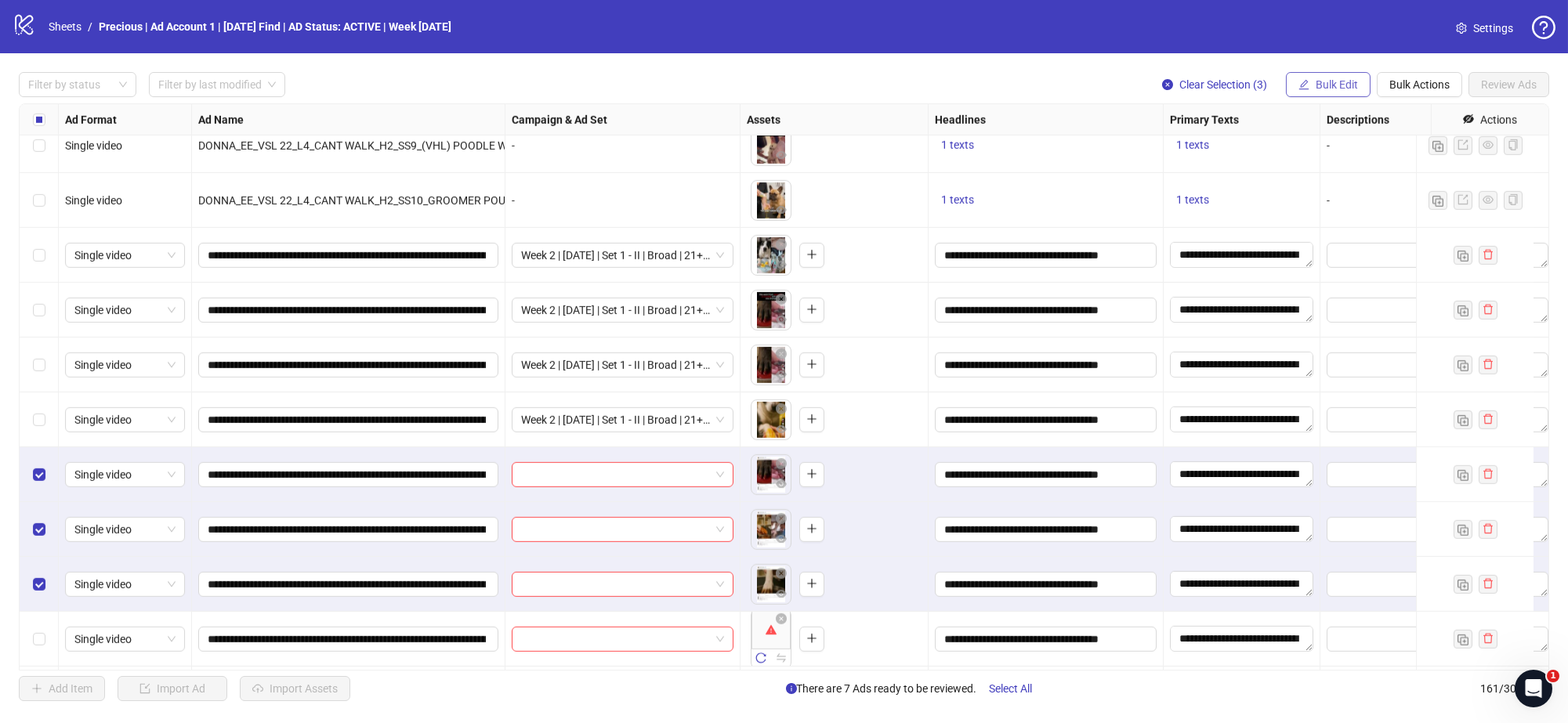
click at [1335, 79] on span "Bulk Edit" at bounding box center [1337, 85] width 42 height 13
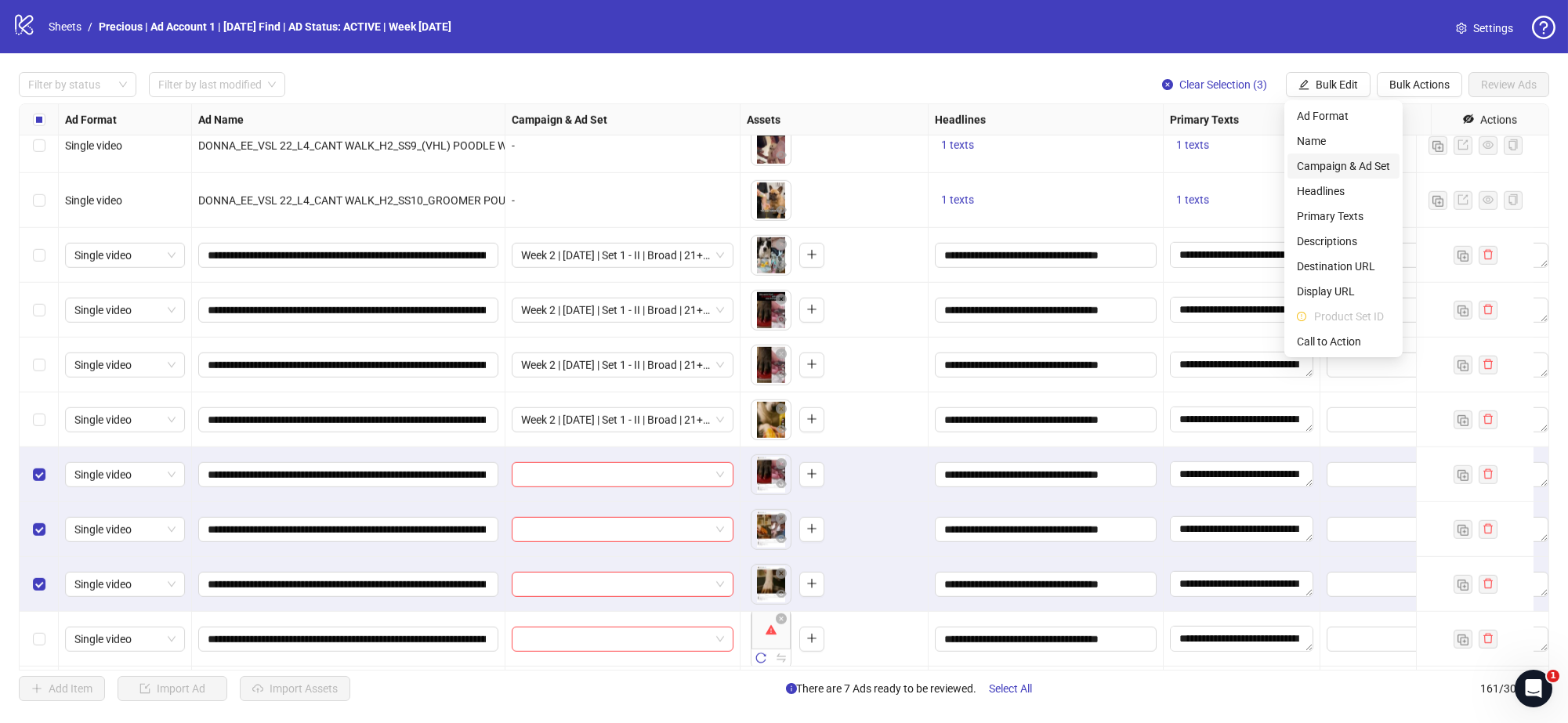
click at [1345, 170] on span "Campaign & Ad Set" at bounding box center [1344, 166] width 94 height 17
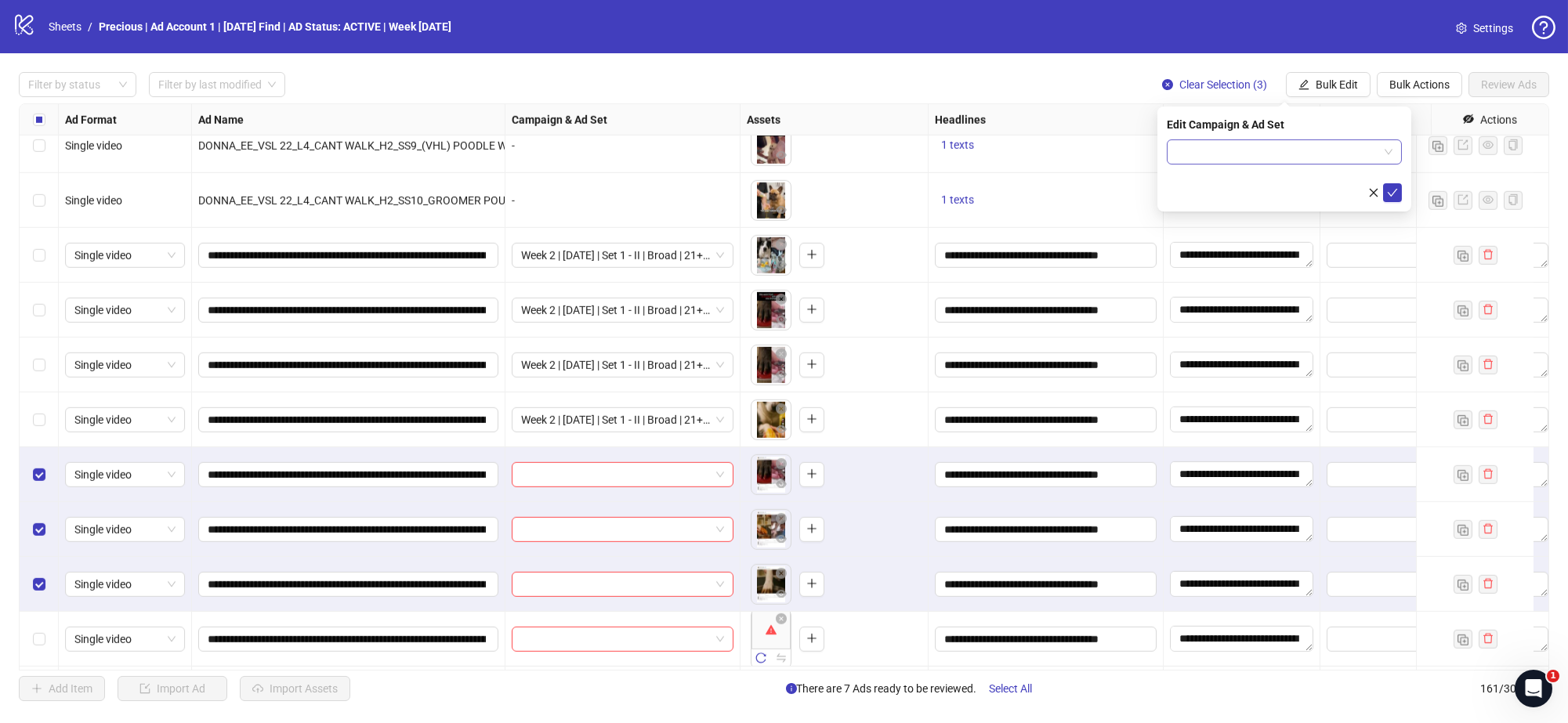
click at [1386, 155] on span at bounding box center [1284, 152] width 216 height 24
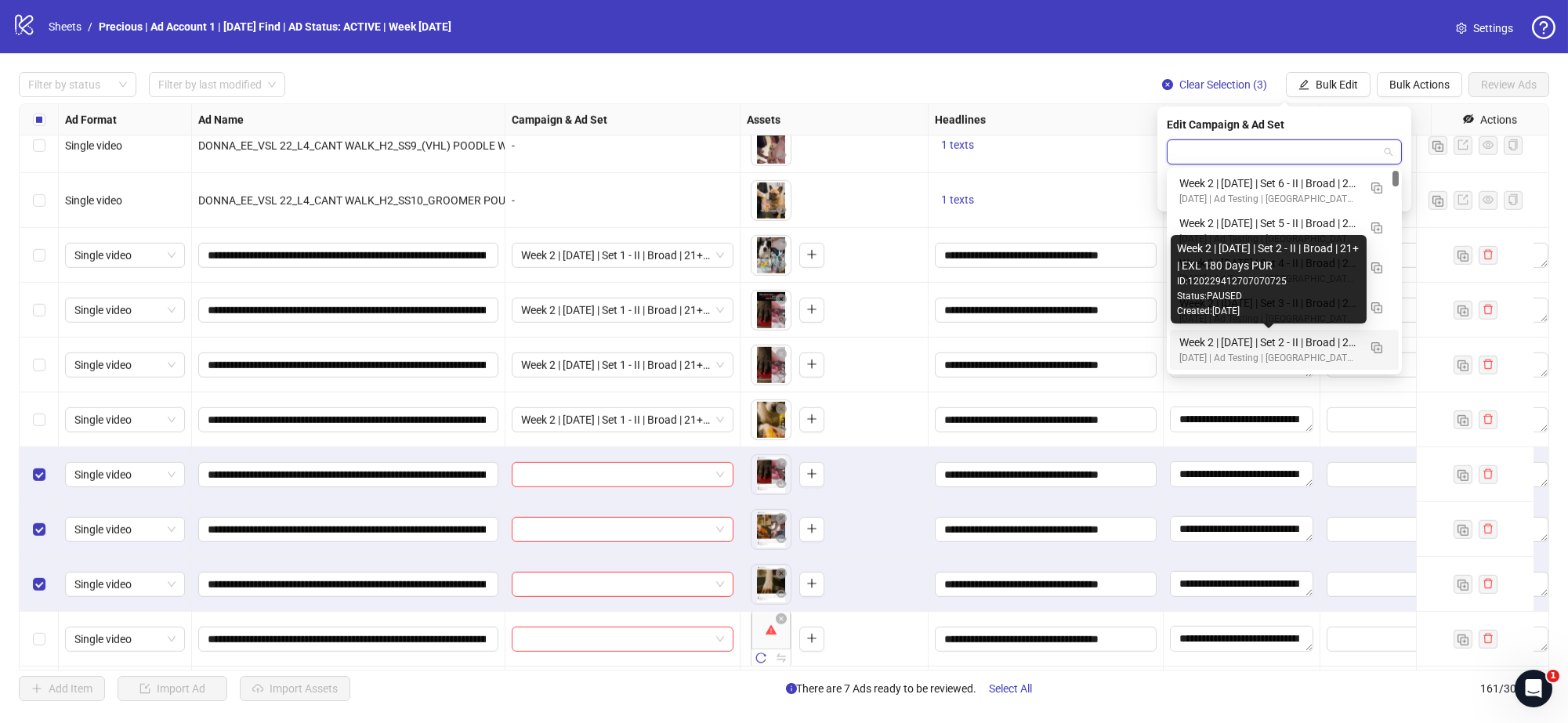
click at [1316, 341] on div "Week 2 | 13th August | Set 2 - II | Broad | 21+ | EXL 180 Days PUR" at bounding box center [1268, 342] width 179 height 17
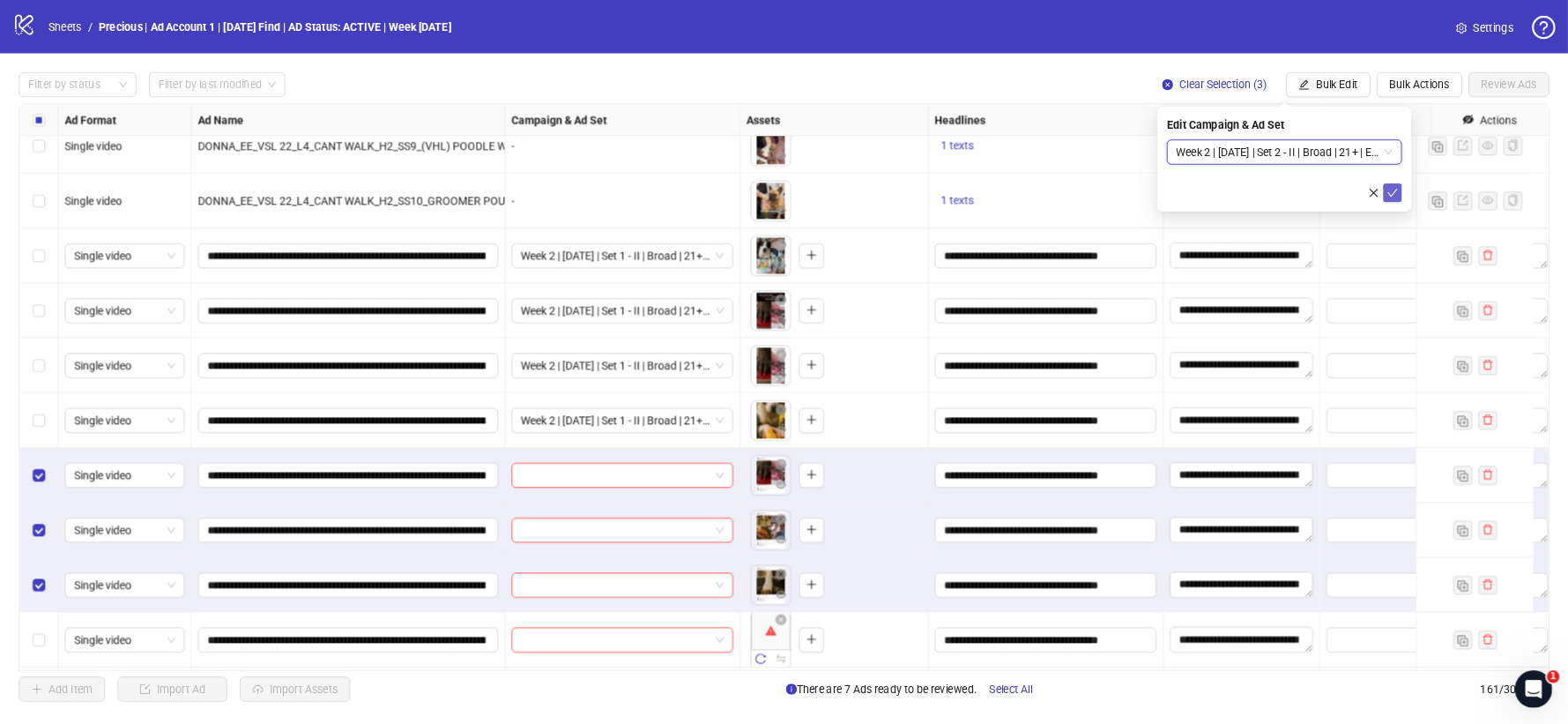
scroll to position [8646, 0]
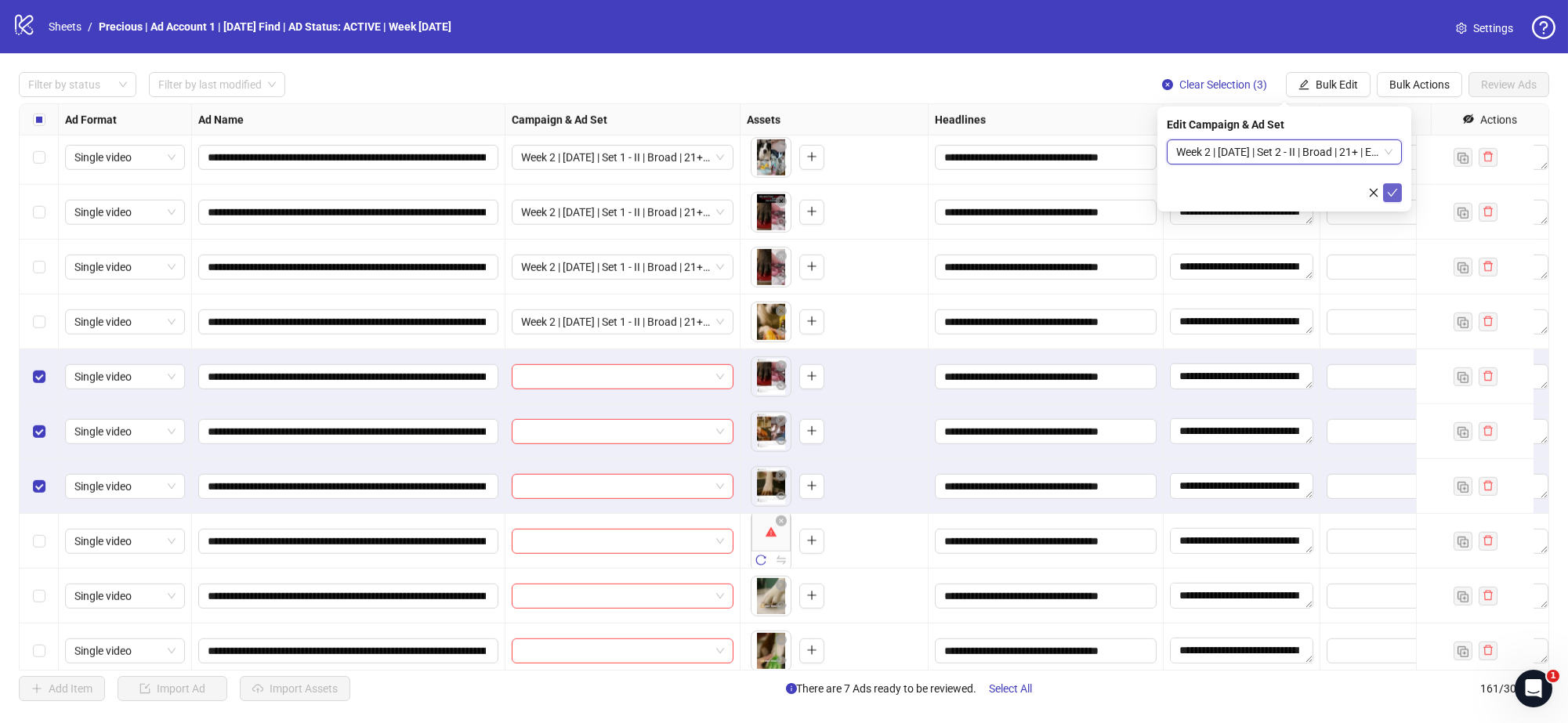
click at [1394, 194] on icon "check" at bounding box center [1393, 193] width 11 height 11
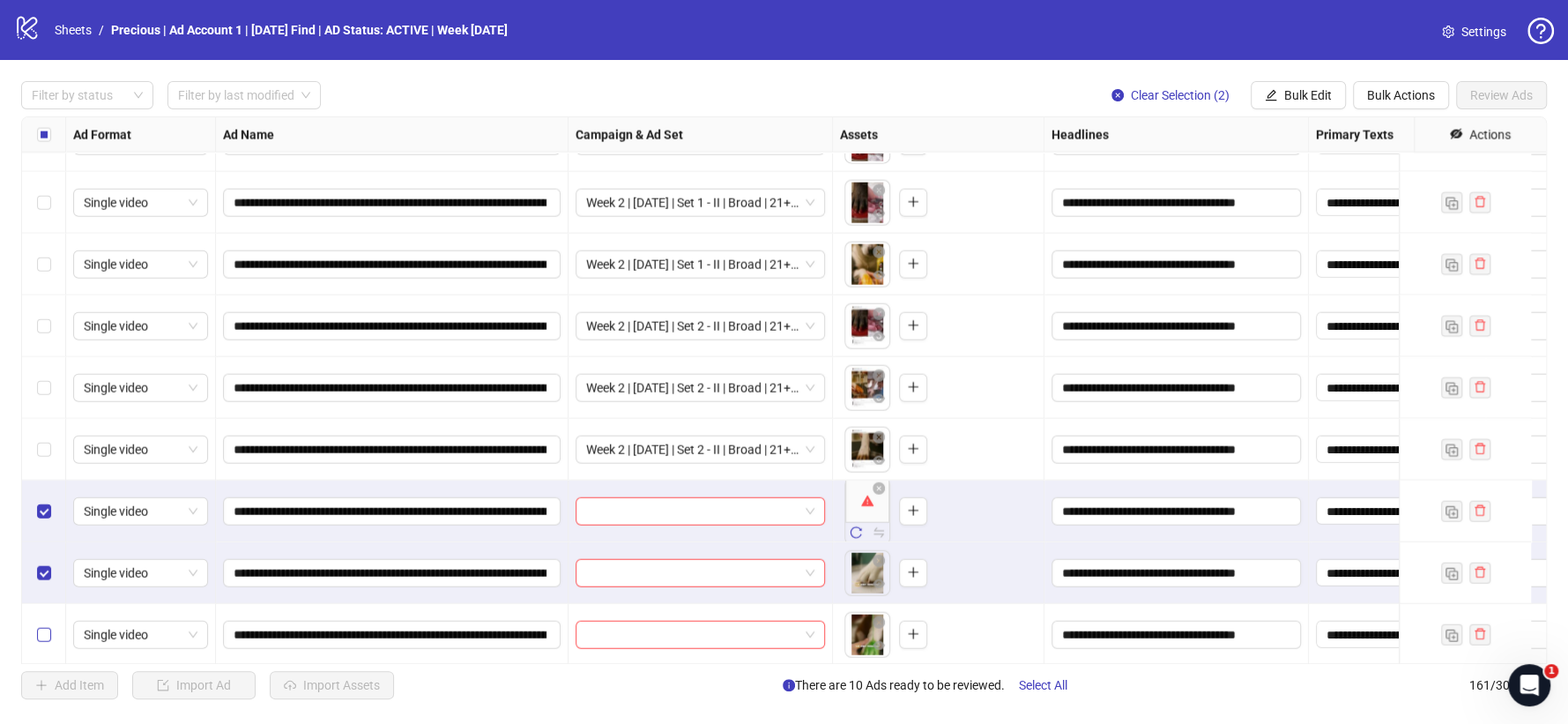
scroll to position [8842, 0]
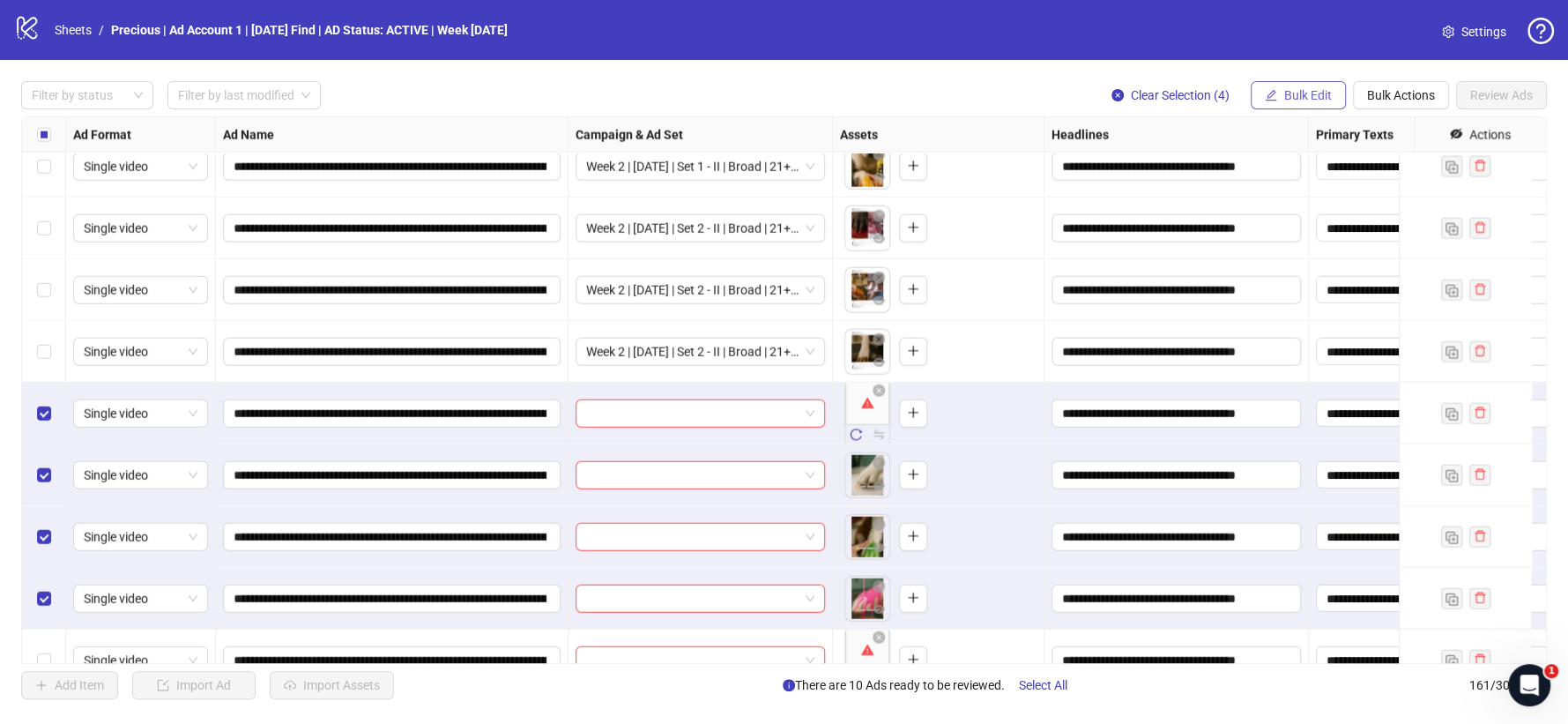
click at [1296, 94] on span "Bulk Edit" at bounding box center [1308, 96] width 48 height 14
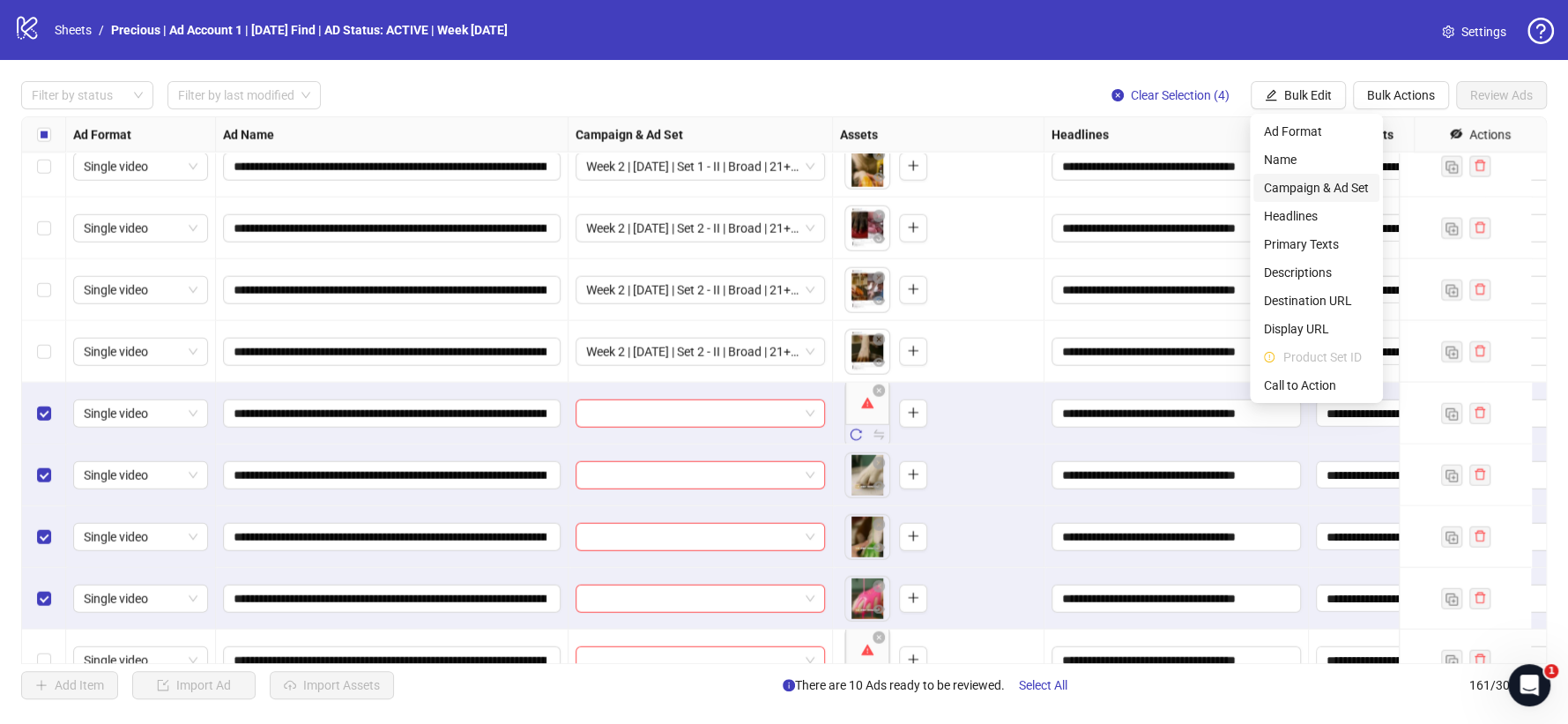
click at [1311, 178] on span "Campaign & Ad Set" at bounding box center [1316, 188] width 105 height 19
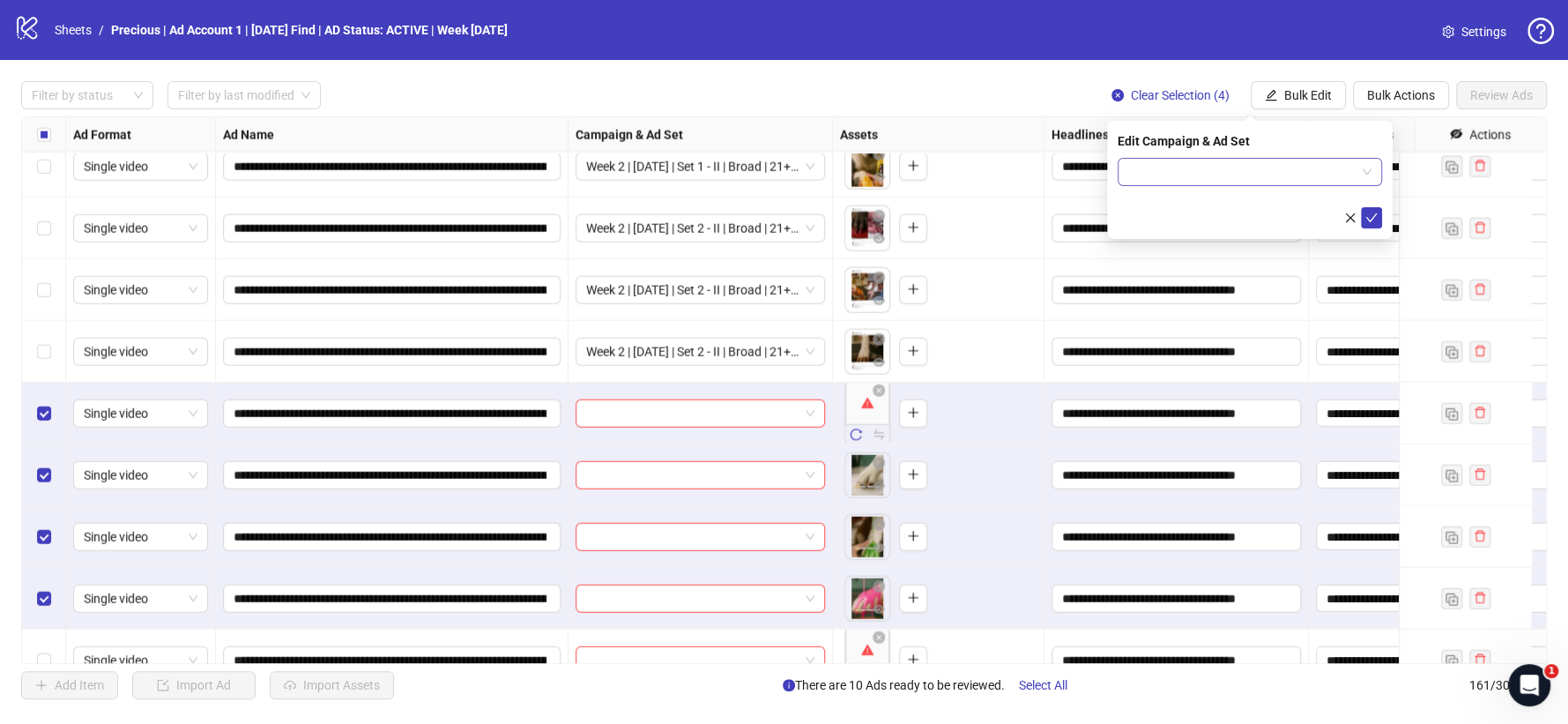
click at [1366, 174] on span at bounding box center [1249, 172] width 243 height 27
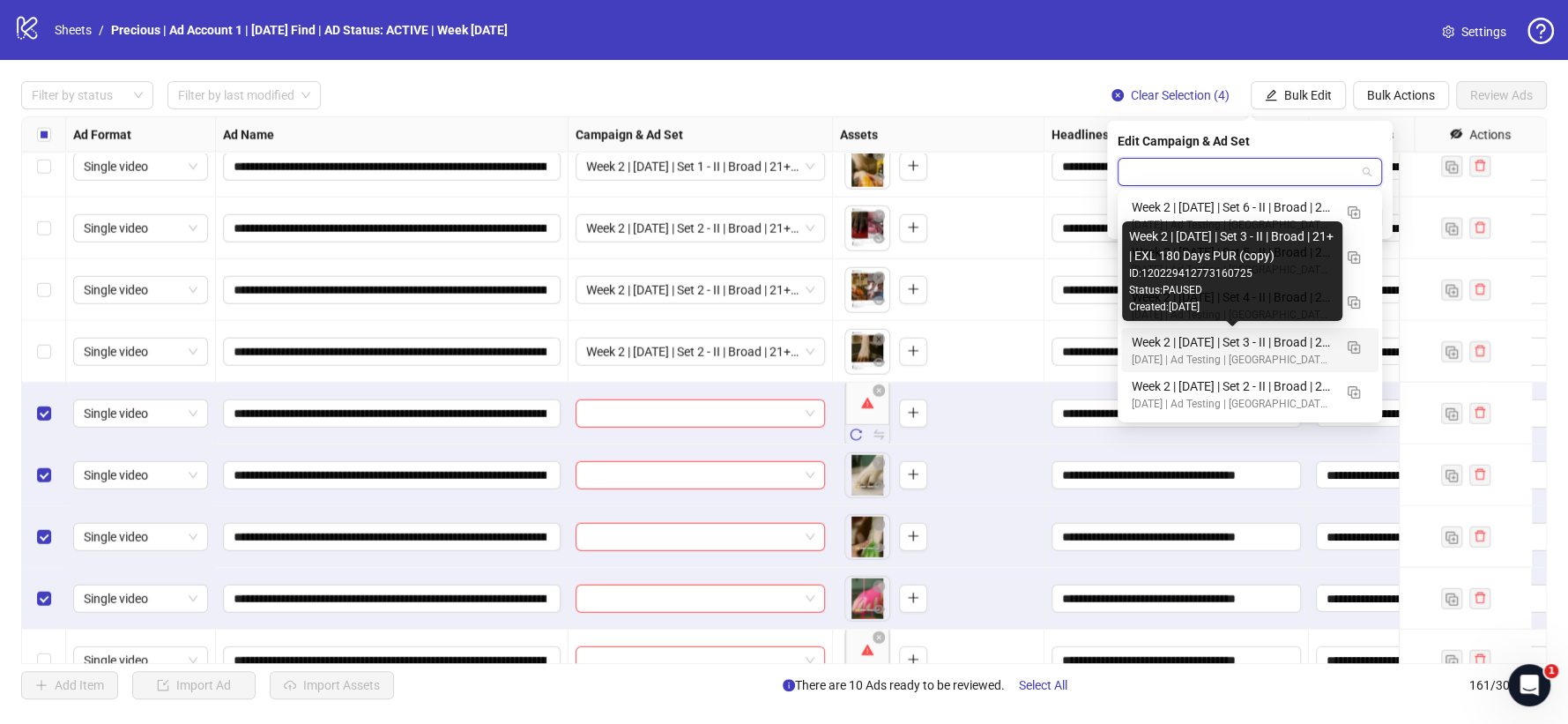
click at [1318, 341] on div "Week 2 | 13th August | Set 3 - II | Broad | 21+ | EXL 180 Days PUR (copy)" at bounding box center [1232, 343] width 201 height 19
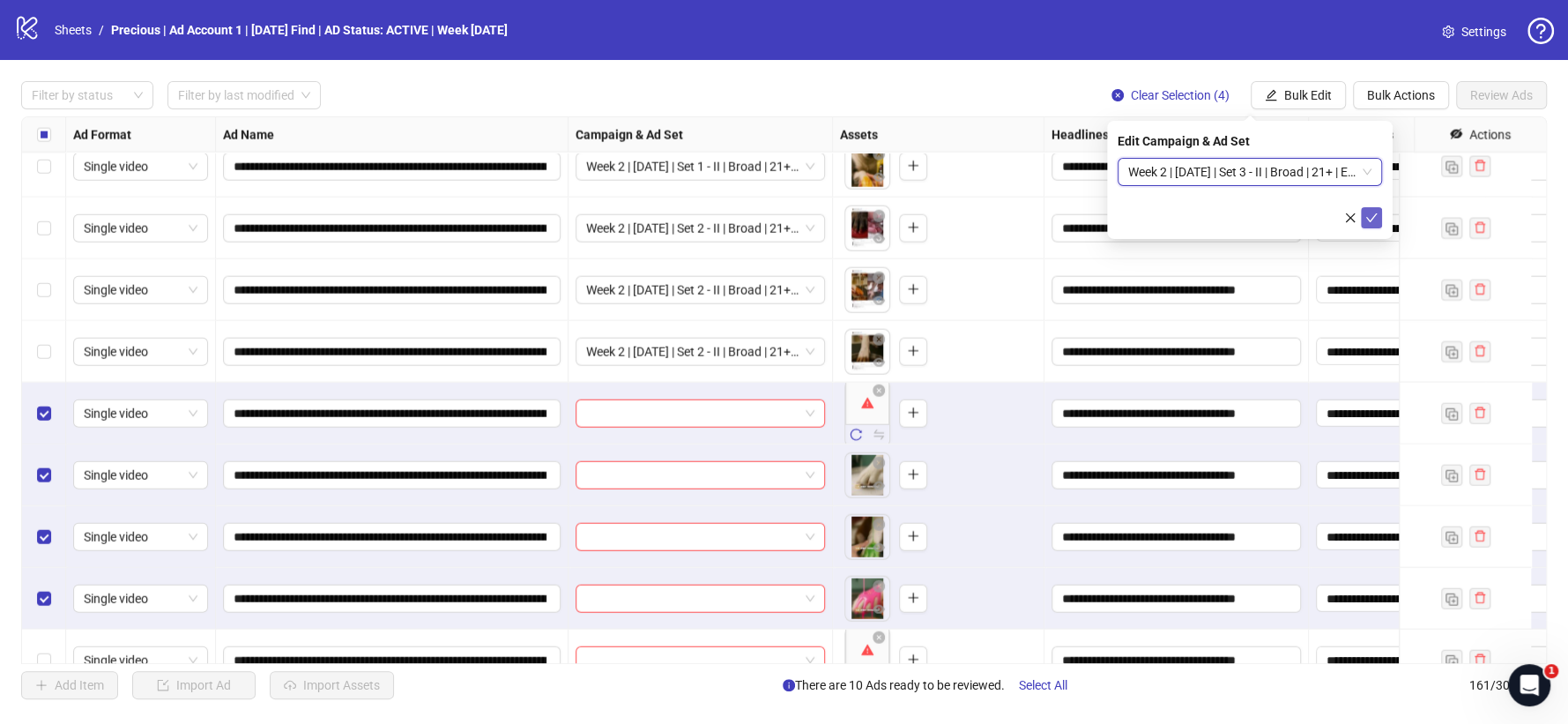
click at [1374, 220] on icon "check" at bounding box center [1372, 218] width 12 height 12
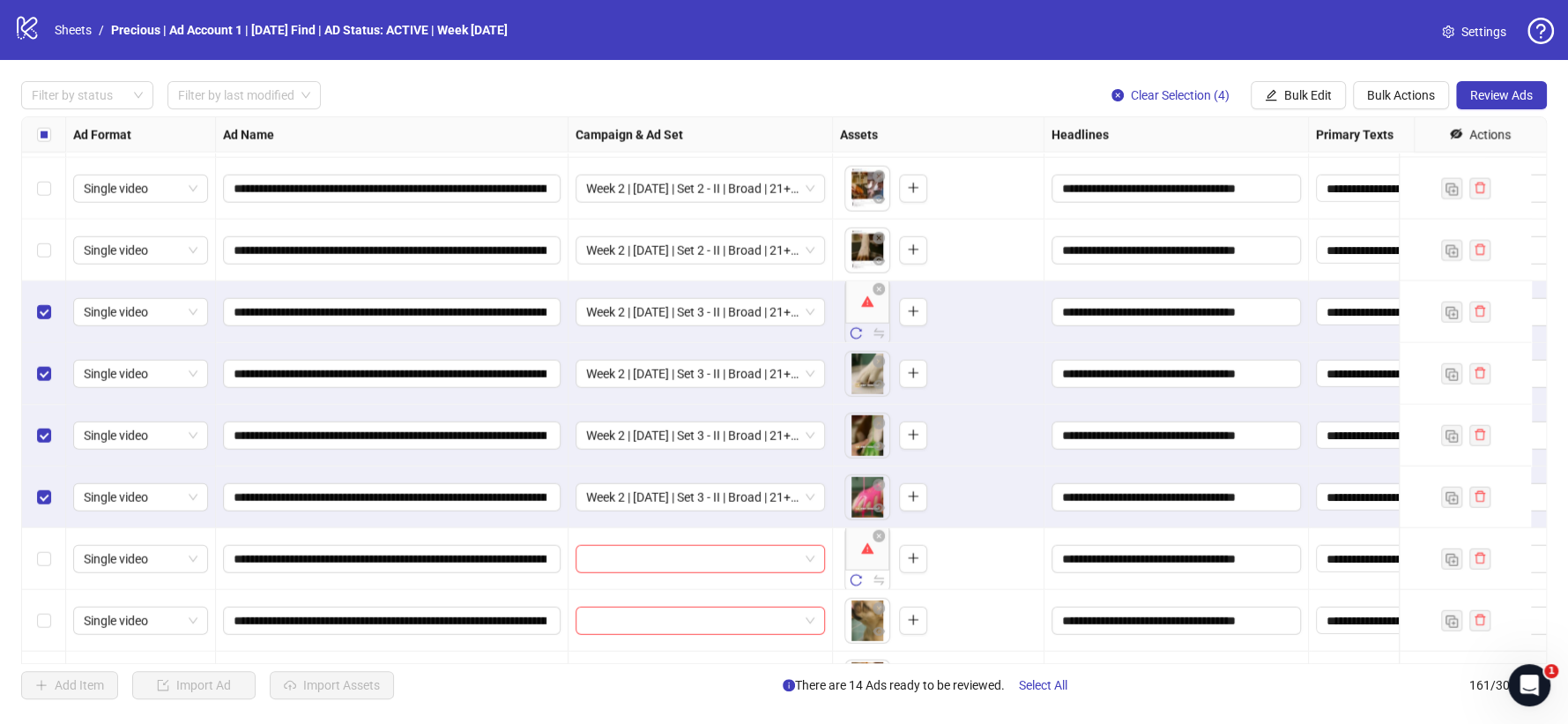
scroll to position [9038, 0]
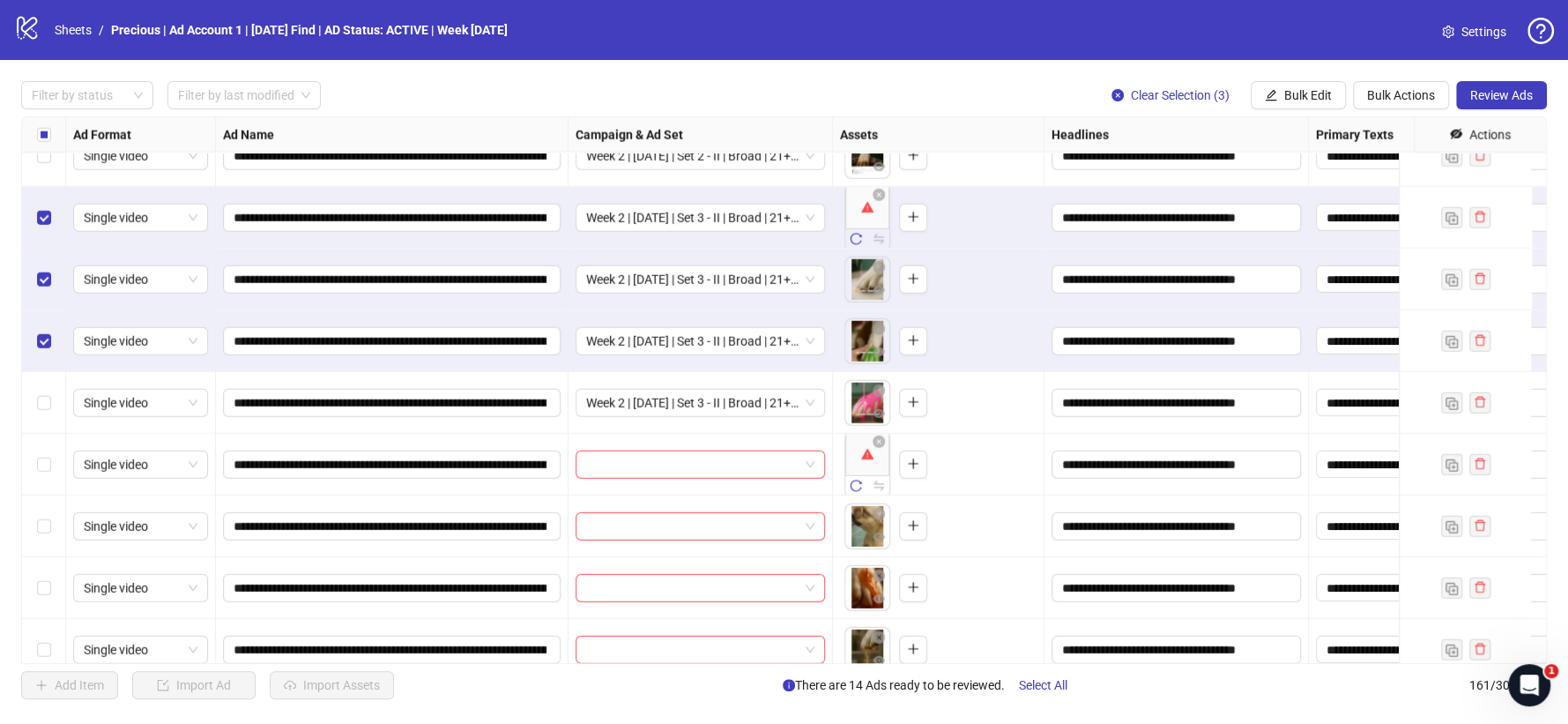
click at [41, 346] on label "Select row 150" at bounding box center [44, 342] width 14 height 19
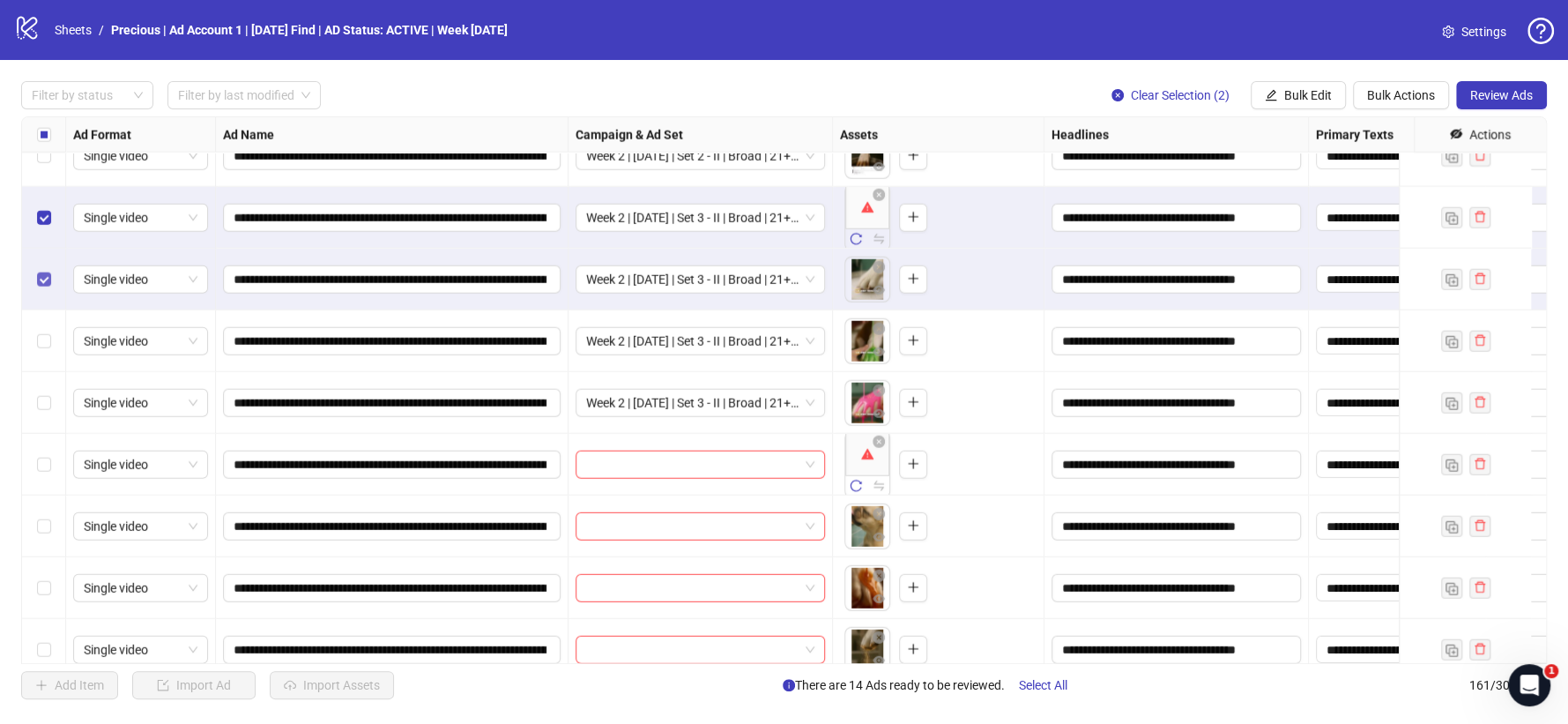
click at [43, 288] on label "Select row 149" at bounding box center [44, 280] width 14 height 19
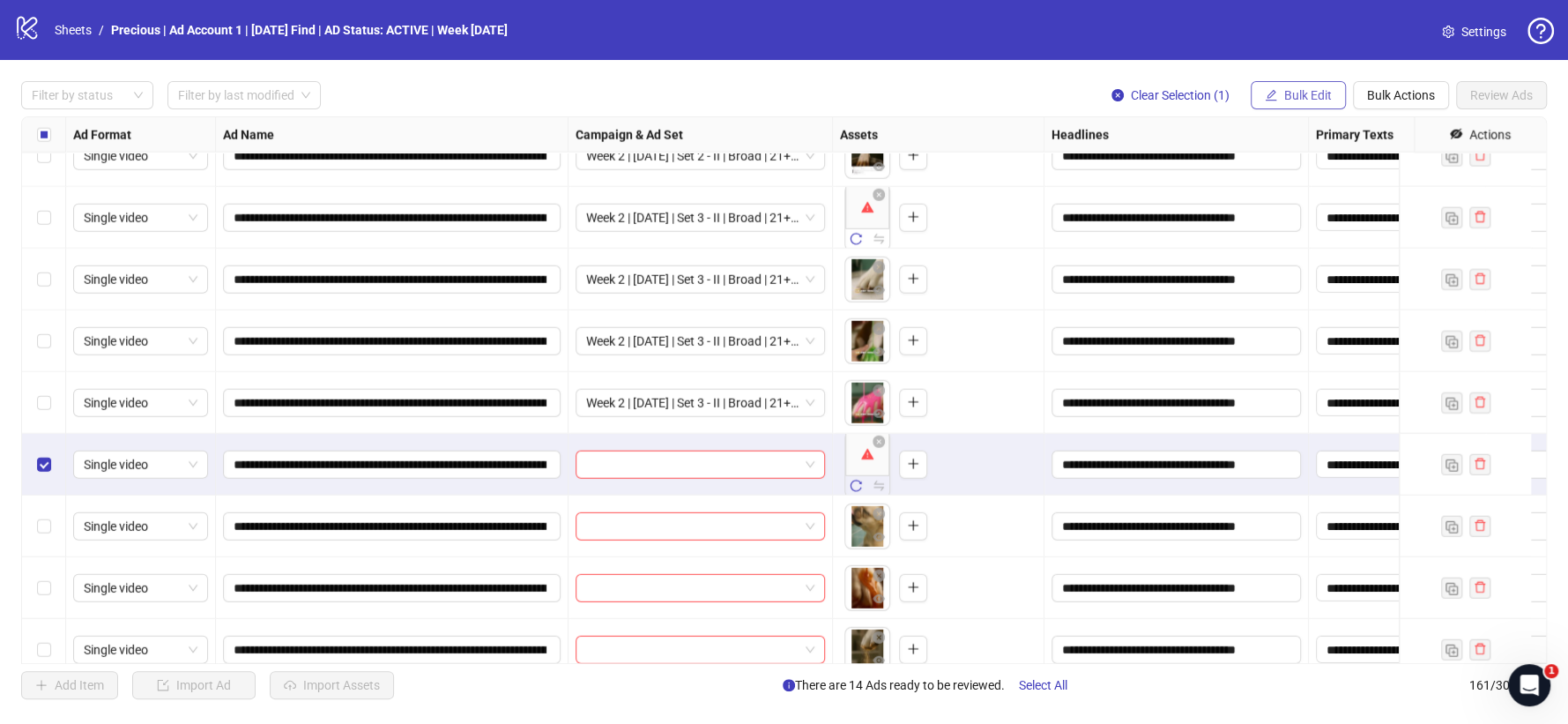
click at [1311, 94] on span "Bulk Edit" at bounding box center [1308, 96] width 48 height 14
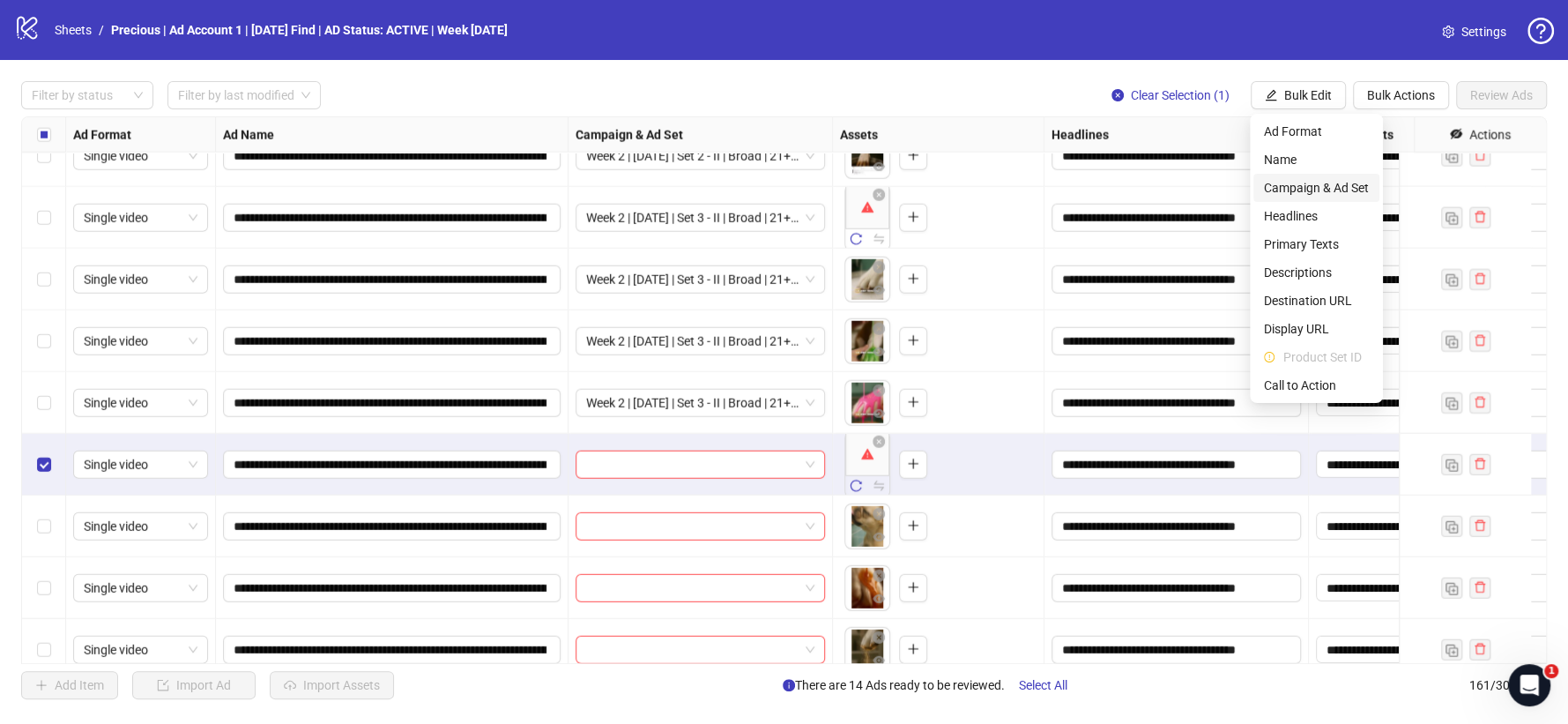
click at [1290, 182] on span "Campaign & Ad Set" at bounding box center [1316, 188] width 105 height 19
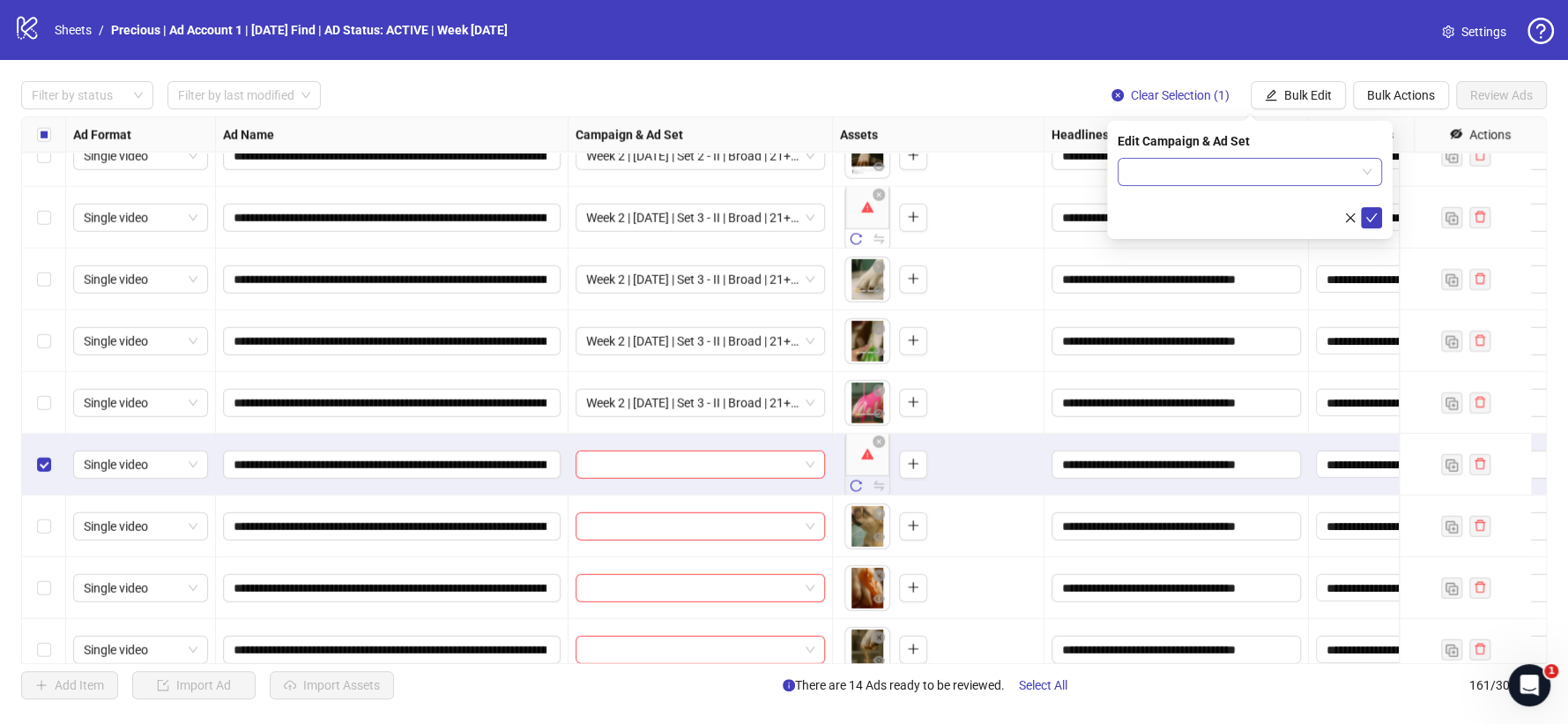
click at [1369, 179] on span at bounding box center [1249, 172] width 243 height 27
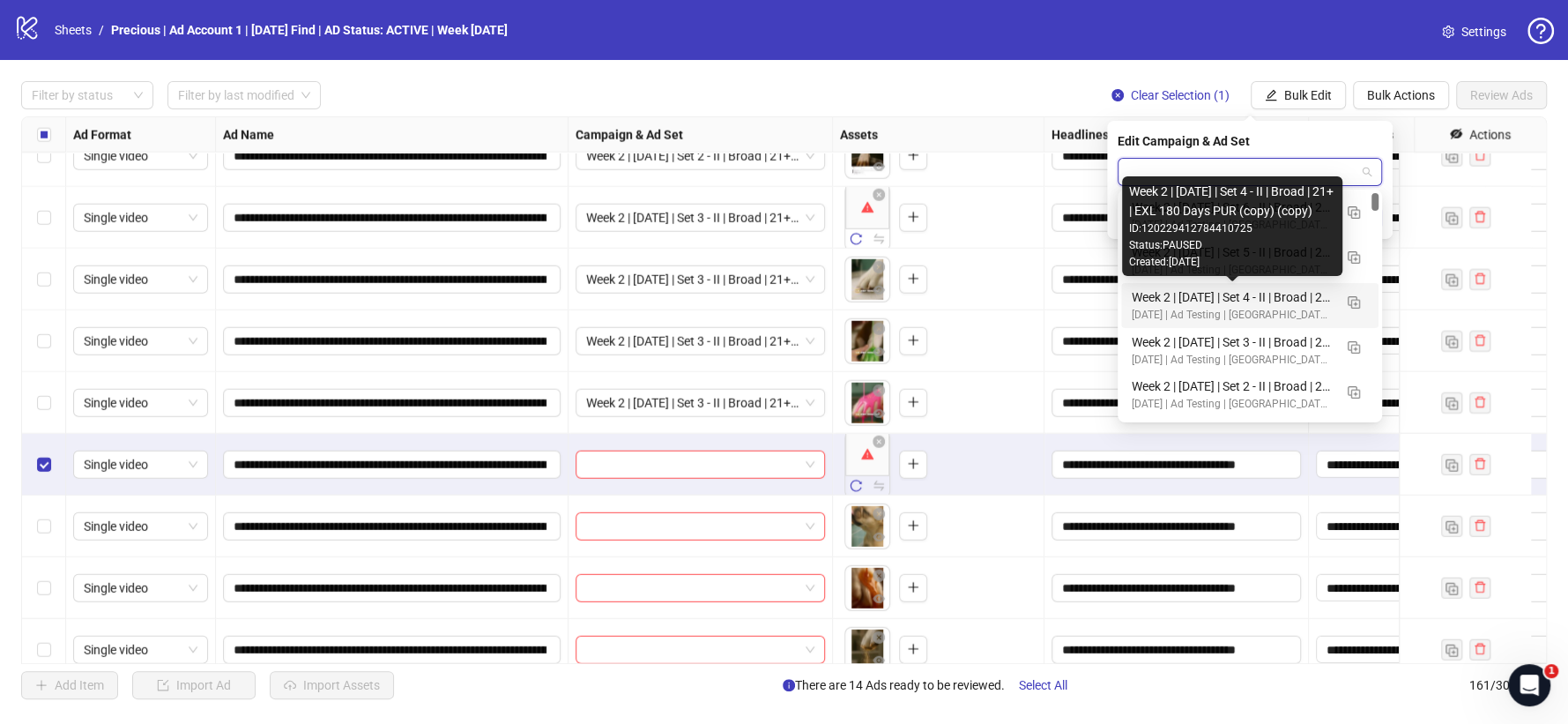
click at [1302, 294] on div "Week 2 | 13th August | Set 4 - II | Broad | 21+ | EXL 180 Days PUR (copy) (copy)" at bounding box center [1232, 297] width 201 height 19
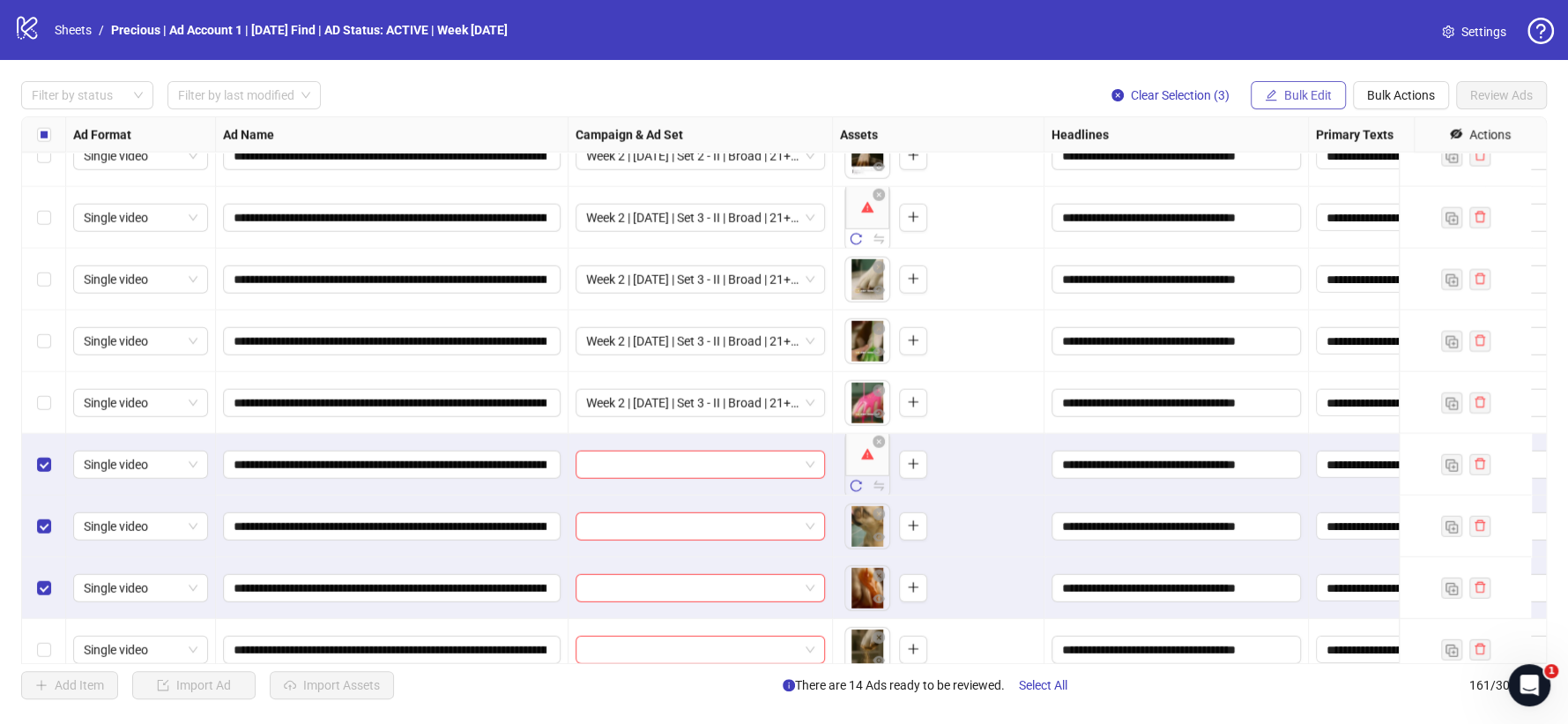
click at [1305, 91] on span "Bulk Edit" at bounding box center [1308, 96] width 48 height 14
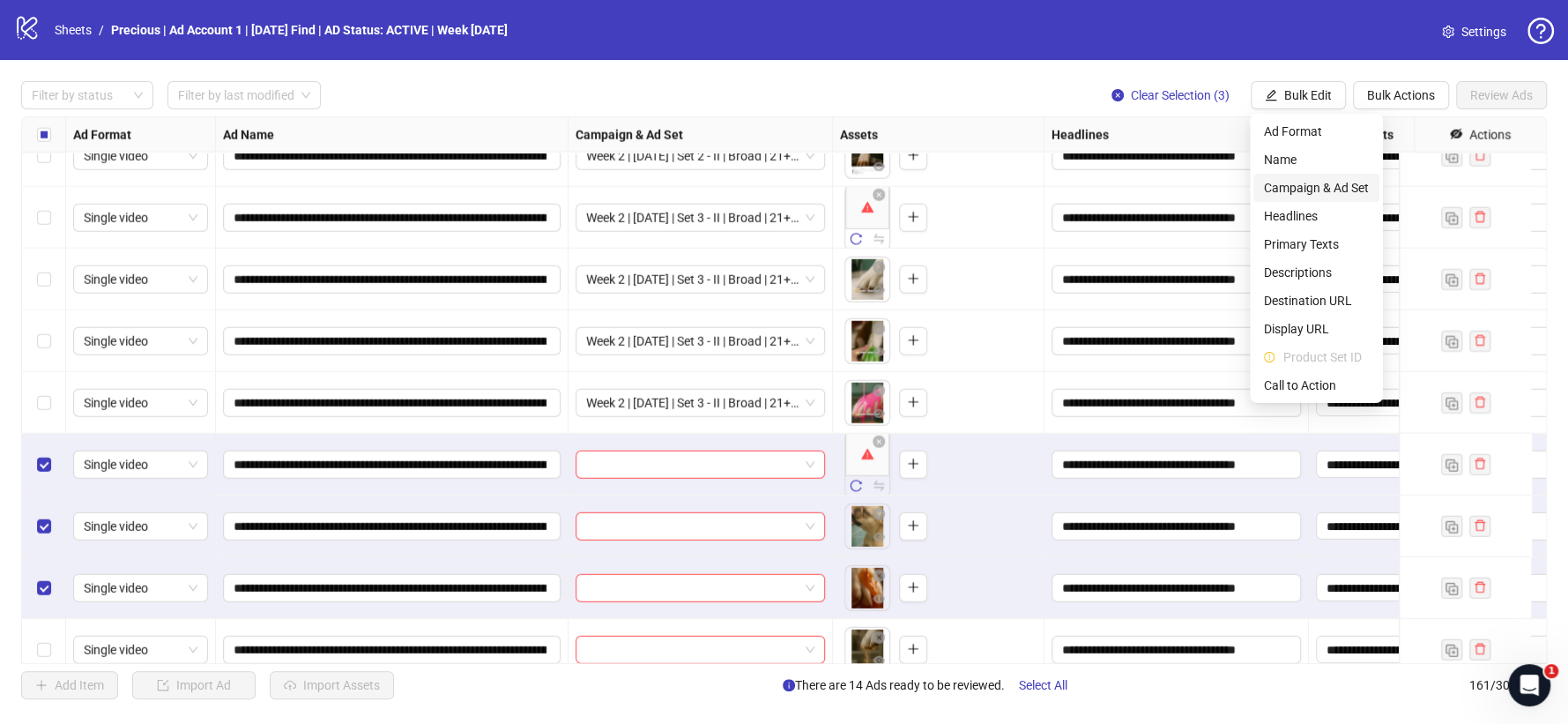
click at [1311, 189] on span "Campaign & Ad Set" at bounding box center [1316, 188] width 105 height 19
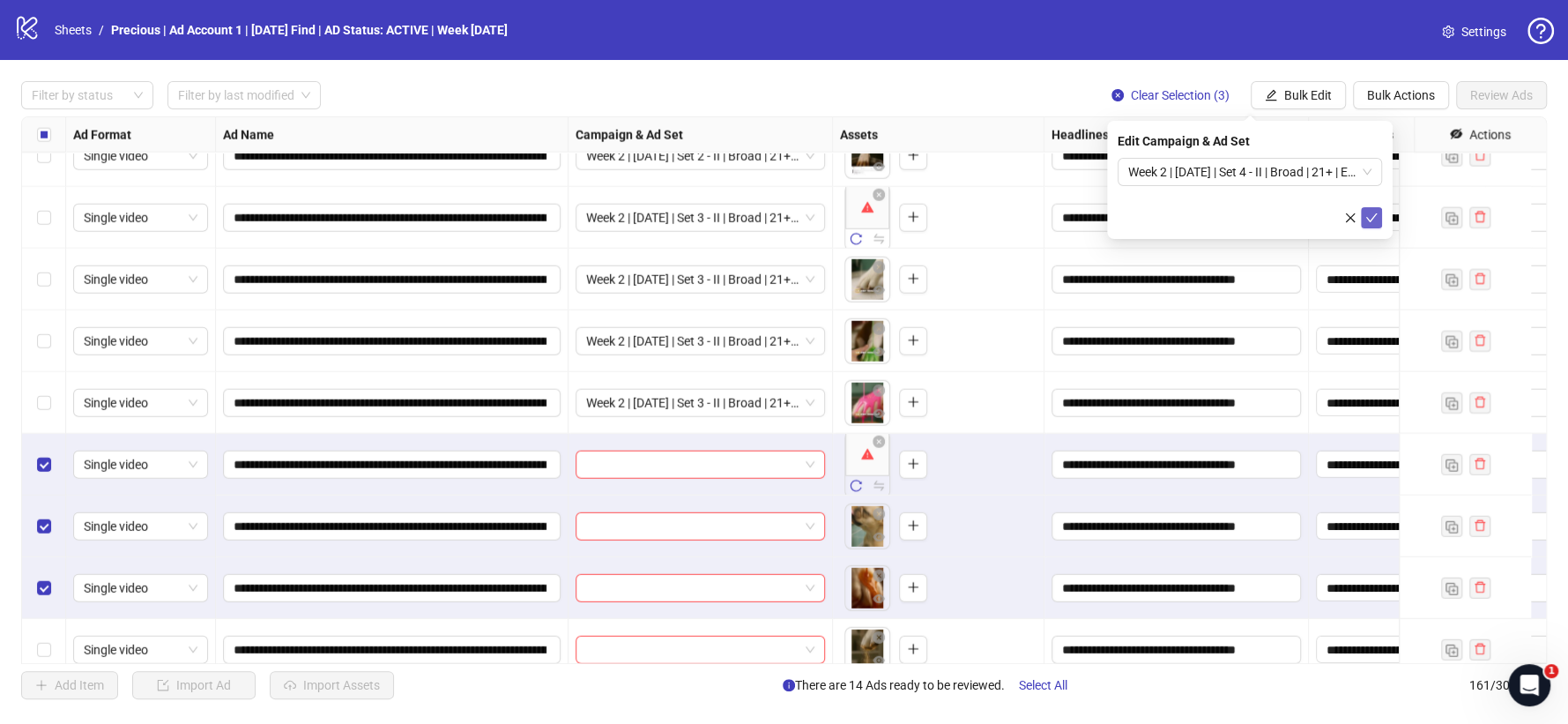
click at [1373, 213] on icon "check" at bounding box center [1372, 218] width 12 height 12
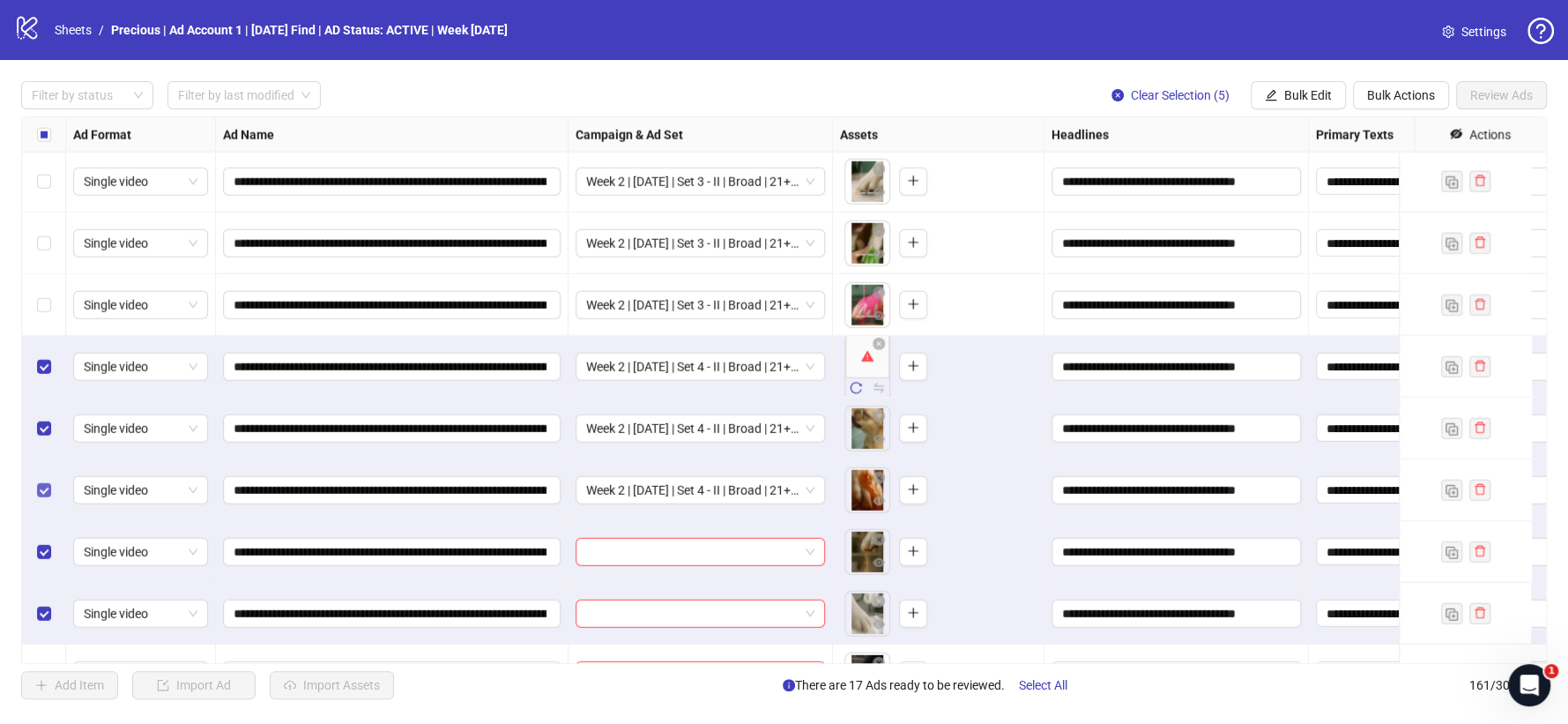
scroll to position [9234, 0]
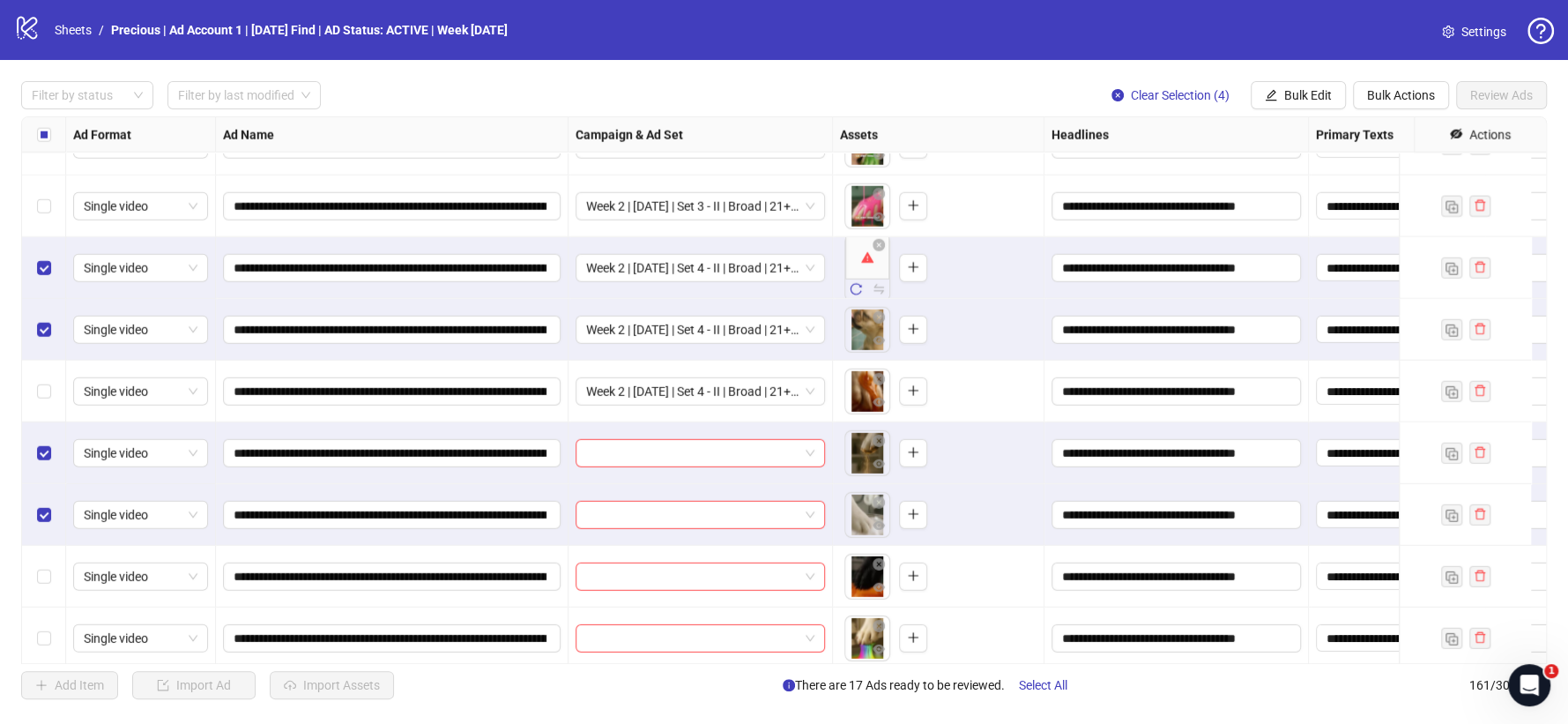
click at [40, 320] on label "Select row 153" at bounding box center [44, 330] width 14 height 19
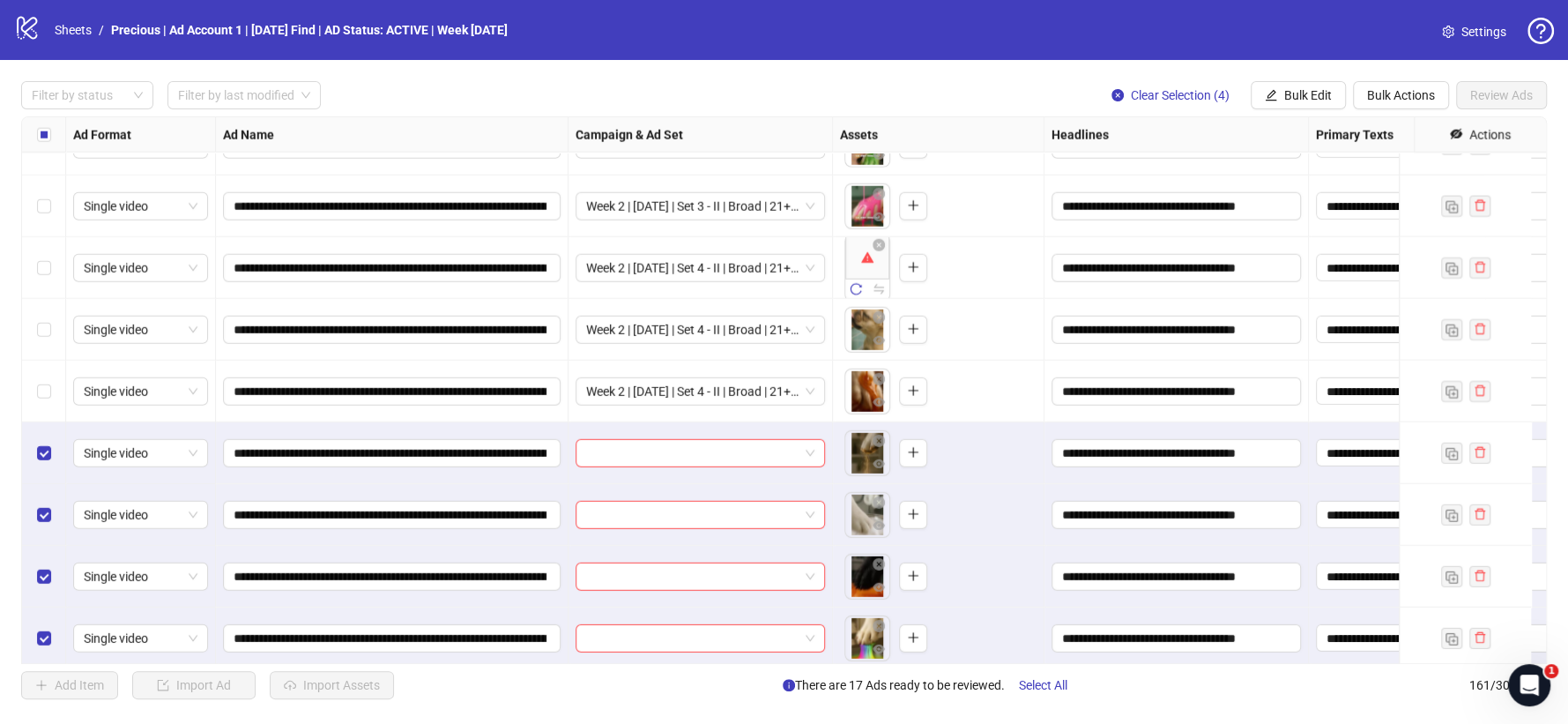
scroll to position [9331, 0]
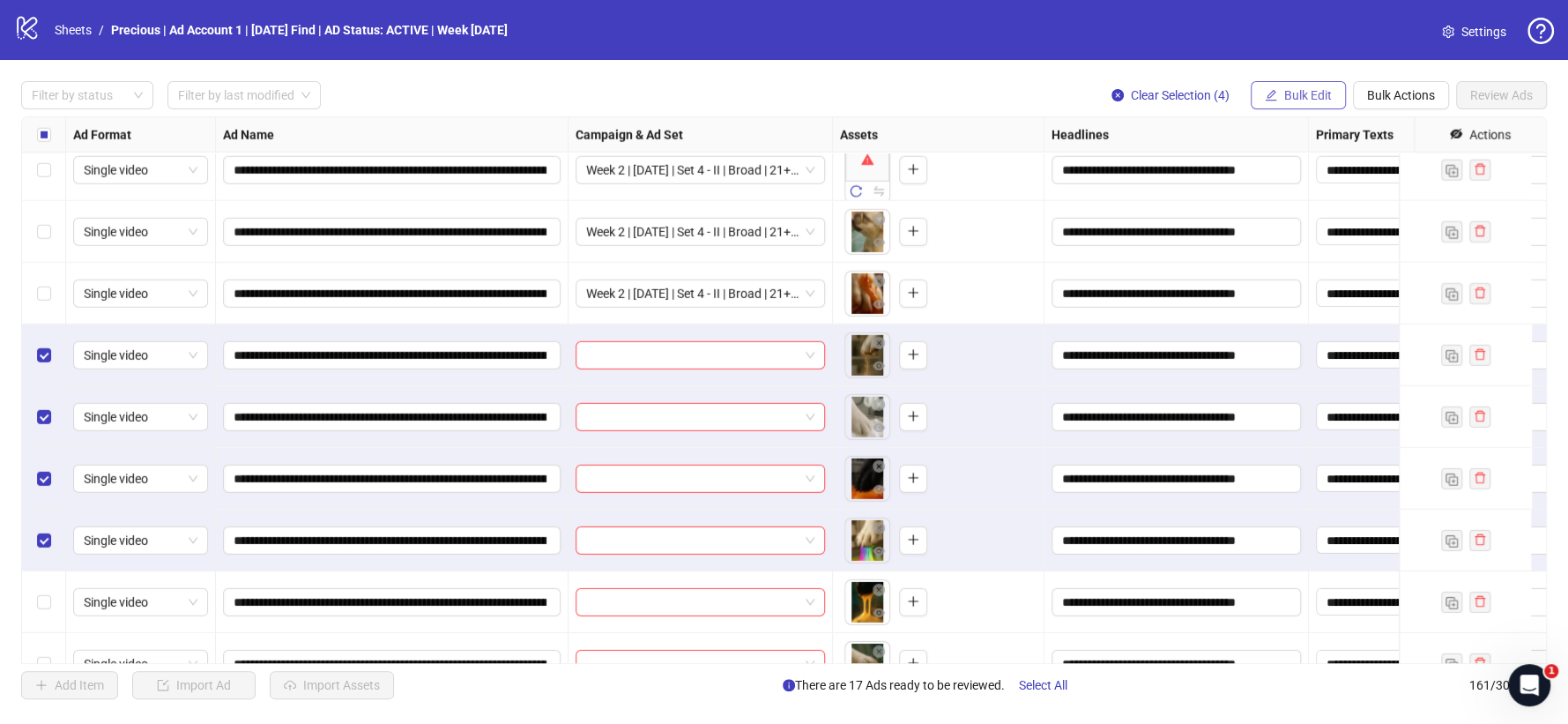
click at [1327, 86] on button "Bulk Edit" at bounding box center [1298, 96] width 96 height 28
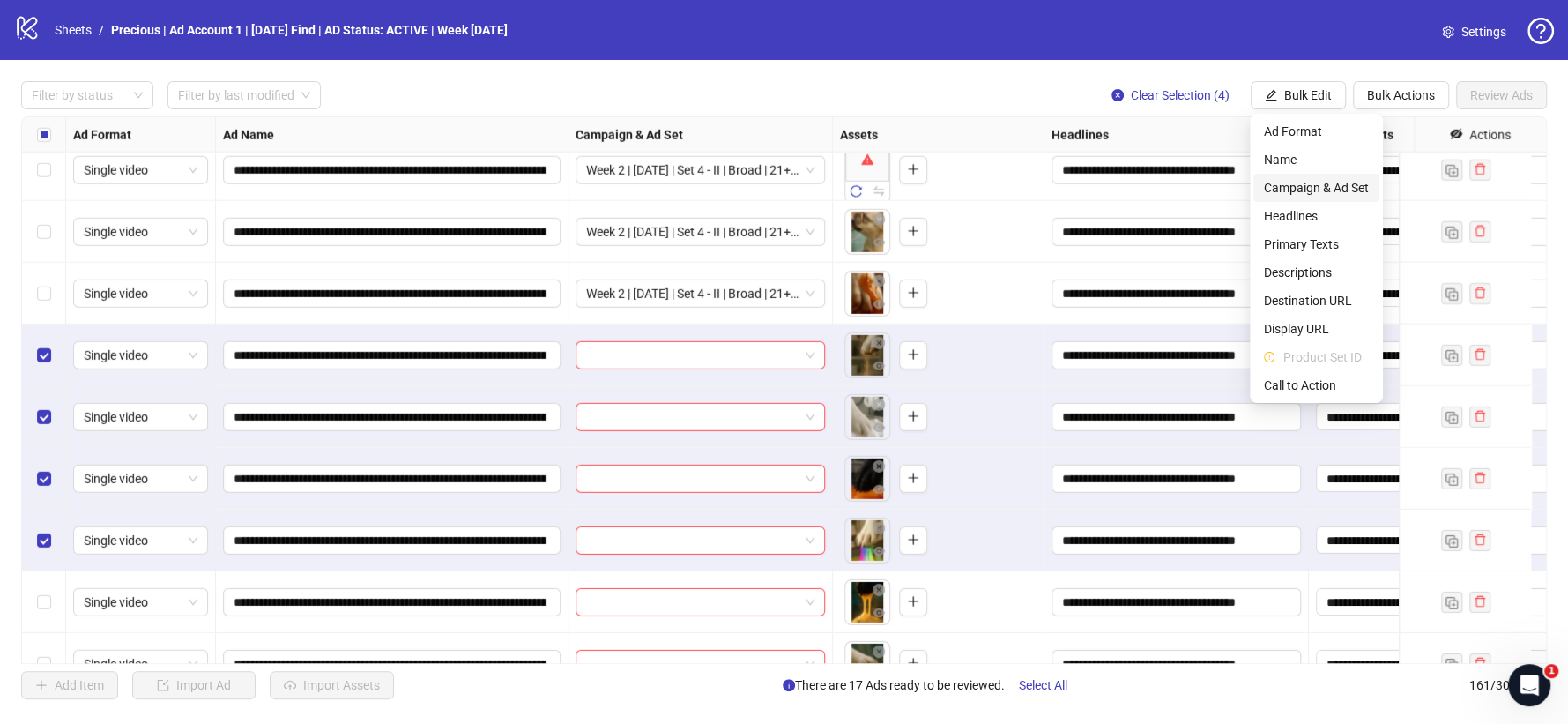
click at [1327, 182] on span "Campaign & Ad Set" at bounding box center [1316, 188] width 105 height 19
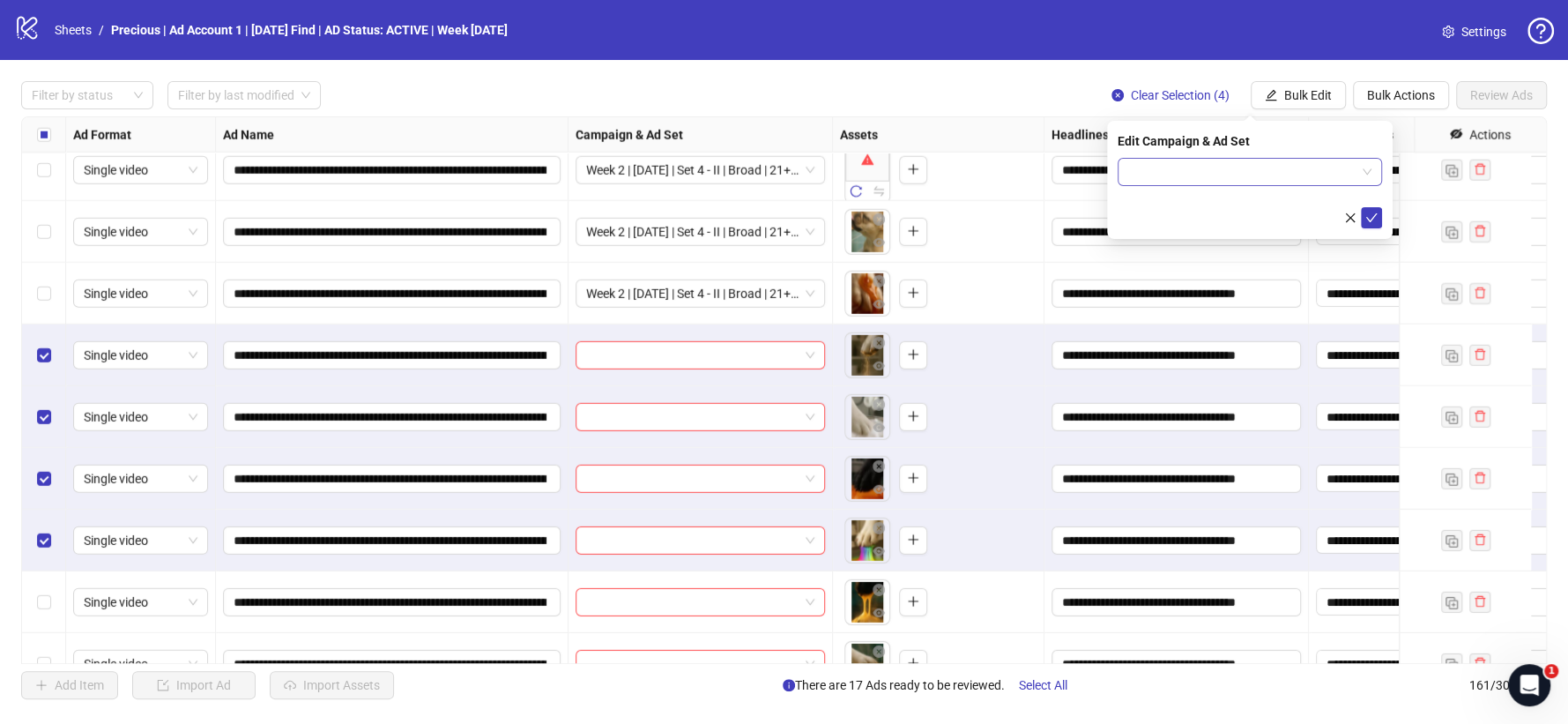
click at [1368, 176] on span at bounding box center [1249, 172] width 243 height 27
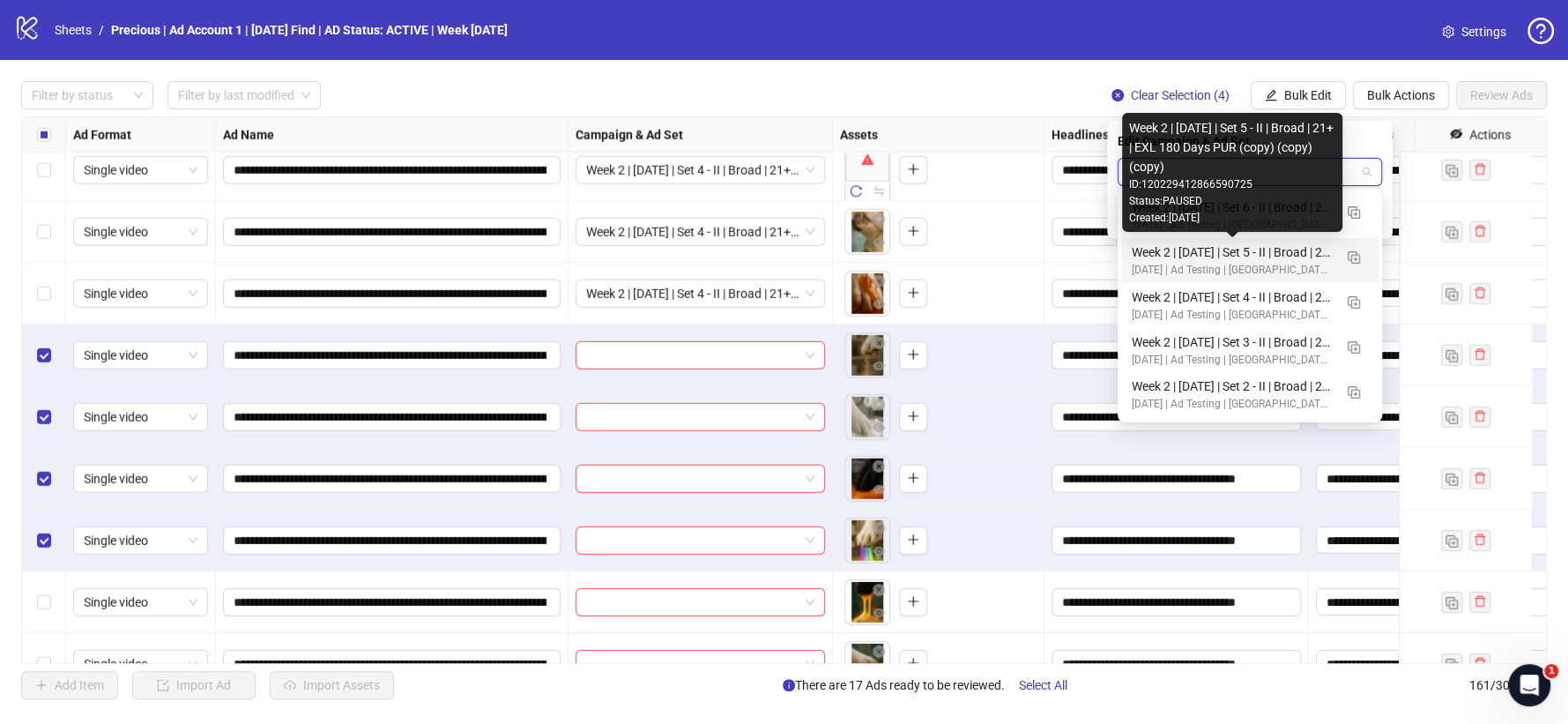
click at [1295, 247] on div "Week 2 | 13th August | Set 5 - II | Broad | 21+ | EXL 180 Days PUR (copy) (copy…" at bounding box center [1232, 252] width 201 height 19
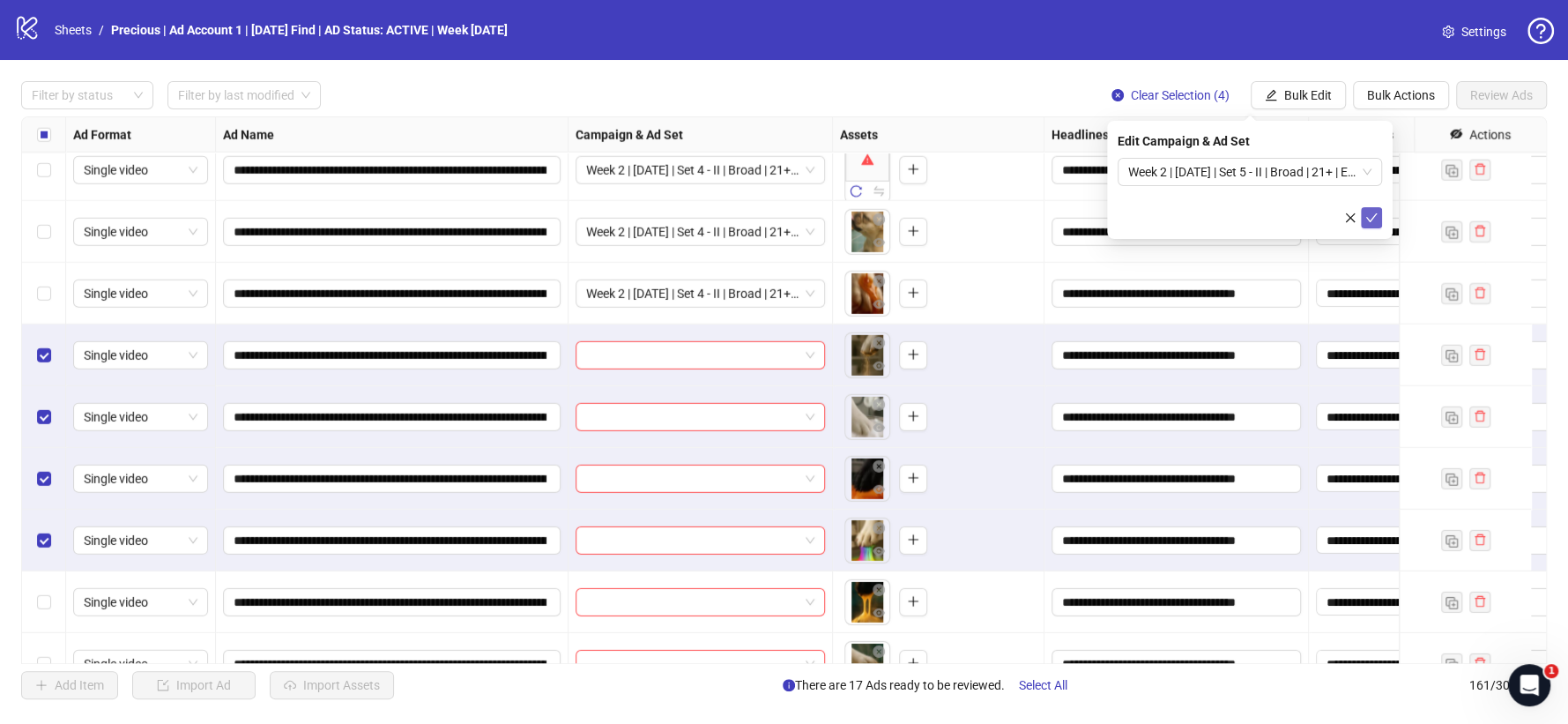
click at [1376, 214] on icon "check" at bounding box center [1372, 218] width 12 height 12
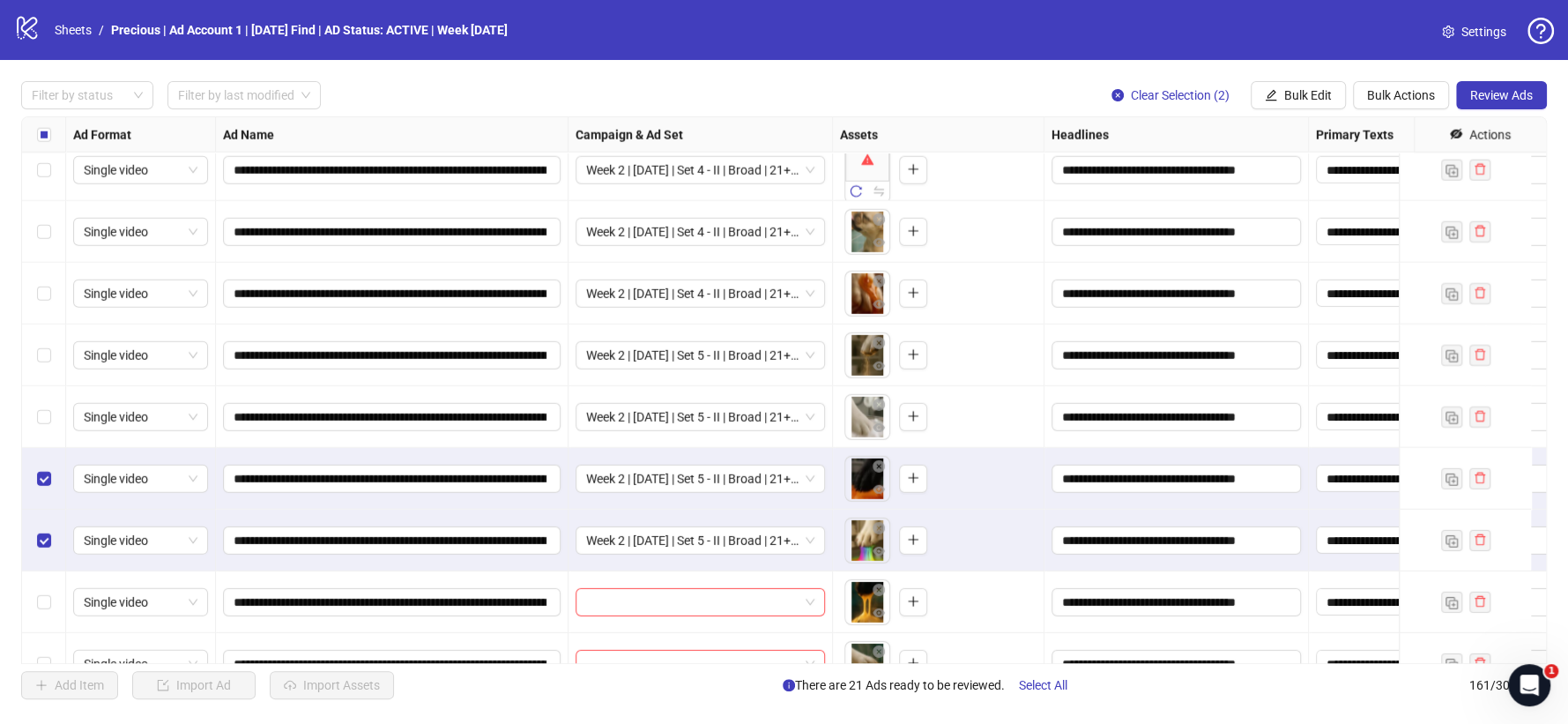
click at [41, 473] on div "Select row 157" at bounding box center [44, 479] width 44 height 62
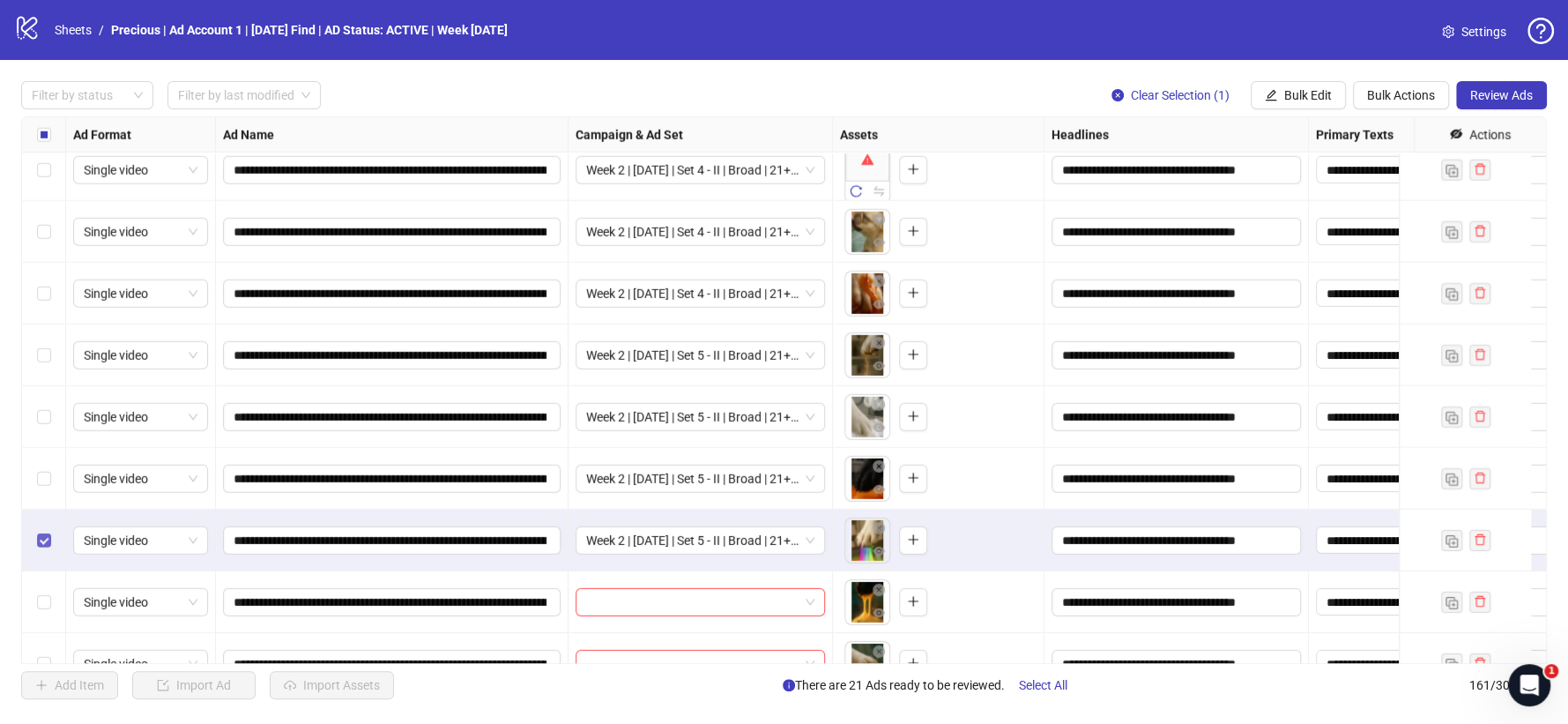
click at [47, 549] on label "Select row 158" at bounding box center [44, 541] width 14 height 19
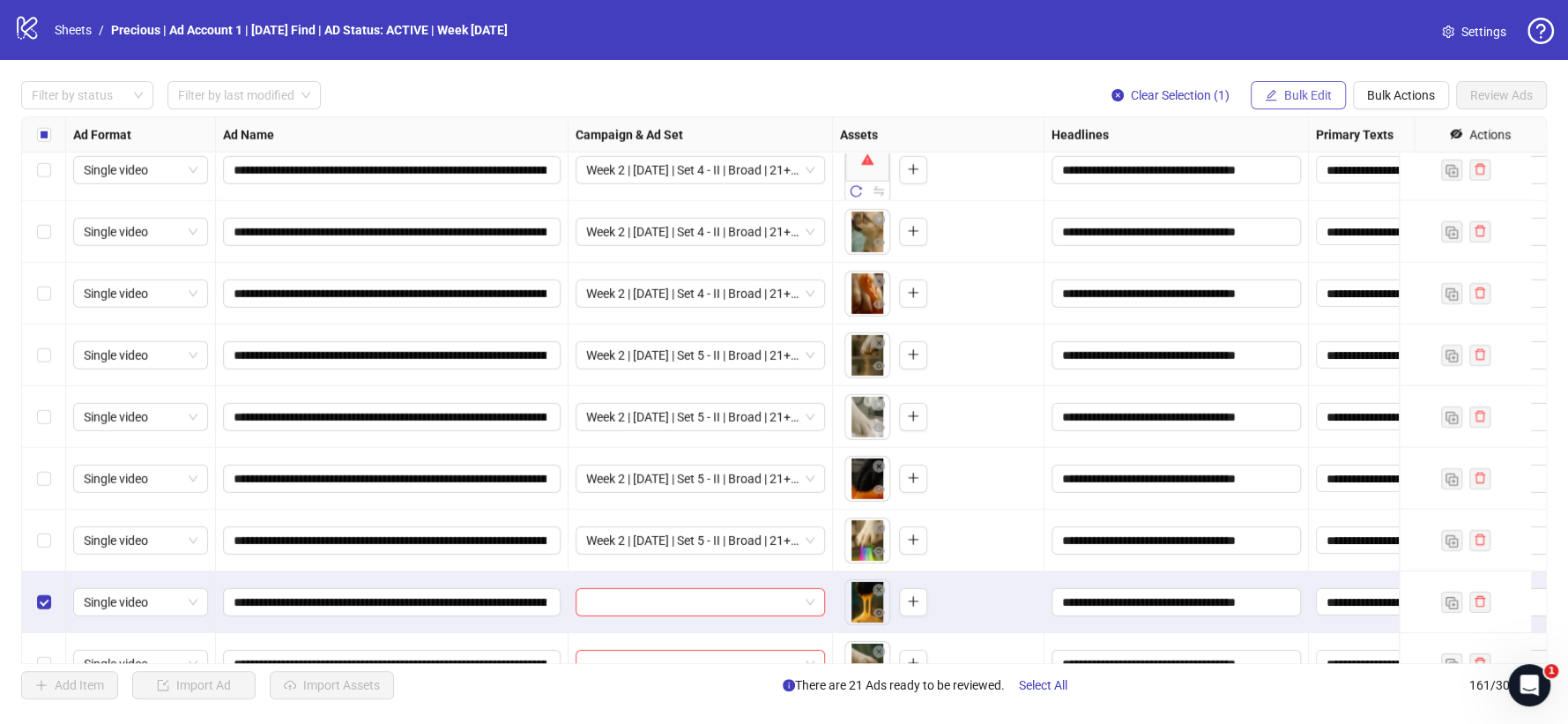
click at [1322, 96] on span "Bulk Edit" at bounding box center [1308, 96] width 48 height 14
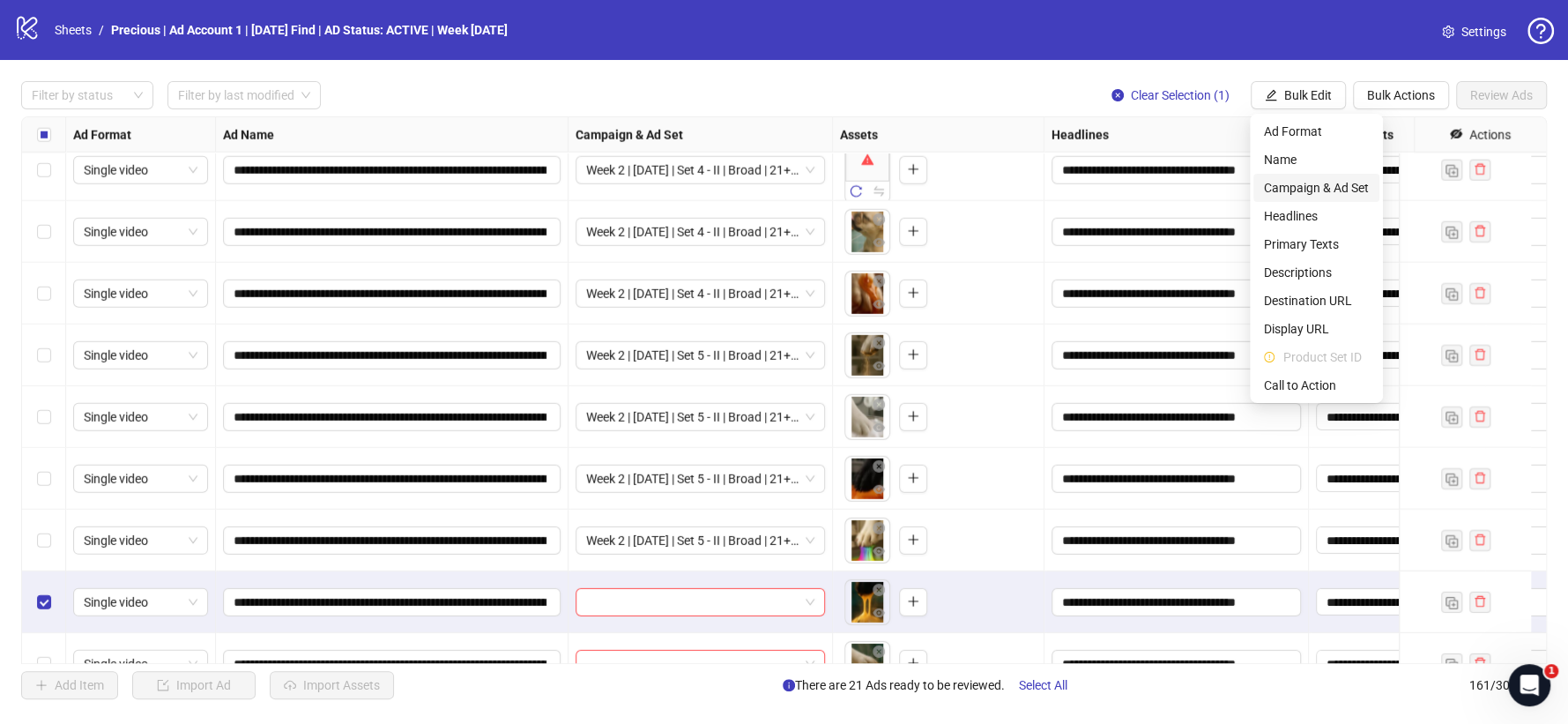
click at [1325, 178] on span "Campaign & Ad Set" at bounding box center [1316, 188] width 105 height 19
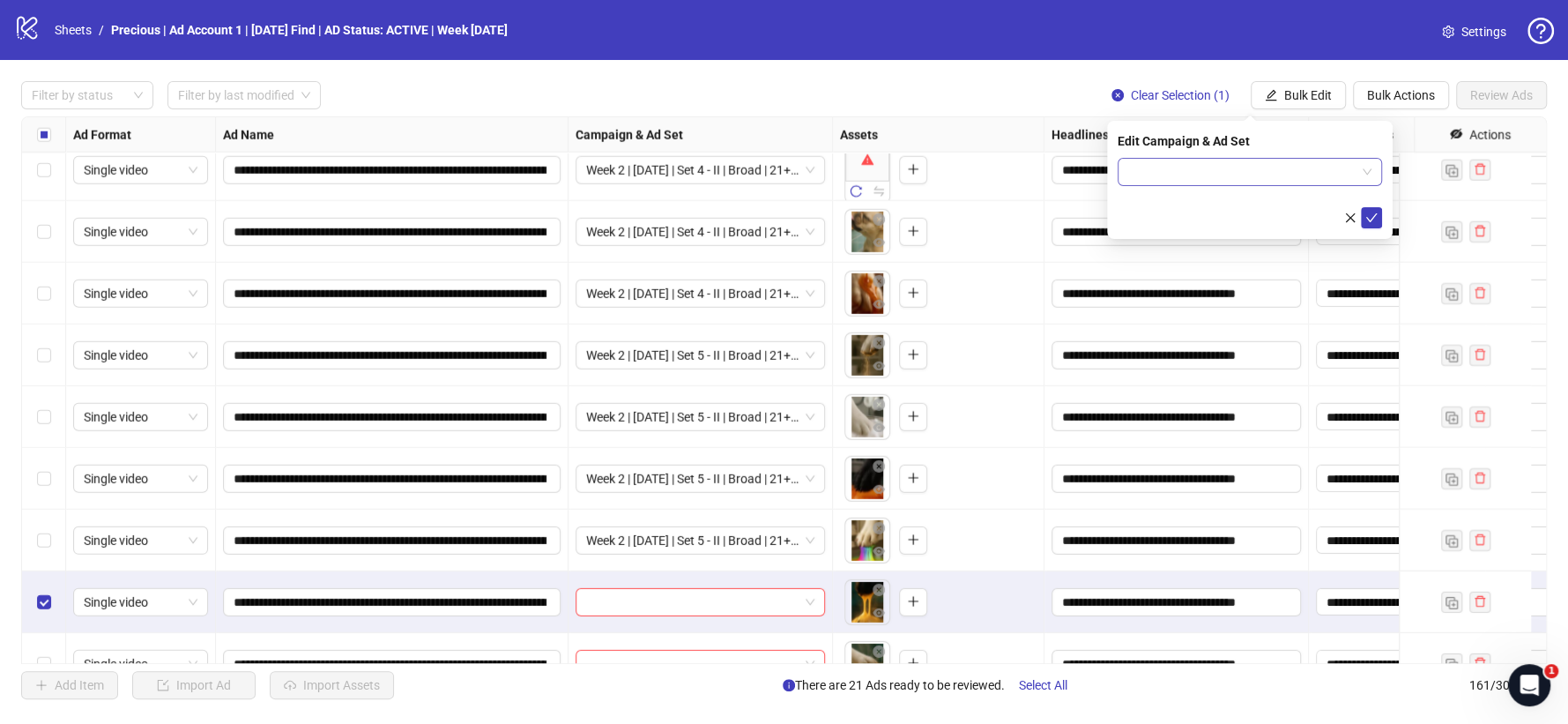
click at [1363, 173] on span at bounding box center [1249, 172] width 243 height 27
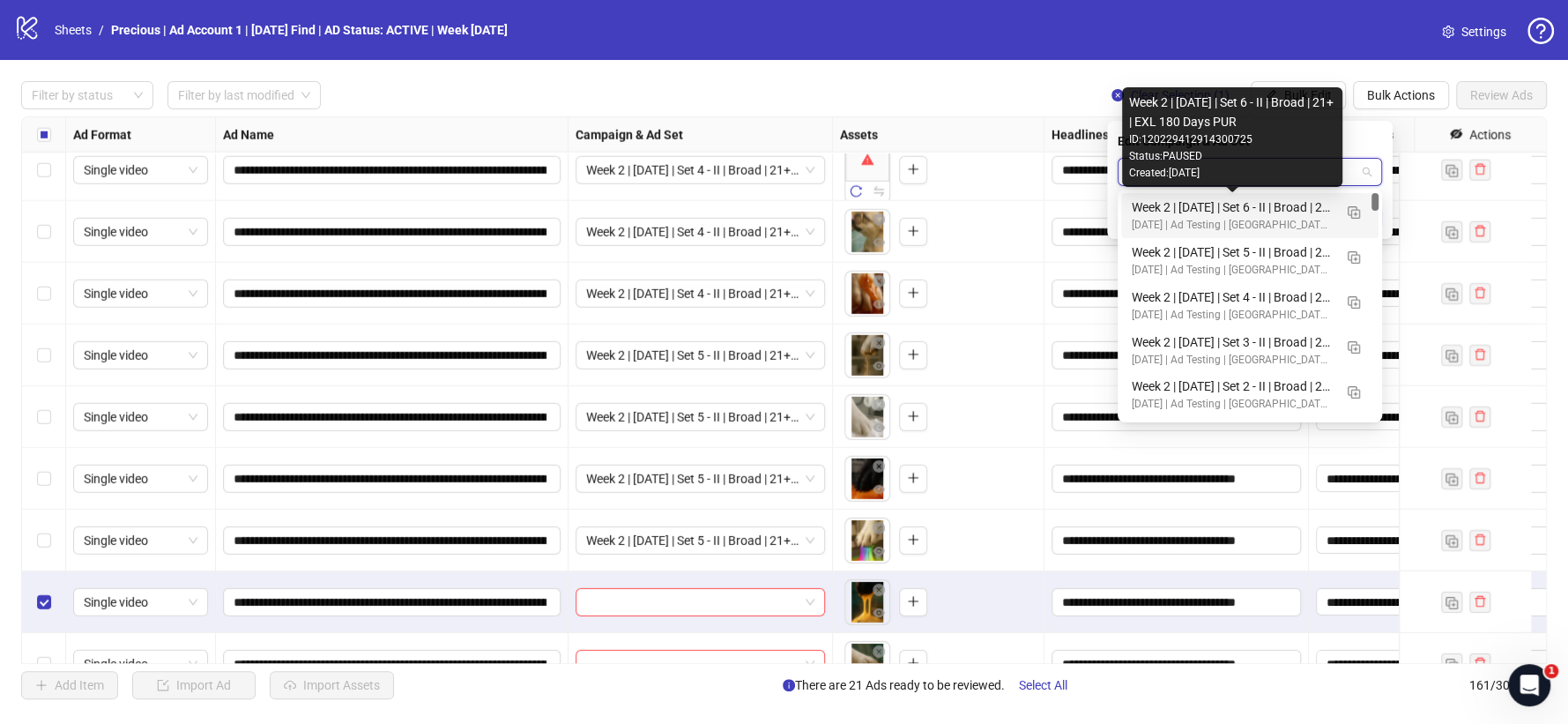
click at [1302, 208] on div "Week 2 | 13th August | Set 6 - II | Broad | 21+ | EXL 180 Days PUR" at bounding box center [1232, 207] width 201 height 19
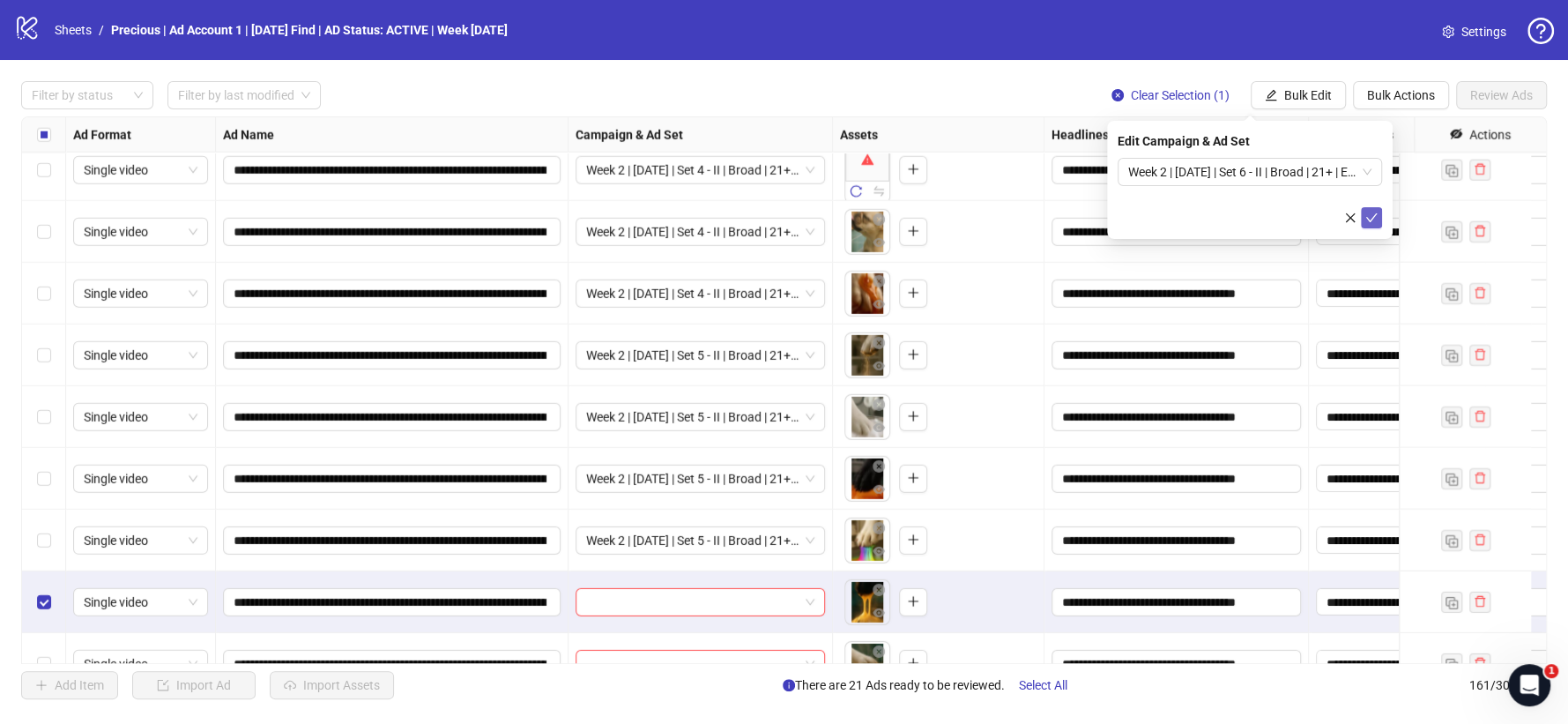
click at [1372, 215] on icon "check" at bounding box center [1372, 218] width 12 height 12
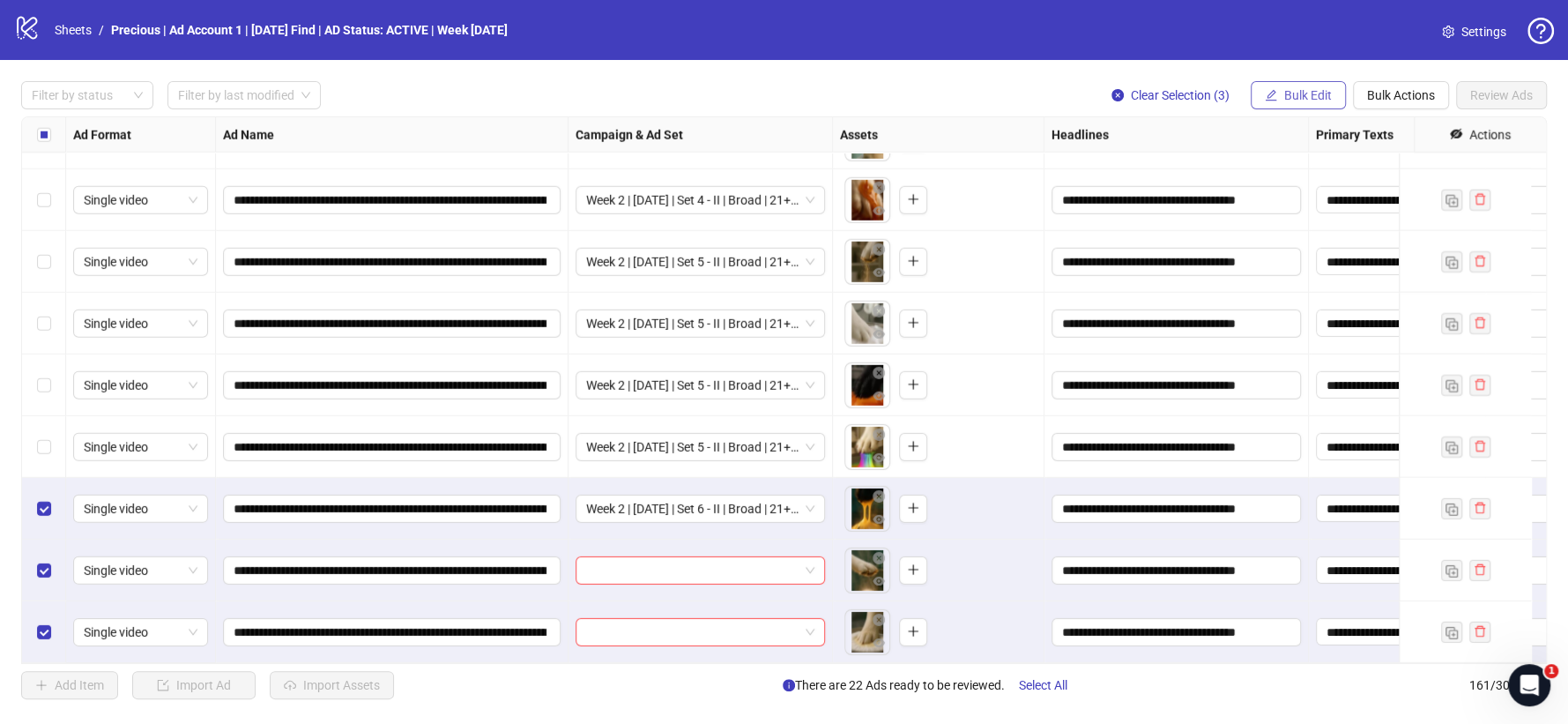
click at [1322, 95] on span "Bulk Edit" at bounding box center [1308, 96] width 48 height 14
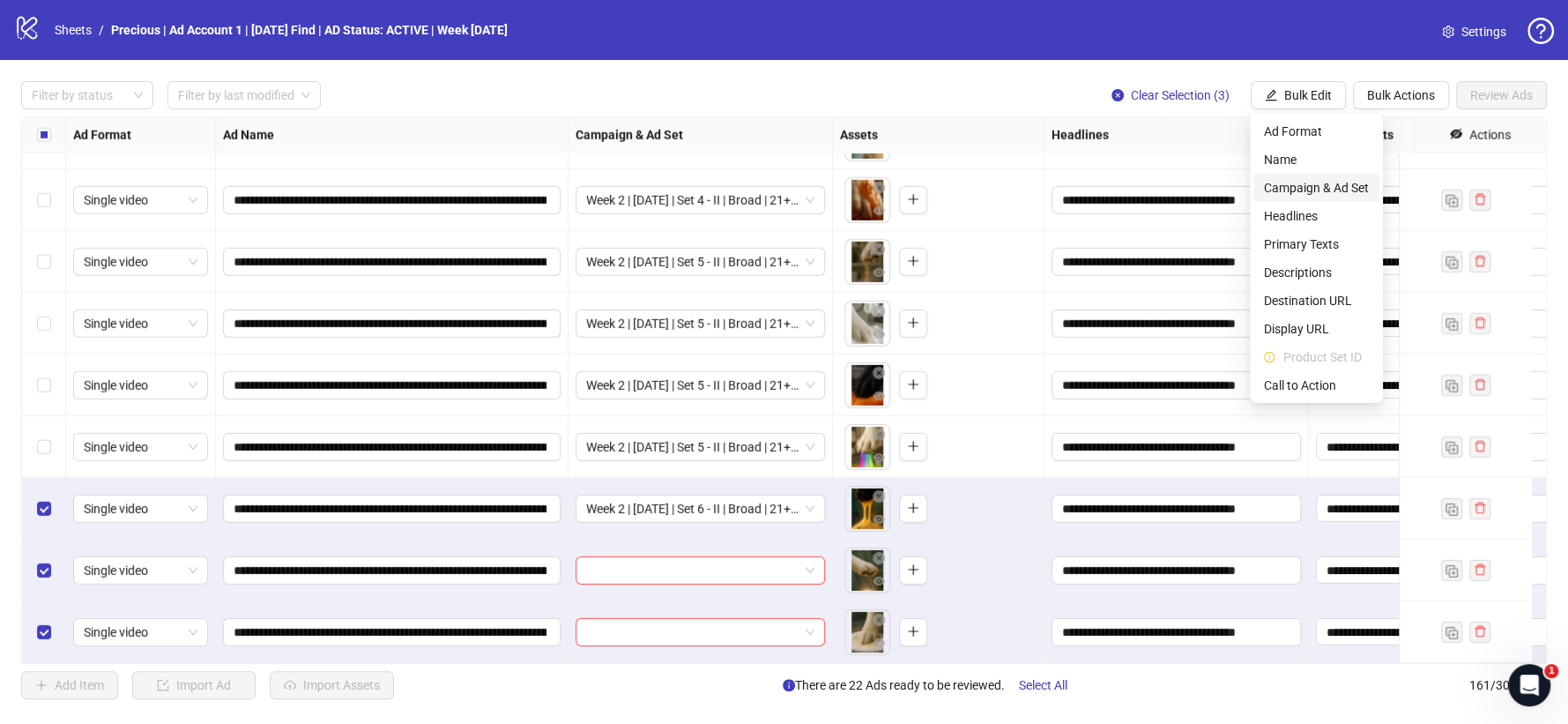
click at [1337, 178] on span "Campaign & Ad Set" at bounding box center [1316, 188] width 105 height 19
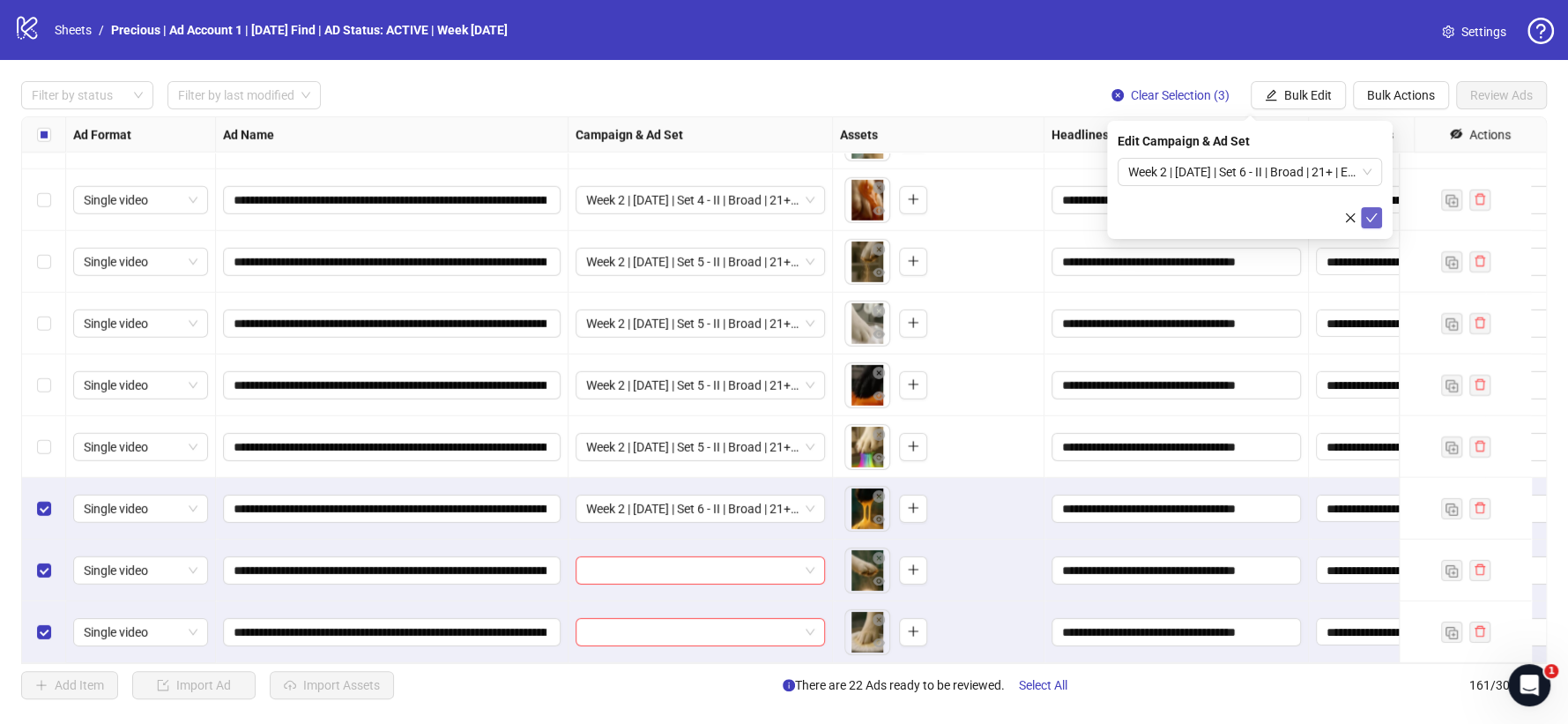
click at [1372, 218] on icon "check" at bounding box center [1372, 218] width 12 height 9
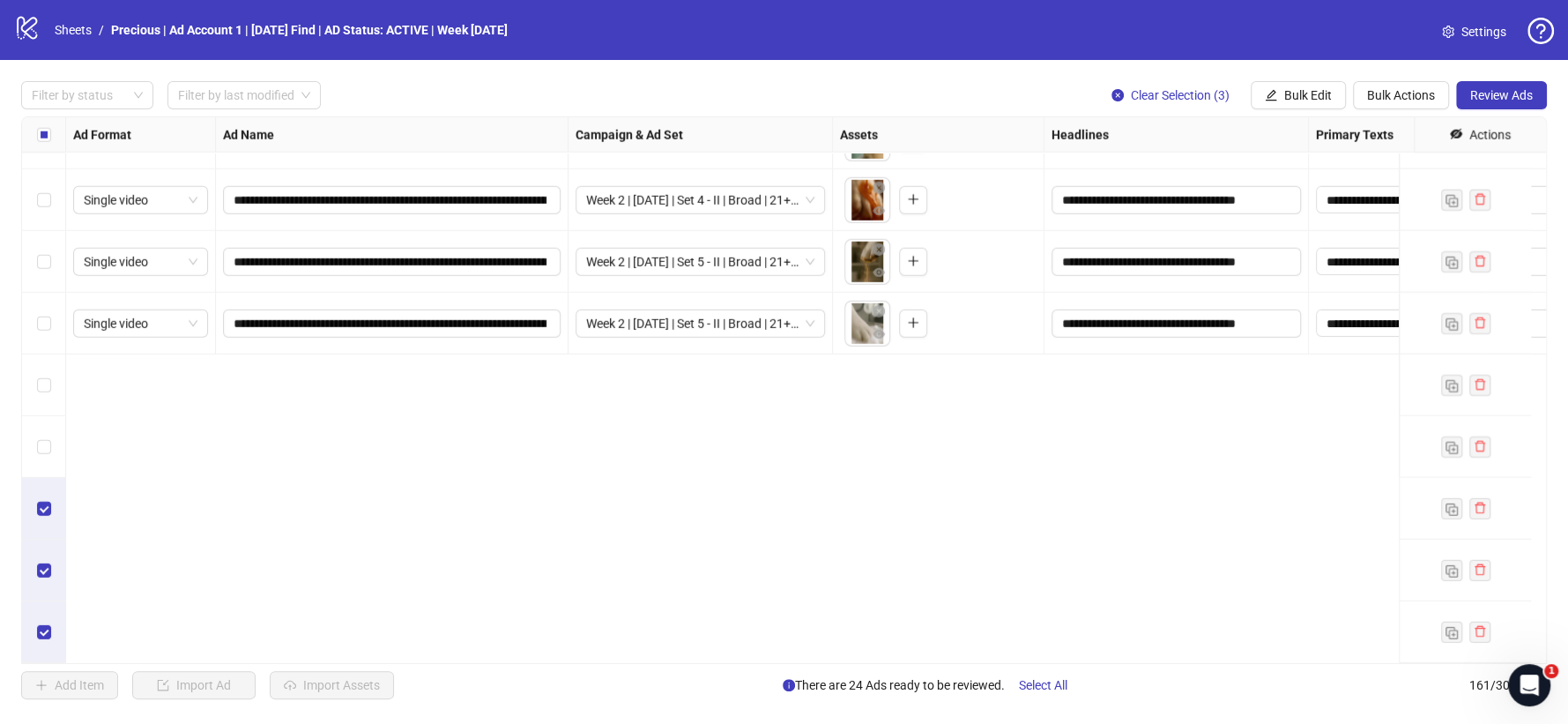
scroll to position [9047, 0]
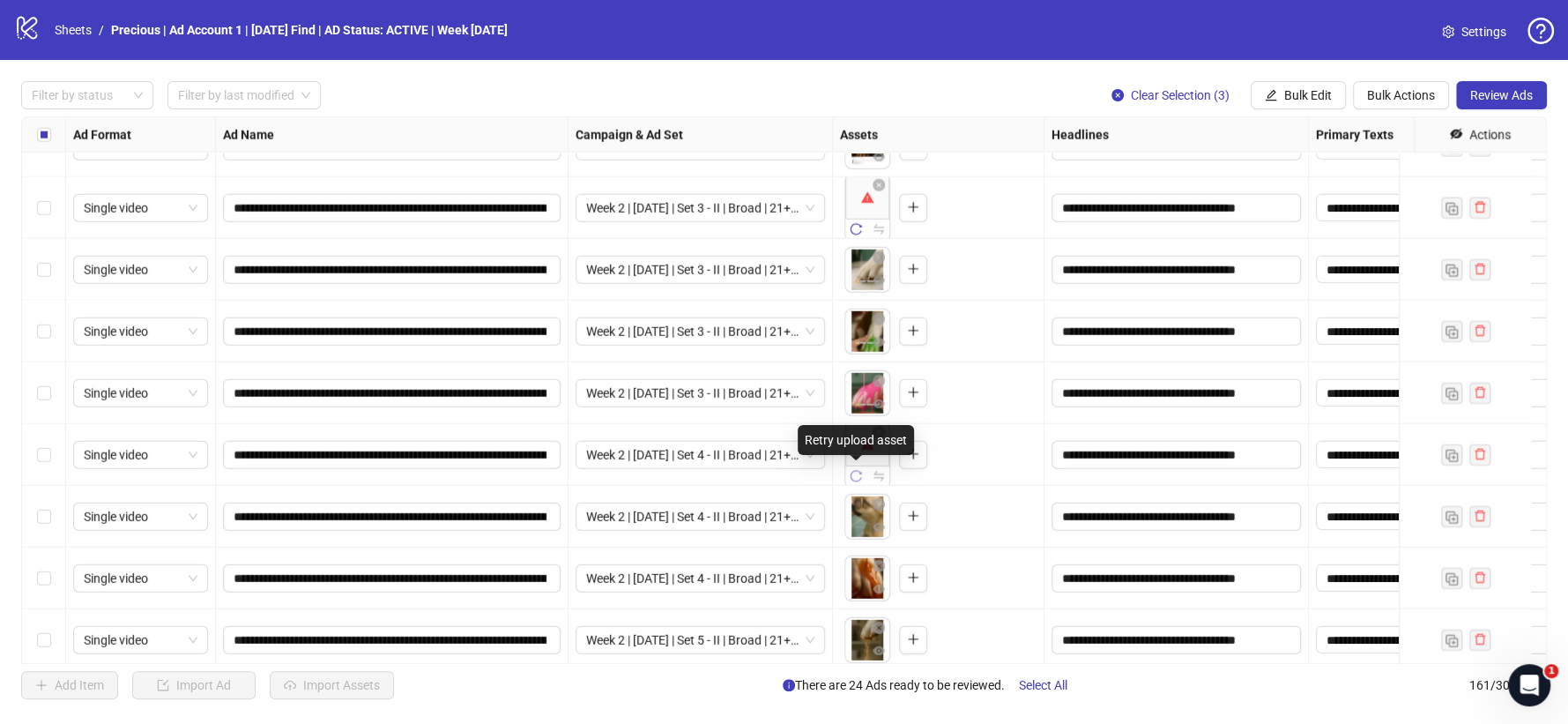
click at [860, 477] on icon "reload" at bounding box center [856, 476] width 12 height 12
click at [857, 224] on icon "reload" at bounding box center [856, 229] width 12 height 12
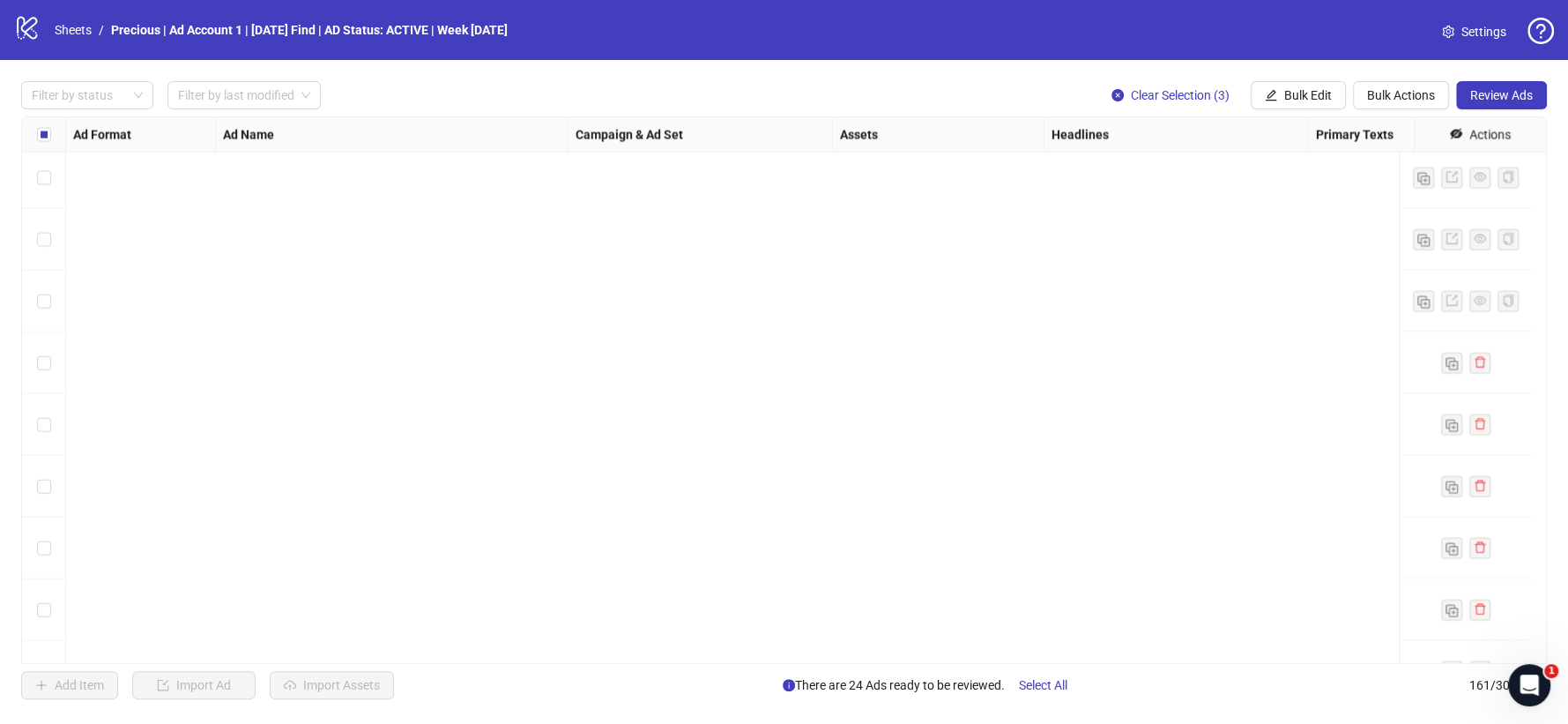
scroll to position [9439, 0]
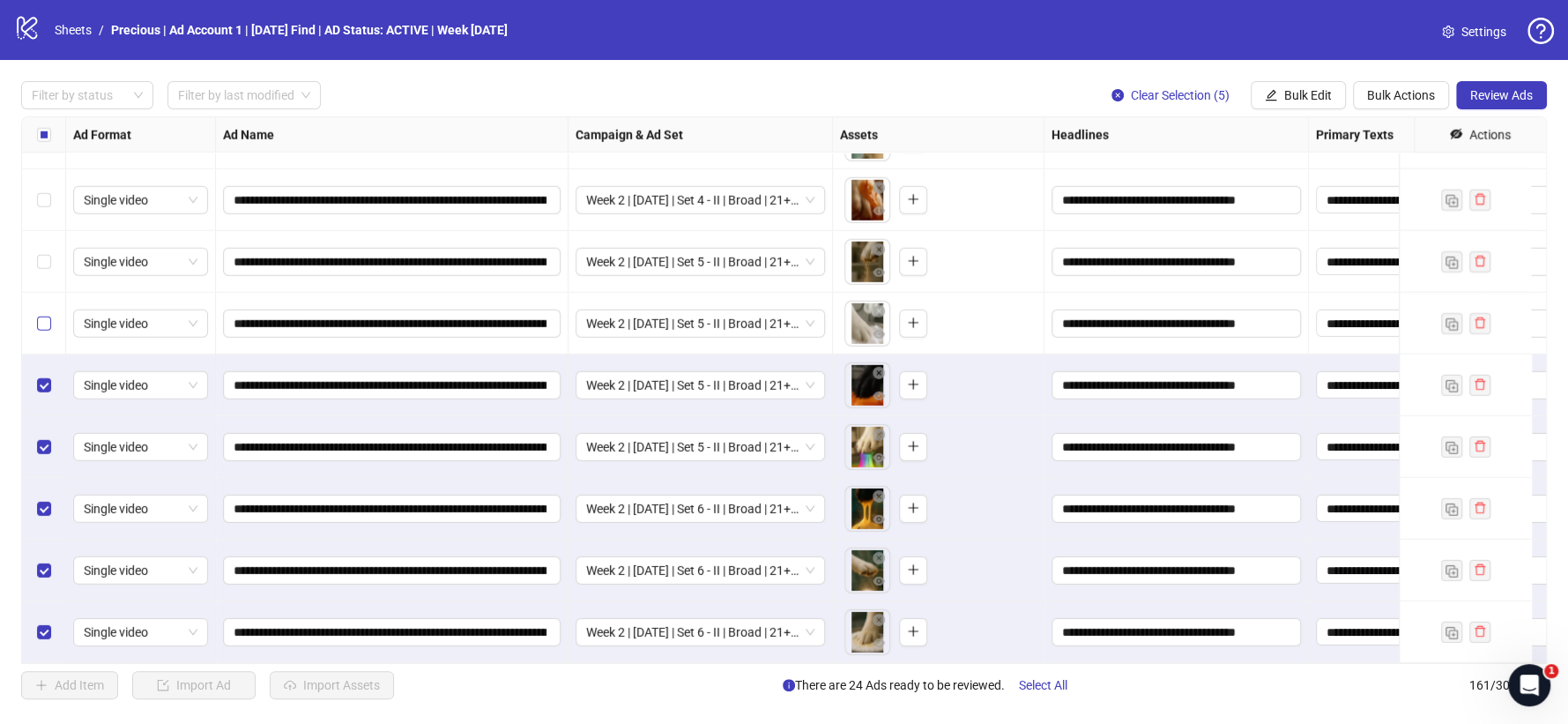
click at [45, 314] on label "Select row 156" at bounding box center [44, 324] width 14 height 19
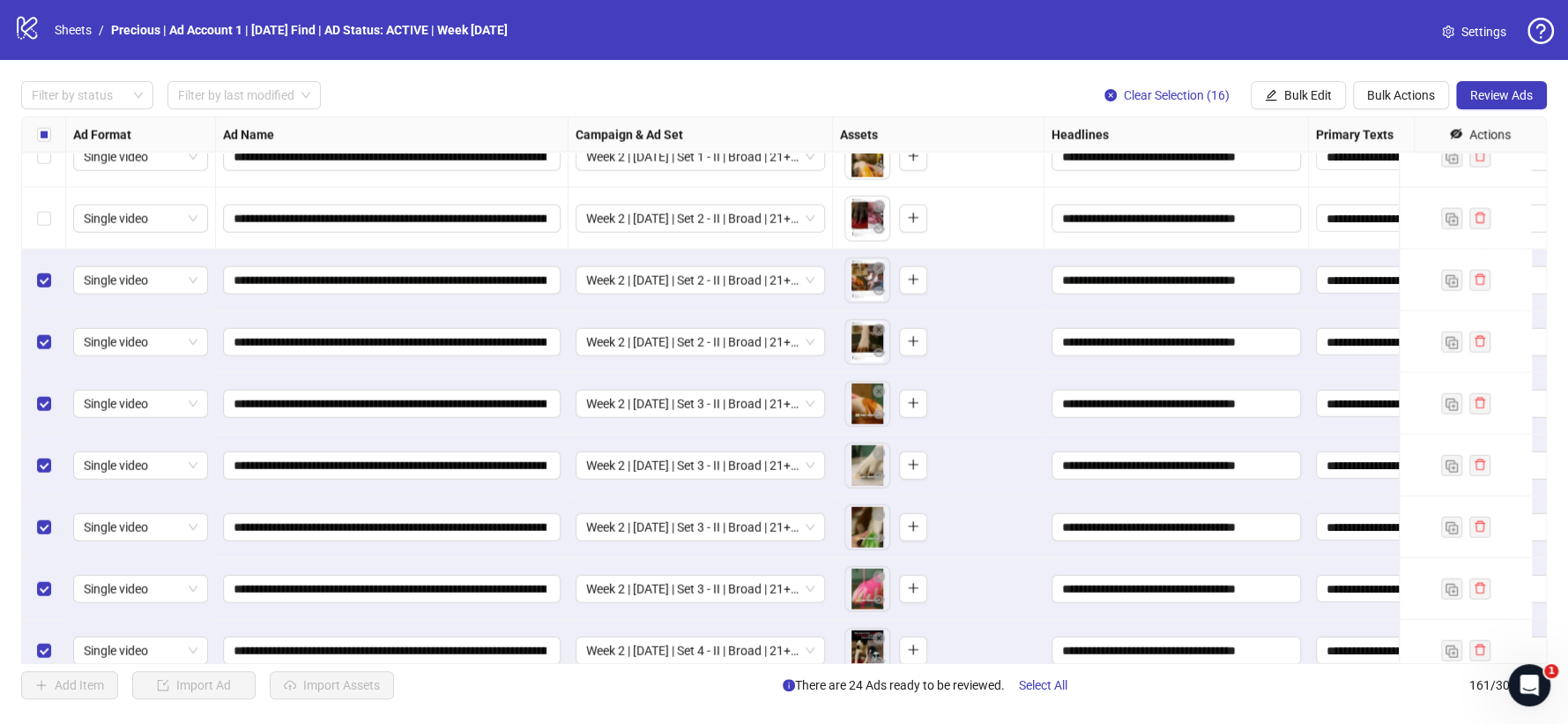
scroll to position [8753, 0]
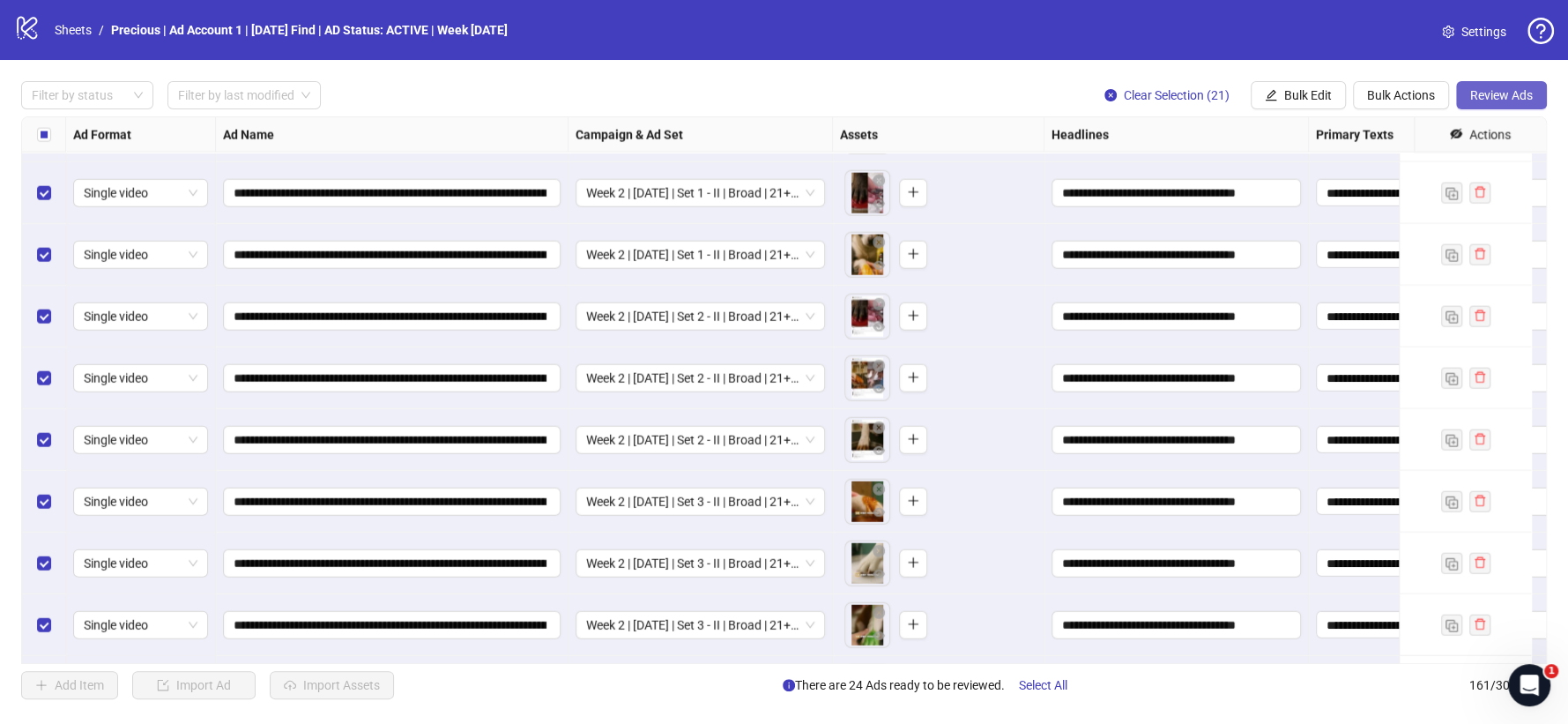
click at [1503, 101] on span "Review Ads" at bounding box center [1501, 96] width 63 height 14
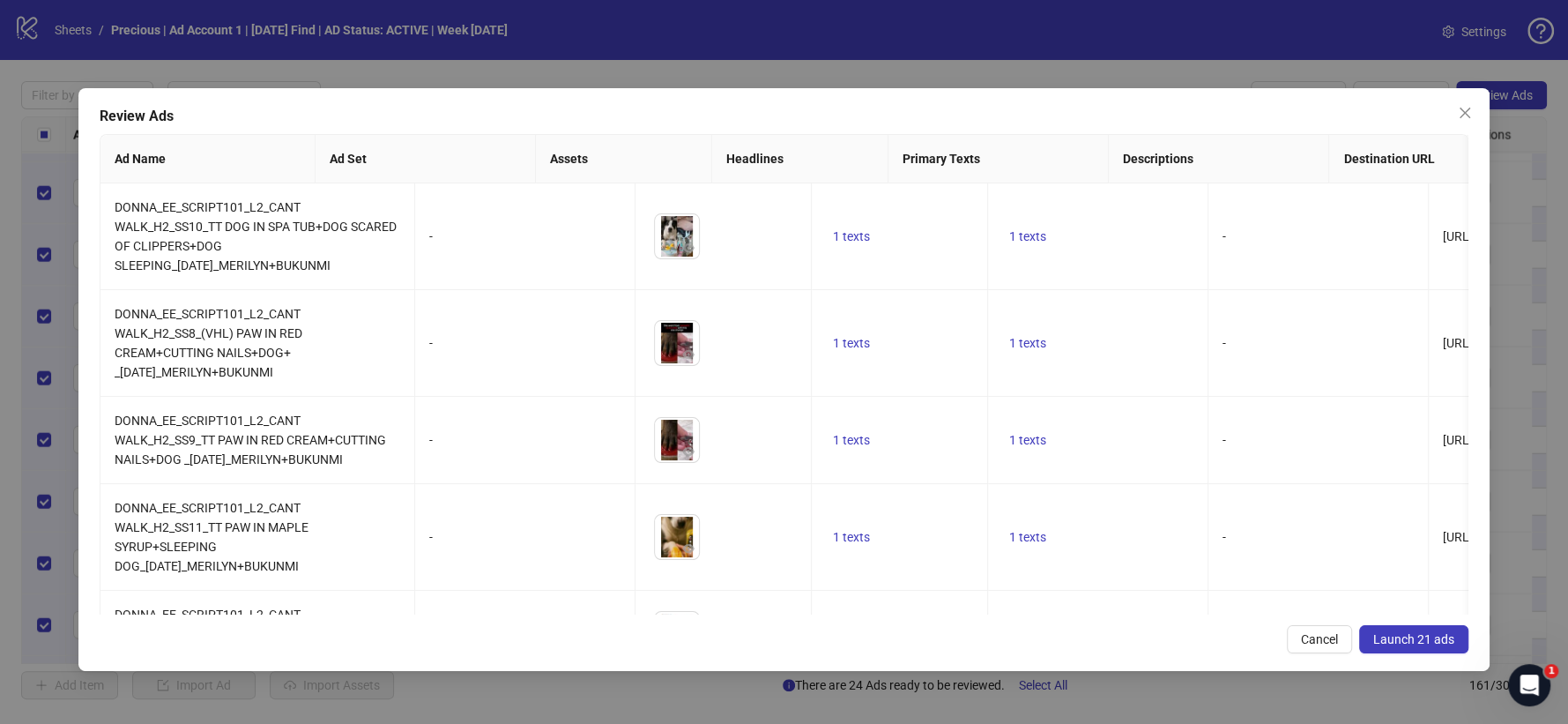
click at [1399, 635] on span "Launch 21 ads" at bounding box center [1414, 639] width 81 height 14
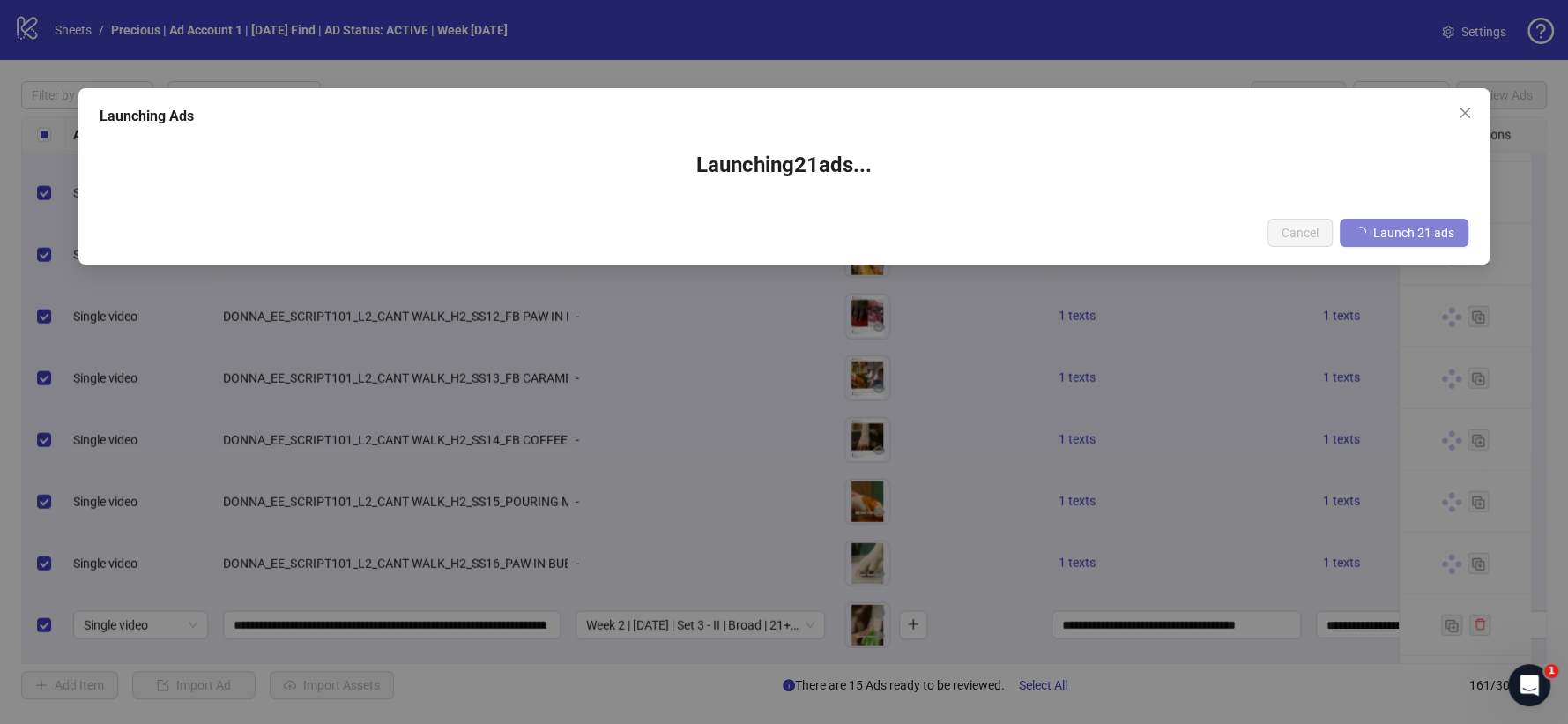
scroll to position [8758, 0]
